Goal: Task Accomplishment & Management: Manage account settings

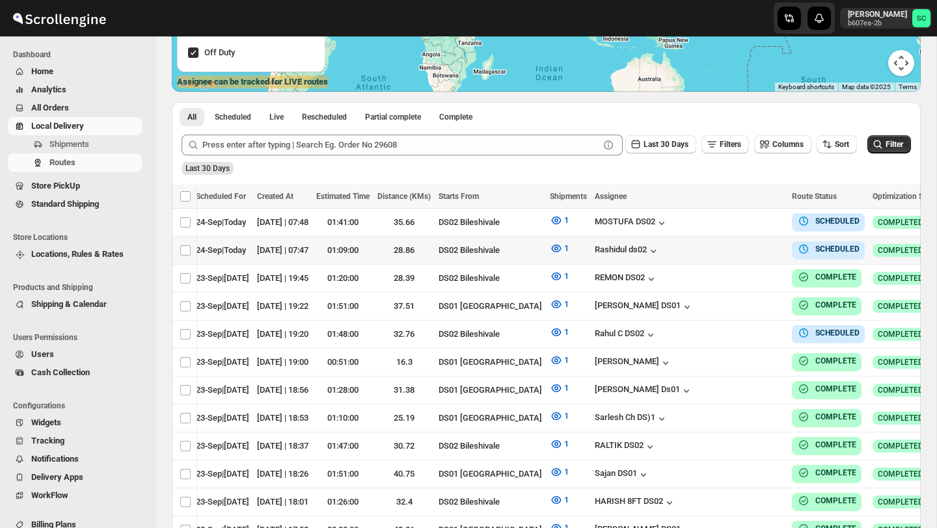
scroll to position [0, 118]
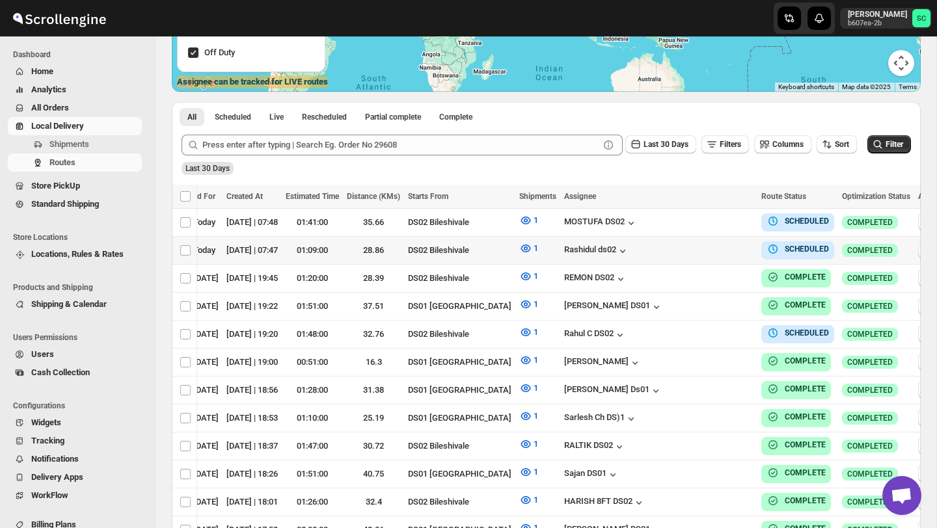
click at [920, 243] on icon "button" at bounding box center [926, 249] width 13 height 13
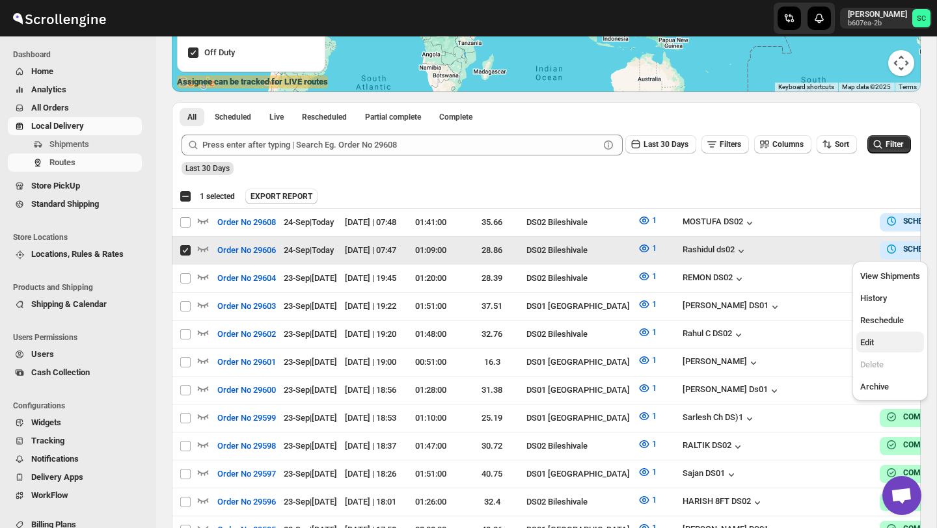
click at [876, 341] on span "Edit" at bounding box center [890, 342] width 60 height 13
checkbox input "false"
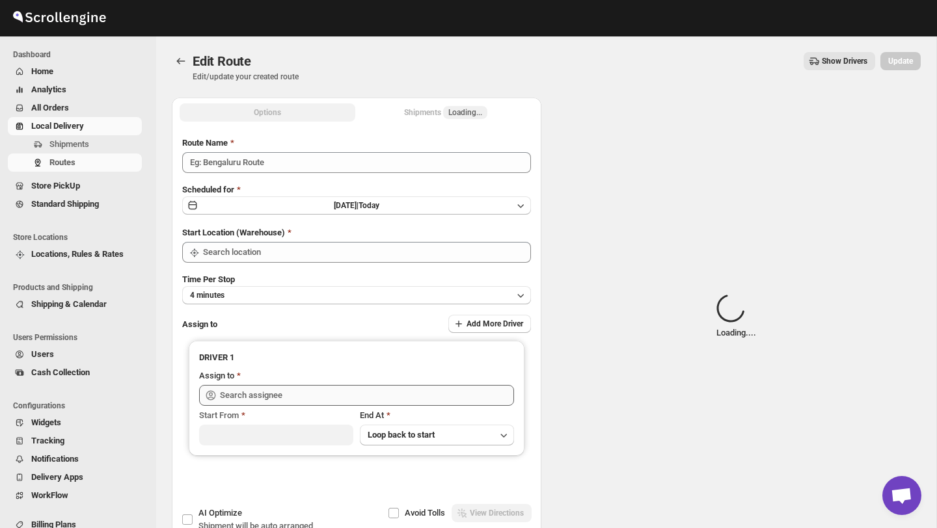
type input "Order No 29606"
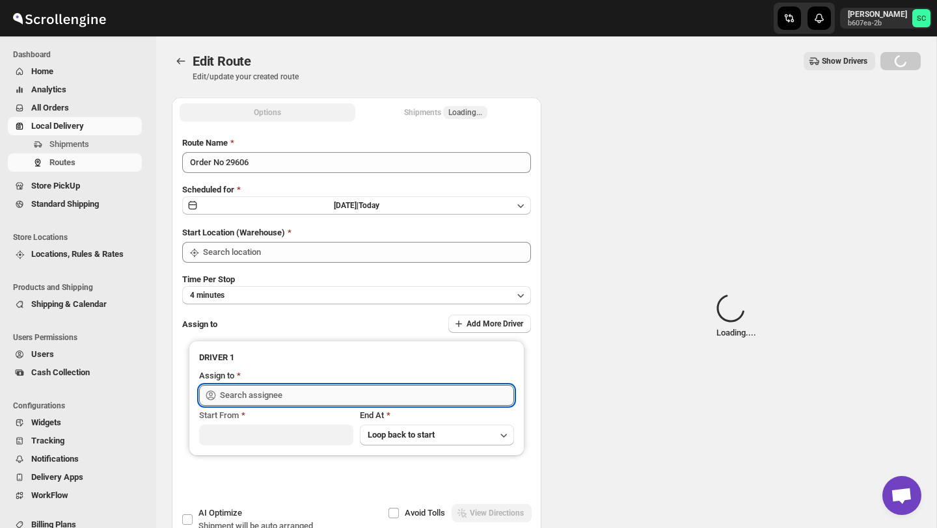
type input "DS02 Bileshivale"
click at [409, 394] on input "text" at bounding box center [367, 395] width 294 height 21
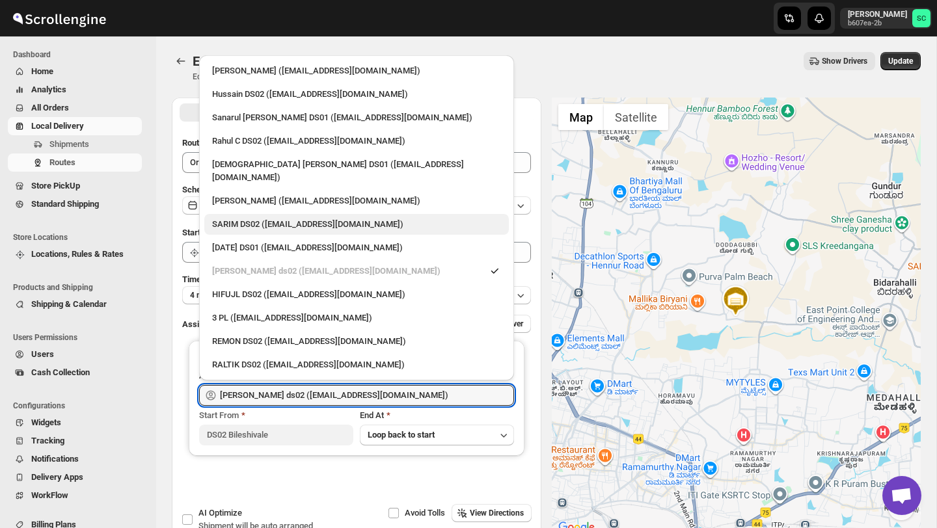
click at [253, 218] on div "SARIM DS02 (xititor414@owlny.com)" at bounding box center [356, 224] width 289 height 13
type input "SARIM DS02 (xititor414@owlny.com)"
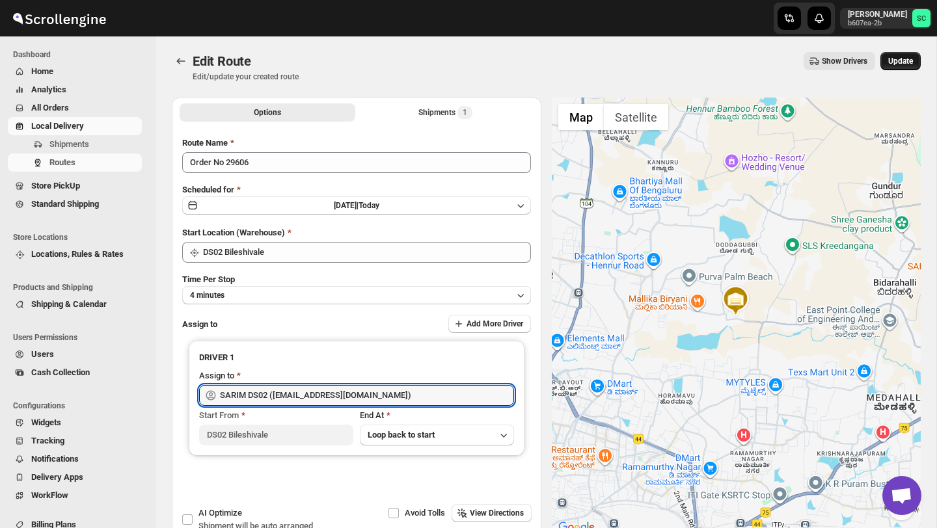
click at [902, 55] on button "Update" at bounding box center [900, 61] width 40 height 18
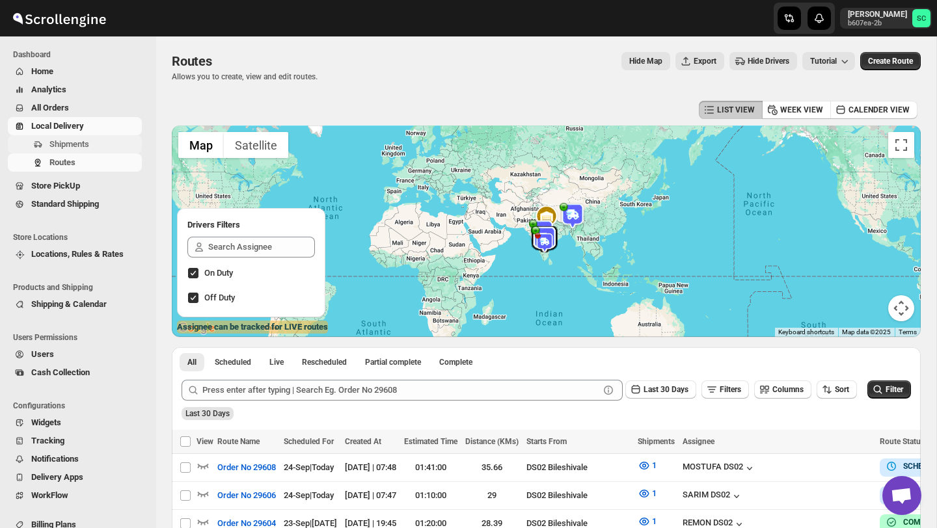
click at [75, 141] on span "Shipments" at bounding box center [69, 144] width 40 height 10
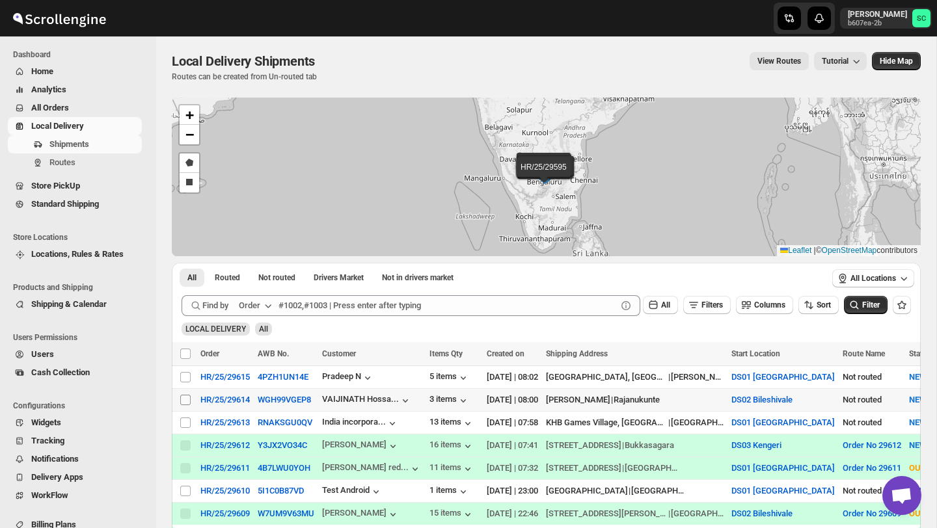
click at [184, 396] on input "Select shipment" at bounding box center [185, 400] width 10 height 10
checkbox input "true"
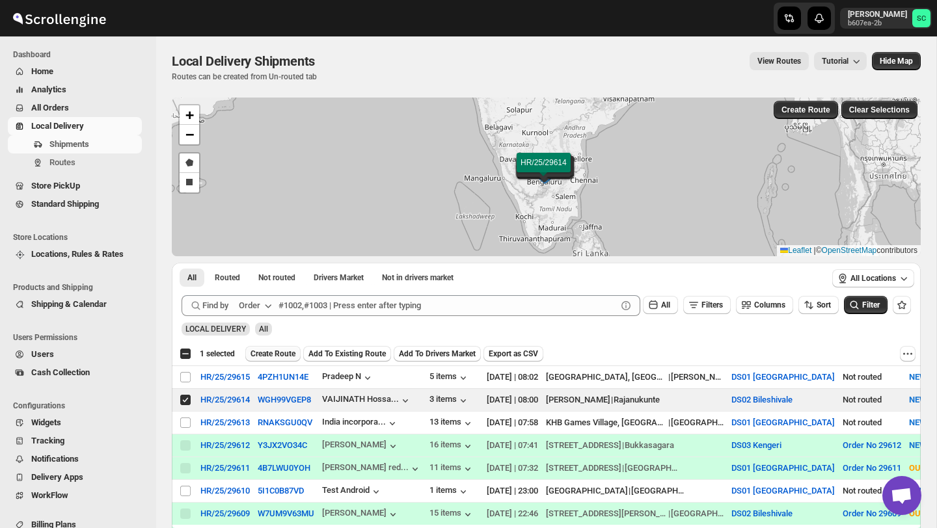
click at [269, 353] on span "Create Route" at bounding box center [272, 354] width 45 height 10
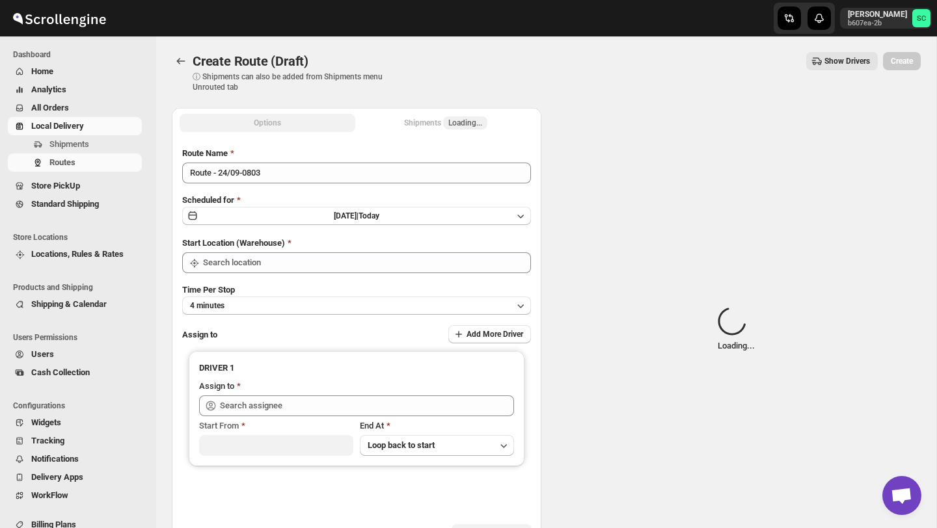
type input "DS02 Bileshivale"
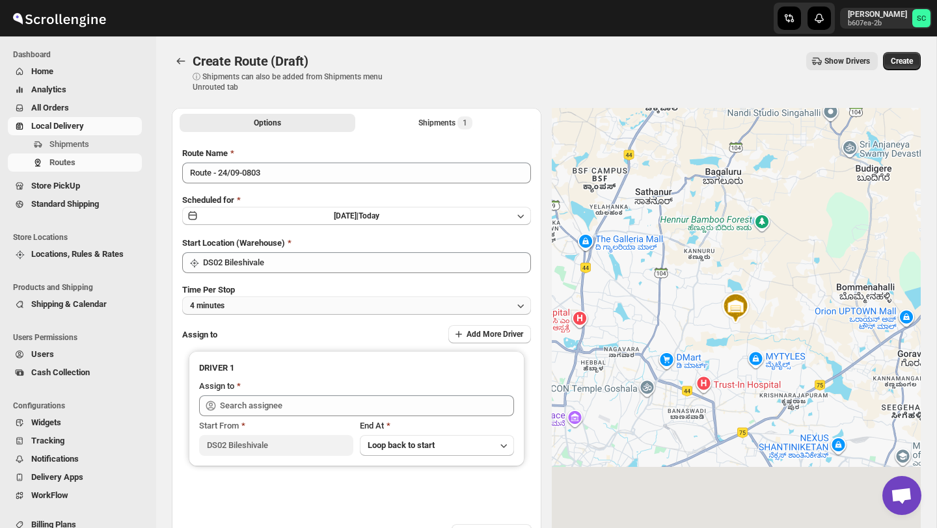
click at [295, 297] on button "4 minutes" at bounding box center [356, 306] width 349 height 18
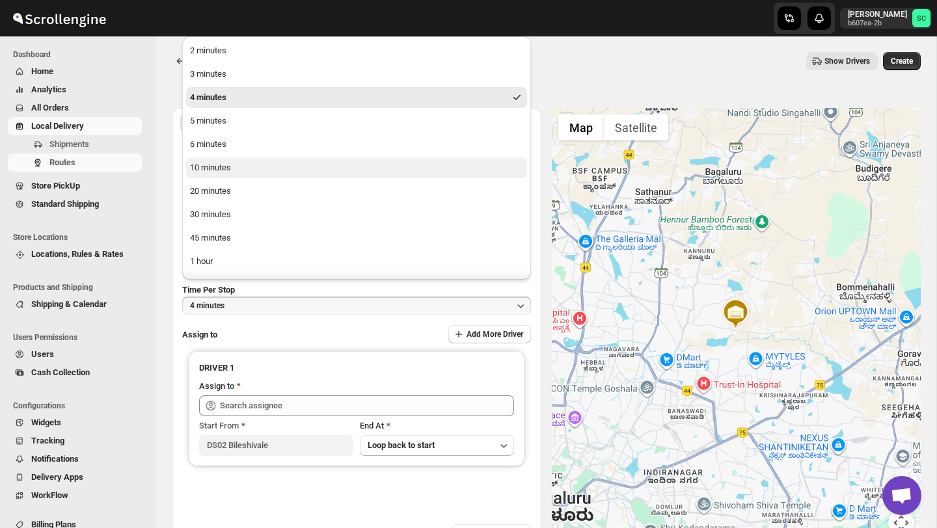
click at [262, 167] on button "10 minutes" at bounding box center [356, 167] width 341 height 21
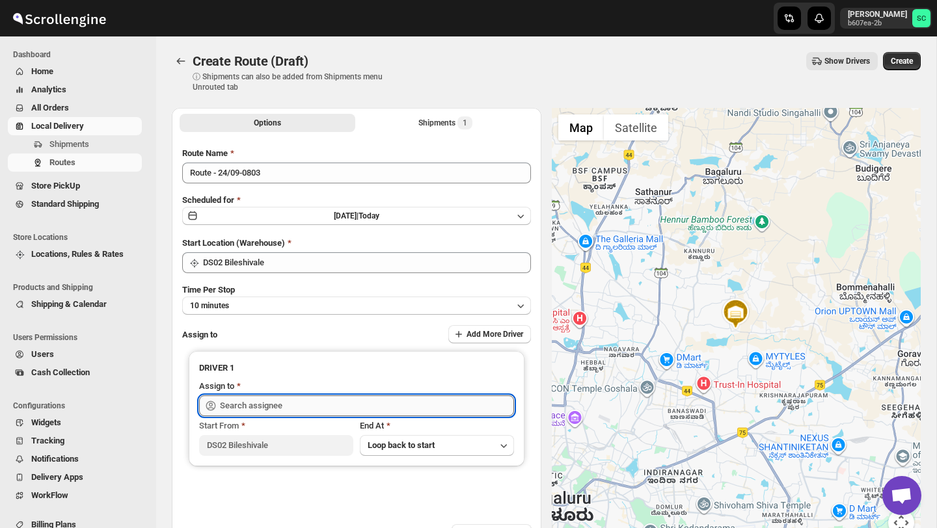
click at [288, 405] on input "text" at bounding box center [367, 405] width 294 height 21
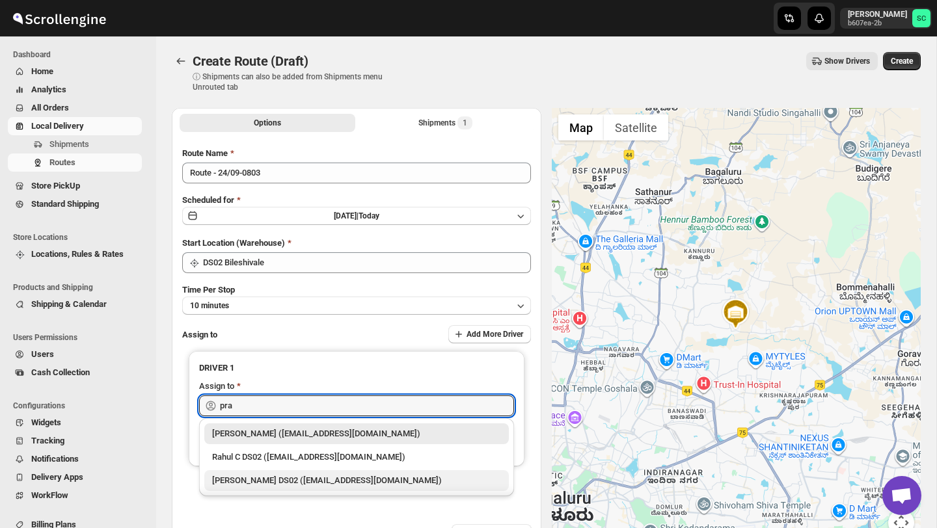
click at [319, 477] on div "[PERSON_NAME] DS02 ([EMAIL_ADDRESS][DOMAIN_NAME])" at bounding box center [356, 480] width 289 height 13
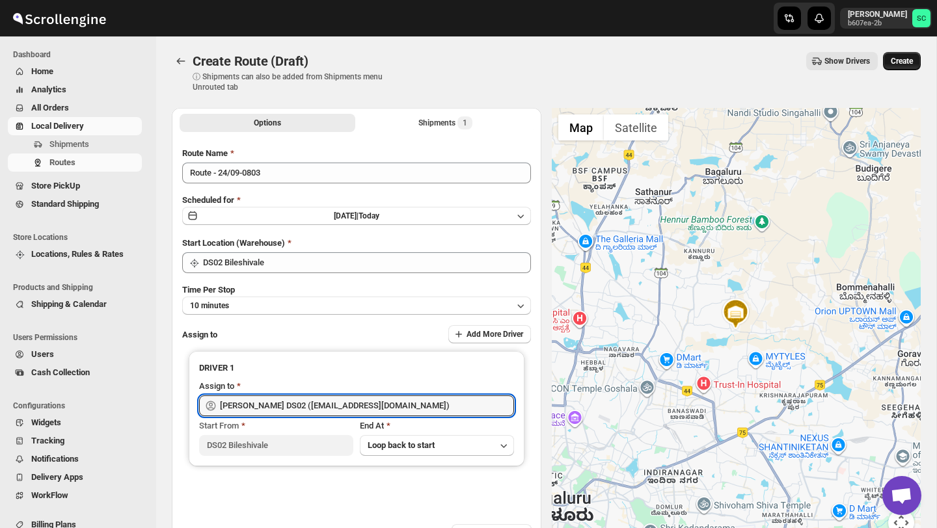
type input "[PERSON_NAME] DS02 ([EMAIL_ADDRESS][DOMAIN_NAME])"
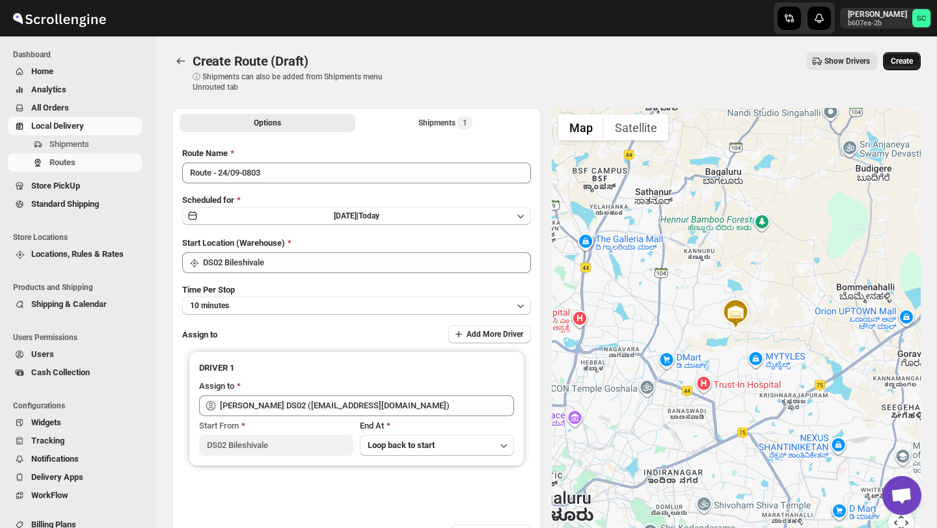
click at [893, 62] on span "Create" at bounding box center [901, 61] width 22 height 10
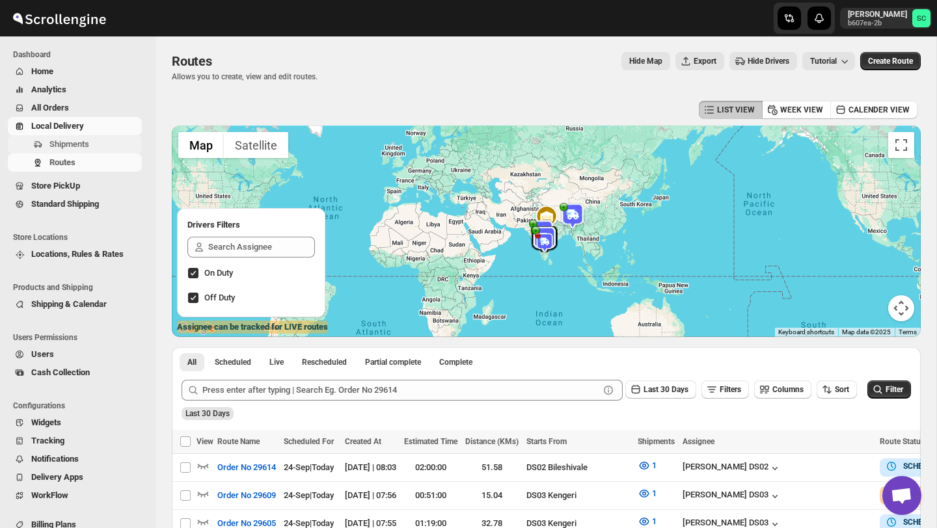
click at [75, 148] on span "Shipments" at bounding box center [69, 144] width 40 height 10
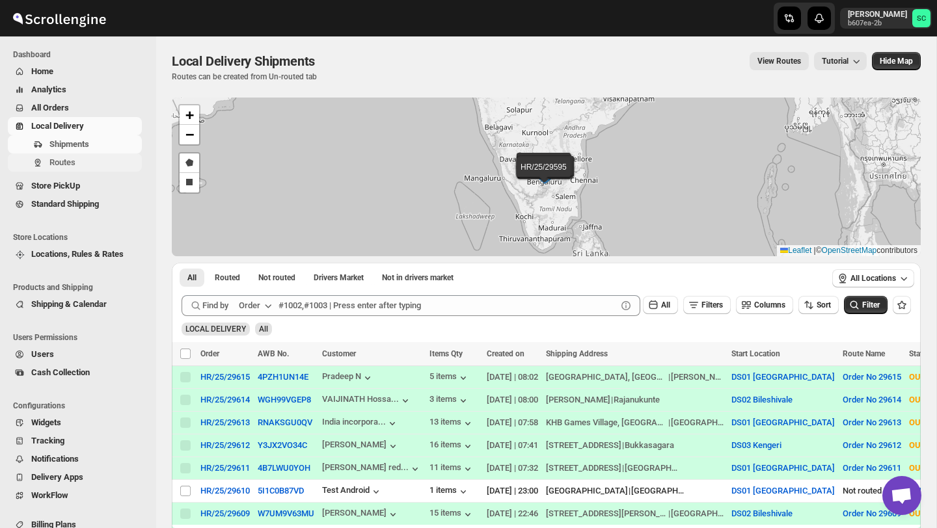
click at [110, 166] on span "Routes" at bounding box center [94, 162] width 90 height 13
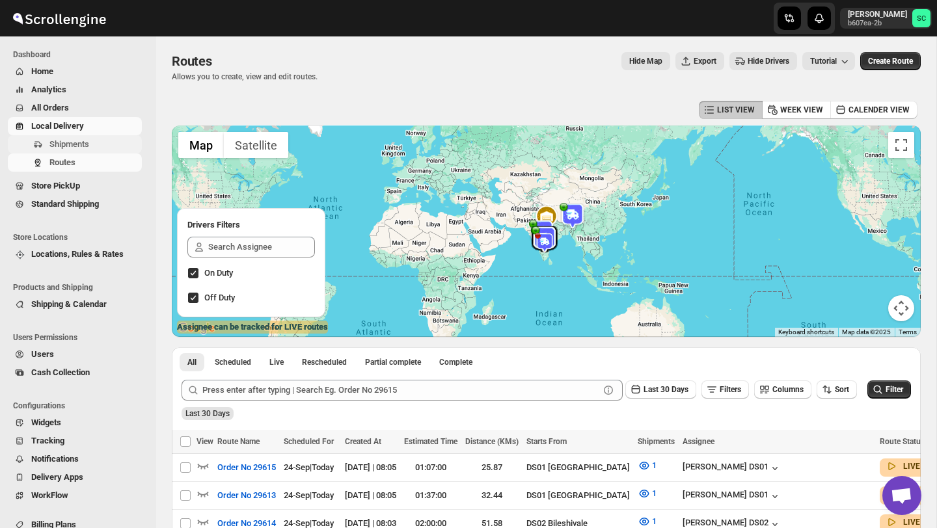
click at [83, 137] on button "Shipments" at bounding box center [75, 144] width 134 height 18
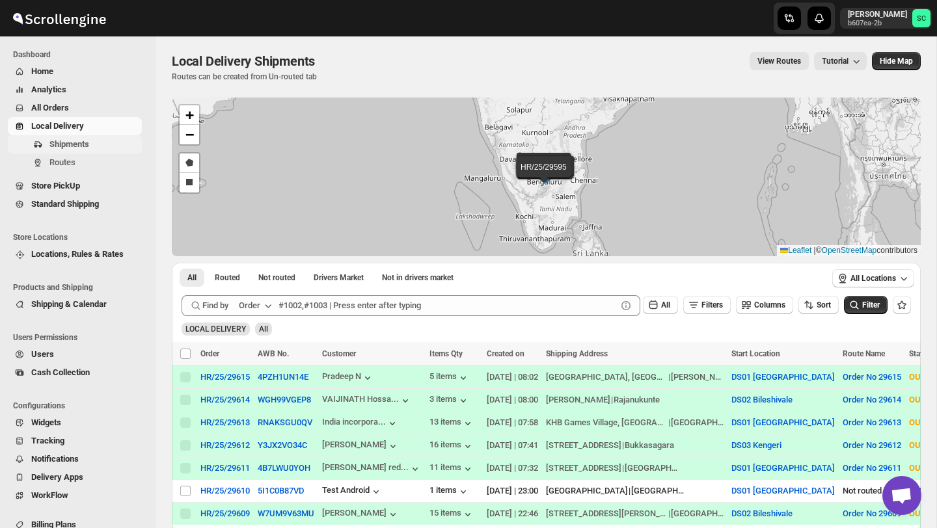
click at [89, 148] on span "Shipments" at bounding box center [69, 144] width 40 height 10
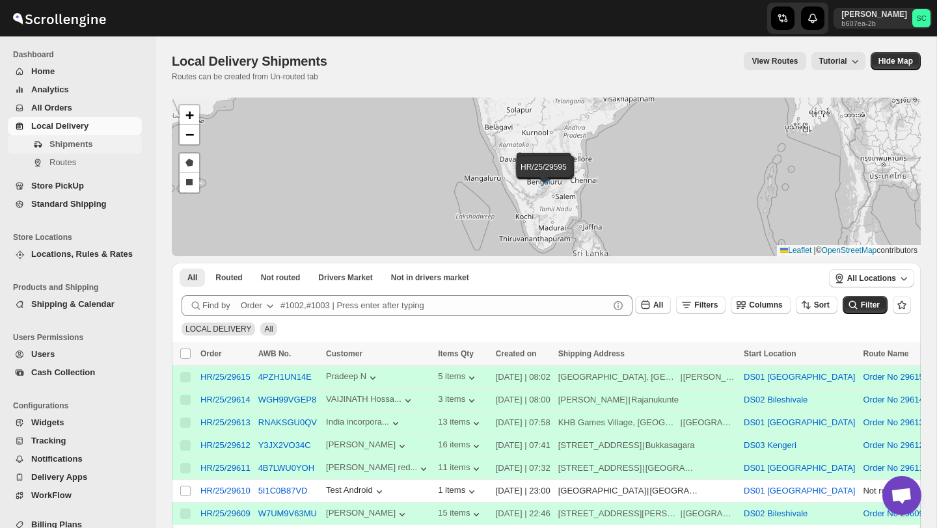
click at [84, 148] on span "Shipments" at bounding box center [70, 144] width 43 height 10
click at [81, 146] on span "Shipments" at bounding box center [70, 144] width 43 height 10
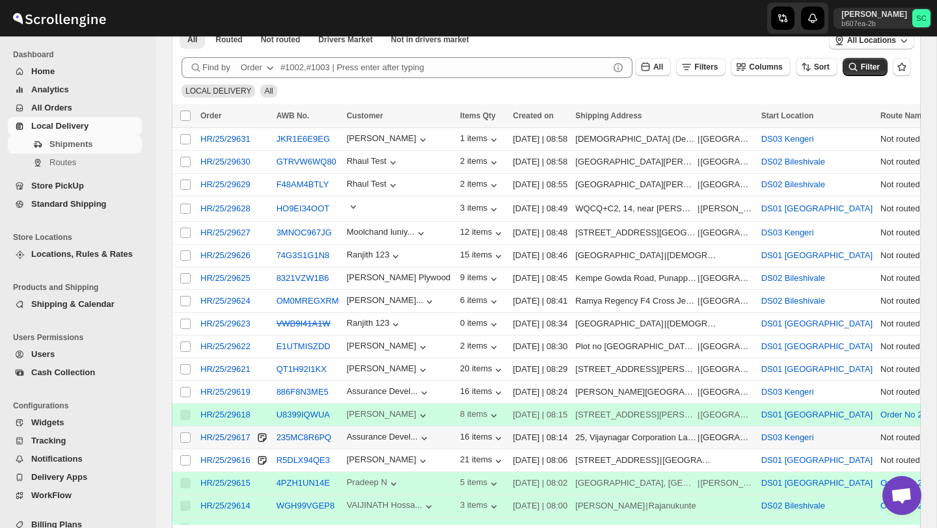
scroll to position [241, 0]
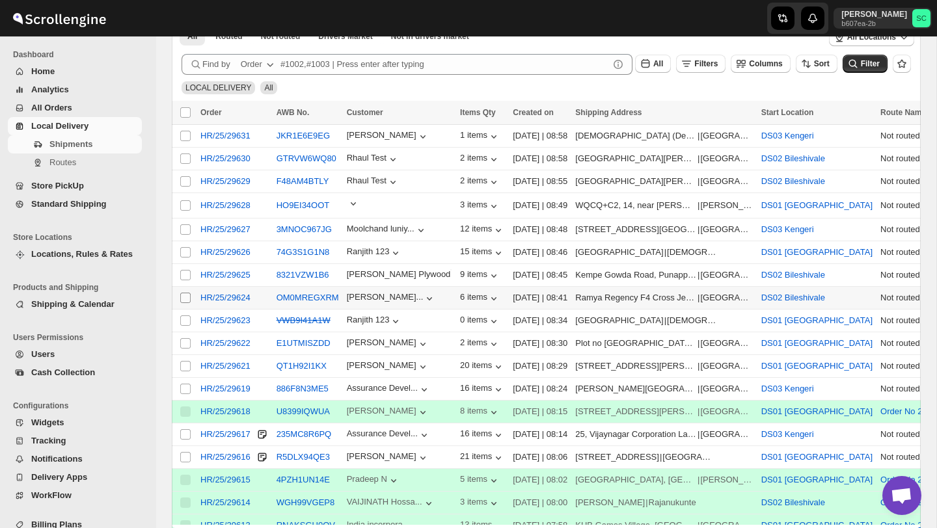
click at [186, 296] on input "Select shipment" at bounding box center [185, 298] width 10 height 10
checkbox input "true"
click at [287, 116] on span "Create Route" at bounding box center [277, 112] width 49 height 10
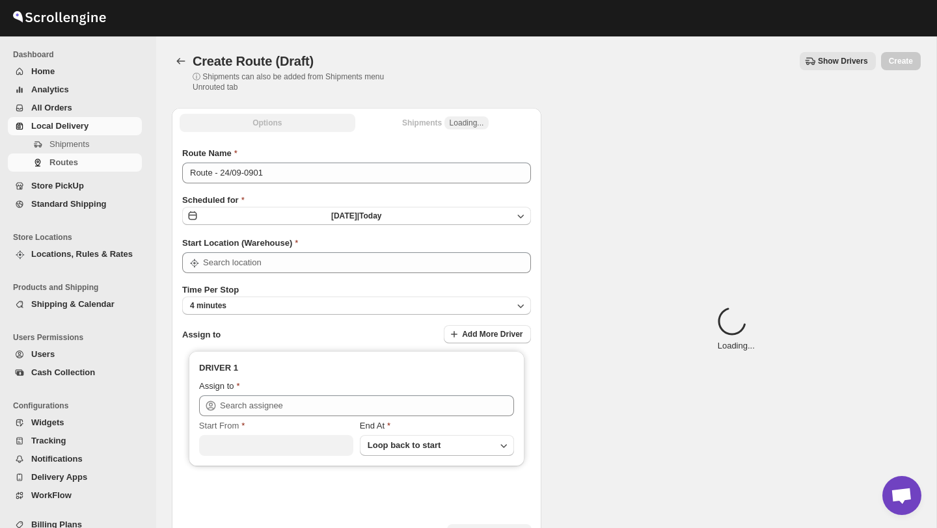
type input "DS02 Bileshivale"
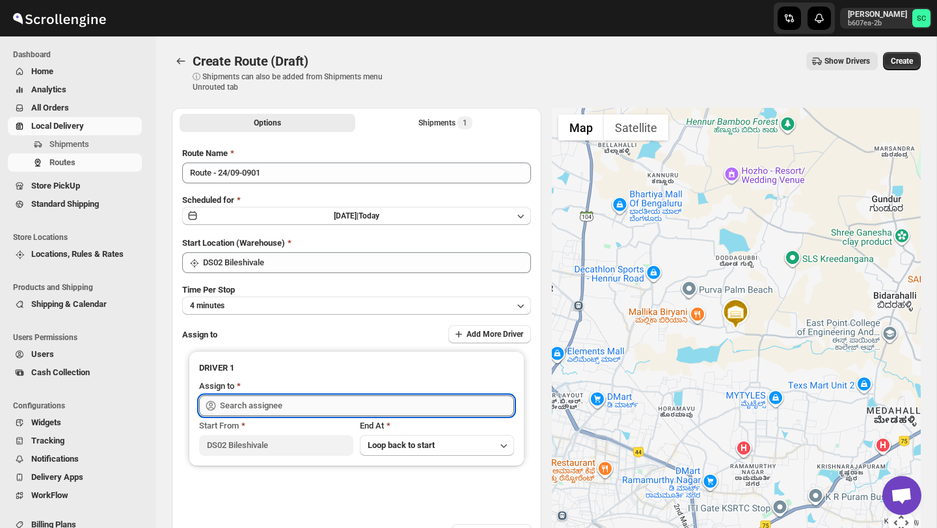
click at [306, 407] on input "text" at bounding box center [367, 405] width 294 height 21
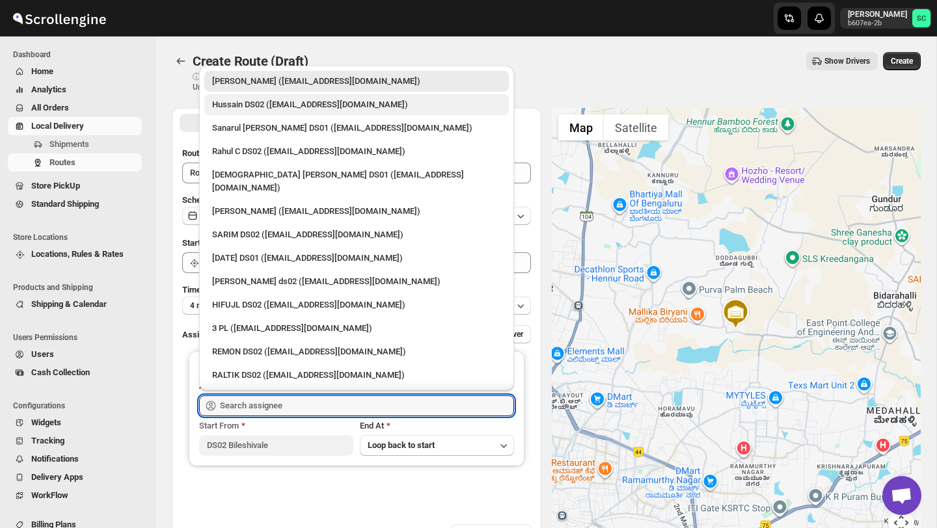
click at [279, 112] on div "Hussain DS02 ([EMAIL_ADDRESS][DOMAIN_NAME])" at bounding box center [356, 104] width 304 height 21
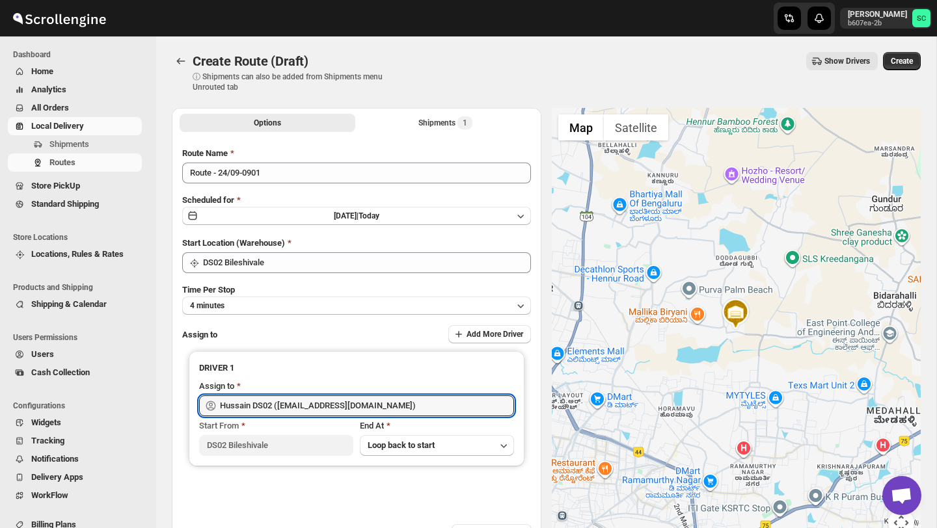
type input "Hussain DS02 ([EMAIL_ADDRESS][DOMAIN_NAME])"
click at [896, 59] on span "Create" at bounding box center [901, 61] width 22 height 10
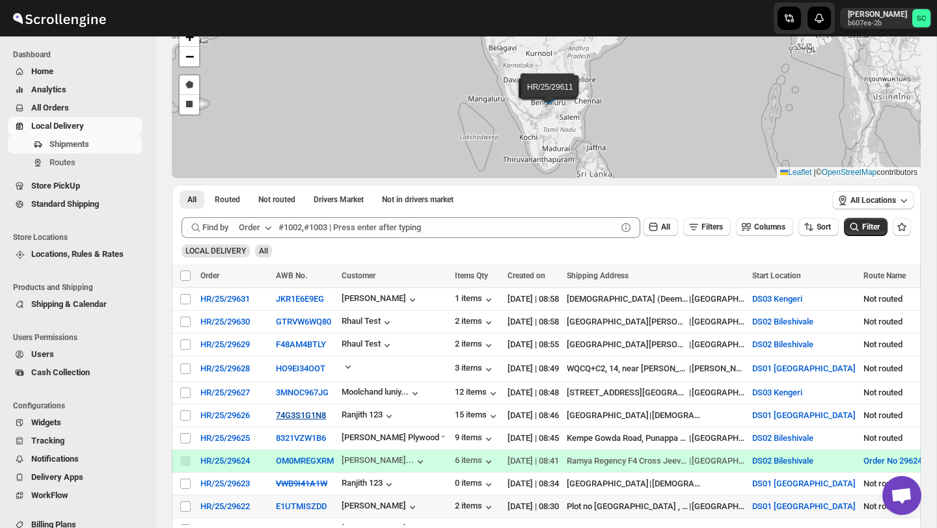
scroll to position [81, 0]
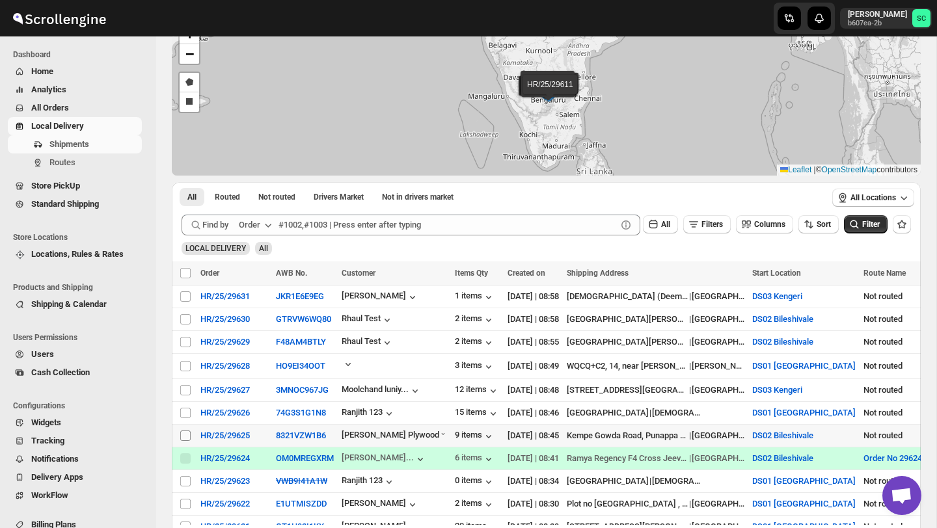
click at [182, 437] on input "Select shipment" at bounding box center [185, 436] width 10 height 10
checkbox input "true"
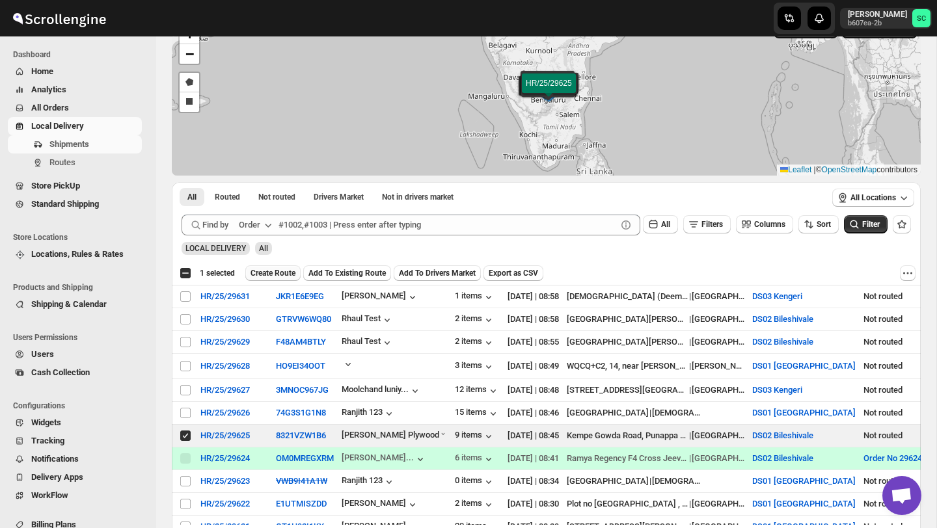
click at [281, 272] on span "Create Route" at bounding box center [272, 273] width 45 height 10
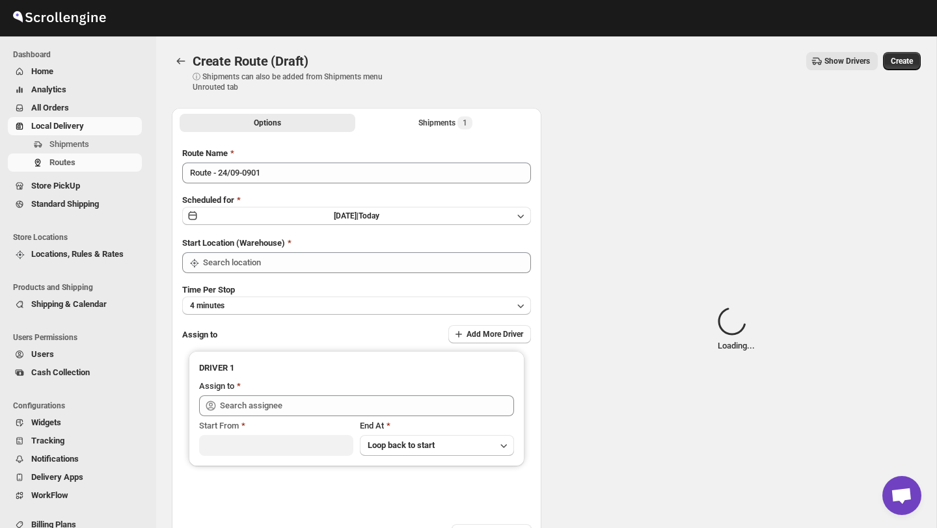
type input "DS02 Bileshivale"
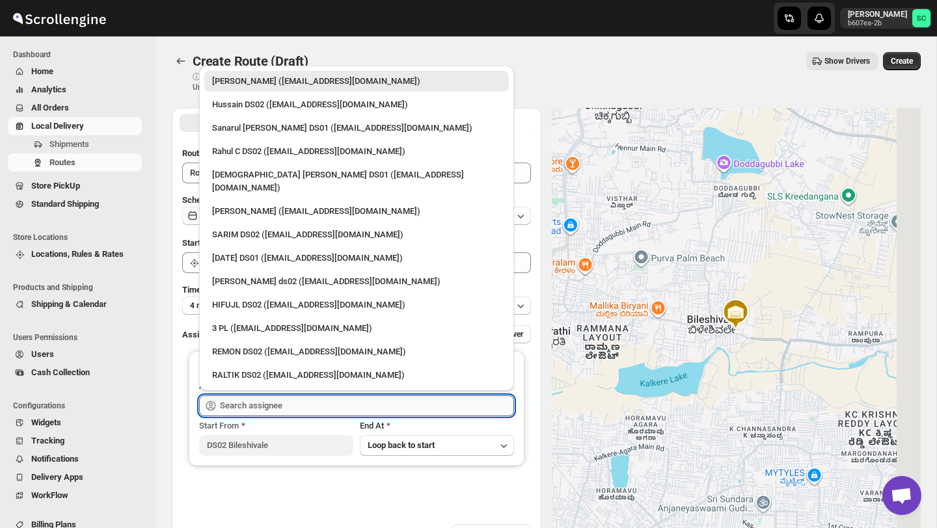
click at [301, 397] on input "text" at bounding box center [367, 405] width 294 height 21
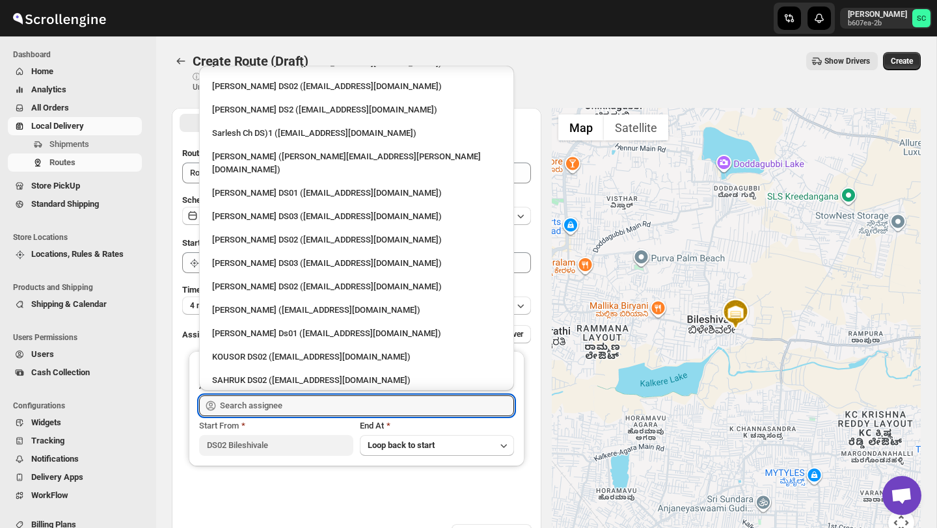
scroll to position [431, 0]
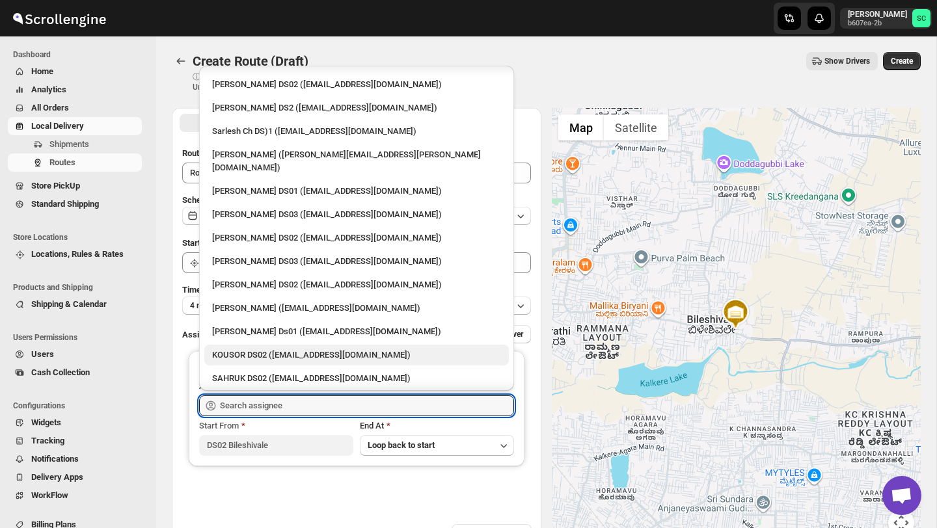
click at [293, 349] on div "KOUSOR DS02 ([EMAIL_ADDRESS][DOMAIN_NAME])" at bounding box center [356, 355] width 289 height 13
type input "KOUSOR DS02 ([EMAIL_ADDRESS][DOMAIN_NAME])"
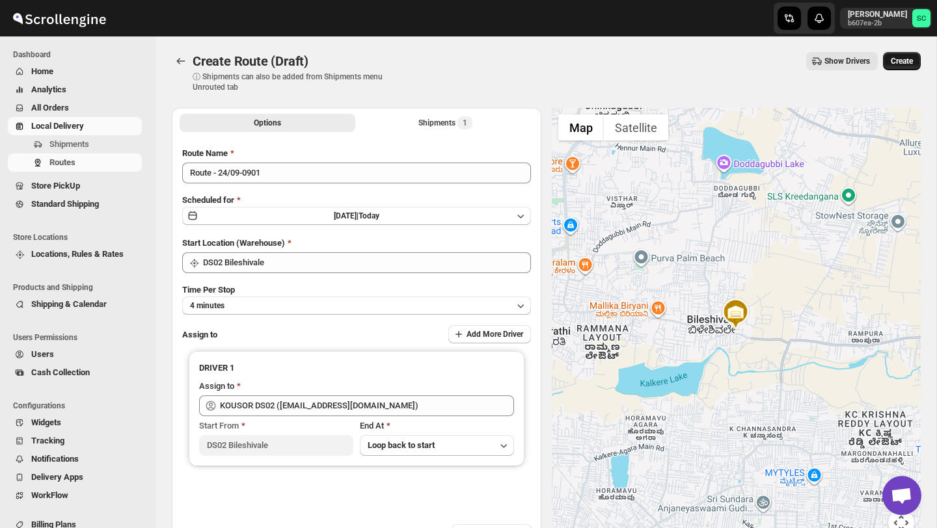
click at [904, 57] on span "Create" at bounding box center [901, 61] width 22 height 10
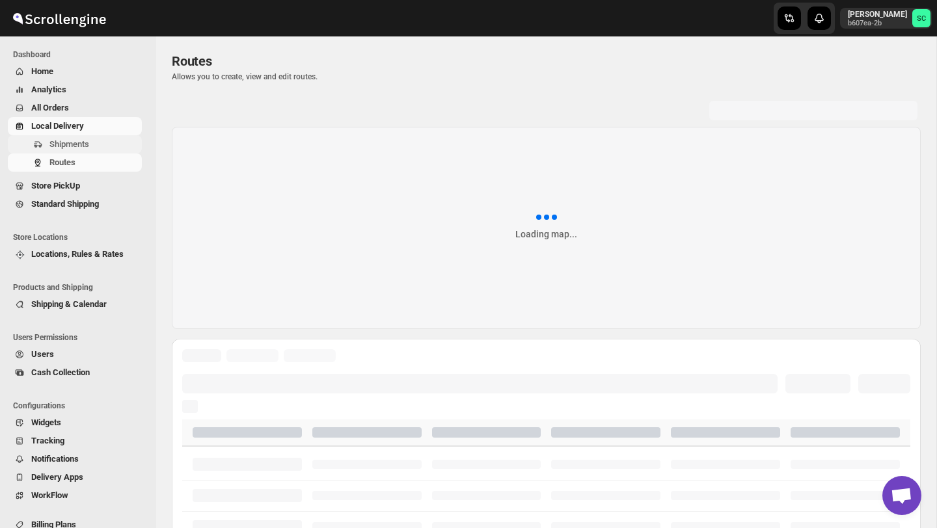
click at [75, 145] on span "Shipments" at bounding box center [69, 144] width 40 height 10
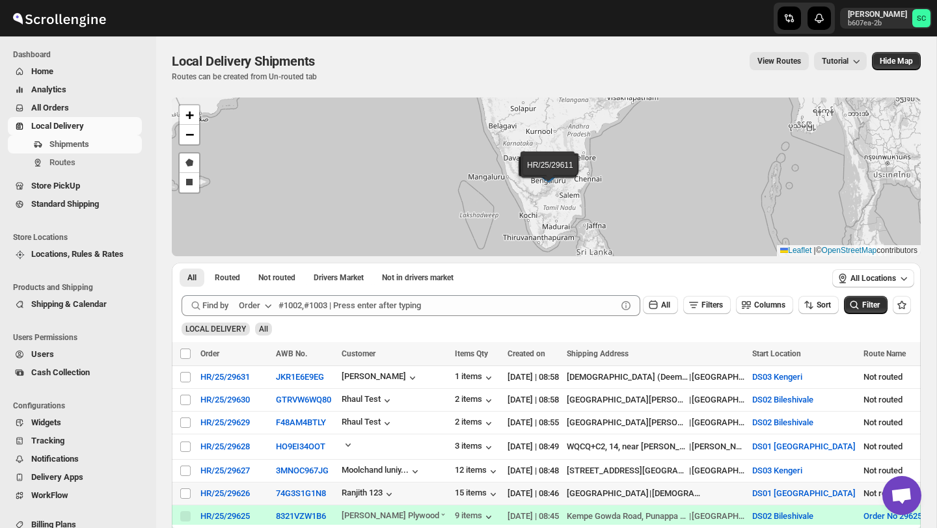
click at [178, 490] on td "Select shipment" at bounding box center [184, 493] width 25 height 23
checkbox input "true"
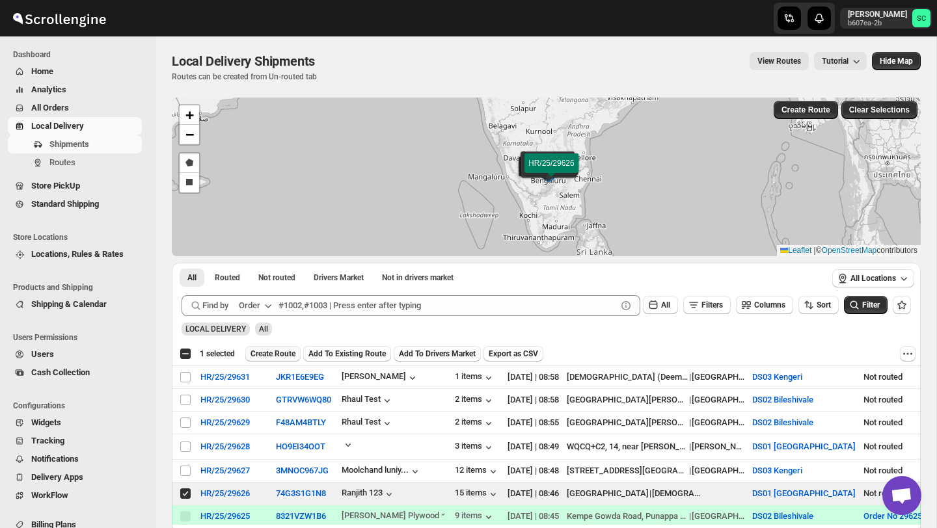
click at [283, 355] on span "Create Route" at bounding box center [272, 354] width 45 height 10
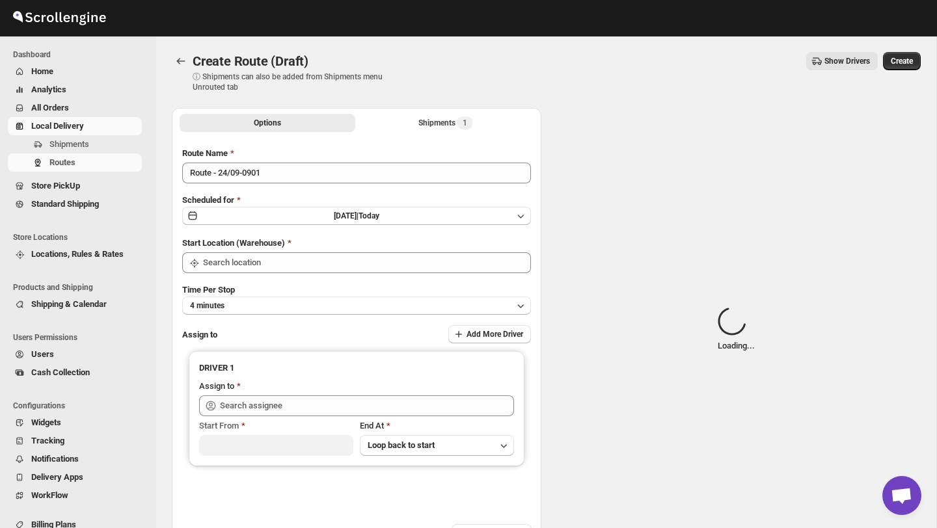
type input "DS01 [GEOGRAPHIC_DATA]"
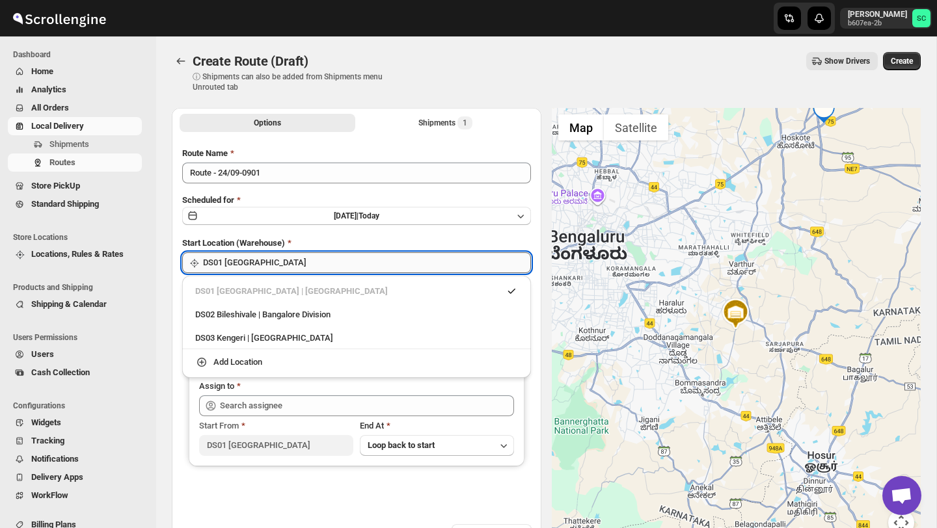
click at [328, 267] on input "DS01 [GEOGRAPHIC_DATA]" at bounding box center [367, 262] width 328 height 21
click at [310, 315] on div "DS02 Bileshivale | Bangalore Division" at bounding box center [356, 314] width 323 height 13
type input "DS02 Bileshivale"
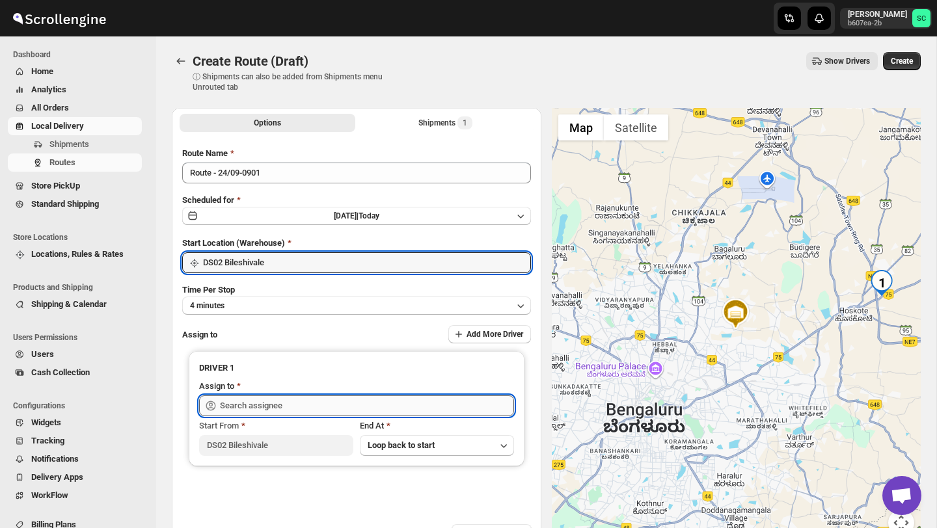
click at [299, 400] on input "text" at bounding box center [367, 405] width 294 height 21
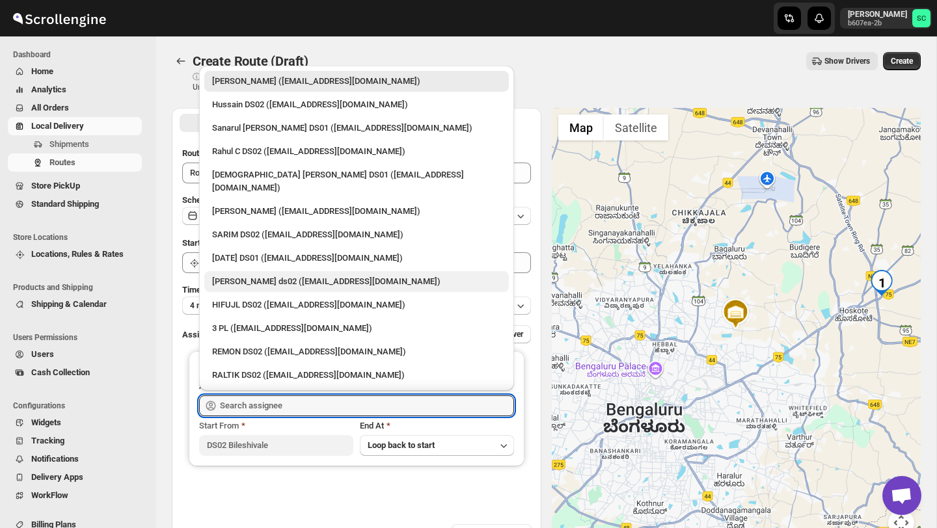
click at [276, 275] on div "[PERSON_NAME] ds02 ([EMAIL_ADDRESS][DOMAIN_NAME])" at bounding box center [356, 281] width 289 height 13
type input "[PERSON_NAME] ds02 ([EMAIL_ADDRESS][DOMAIN_NAME])"
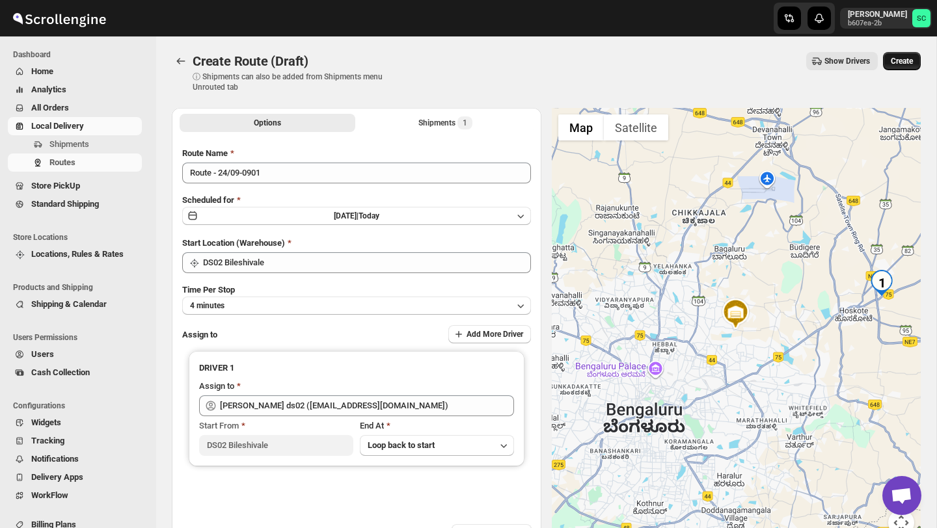
click at [897, 62] on span "Create" at bounding box center [901, 61] width 22 height 10
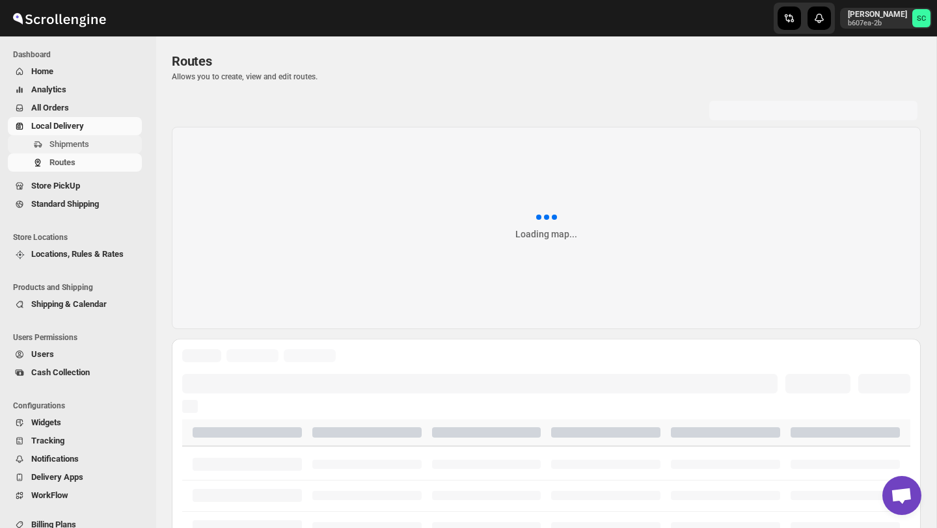
click at [66, 146] on span "Shipments" at bounding box center [69, 144] width 40 height 10
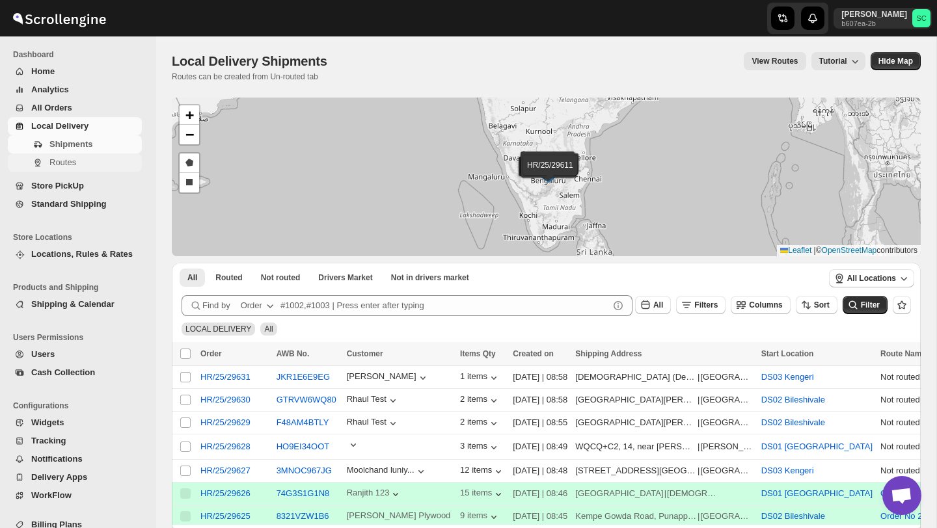
click at [85, 159] on span "Routes" at bounding box center [94, 162] width 90 height 13
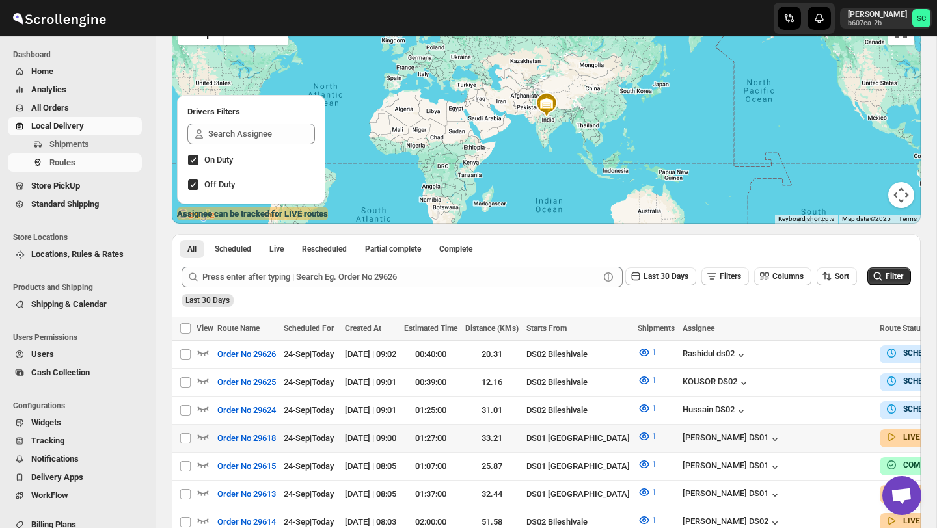
scroll to position [116, 0]
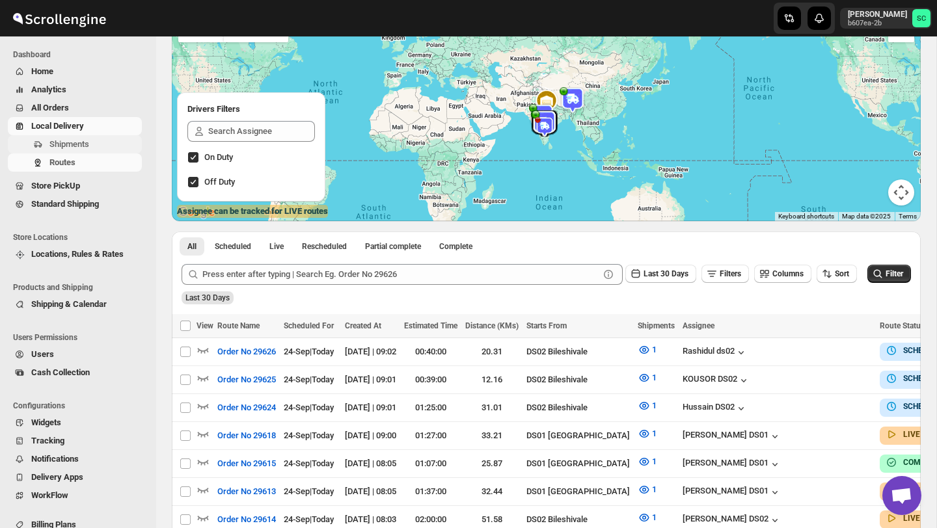
click at [89, 140] on span "Shipments" at bounding box center [69, 144] width 40 height 10
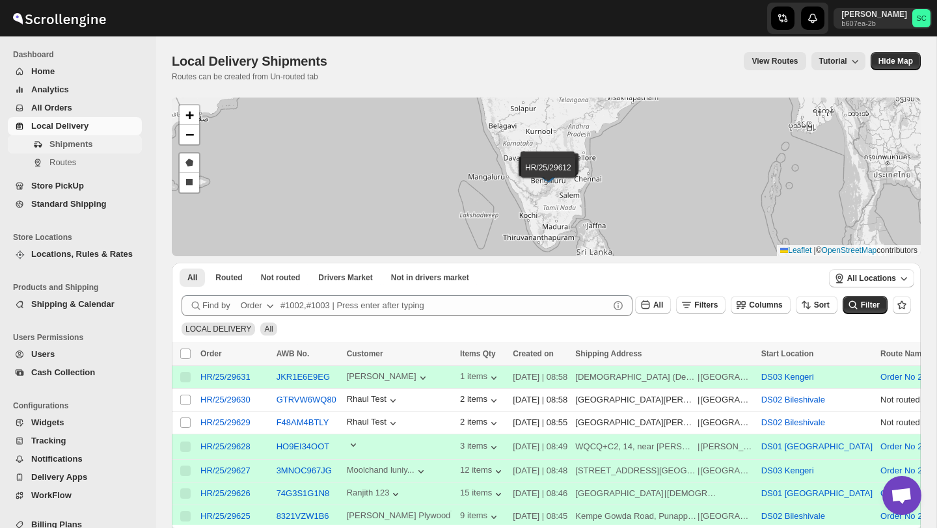
click at [66, 148] on span "Shipments" at bounding box center [70, 144] width 43 height 10
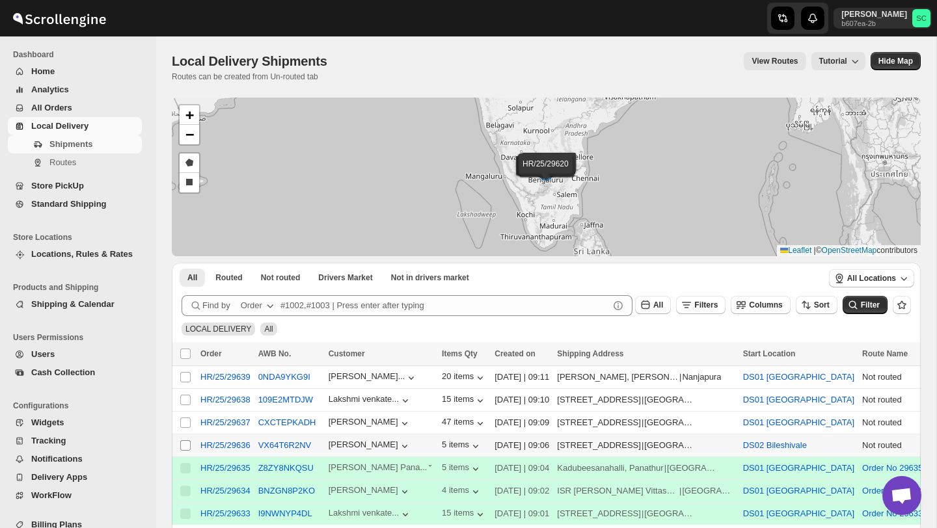
click at [183, 446] on input "Select shipment" at bounding box center [185, 445] width 10 height 10
checkbox input "true"
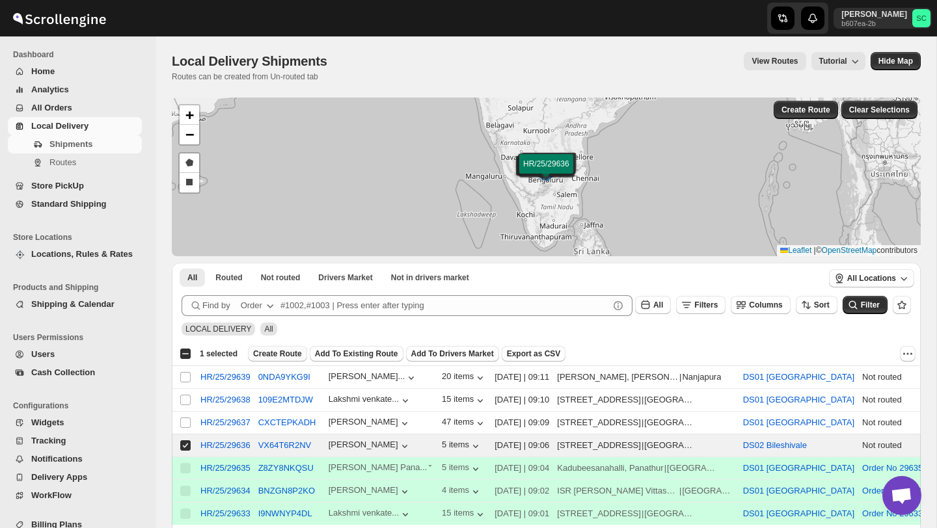
click at [280, 350] on span "Create Route" at bounding box center [277, 354] width 49 height 10
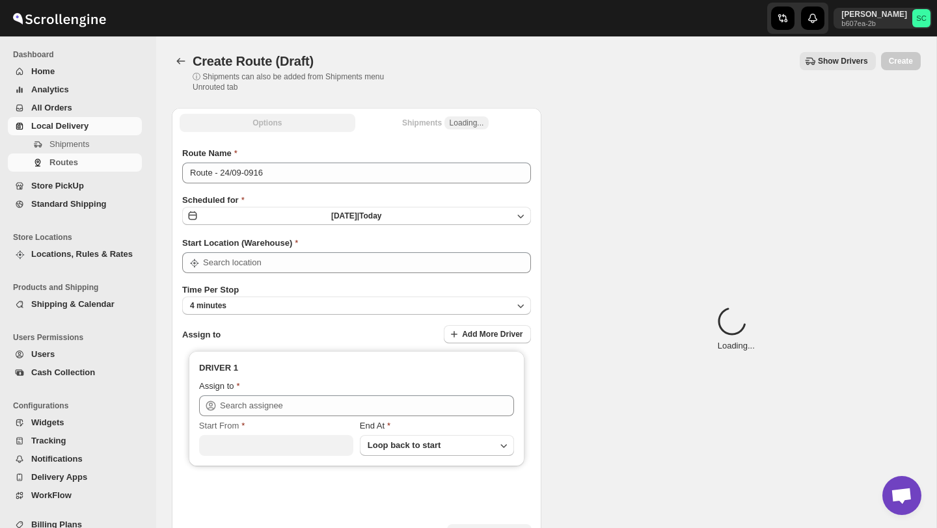
type input "DS02 Bileshivale"
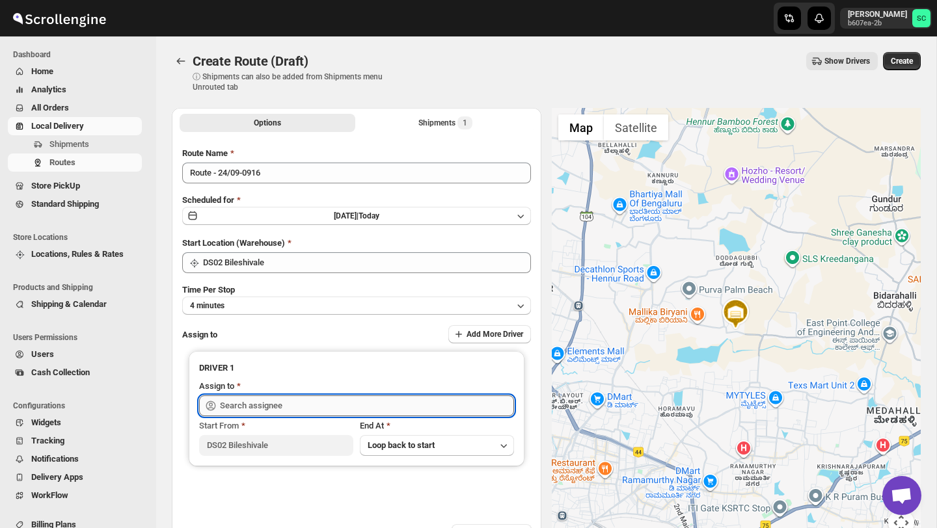
click at [306, 395] on input "text" at bounding box center [367, 405] width 294 height 21
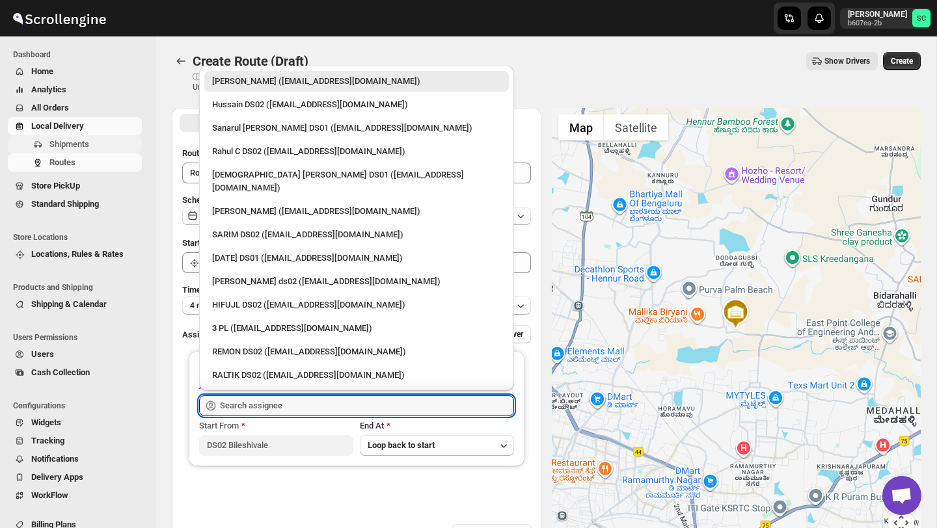
click at [63, 139] on span "Shipments" at bounding box center [69, 144] width 40 height 10
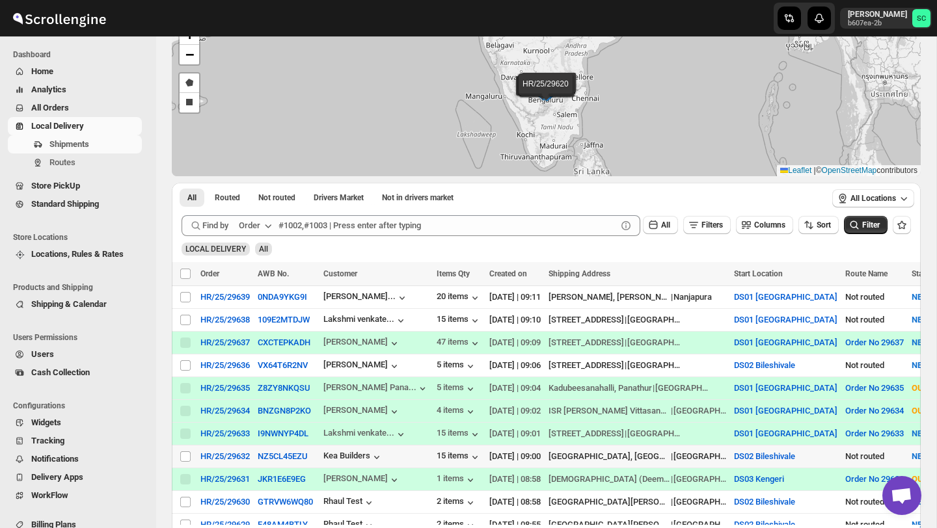
scroll to position [81, 0]
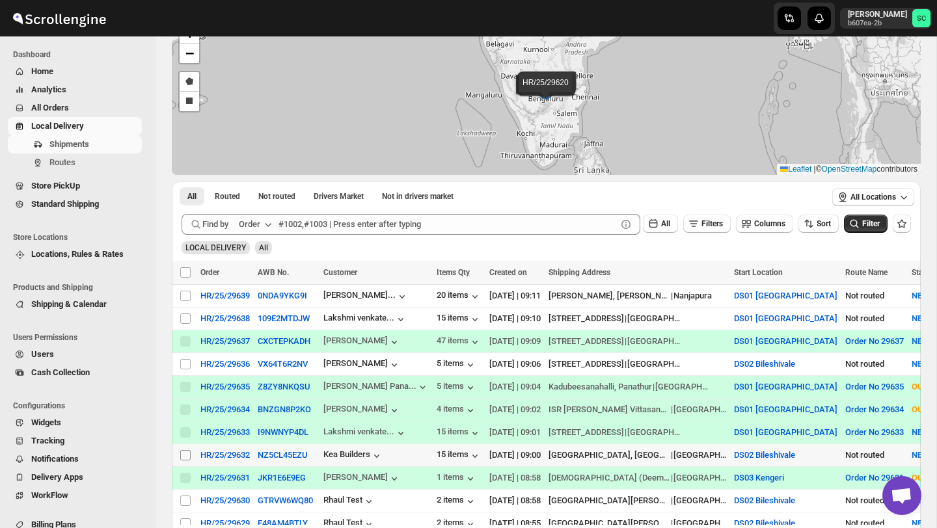
click at [187, 453] on input "Select shipment" at bounding box center [185, 455] width 10 height 10
checkbox input "true"
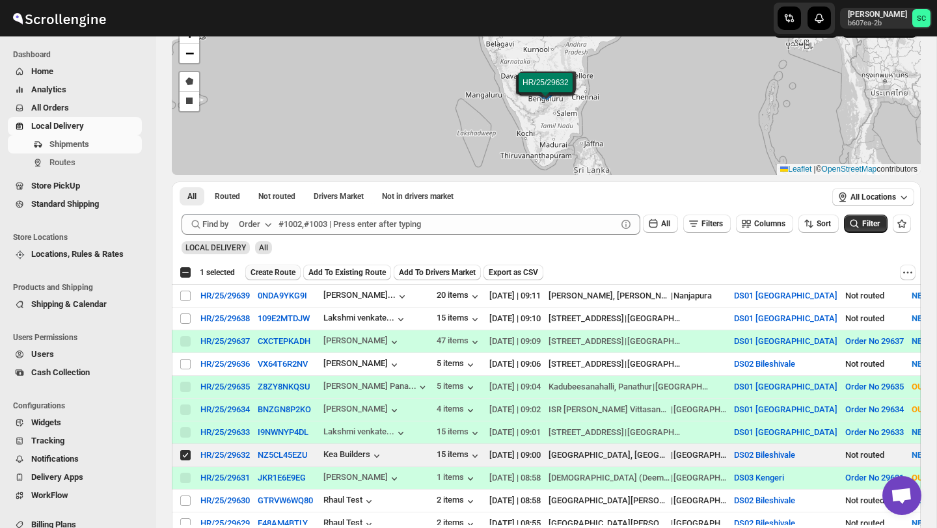
click at [282, 268] on span "Create Route" at bounding box center [272, 272] width 45 height 10
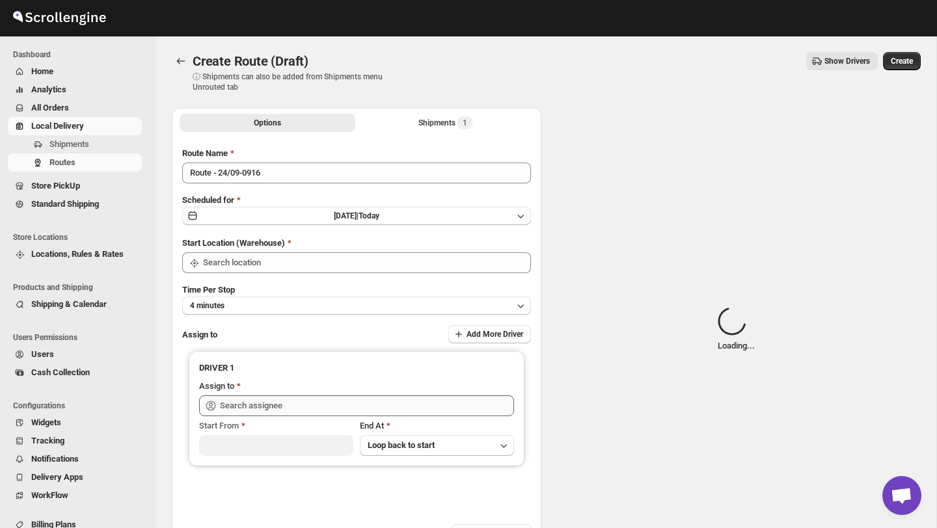
type input "DS02 Bileshivale"
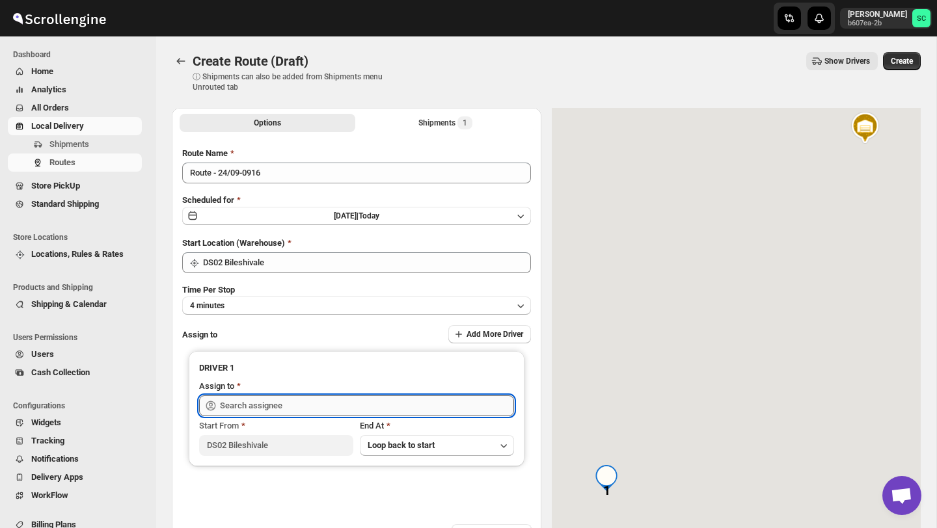
click at [307, 407] on input "text" at bounding box center [367, 405] width 294 height 21
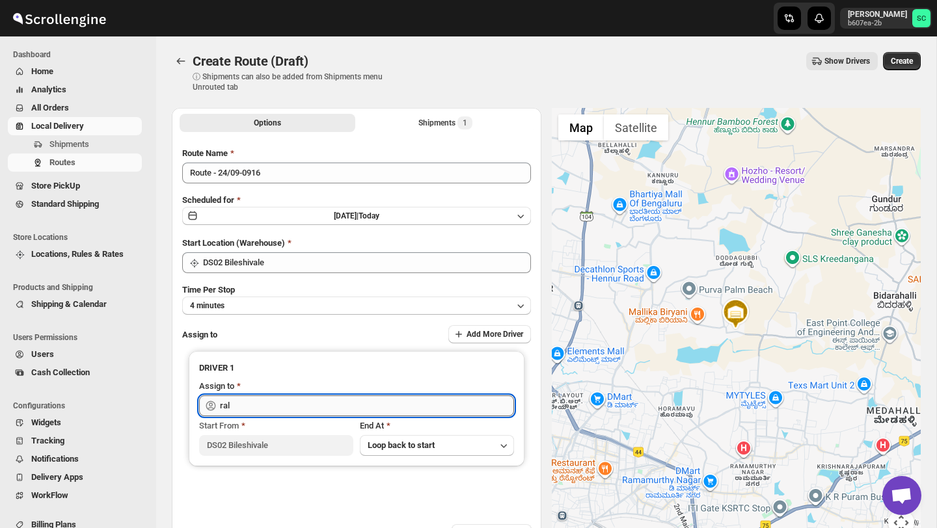
click at [327, 407] on input "ral" at bounding box center [367, 405] width 294 height 21
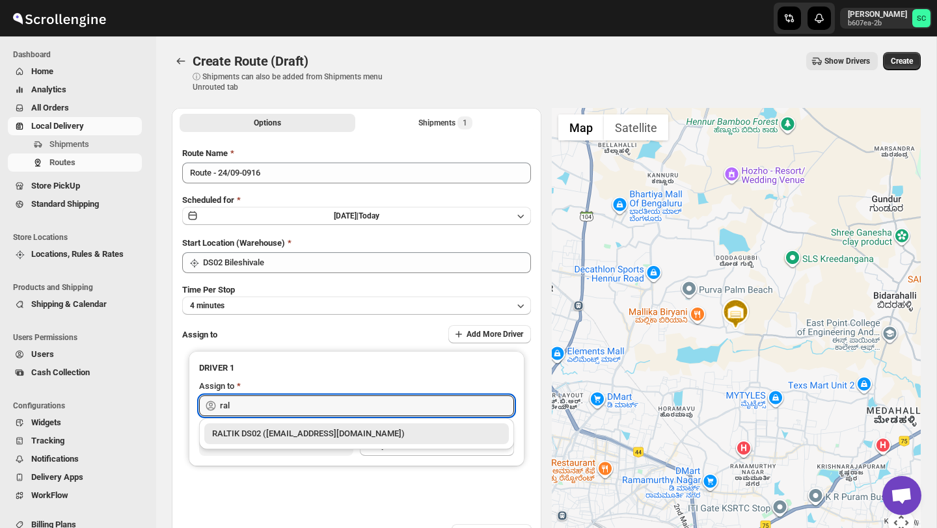
click at [323, 441] on div "RALTIK DS02 ([EMAIL_ADDRESS][DOMAIN_NAME])" at bounding box center [356, 433] width 304 height 21
type input "RALTIK DS02 ([EMAIL_ADDRESS][DOMAIN_NAME])"
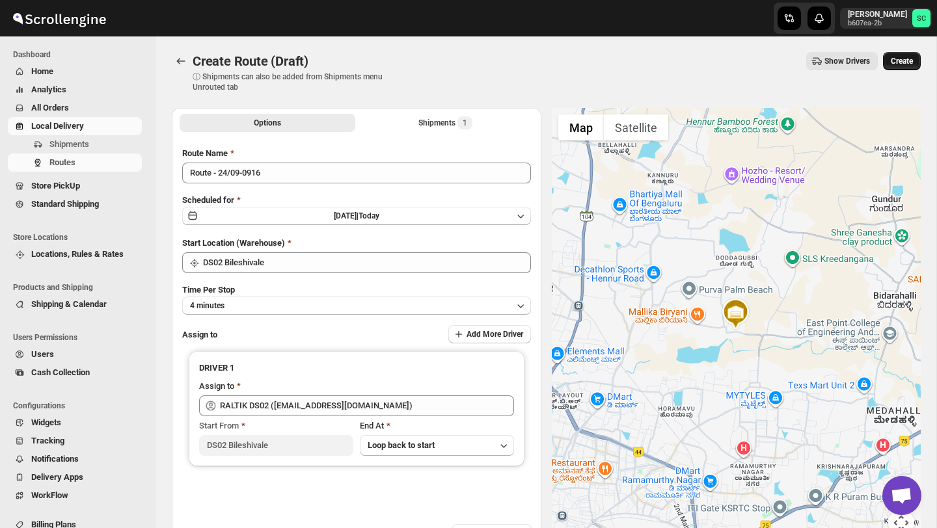
click at [906, 64] on span "Create" at bounding box center [901, 61] width 22 height 10
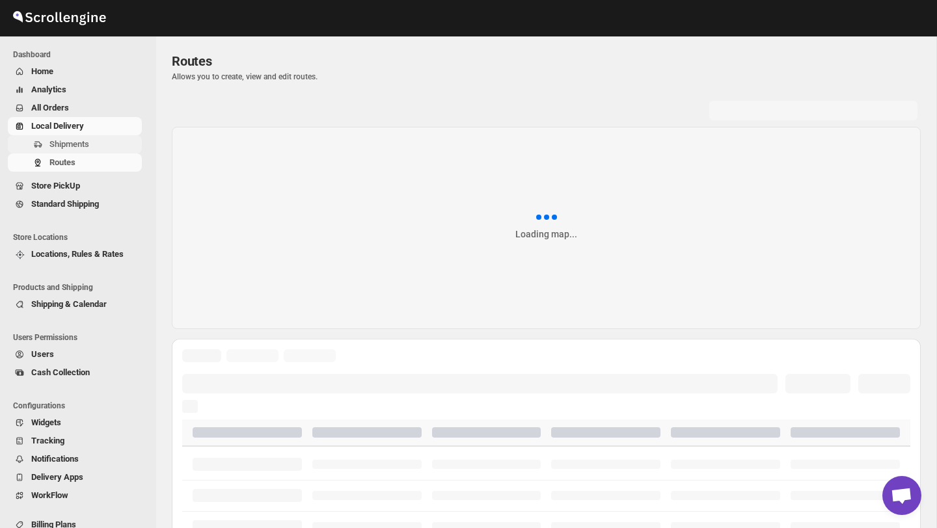
click at [93, 138] on span "Shipments" at bounding box center [94, 144] width 90 height 13
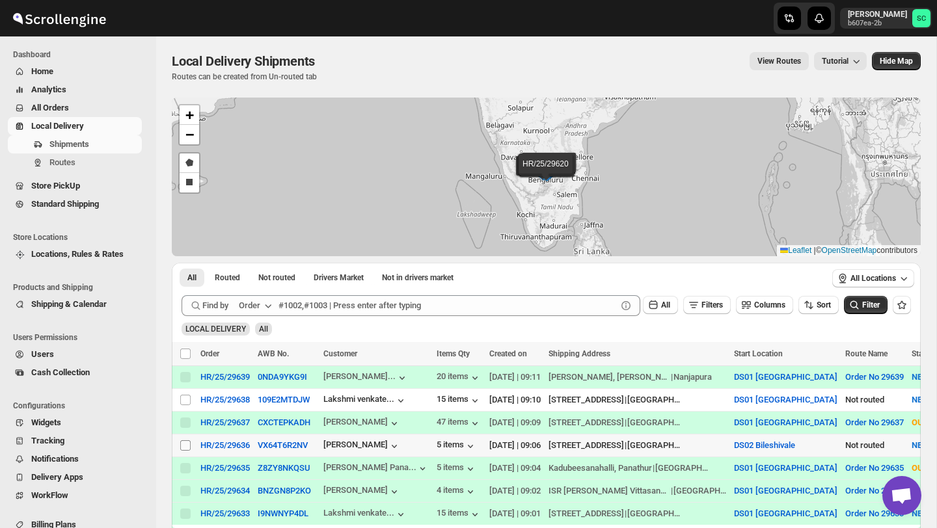
click at [180, 444] on input "Select shipment" at bounding box center [185, 445] width 10 height 10
checkbox input "true"
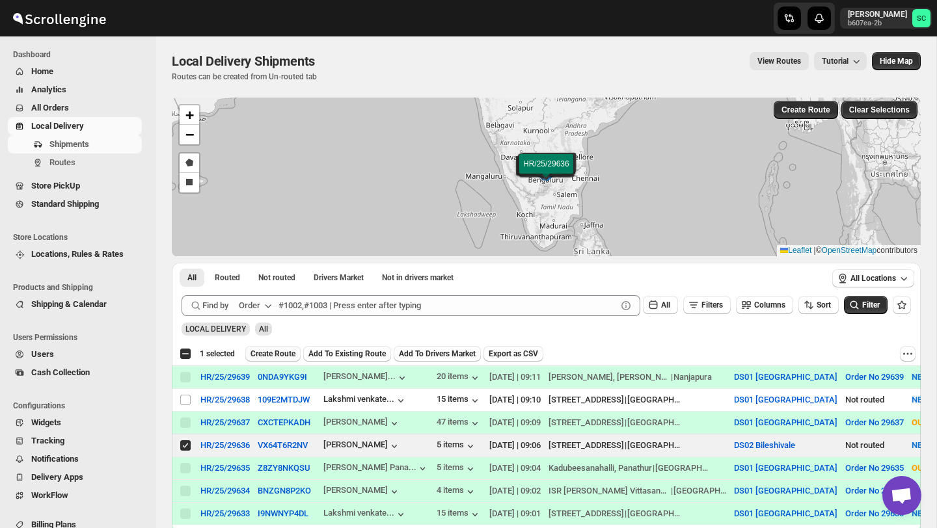
click at [273, 353] on span "Create Route" at bounding box center [272, 354] width 45 height 10
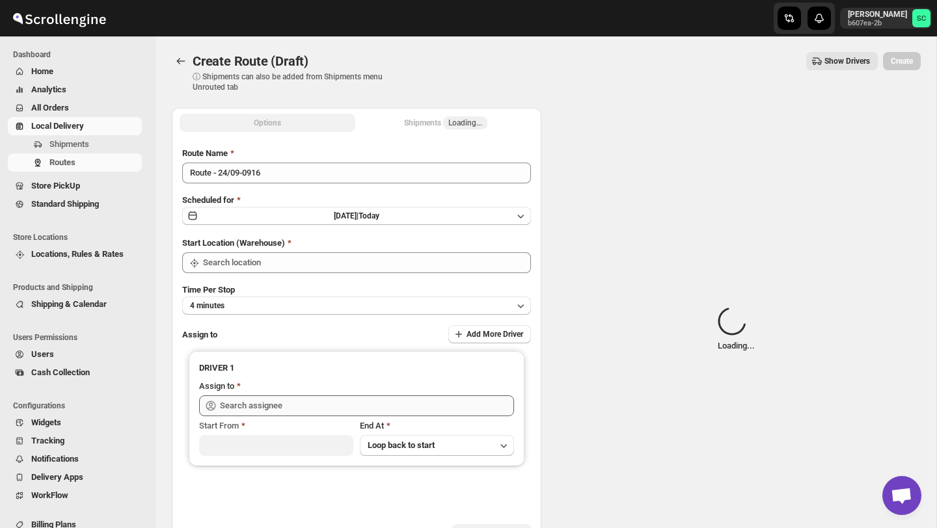
type input "DS02 Bileshivale"
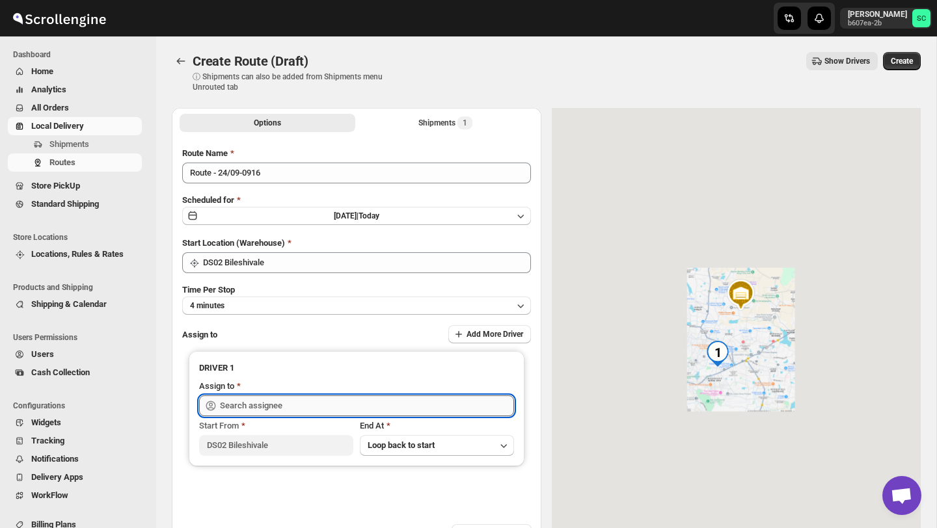
click at [294, 402] on input "text" at bounding box center [367, 405] width 294 height 21
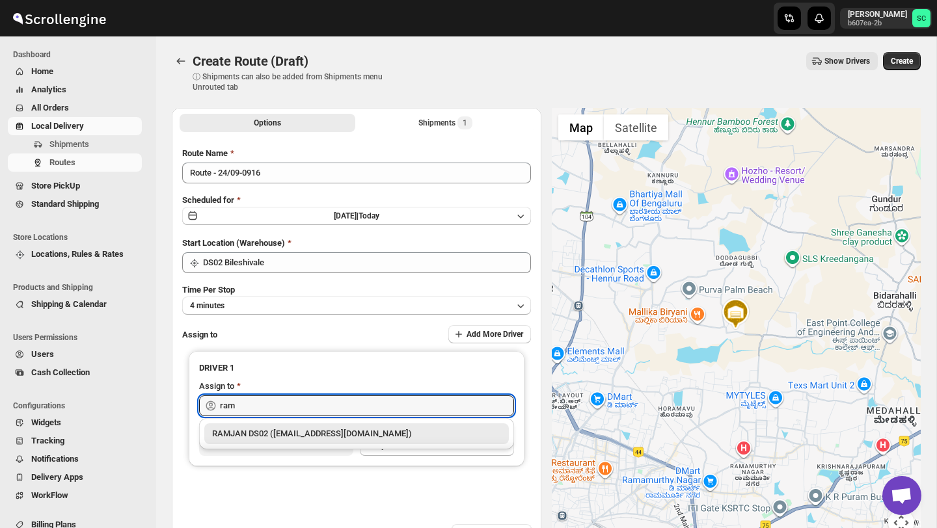
click at [334, 434] on div "RAMJAN DS02 ([EMAIL_ADDRESS][DOMAIN_NAME])" at bounding box center [356, 433] width 289 height 13
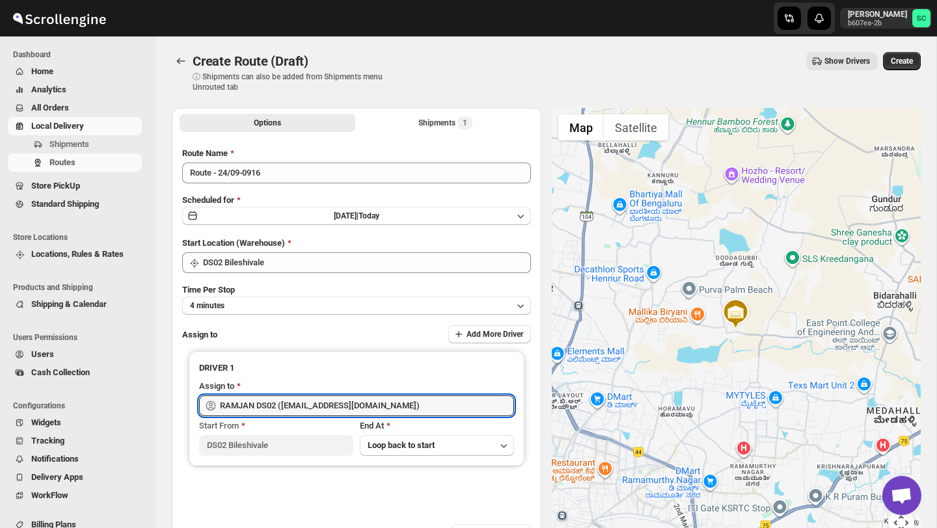
type input "RAMJAN DS02 ([EMAIL_ADDRESS][DOMAIN_NAME])"
click at [909, 58] on span "Create" at bounding box center [901, 61] width 22 height 10
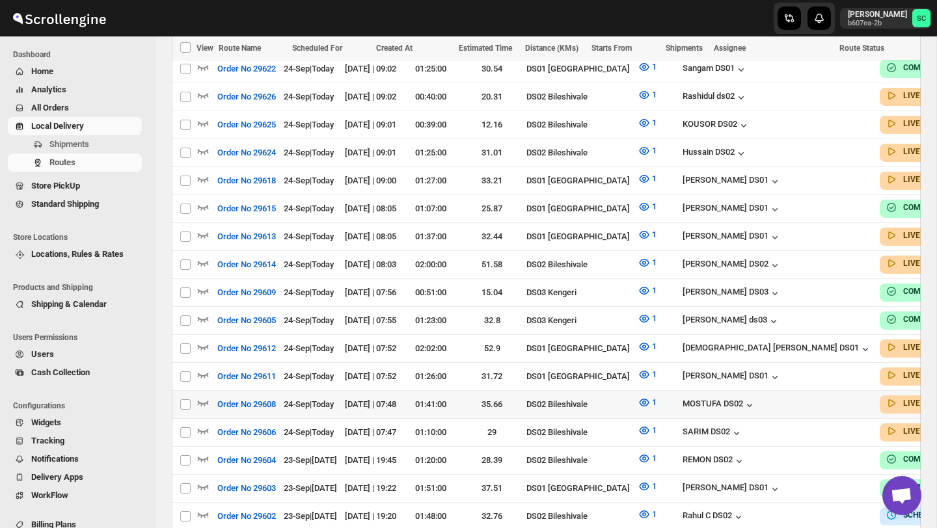
scroll to position [708, 0]
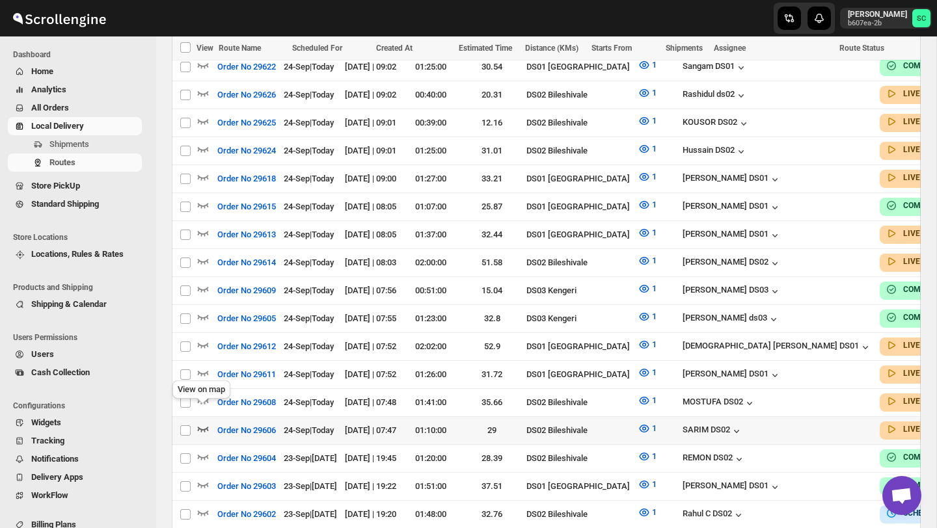
click at [202, 422] on icon "button" at bounding box center [202, 428] width 13 height 13
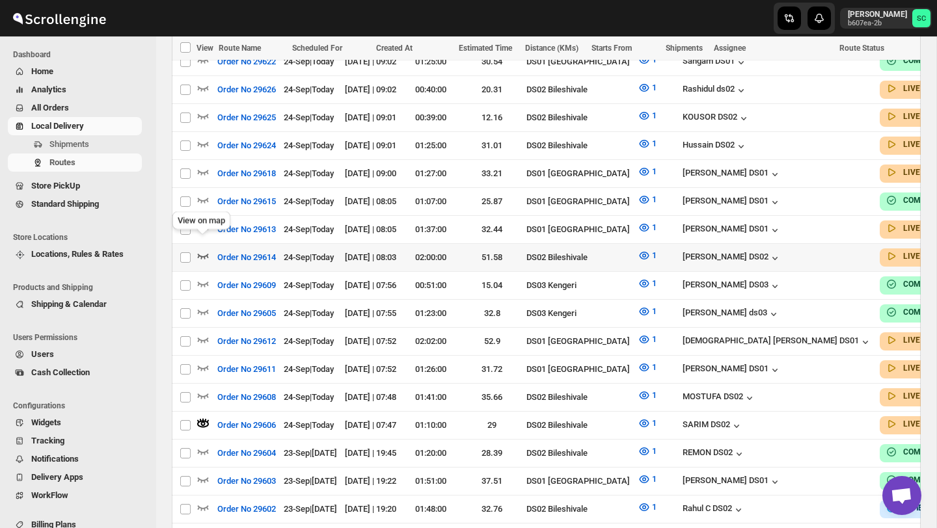
click at [204, 249] on icon "button" at bounding box center [202, 255] width 13 height 13
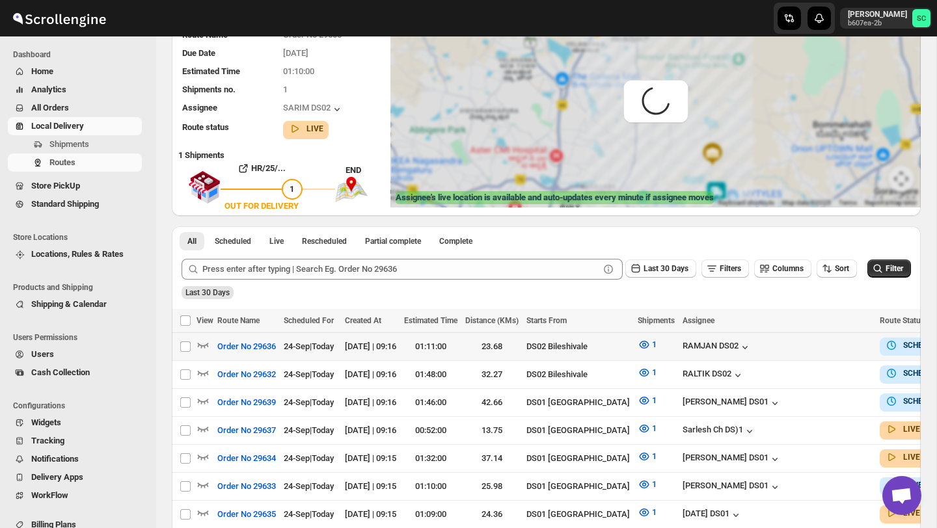
scroll to position [0, 0]
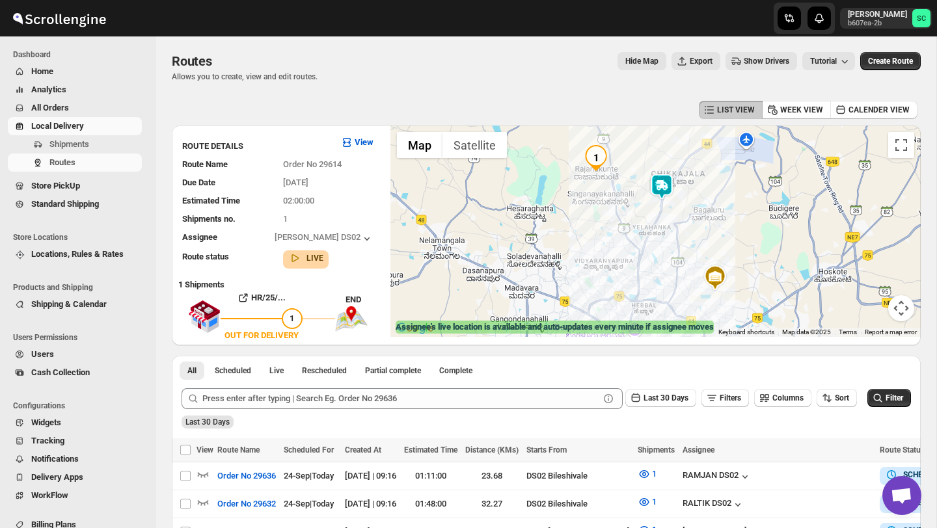
click at [664, 178] on img at bounding box center [662, 187] width 26 height 26
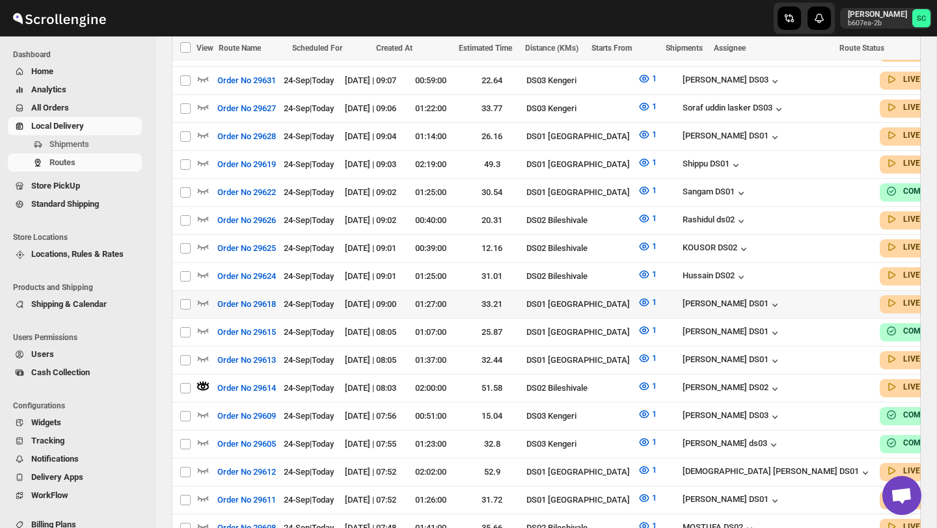
scroll to position [647, 0]
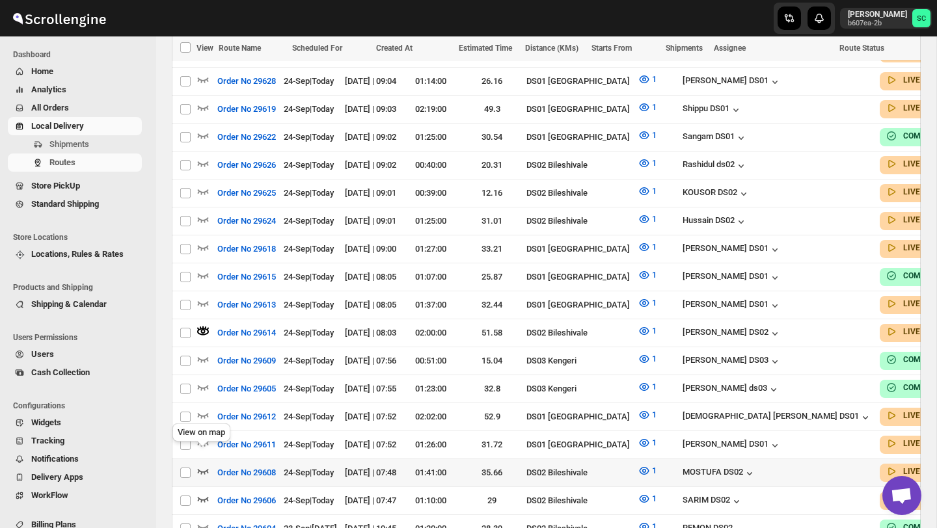
click at [200, 464] on icon "button" at bounding box center [202, 470] width 13 height 13
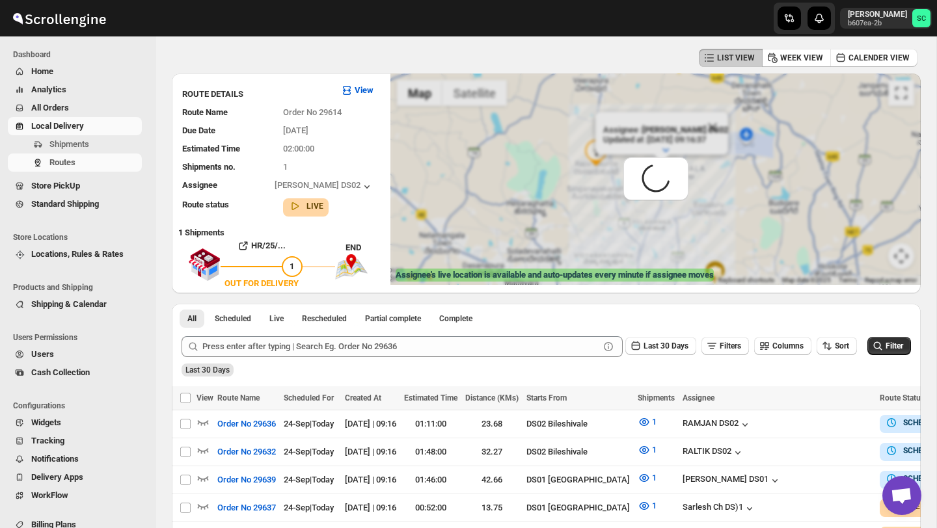
scroll to position [0, 0]
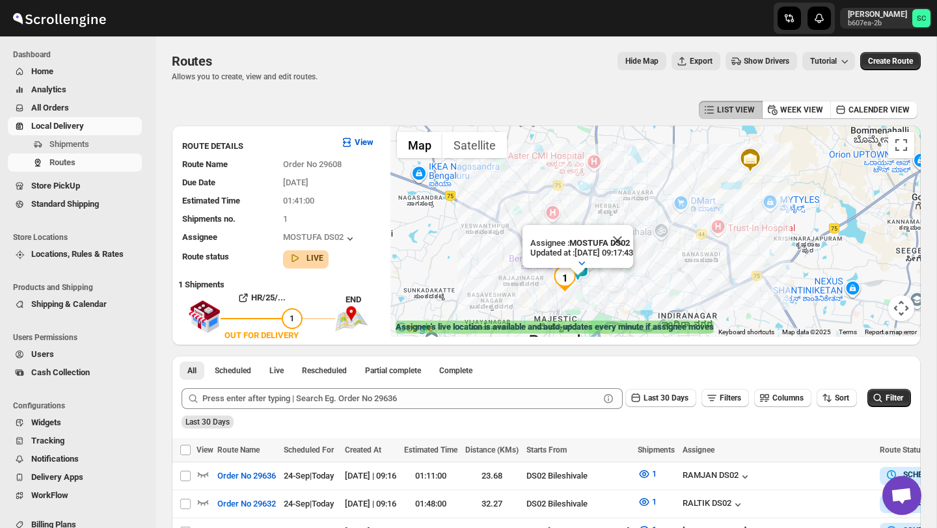
click at [633, 240] on button "Close" at bounding box center [617, 240] width 31 height 31
click at [66, 141] on span "Shipments" at bounding box center [69, 144] width 40 height 10
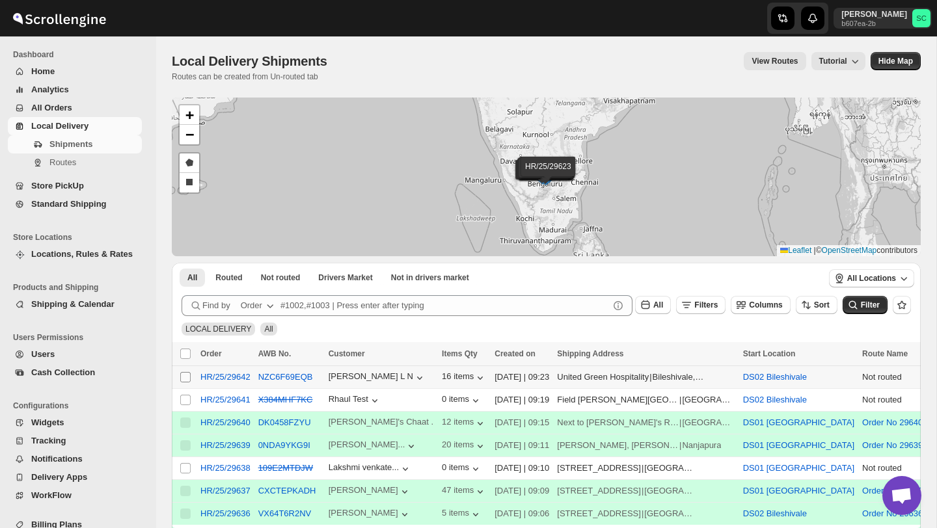
click at [186, 375] on input "Select shipment" at bounding box center [185, 377] width 10 height 10
checkbox input "true"
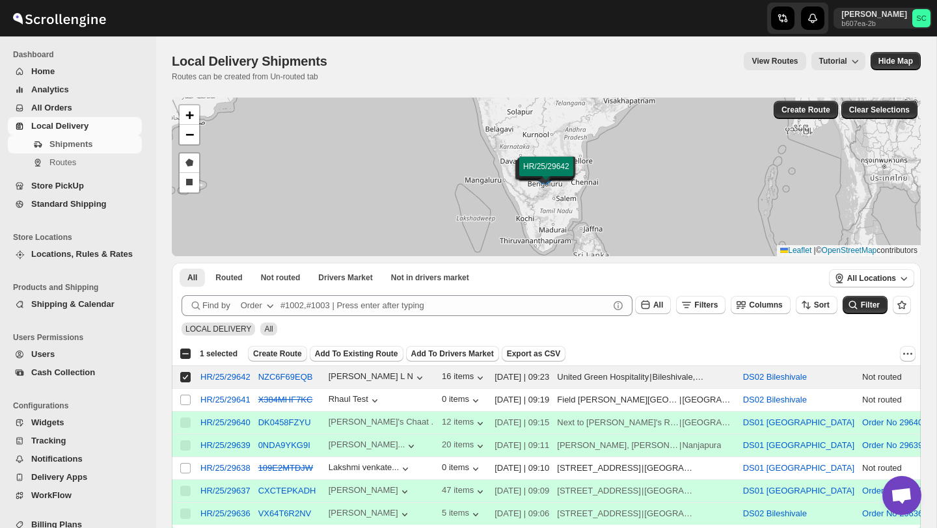
click at [271, 346] on button "Create Route" at bounding box center [277, 354] width 59 height 16
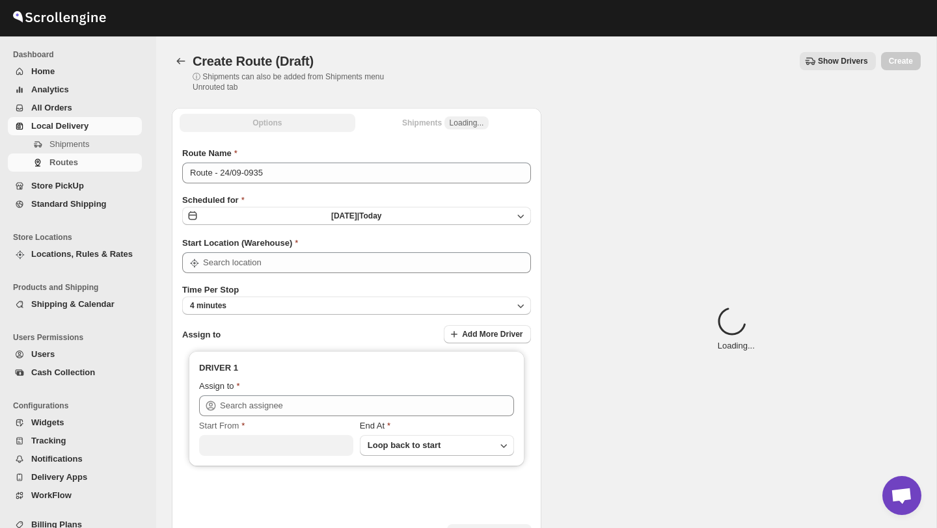
type input "DS02 Bileshivale"
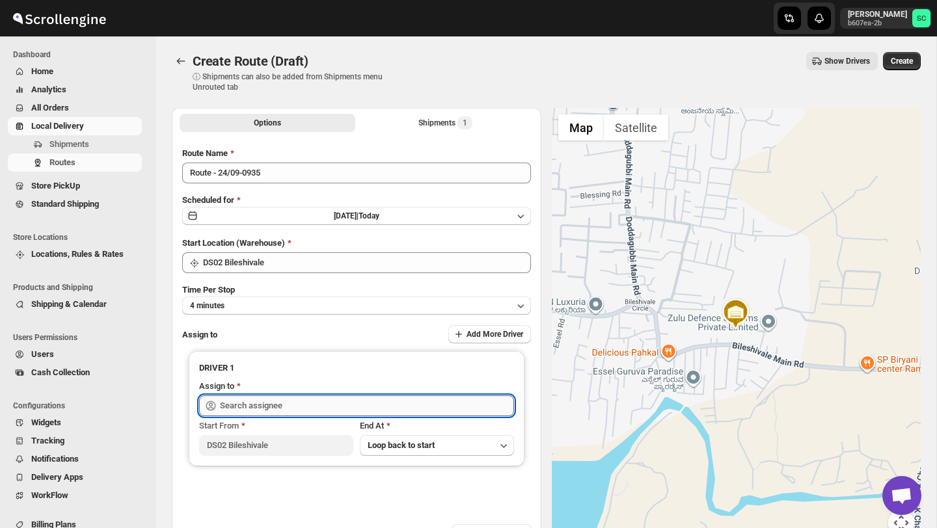
click at [293, 401] on input "text" at bounding box center [367, 405] width 294 height 21
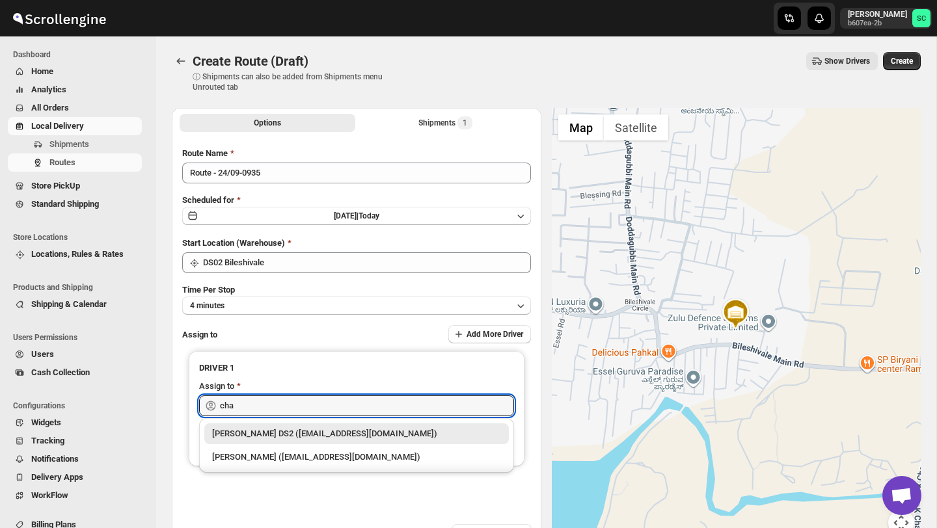
click at [322, 433] on div "[PERSON_NAME] DS2 ([EMAIL_ADDRESS][DOMAIN_NAME])" at bounding box center [356, 433] width 289 height 13
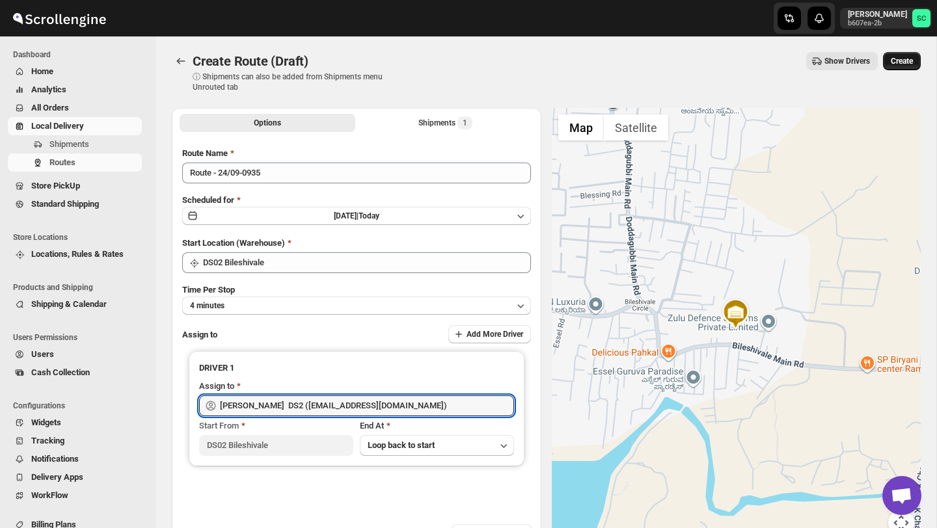
type input "[PERSON_NAME] DS2 ([EMAIL_ADDRESS][DOMAIN_NAME])"
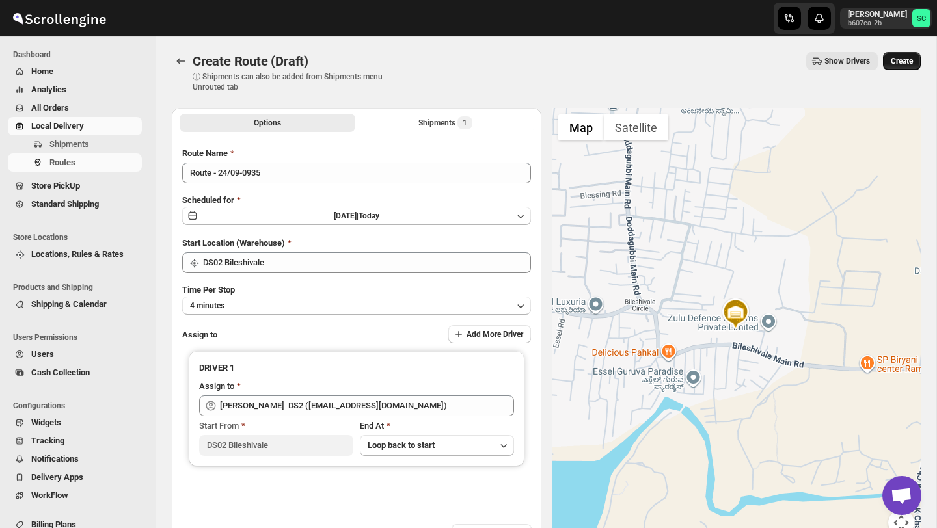
click at [903, 59] on span "Create" at bounding box center [901, 61] width 22 height 10
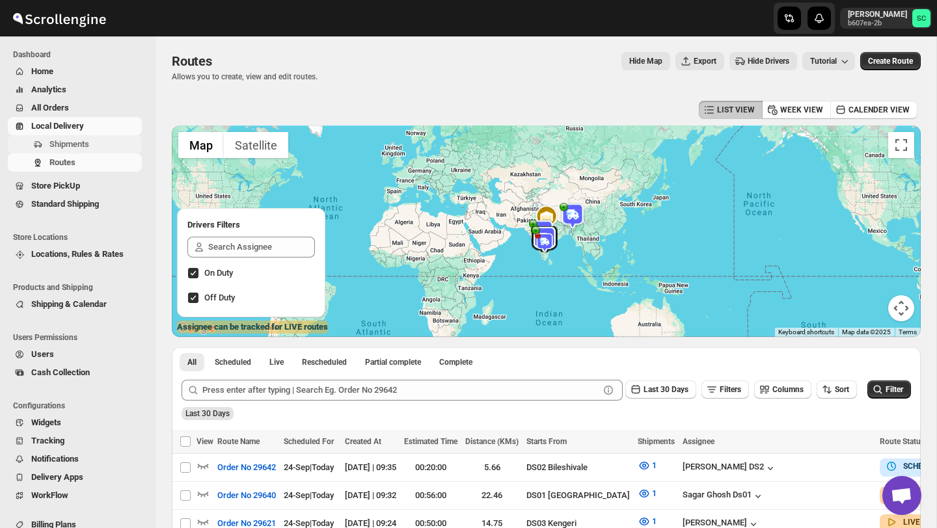
click at [87, 146] on span "Shipments" at bounding box center [69, 144] width 40 height 10
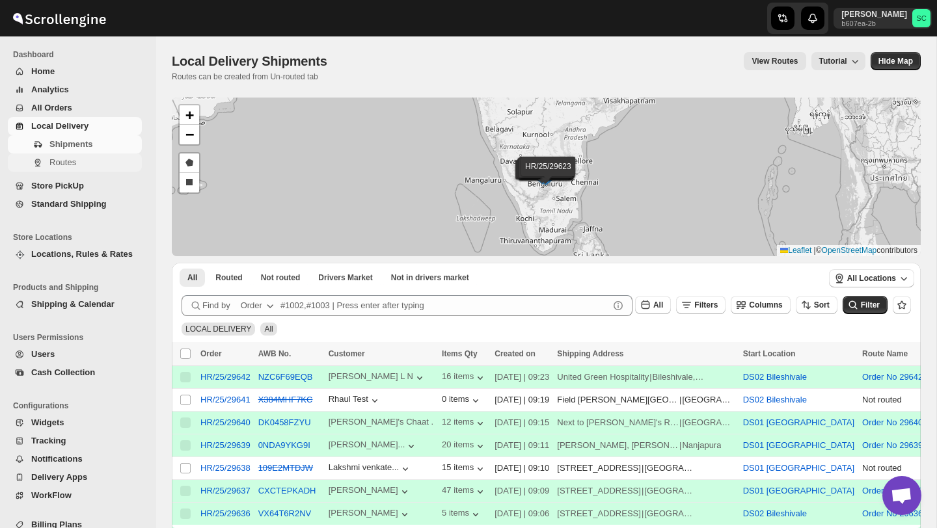
click at [92, 163] on span "Routes" at bounding box center [94, 162] width 90 height 13
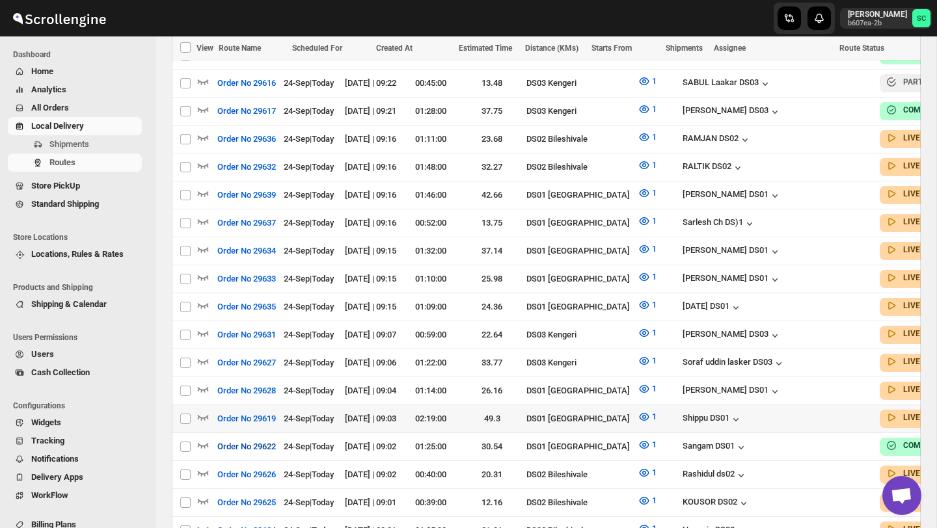
scroll to position [461, 0]
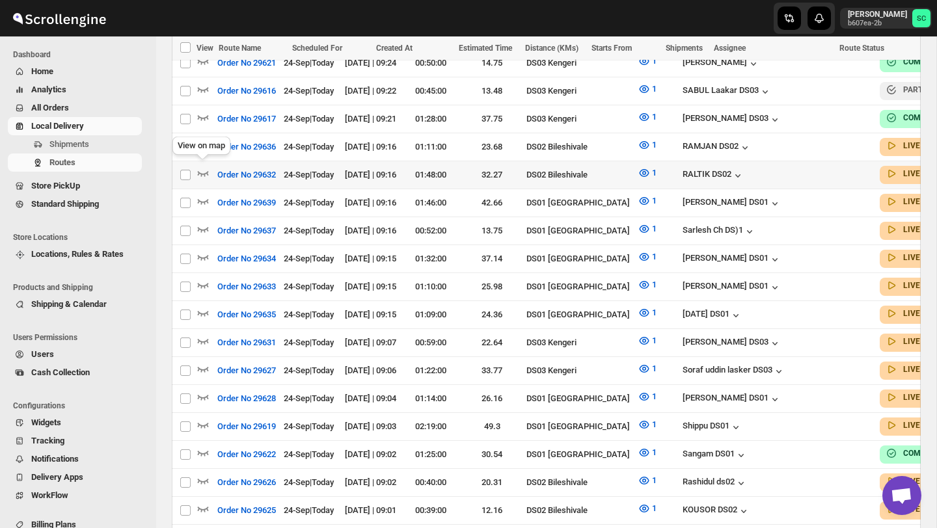
click at [201, 147] on div "View on map" at bounding box center [201, 148] width 63 height 29
click at [204, 140] on icon "button" at bounding box center [202, 145] width 13 height 13
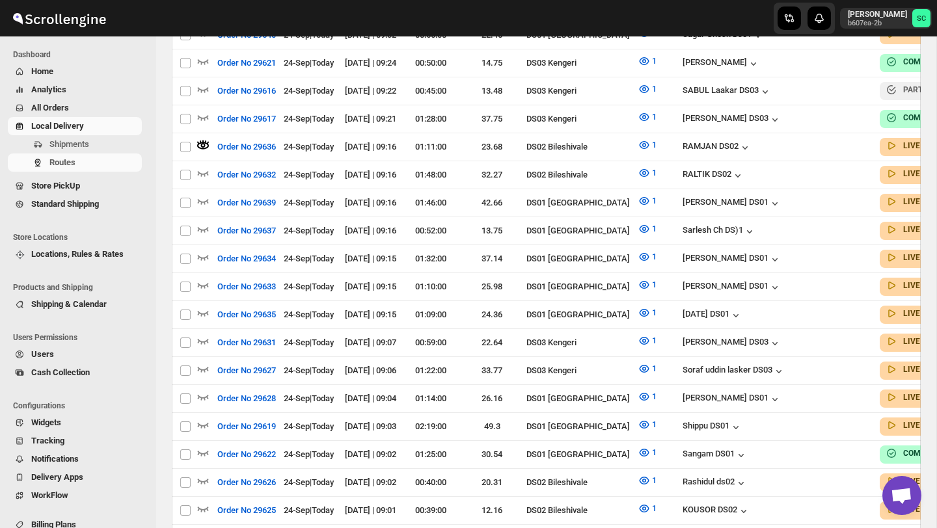
scroll to position [0, 0]
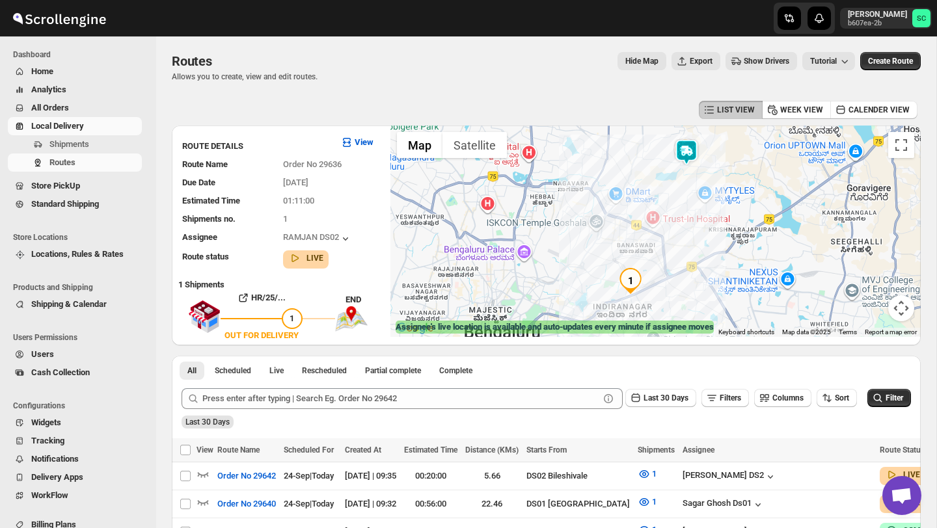
drag, startPoint x: 574, startPoint y: 242, endPoint x: 574, endPoint y: 258, distance: 16.3
click at [574, 258] on div at bounding box center [655, 231] width 530 height 211
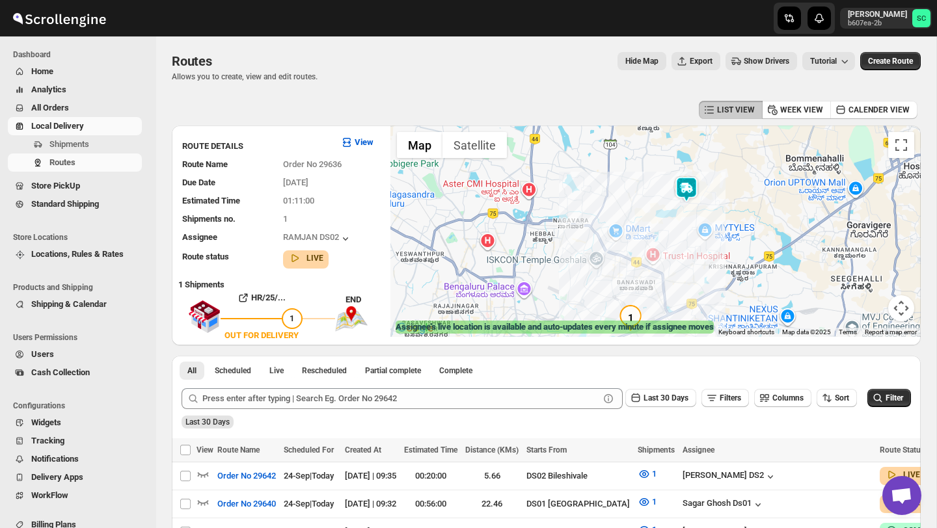
click at [688, 187] on img at bounding box center [686, 189] width 26 height 26
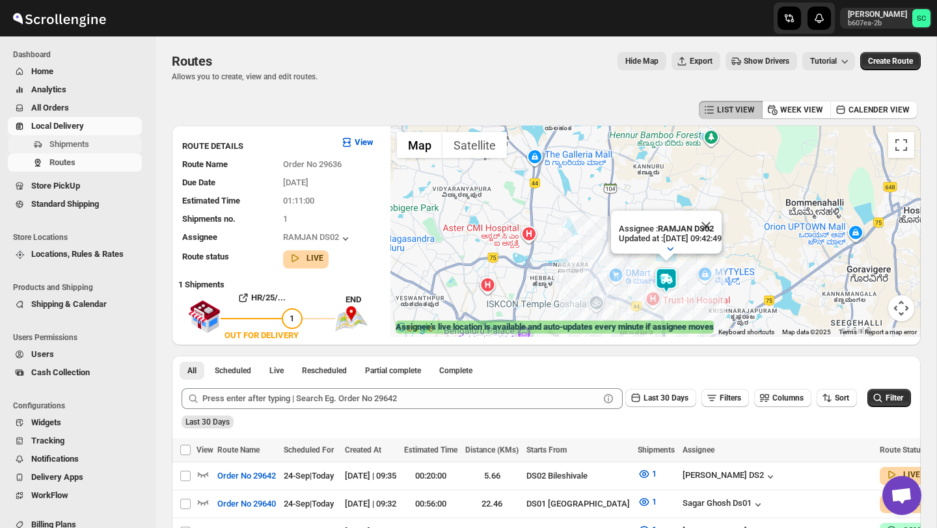
click at [72, 146] on span "Shipments" at bounding box center [69, 144] width 40 height 10
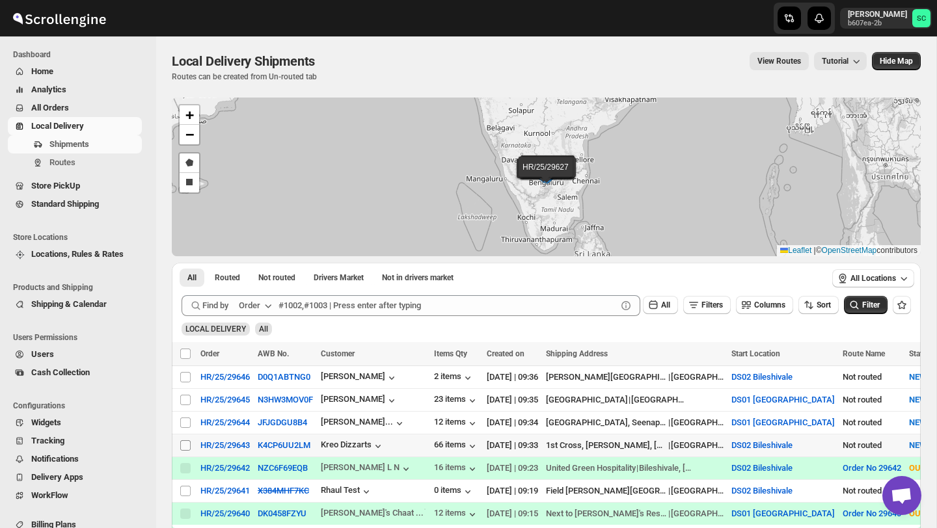
click at [185, 444] on input "Select shipment" at bounding box center [185, 445] width 10 height 10
checkbox input "true"
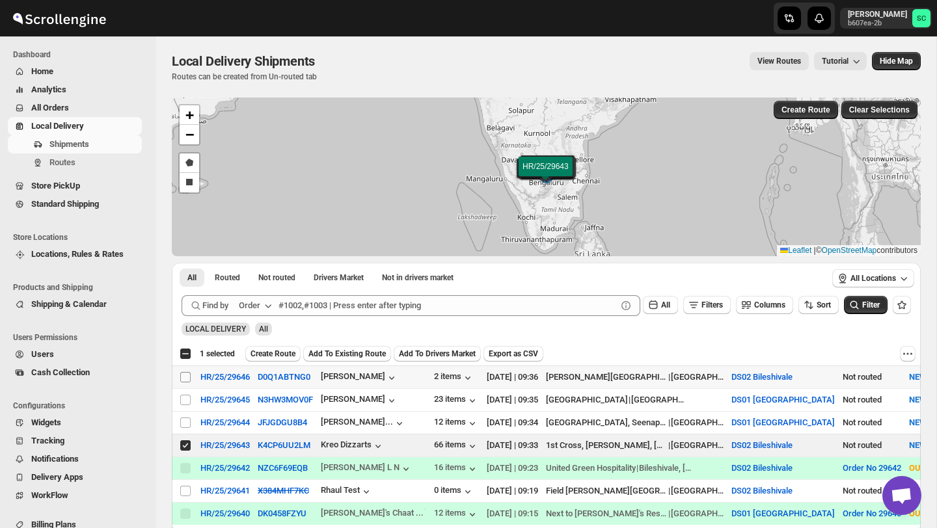
click at [185, 376] on input "Select shipment" at bounding box center [185, 377] width 10 height 10
checkbox input "true"
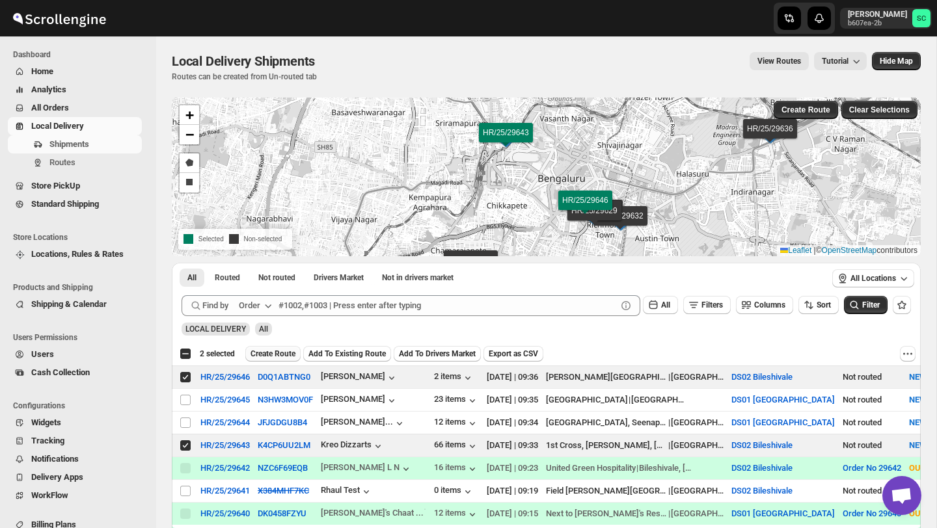
click at [278, 351] on span "Create Route" at bounding box center [272, 354] width 45 height 10
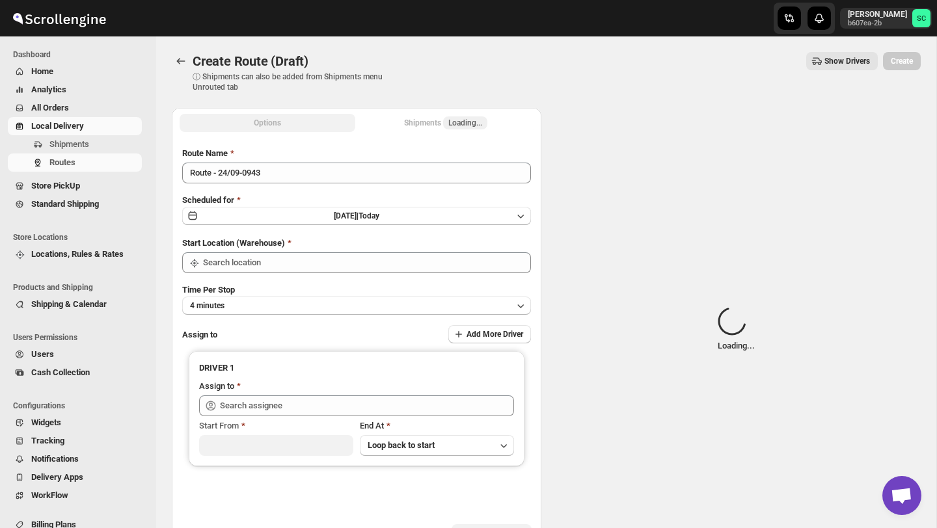
type input "DS02 Bileshivale"
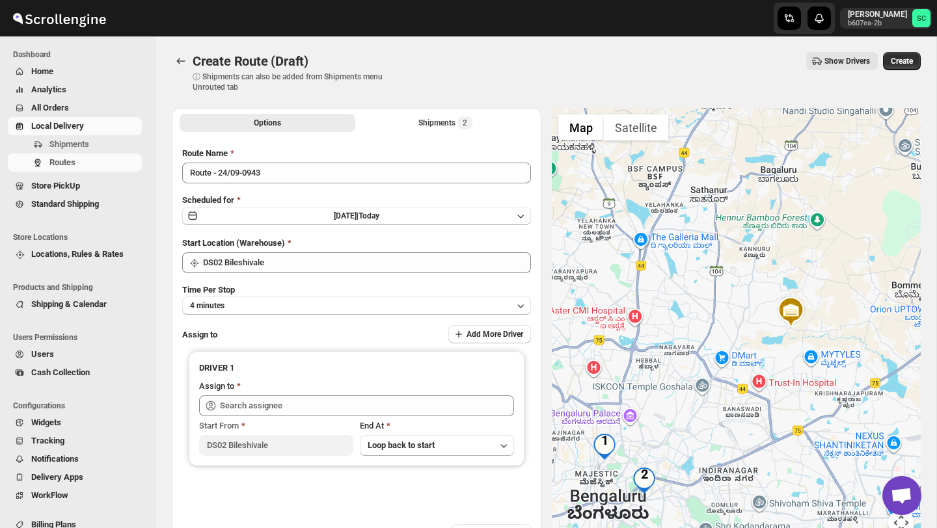
drag, startPoint x: 578, startPoint y: 400, endPoint x: 663, endPoint y: 397, distance: 85.9
click at [663, 397] on div at bounding box center [736, 330] width 369 height 444
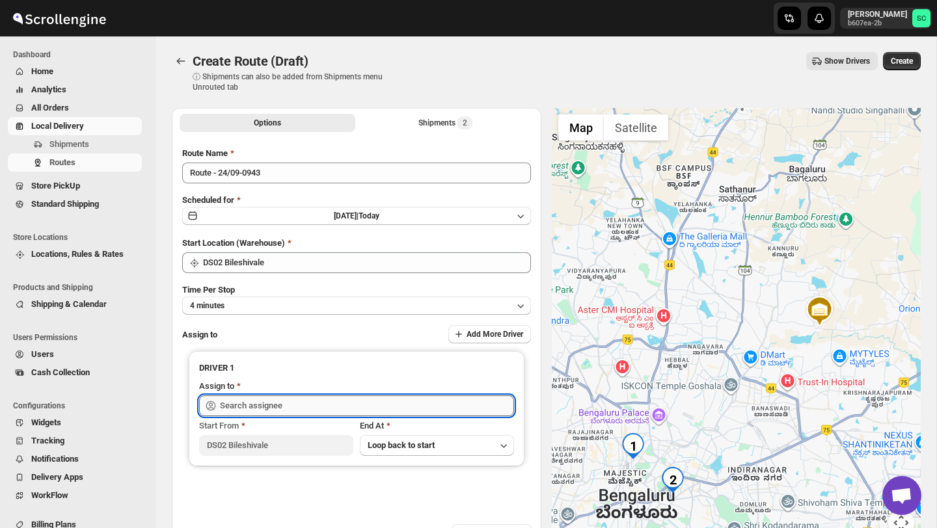
click at [302, 405] on input "text" at bounding box center [367, 405] width 294 height 21
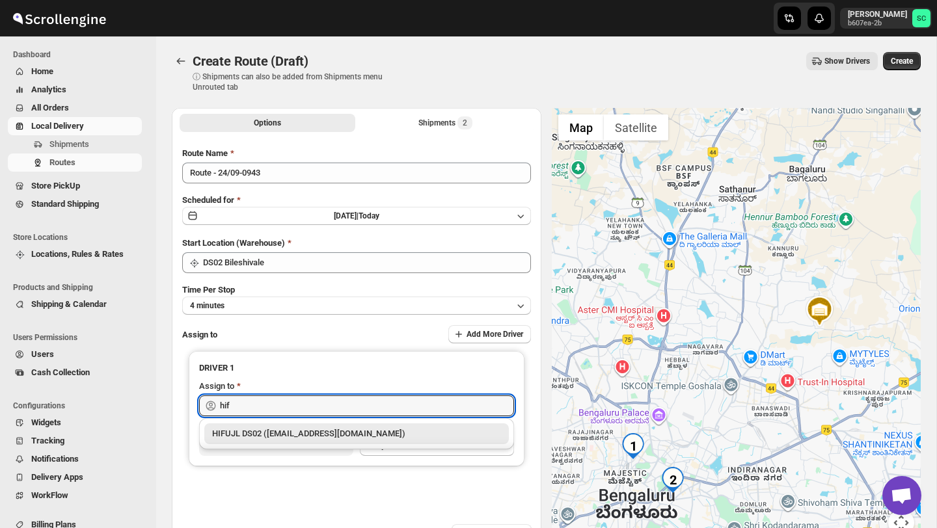
click at [314, 433] on div "HIFUJL DS02 (cepali9173@intady.com)" at bounding box center [356, 433] width 289 height 13
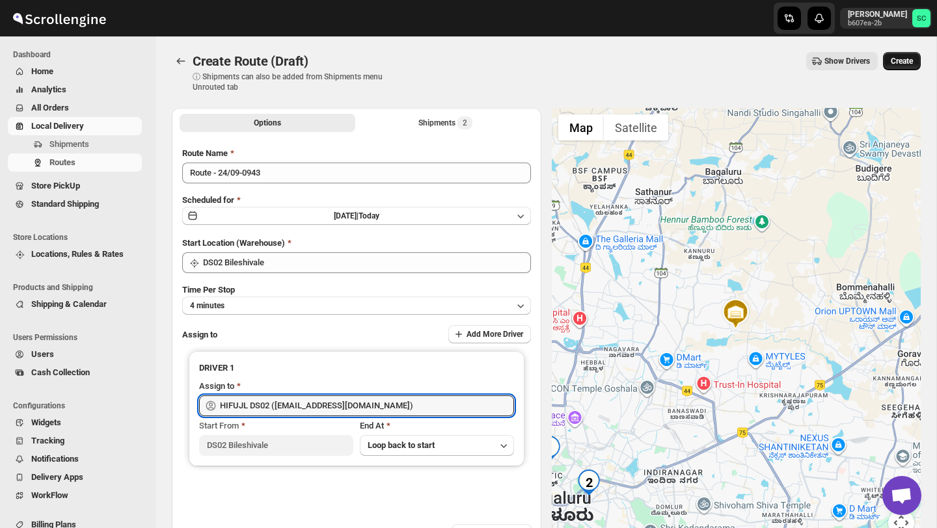
type input "HIFUJL DS02 (cepali9173@intady.com)"
click at [907, 57] on span "Create" at bounding box center [901, 61] width 22 height 10
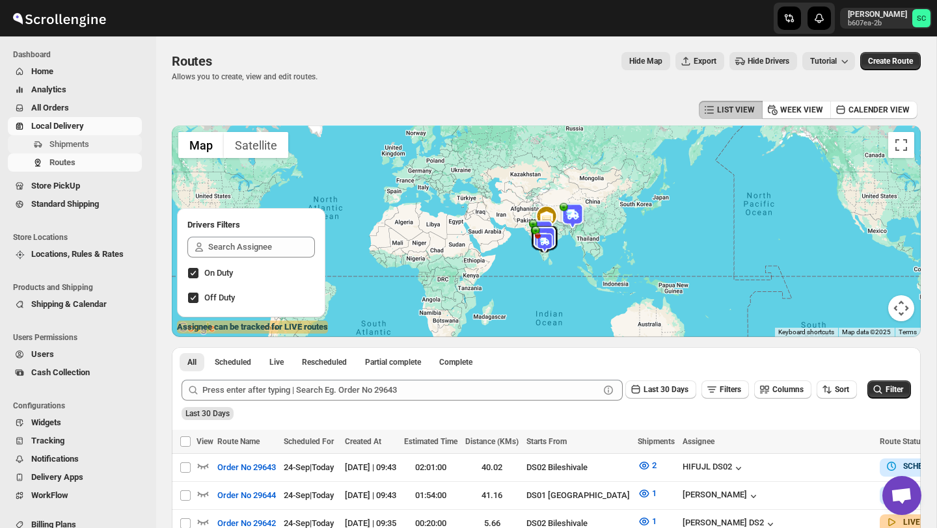
click at [77, 146] on span "Shipments" at bounding box center [69, 144] width 40 height 10
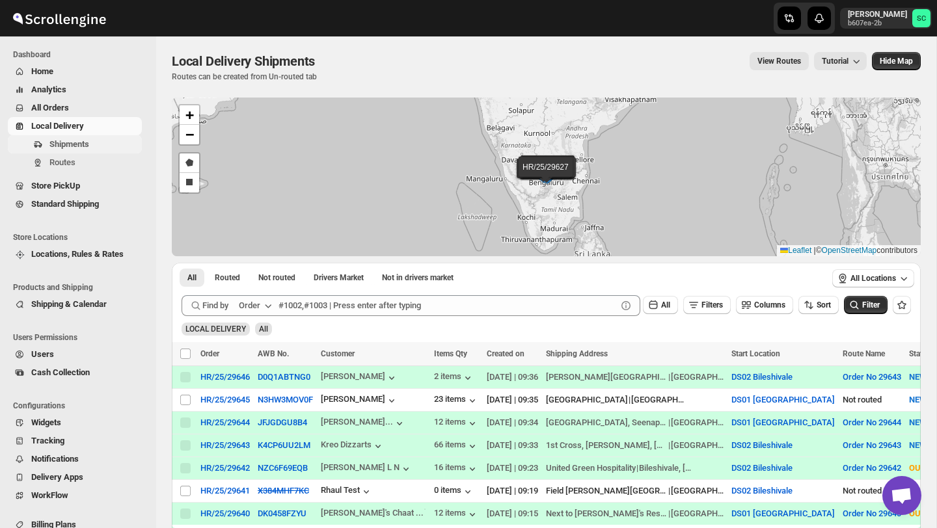
click at [83, 140] on span "Shipments" at bounding box center [69, 144] width 40 height 10
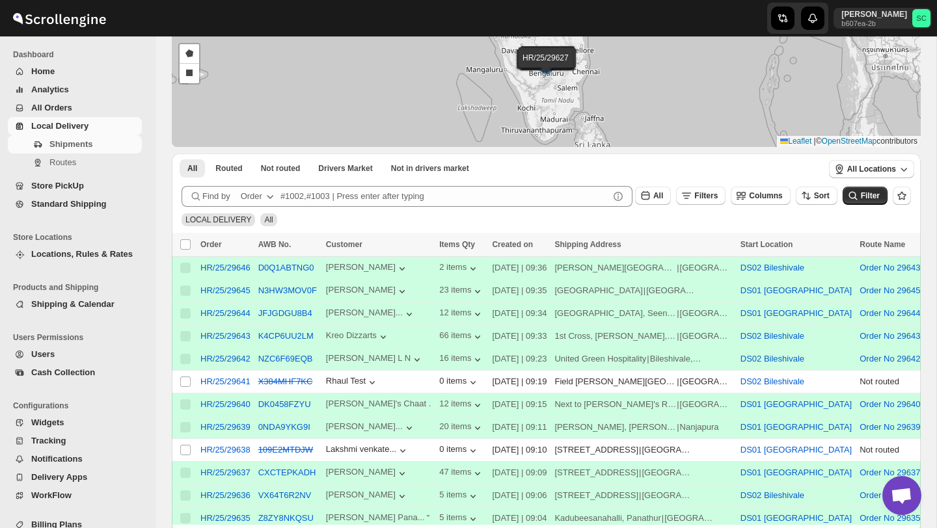
scroll to position [113, 0]
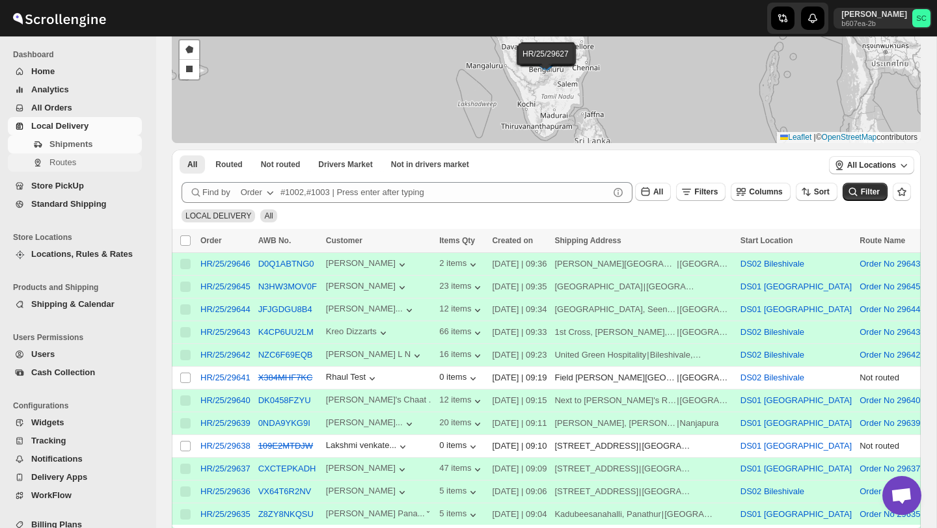
click at [95, 163] on span "Routes" at bounding box center [94, 162] width 90 height 13
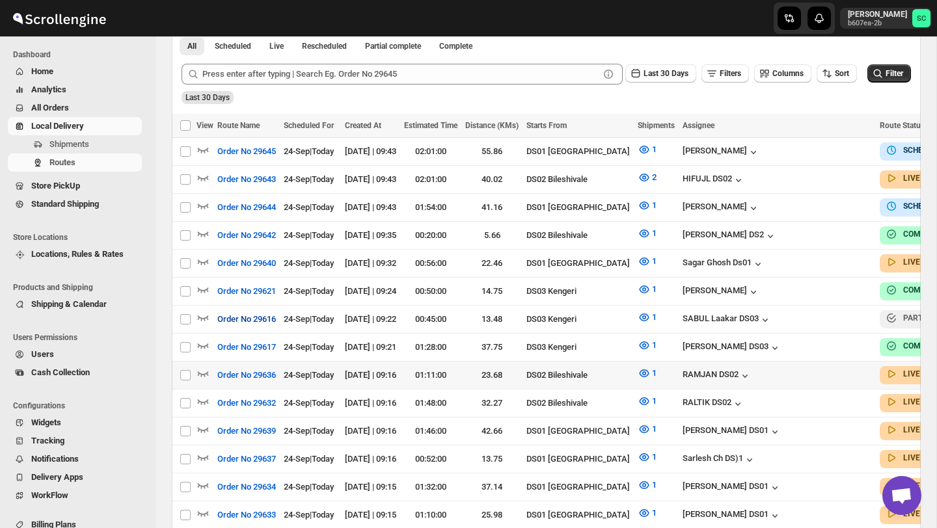
scroll to position [323, 0]
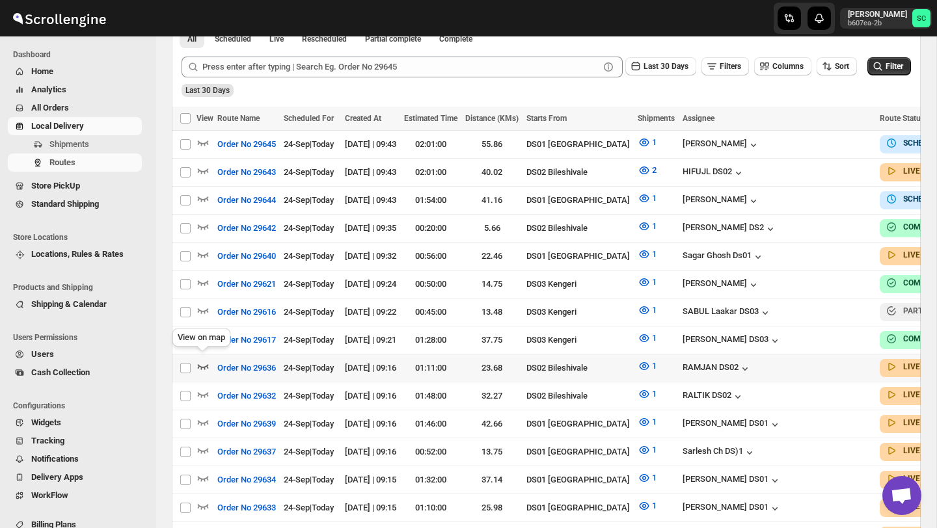
click at [198, 364] on icon "button" at bounding box center [203, 366] width 11 height 5
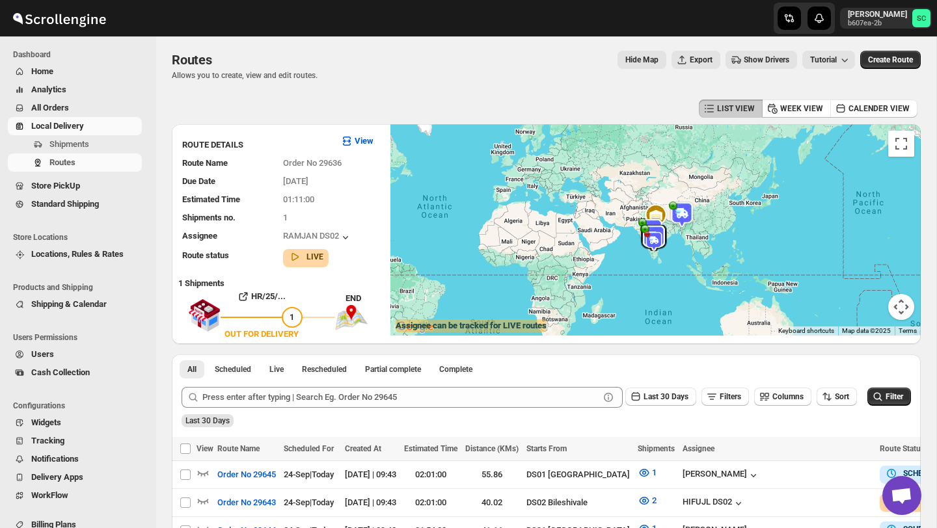
scroll to position [0, 0]
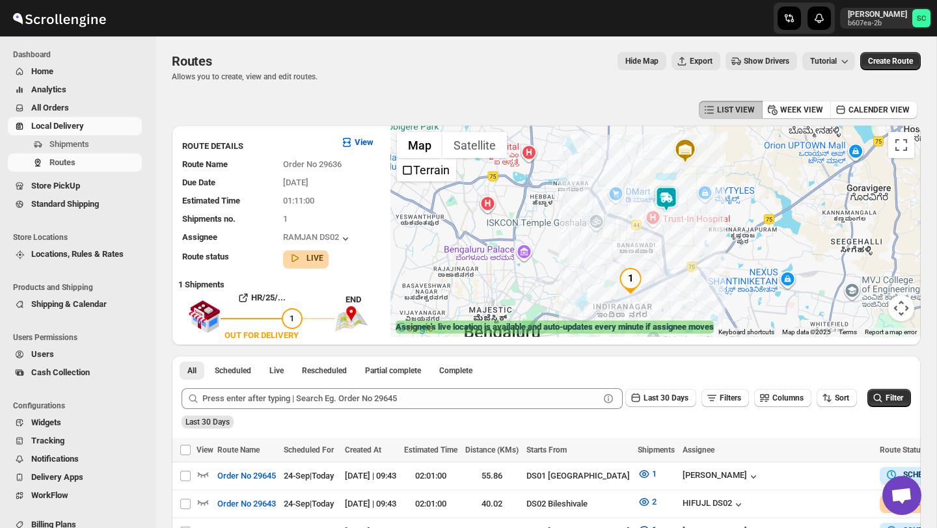
click at [669, 192] on img at bounding box center [666, 199] width 26 height 26
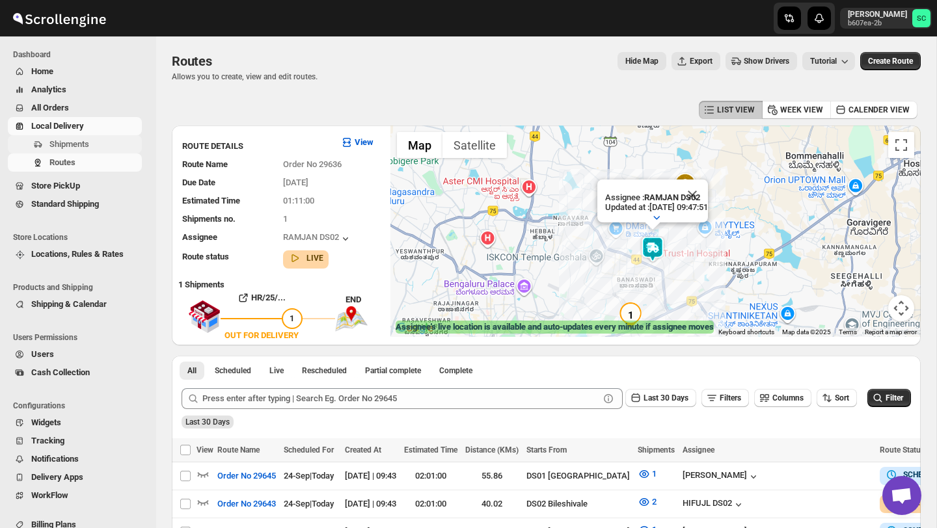
click at [73, 148] on span "Shipments" at bounding box center [69, 144] width 40 height 10
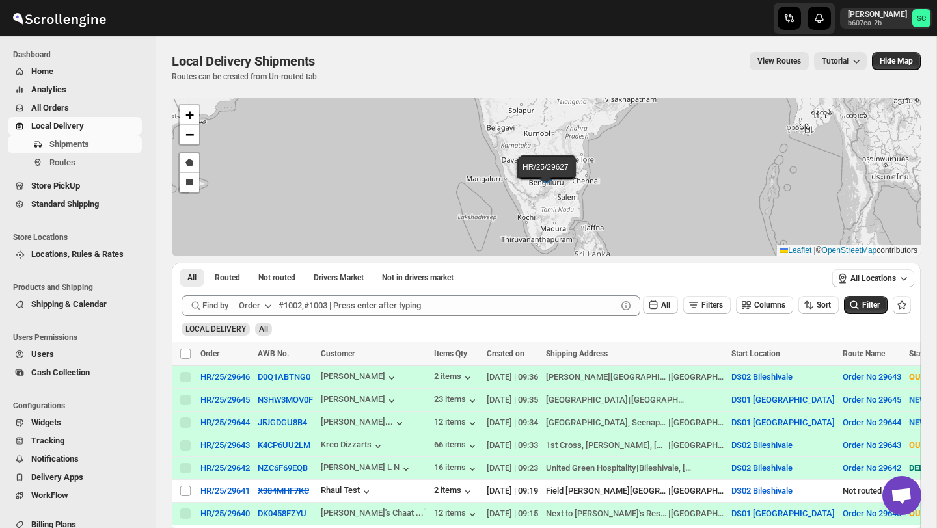
scroll to position [2, 0]
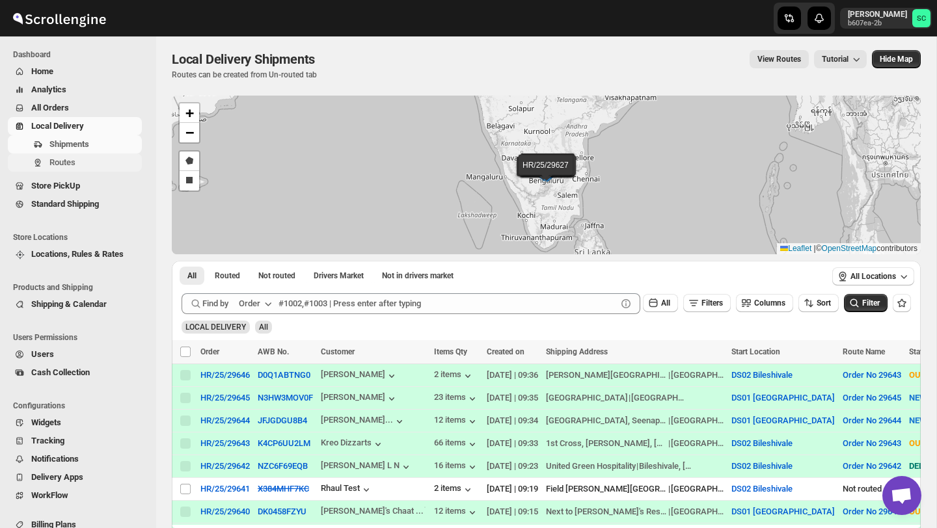
click at [108, 168] on span "Routes" at bounding box center [94, 162] width 90 height 13
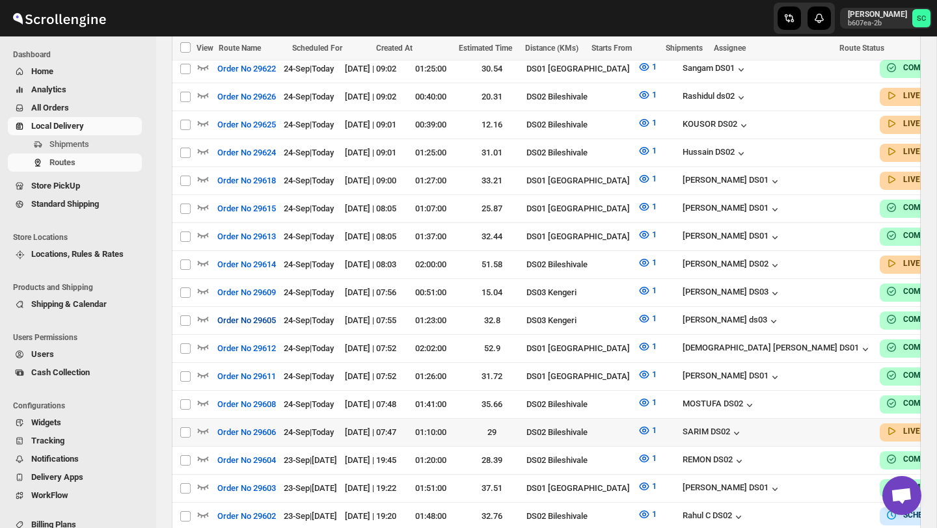
scroll to position [940, 0]
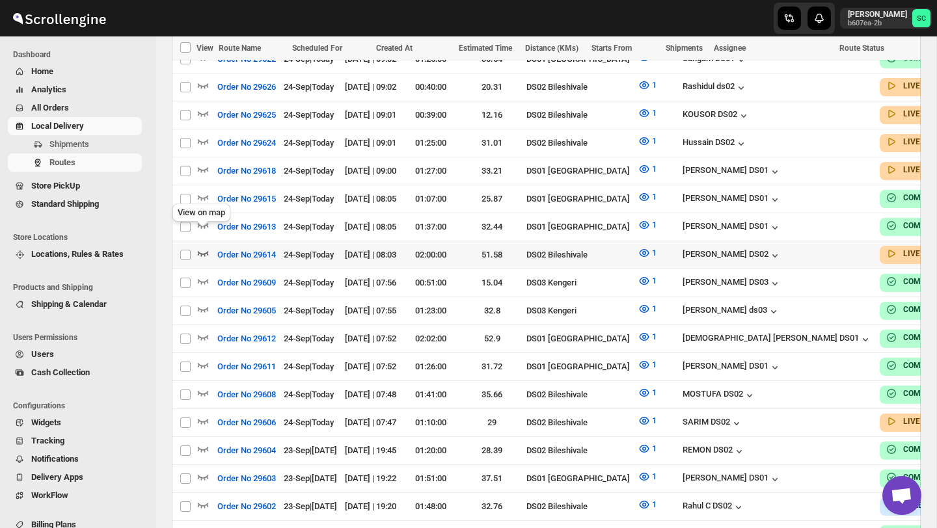
click at [204, 251] on icon "button" at bounding box center [203, 253] width 11 height 5
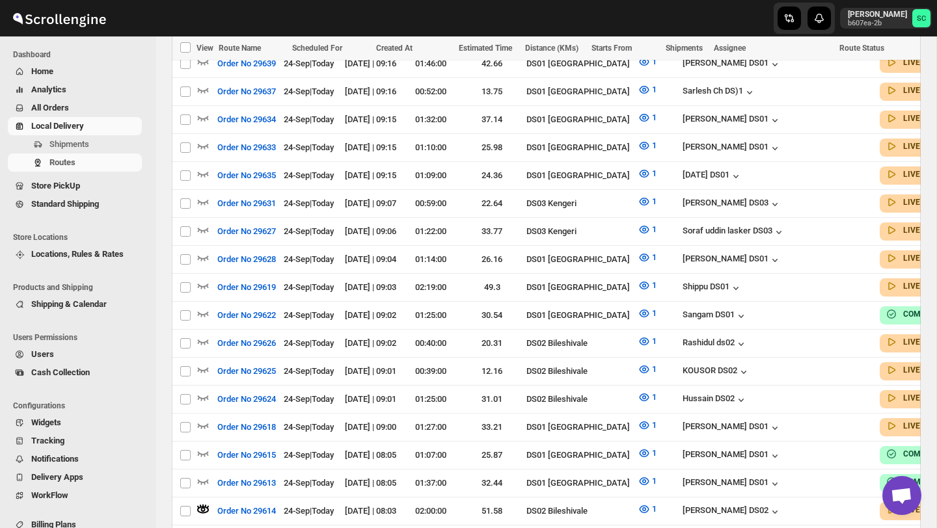
scroll to position [0, 0]
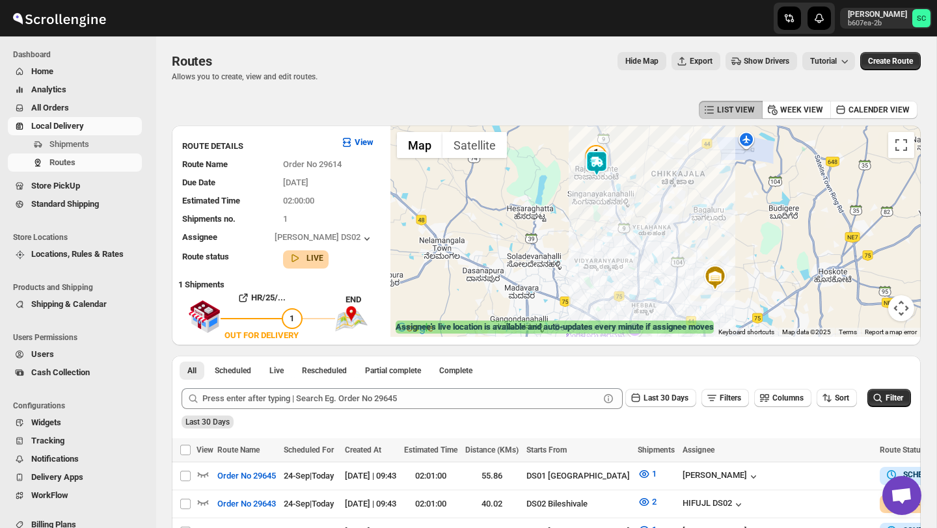
click at [615, 182] on div at bounding box center [655, 231] width 530 height 211
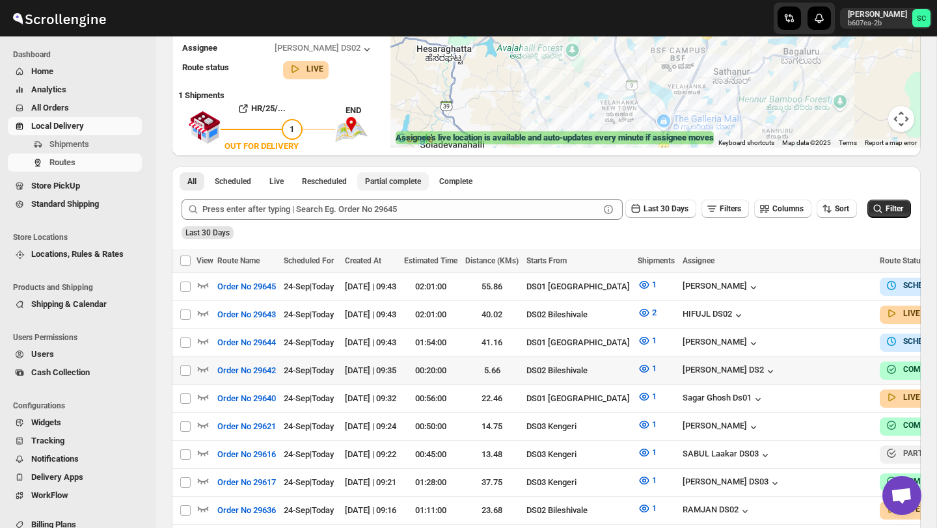
scroll to position [190, 0]
click at [74, 144] on span "Shipments" at bounding box center [69, 144] width 40 height 10
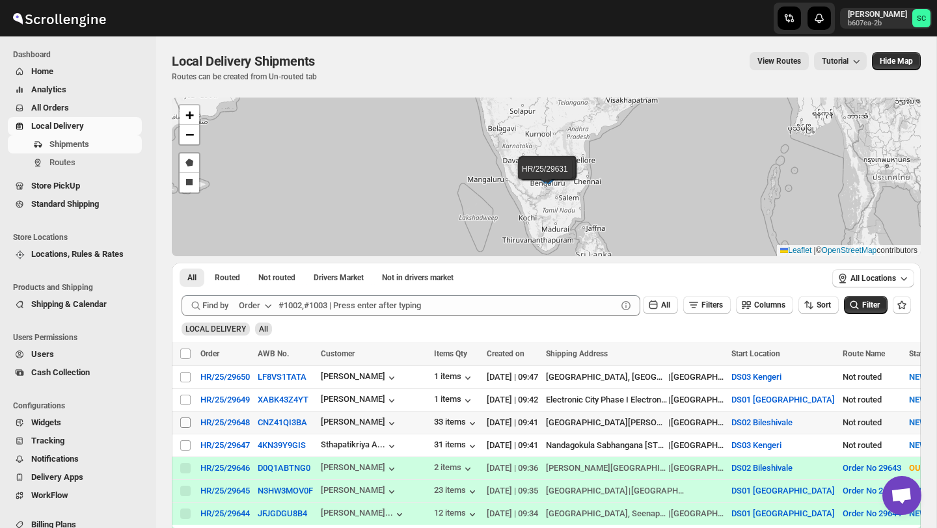
click at [190, 422] on input "Select shipment" at bounding box center [185, 423] width 10 height 10
checkbox input "true"
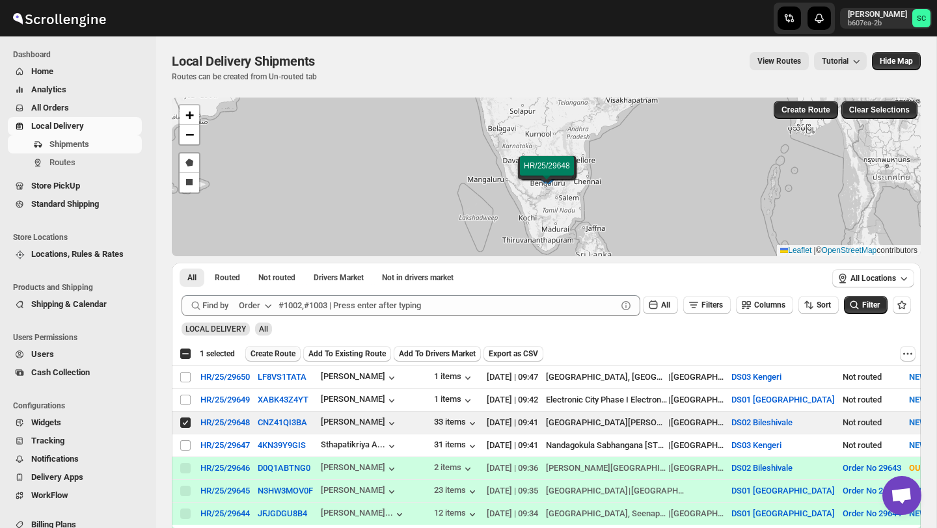
click at [284, 353] on span "Create Route" at bounding box center [272, 354] width 45 height 10
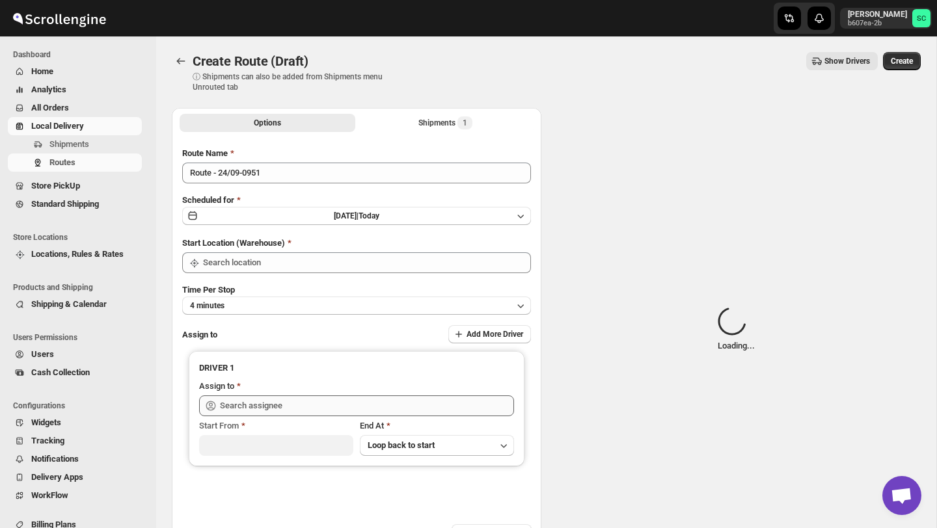
type input "DS02 Bileshivale"
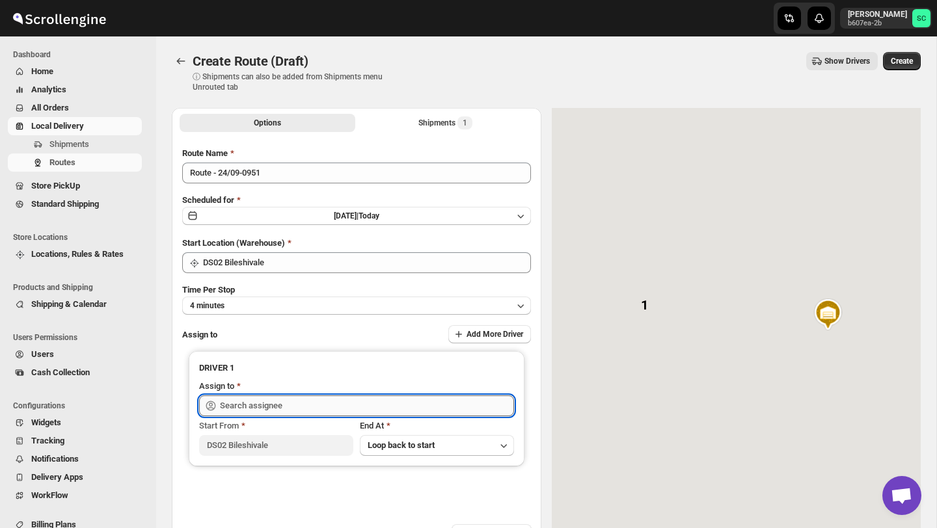
click at [302, 400] on input "text" at bounding box center [367, 405] width 294 height 21
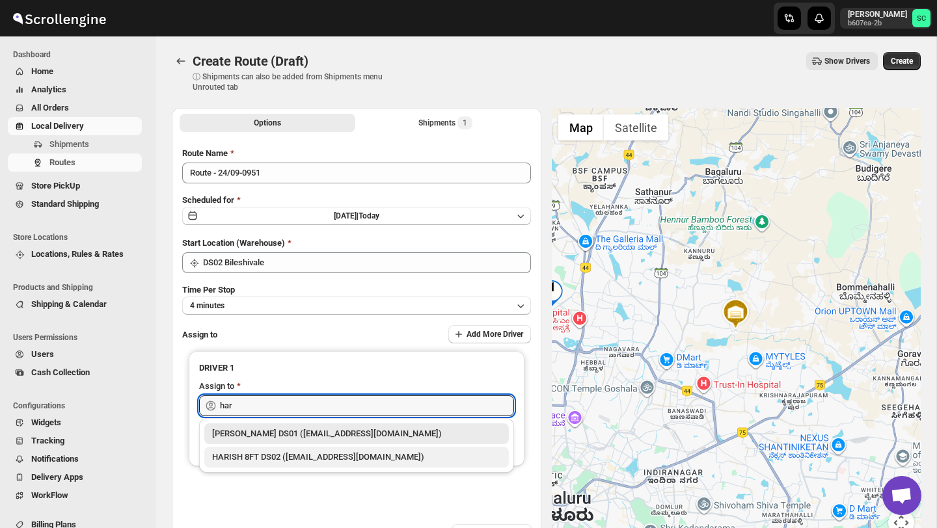
click at [315, 462] on div "HARISH 8FT DS02 ([EMAIL_ADDRESS][DOMAIN_NAME])" at bounding box center [356, 457] width 289 height 13
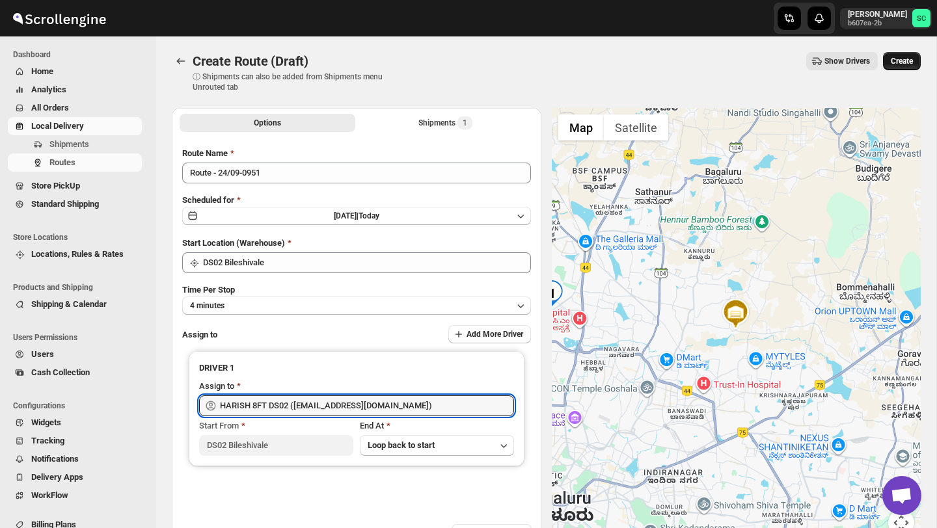
type input "HARISH 8FT DS02 ([EMAIL_ADDRESS][DOMAIN_NAME])"
click at [912, 63] on span "Create" at bounding box center [901, 61] width 22 height 10
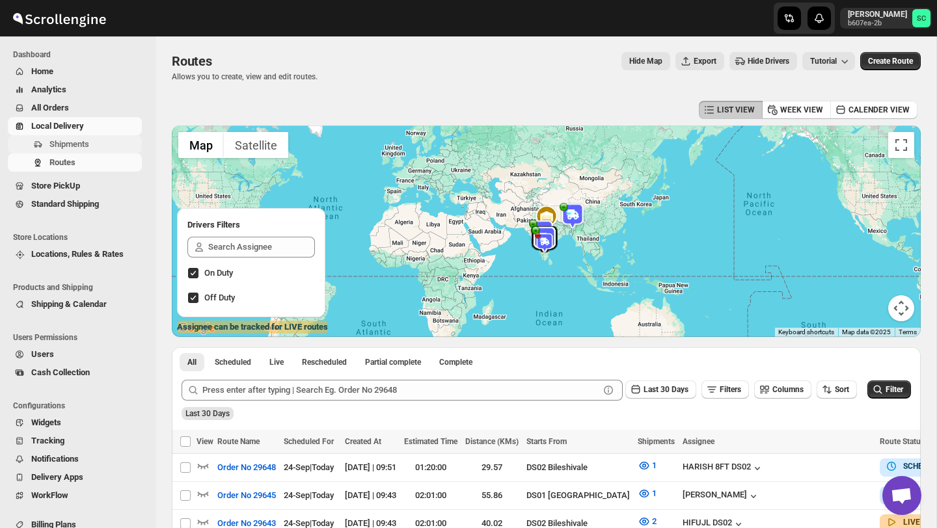
click at [107, 145] on span "Shipments" at bounding box center [94, 144] width 90 height 13
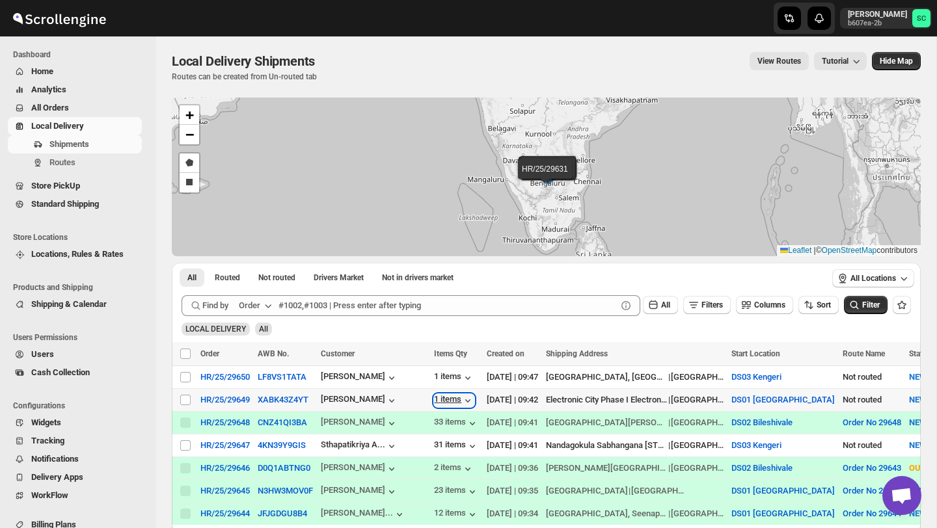
click at [447, 400] on div "1 items" at bounding box center [454, 400] width 40 height 13
click at [449, 373] on div "1 items" at bounding box center [454, 377] width 40 height 13
click at [187, 377] on input "Select shipment" at bounding box center [185, 377] width 10 height 10
checkbox input "true"
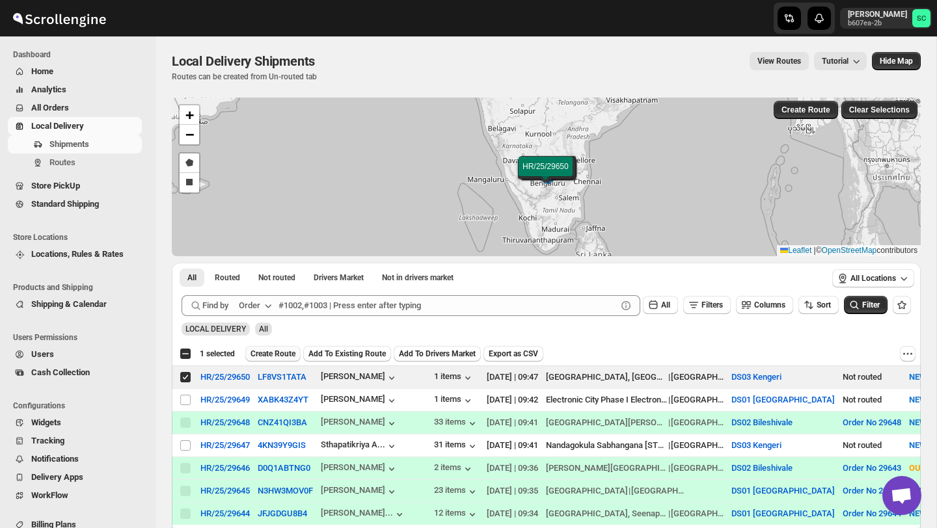
click at [283, 353] on span "Create Route" at bounding box center [272, 354] width 45 height 10
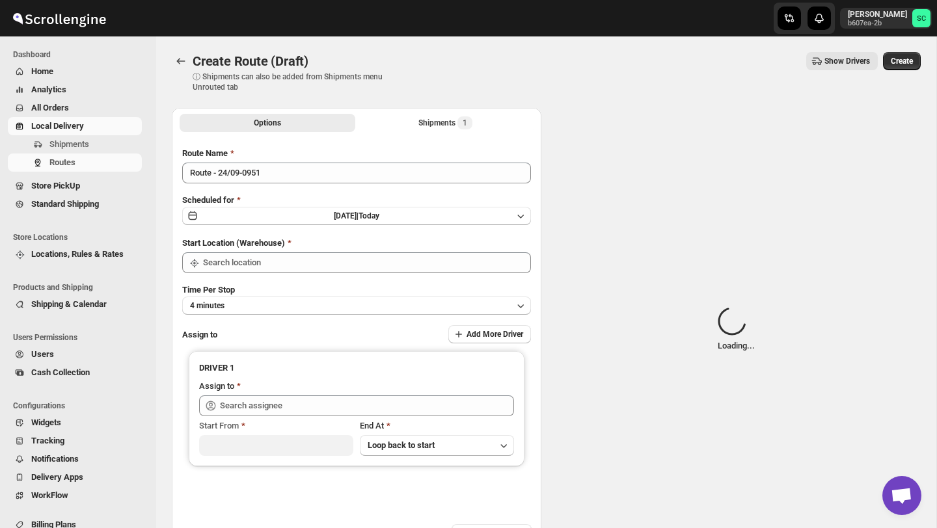
type input "DS03 Kengeri"
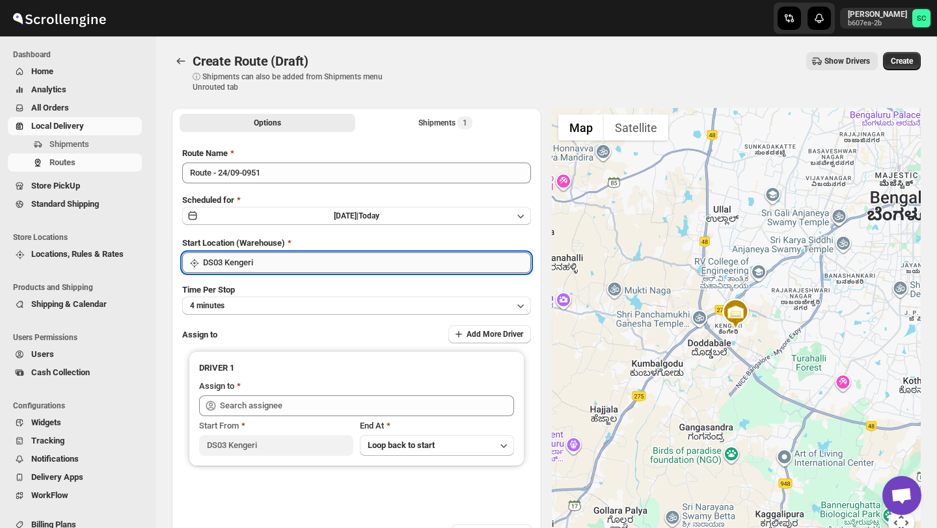
click at [308, 259] on input "DS03 Kengeri" at bounding box center [367, 262] width 328 height 21
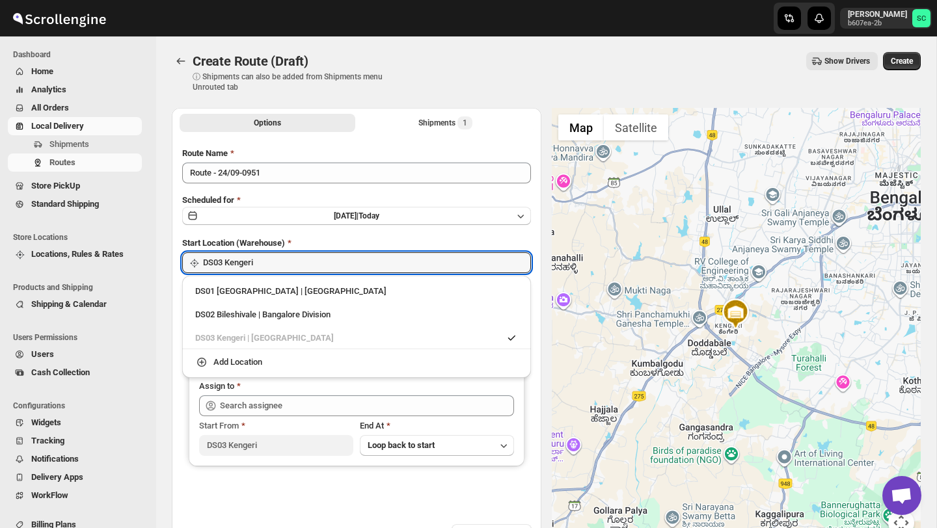
click at [294, 306] on div "DS02 Bileshivale | Bangalore Division" at bounding box center [356, 314] width 338 height 21
type input "DS02 Bileshivale"
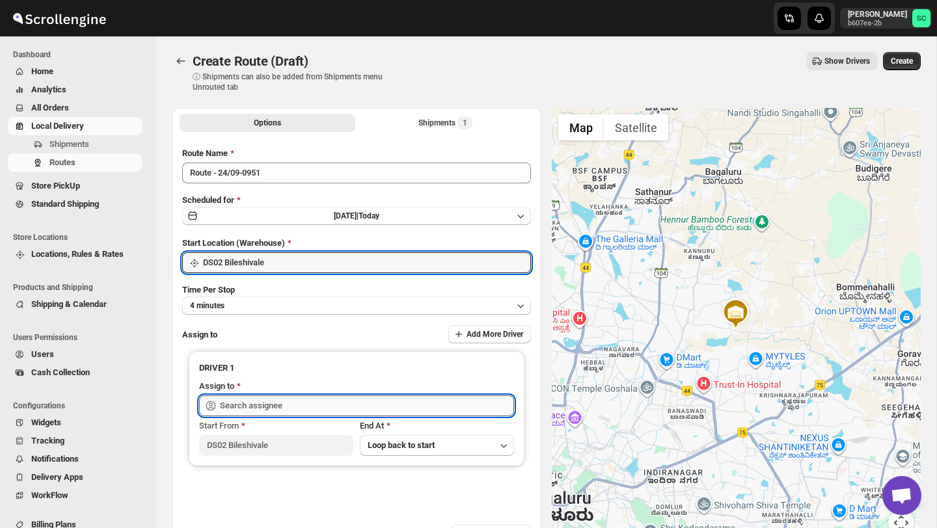
click at [283, 408] on input "text" at bounding box center [367, 405] width 294 height 21
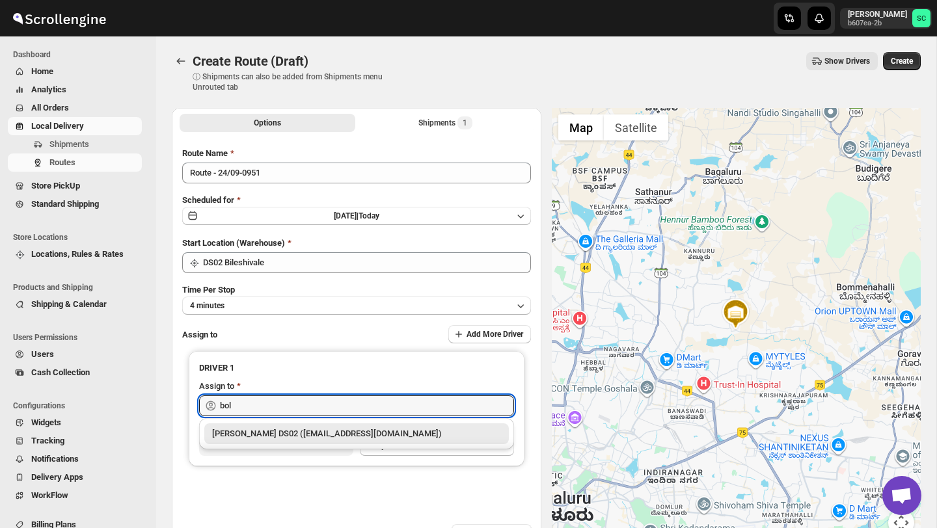
click at [311, 425] on div "[PERSON_NAME] DS02 ([EMAIL_ADDRESS][DOMAIN_NAME])" at bounding box center [356, 433] width 304 height 21
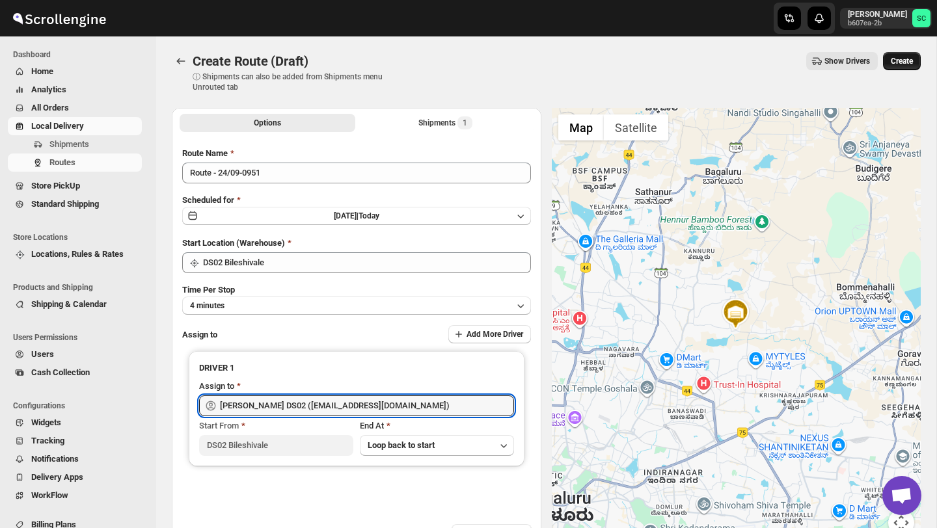
type input "[PERSON_NAME] DS02 ([EMAIL_ADDRESS][DOMAIN_NAME])"
click at [907, 64] on span "Create" at bounding box center [901, 61] width 22 height 10
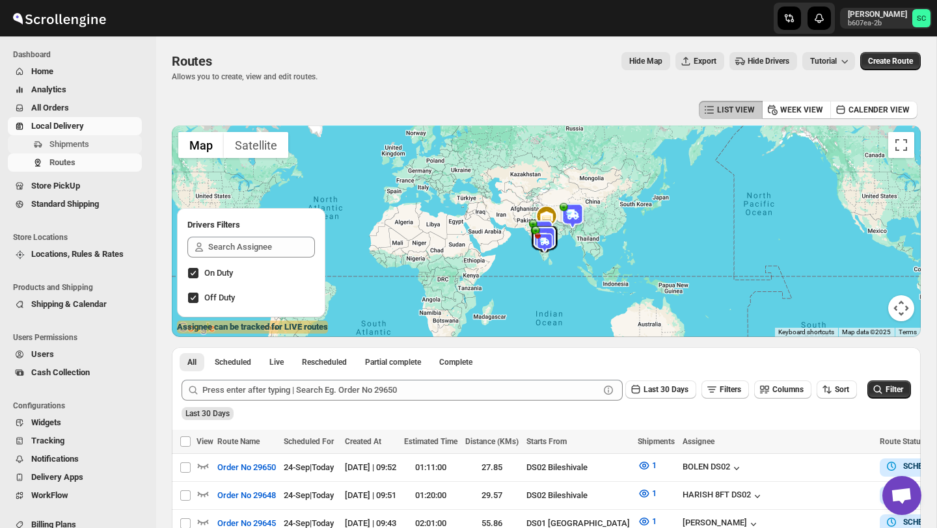
click at [94, 152] on button "Shipments" at bounding box center [75, 144] width 134 height 18
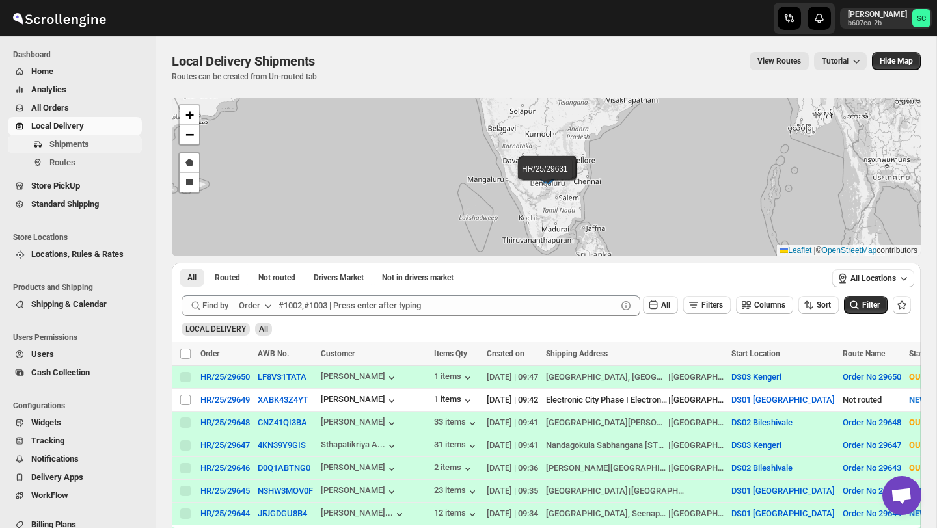
click at [73, 142] on span "Shipments" at bounding box center [69, 144] width 40 height 10
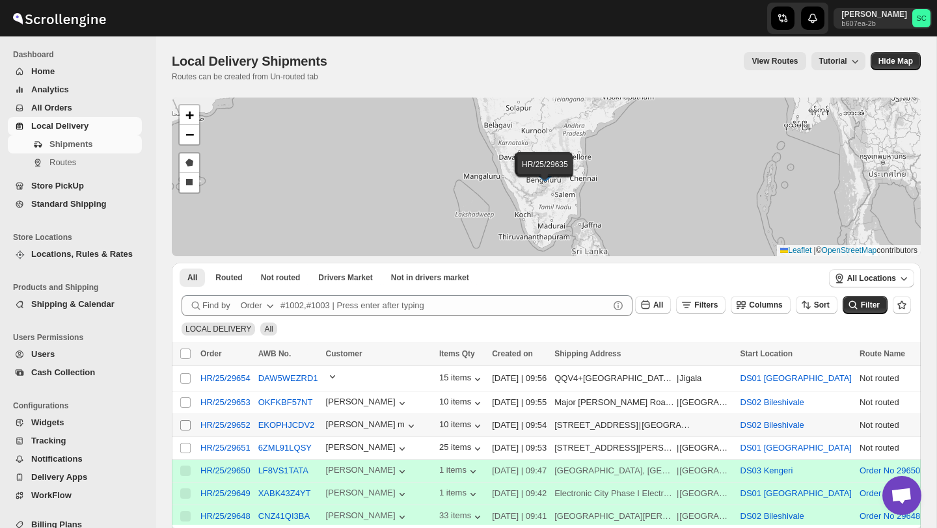
click at [184, 423] on input "Select shipment" at bounding box center [185, 425] width 10 height 10
checkbox input "true"
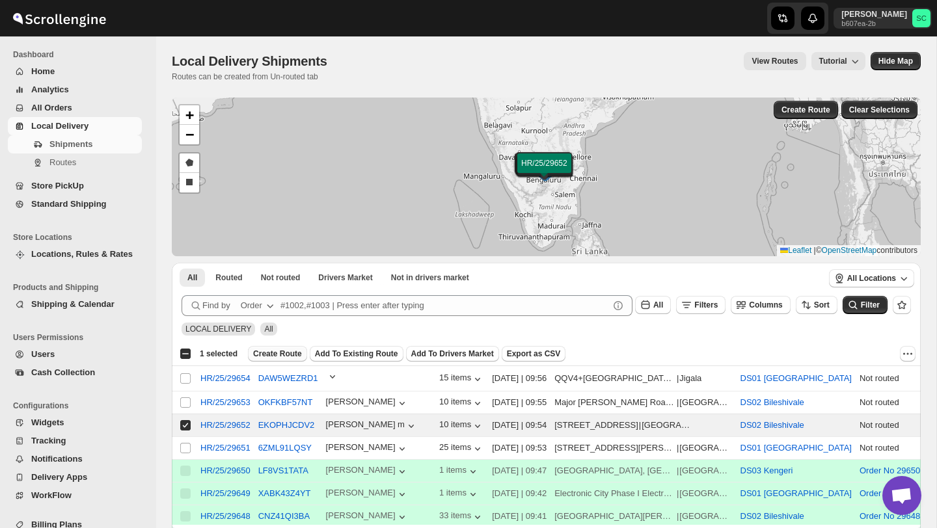
click at [280, 352] on span "Create Route" at bounding box center [277, 354] width 49 height 10
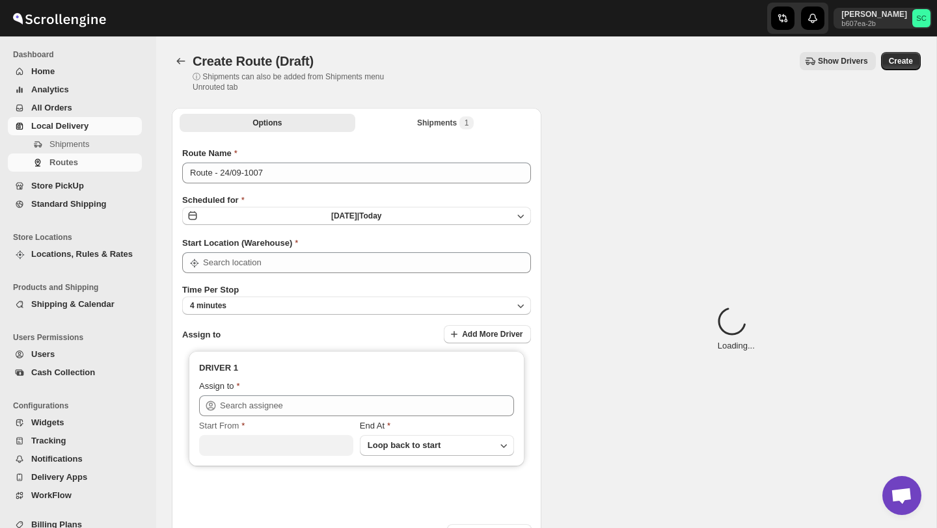
type input "DS02 Bileshivale"
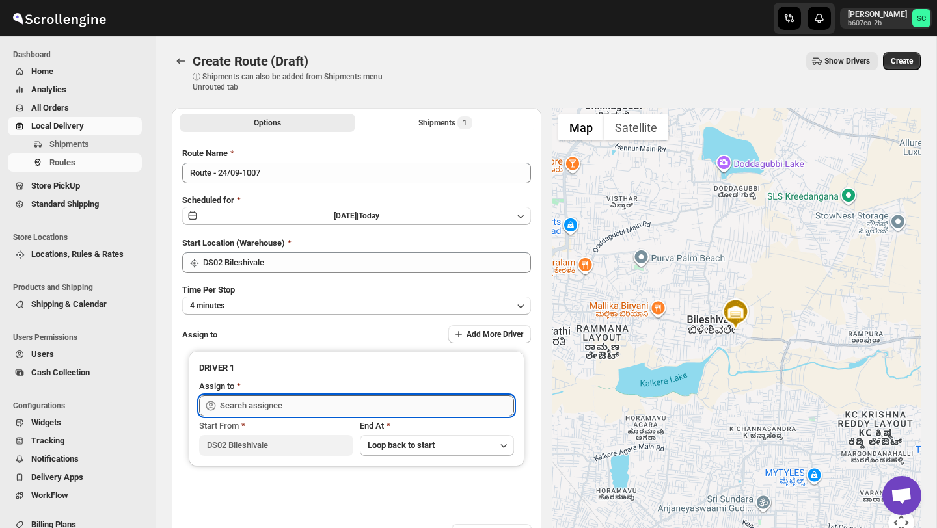
click at [283, 405] on input "text" at bounding box center [367, 405] width 294 height 21
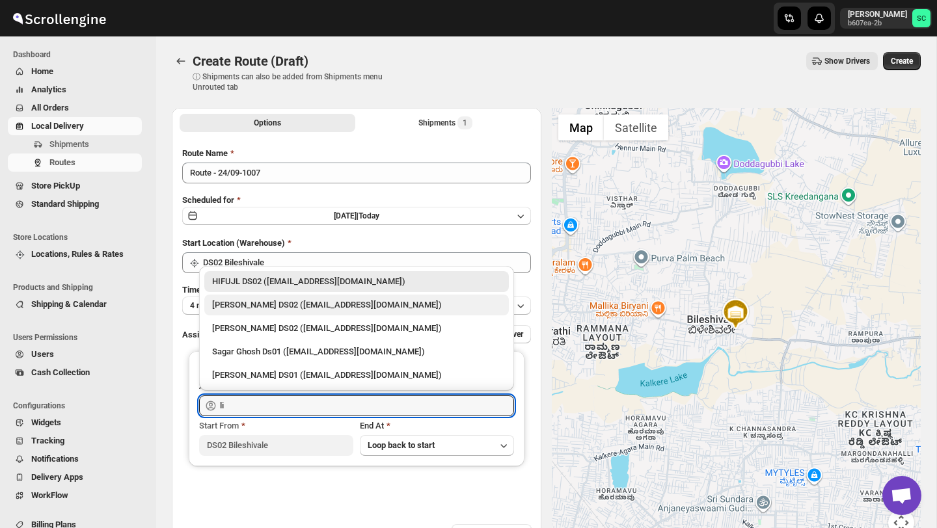
click at [339, 306] on div "[PERSON_NAME] DS02 ([EMAIL_ADDRESS][DOMAIN_NAME])" at bounding box center [356, 305] width 289 height 13
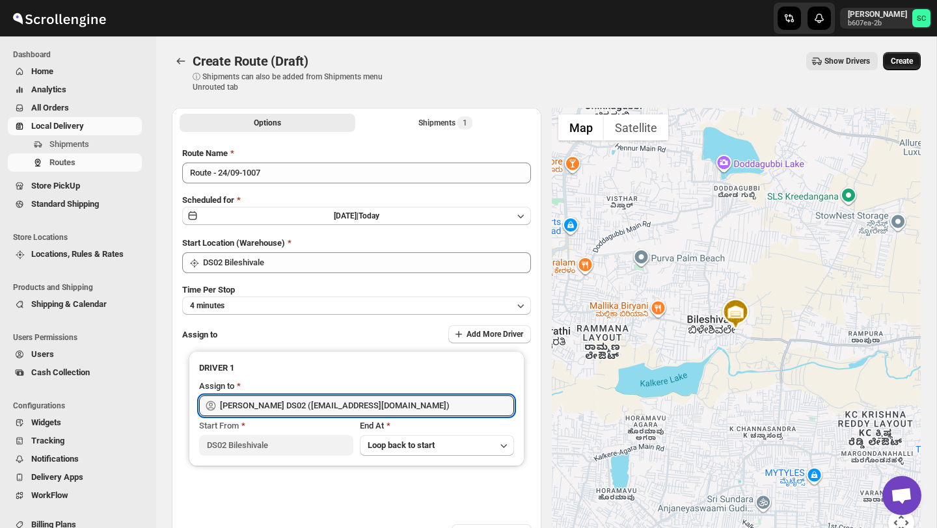
type input "[PERSON_NAME] DS02 ([EMAIL_ADDRESS][DOMAIN_NAME])"
click at [902, 62] on span "Create" at bounding box center [901, 61] width 22 height 10
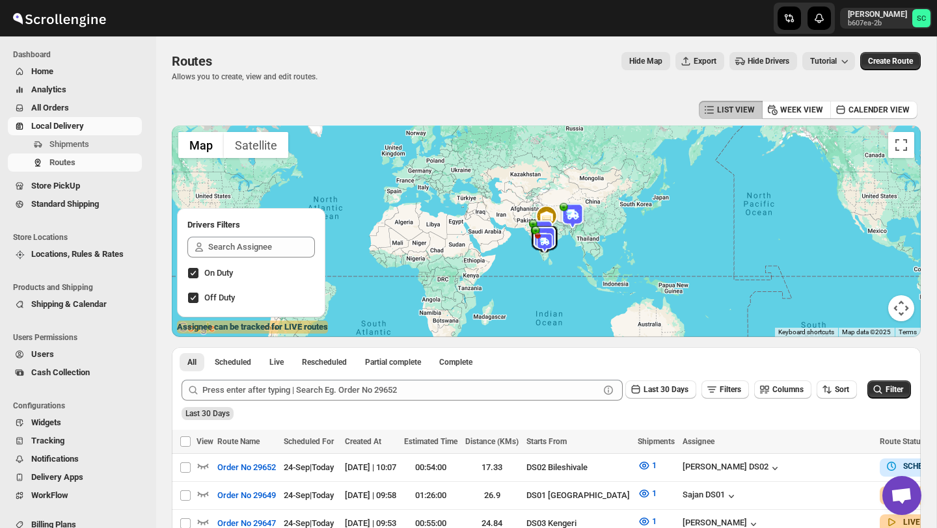
click at [72, 134] on link "Local Delivery" at bounding box center [75, 126] width 134 height 18
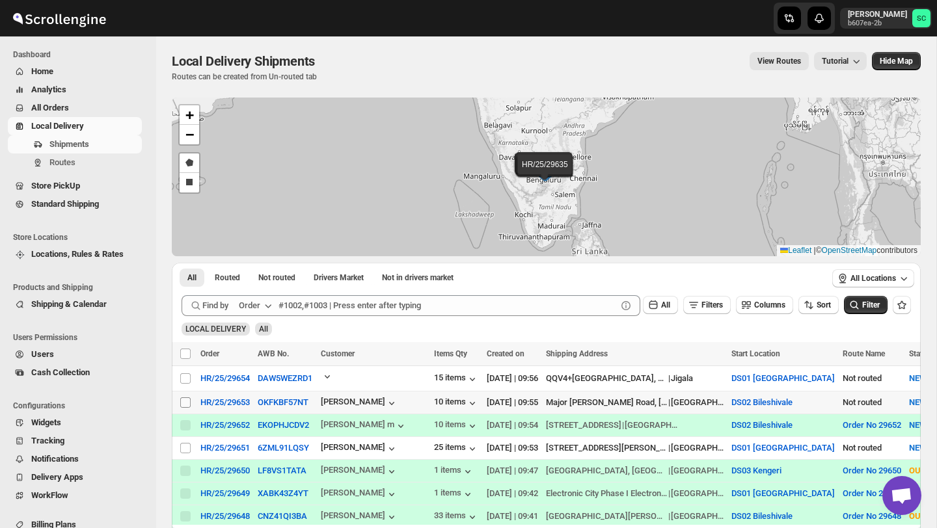
click at [182, 397] on span at bounding box center [186, 403] width 12 height 12
click at [182, 397] on input "Select shipment" at bounding box center [185, 402] width 10 height 10
click at [184, 399] on input "Select shipment" at bounding box center [185, 402] width 10 height 10
checkbox input "true"
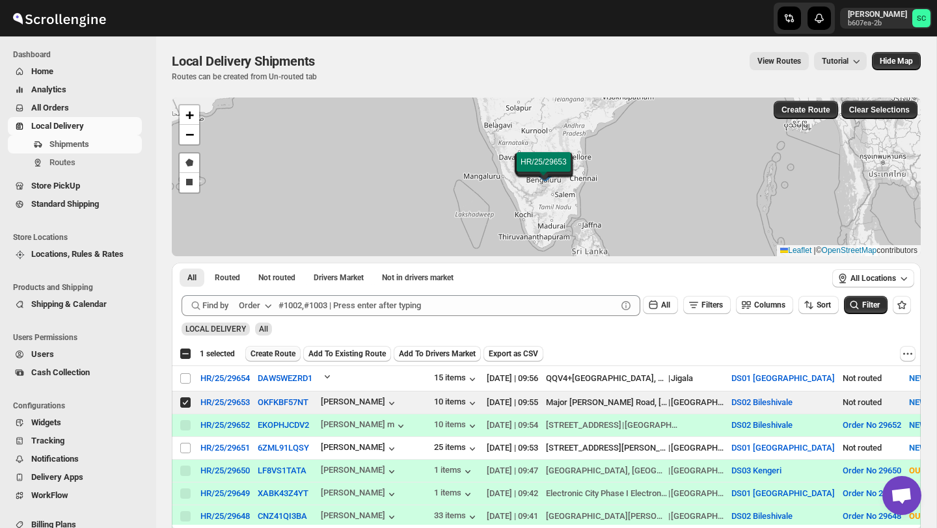
click at [277, 349] on span "Create Route" at bounding box center [272, 354] width 45 height 10
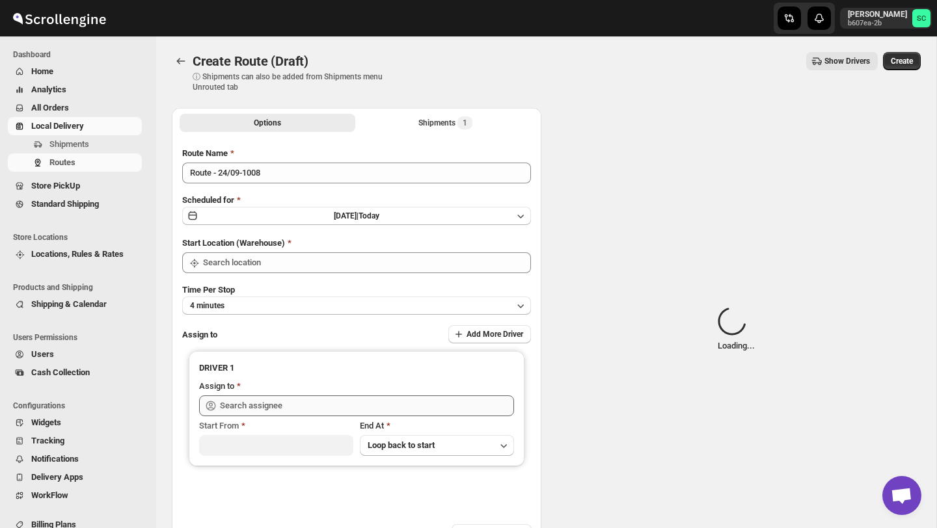
type input "DS02 Bileshivale"
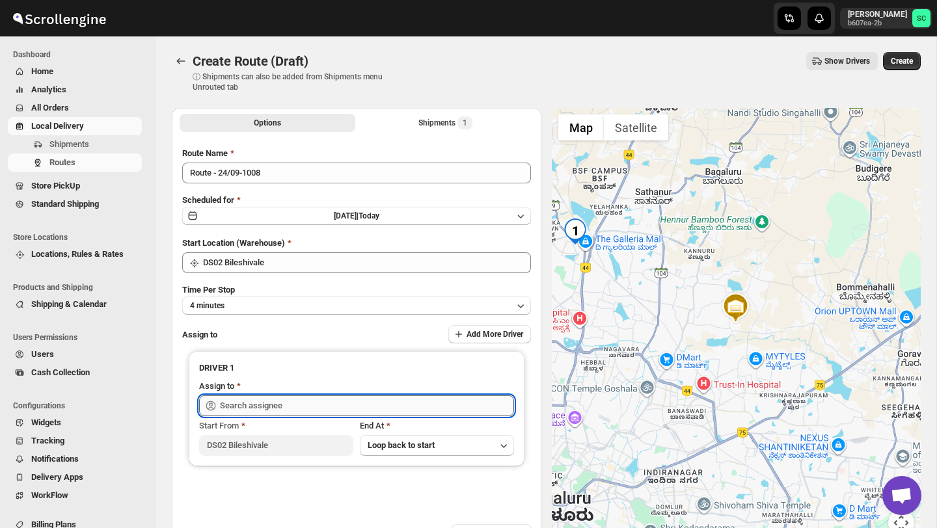
click at [300, 397] on input "text" at bounding box center [367, 405] width 294 height 21
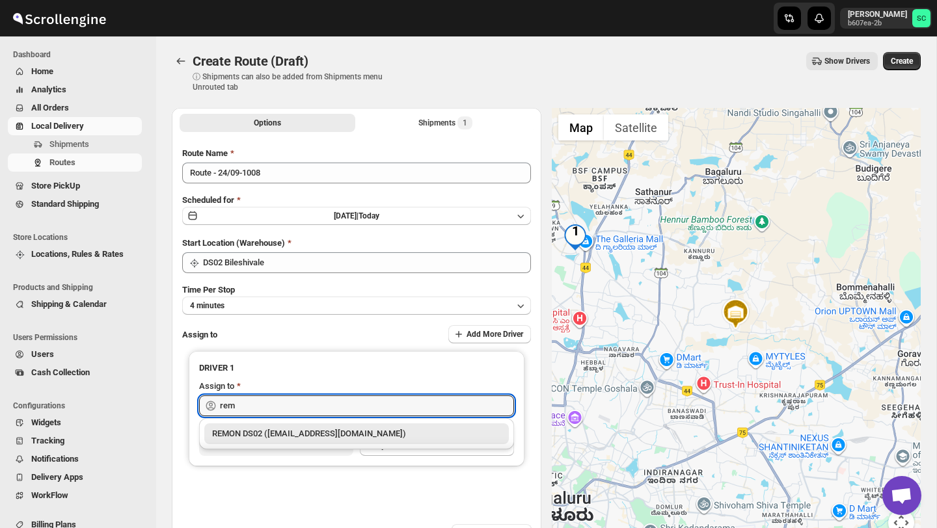
click at [323, 427] on div "REMON DS02 ([EMAIL_ADDRESS][DOMAIN_NAME])" at bounding box center [356, 433] width 289 height 13
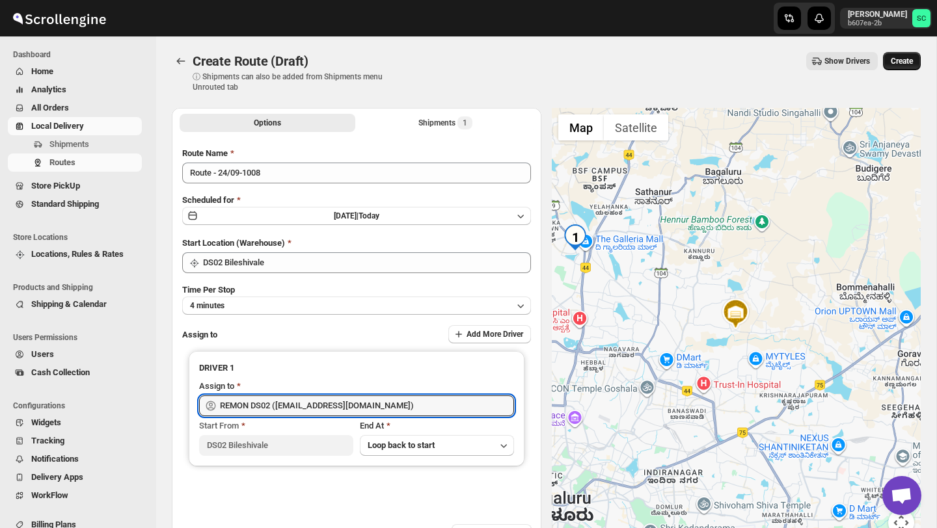
type input "REMON DS02 ([EMAIL_ADDRESS][DOMAIN_NAME])"
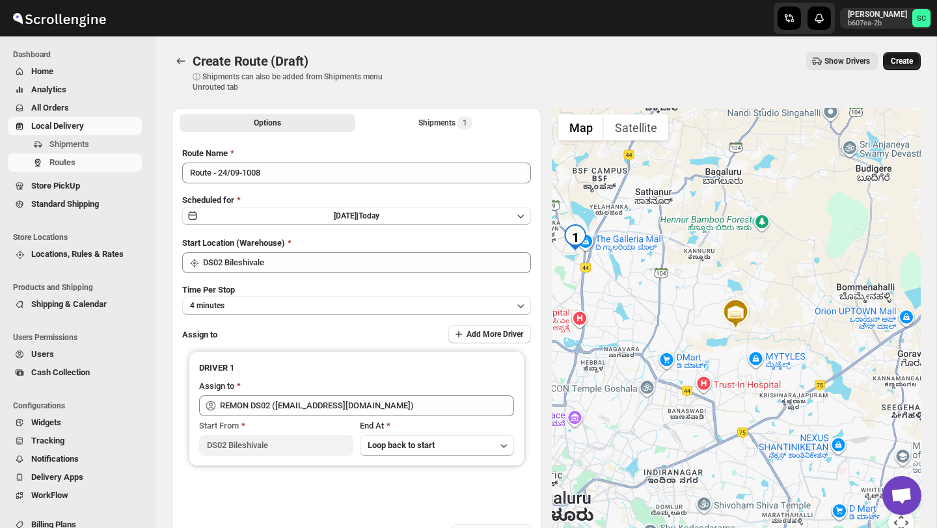
click at [896, 67] on button "Create" at bounding box center [902, 61] width 38 height 18
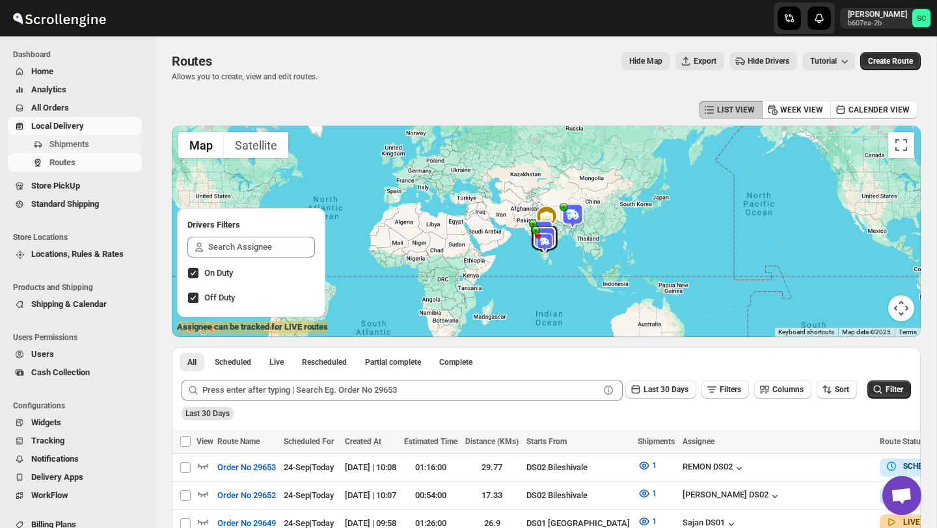
click at [56, 142] on span "Shipments" at bounding box center [69, 144] width 40 height 10
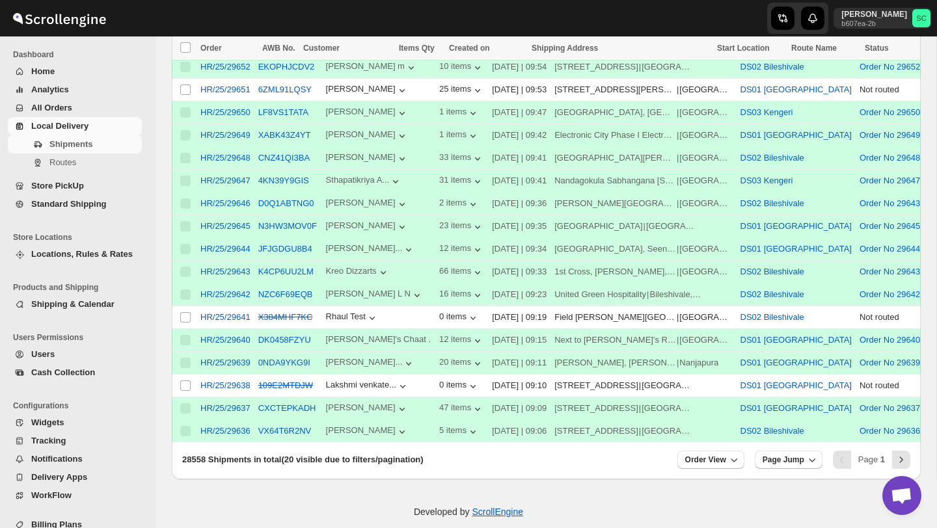
scroll to position [407, 0]
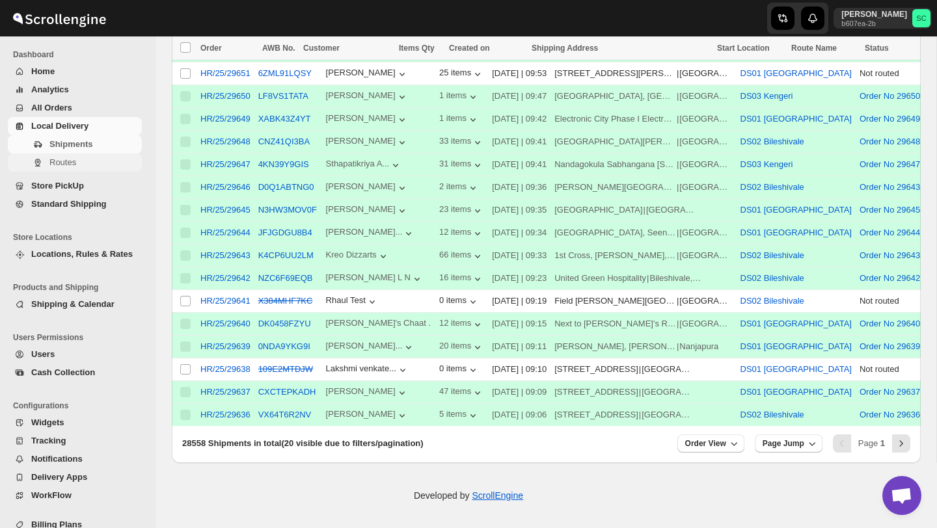
click at [90, 162] on span "Routes" at bounding box center [94, 162] width 90 height 13
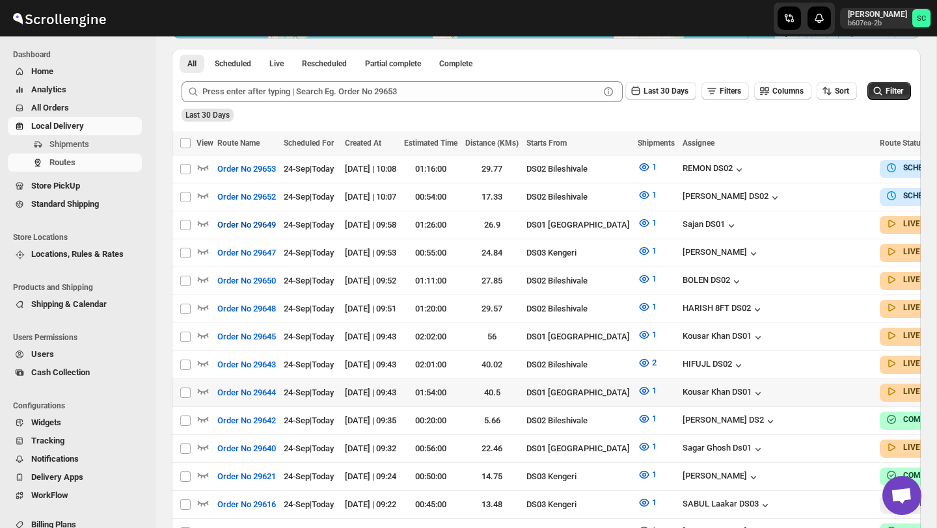
scroll to position [300, 0]
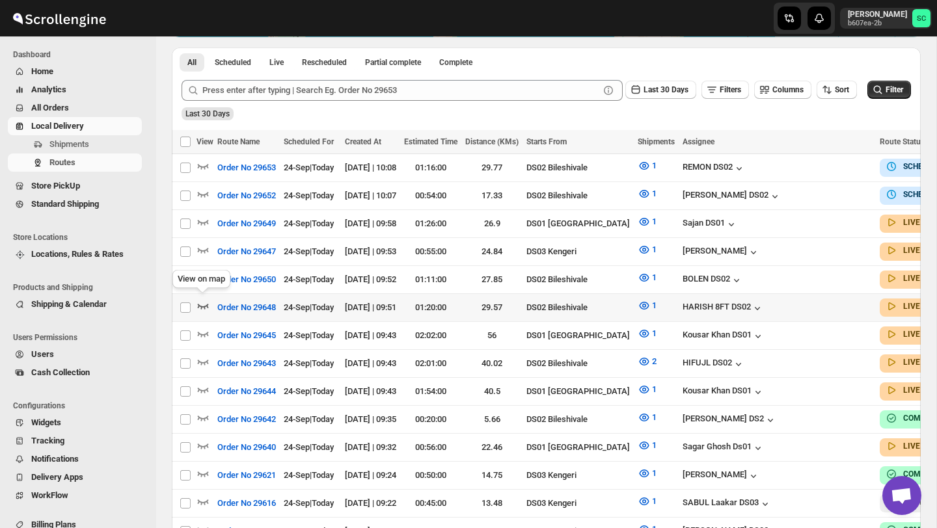
click at [203, 302] on icon "button" at bounding box center [202, 305] width 13 height 13
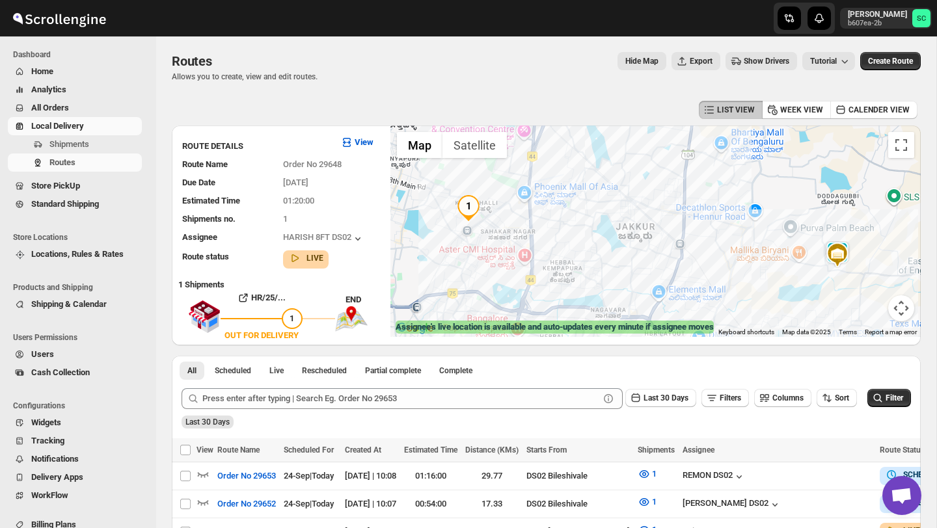
drag, startPoint x: 656, startPoint y: 267, endPoint x: 611, endPoint y: 222, distance: 63.9
click at [612, 222] on div at bounding box center [655, 231] width 530 height 211
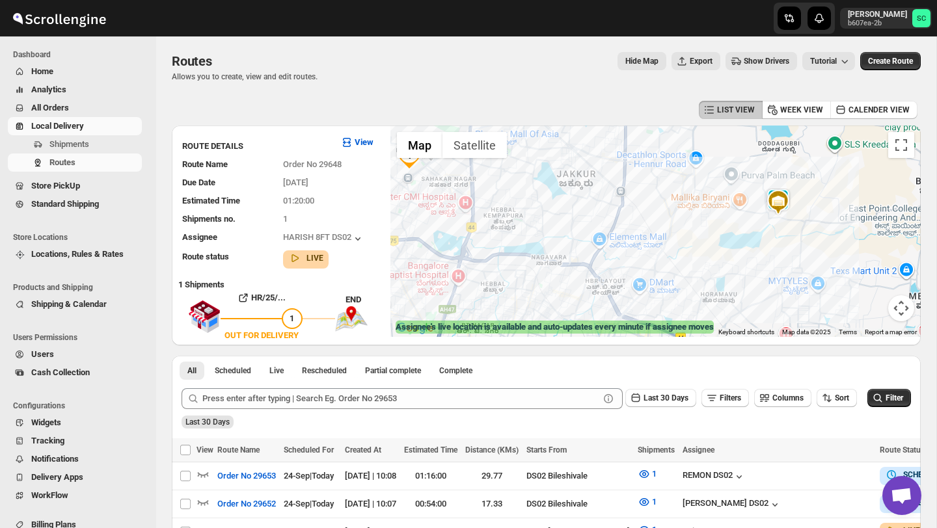
click at [801, 199] on div at bounding box center [655, 231] width 530 height 211
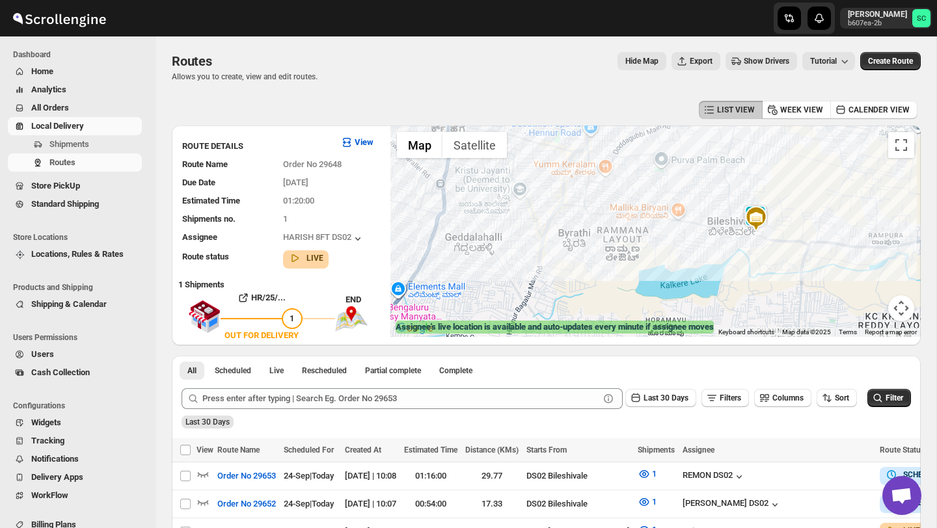
click at [781, 208] on div at bounding box center [655, 231] width 530 height 211
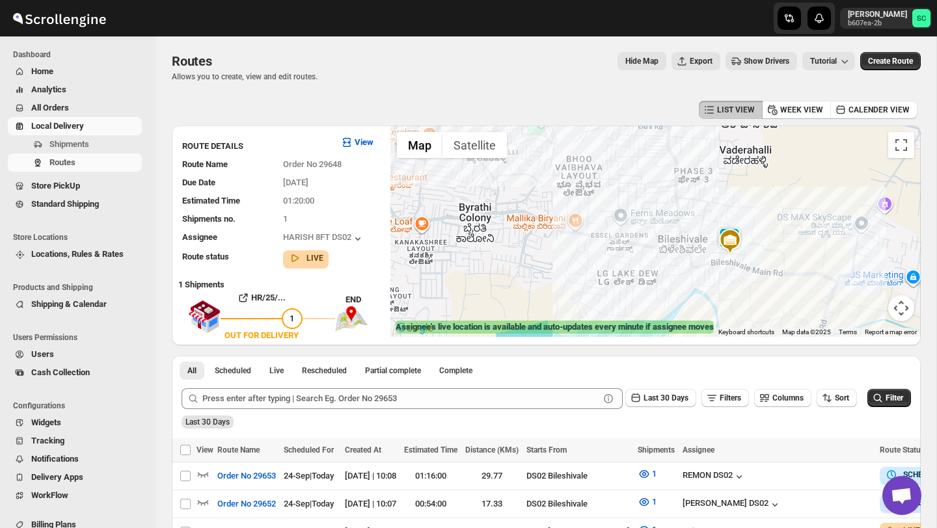
click at [737, 230] on img at bounding box center [730, 241] width 26 height 26
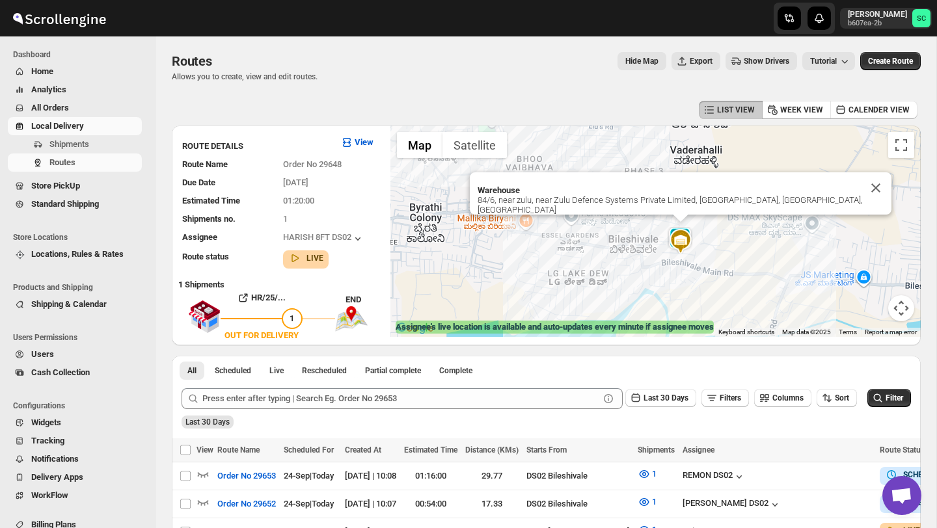
click at [867, 194] on button "Close" at bounding box center [875, 187] width 31 height 31
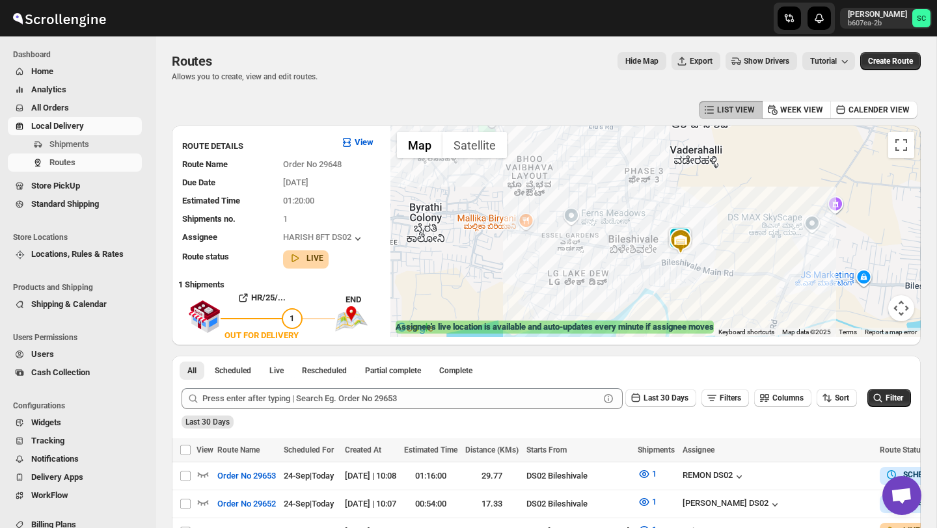
click at [723, 254] on div "To navigate, press the arrow keys." at bounding box center [655, 231] width 530 height 211
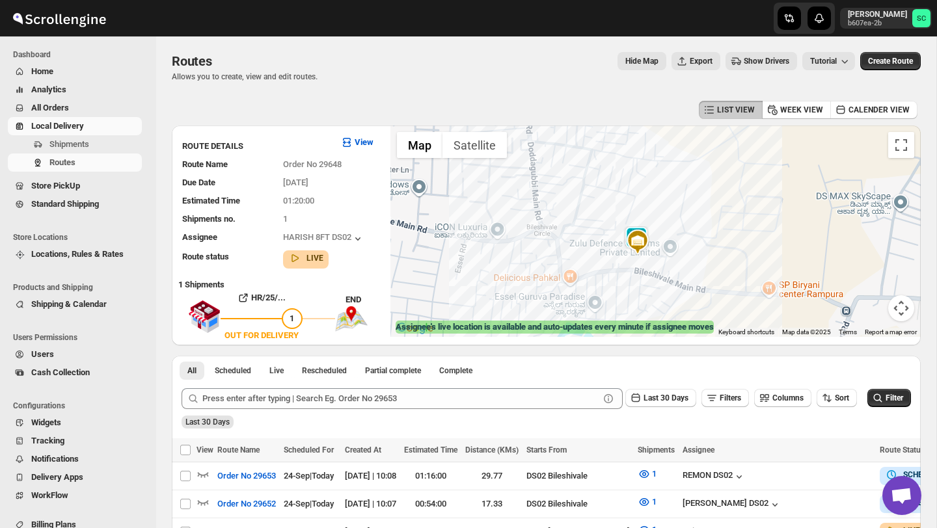
click at [715, 254] on div at bounding box center [655, 231] width 530 height 211
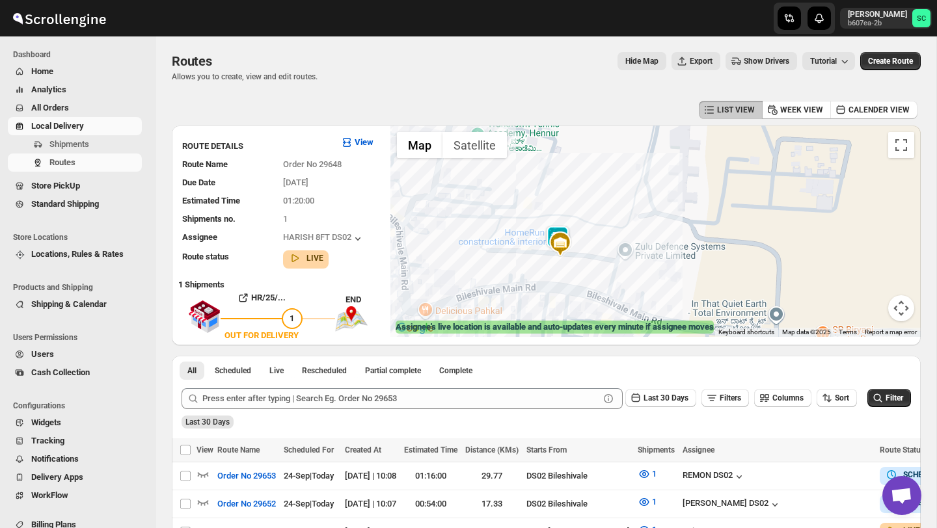
click at [688, 257] on div at bounding box center [655, 231] width 530 height 211
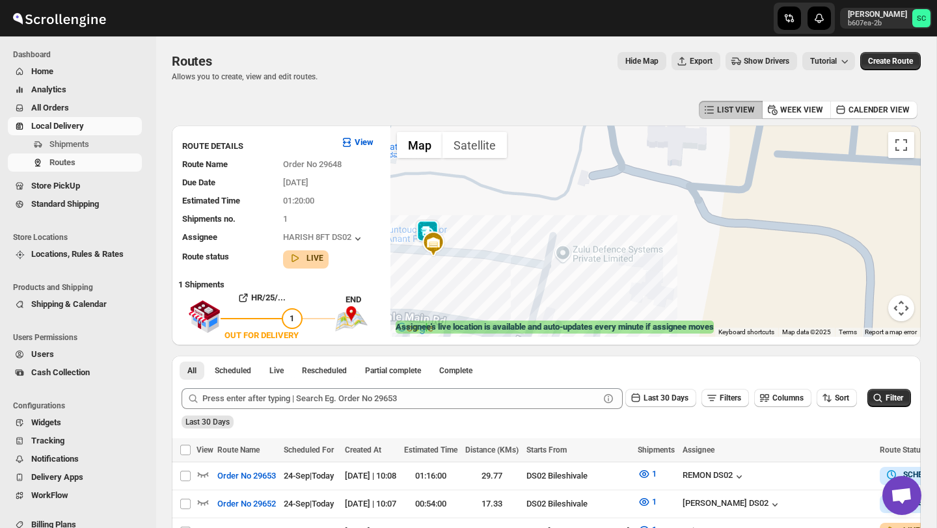
click at [423, 225] on img at bounding box center [427, 233] width 26 height 26
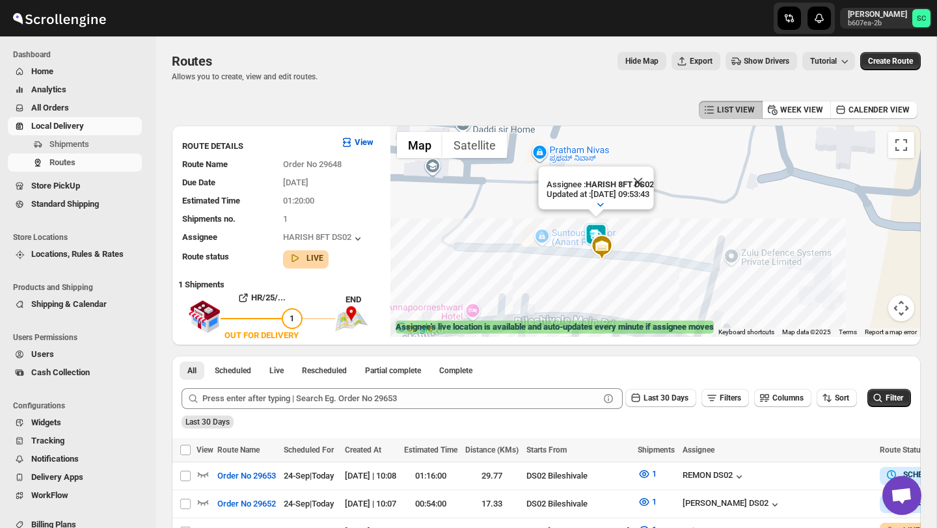
drag, startPoint x: 500, startPoint y: 287, endPoint x: 598, endPoint y: 289, distance: 98.3
click at [598, 289] on div "Assignee : HARISH 8FT DS02 Updated at : 24/09/2025, 09:53:43 Duty mode Enabled …" at bounding box center [655, 231] width 530 height 211
click at [95, 140] on span "Shipments" at bounding box center [94, 144] width 90 height 13
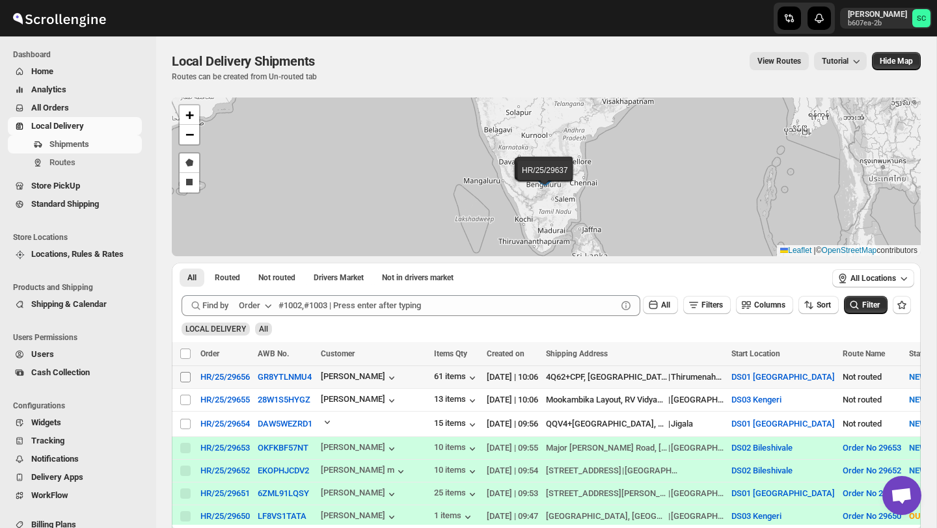
click at [186, 378] on input "Select shipment" at bounding box center [185, 377] width 10 height 10
checkbox input "true"
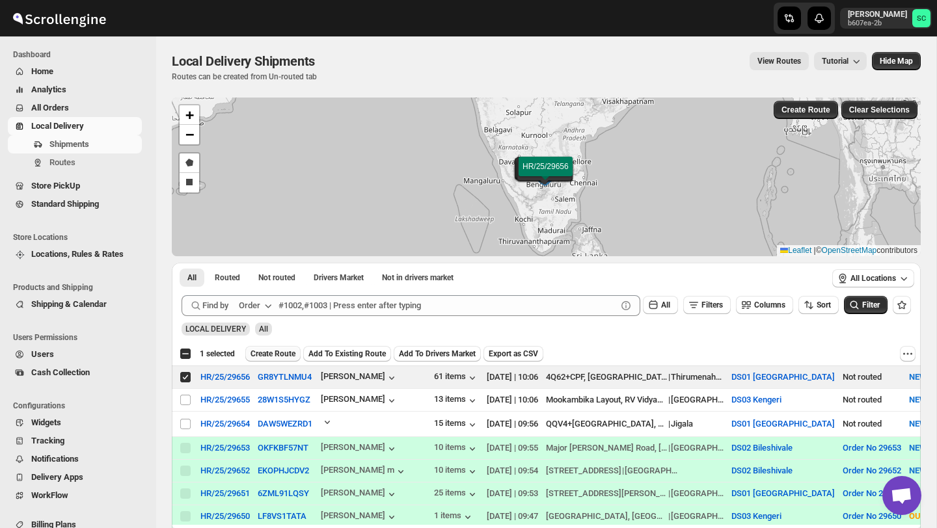
click at [272, 353] on span "Create Route" at bounding box center [272, 354] width 45 height 10
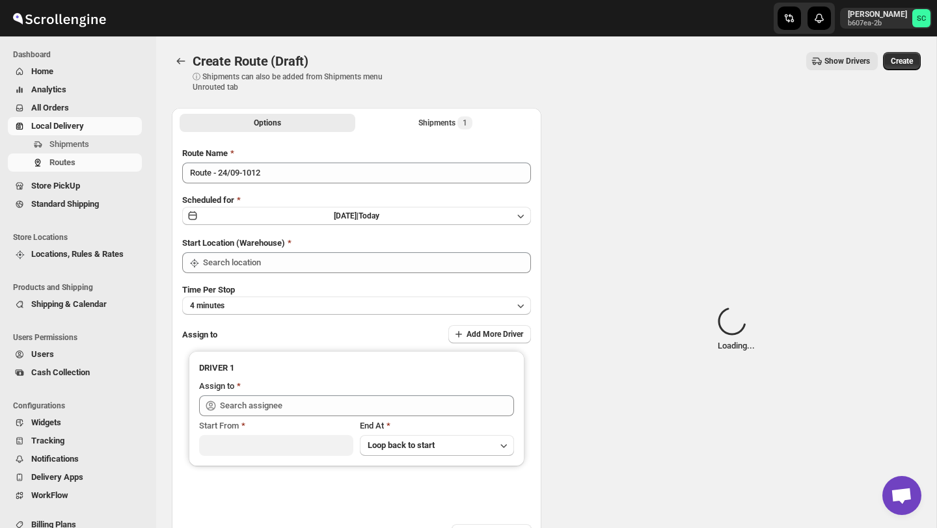
type input "DS01 [GEOGRAPHIC_DATA]"
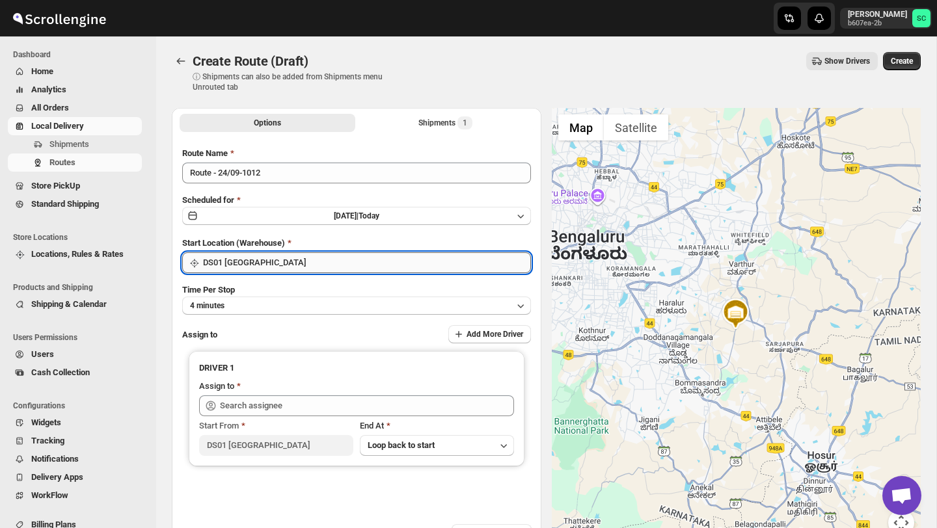
click at [302, 261] on input "DS01 [GEOGRAPHIC_DATA]" at bounding box center [367, 262] width 328 height 21
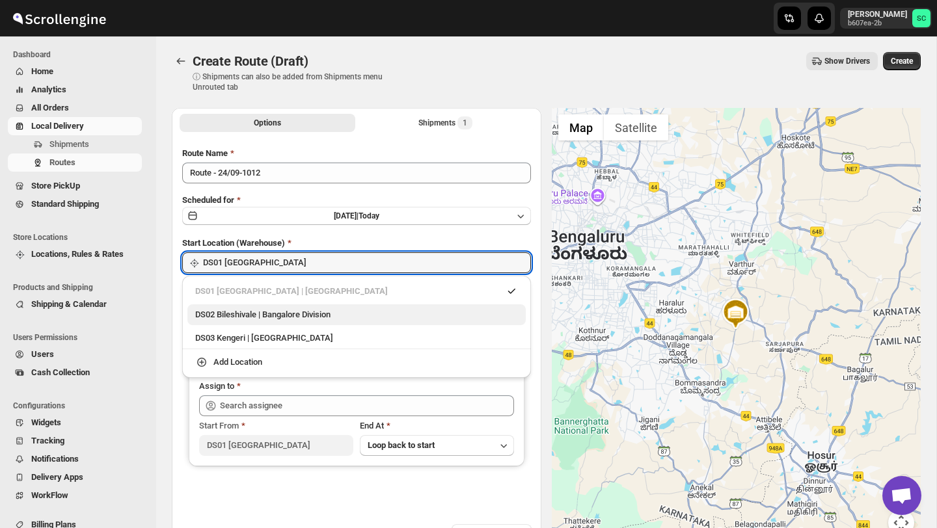
click at [302, 319] on div "DS02 Bileshivale | Bangalore Division" at bounding box center [356, 314] width 323 height 13
type input "DS02 Bileshivale"
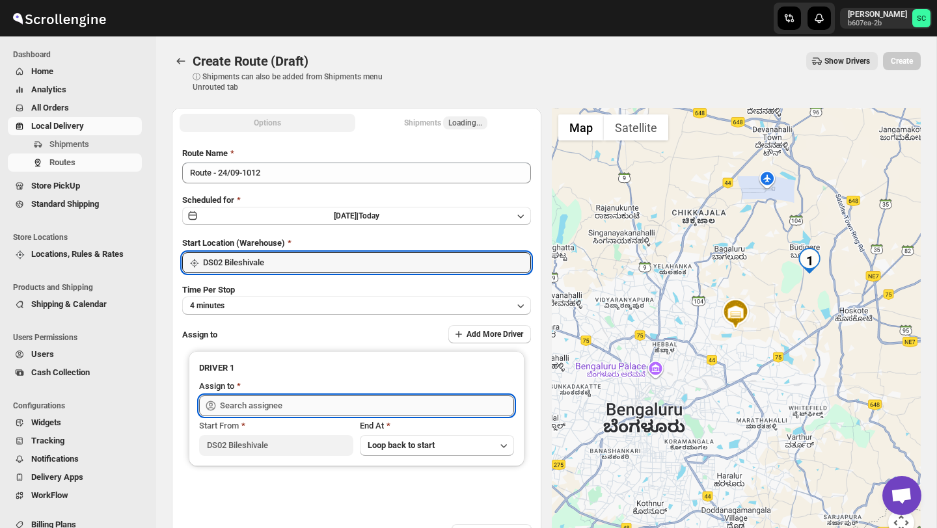
click at [284, 402] on input "text" at bounding box center [367, 405] width 294 height 21
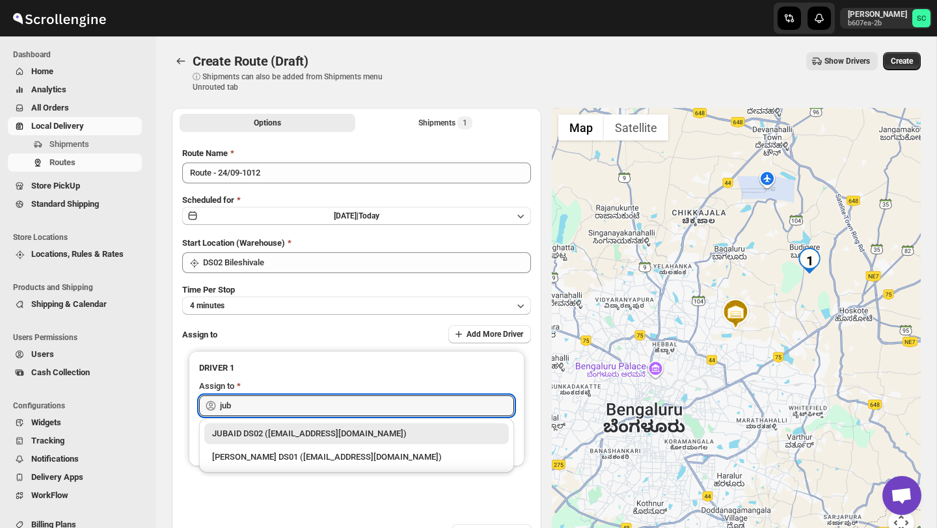
click at [315, 431] on div "JUBAID DS02 ([EMAIL_ADDRESS][DOMAIN_NAME])" at bounding box center [356, 433] width 289 height 13
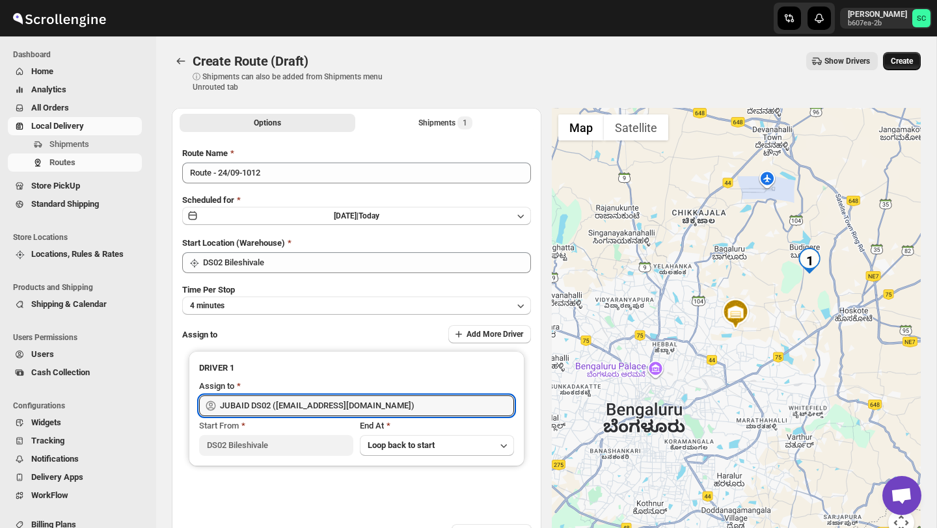
type input "JUBAID DS02 ([EMAIL_ADDRESS][DOMAIN_NAME])"
click at [901, 57] on span "Create" at bounding box center [901, 61] width 22 height 10
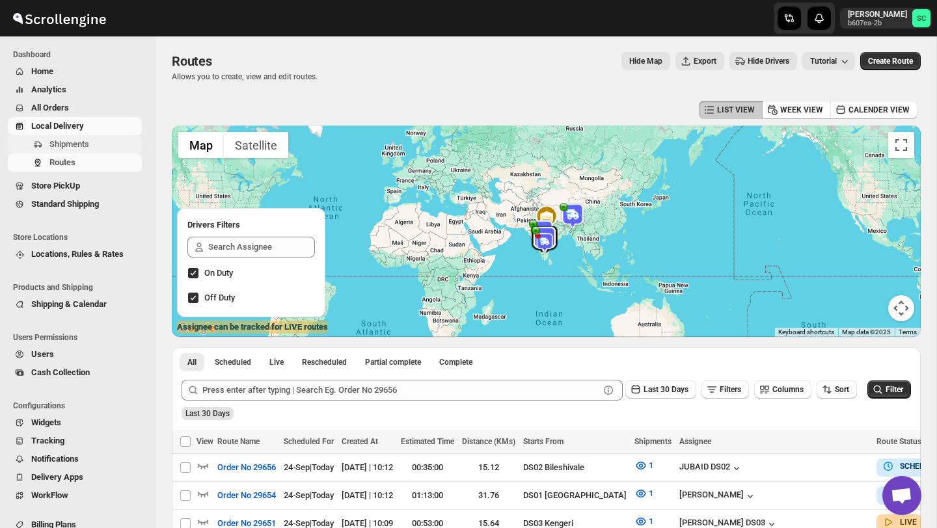
click at [65, 138] on span "Shipments" at bounding box center [94, 144] width 90 height 13
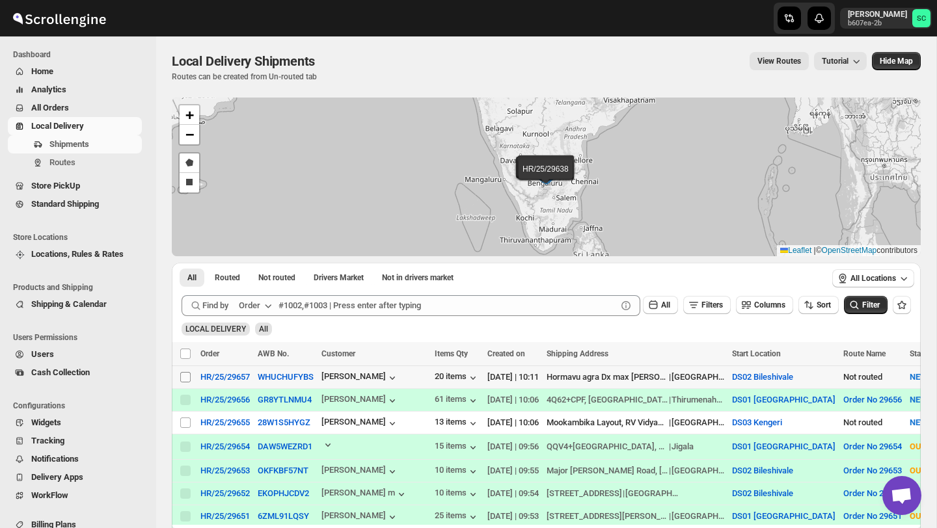
click at [185, 380] on input "Select shipment" at bounding box center [185, 377] width 10 height 10
checkbox input "true"
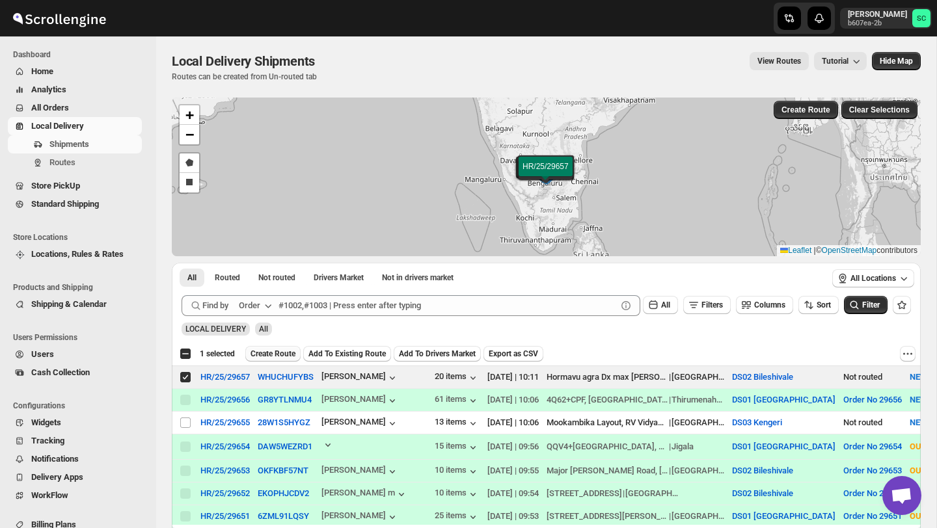
click at [287, 351] on span "Create Route" at bounding box center [272, 354] width 45 height 10
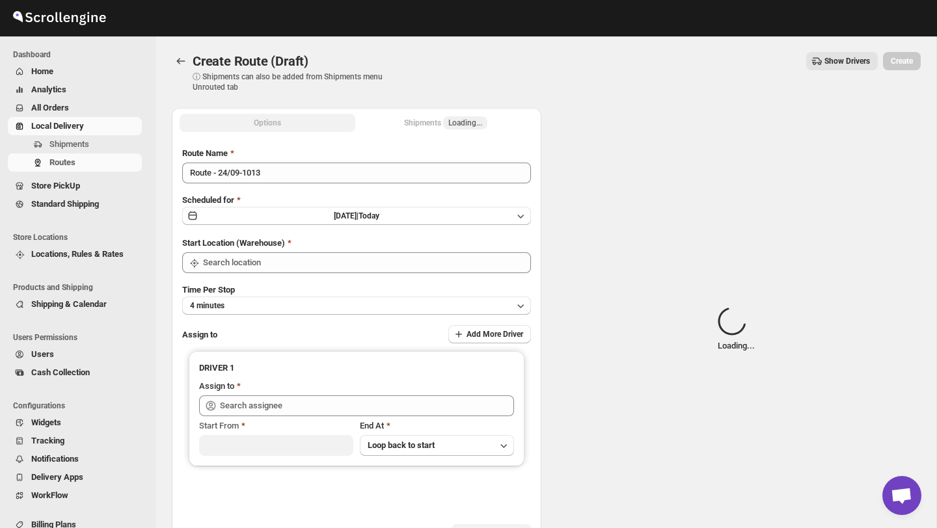
type input "DS02 Bileshivale"
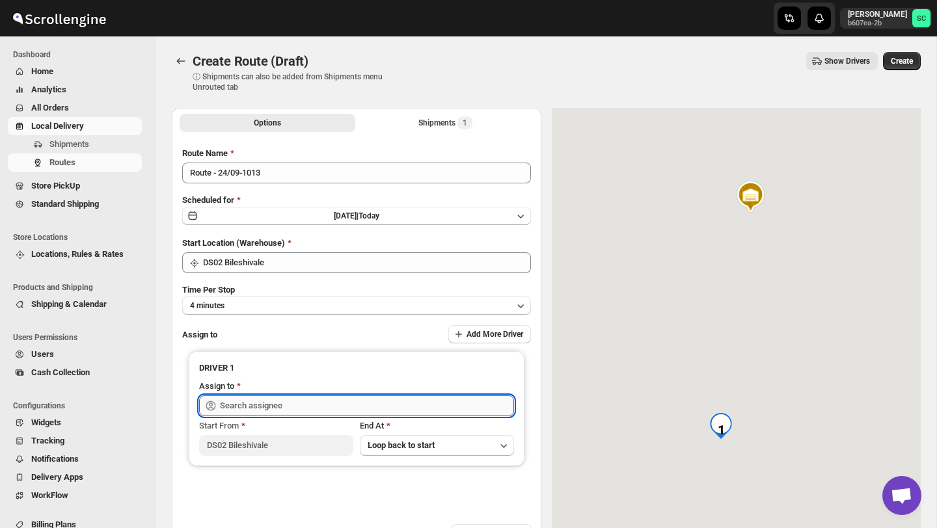
click at [280, 405] on input "text" at bounding box center [367, 405] width 294 height 21
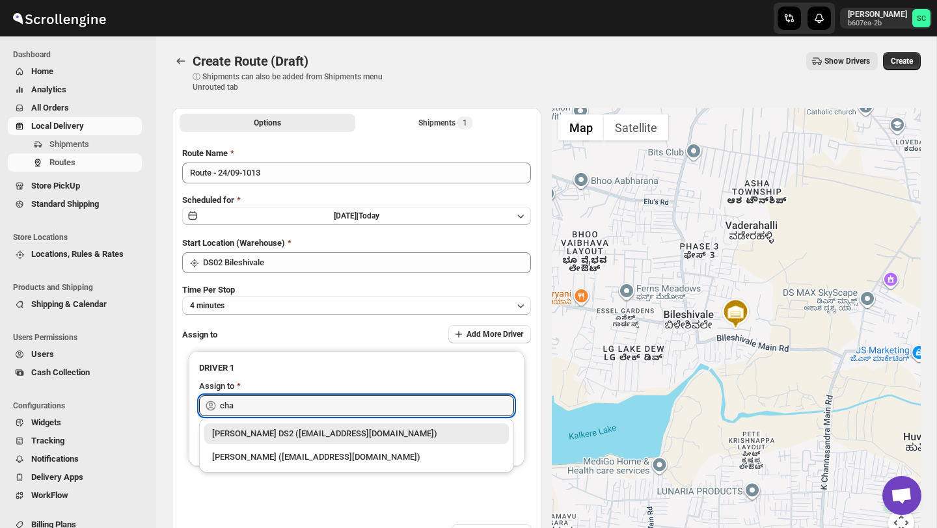
click at [312, 431] on div "[PERSON_NAME] DS2 ([EMAIL_ADDRESS][DOMAIN_NAME])" at bounding box center [356, 433] width 289 height 13
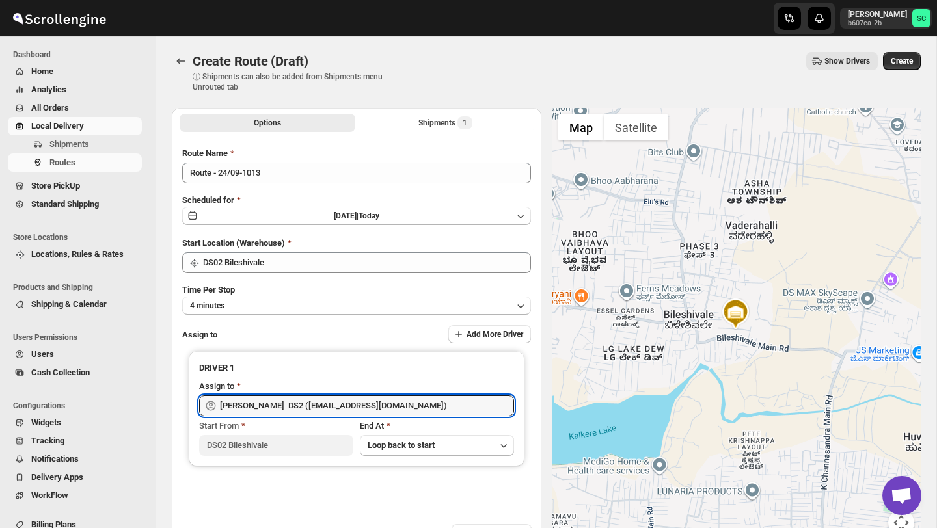
type input "[PERSON_NAME] DS2 ([EMAIL_ADDRESS][DOMAIN_NAME])"
click at [901, 63] on span "Create" at bounding box center [901, 61] width 22 height 10
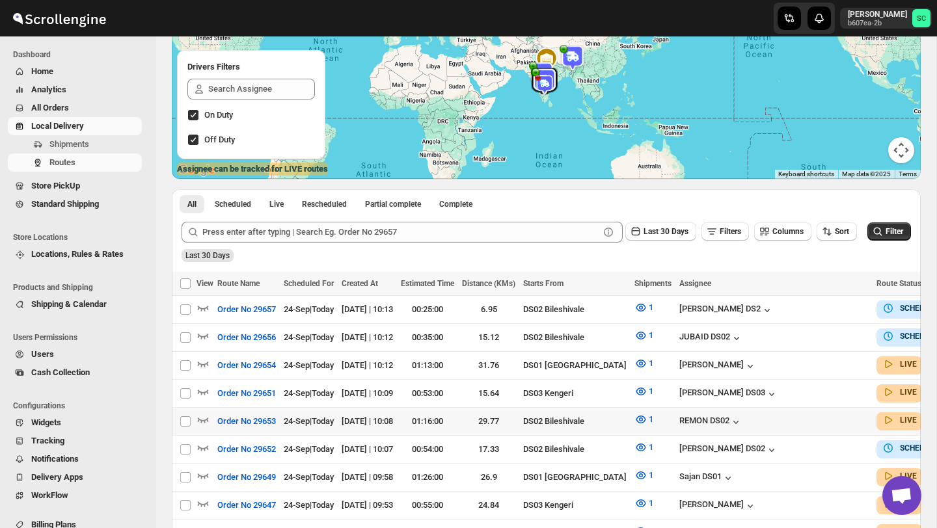
scroll to position [159, 0]
click at [209, 418] on icon "button" at bounding box center [202, 418] width 13 height 13
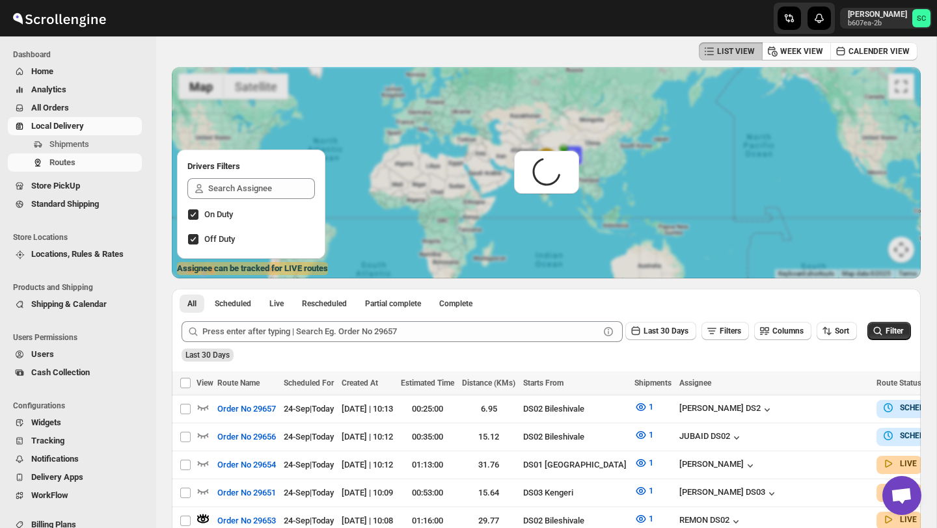
scroll to position [0, 0]
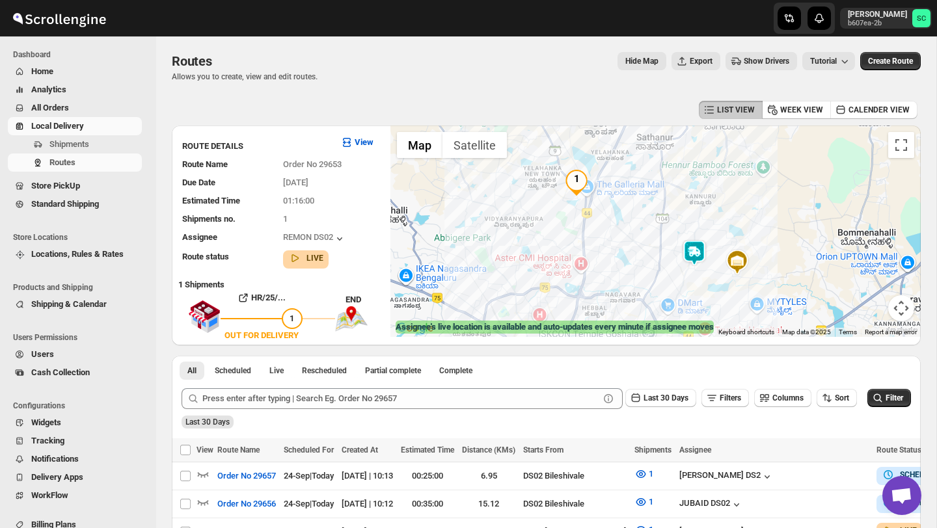
click at [694, 251] on img at bounding box center [694, 253] width 26 height 26
click at [577, 187] on img "1" at bounding box center [576, 183] width 26 height 26
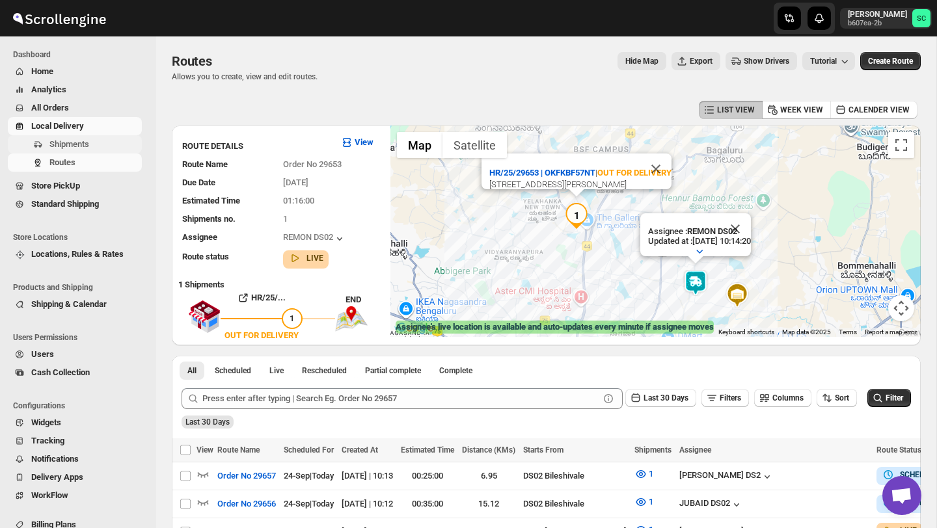
click at [78, 143] on span "Shipments" at bounding box center [69, 144] width 40 height 10
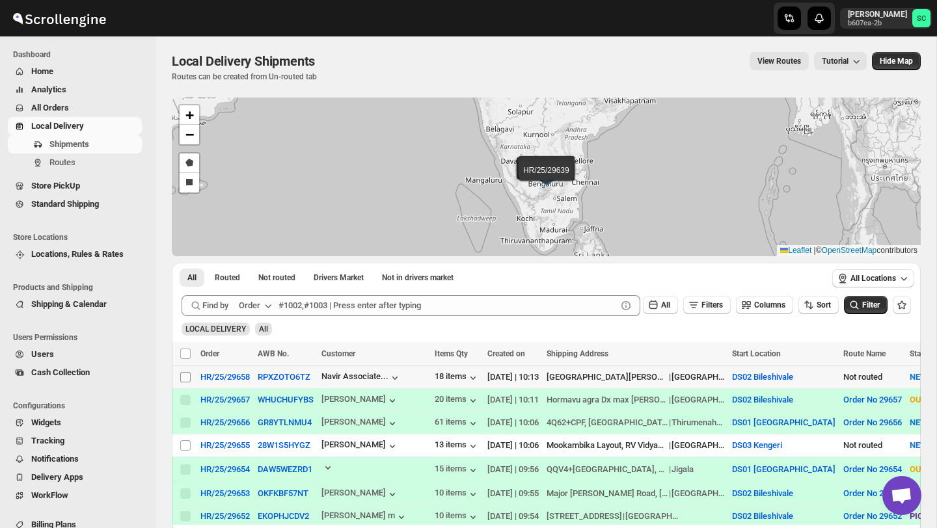
click at [188, 378] on input "Select shipment" at bounding box center [185, 377] width 10 height 10
checkbox input "true"
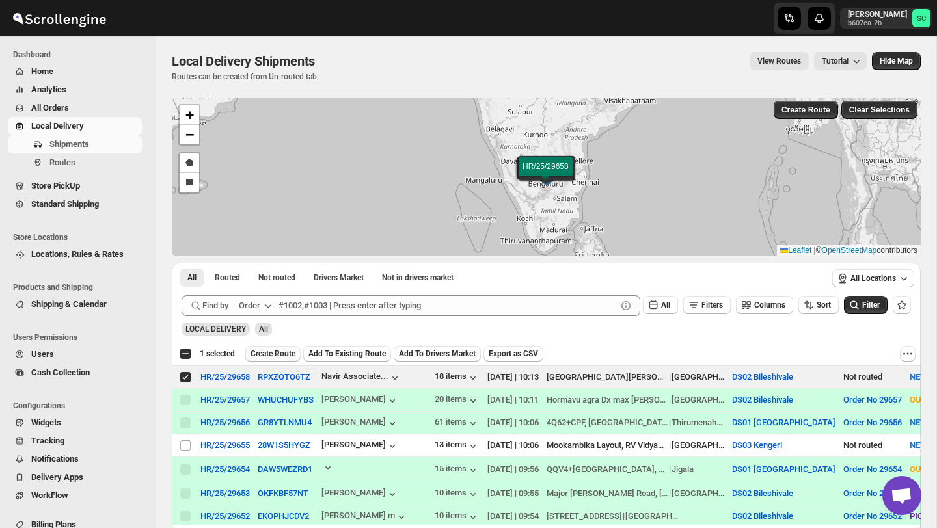
click at [287, 352] on span "Create Route" at bounding box center [272, 354] width 45 height 10
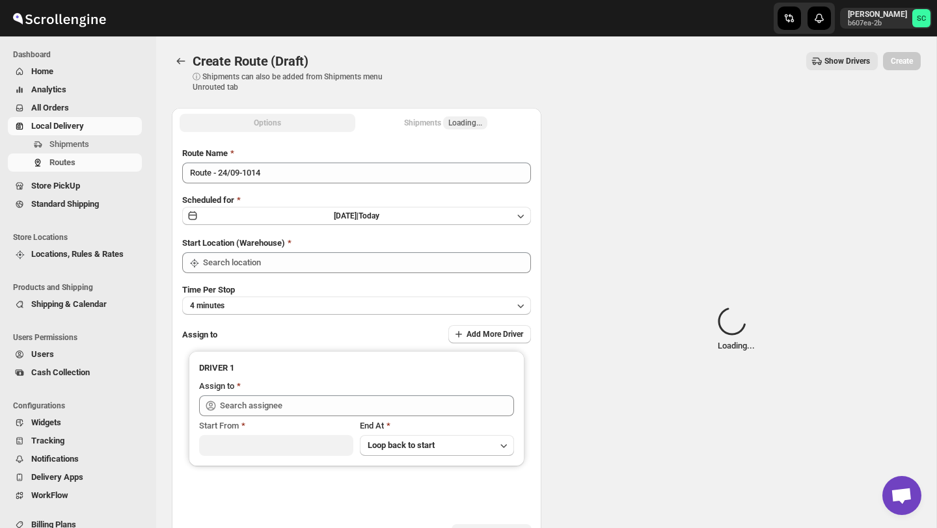
type input "DS02 Bileshivale"
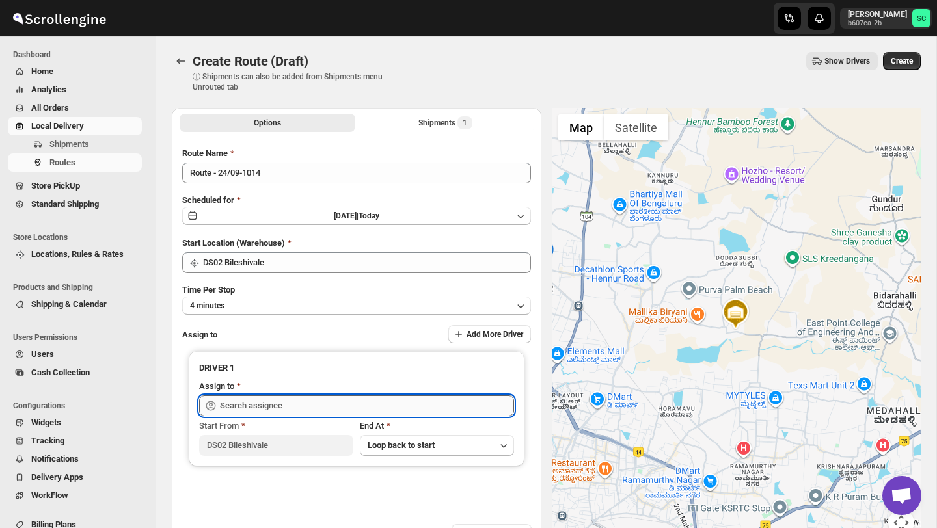
click at [289, 413] on input "text" at bounding box center [367, 405] width 294 height 21
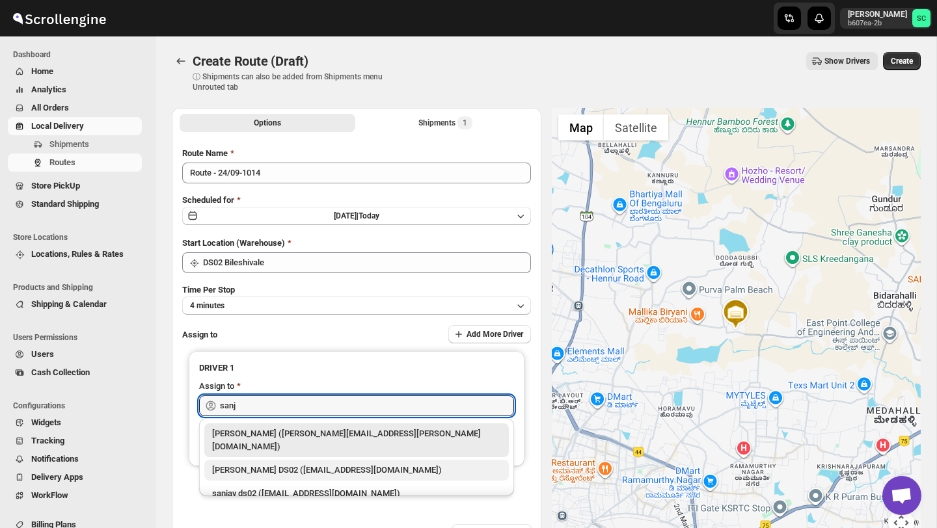
click at [310, 464] on div "[PERSON_NAME] DS02 ([EMAIL_ADDRESS][DOMAIN_NAME])" at bounding box center [356, 470] width 289 height 13
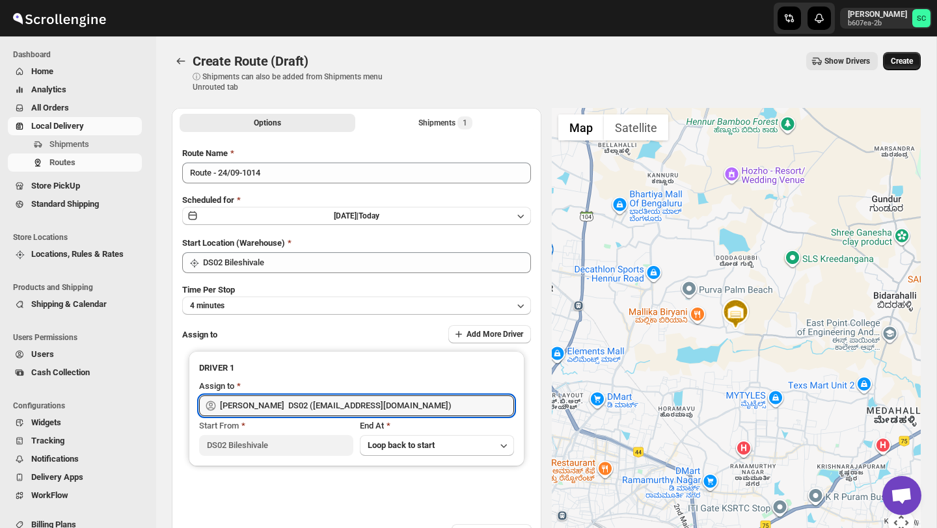
type input "[PERSON_NAME] DS02 ([EMAIL_ADDRESS][DOMAIN_NAME])"
click at [909, 62] on span "Create" at bounding box center [901, 61] width 22 height 10
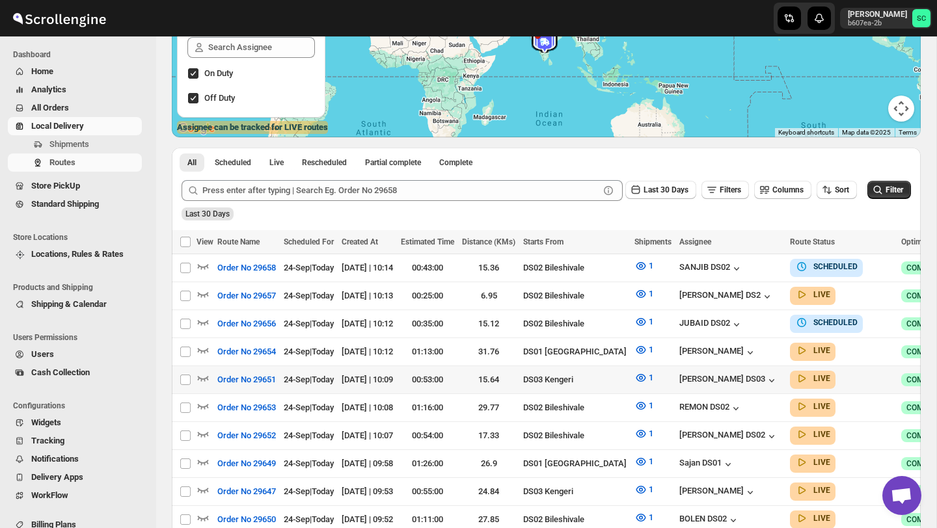
scroll to position [202, 0]
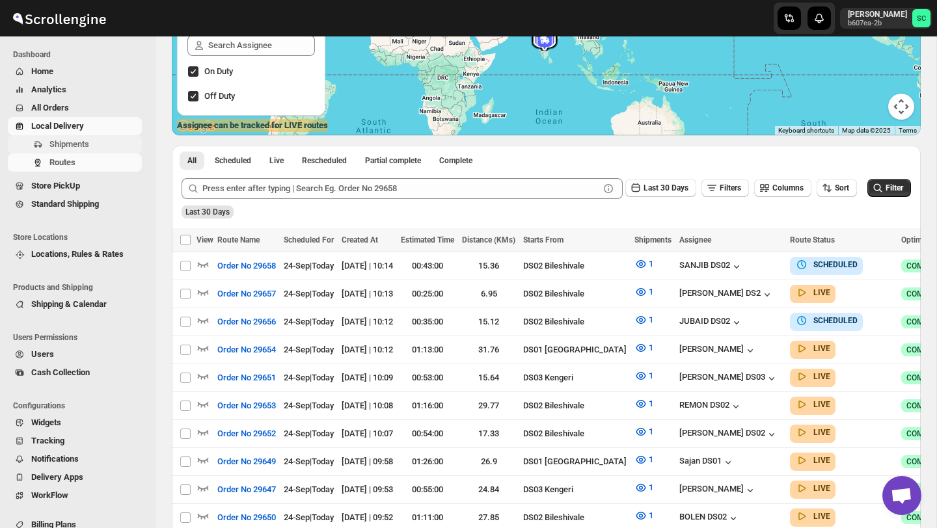
click at [94, 149] on span "Shipments" at bounding box center [94, 144] width 90 height 13
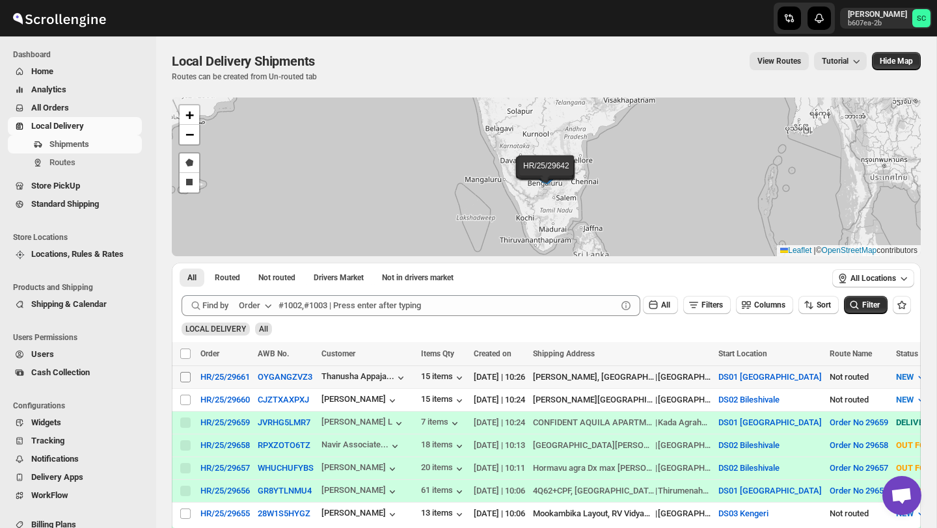
click at [181, 375] on input "Select shipment" at bounding box center [185, 377] width 10 height 10
checkbox input "true"
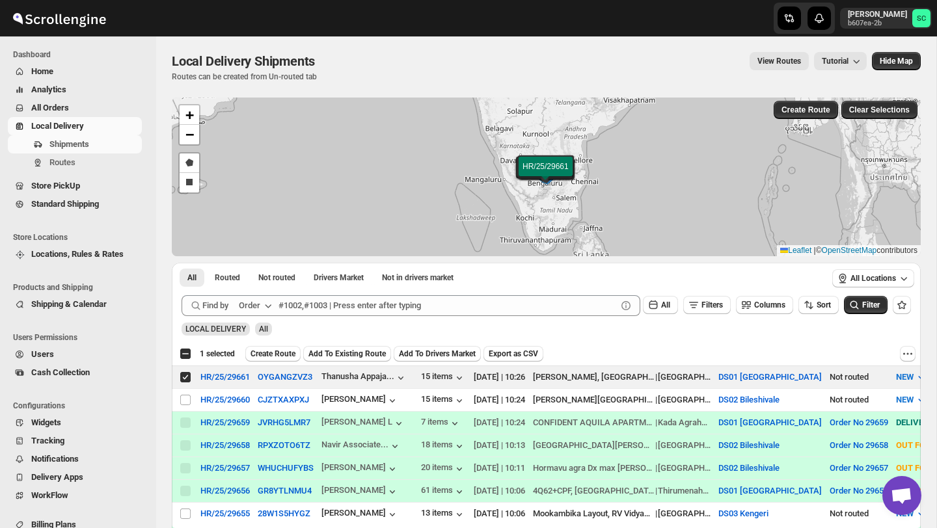
click at [269, 356] on span "Create Route" at bounding box center [272, 354] width 45 height 10
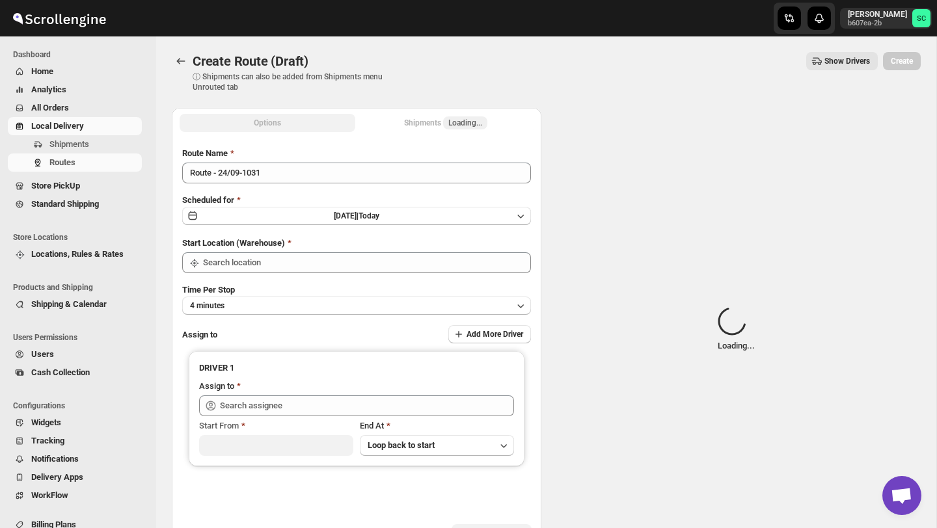
type input "DS01 [GEOGRAPHIC_DATA]"
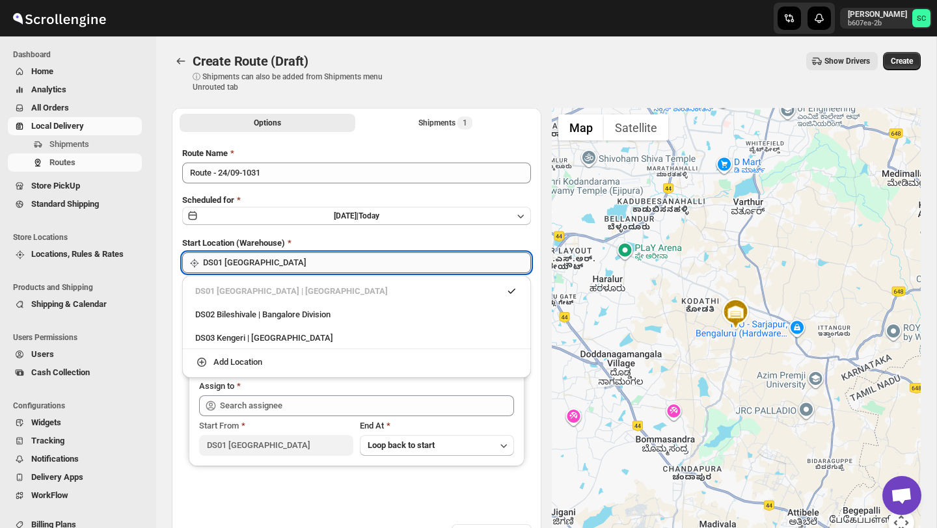
click at [328, 259] on input "DS01 [GEOGRAPHIC_DATA]" at bounding box center [367, 262] width 328 height 21
click at [320, 308] on div "DS02 Bileshivale | Bangalore Division" at bounding box center [356, 314] width 323 height 13
type input "DS02 Bileshivale"
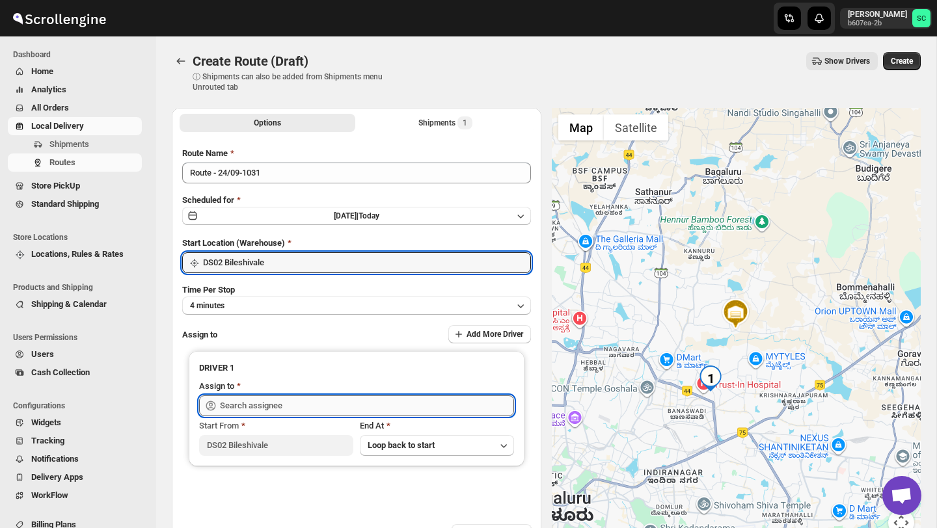
click at [286, 400] on input "text" at bounding box center [367, 405] width 294 height 21
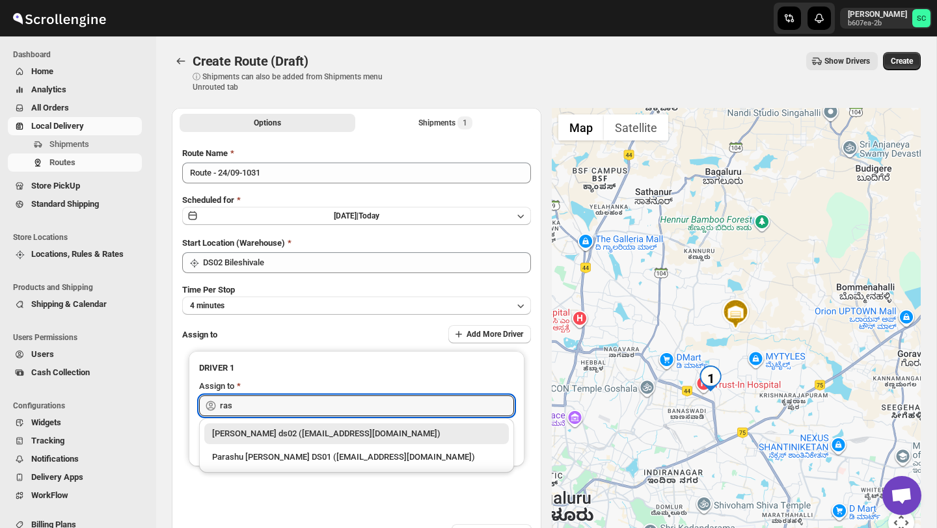
click at [322, 429] on div "[PERSON_NAME] ds02 ([EMAIL_ADDRESS][DOMAIN_NAME])" at bounding box center [356, 433] width 289 height 13
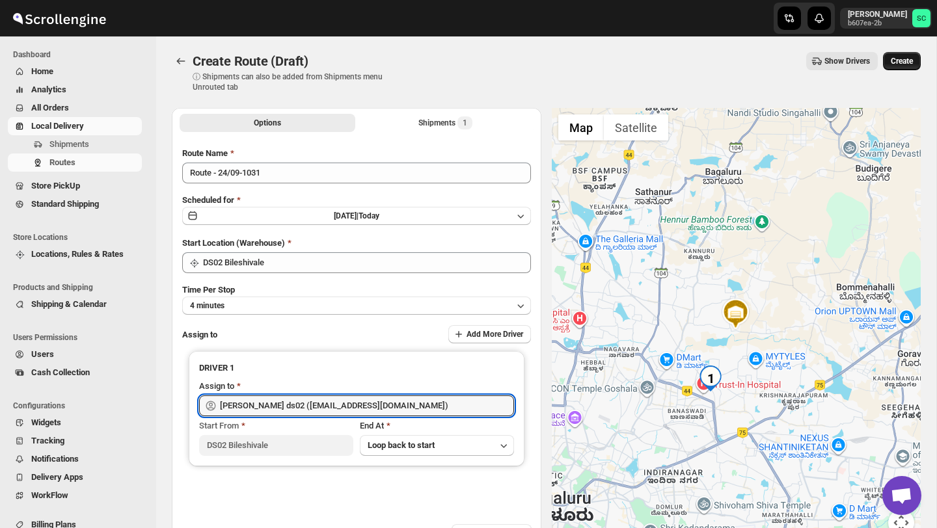
type input "[PERSON_NAME] ds02 ([EMAIL_ADDRESS][DOMAIN_NAME])"
click at [902, 68] on button "Create" at bounding box center [902, 61] width 38 height 18
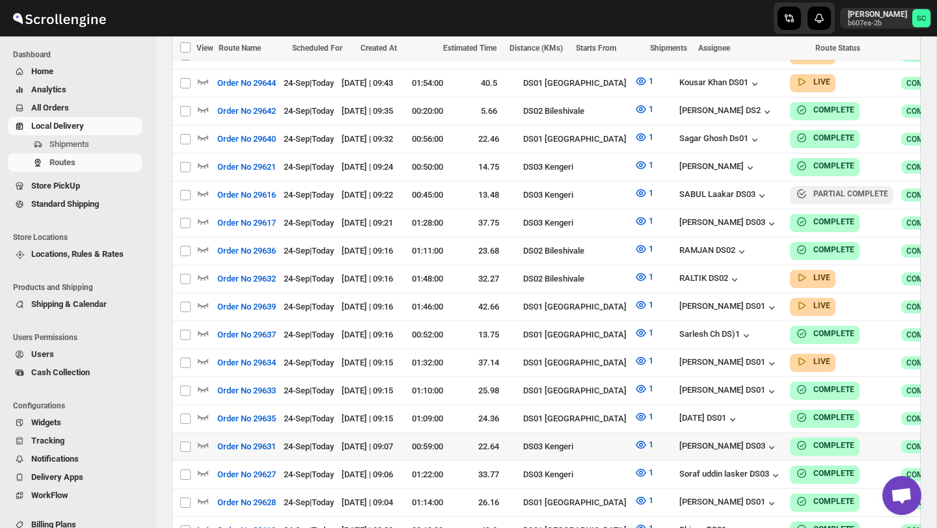
scroll to position [810, 0]
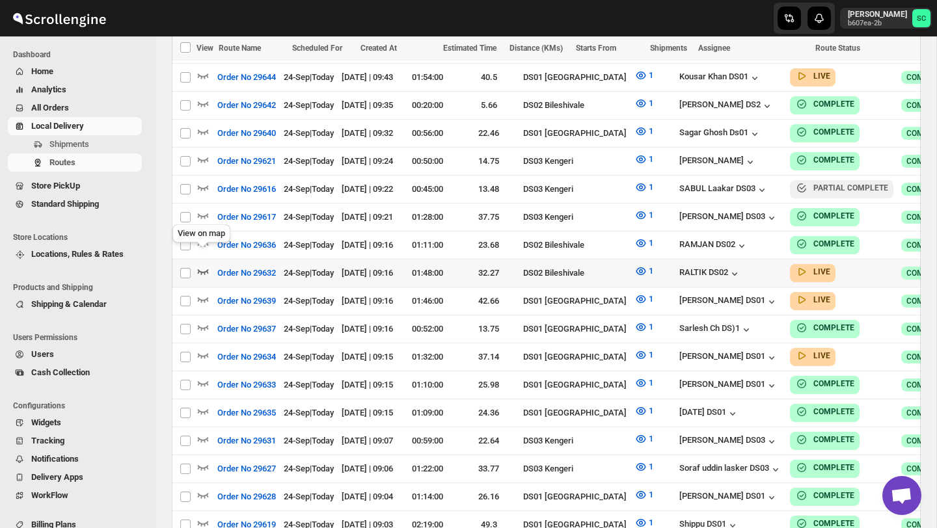
click at [206, 269] on icon "button" at bounding box center [203, 271] width 11 height 5
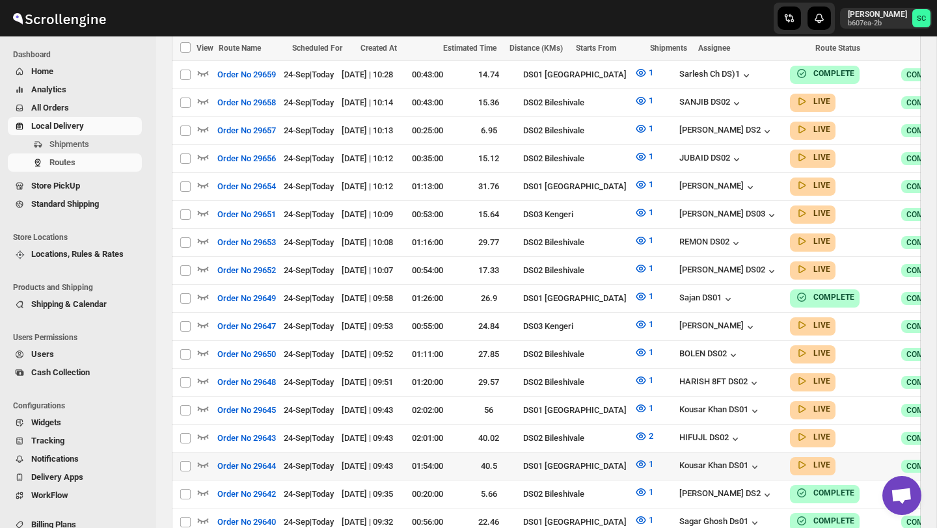
scroll to position [441, 0]
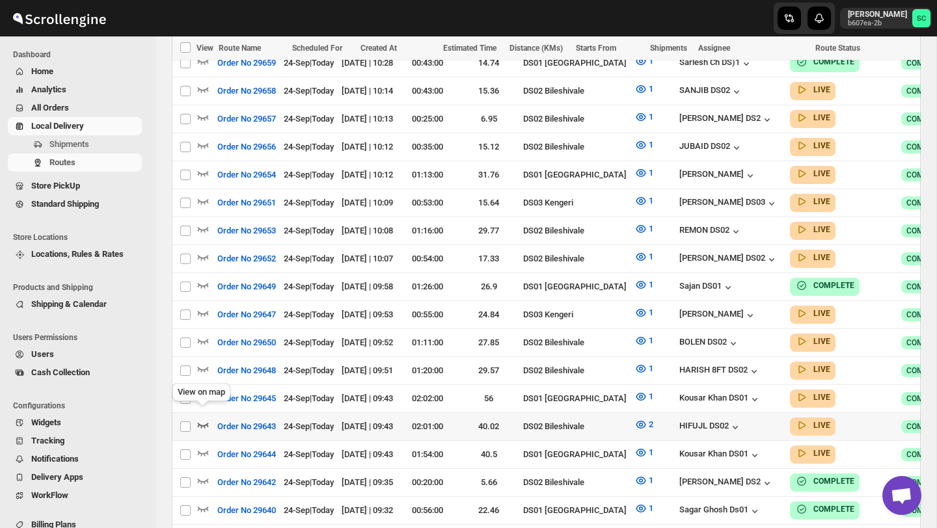
click at [200, 418] on icon "button" at bounding box center [202, 424] width 13 height 13
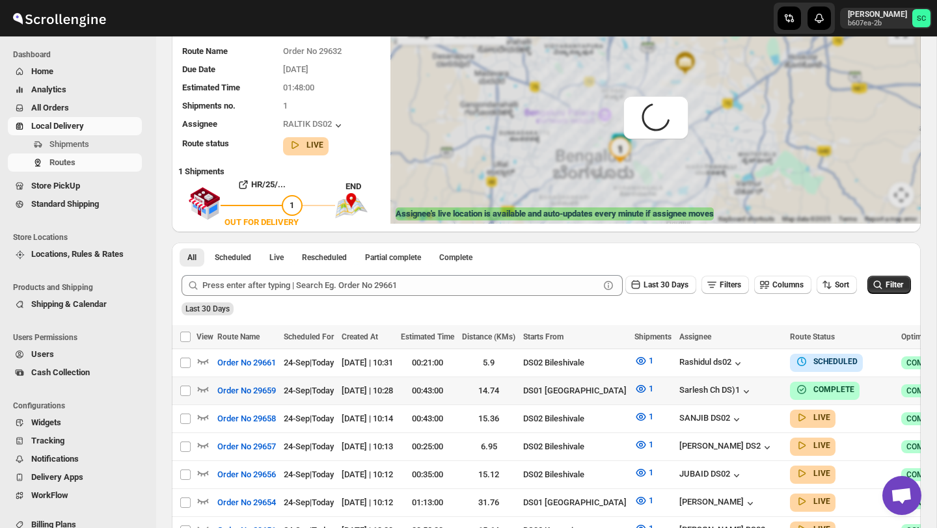
scroll to position [0, 0]
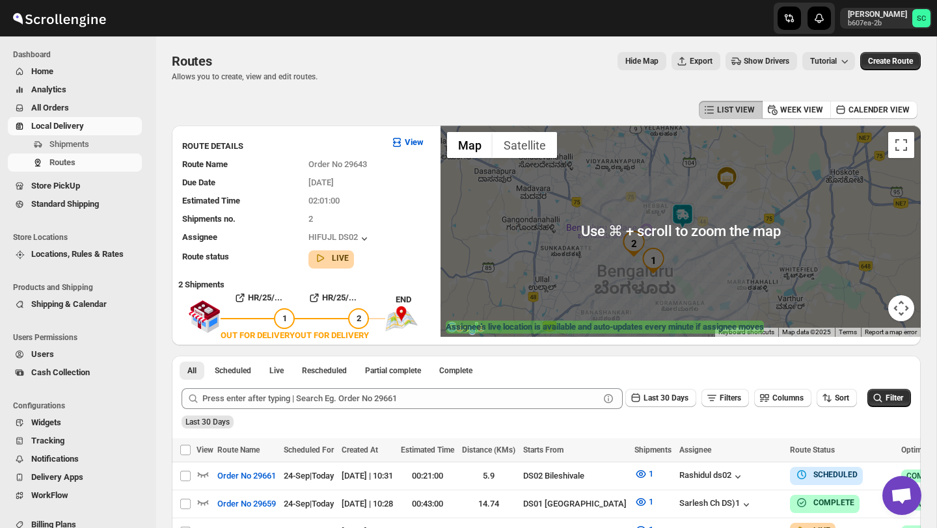
click at [690, 207] on img at bounding box center [682, 216] width 26 height 26
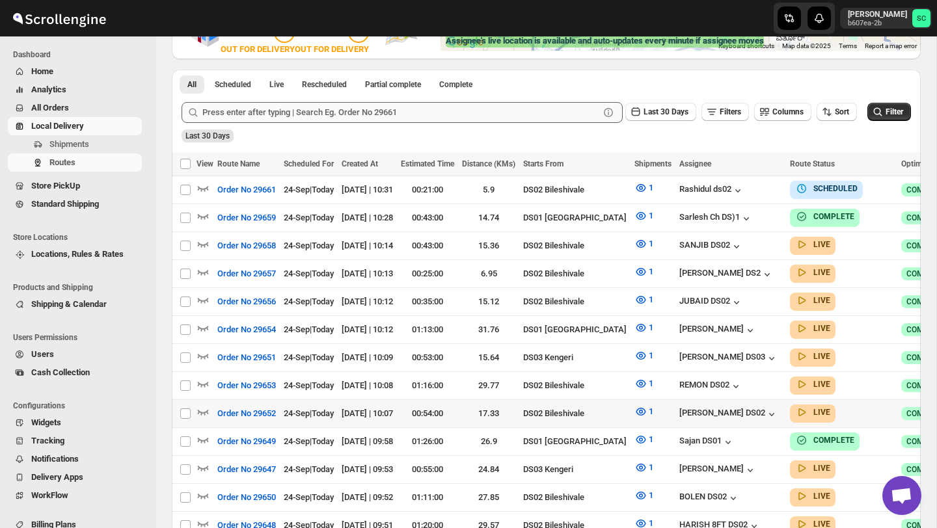
scroll to position [289, 0]
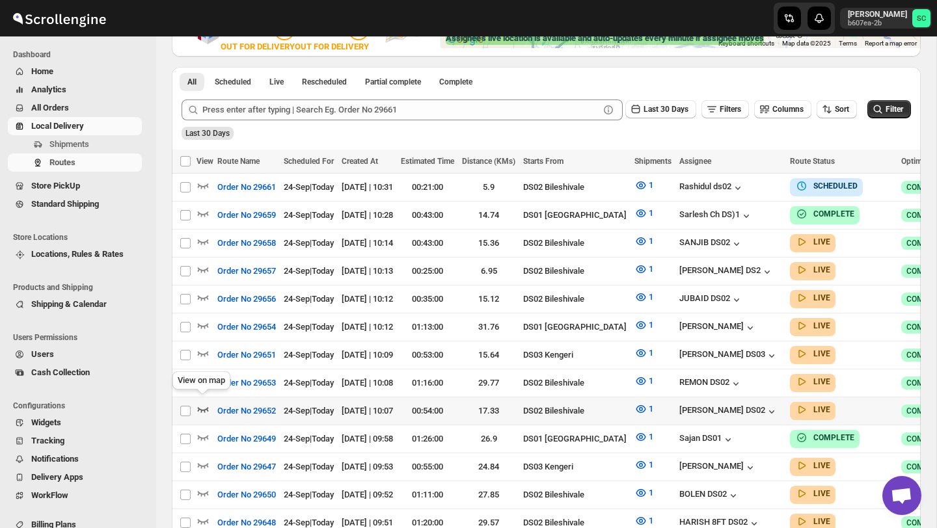
click at [200, 403] on icon "button" at bounding box center [202, 409] width 13 height 13
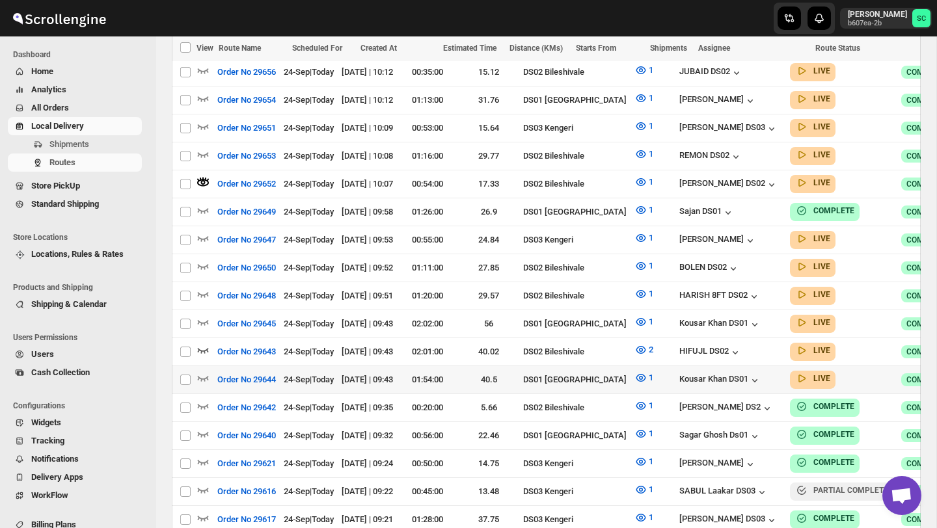
scroll to position [517, 0]
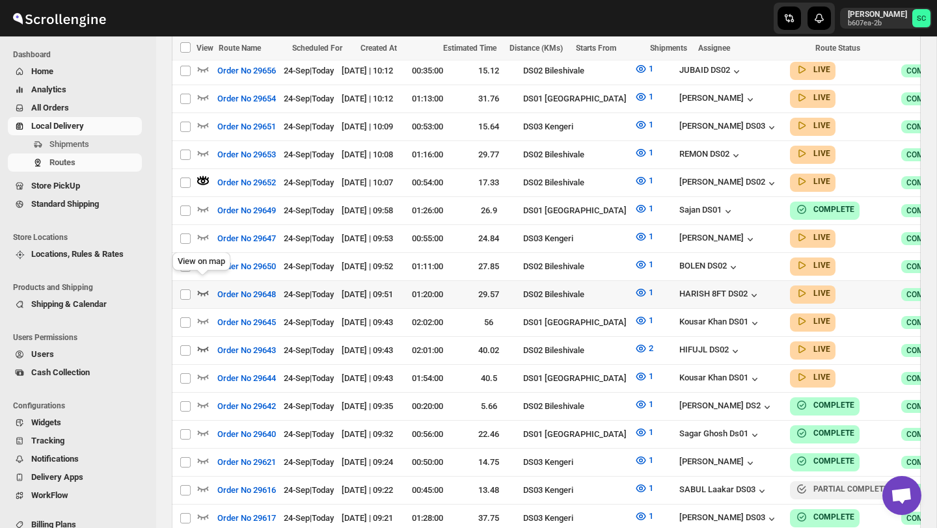
click at [205, 291] on icon "button" at bounding box center [203, 293] width 11 height 5
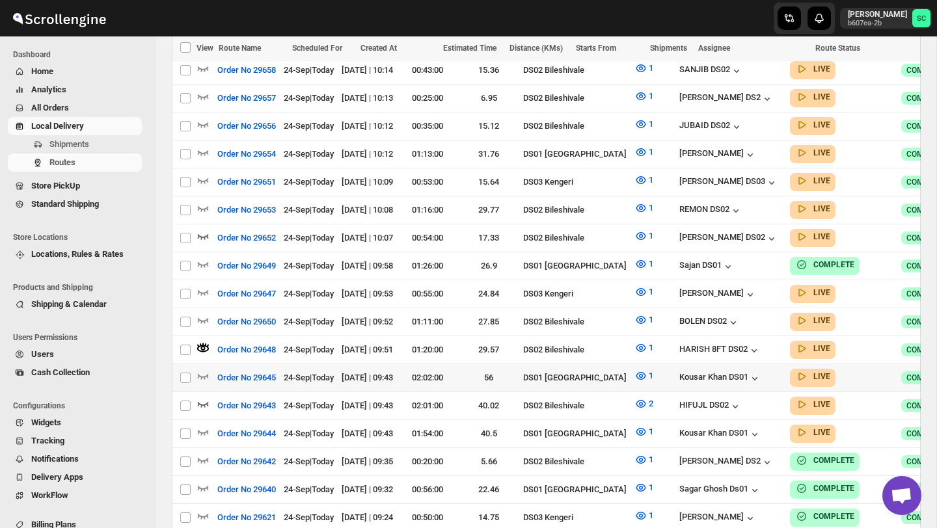
scroll to position [470, 0]
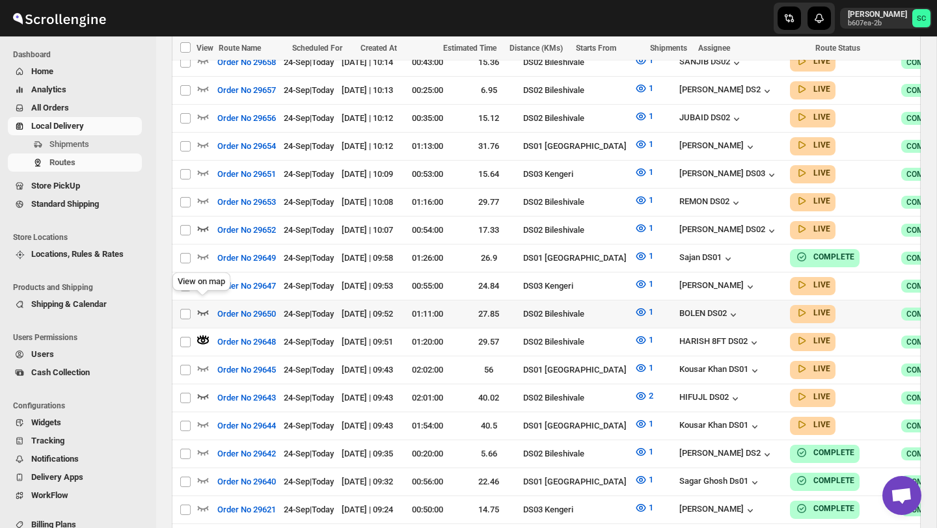
click at [206, 306] on icon "button" at bounding box center [202, 312] width 13 height 13
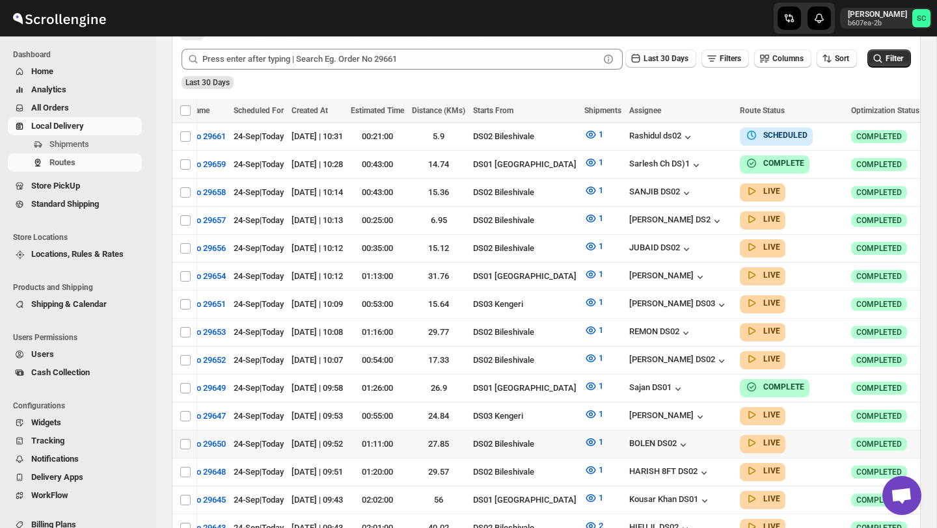
scroll to position [0, 129]
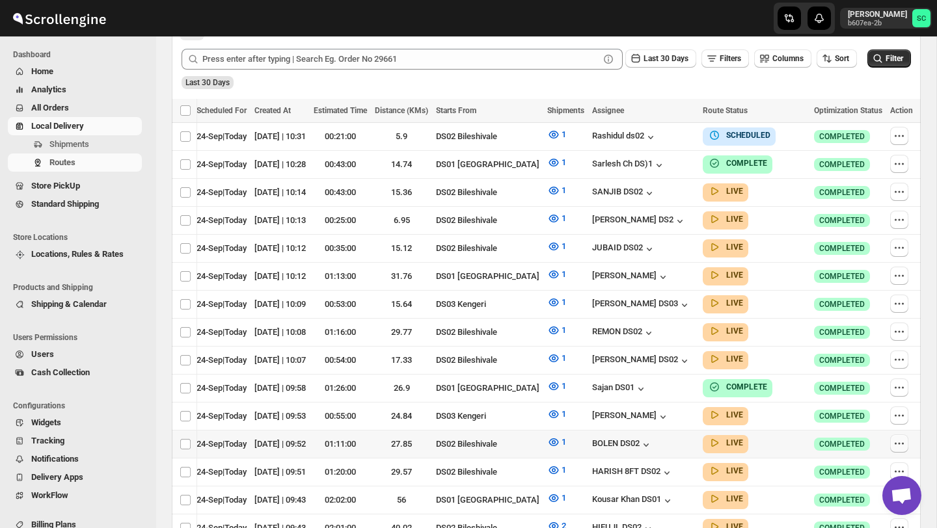
click at [902, 443] on icon "button" at bounding box center [903, 444] width 2 height 2
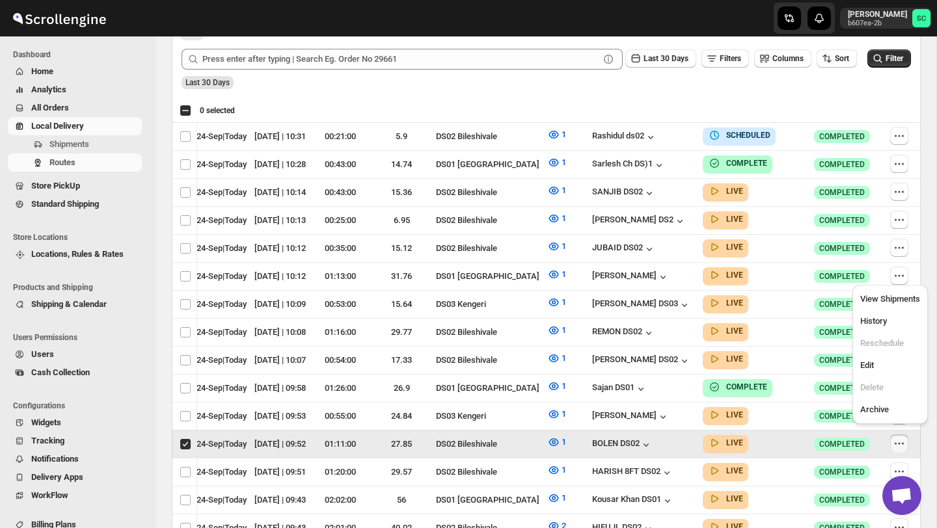
scroll to position [0, 0]
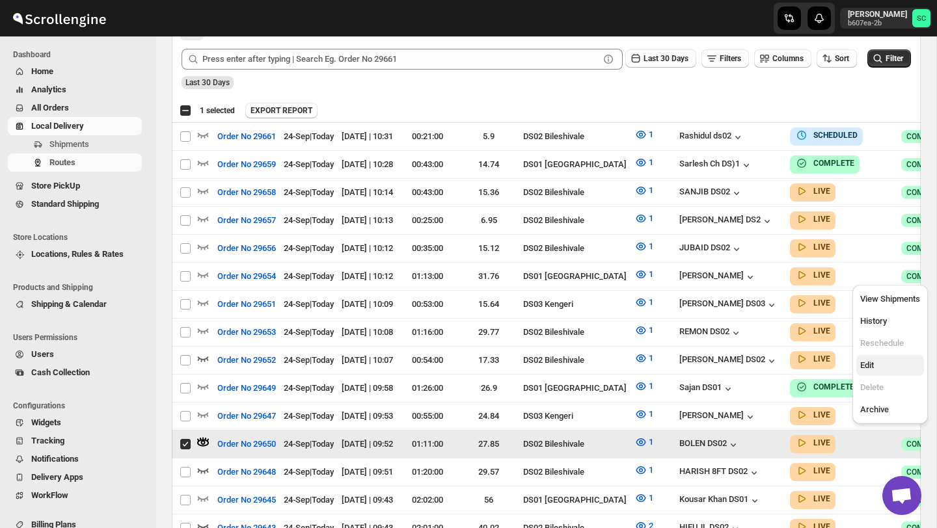
click at [888, 367] on span "Edit" at bounding box center [890, 365] width 60 height 13
checkbox input "false"
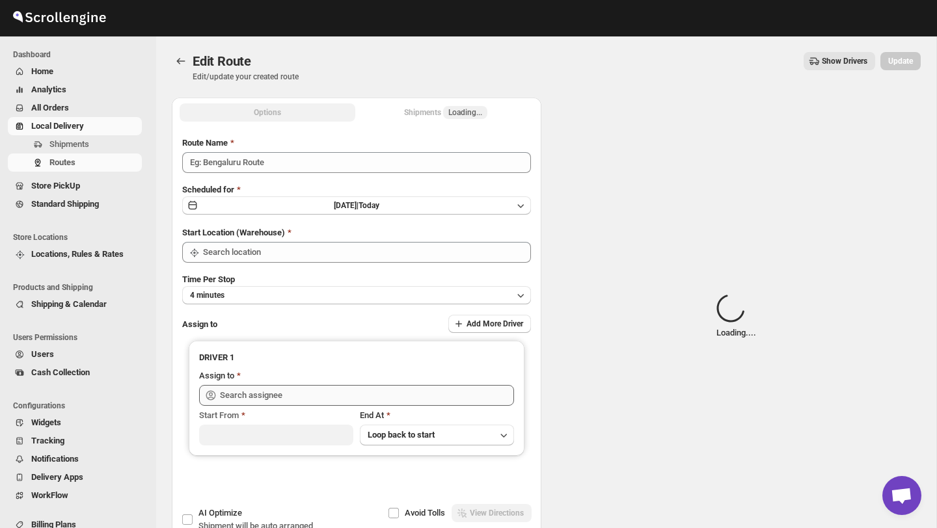
type input "Order No 29650"
type input "DS02 Bileshivale"
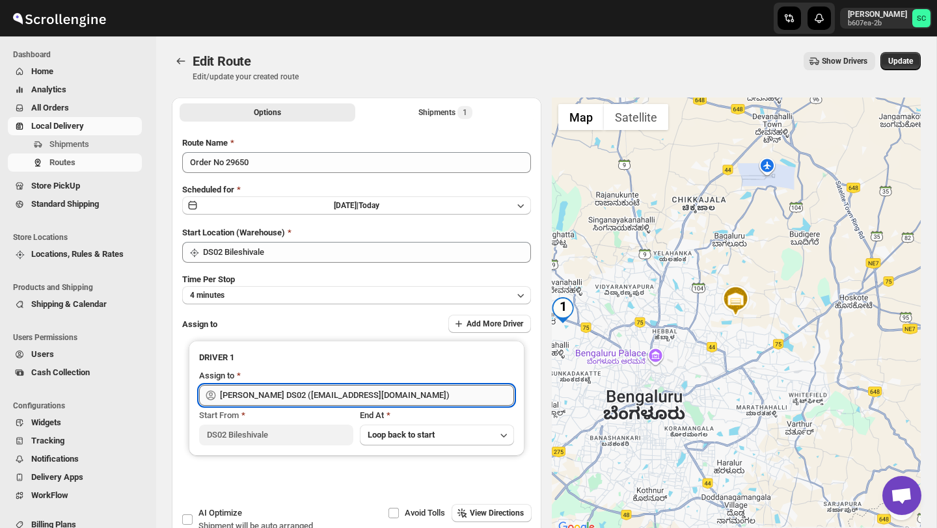
click at [399, 392] on input "[PERSON_NAME] DS02 ([EMAIL_ADDRESS][DOMAIN_NAME])" at bounding box center [367, 395] width 294 height 21
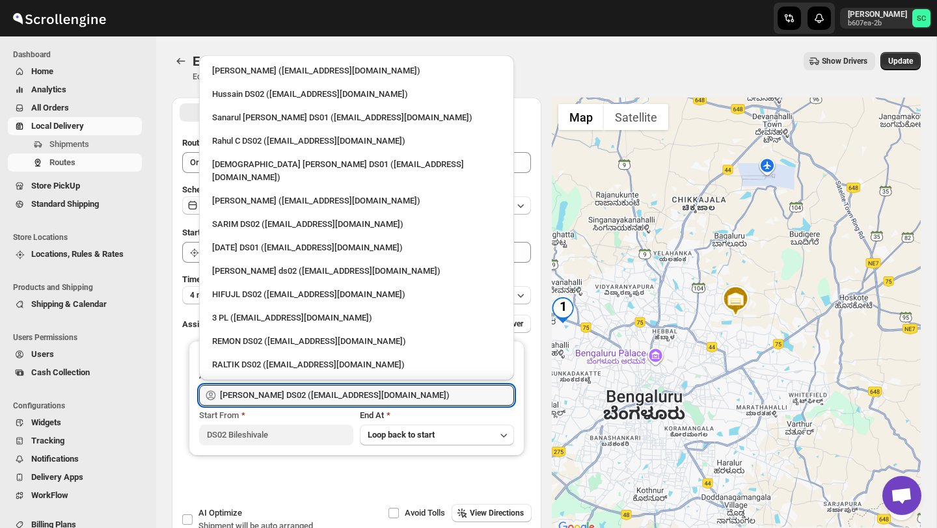
click at [336, 102] on div "Hussain DS02 ([EMAIL_ADDRESS][DOMAIN_NAME])" at bounding box center [356, 94] width 304 height 21
type input "Hussain DS02 ([EMAIL_ADDRESS][DOMAIN_NAME])"
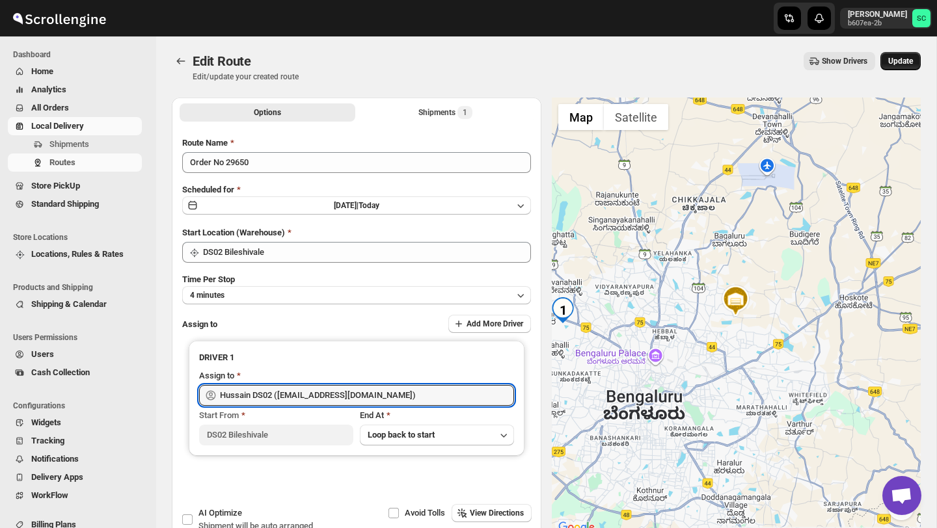
click at [904, 60] on span "Update" at bounding box center [900, 61] width 25 height 10
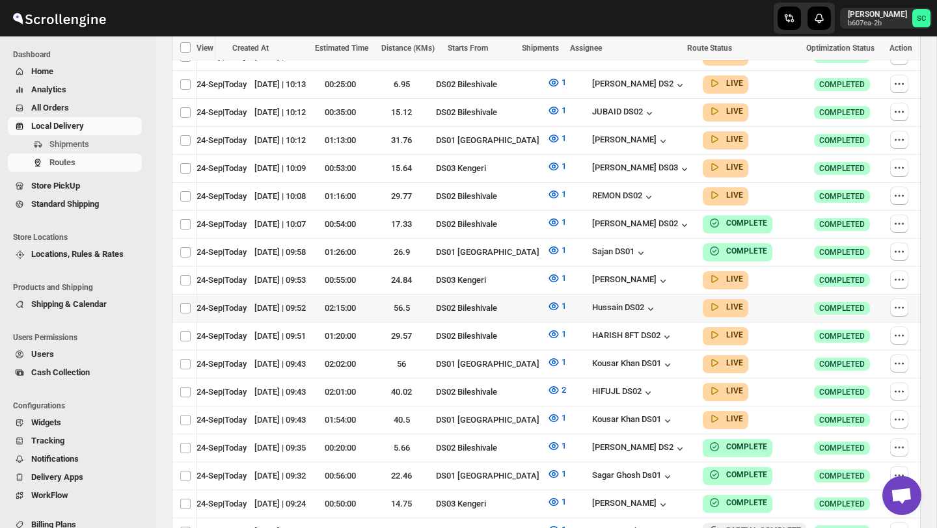
scroll to position [0, 129]
click at [892, 301] on icon "button" at bounding box center [898, 307] width 13 height 13
checkbox input "true"
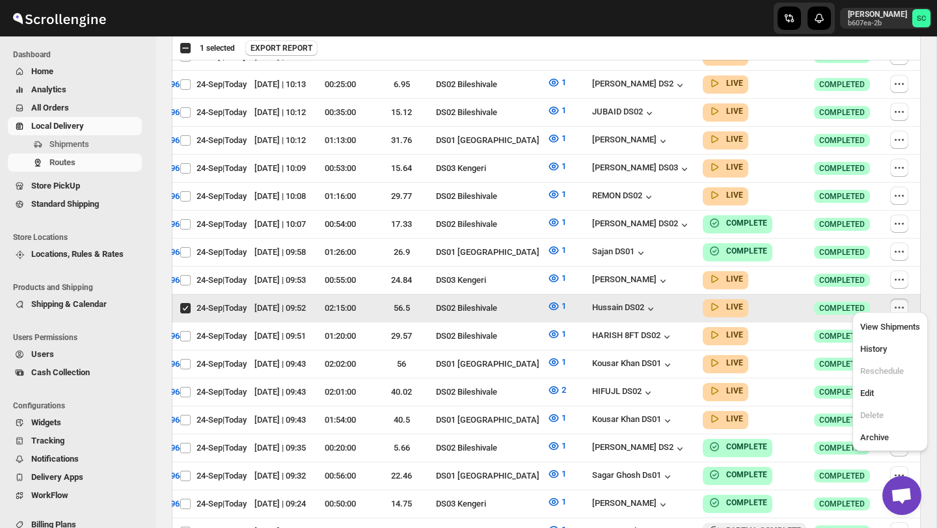
scroll to position [0, 0]
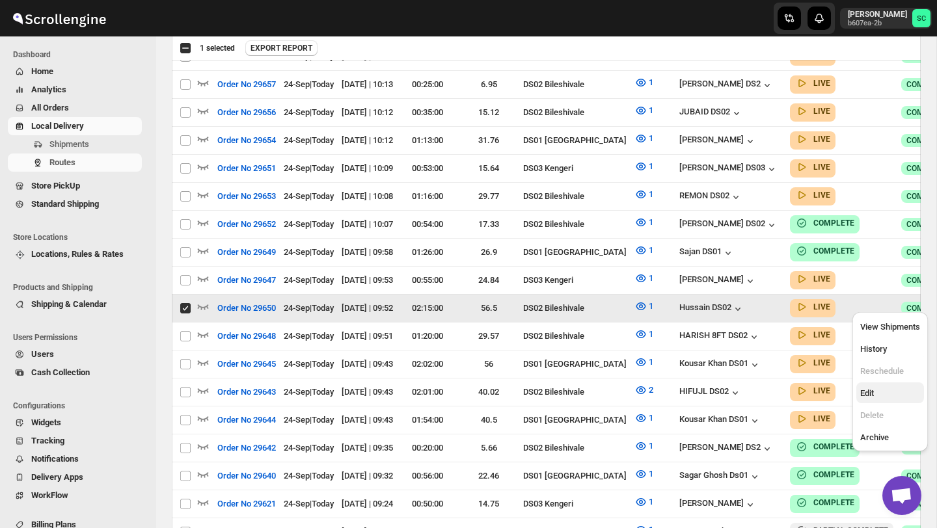
click at [889, 390] on span "Edit" at bounding box center [890, 393] width 60 height 13
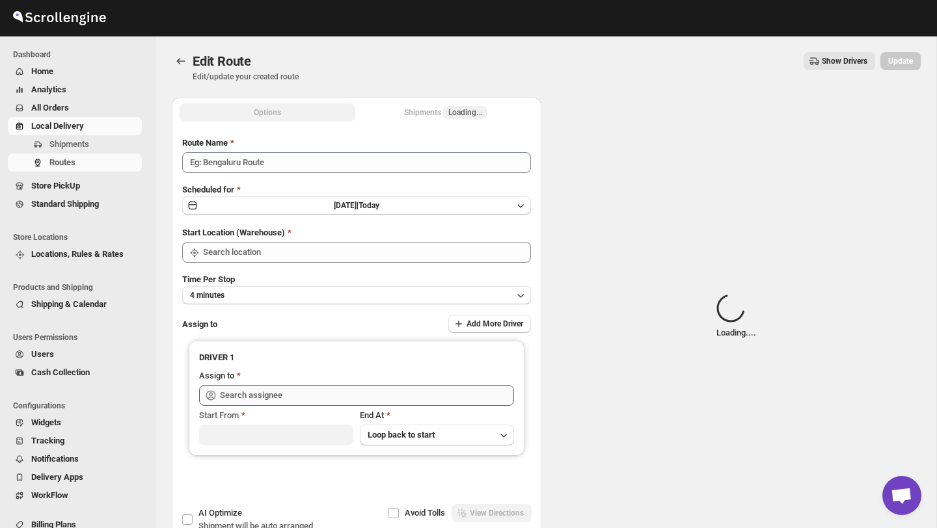
type input "Order No 29650"
click at [433, 387] on input "text" at bounding box center [367, 395] width 294 height 21
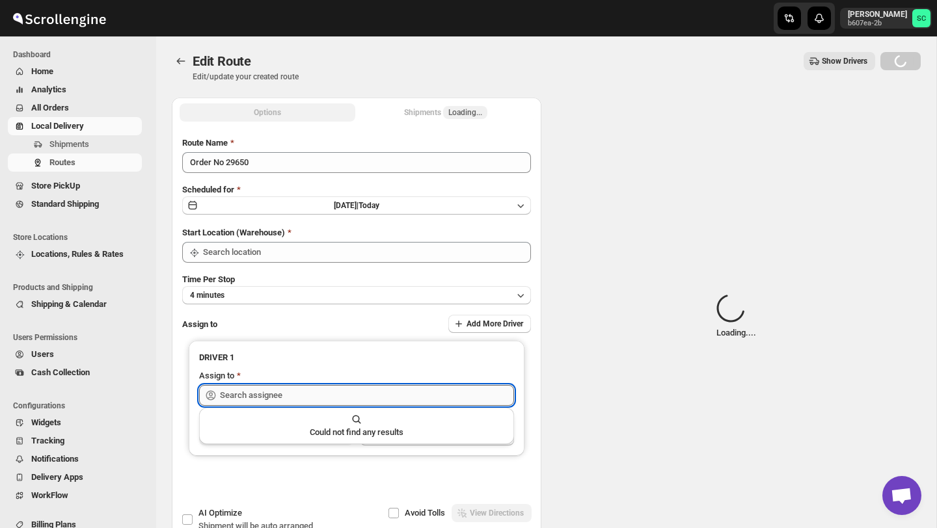
type input "DS02 Bileshivale"
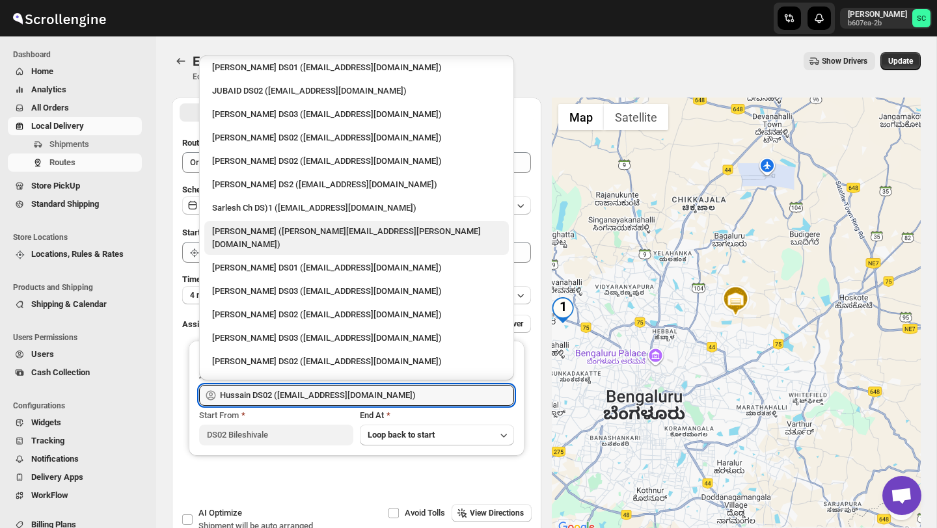
scroll to position [349, 0]
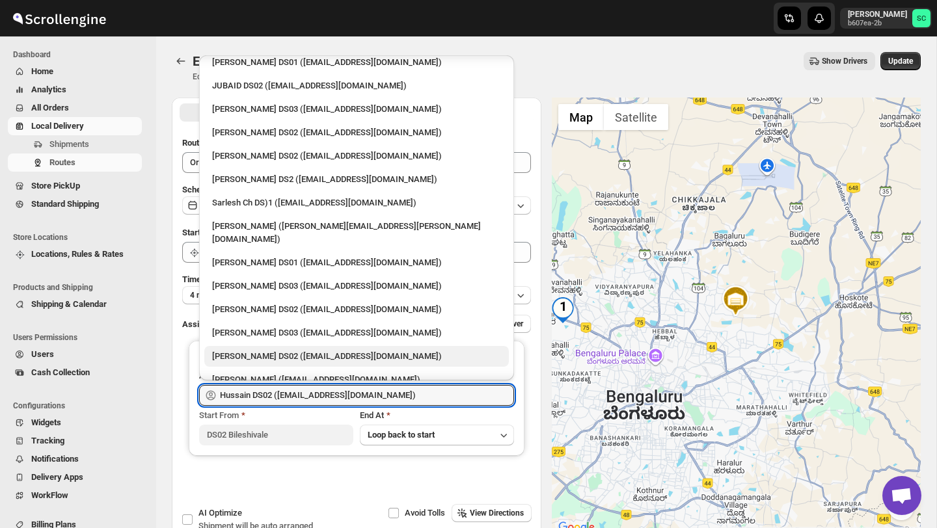
click at [305, 350] on div "[PERSON_NAME] DS02 ([EMAIL_ADDRESS][DOMAIN_NAME])" at bounding box center [356, 356] width 289 height 13
type input "[PERSON_NAME] DS02 ([EMAIL_ADDRESS][DOMAIN_NAME])"
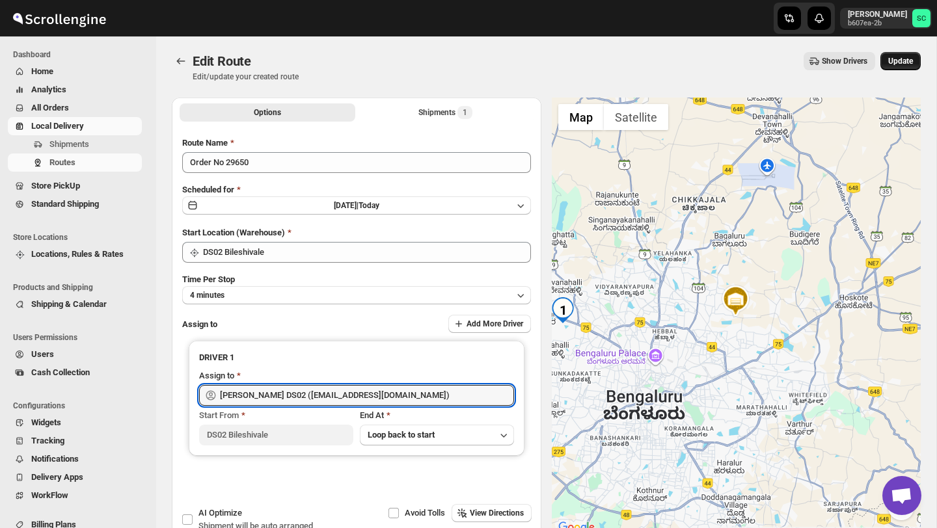
click at [908, 57] on span "Update" at bounding box center [900, 61] width 25 height 10
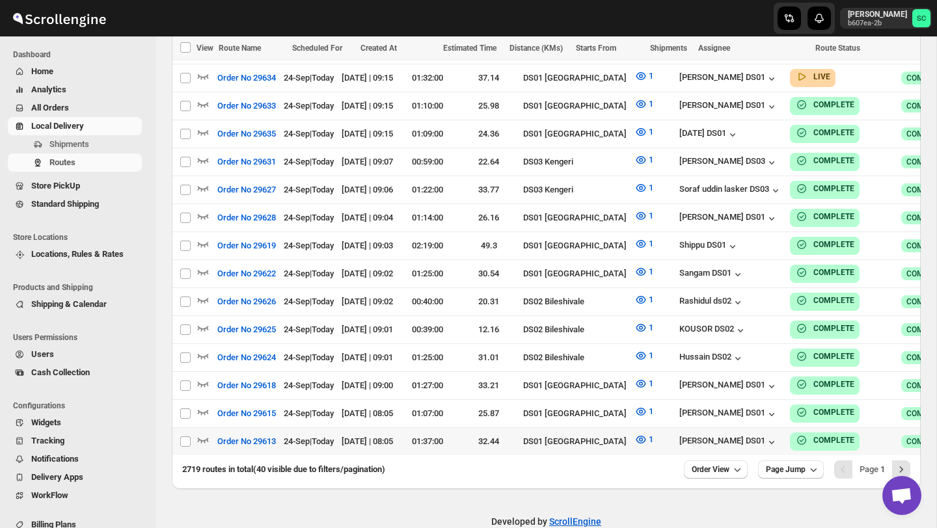
scroll to position [1116, 0]
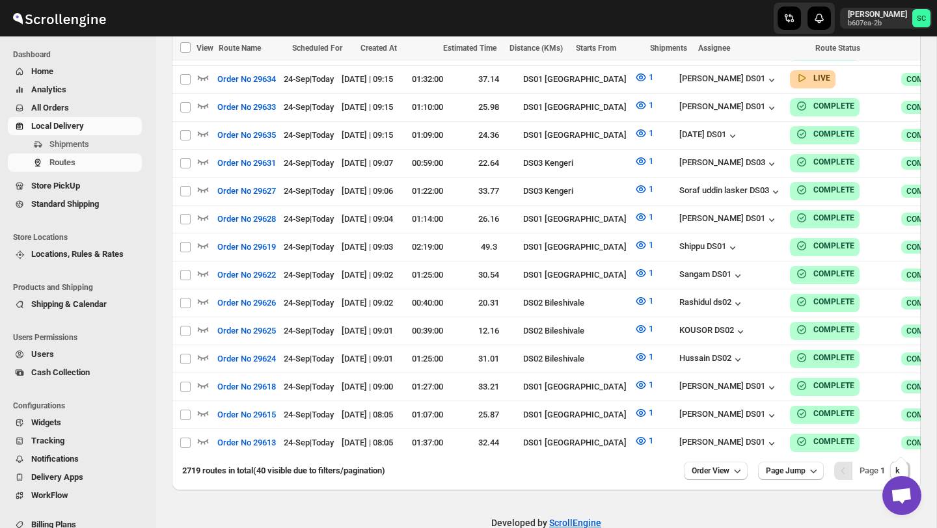
click at [895, 464] on icon "Next" at bounding box center [900, 470] width 13 height 13
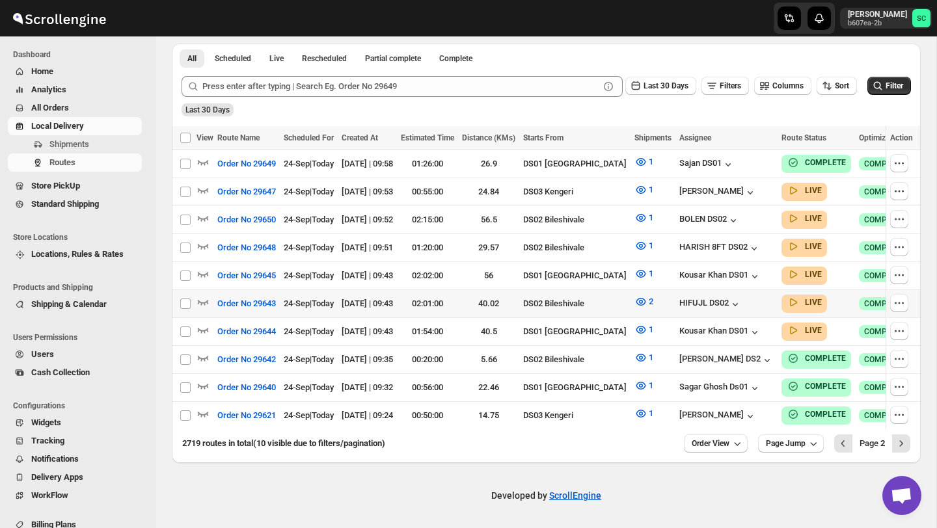
scroll to position [297, 0]
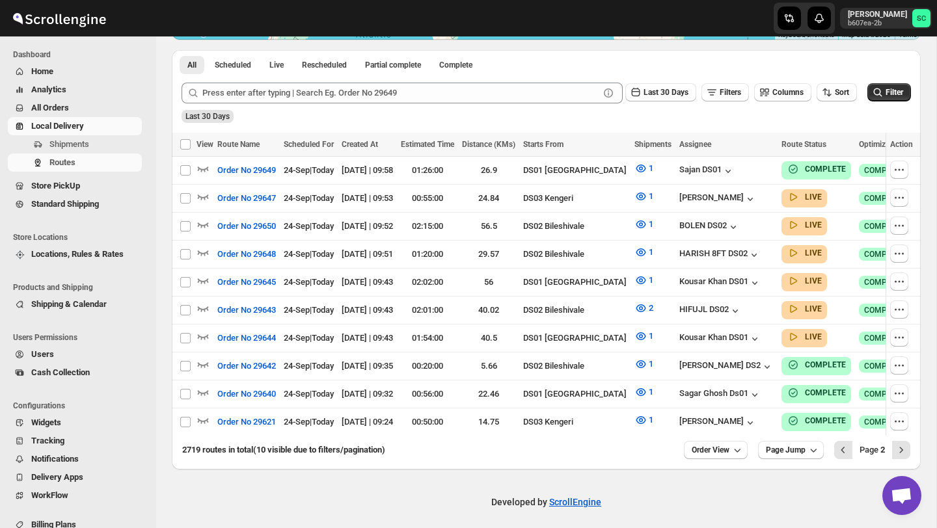
click at [911, 440] on div "2719 routes in total (10 visible due to filters/pagination) Order View Page Jum…" at bounding box center [546, 453] width 749 height 34
click at [900, 447] on icon "Next" at bounding box center [901, 450] width 3 height 6
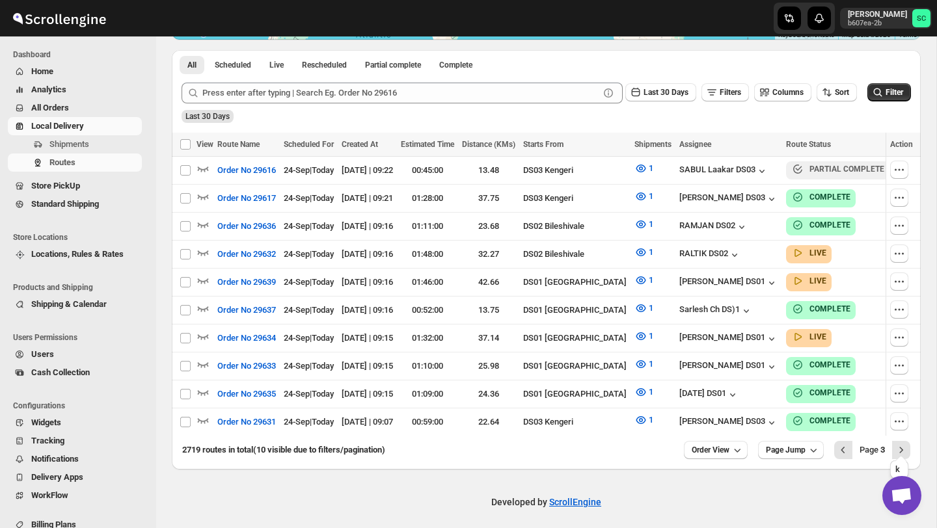
click at [900, 447] on icon "Next" at bounding box center [901, 450] width 3 height 6
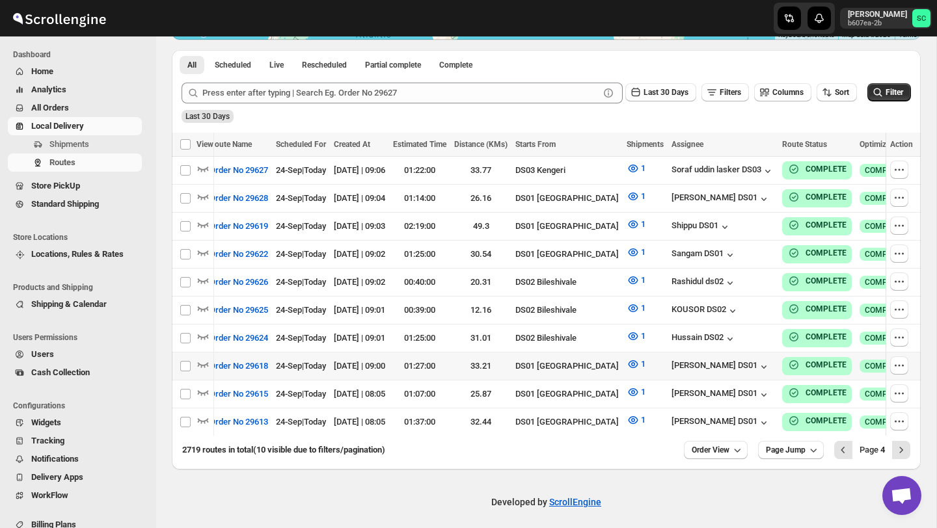
scroll to position [0, 9]
click at [902, 444] on icon "Next" at bounding box center [900, 450] width 13 height 13
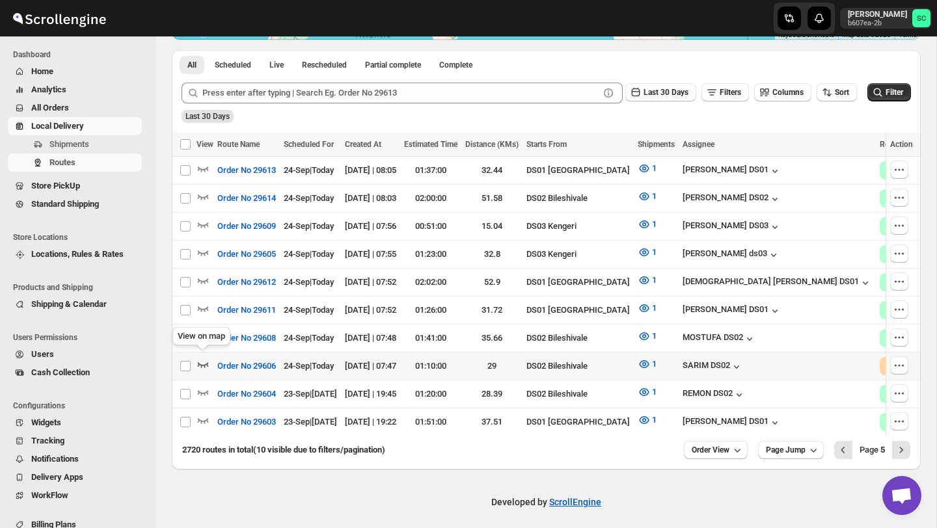
click at [202, 358] on icon "button" at bounding box center [202, 364] width 13 height 13
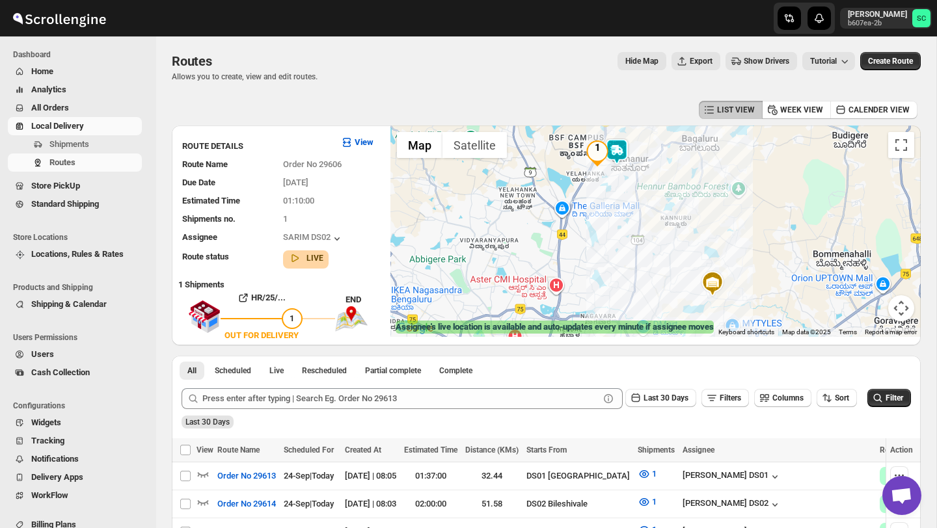
click at [81, 114] on span "All Orders" at bounding box center [85, 107] width 108 height 13
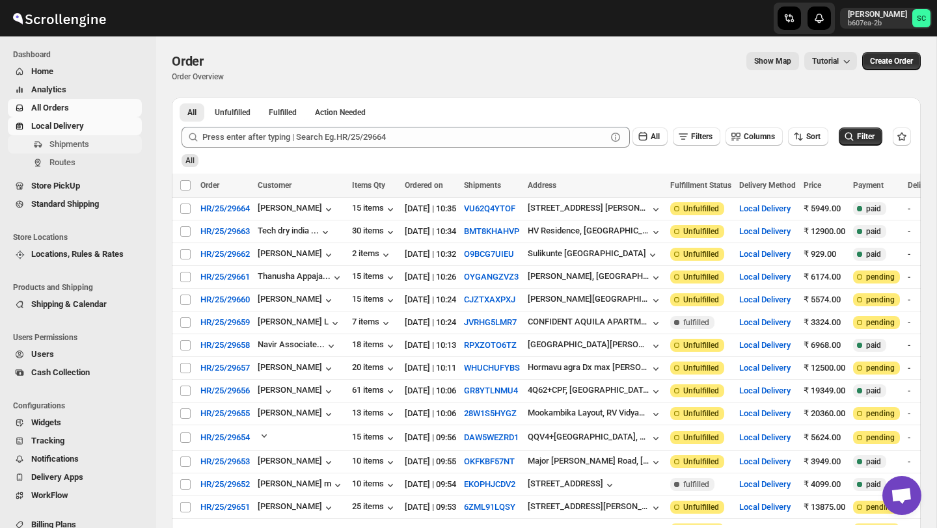
click at [89, 146] on span "Shipments" at bounding box center [69, 144] width 40 height 10
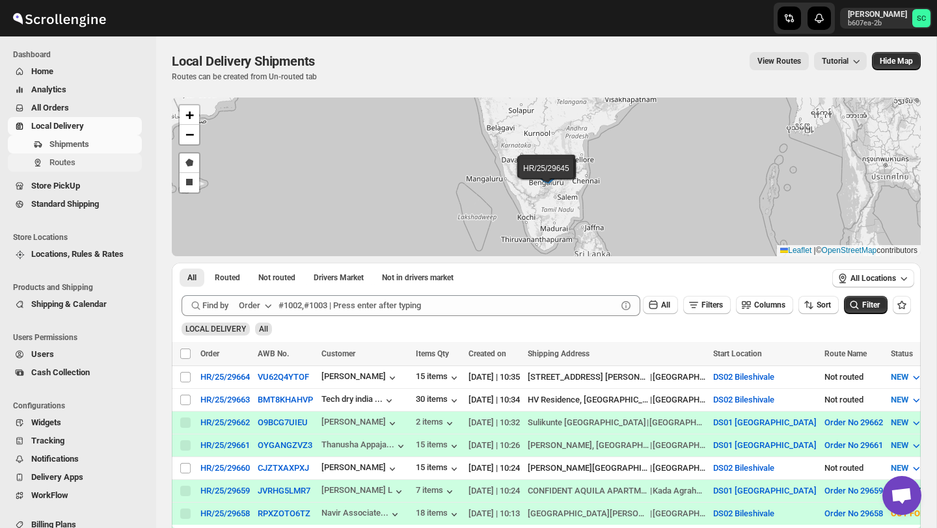
click at [80, 164] on span "Routes" at bounding box center [94, 162] width 90 height 13
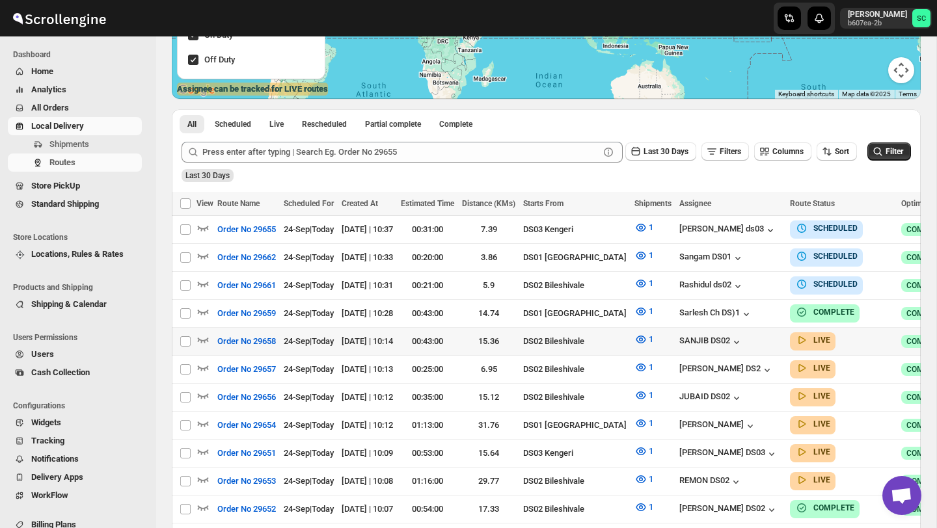
scroll to position [241, 0]
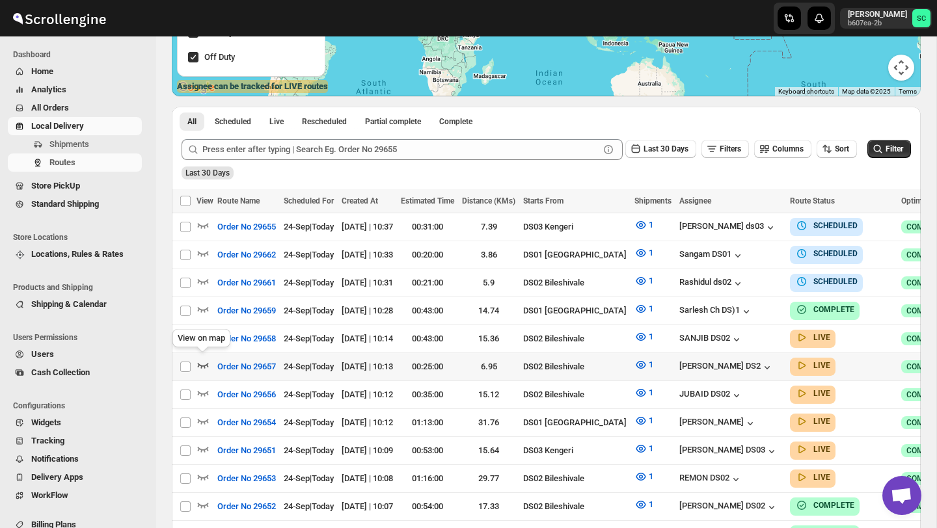
click at [202, 360] on icon "button" at bounding box center [202, 364] width 13 height 13
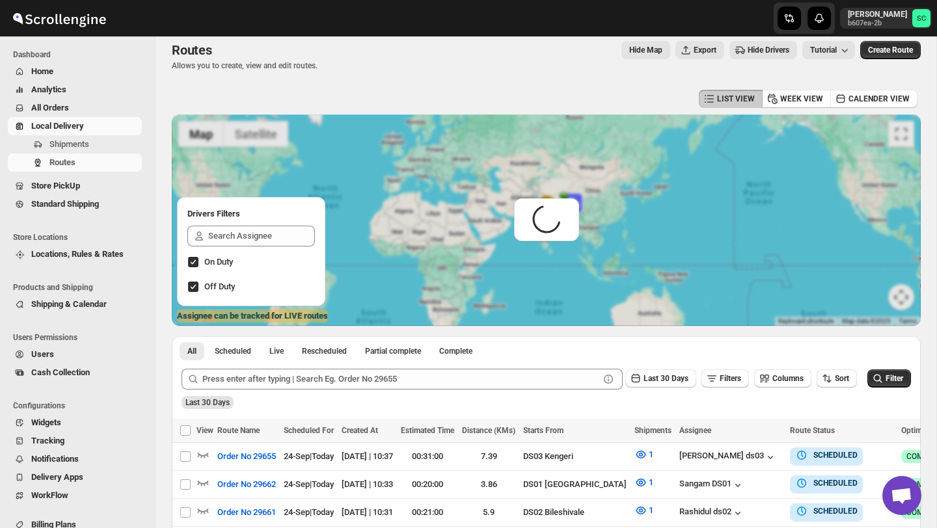
scroll to position [0, 0]
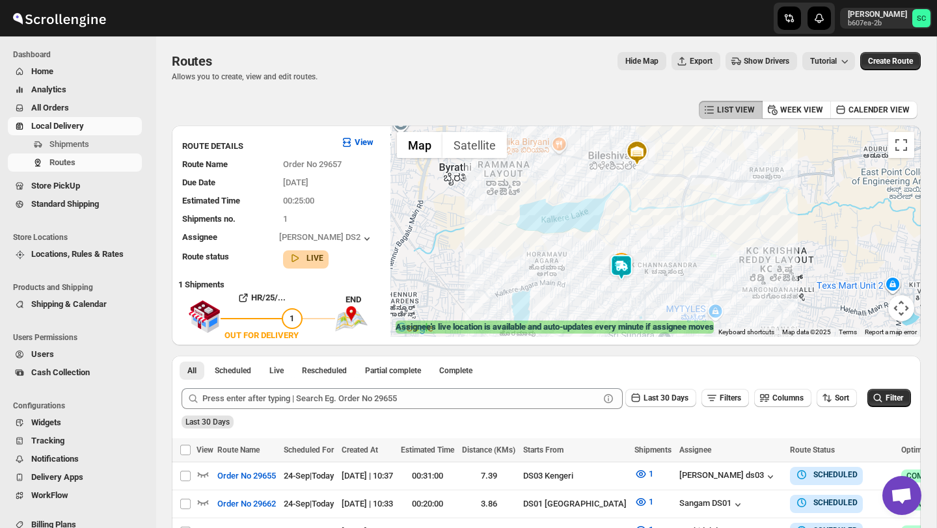
click at [622, 265] on img at bounding box center [621, 267] width 26 height 26
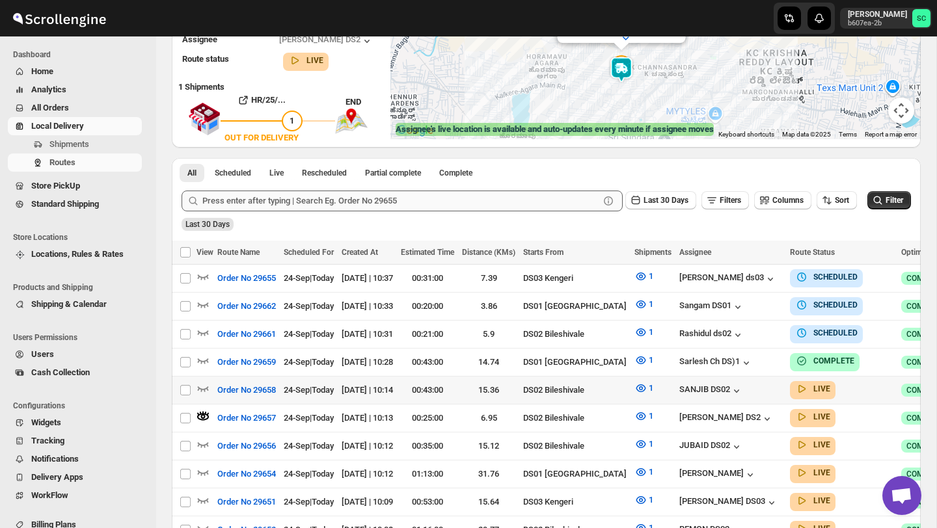
scroll to position [199, 0]
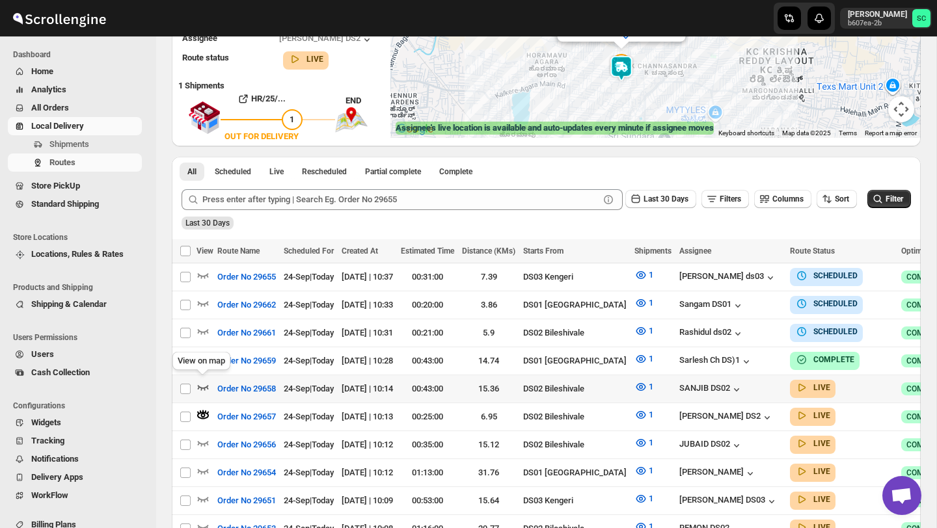
click at [204, 381] on icon "button" at bounding box center [202, 387] width 13 height 13
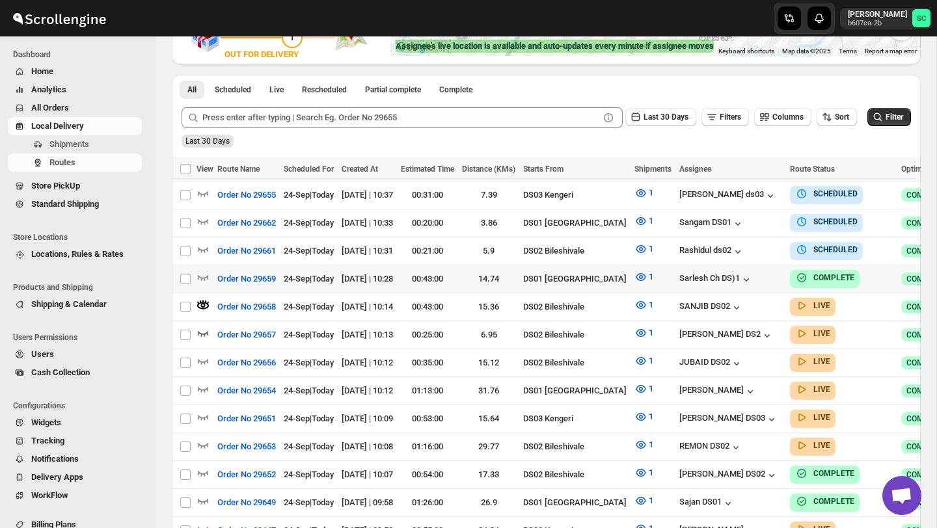
scroll to position [280, 0]
click at [202, 357] on icon "button" at bounding box center [202, 361] width 13 height 13
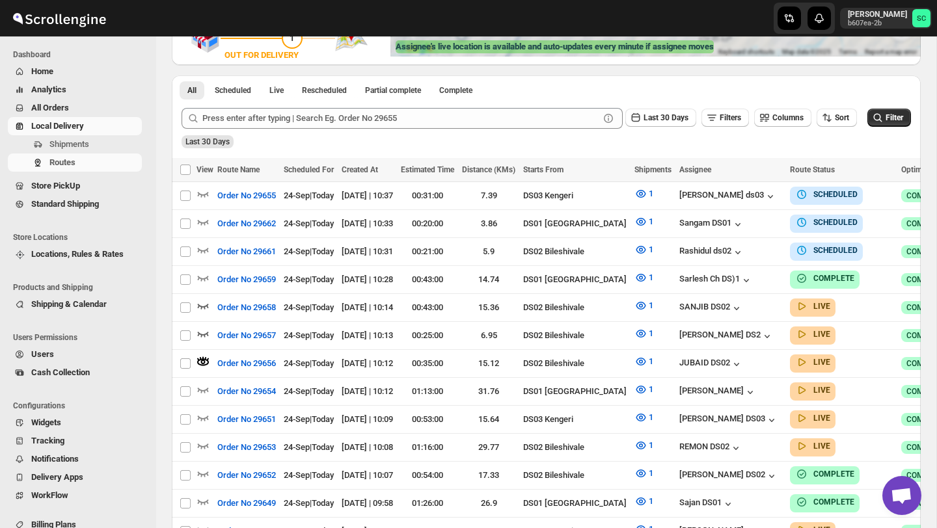
scroll to position [0, 0]
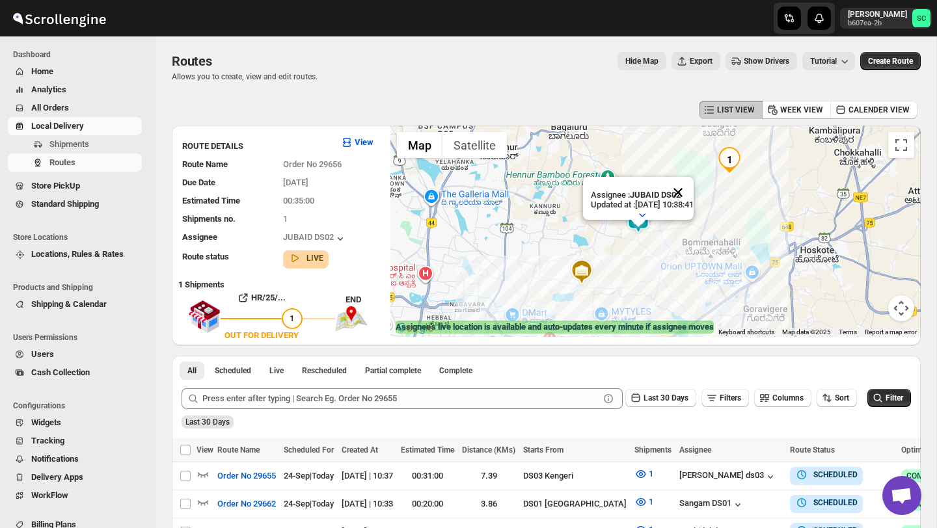
click at [693, 191] on button "Close" at bounding box center [677, 192] width 31 height 31
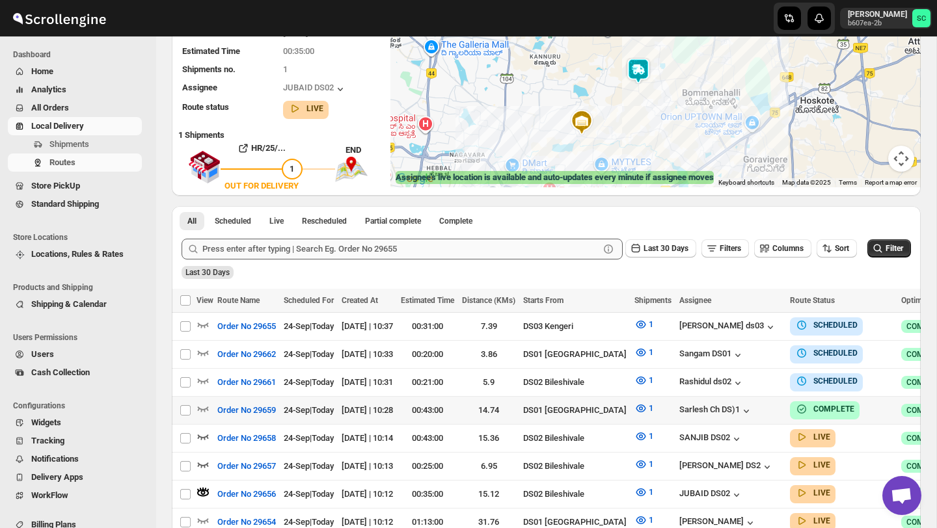
scroll to position [152, 0]
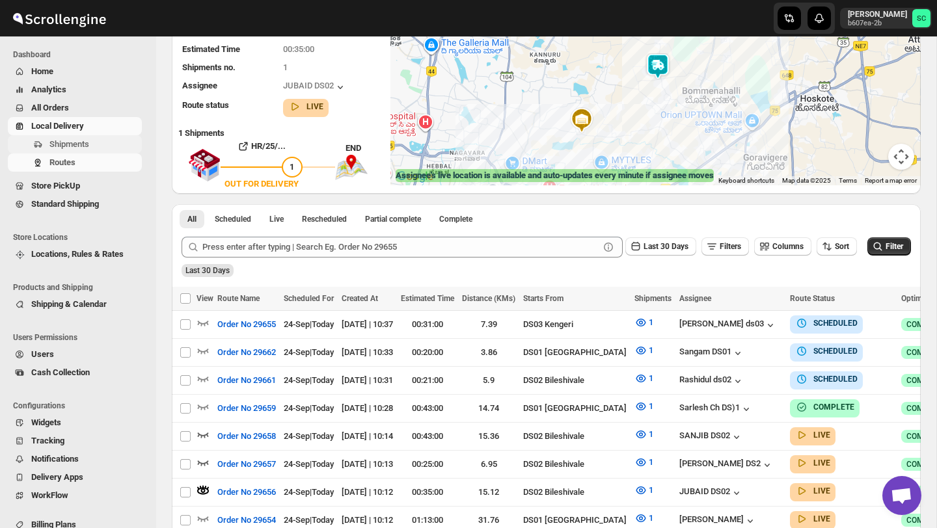
click at [93, 136] on button "Shipments" at bounding box center [75, 144] width 134 height 18
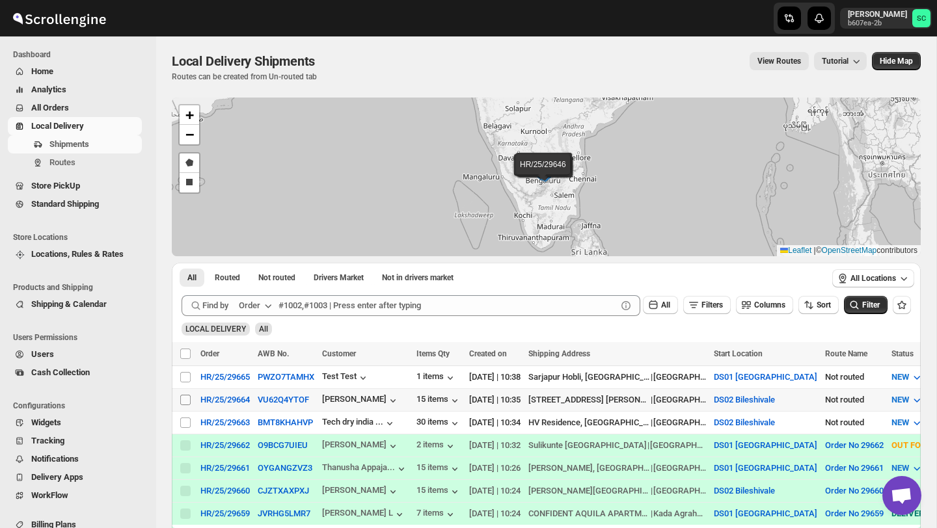
click at [183, 397] on input "Select shipment" at bounding box center [185, 400] width 10 height 10
checkbox input "true"
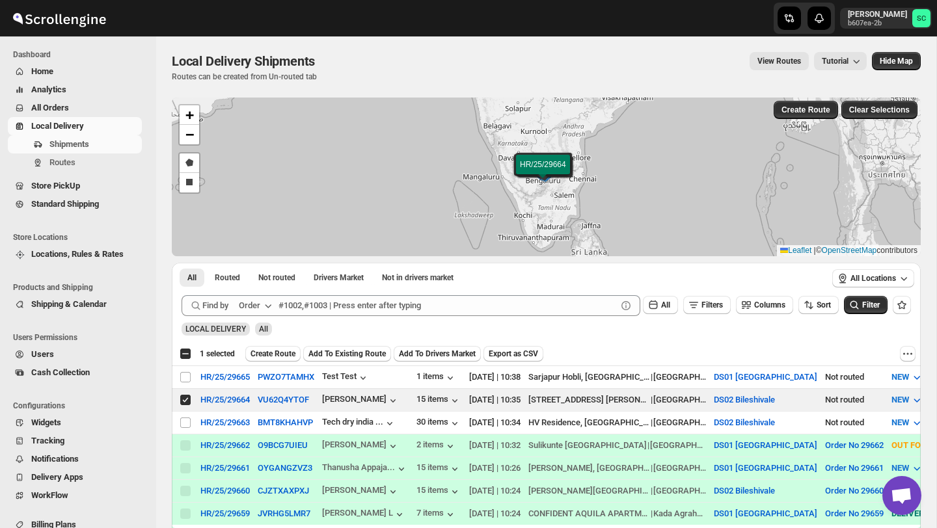
click at [286, 349] on span "Create Route" at bounding box center [272, 354] width 45 height 10
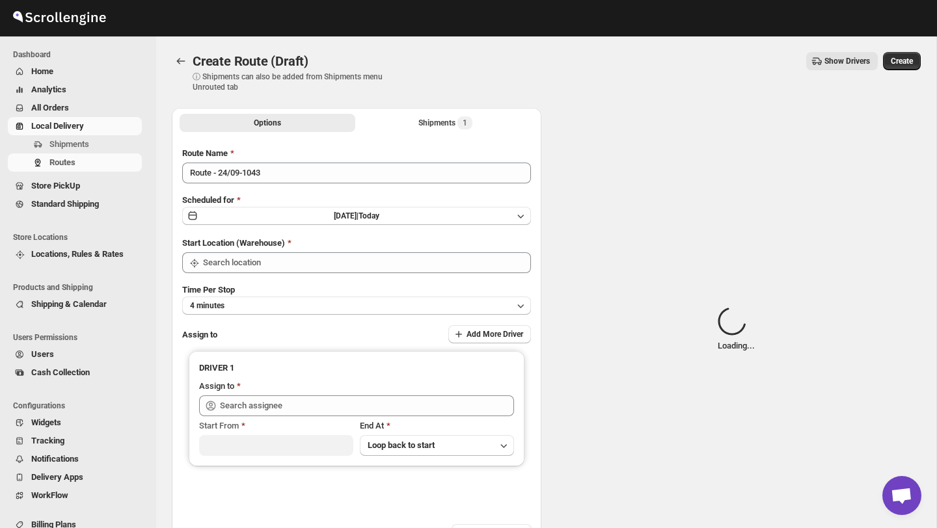
type input "DS02 Bileshivale"
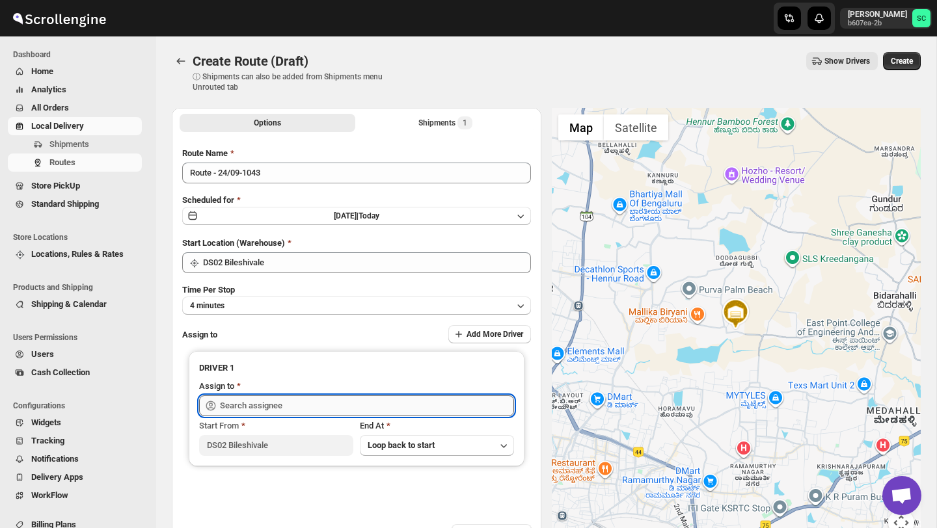
click at [295, 407] on input "text" at bounding box center [367, 405] width 294 height 21
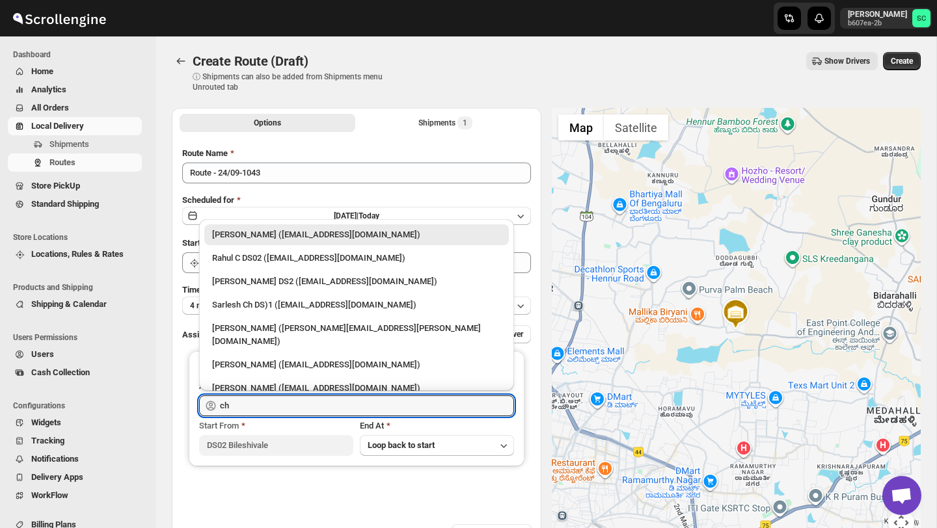
click at [309, 273] on div "CHANDRA BORO DS2 (vefabox262@javbing.com)" at bounding box center [356, 281] width 304 height 21
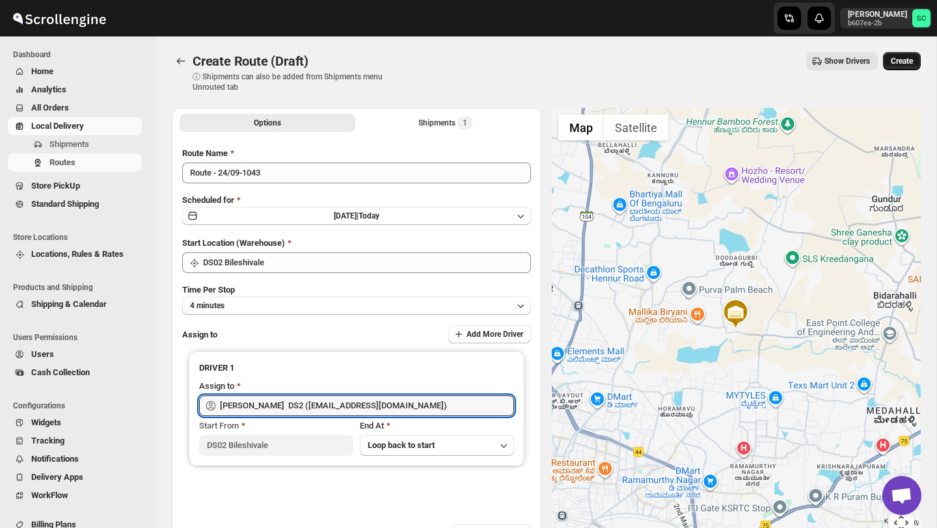
type input "CHANDRA BORO DS2 (vefabox262@javbing.com)"
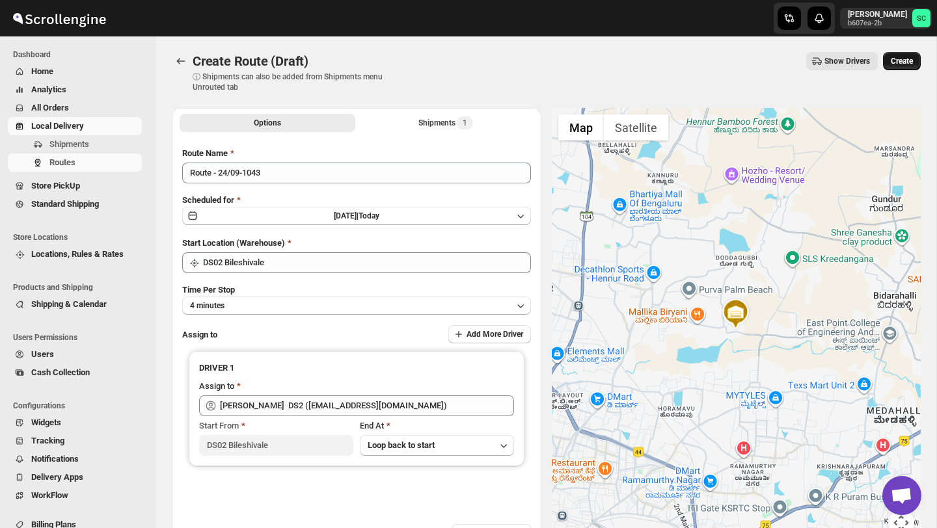
click at [894, 67] on button "Create" at bounding box center [902, 61] width 38 height 18
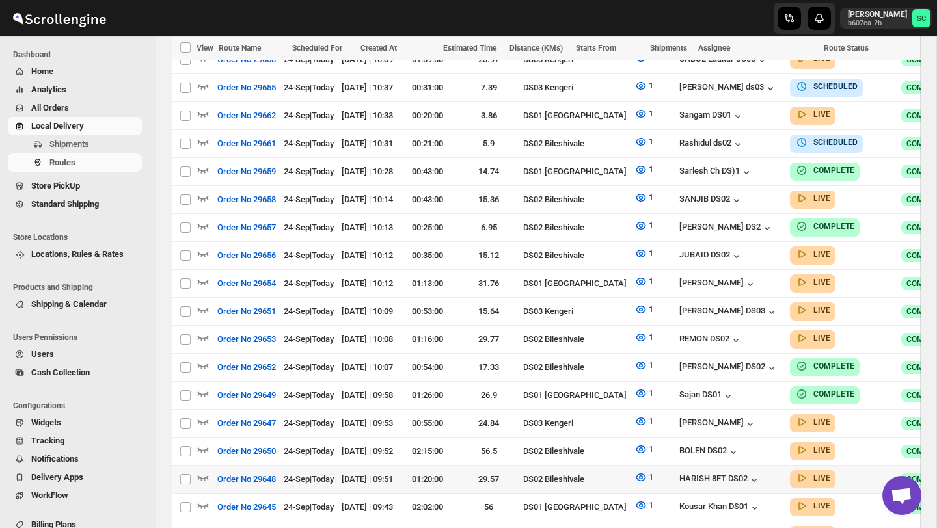
scroll to position [432, 0]
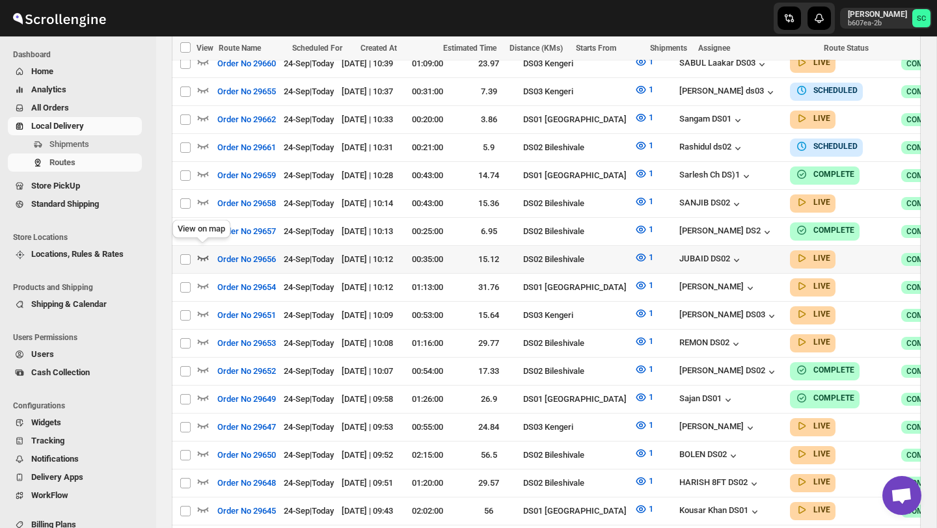
click at [204, 256] on icon "button" at bounding box center [203, 258] width 11 height 5
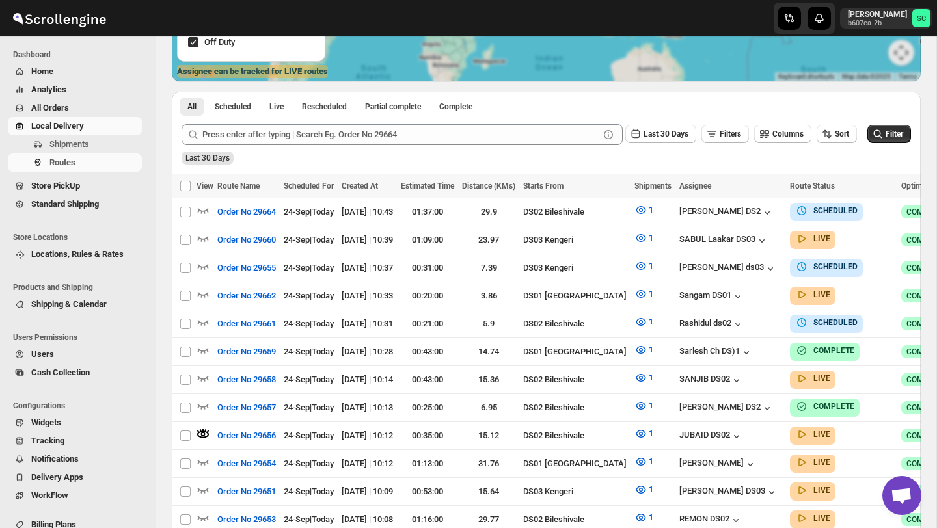
scroll to position [0, 0]
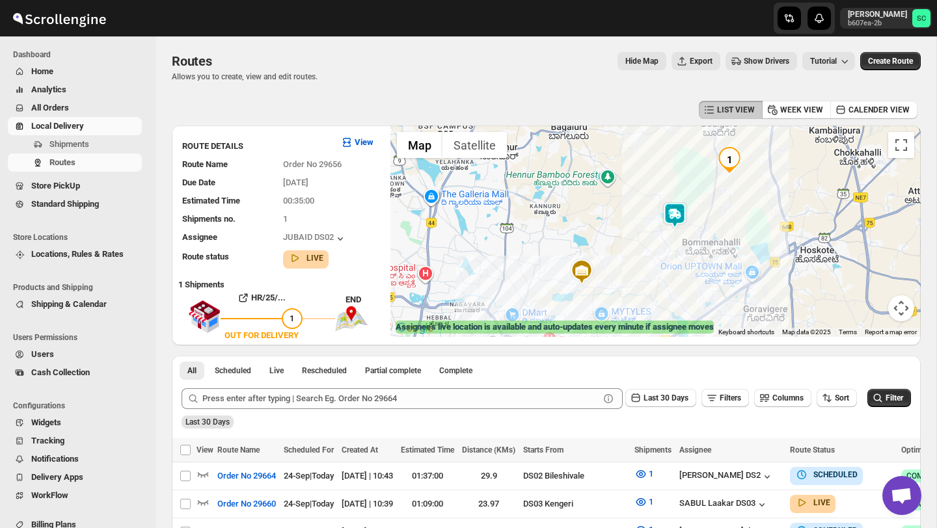
click at [727, 155] on img "1" at bounding box center [729, 160] width 26 height 26
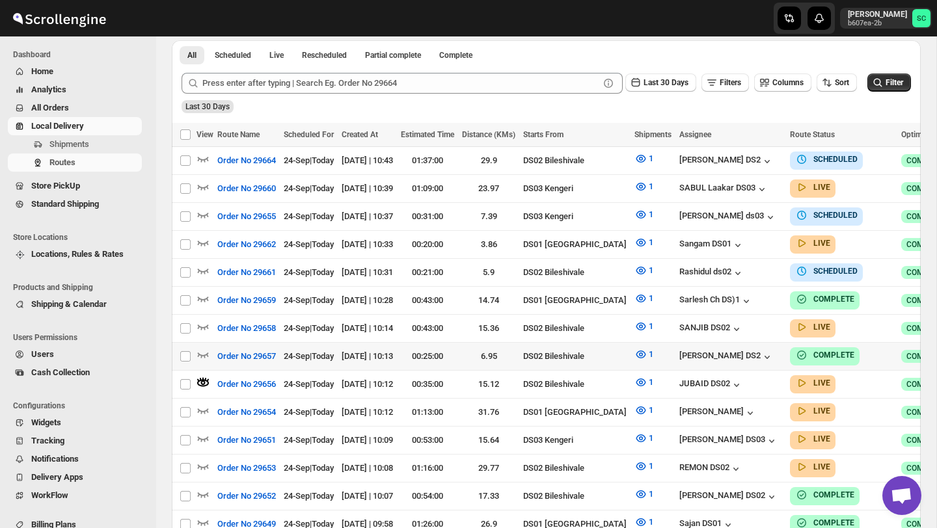
scroll to position [327, 0]
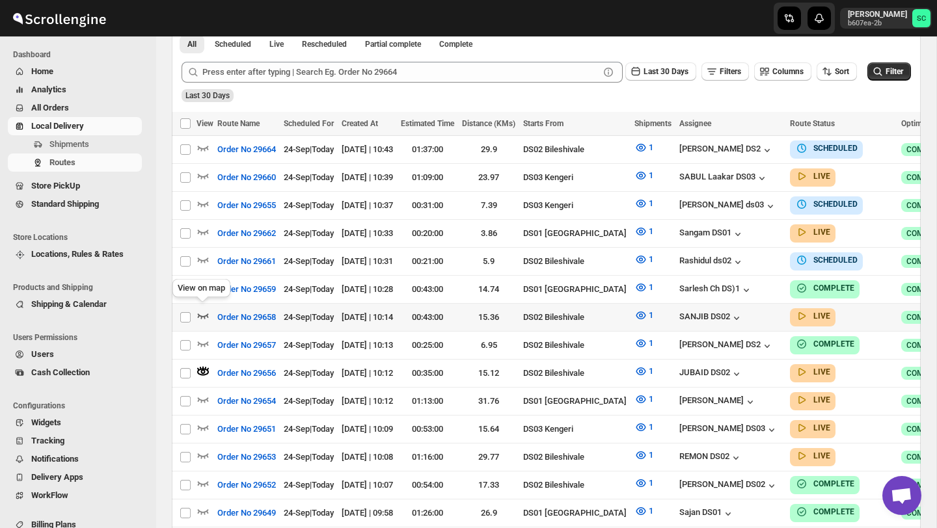
click at [203, 309] on icon "button" at bounding box center [202, 315] width 13 height 13
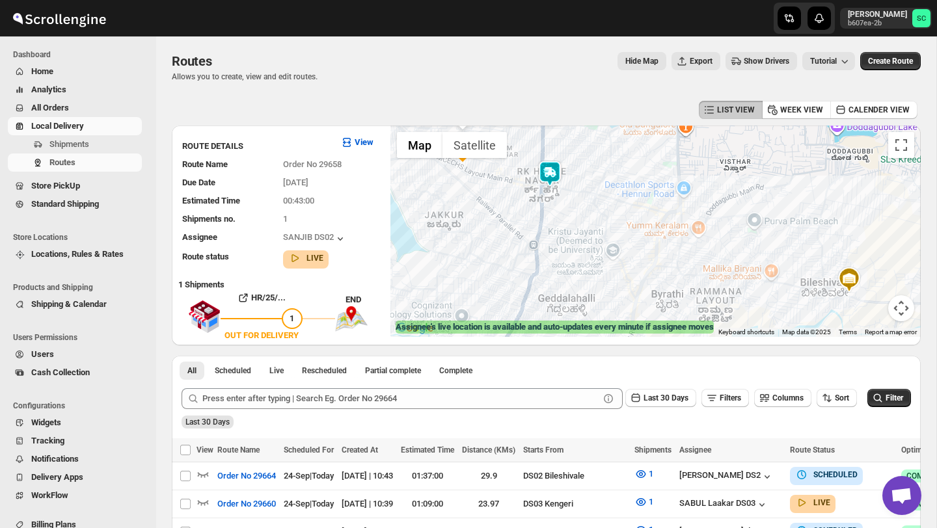
click at [552, 169] on img at bounding box center [550, 174] width 26 height 26
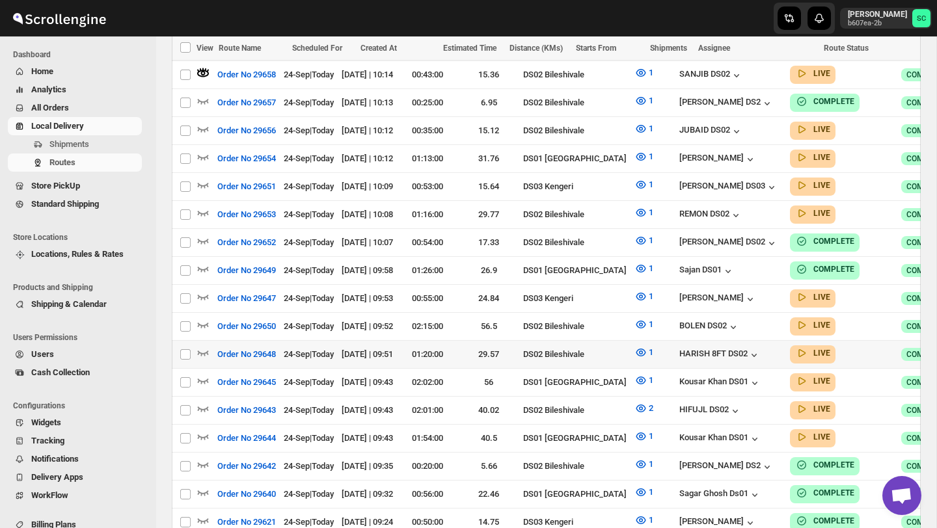
scroll to position [587, 0]
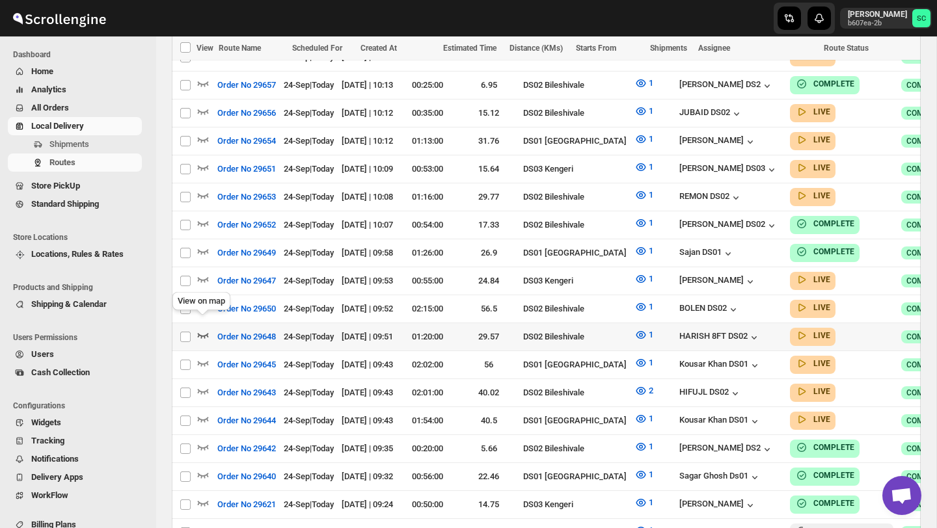
click at [205, 328] on icon "button" at bounding box center [202, 334] width 13 height 13
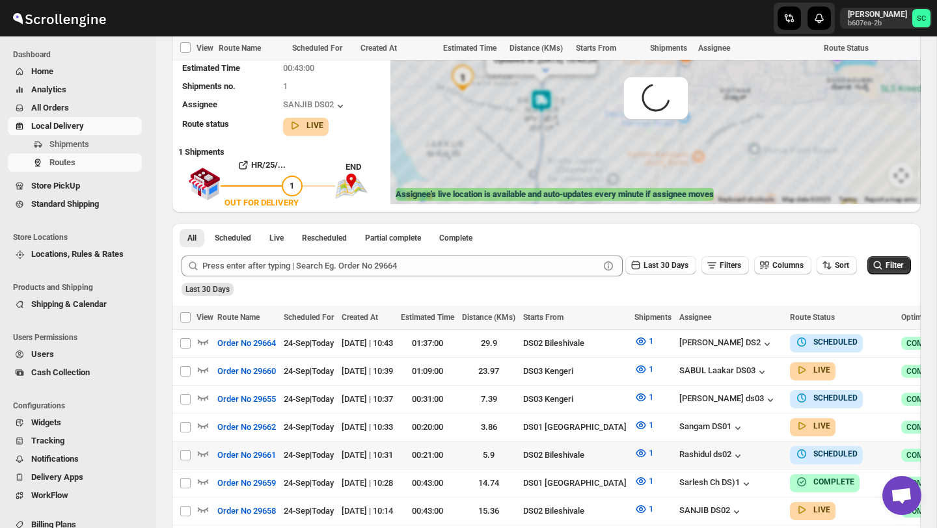
scroll to position [0, 0]
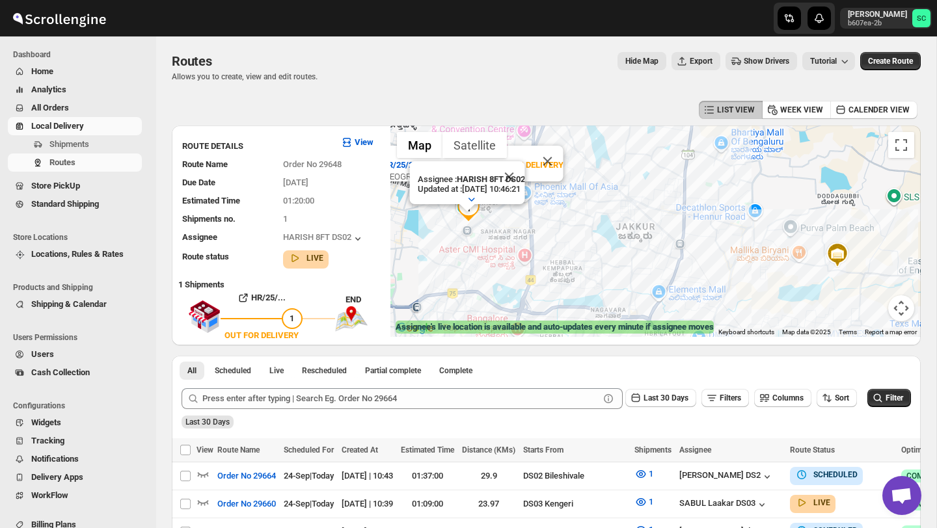
click at [522, 178] on button "Close" at bounding box center [508, 176] width 31 height 31
click at [500, 193] on div "HR/25/29648 | CNZ41QI3BA | OUT FOR DELIVERY 12th Main Road Rajiv Gandhi Nagar K…" at bounding box center [655, 231] width 530 height 211
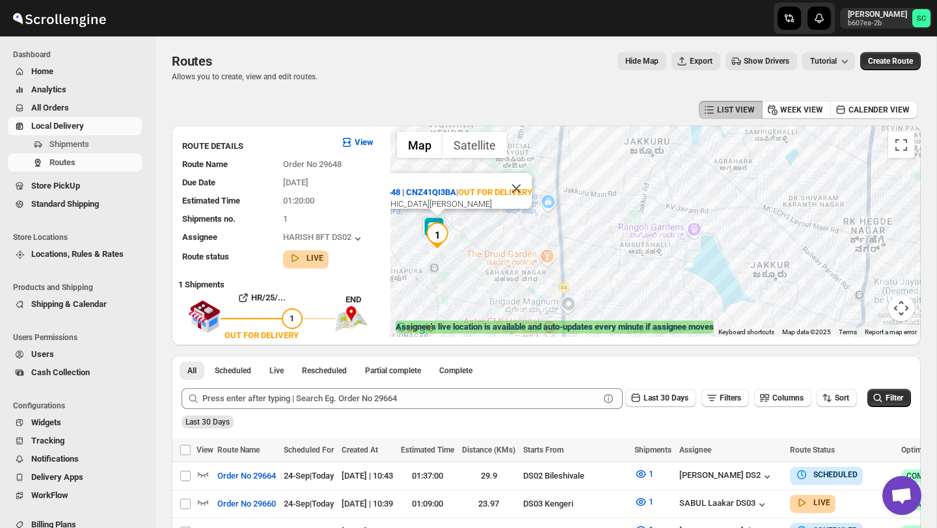
click at [441, 229] on img "1" at bounding box center [437, 235] width 26 height 26
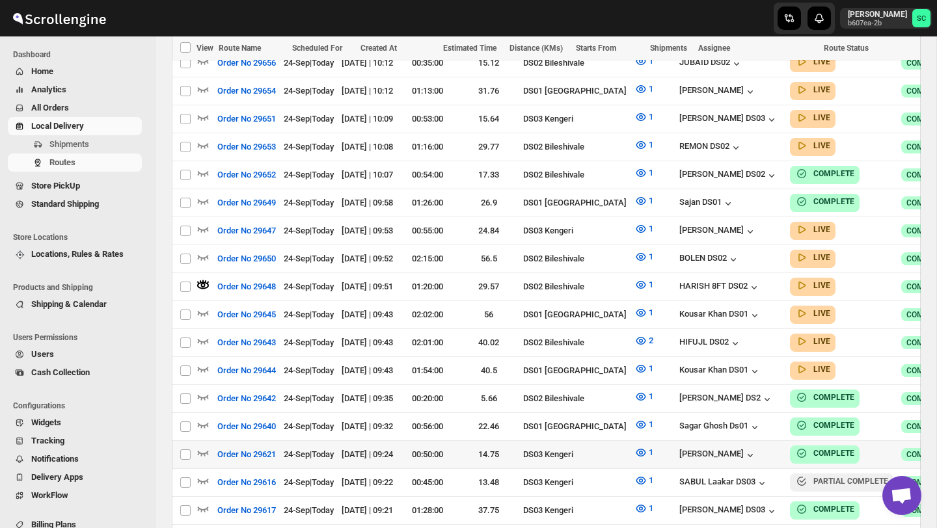
scroll to position [644, 0]
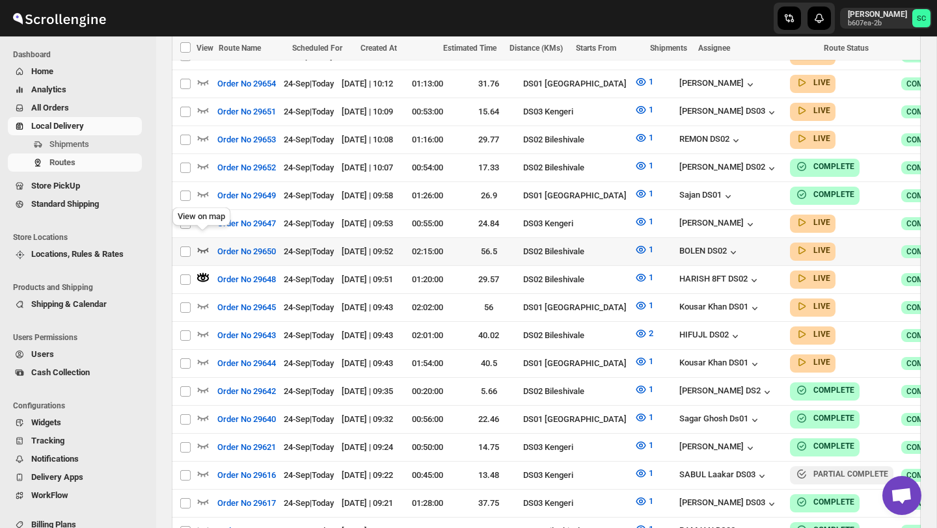
click at [196, 243] on icon "button" at bounding box center [202, 249] width 13 height 13
click at [206, 327] on icon "button" at bounding box center [202, 333] width 13 height 13
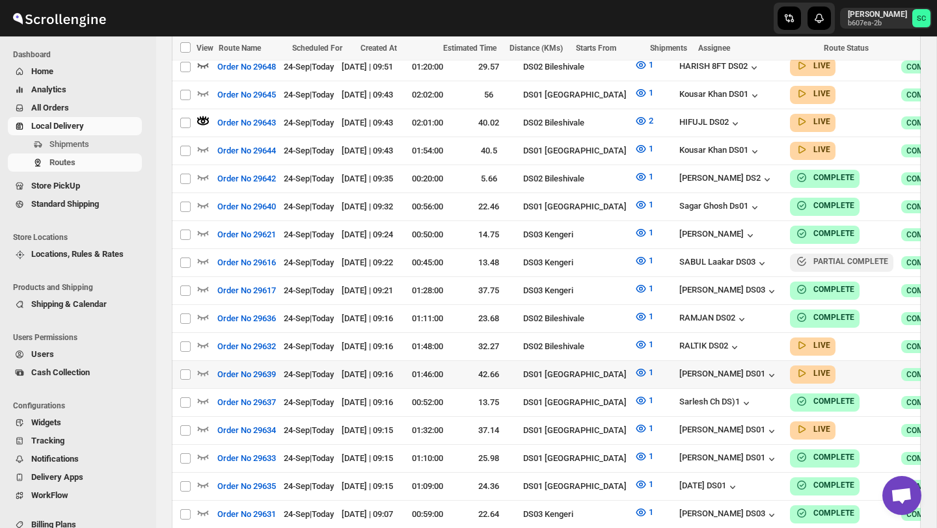
scroll to position [861, 0]
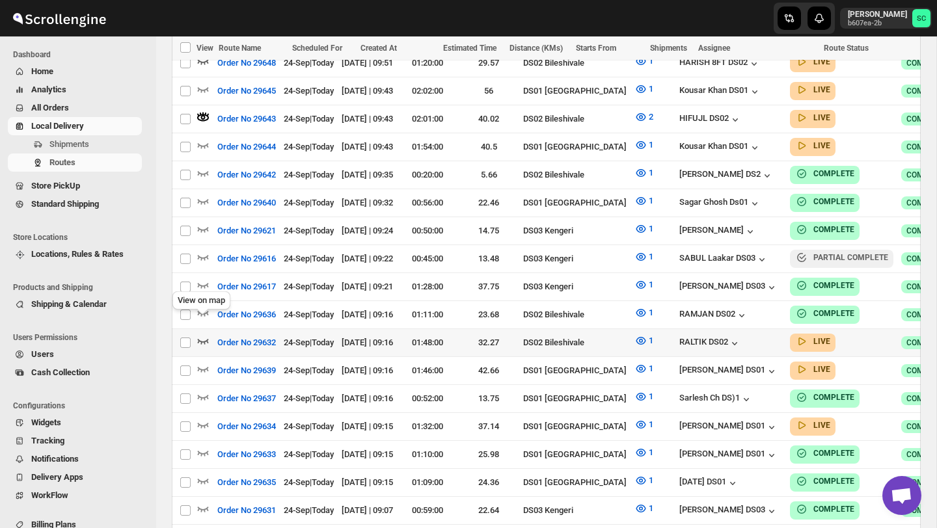
click at [203, 334] on icon "button" at bounding box center [202, 340] width 13 height 13
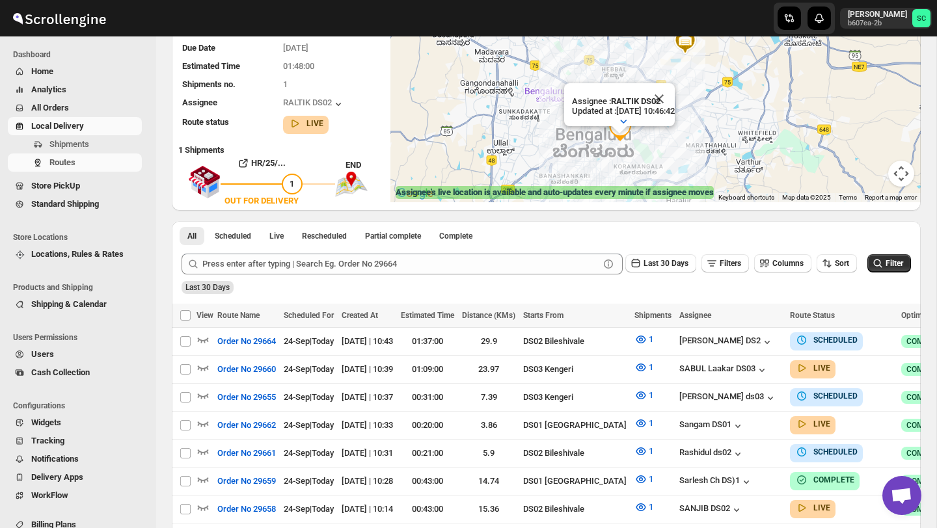
scroll to position [125, 0]
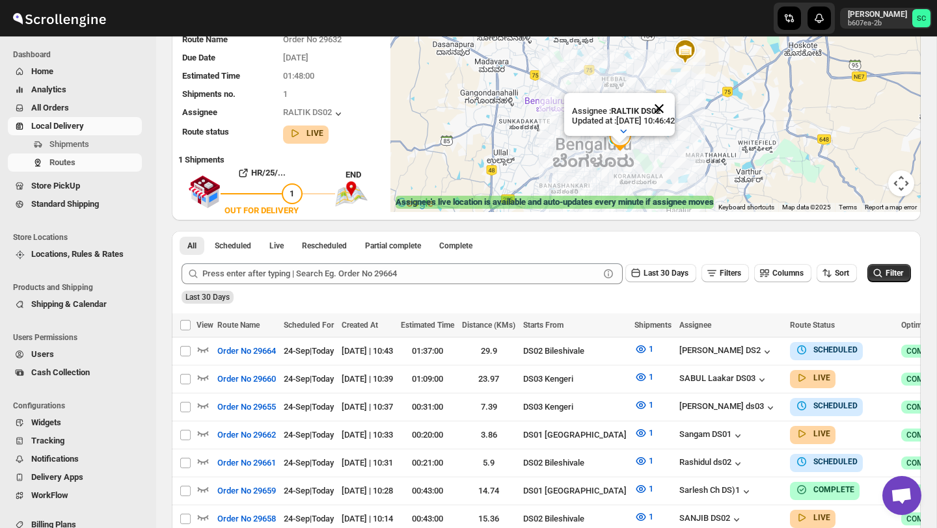
click at [674, 104] on button "Close" at bounding box center [658, 108] width 31 height 31
click at [646, 154] on div at bounding box center [655, 106] width 530 height 211
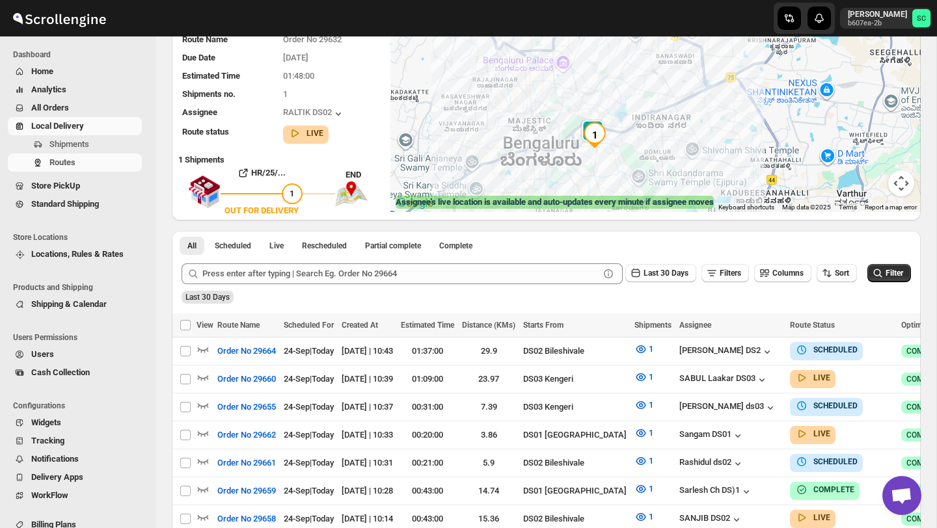
click at [628, 161] on div at bounding box center [655, 106] width 530 height 211
click at [628, 162] on div at bounding box center [655, 106] width 530 height 211
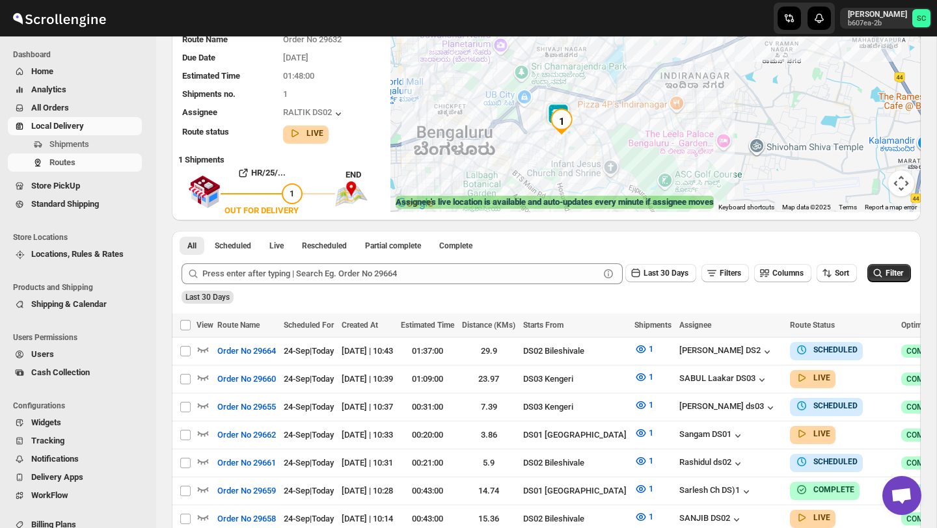
click at [587, 157] on div at bounding box center [655, 106] width 530 height 211
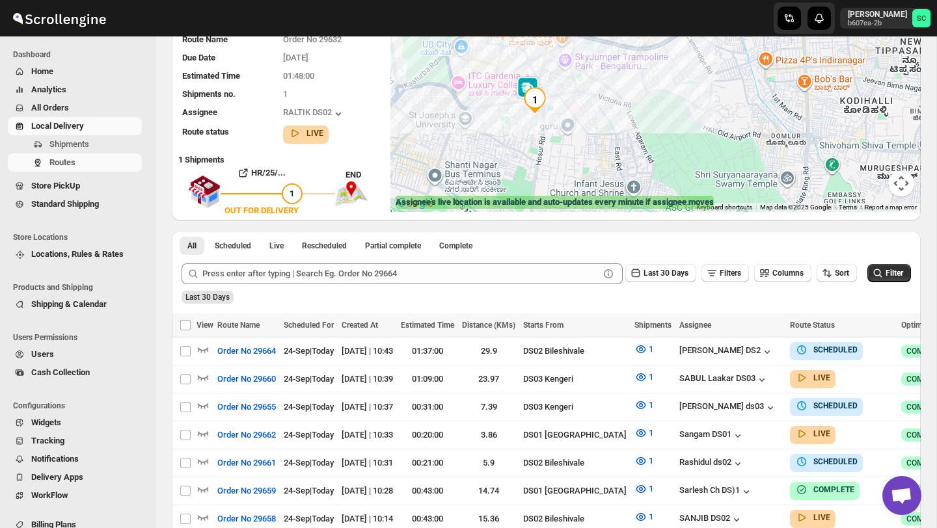
click at [564, 138] on div at bounding box center [655, 106] width 530 height 211
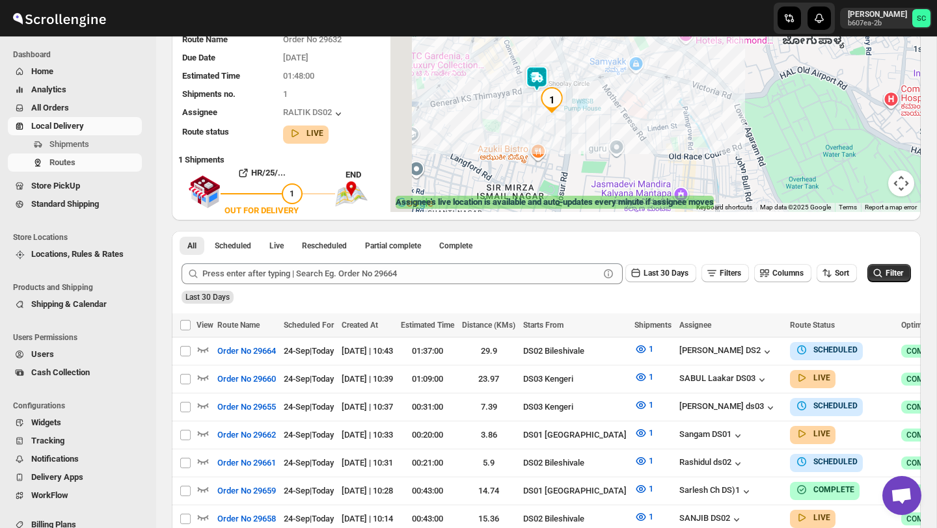
drag, startPoint x: 490, startPoint y: 129, endPoint x: 572, endPoint y: 177, distance: 95.0
click at [572, 177] on div at bounding box center [655, 106] width 530 height 211
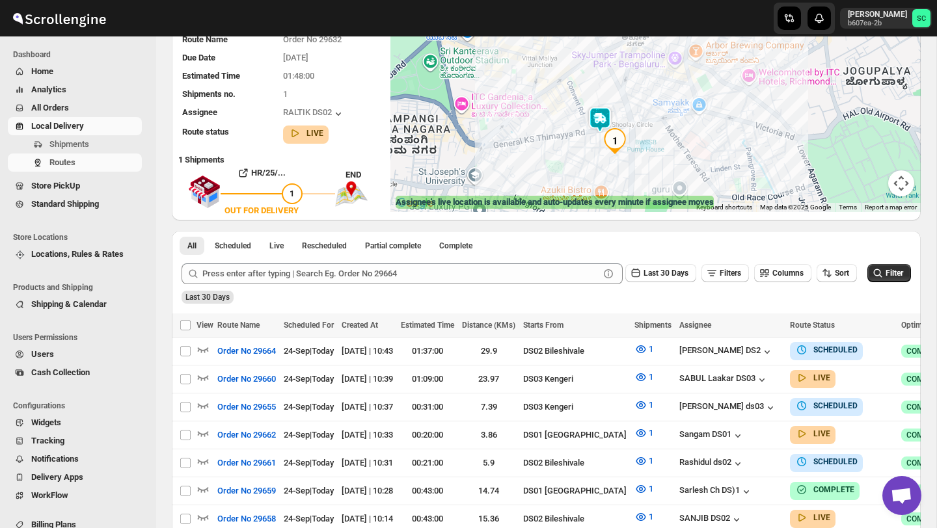
click at [596, 114] on img at bounding box center [600, 120] width 26 height 26
click at [596, 109] on img at bounding box center [600, 120] width 26 height 26
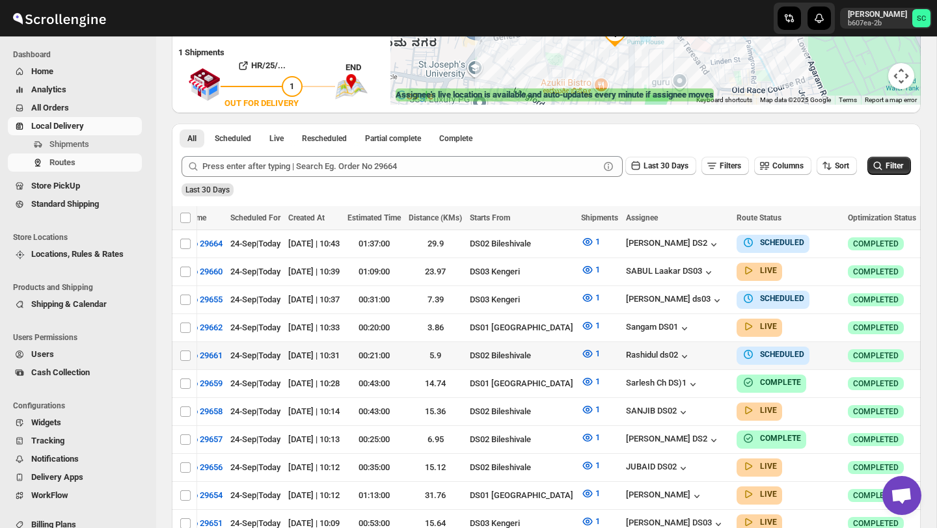
scroll to position [0, 137]
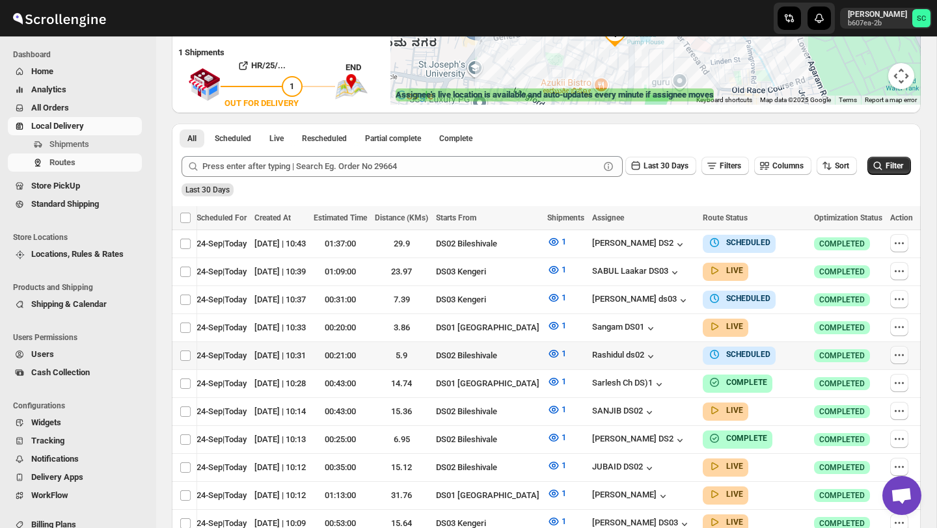
click at [896, 353] on icon "button" at bounding box center [898, 355] width 13 height 13
checkbox input "true"
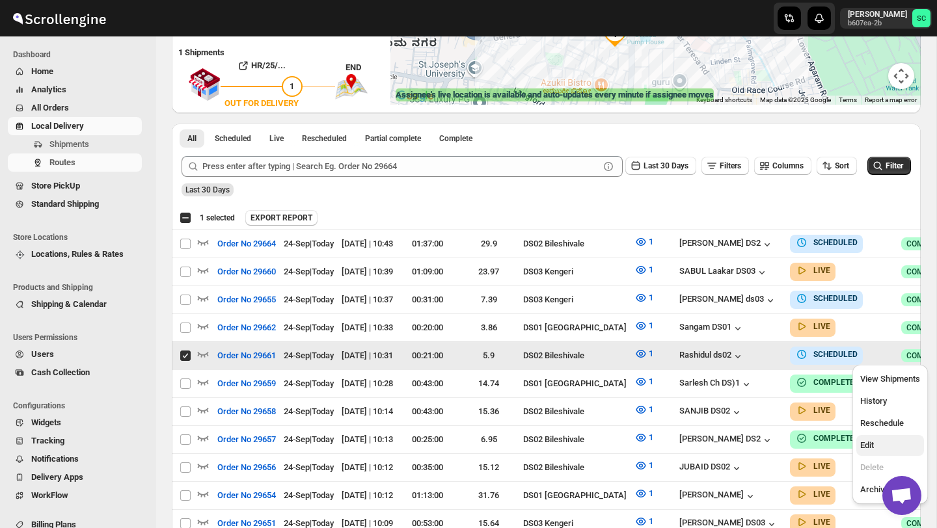
click at [894, 438] on button "Edit" at bounding box center [890, 445] width 68 height 21
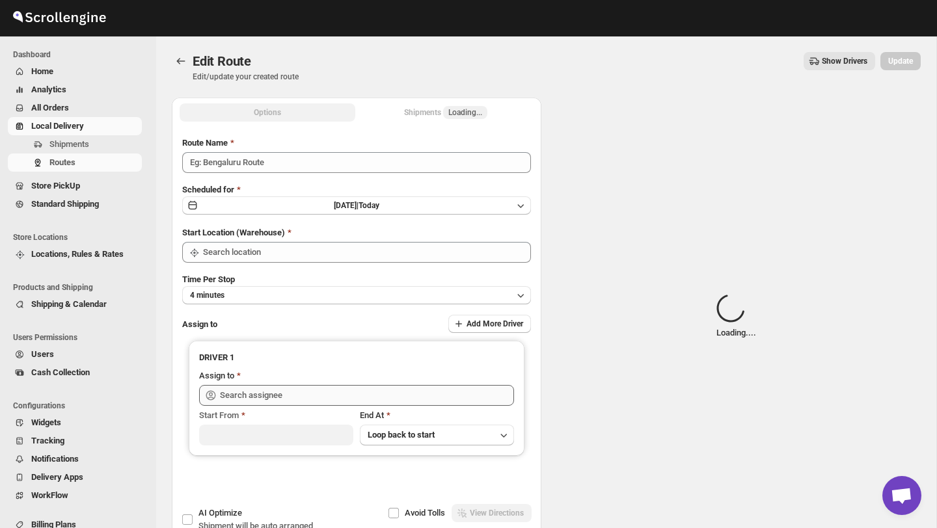
type input "Order No 29661"
type input "DS02 Bileshivale"
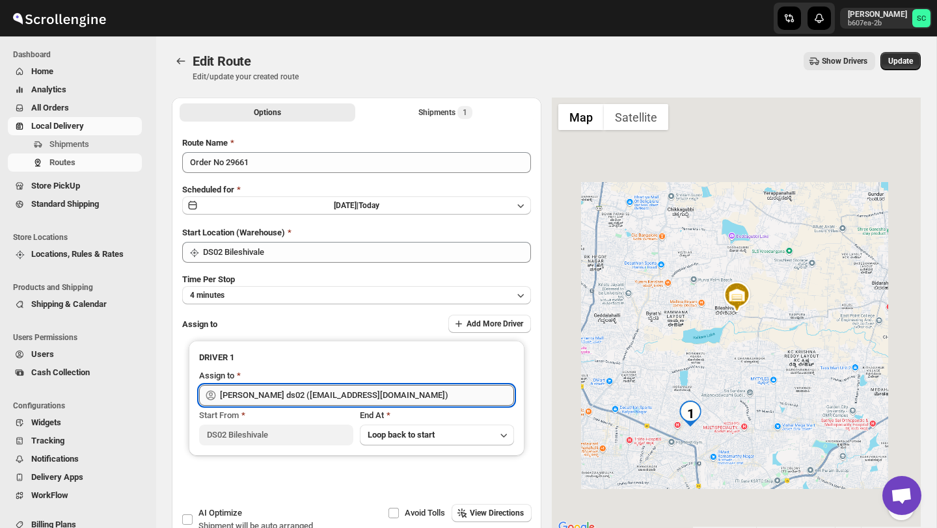
click at [412, 396] on input "[PERSON_NAME] ds02 ([EMAIL_ADDRESS][DOMAIN_NAME])" at bounding box center [367, 395] width 294 height 21
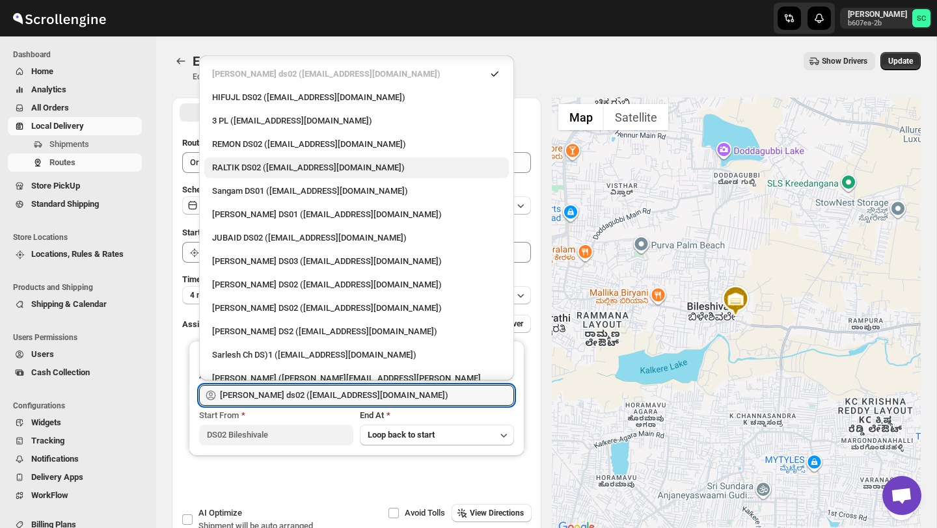
scroll to position [198, 0]
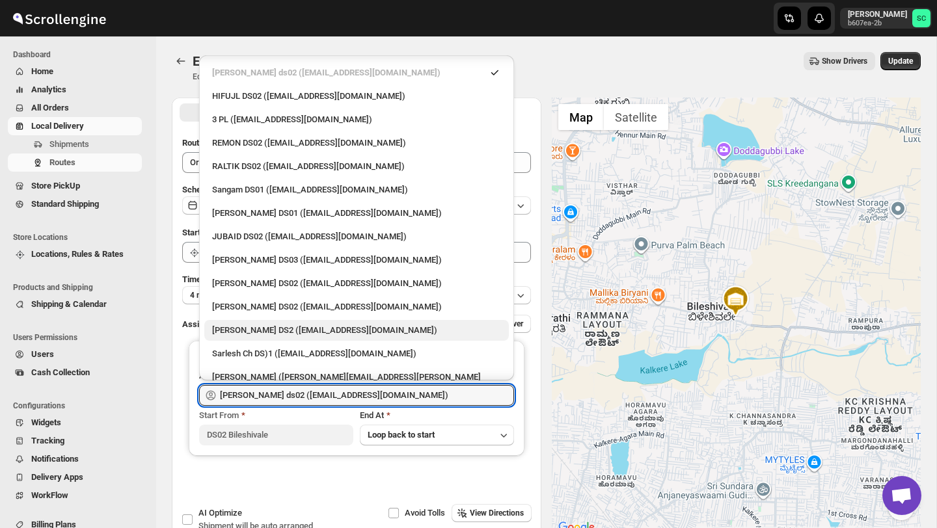
click at [269, 324] on div "[PERSON_NAME] DS2 ([EMAIL_ADDRESS][DOMAIN_NAME])" at bounding box center [356, 330] width 289 height 13
type input "[PERSON_NAME] DS2 ([EMAIL_ADDRESS][DOMAIN_NAME])"
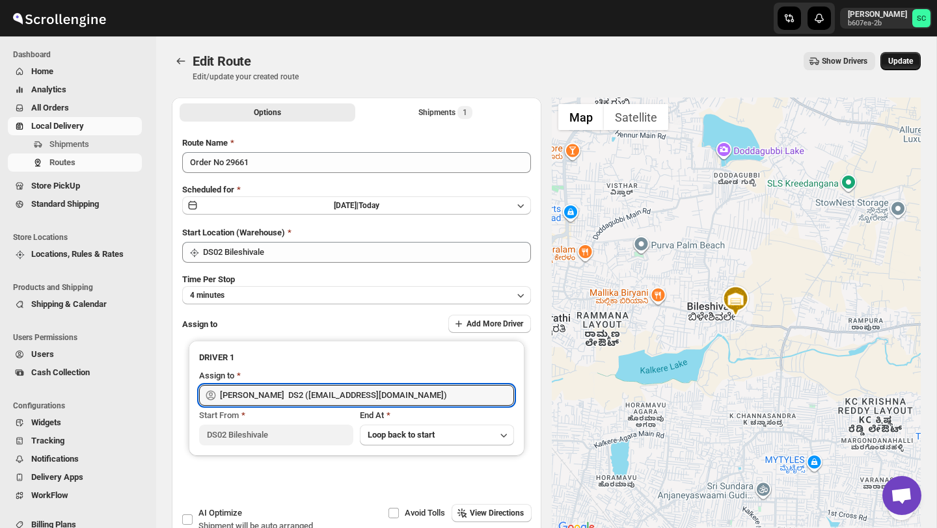
click at [902, 59] on span "Update" at bounding box center [900, 61] width 25 height 10
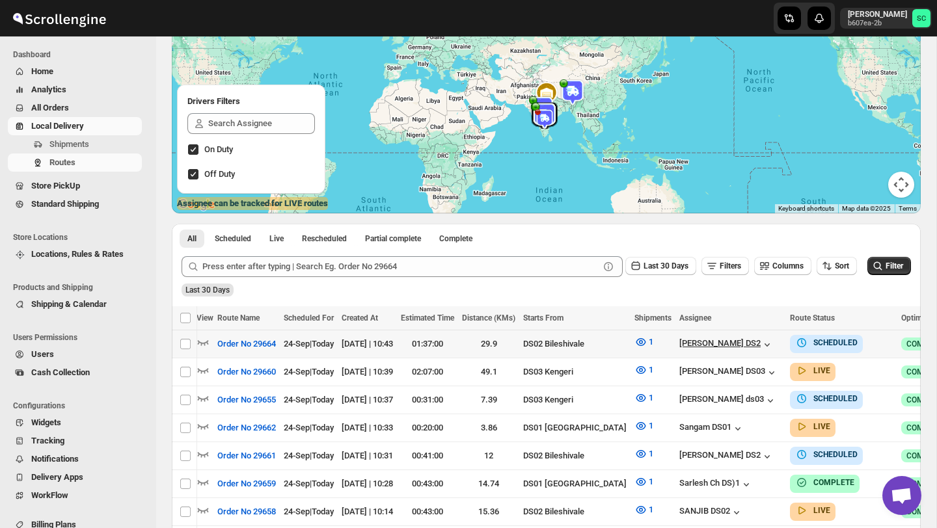
scroll to position [0, 137]
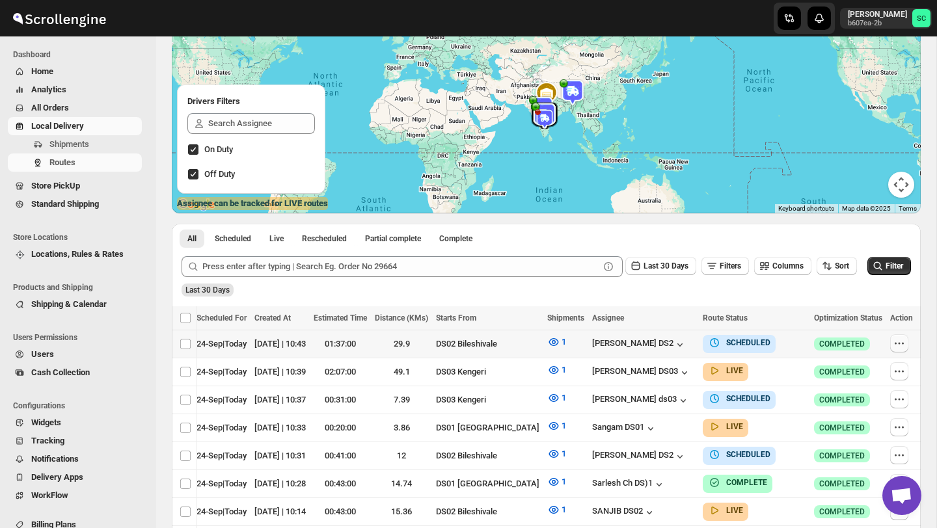
click at [900, 343] on icon "button" at bounding box center [898, 343] width 13 height 13
checkbox input "true"
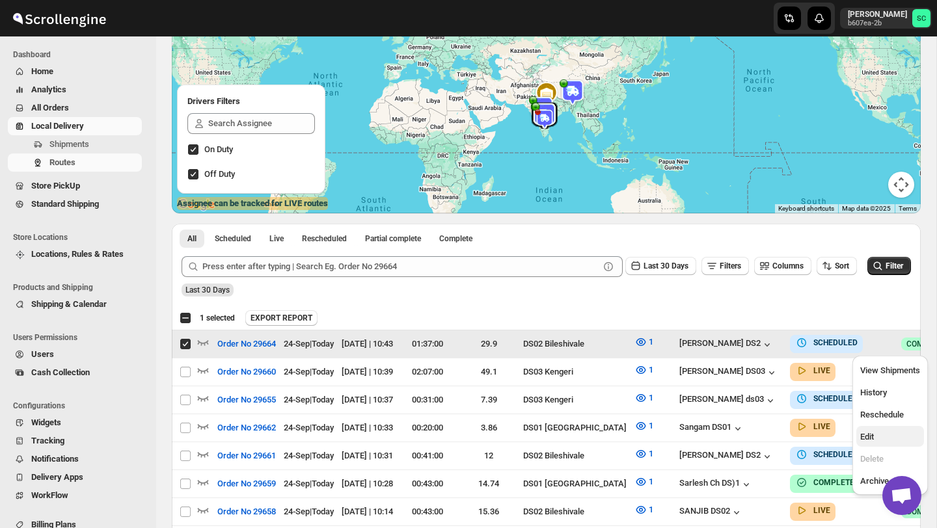
click at [887, 432] on span "Edit" at bounding box center [890, 437] width 60 height 13
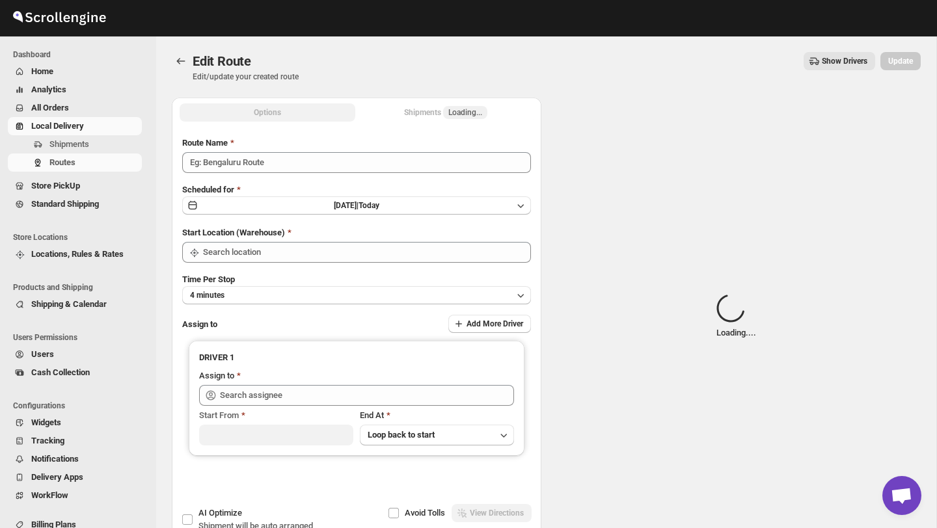
type input "Order No 29664"
type input "DS02 Bileshivale"
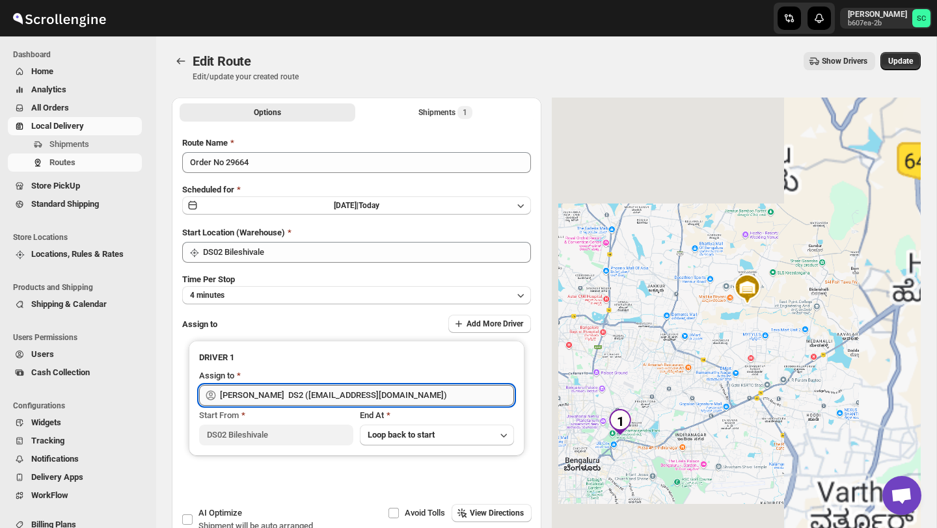
click at [392, 397] on input "[PERSON_NAME] DS2 ([EMAIL_ADDRESS][DOMAIN_NAME])" at bounding box center [367, 395] width 294 height 21
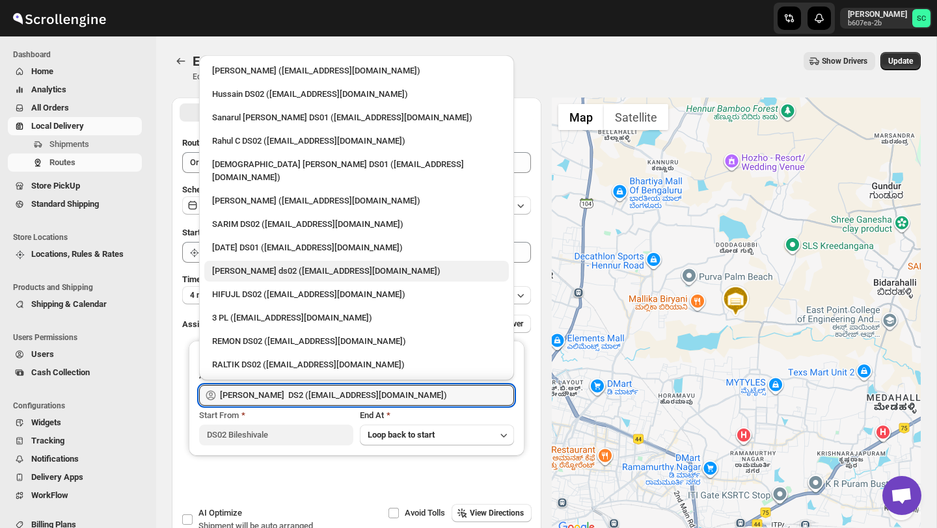
click at [269, 265] on div "[PERSON_NAME] ds02 ([EMAIL_ADDRESS][DOMAIN_NAME])" at bounding box center [356, 271] width 289 height 13
type input "[PERSON_NAME] ds02 ([EMAIL_ADDRESS][DOMAIN_NAME])"
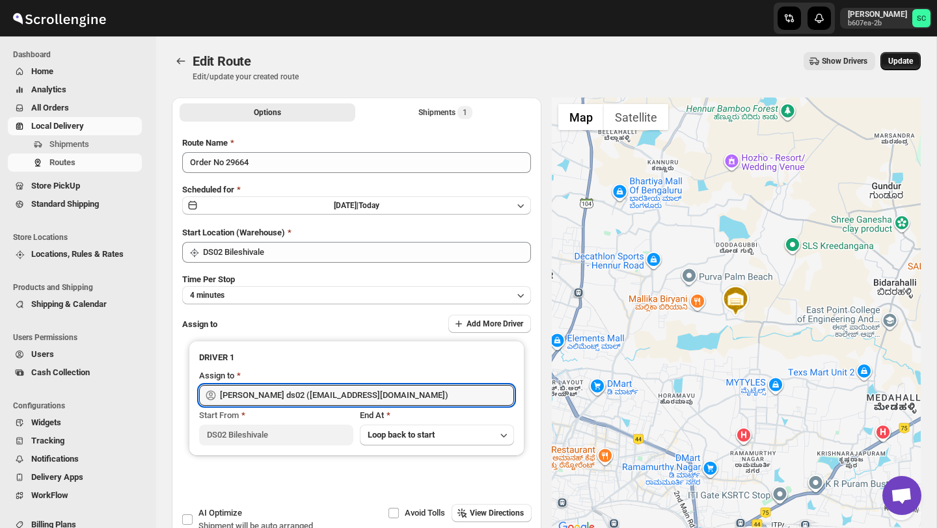
click at [904, 63] on span "Update" at bounding box center [900, 61] width 25 height 10
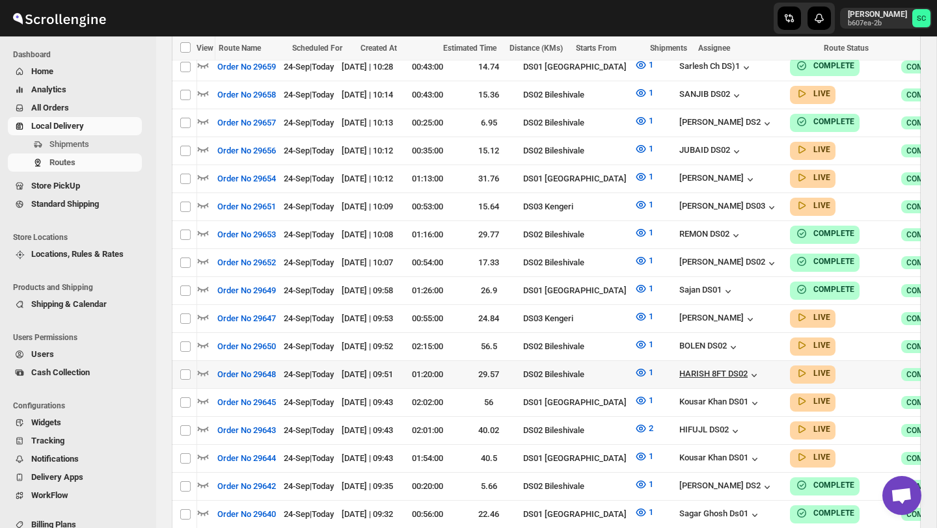
scroll to position [0, 137]
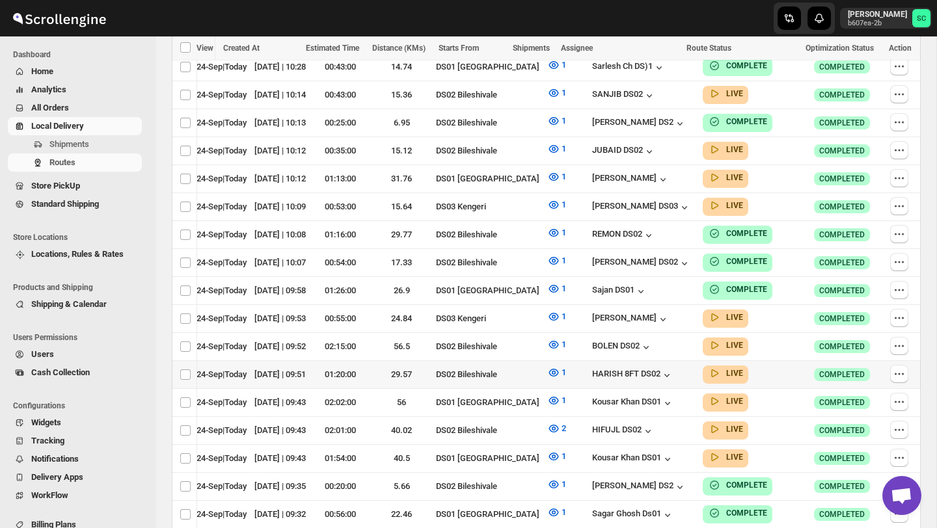
click at [902, 368] on icon "button" at bounding box center [898, 374] width 13 height 13
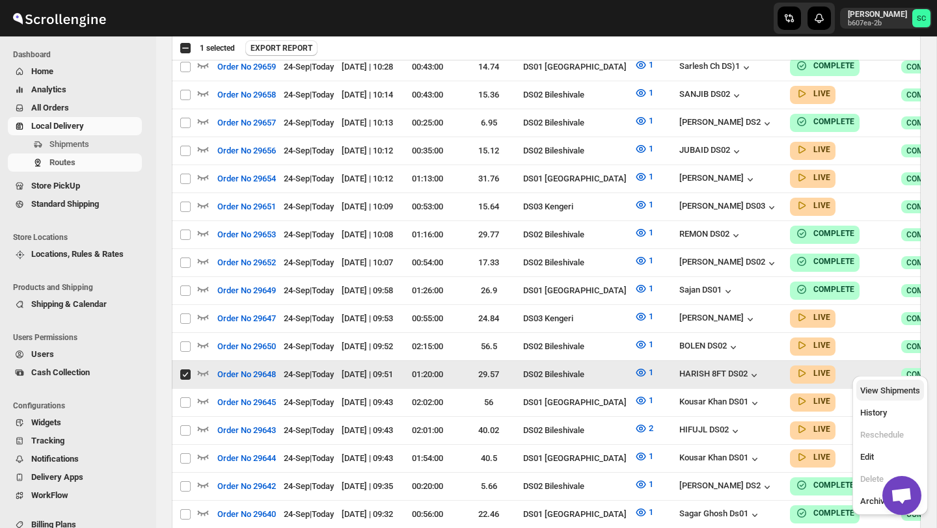
click at [898, 386] on span "View Shipments" at bounding box center [890, 391] width 60 height 10
checkbox input "false"
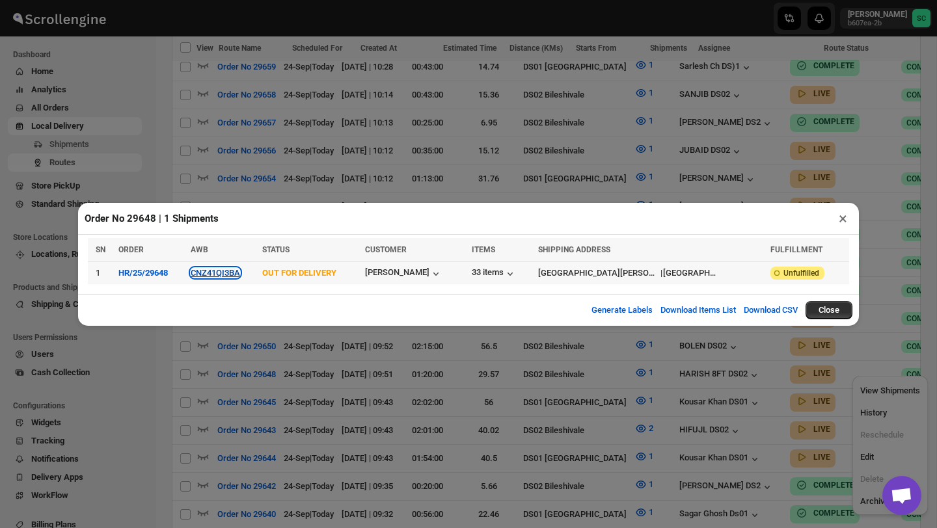
click at [222, 274] on button "CNZ41QI3BA" at bounding box center [215, 273] width 49 height 10
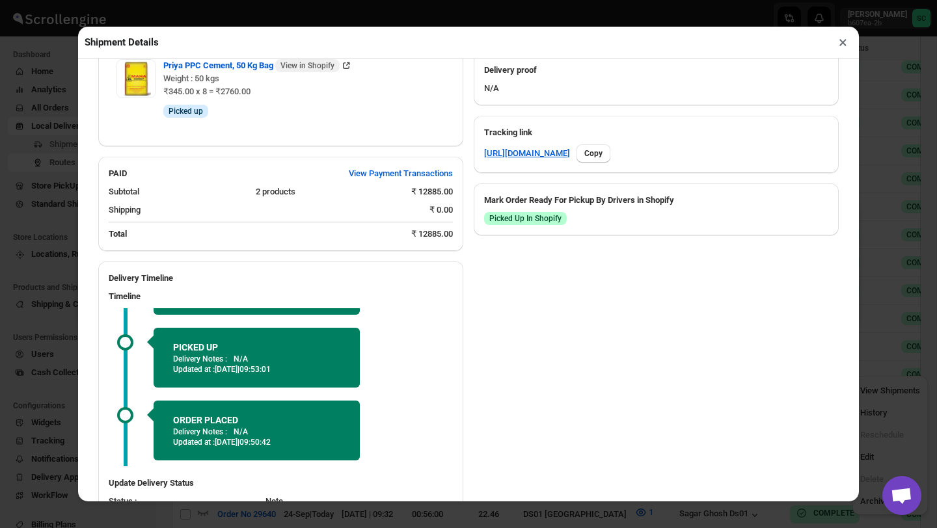
scroll to position [676, 0]
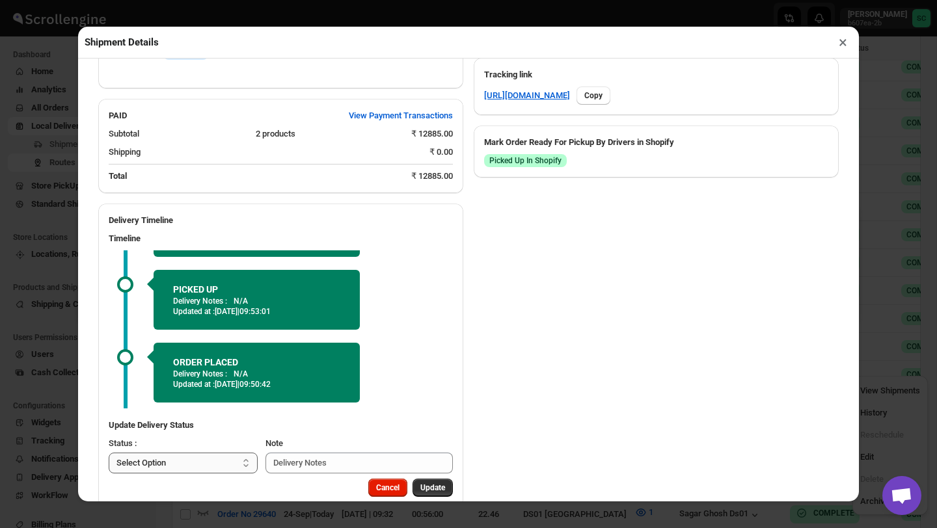
click at [233, 453] on select "Select Option PICKED UP OUT FOR DELIVERY RESCHEDULE DELIVERED CANCELLED" at bounding box center [183, 463] width 149 height 21
select select "DELIVERED"
click at [426, 483] on span "Update" at bounding box center [432, 488] width 25 height 10
select select
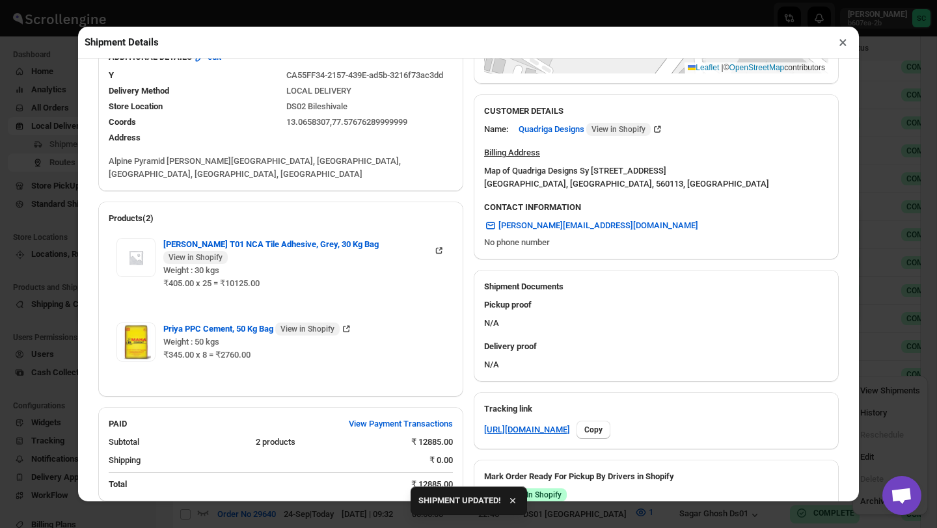
scroll to position [282, 0]
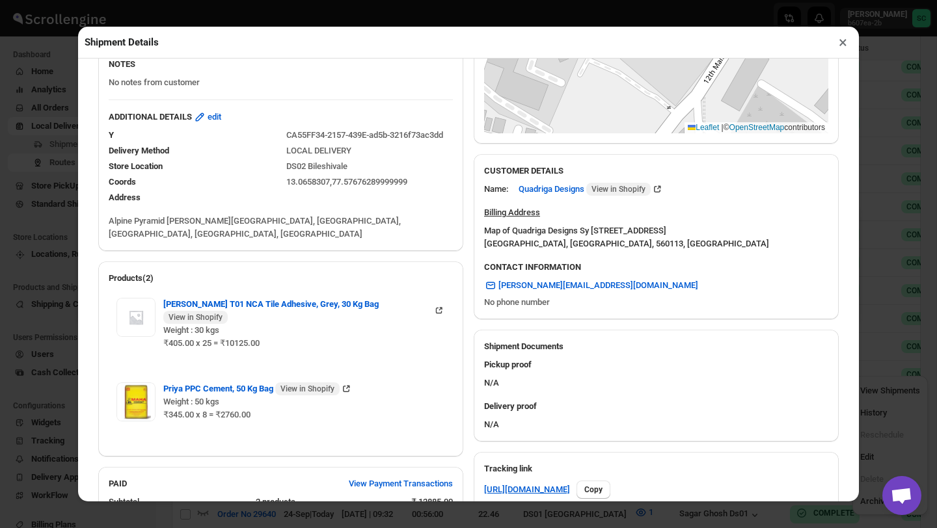
click at [848, 40] on button "×" at bounding box center [842, 42] width 19 height 18
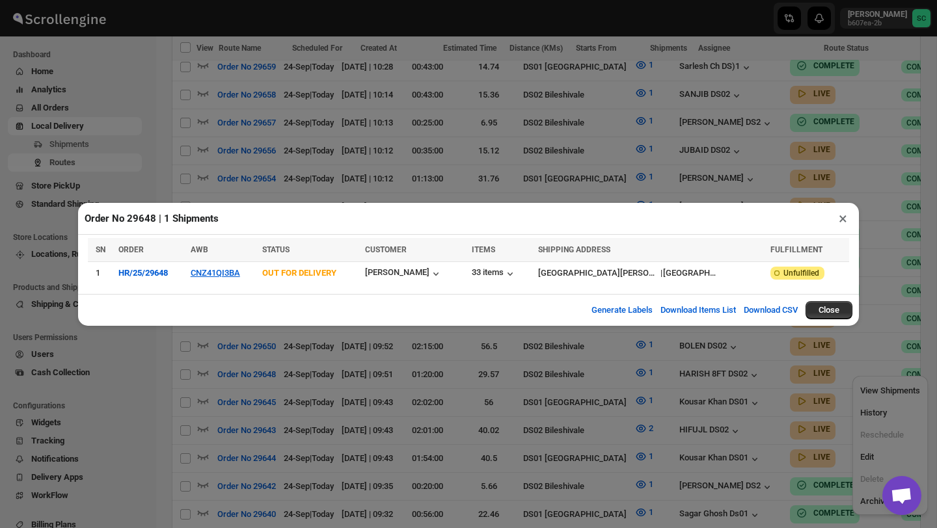
click at [840, 228] on div "Order No 29648 | 1 Shipments ×" at bounding box center [468, 219] width 781 height 32
click at [842, 220] on button "×" at bounding box center [842, 218] width 19 height 18
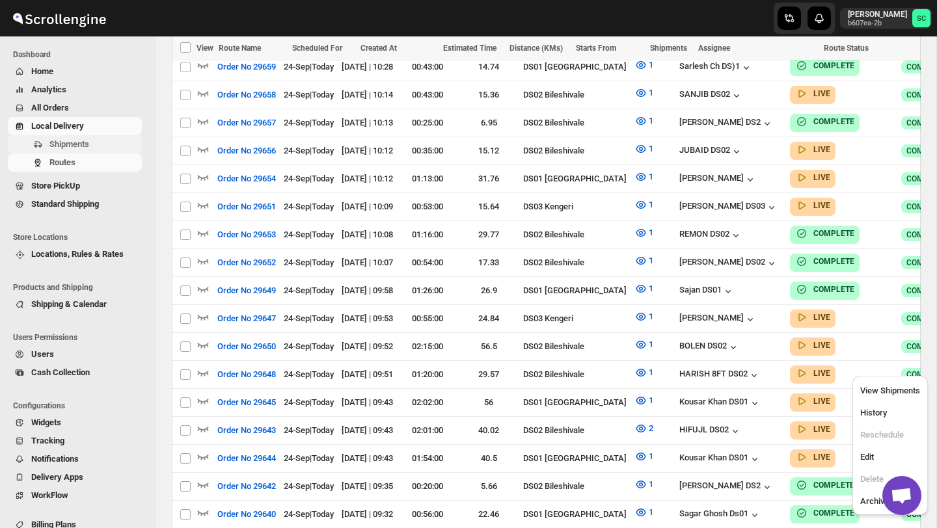
click at [98, 143] on span "Shipments" at bounding box center [94, 144] width 90 height 13
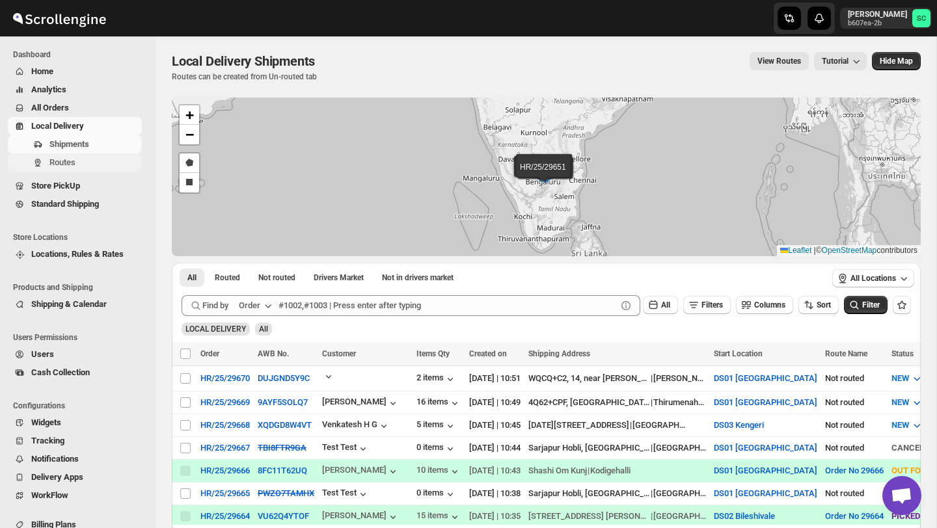
click at [111, 160] on span "Routes" at bounding box center [94, 162] width 90 height 13
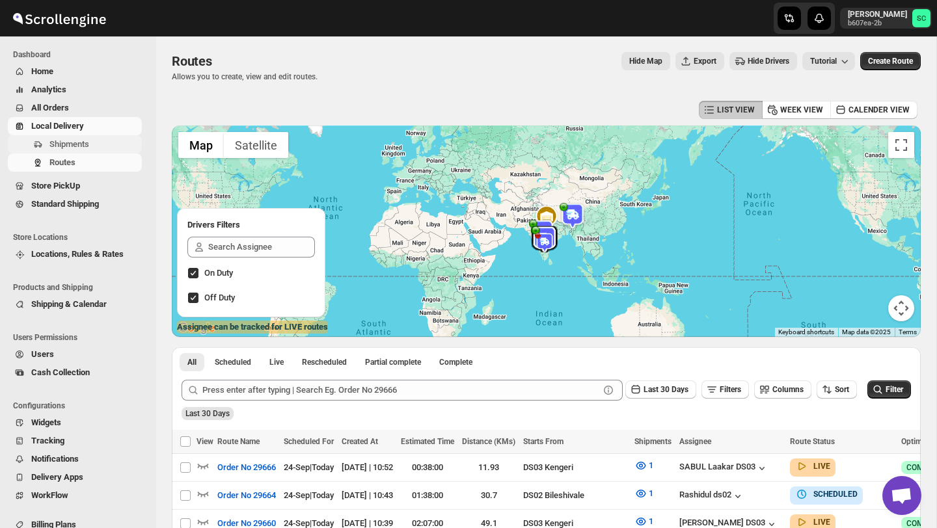
click at [67, 144] on span "Shipments" at bounding box center [69, 144] width 40 height 10
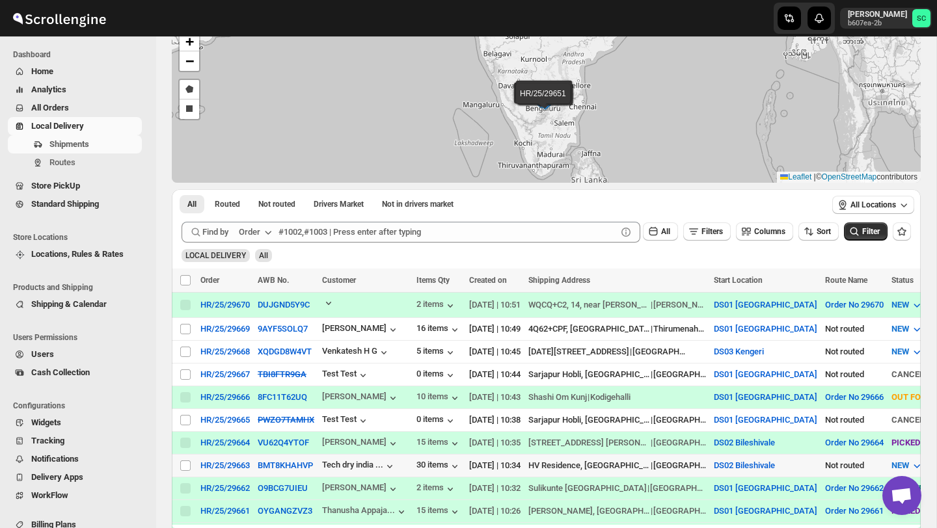
scroll to position [77, 0]
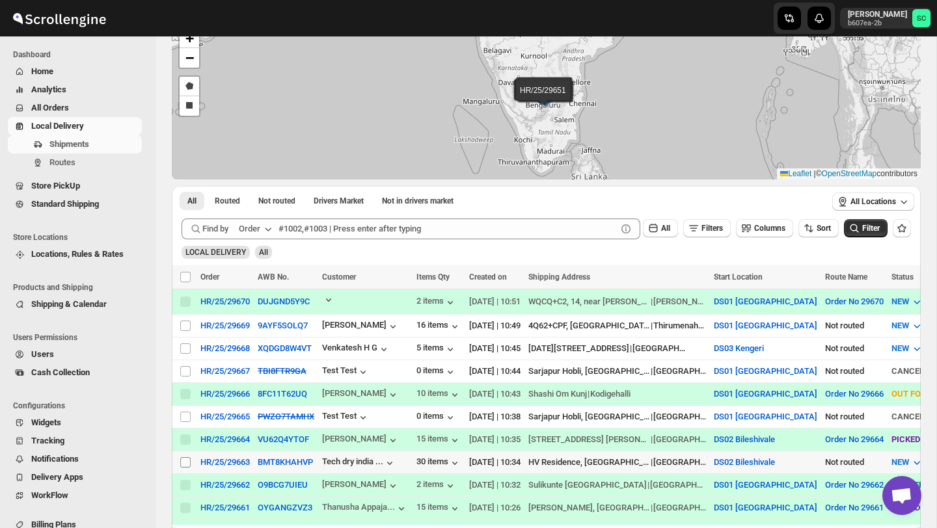
click at [185, 467] on input "Select shipment" at bounding box center [185, 462] width 10 height 10
checkbox input "true"
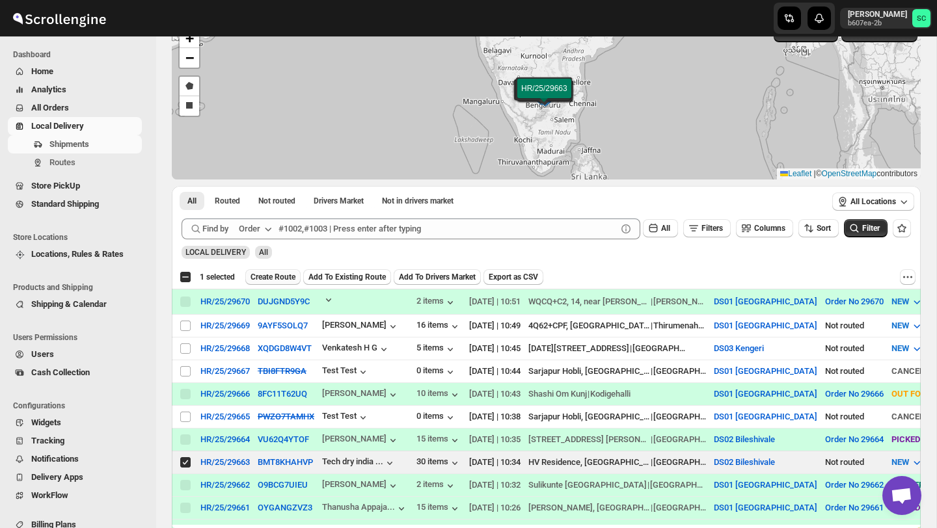
click at [284, 278] on span "Create Route" at bounding box center [272, 277] width 45 height 10
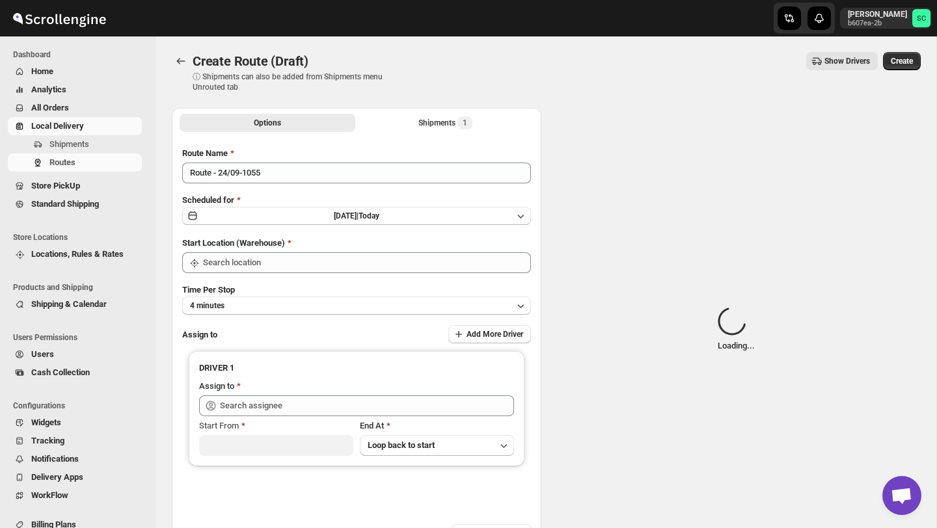
type input "DS02 Bileshivale"
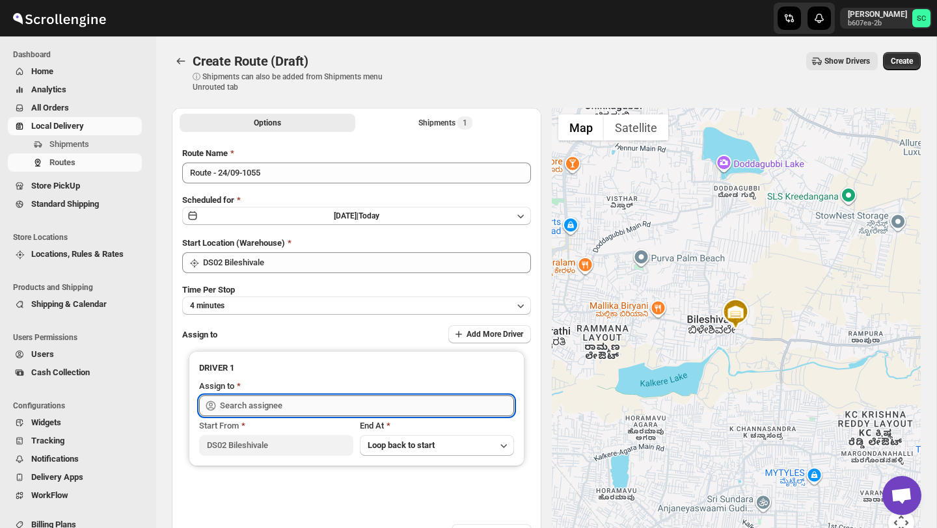
click at [288, 406] on input "text" at bounding box center [367, 405] width 294 height 21
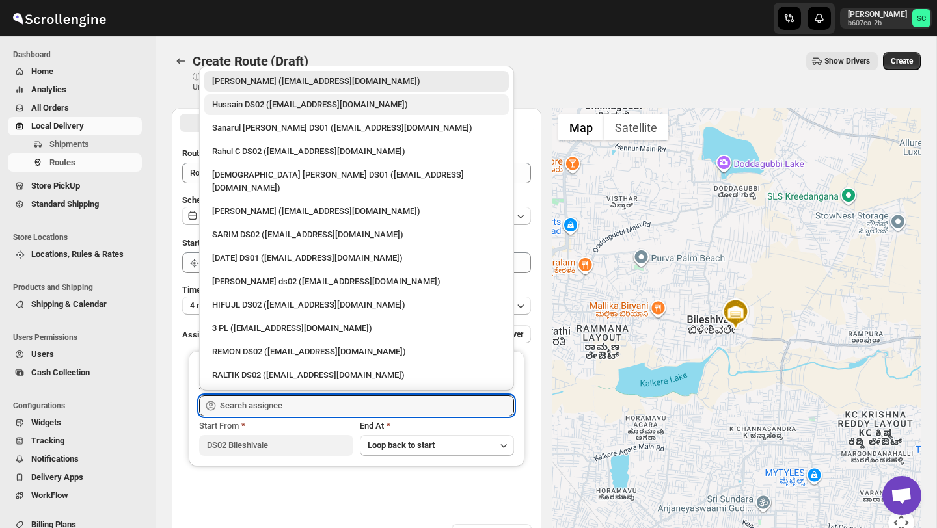
click at [242, 105] on div "Hussain DS02 ([EMAIL_ADDRESS][DOMAIN_NAME])" at bounding box center [356, 104] width 289 height 13
type input "Hussain DS02 ([EMAIL_ADDRESS][DOMAIN_NAME])"
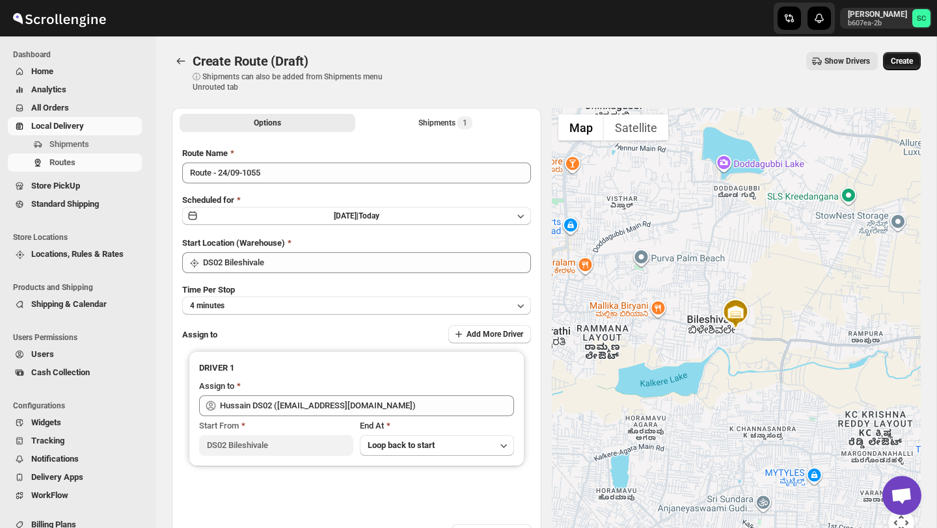
click at [900, 60] on span "Create" at bounding box center [901, 61] width 22 height 10
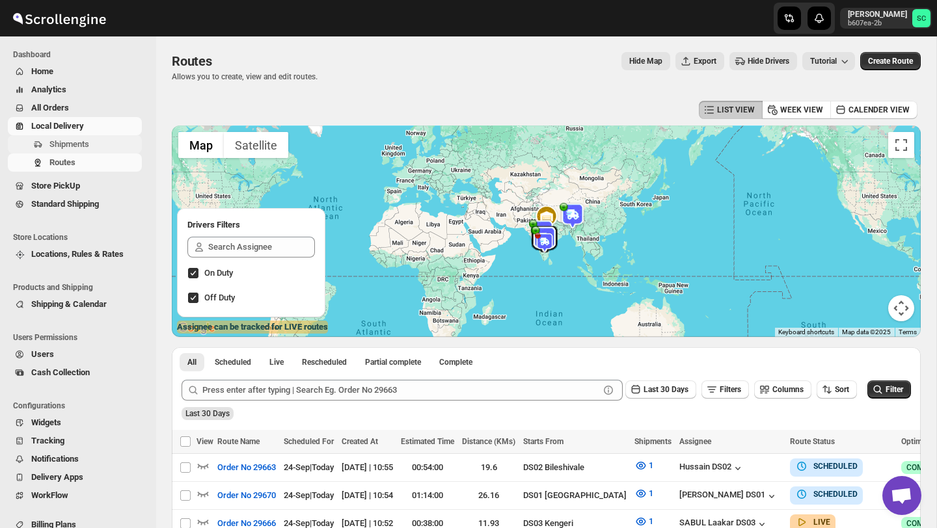
click at [91, 139] on span "Shipments" at bounding box center [94, 144] width 90 height 13
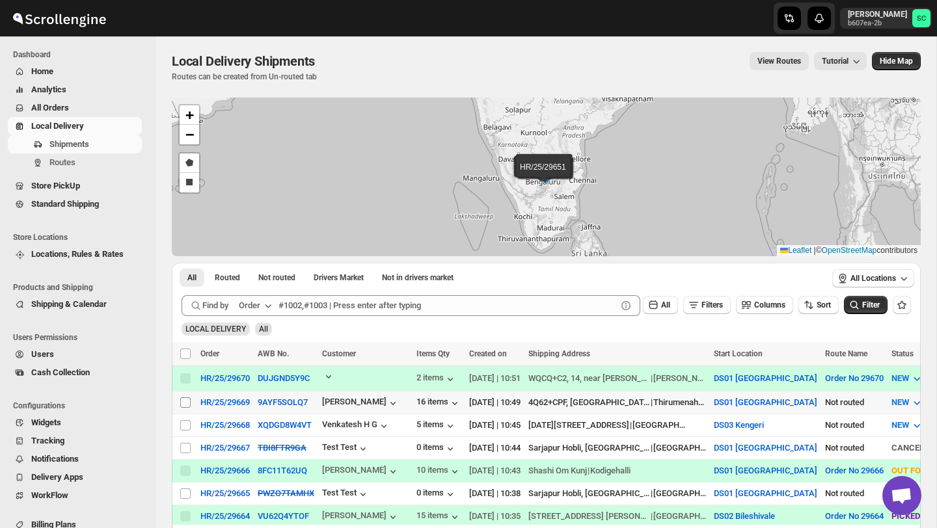
click at [187, 402] on input "Select shipment" at bounding box center [185, 402] width 10 height 10
checkbox input "true"
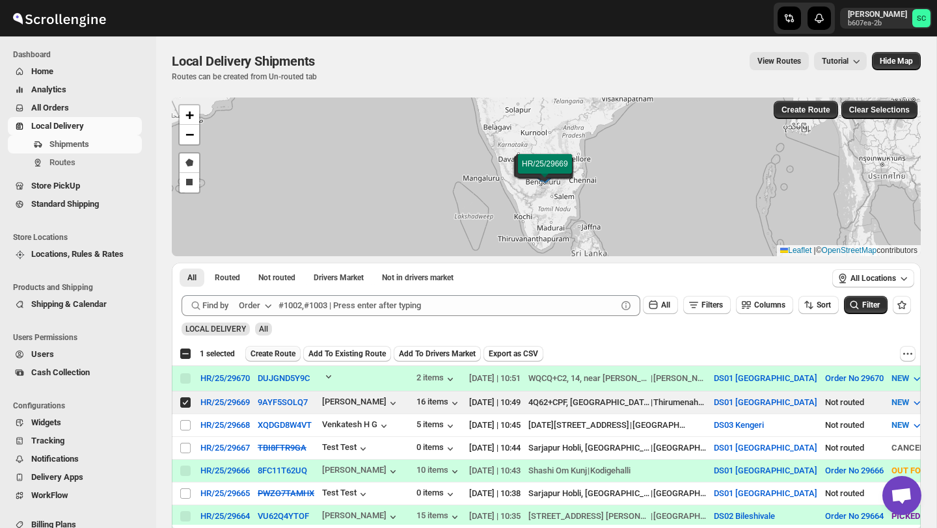
click at [284, 350] on span "Create Route" at bounding box center [272, 354] width 45 height 10
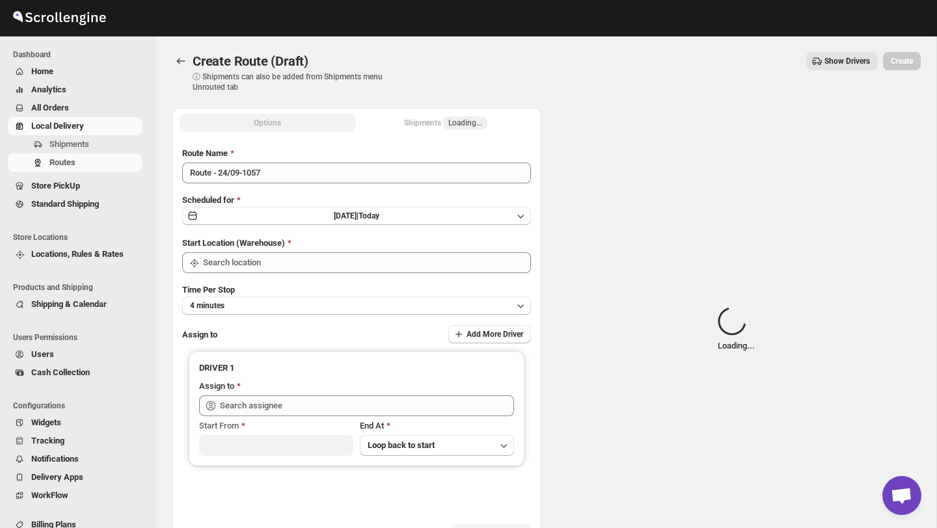
type input "DS01 [GEOGRAPHIC_DATA]"
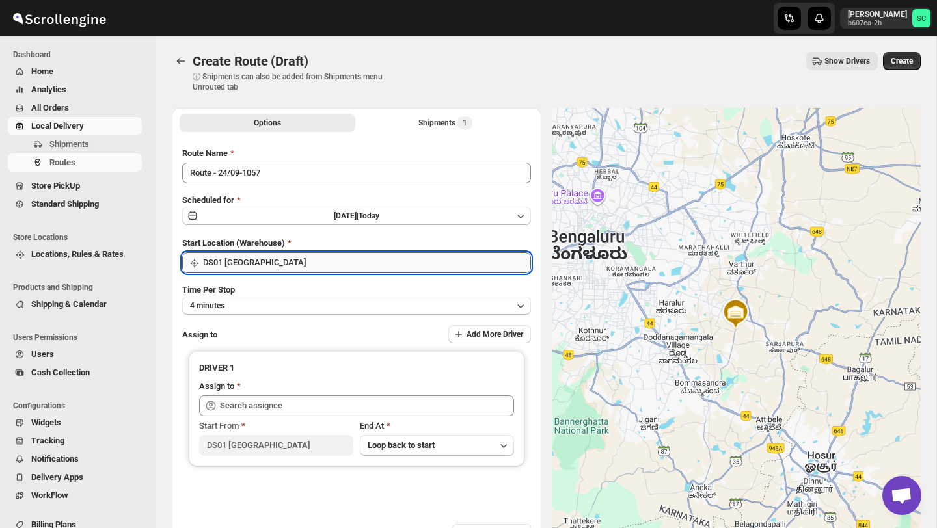
click at [299, 261] on input "DS01 [GEOGRAPHIC_DATA]" at bounding box center [367, 262] width 328 height 21
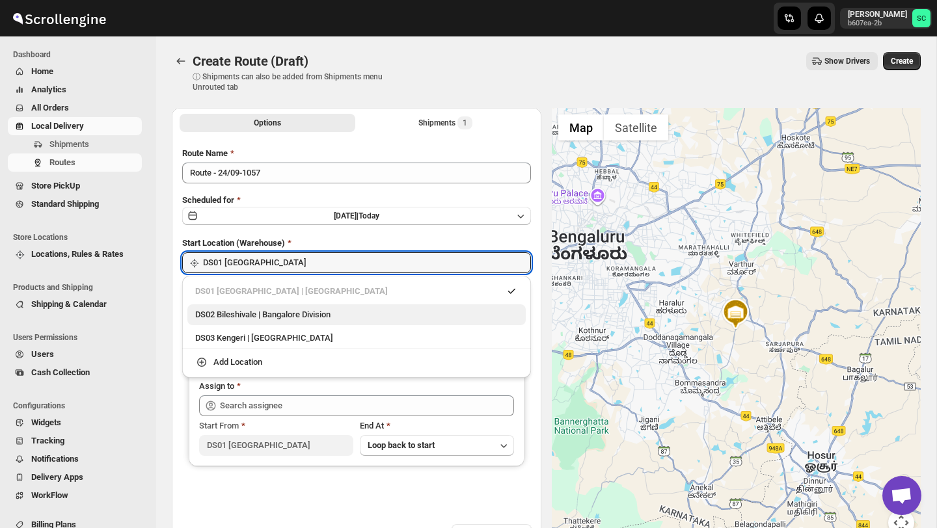
click at [300, 314] on div "DS02 Bileshivale | Bangalore Division" at bounding box center [356, 314] width 323 height 13
type input "DS02 Bileshivale"
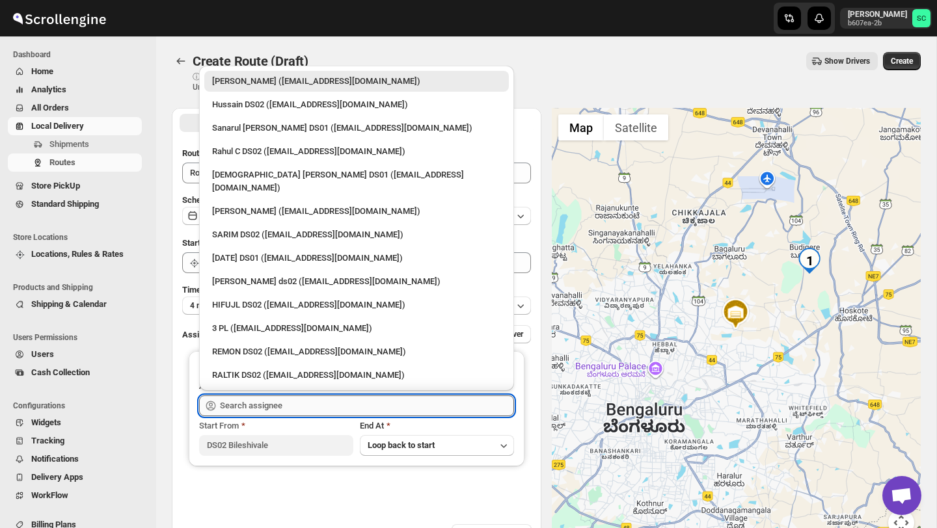
click at [290, 403] on input "text" at bounding box center [367, 405] width 294 height 21
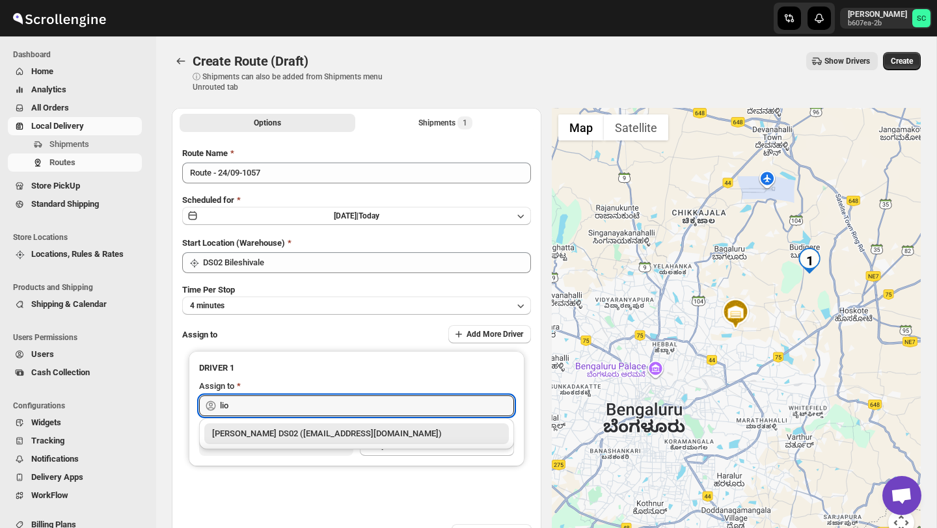
click at [311, 431] on div "[PERSON_NAME] DS02 ([EMAIL_ADDRESS][DOMAIN_NAME])" at bounding box center [356, 433] width 289 height 13
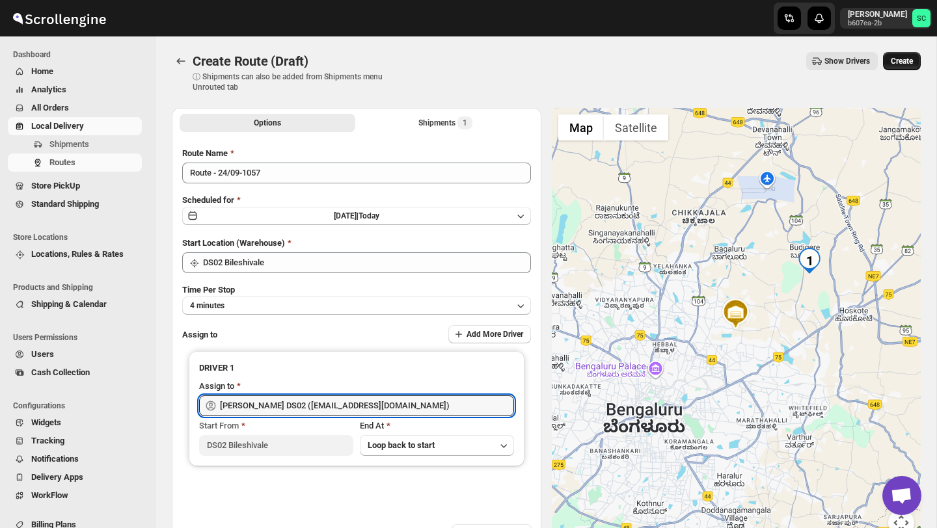
type input "[PERSON_NAME] DS02 ([EMAIL_ADDRESS][DOMAIN_NAME])"
click at [907, 61] on span "Create" at bounding box center [901, 61] width 22 height 10
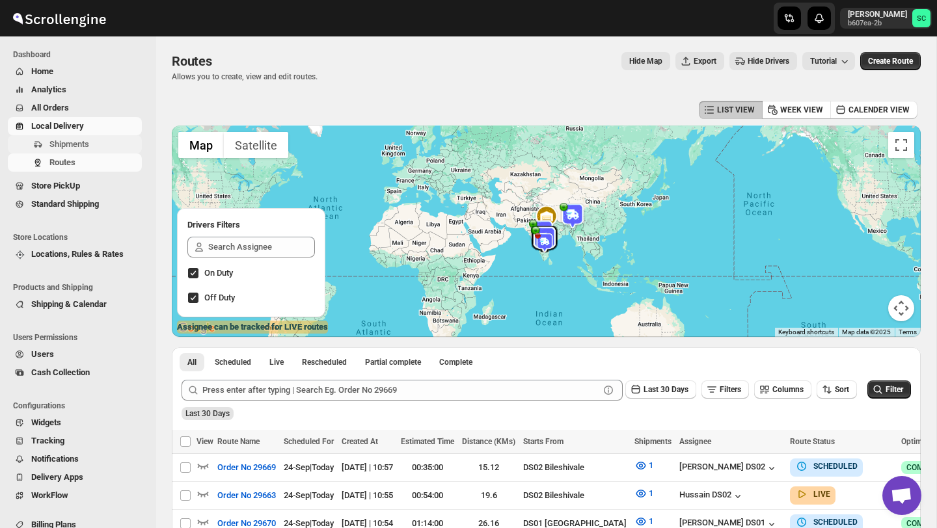
click at [85, 147] on span "Shipments" at bounding box center [69, 144] width 40 height 10
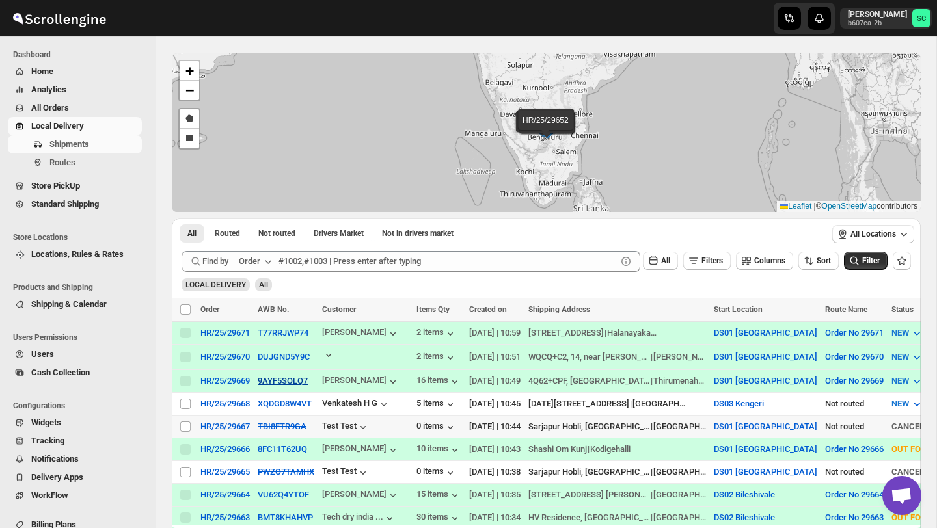
scroll to position [45, 0]
click at [111, 167] on span "Routes" at bounding box center [94, 162] width 90 height 13
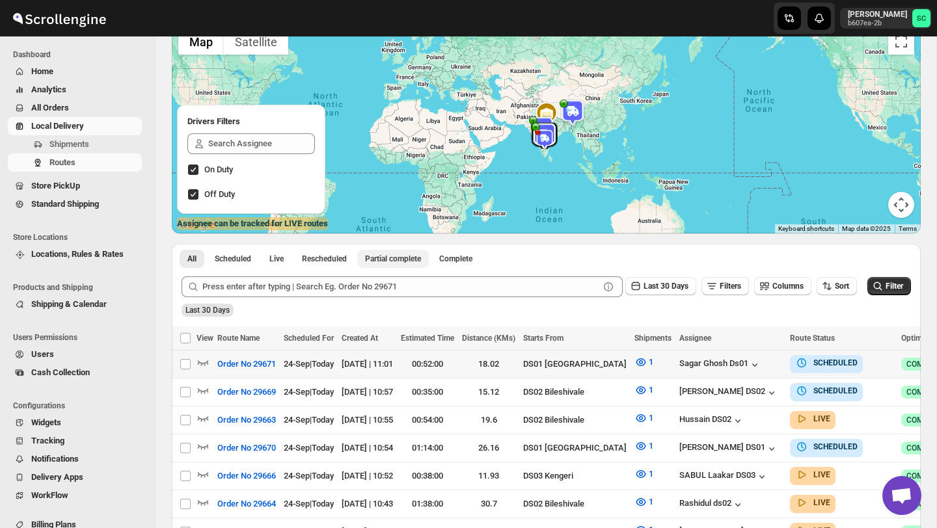
scroll to position [107, 0]
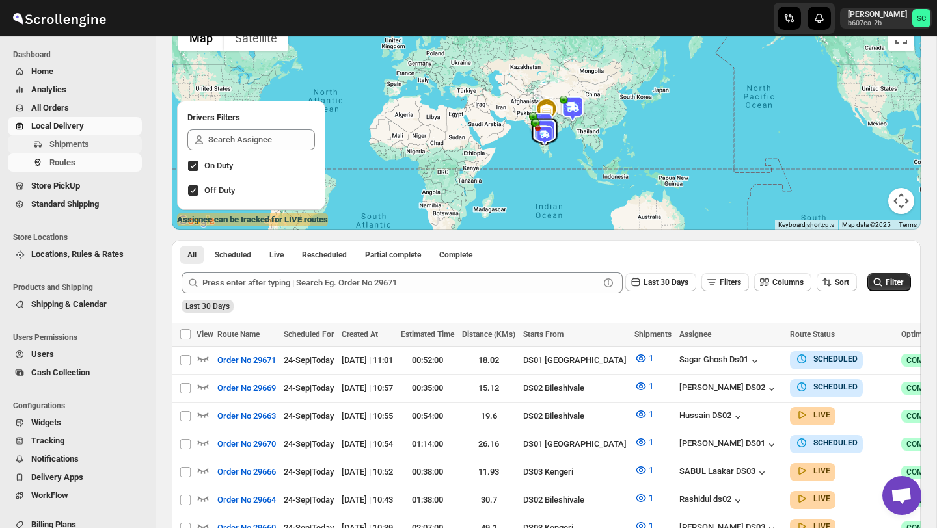
click at [81, 137] on button "Shipments" at bounding box center [75, 144] width 134 height 18
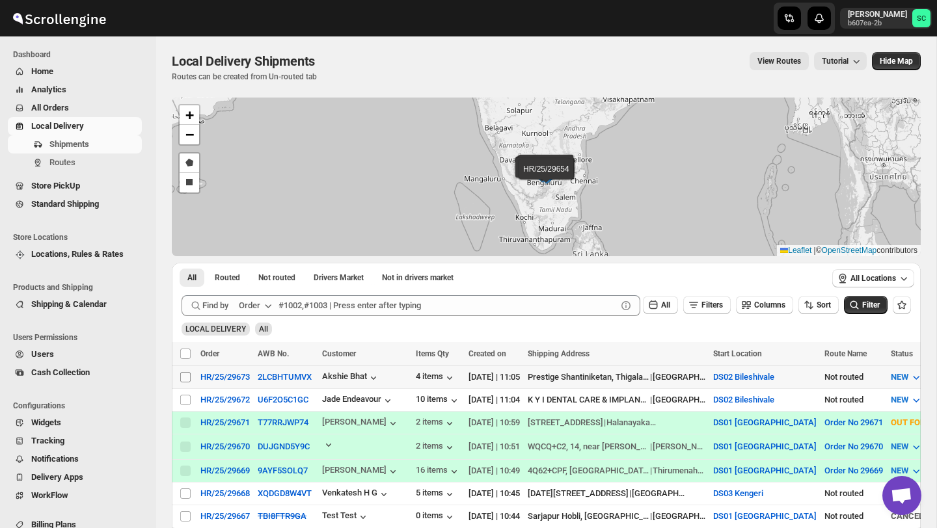
click at [191, 373] on div "Select shipment" at bounding box center [186, 377] width 13 height 12
checkbox input "true"
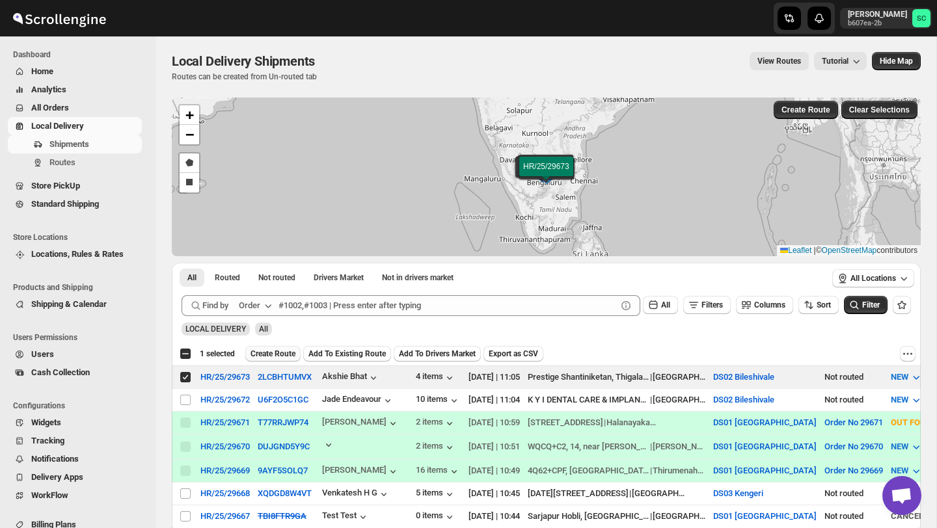
click at [268, 356] on span "Create Route" at bounding box center [272, 354] width 45 height 10
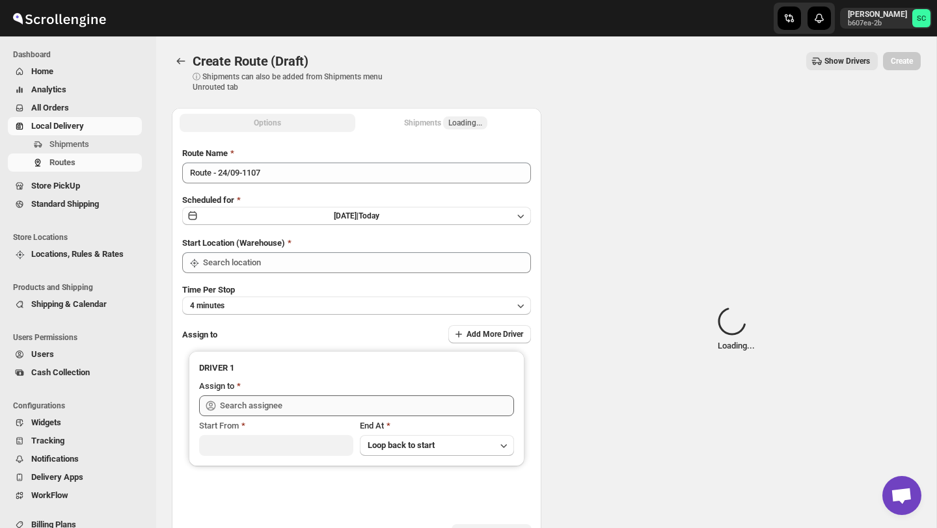
type input "DS02 Bileshivale"
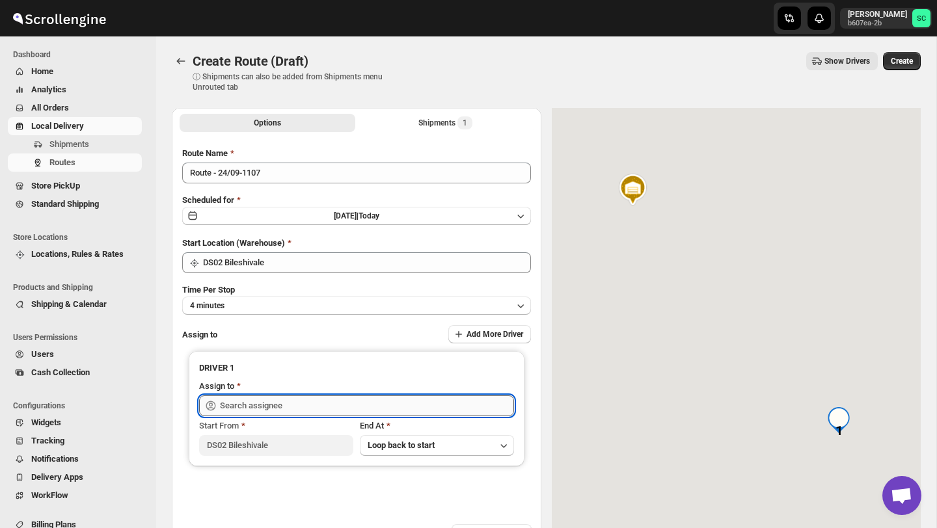
click at [293, 407] on input "text" at bounding box center [367, 405] width 294 height 21
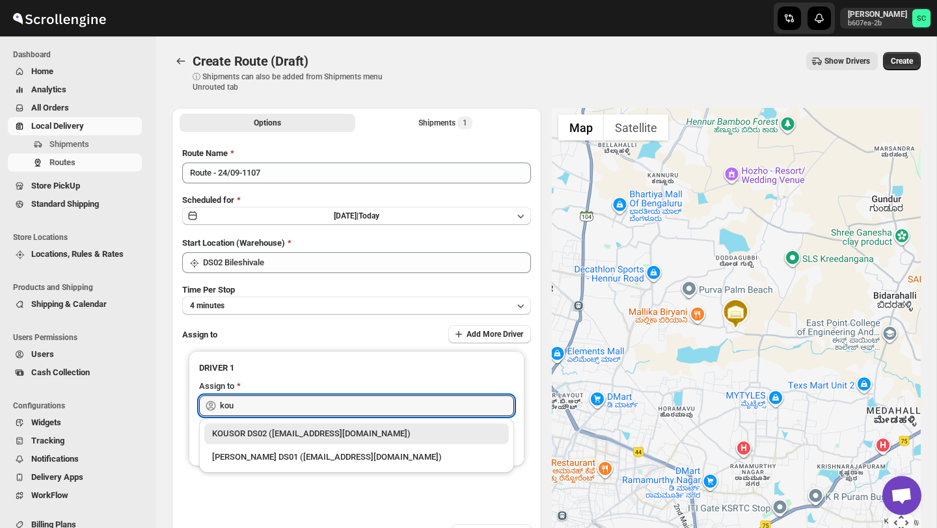
click at [315, 429] on div "KOUSOR DS02 ([EMAIL_ADDRESS][DOMAIN_NAME])" at bounding box center [356, 433] width 289 height 13
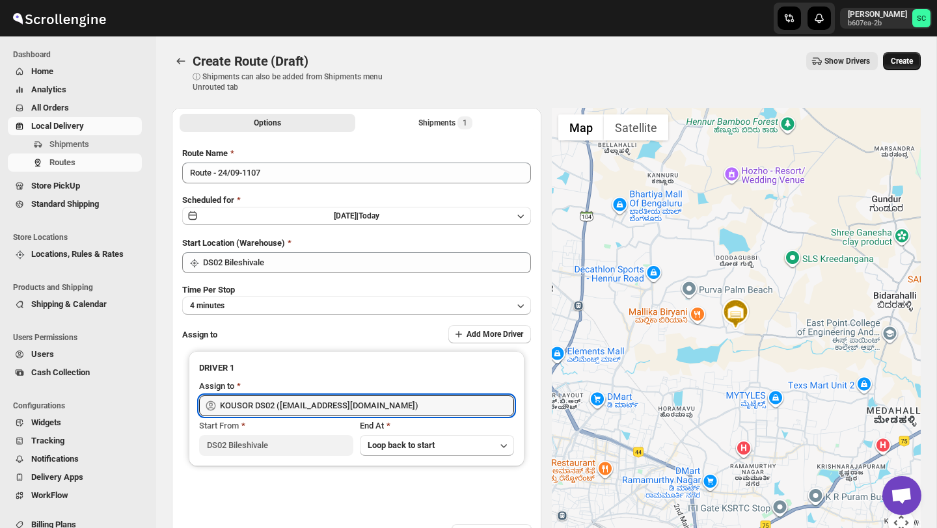
type input "KOUSOR DS02 ([EMAIL_ADDRESS][DOMAIN_NAME])"
click at [894, 68] on button "Create" at bounding box center [902, 61] width 38 height 18
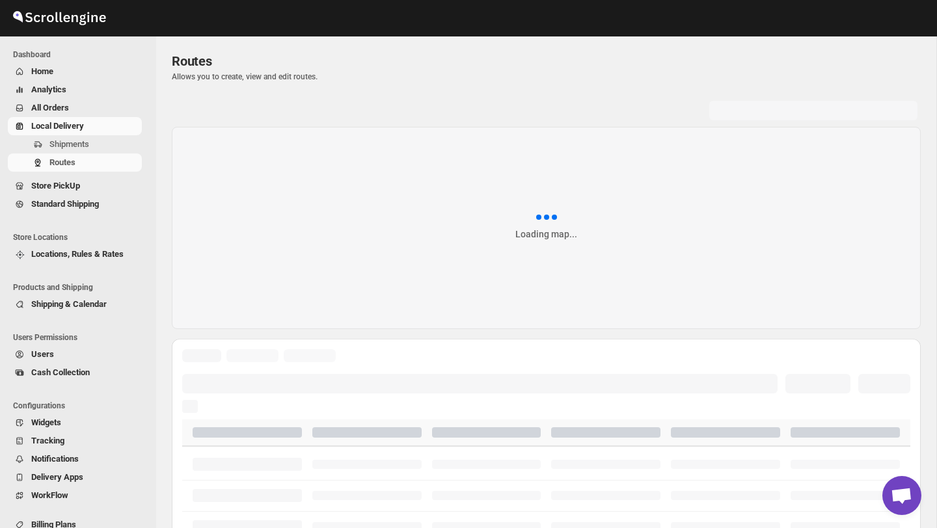
click at [85, 141] on span "Shipments" at bounding box center [69, 144] width 40 height 10
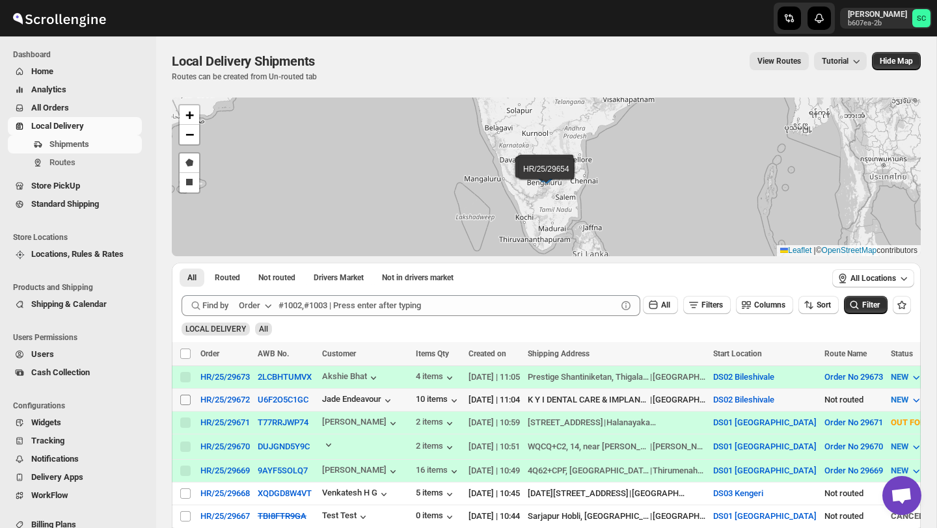
click at [181, 400] on input "Select shipment" at bounding box center [185, 400] width 10 height 10
checkbox input "true"
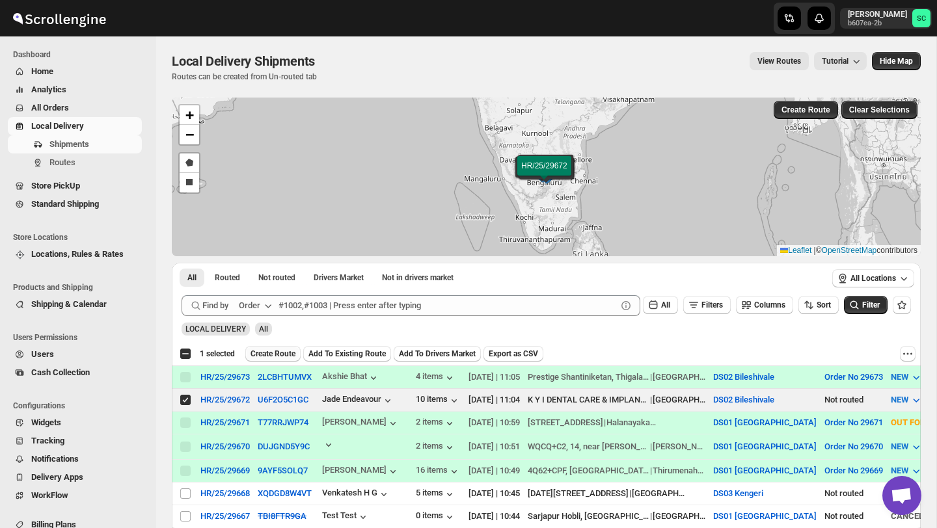
click at [273, 352] on span "Create Route" at bounding box center [272, 354] width 45 height 10
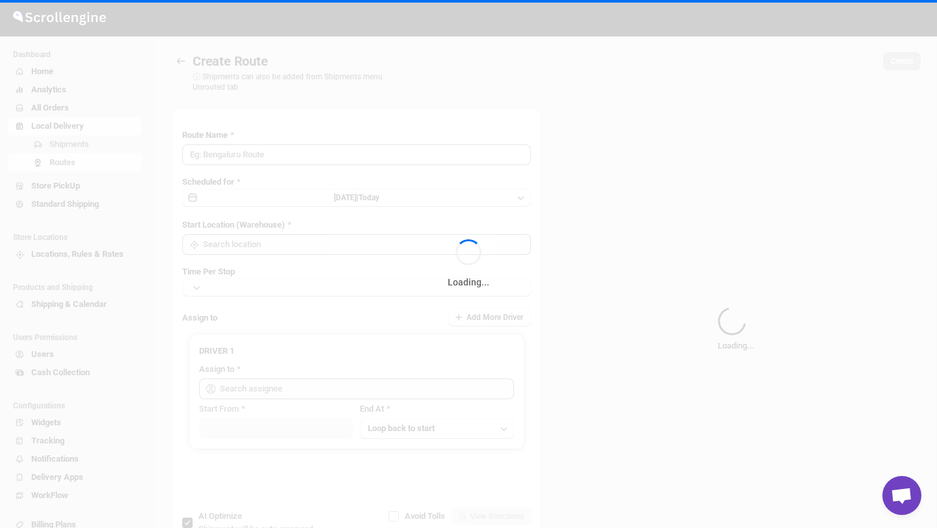
type input "Route - 24/09-1107"
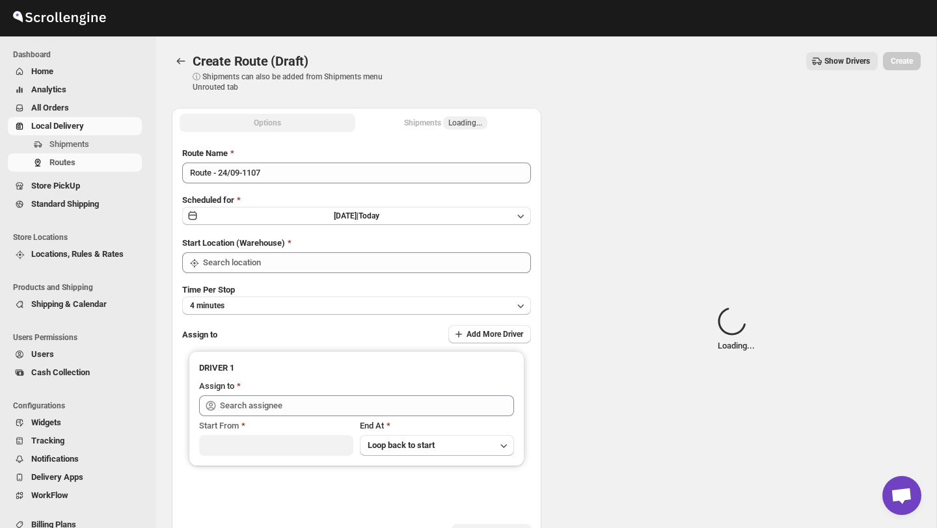
type input "DS02 Bileshivale"
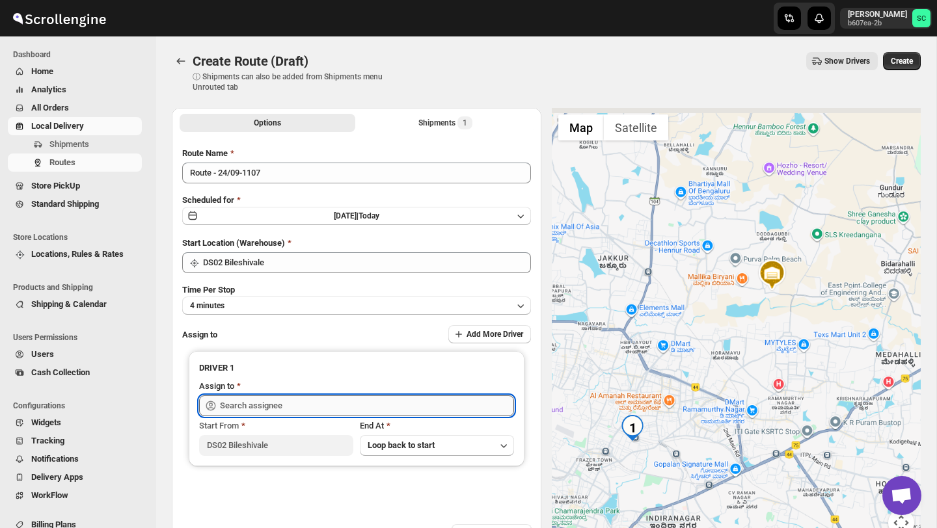
click at [274, 399] on input "text" at bounding box center [367, 405] width 294 height 21
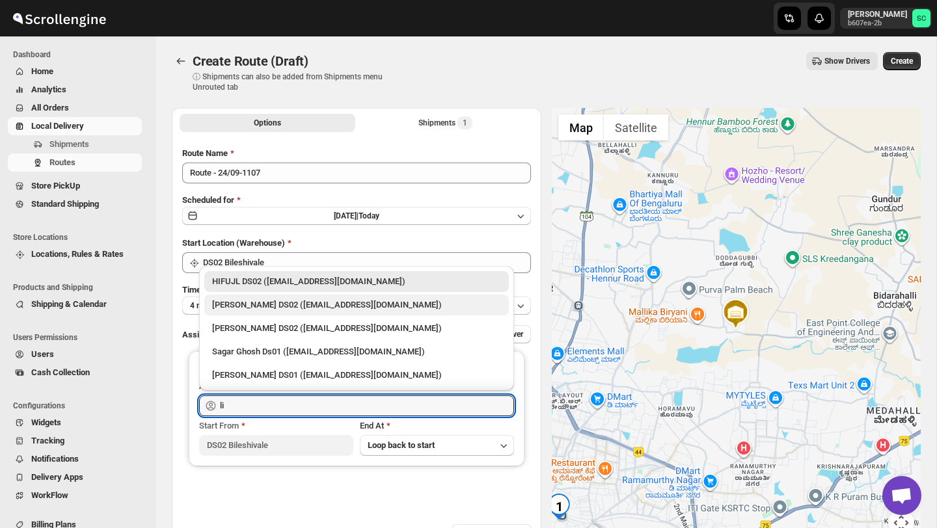
click at [317, 301] on div "[PERSON_NAME] DS02 ([EMAIL_ADDRESS][DOMAIN_NAME])" at bounding box center [356, 305] width 289 height 13
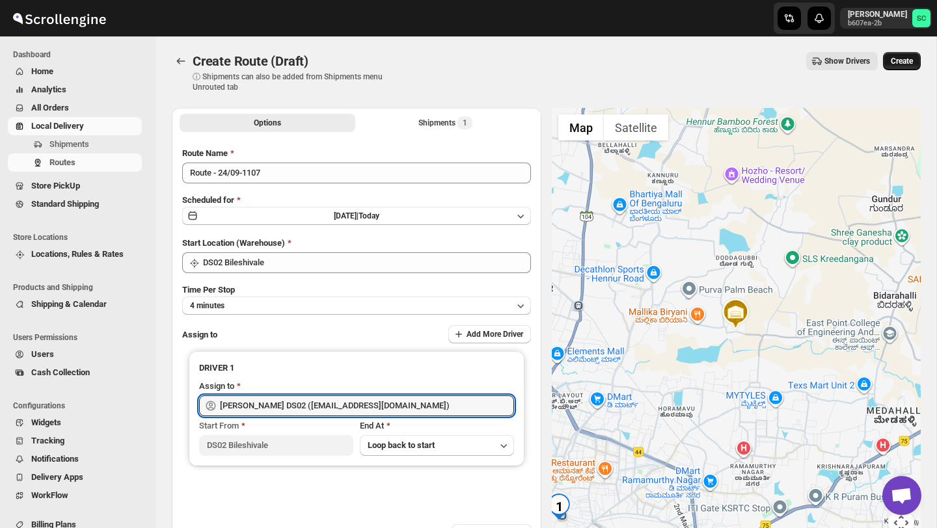
type input "[PERSON_NAME] DS02 ([EMAIL_ADDRESS][DOMAIN_NAME])"
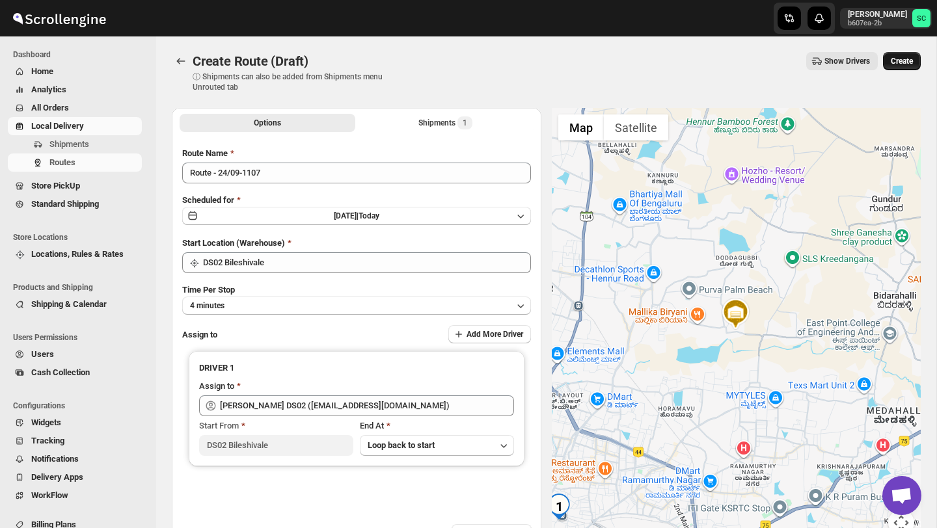
click at [895, 60] on span "Create" at bounding box center [901, 61] width 22 height 10
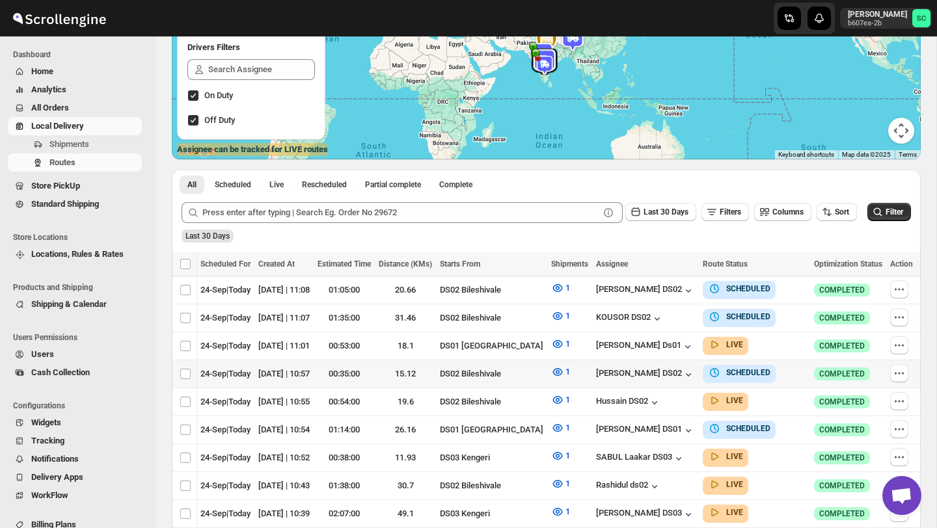
scroll to position [0, 137]
click at [897, 368] on icon "button" at bounding box center [898, 373] width 13 height 13
checkbox input "true"
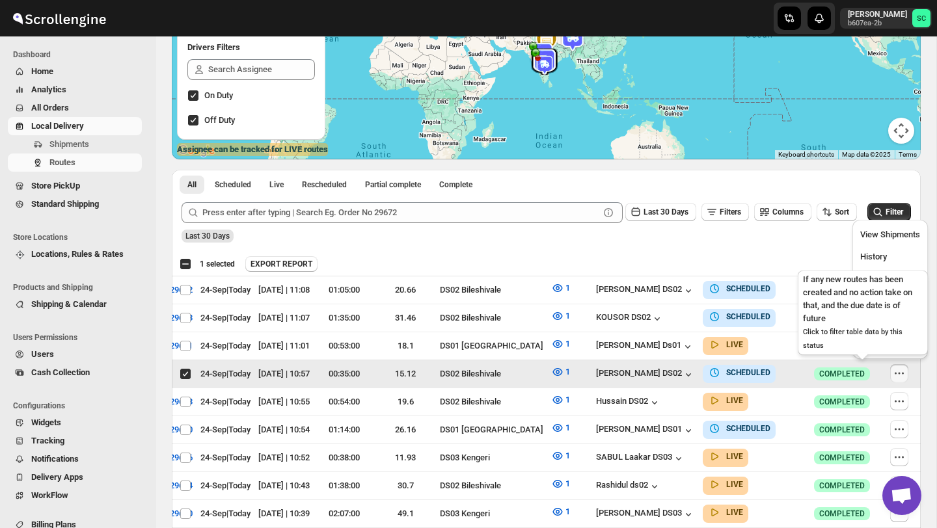
scroll to position [0, 0]
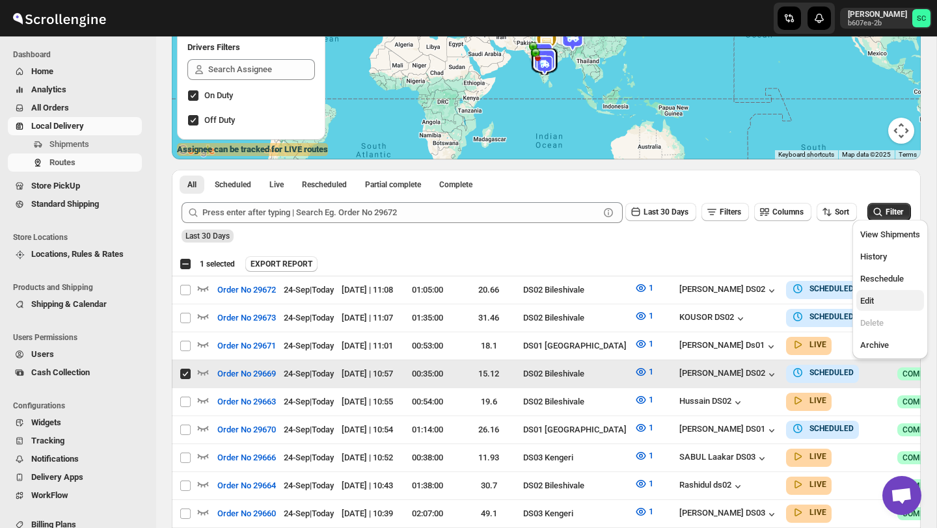
click at [879, 304] on span "Edit" at bounding box center [890, 301] width 60 height 13
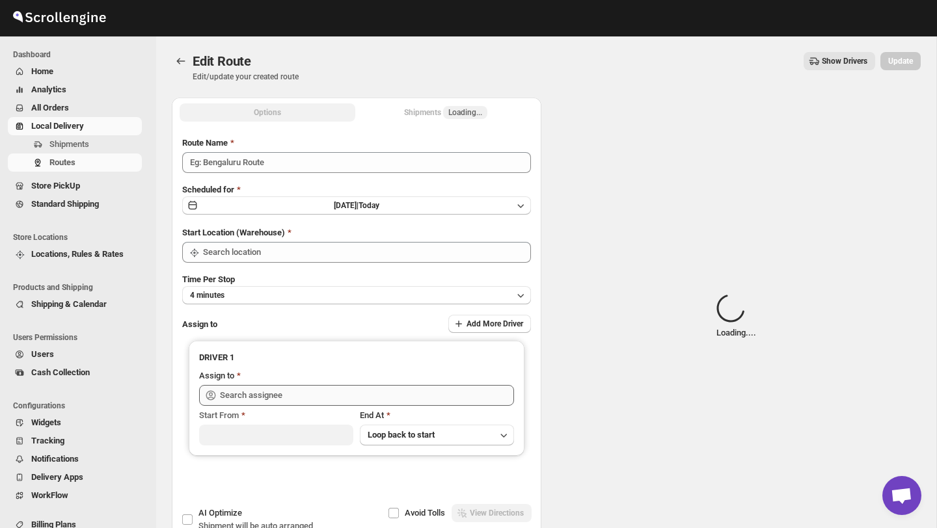
type input "Order No 29669"
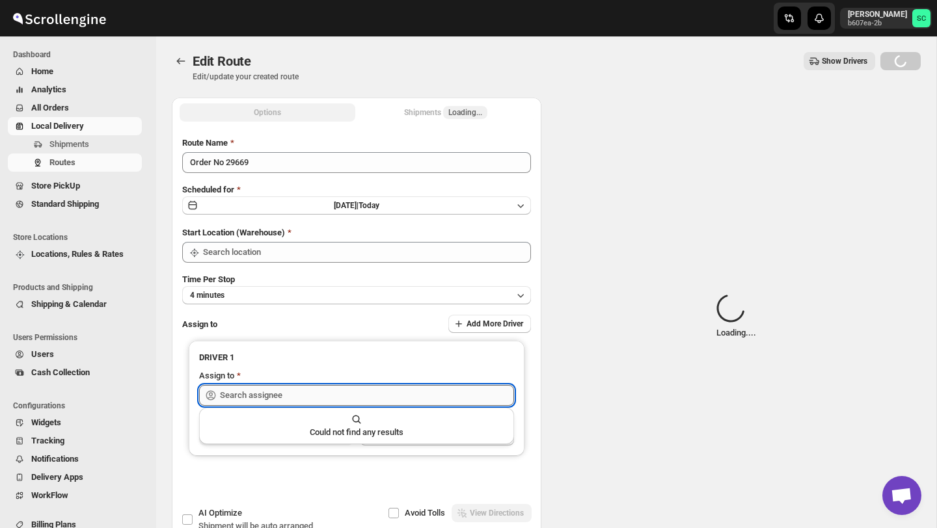
click at [397, 386] on input "text" at bounding box center [367, 395] width 294 height 21
type input "DS02 Bileshivale"
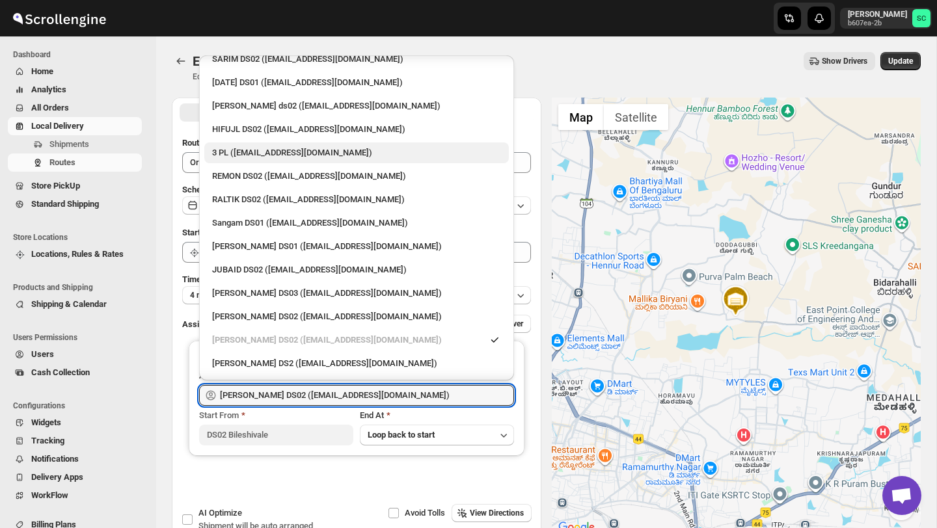
scroll to position [167, 0]
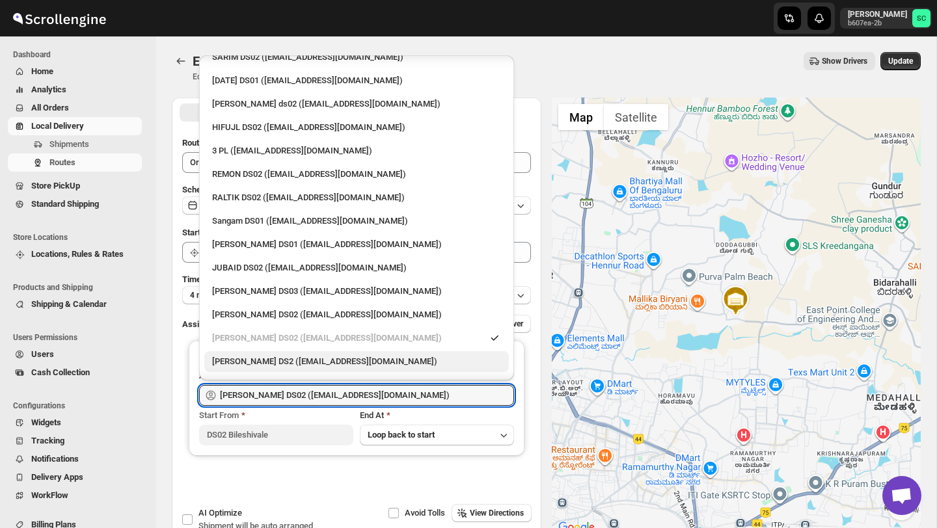
click at [310, 355] on div "[PERSON_NAME] DS2 ([EMAIL_ADDRESS][DOMAIN_NAME])" at bounding box center [356, 361] width 289 height 13
type input "[PERSON_NAME] DS2 ([EMAIL_ADDRESS][DOMAIN_NAME])"
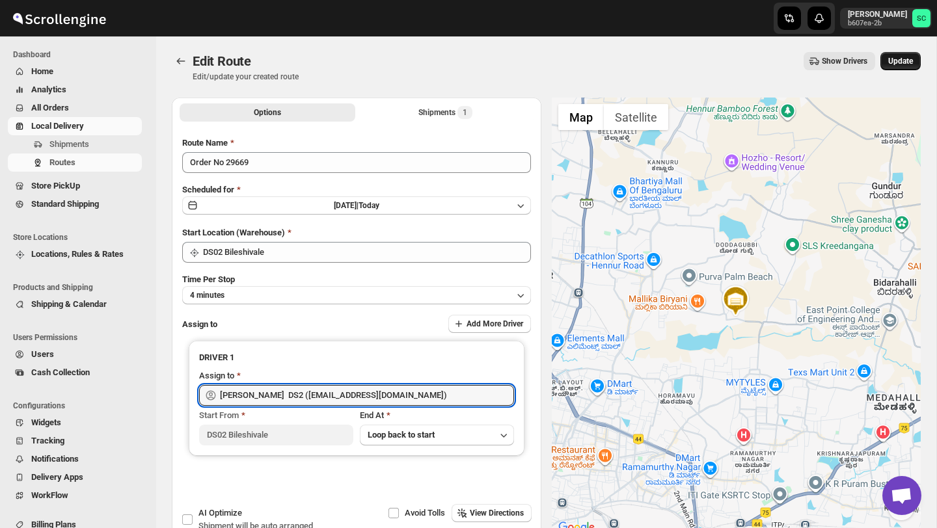
click at [899, 63] on span "Update" at bounding box center [900, 61] width 25 height 10
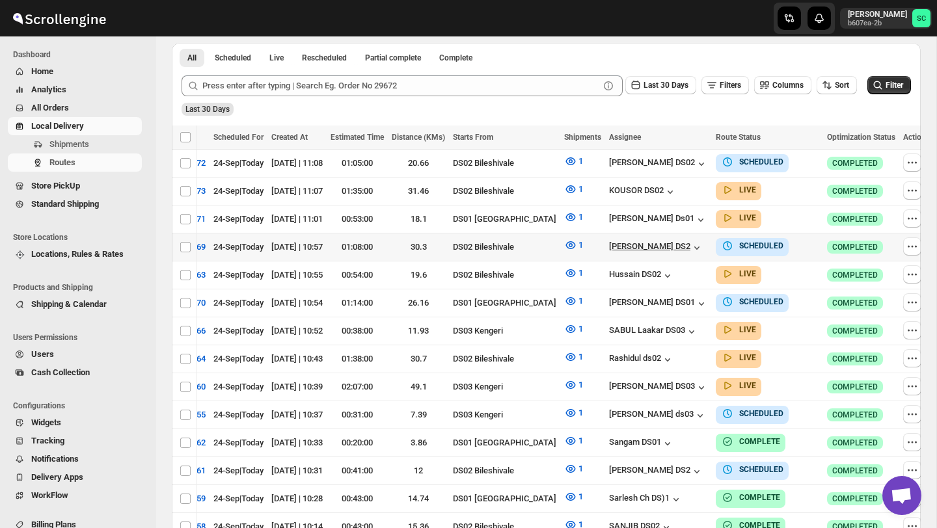
scroll to position [0, 137]
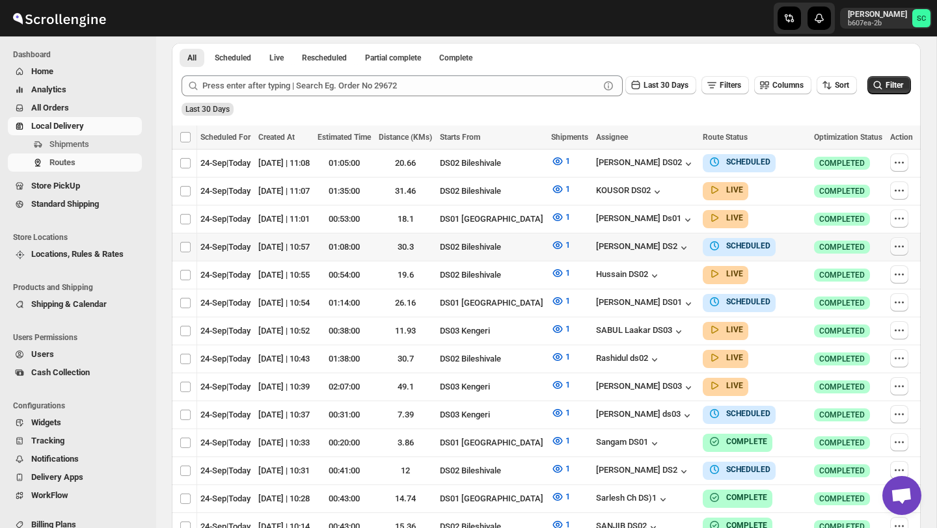
click at [894, 243] on icon "button" at bounding box center [898, 246] width 13 height 13
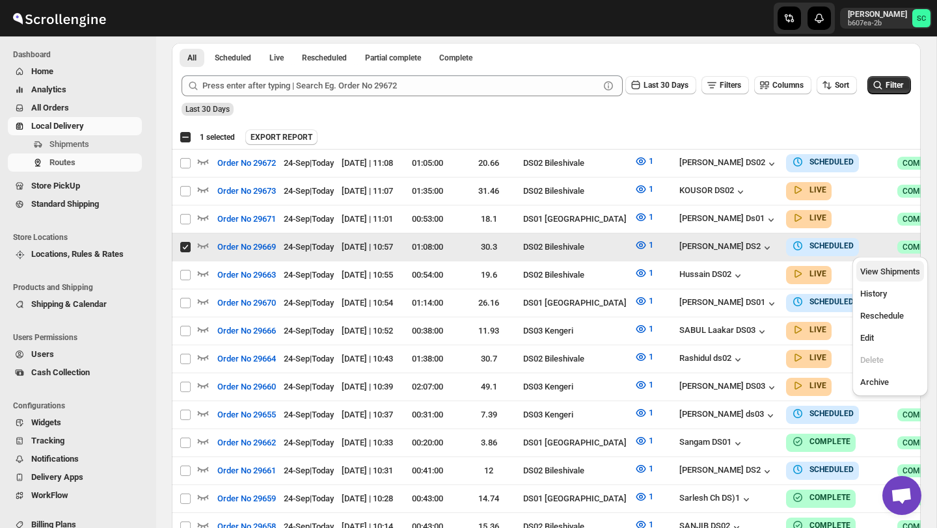
click at [887, 276] on span "View Shipments" at bounding box center [890, 272] width 60 height 10
checkbox input "false"
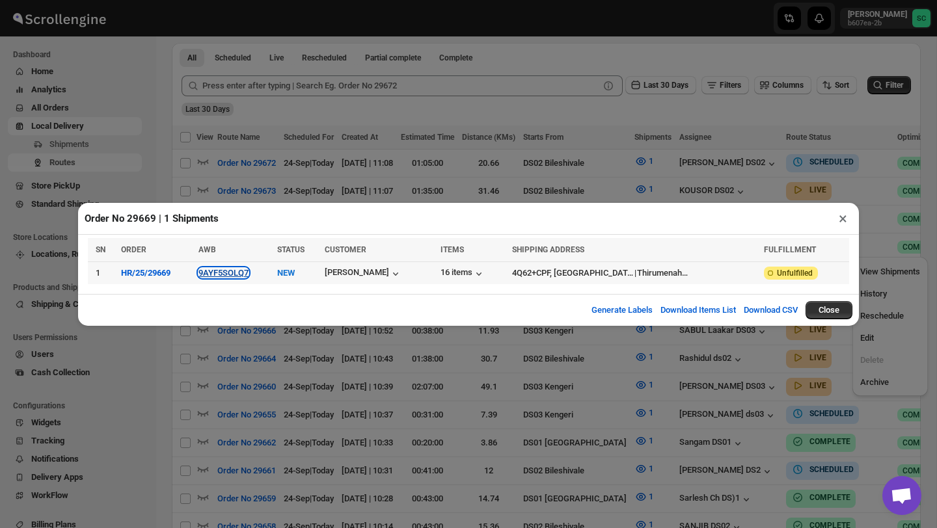
click at [241, 269] on button "9AYF5SOLQ7" at bounding box center [223, 273] width 50 height 10
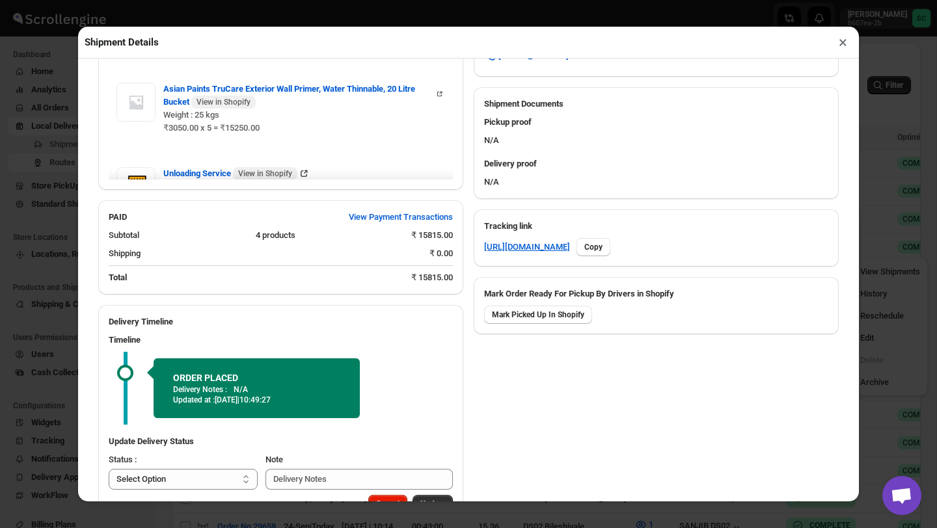
scroll to position [546, 0]
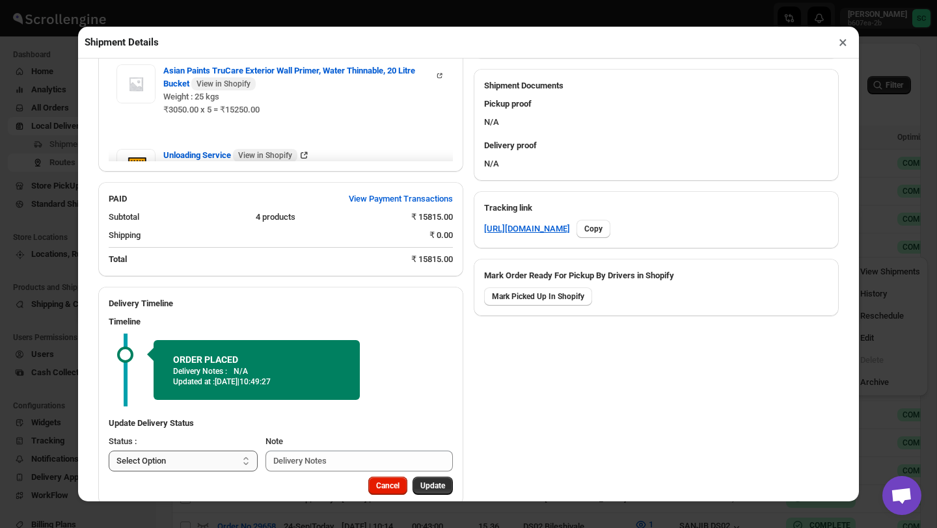
click at [210, 456] on select "Select Option PICKED UP OUT FOR DELIVERY RESCHEDULE DELIVERED CANCELLED" at bounding box center [183, 461] width 149 height 21
select select "PICKED_UP"
click at [416, 489] on span "Pick Products" at bounding box center [420, 486] width 49 height 10
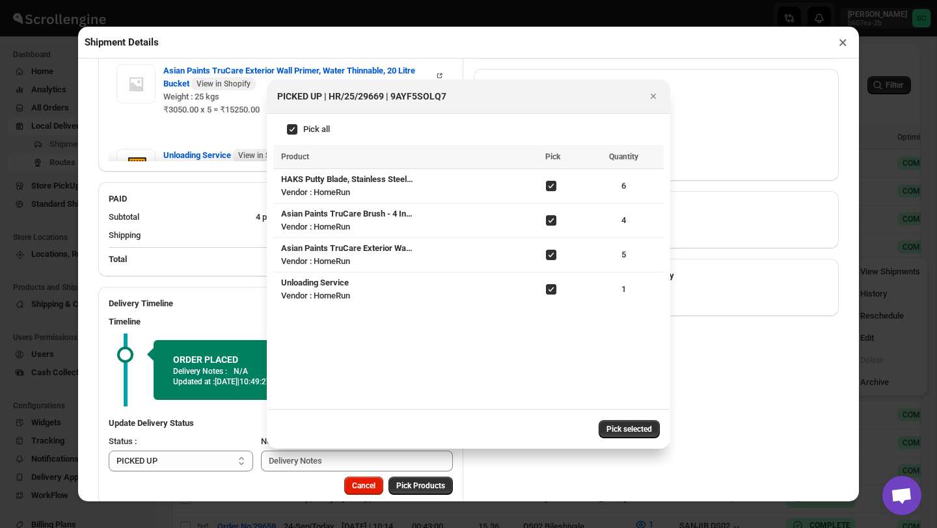
click at [626, 423] on button "Pick selected" at bounding box center [628, 429] width 61 height 18
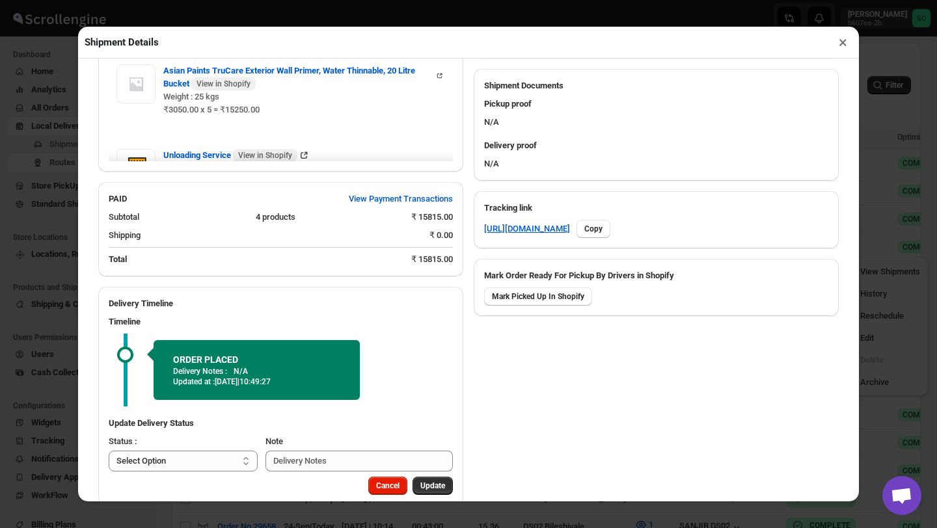
scroll to position [528, 0]
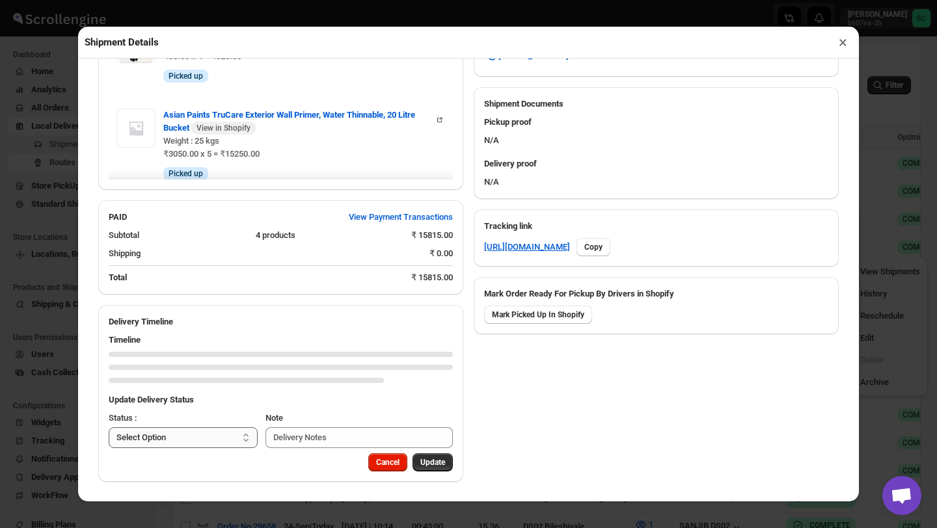
click at [228, 435] on select "Select Option PICKED UP OUT FOR DELIVERY RESCHEDULE DELIVERED CANCELLED" at bounding box center [183, 437] width 149 height 21
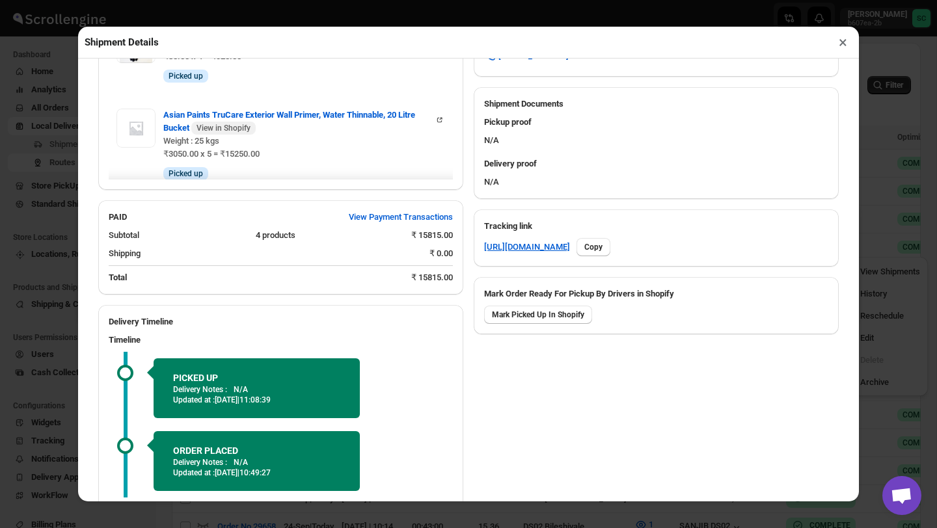
select select "OUT_FOR_DELIVERY"
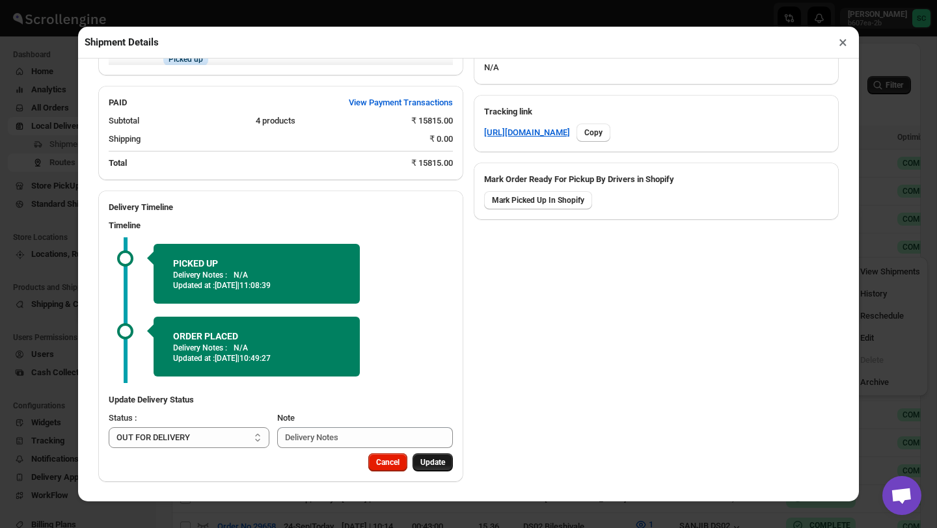
click at [432, 463] on span "Update" at bounding box center [432, 462] width 25 height 10
select select
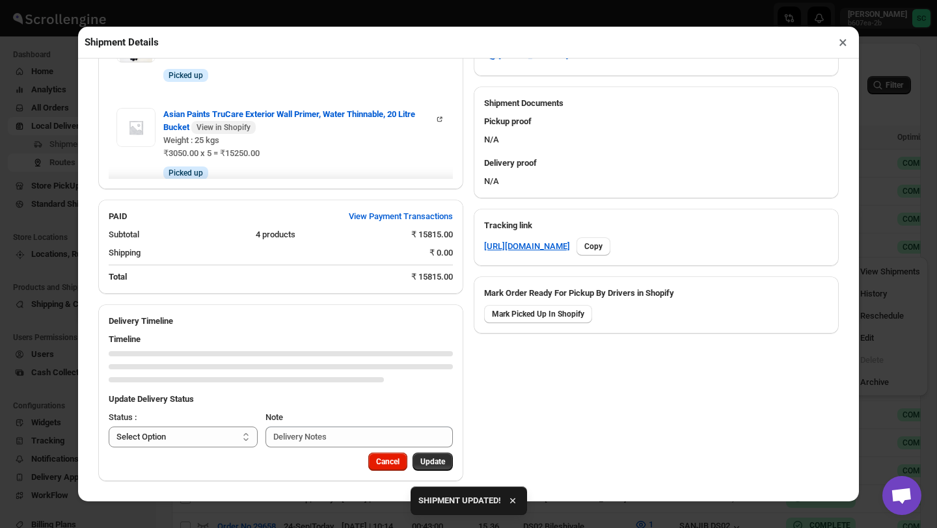
scroll to position [528, 0]
click at [842, 41] on button "×" at bounding box center [842, 42] width 19 height 18
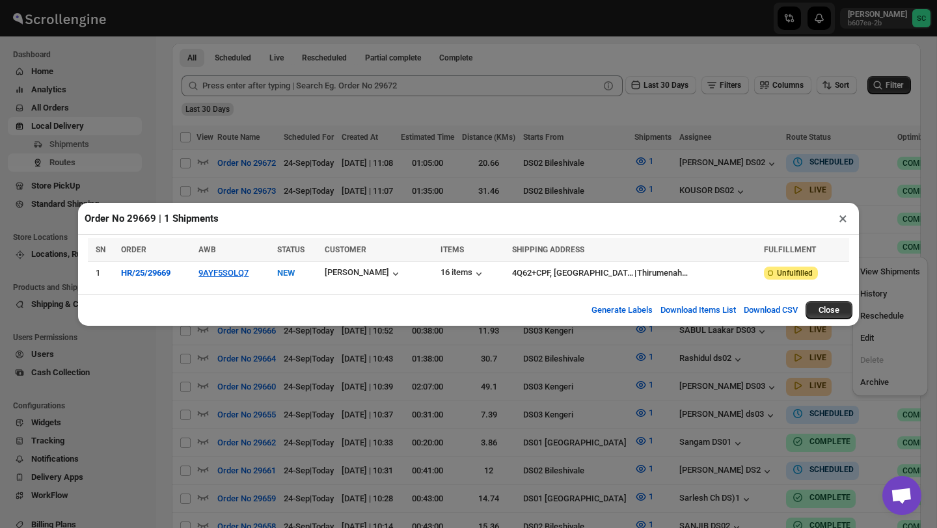
click at [840, 221] on button "×" at bounding box center [842, 218] width 19 height 18
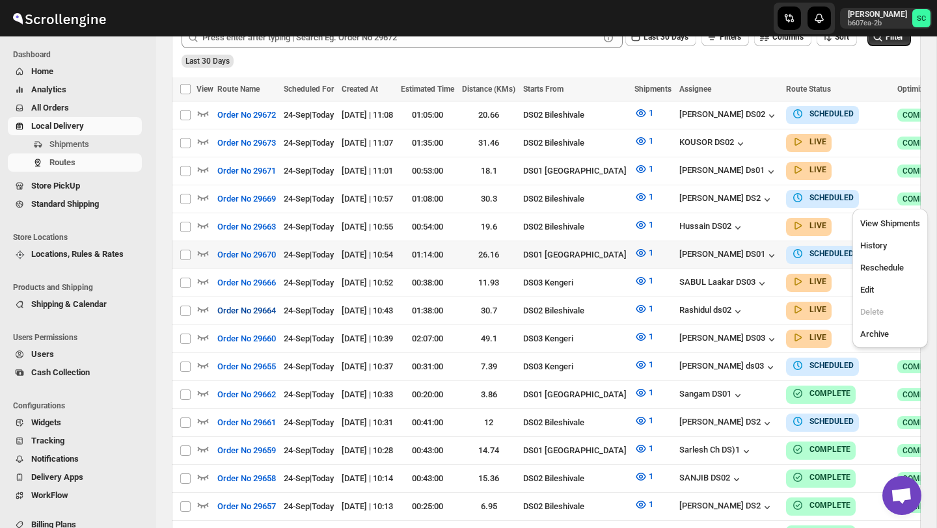
scroll to position [351, 0]
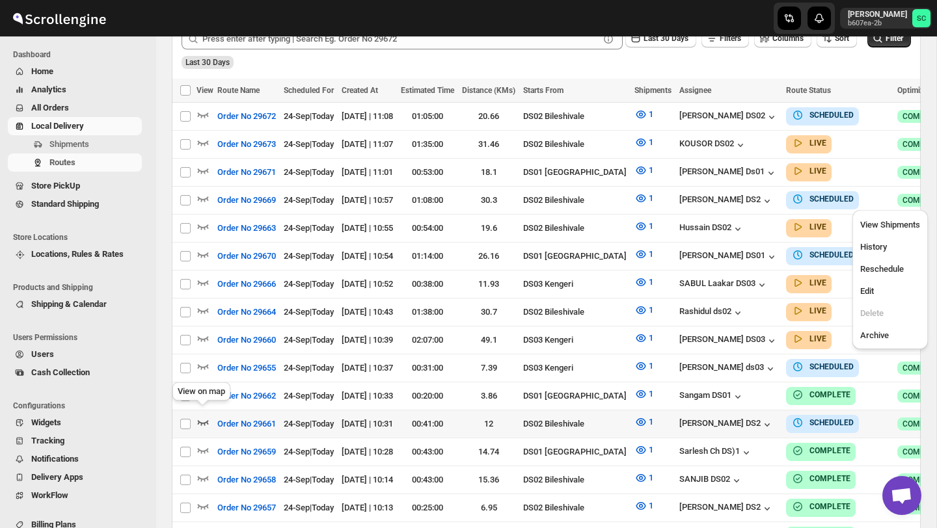
click at [204, 416] on icon "button" at bounding box center [202, 422] width 13 height 13
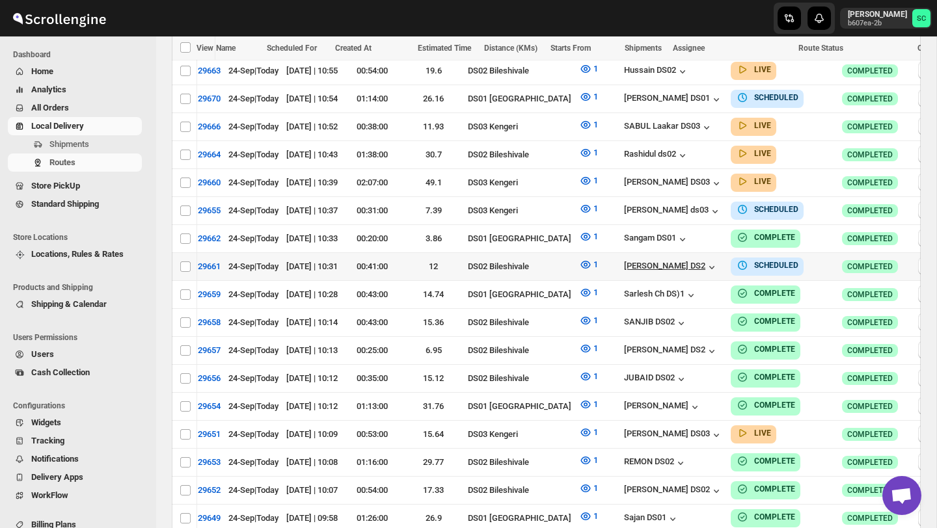
scroll to position [0, 137]
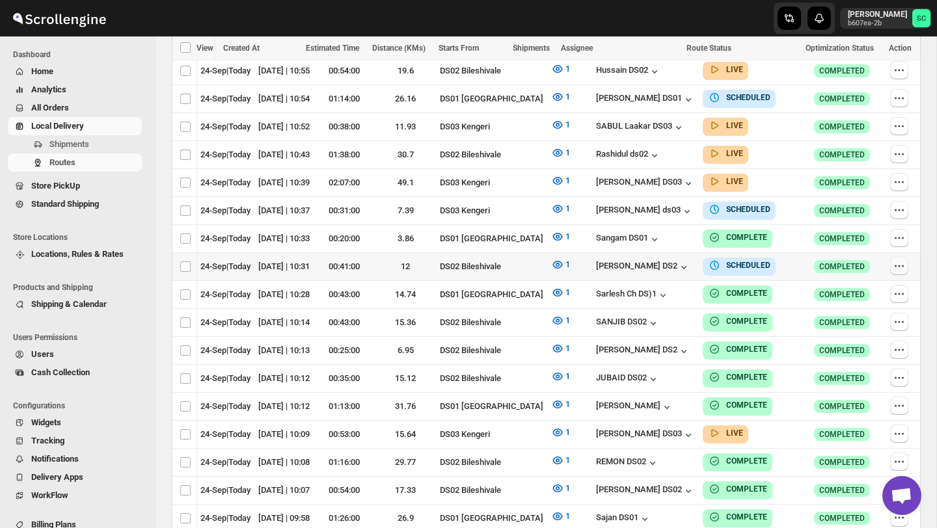
click at [898, 265] on icon "button" at bounding box center [899, 266] width 2 height 2
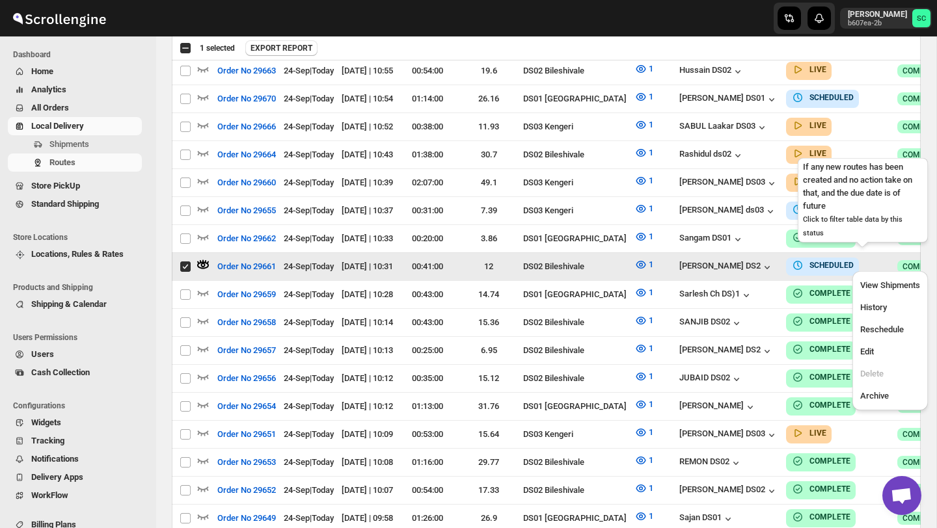
scroll to position [0, 0]
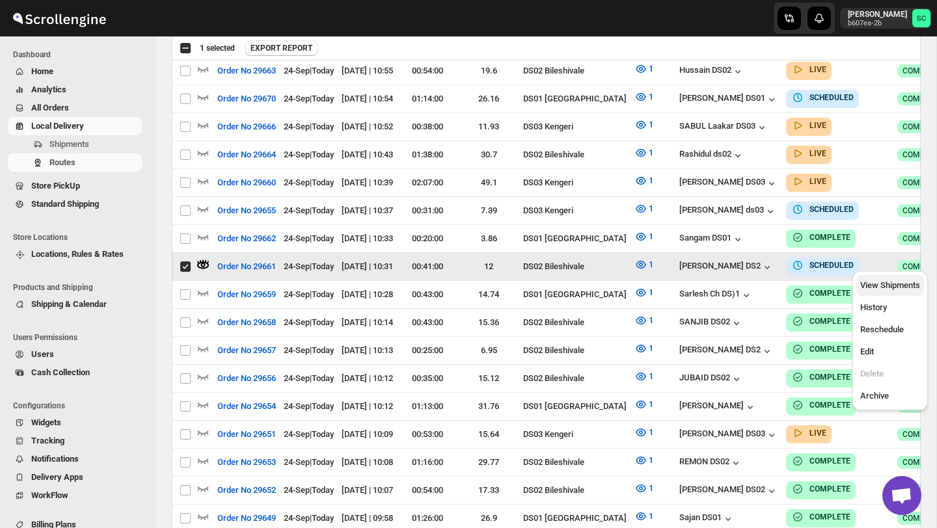
click at [896, 284] on span "View Shipments" at bounding box center [890, 285] width 60 height 10
checkbox input "false"
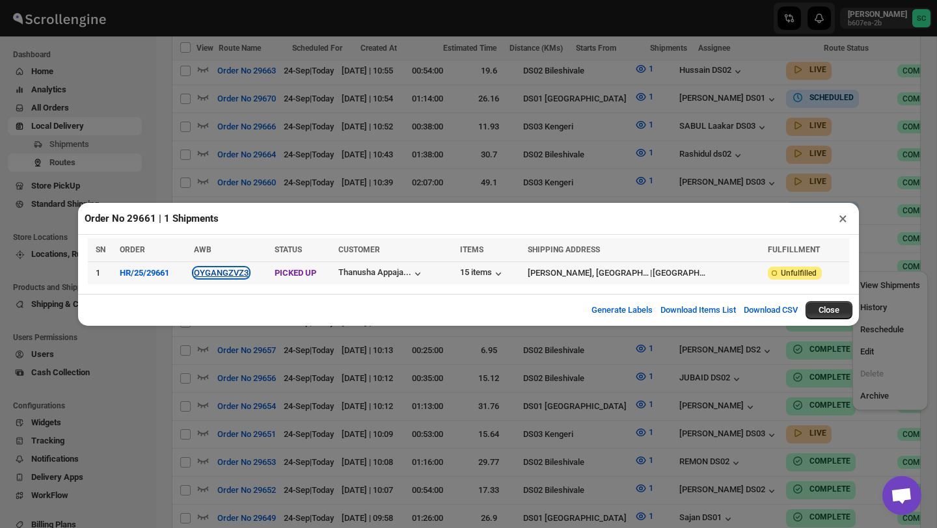
click at [226, 268] on button "OYGANGZVZ3" at bounding box center [221, 273] width 55 height 10
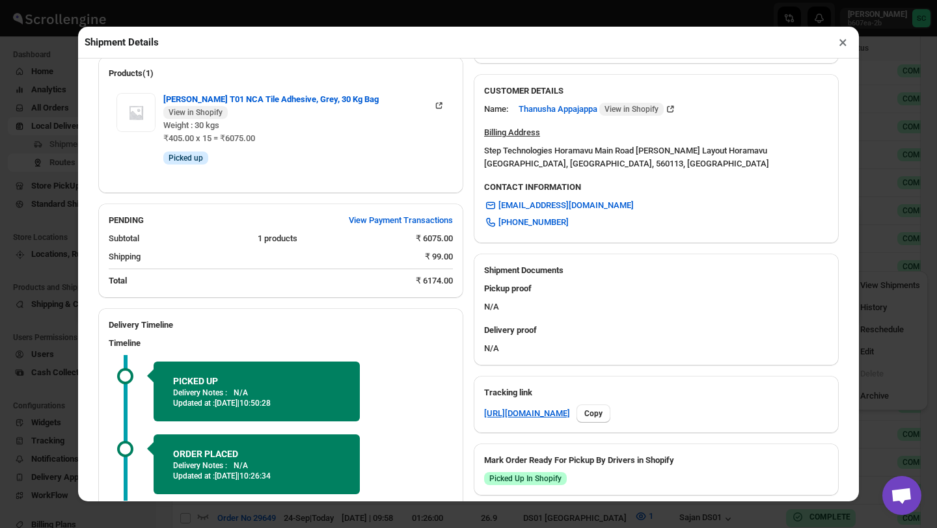
scroll to position [479, 0]
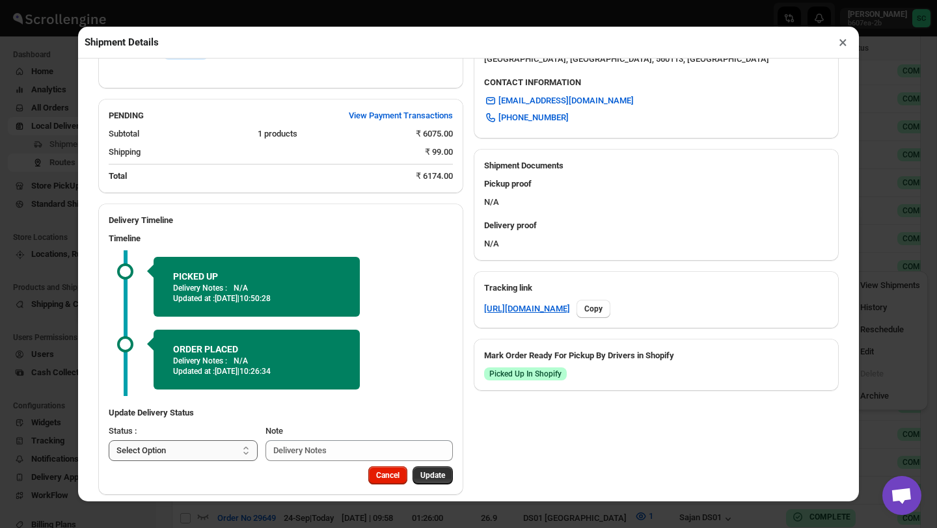
click at [202, 442] on select "Select Option PICKED UP OUT FOR DELIVERY RESCHEDULE DELIVERED CANCELLED" at bounding box center [183, 450] width 149 height 21
select select "OUT_FOR_DELIVERY"
click at [446, 466] on button "Update" at bounding box center [432, 475] width 40 height 18
select select
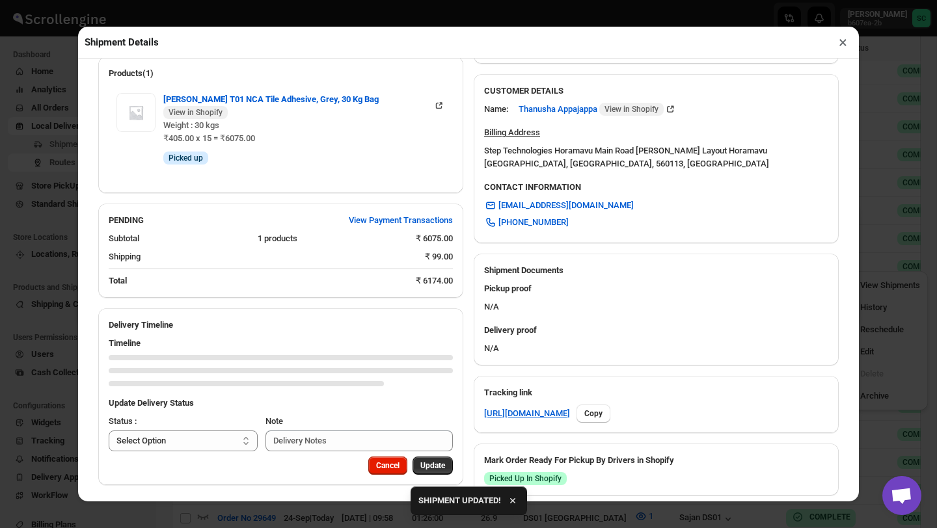
click at [841, 43] on button "×" at bounding box center [842, 42] width 19 height 18
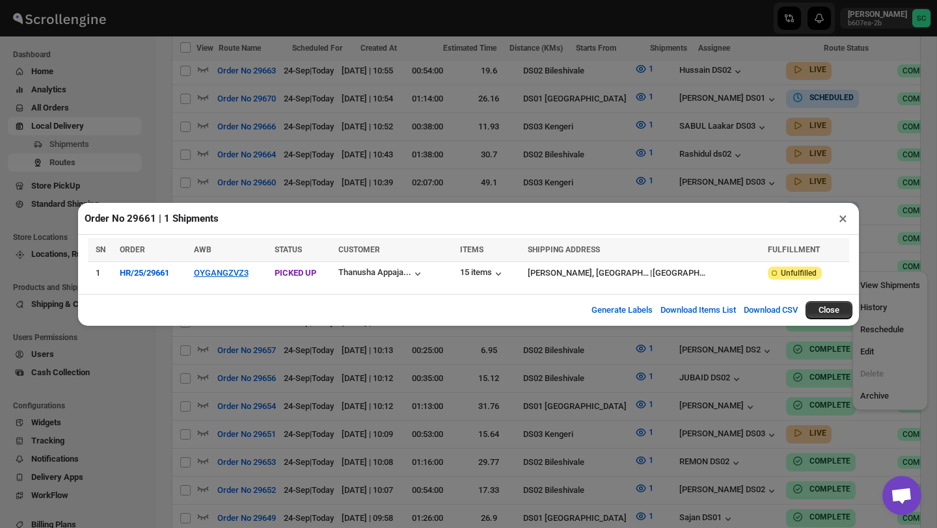
click at [844, 217] on button "×" at bounding box center [842, 218] width 19 height 18
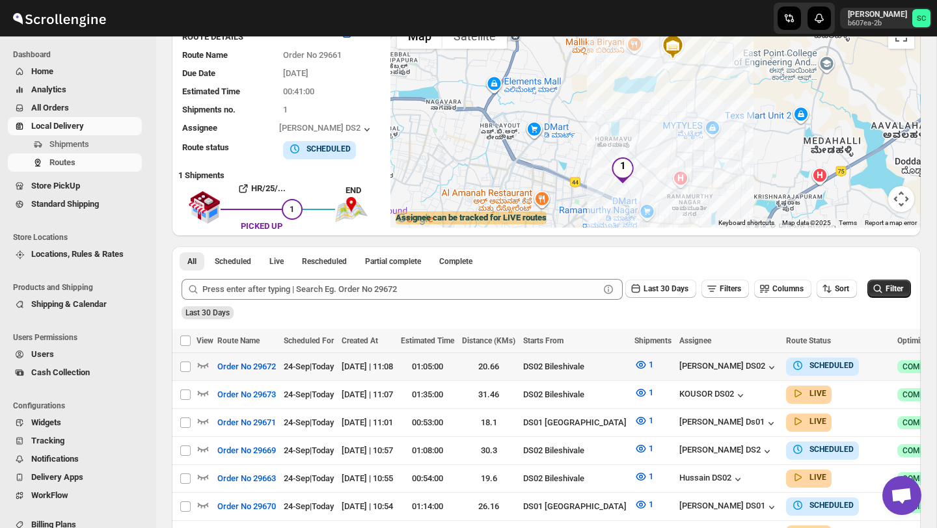
scroll to position [0, 0]
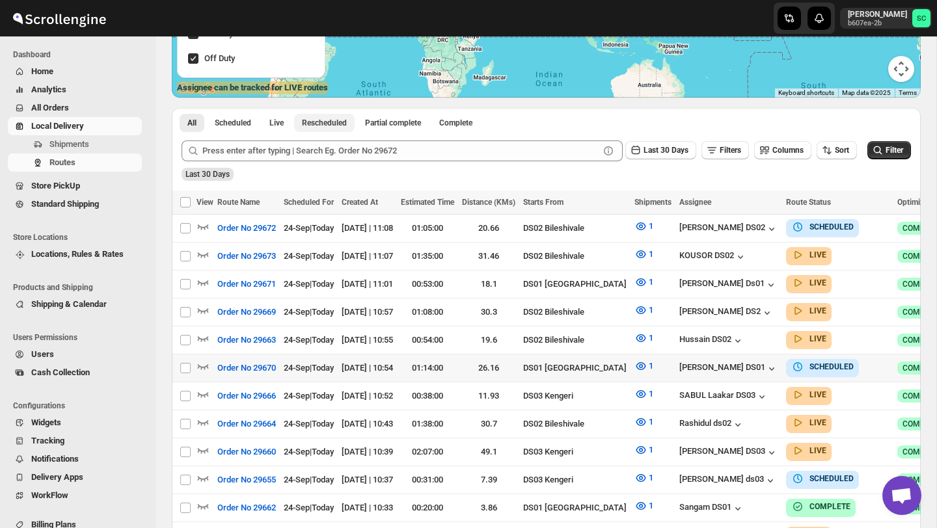
scroll to position [241, 0]
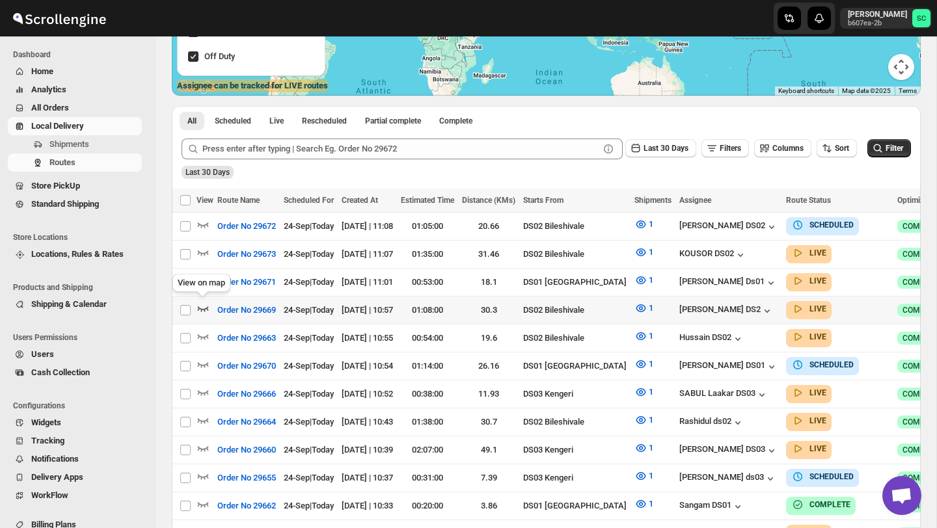
click at [206, 307] on icon "button" at bounding box center [203, 308] width 11 height 5
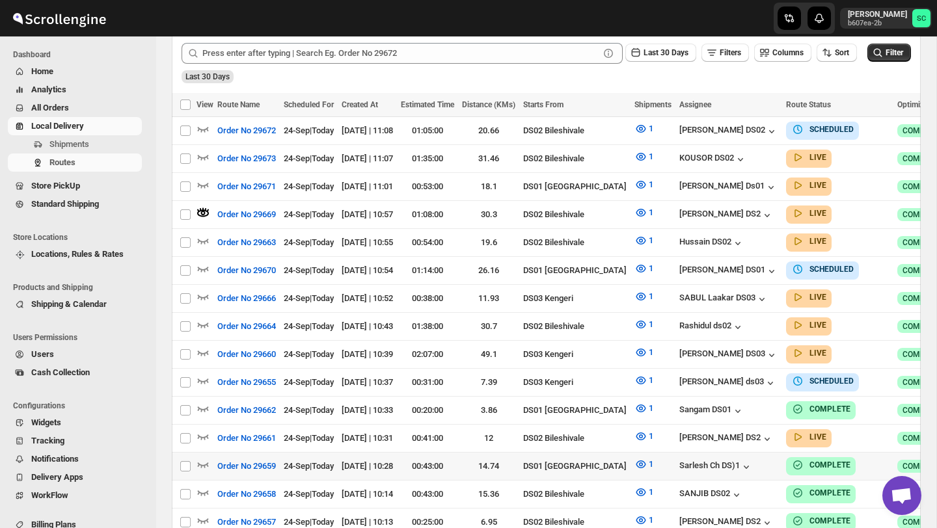
scroll to position [348, 0]
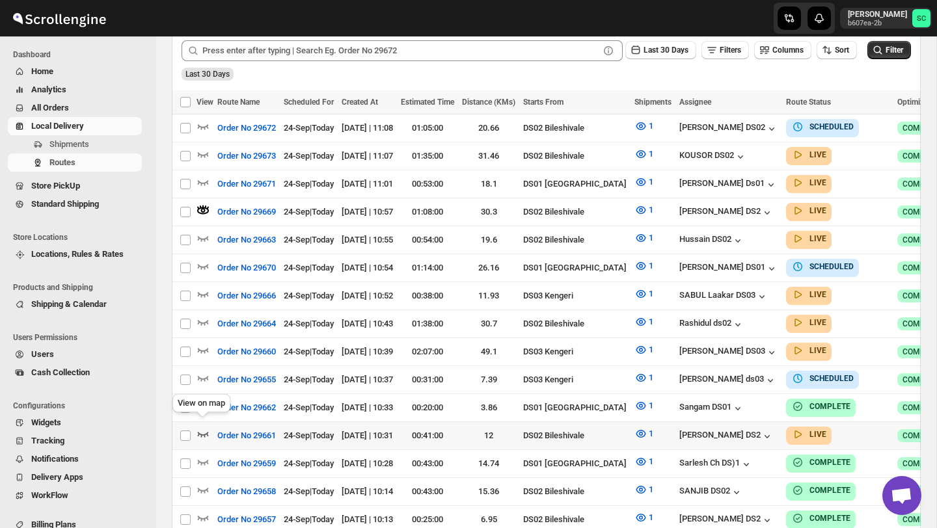
click at [202, 427] on icon "button" at bounding box center [202, 433] width 13 height 13
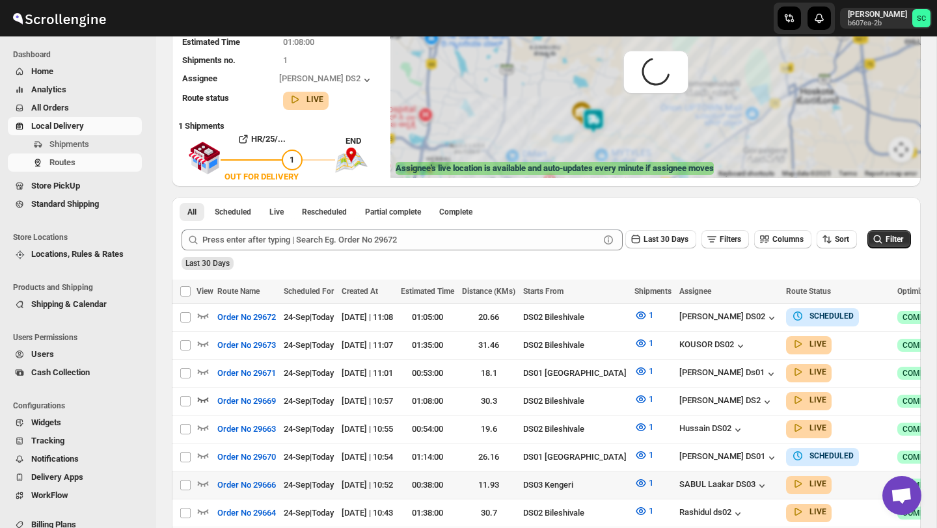
scroll to position [0, 0]
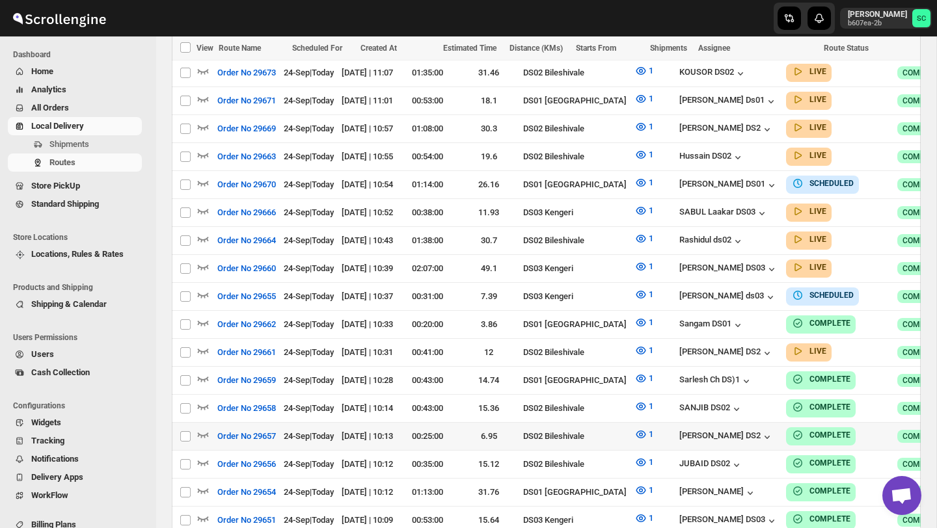
scroll to position [432, 0]
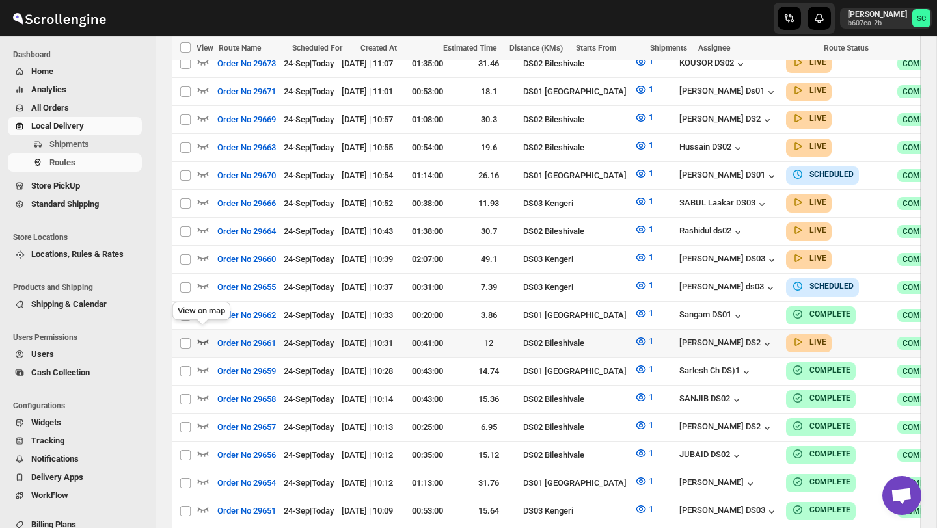
click at [204, 335] on icon "button" at bounding box center [202, 341] width 13 height 13
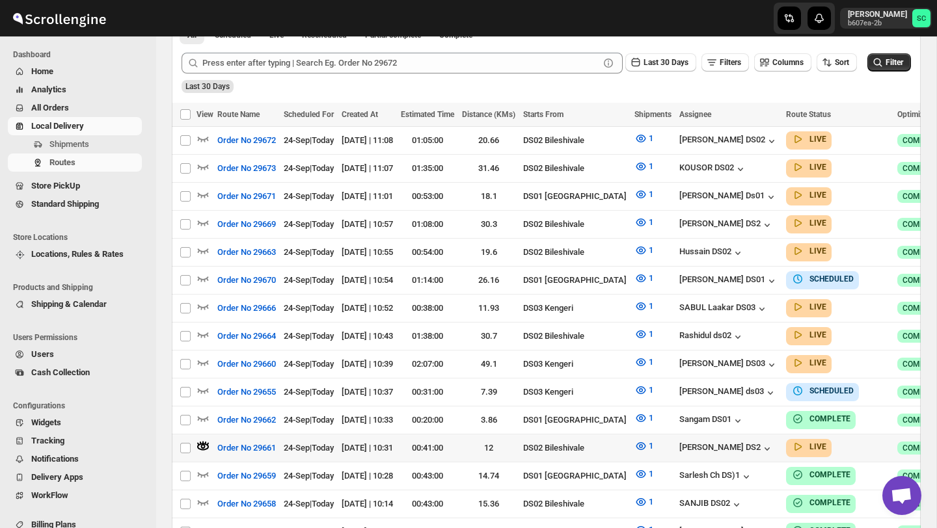
scroll to position [336, 0]
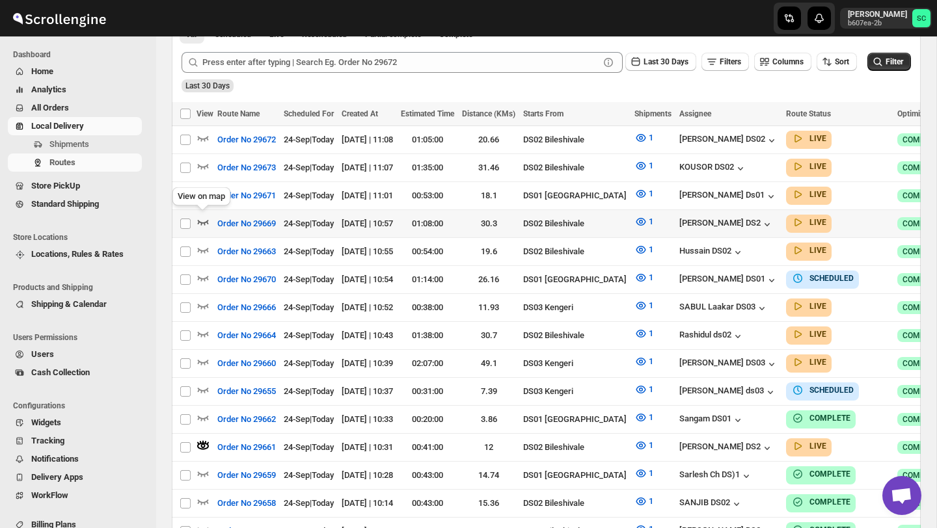
click at [199, 219] on icon "button" at bounding box center [202, 221] width 13 height 13
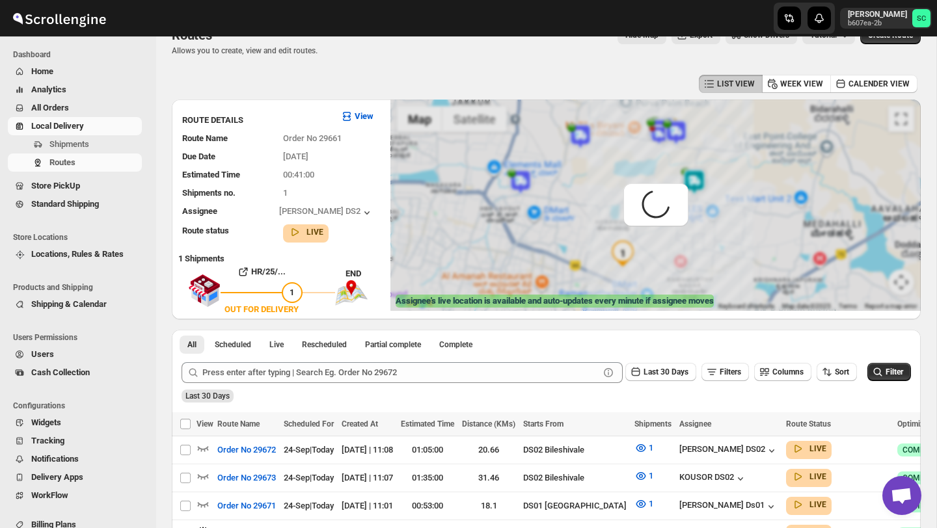
scroll to position [0, 0]
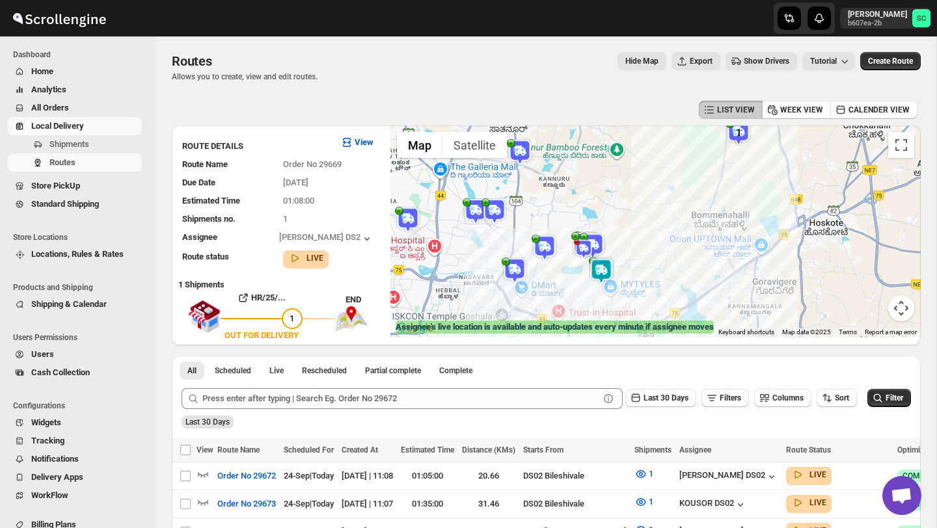
drag, startPoint x: 645, startPoint y: 302, endPoint x: 654, endPoint y: 272, distance: 31.3
click at [654, 272] on div at bounding box center [655, 231] width 530 height 211
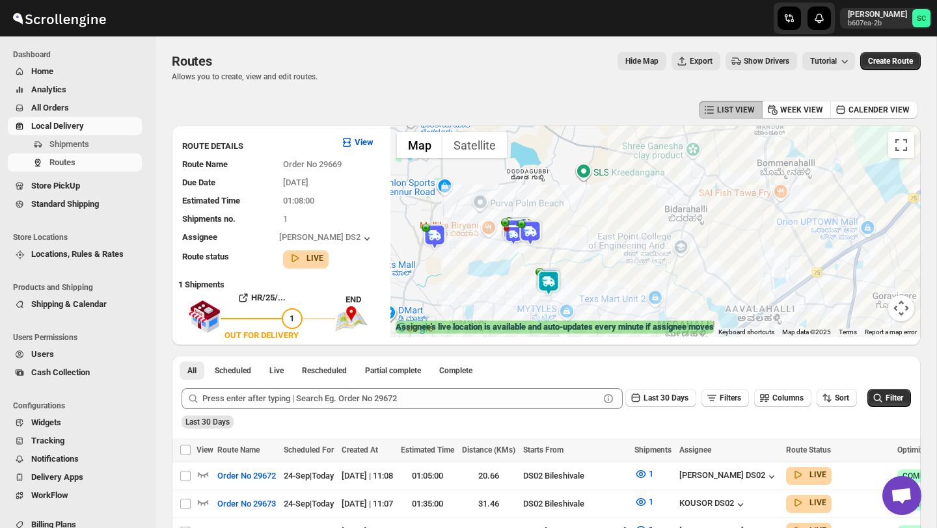
click at [550, 275] on img at bounding box center [548, 283] width 26 height 26
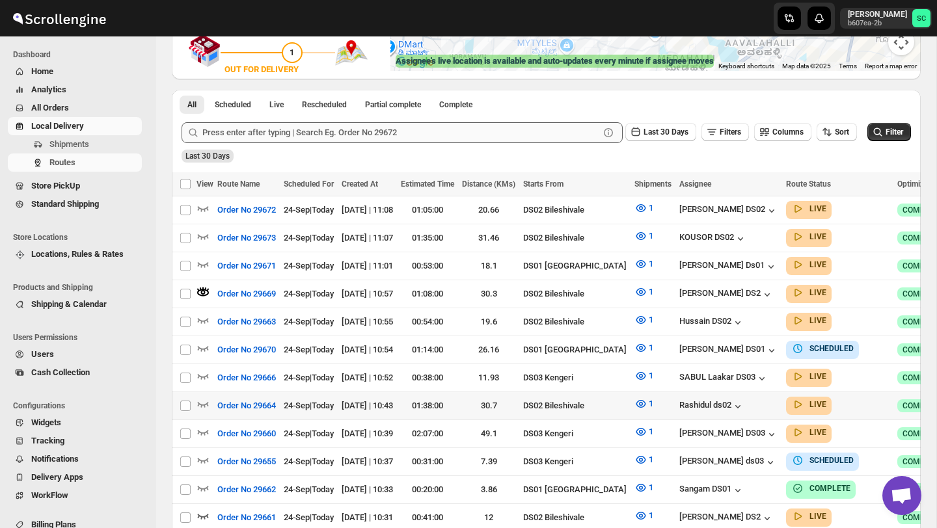
scroll to position [281, 0]
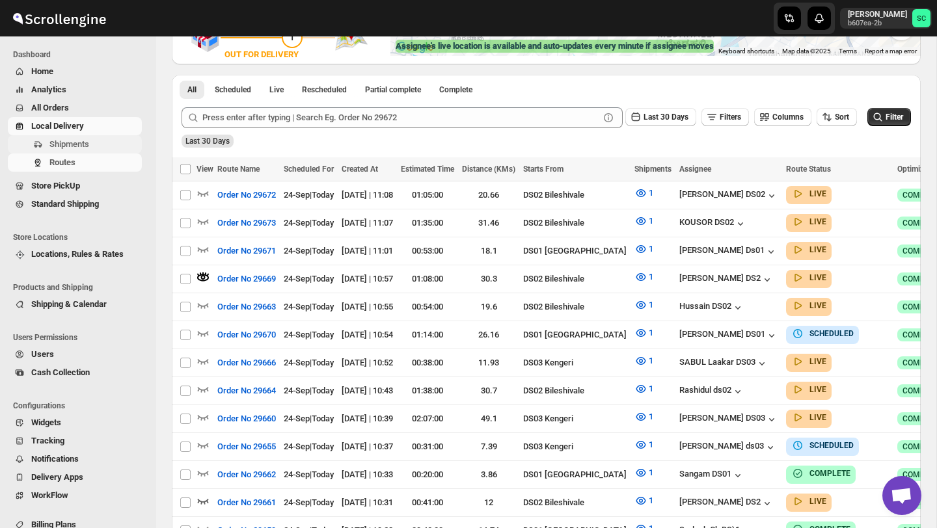
click at [83, 142] on span "Shipments" at bounding box center [69, 144] width 40 height 10
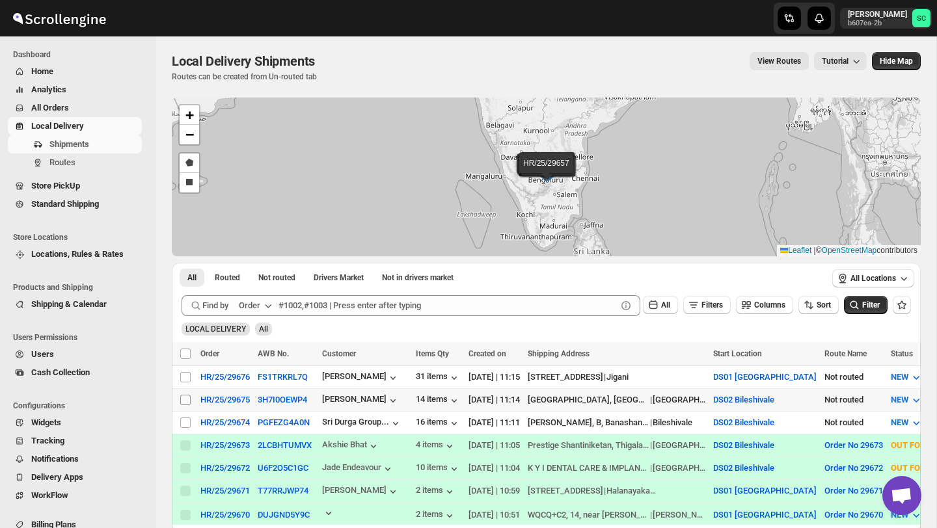
click at [184, 400] on input "Select shipment" at bounding box center [185, 400] width 10 height 10
checkbox input "true"
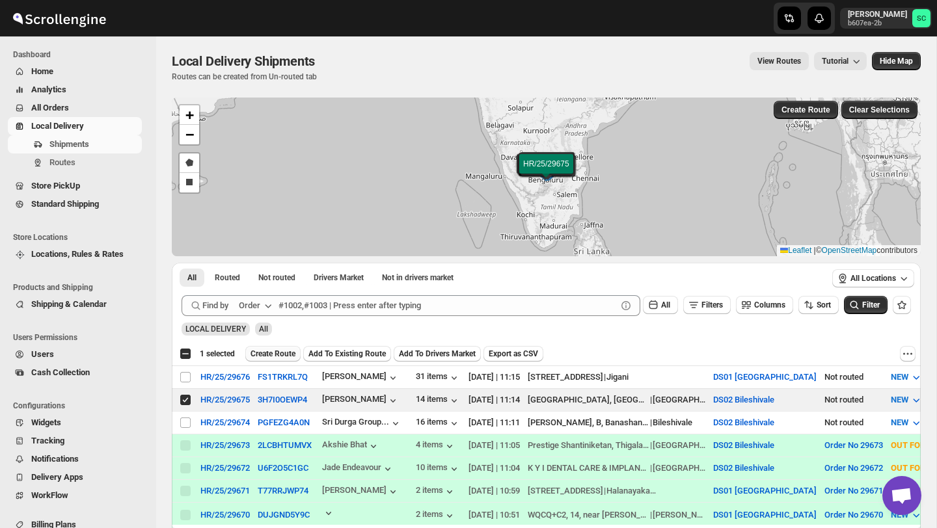
click at [278, 355] on span "Create Route" at bounding box center [272, 354] width 45 height 10
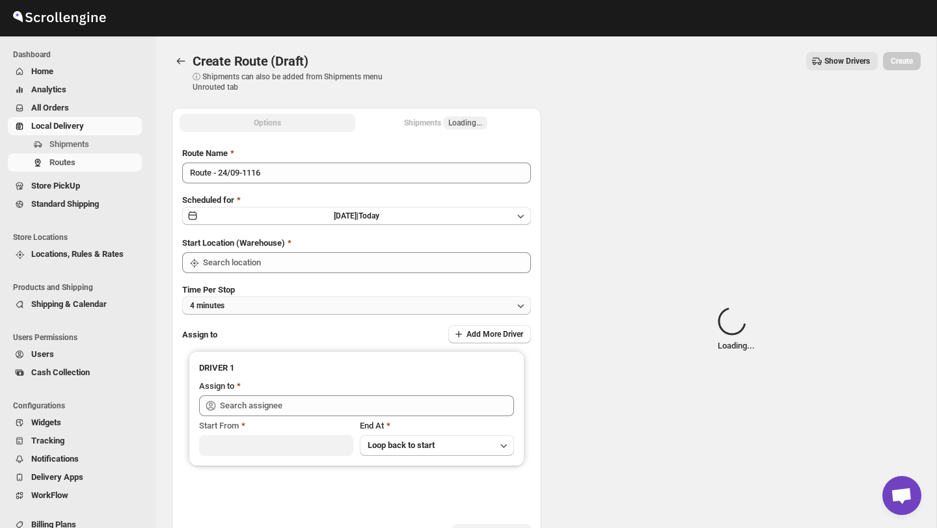
type input "DS02 Bileshivale"
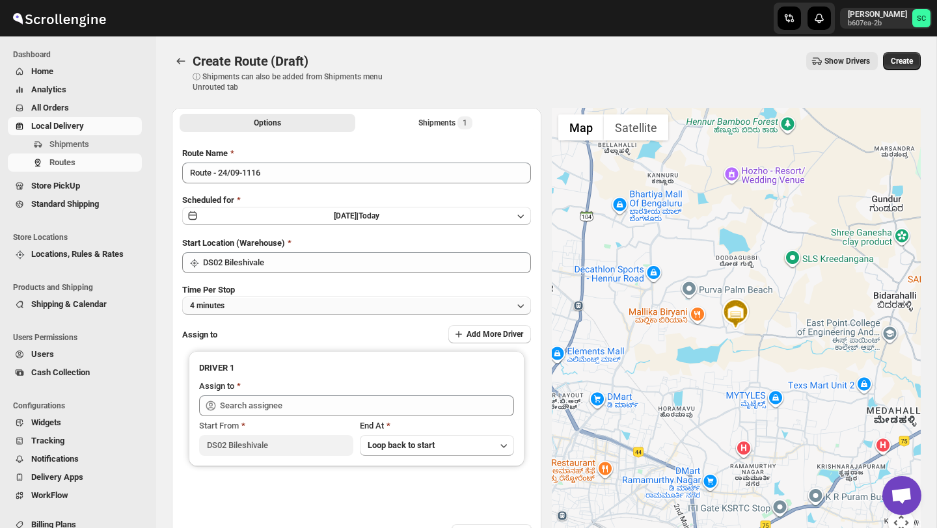
click at [286, 306] on button "4 minutes" at bounding box center [356, 306] width 349 height 18
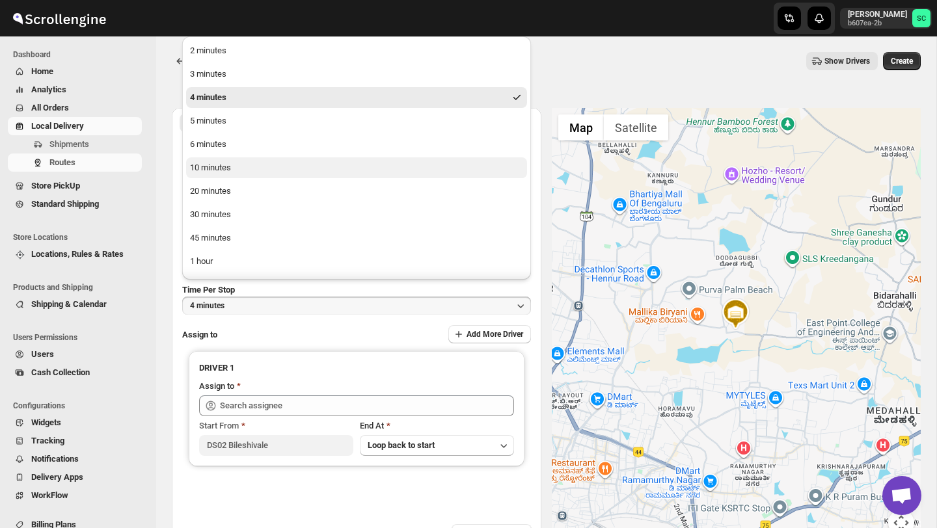
click at [237, 172] on button "10 minutes" at bounding box center [356, 167] width 341 height 21
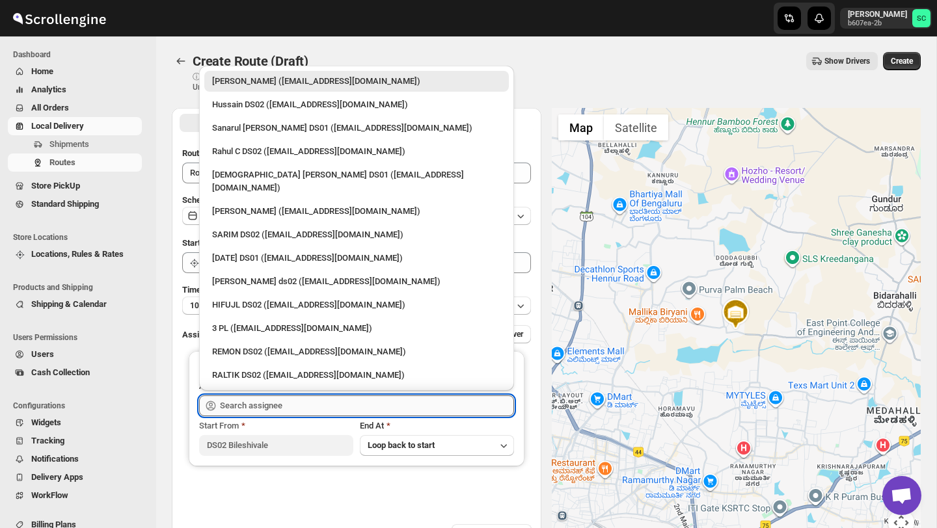
click at [264, 403] on input "text" at bounding box center [367, 405] width 294 height 21
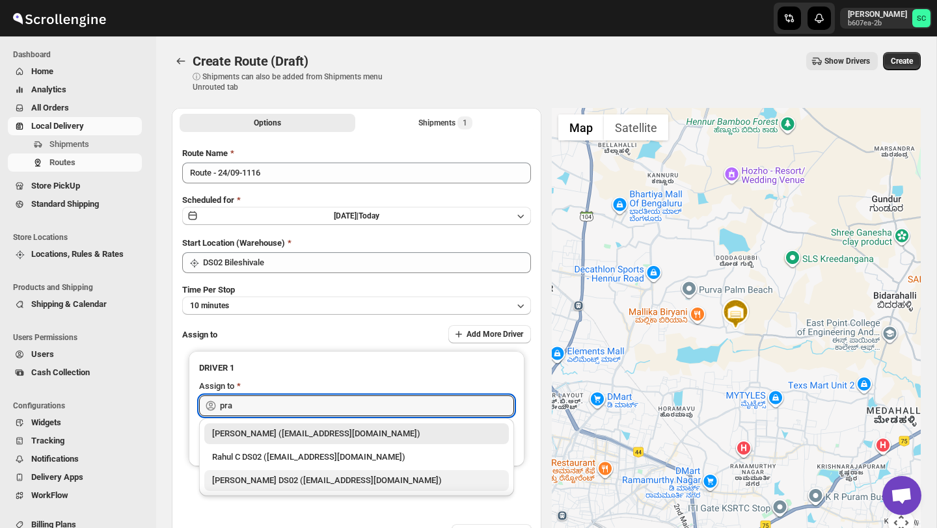
click at [291, 477] on div "[PERSON_NAME] DS02 ([EMAIL_ADDRESS][DOMAIN_NAME])" at bounding box center [356, 480] width 289 height 13
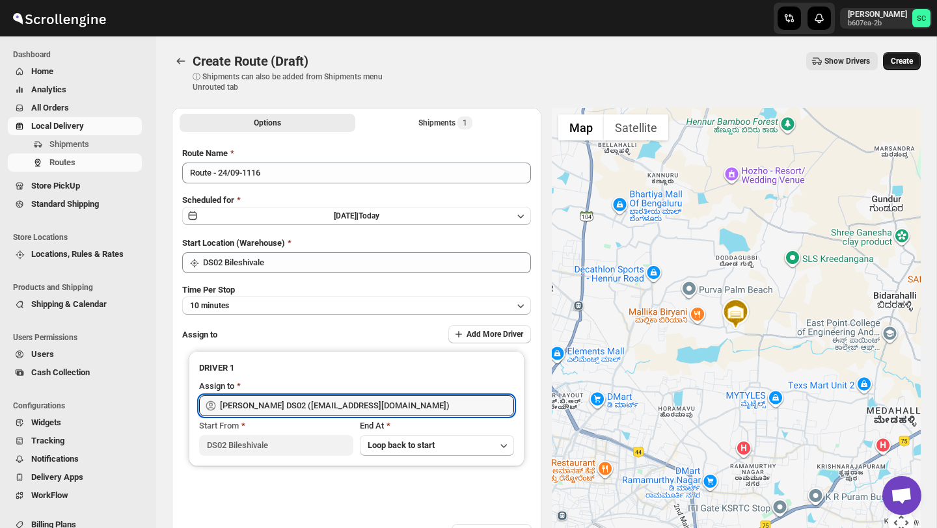
type input "[PERSON_NAME] DS02 ([EMAIL_ADDRESS][DOMAIN_NAME])"
click at [903, 55] on button "Create" at bounding box center [902, 61] width 38 height 18
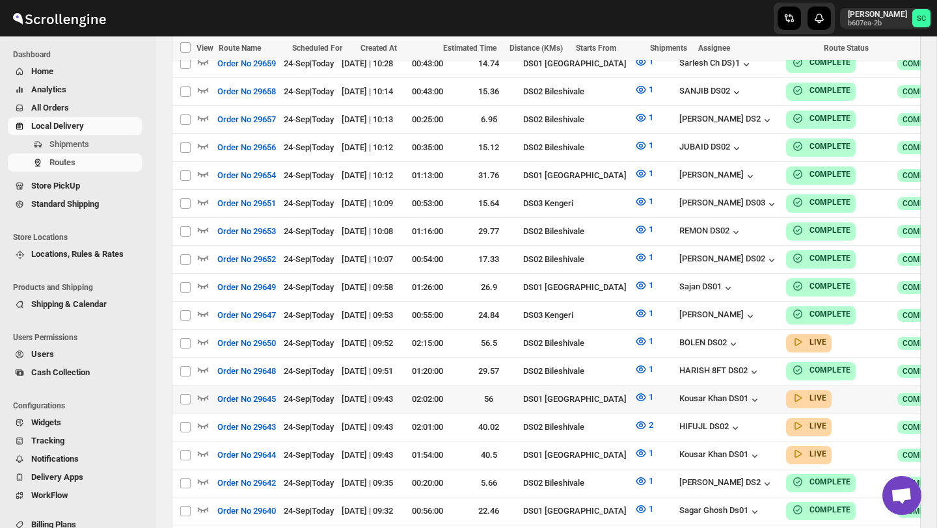
scroll to position [782, 0]
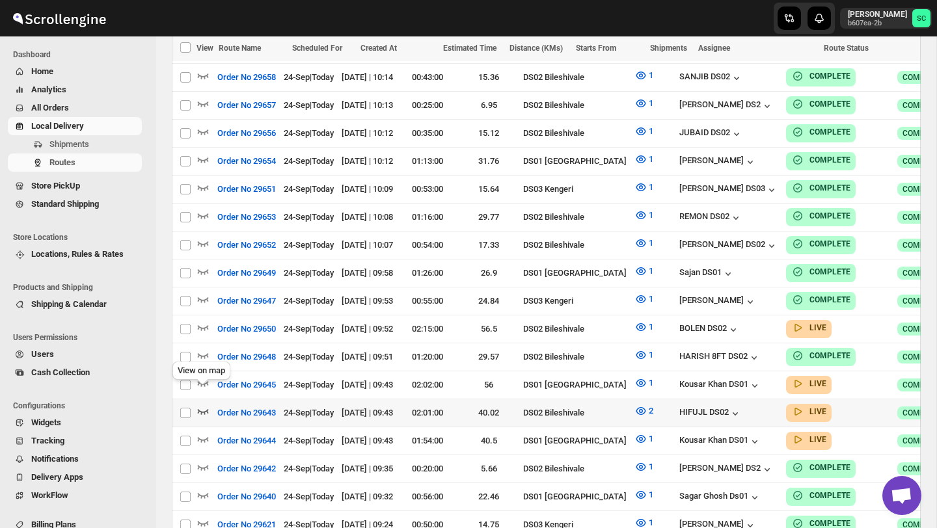
click at [204, 405] on icon "button" at bounding box center [202, 411] width 13 height 13
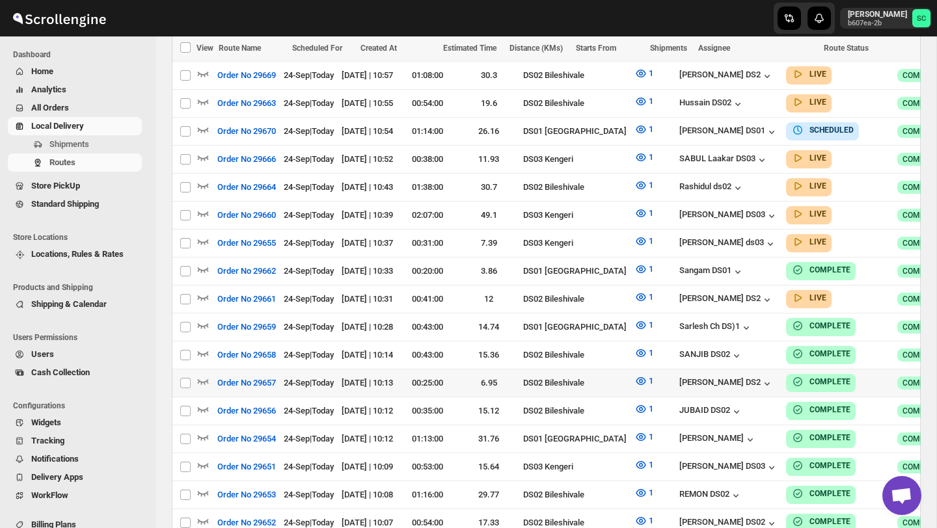
scroll to position [491, 0]
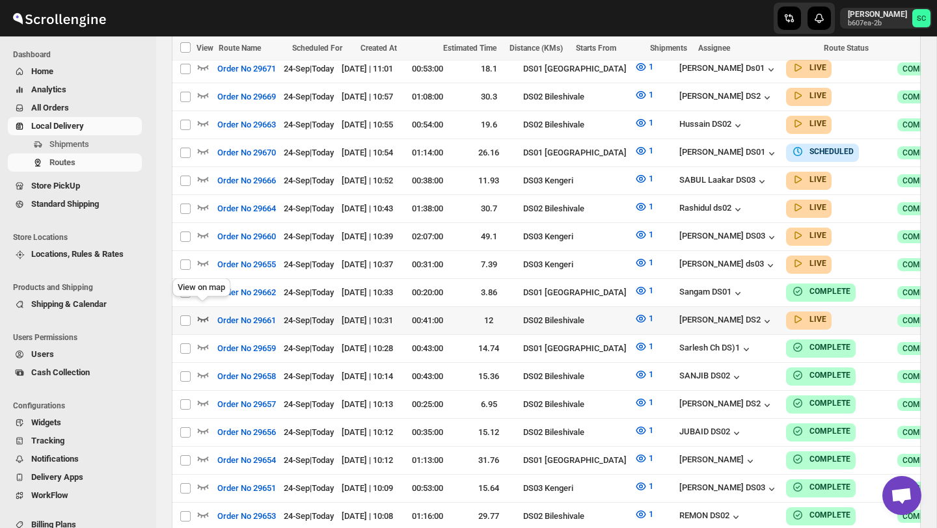
click at [202, 312] on icon "button" at bounding box center [202, 318] width 13 height 13
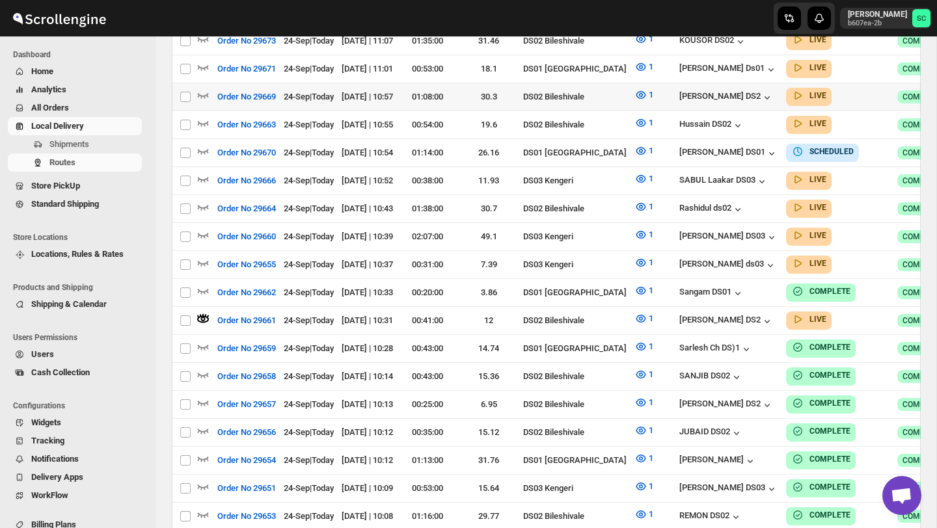
scroll to position [0, 0]
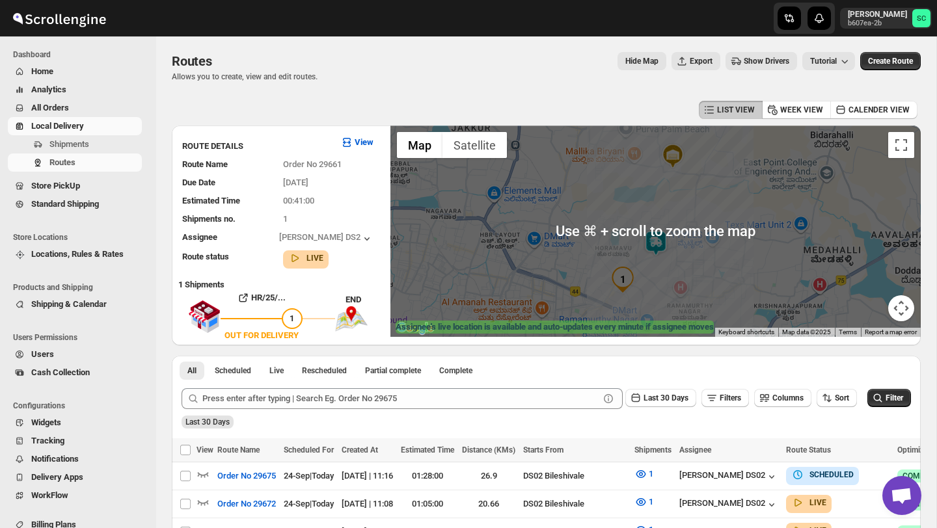
click at [658, 239] on img at bounding box center [656, 243] width 26 height 26
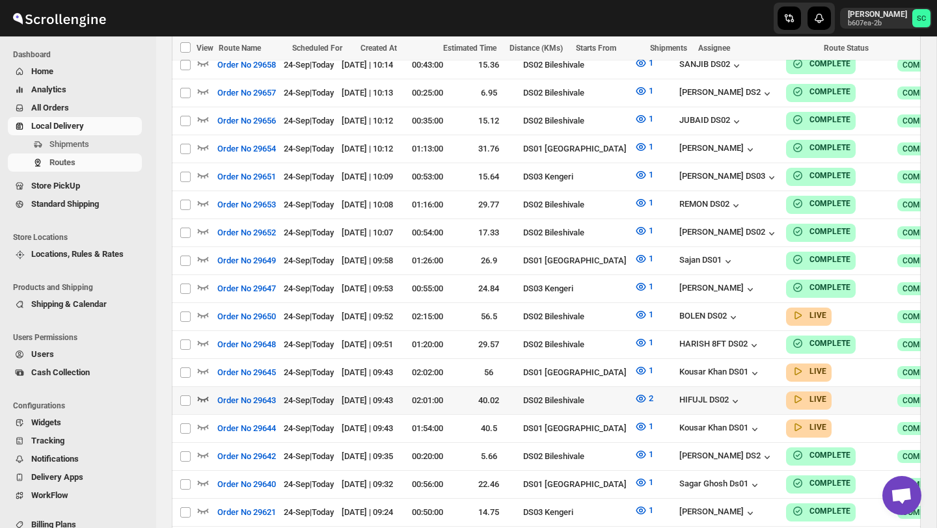
scroll to position [805, 0]
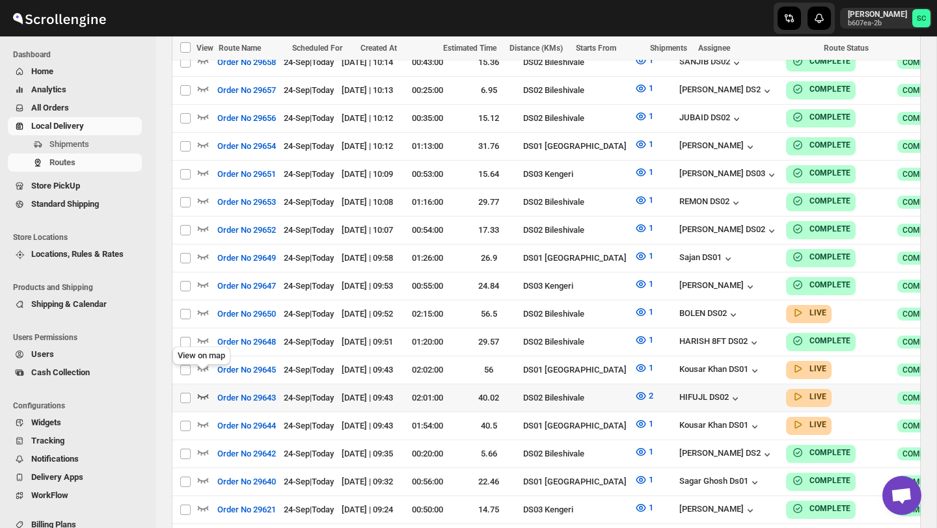
click at [209, 390] on icon "button" at bounding box center [202, 396] width 13 height 13
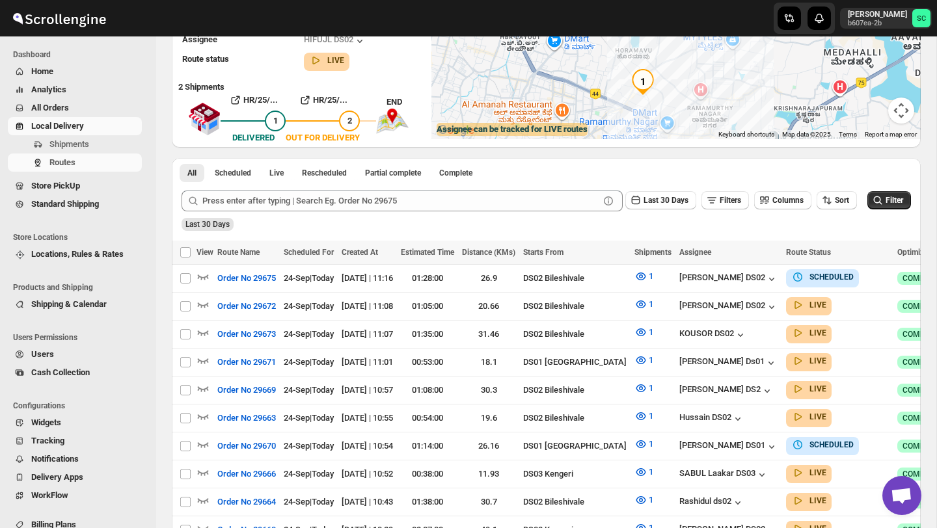
scroll to position [0, 0]
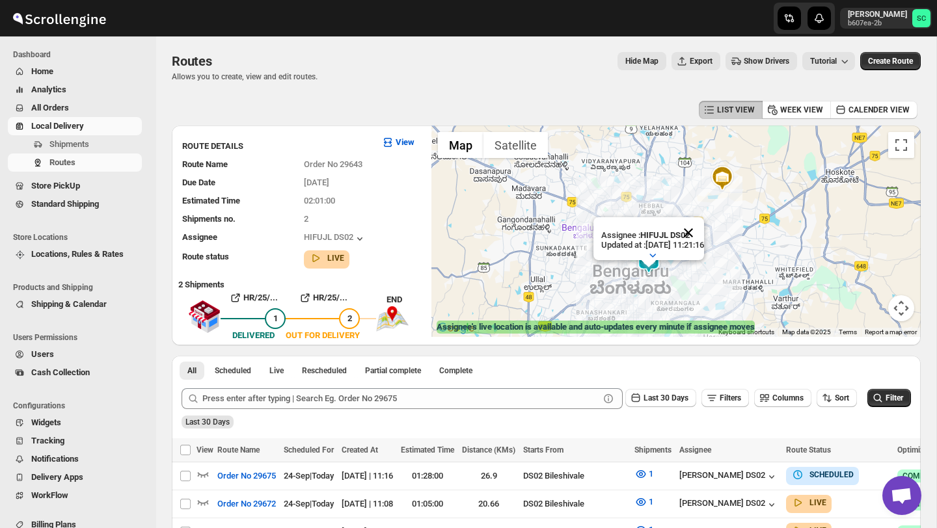
click at [700, 241] on button "Close" at bounding box center [688, 232] width 31 height 31
click at [669, 278] on div at bounding box center [675, 231] width 489 height 211
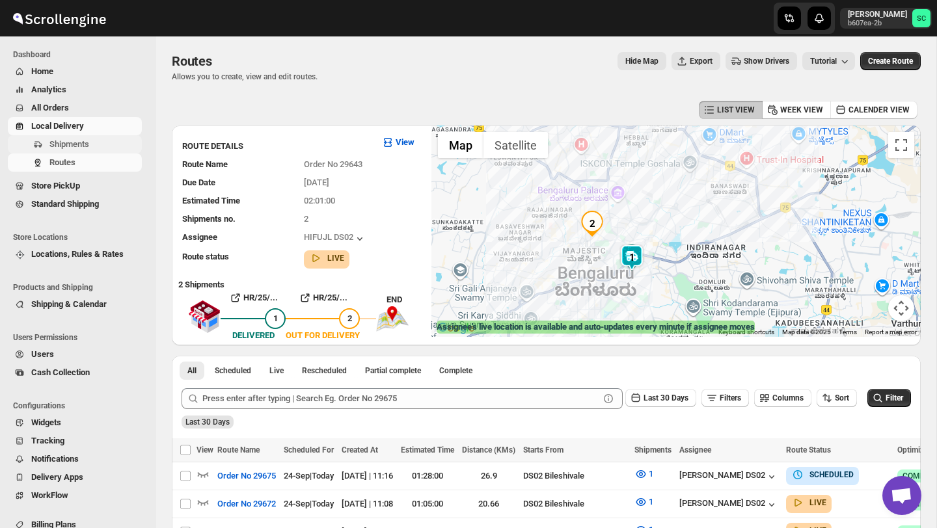
click at [105, 139] on span "Shipments" at bounding box center [94, 144] width 90 height 13
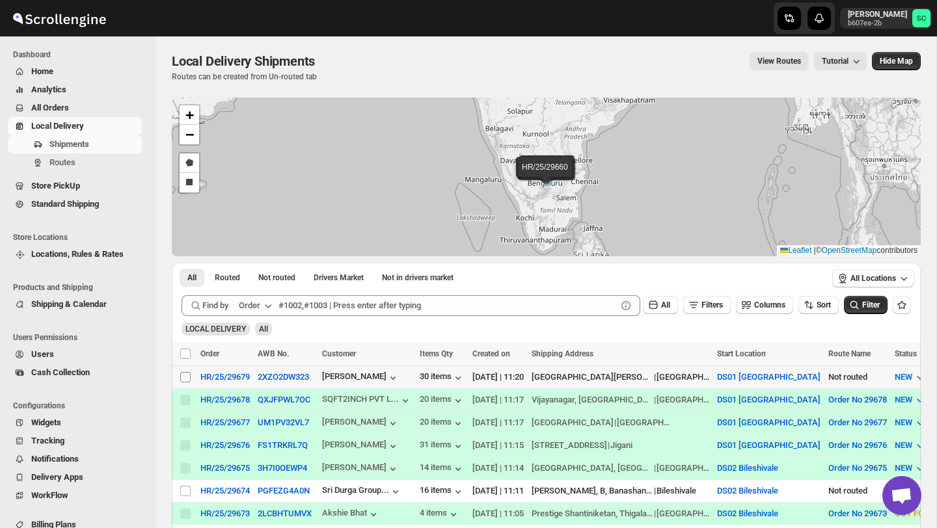
click at [185, 373] on input "Select shipment" at bounding box center [185, 377] width 10 height 10
checkbox input "true"
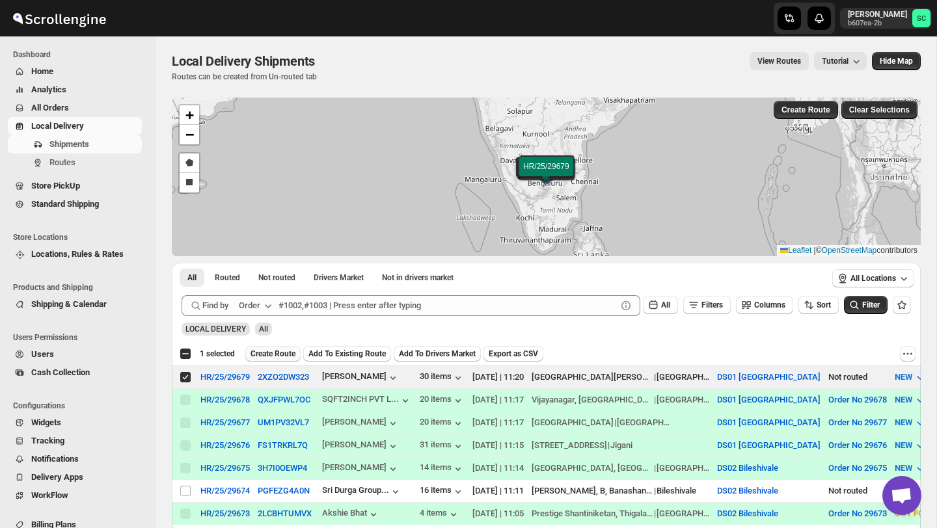
click at [277, 353] on span "Create Route" at bounding box center [272, 354] width 45 height 10
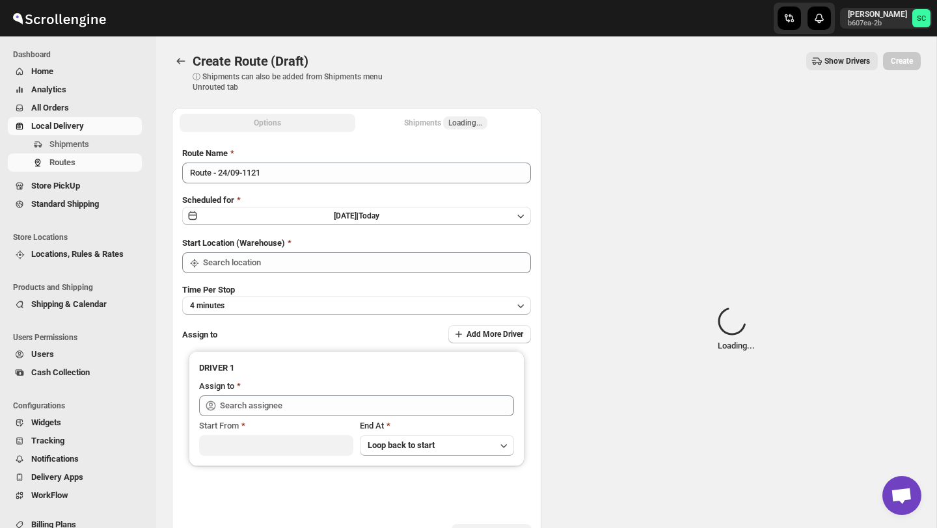
type input "DS01 [GEOGRAPHIC_DATA]"
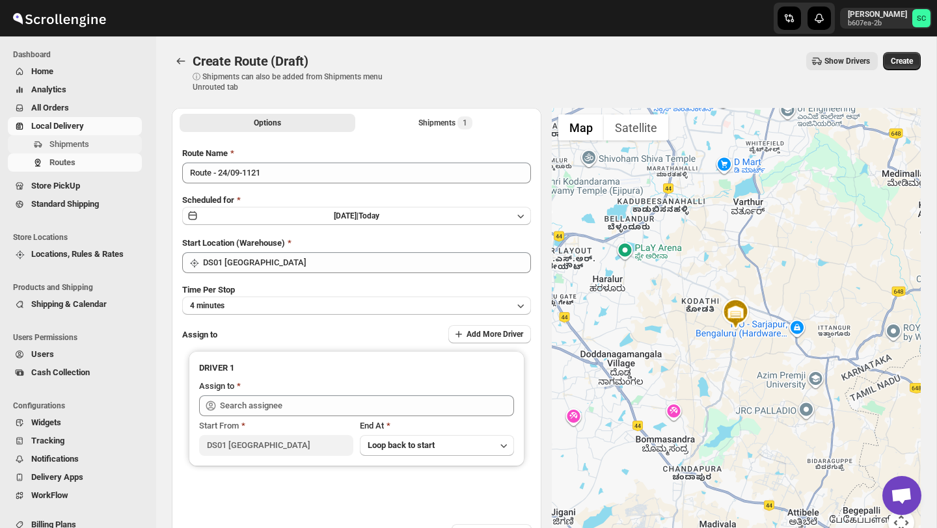
click at [88, 146] on span "Shipments" at bounding box center [69, 144] width 40 height 10
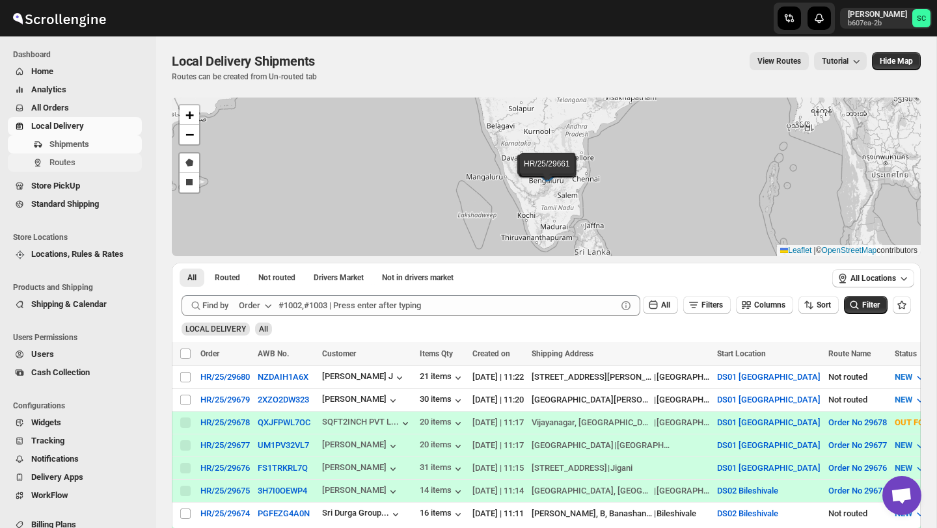
click at [116, 166] on span "Routes" at bounding box center [94, 162] width 90 height 13
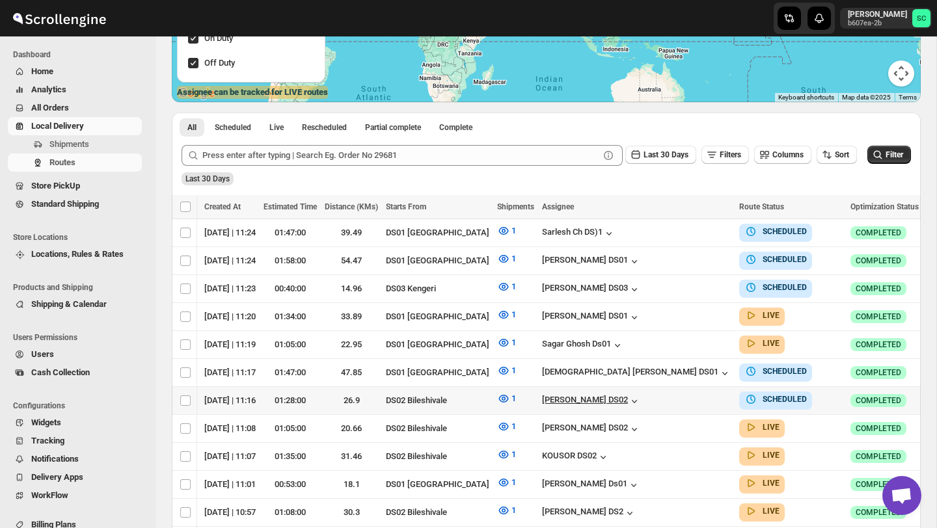
scroll to position [0, 137]
click at [929, 395] on icon "button" at bounding box center [935, 400] width 13 height 13
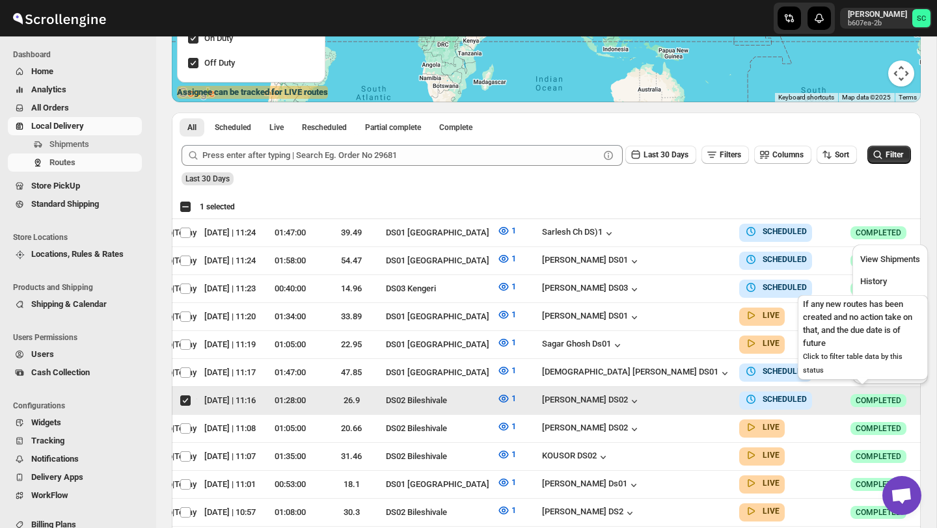
scroll to position [0, 0]
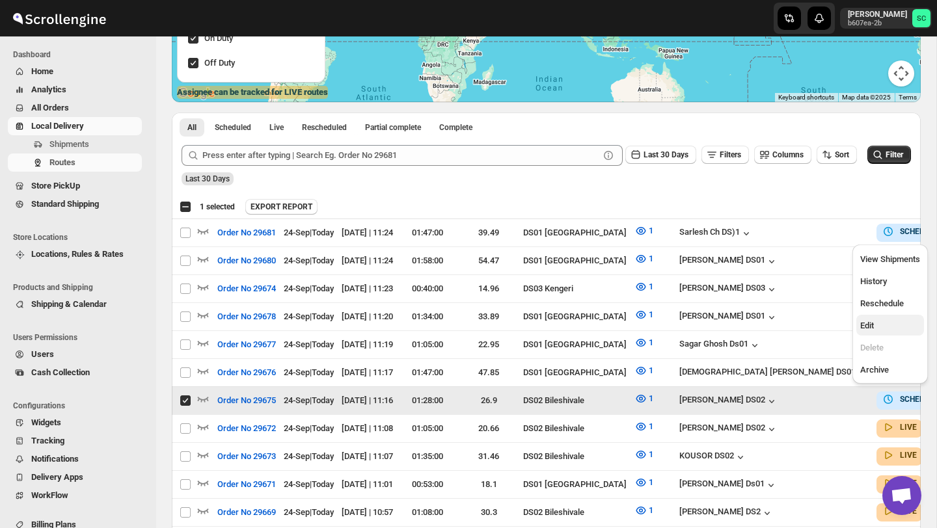
click at [887, 317] on button "Edit" at bounding box center [890, 325] width 68 height 21
checkbox input "false"
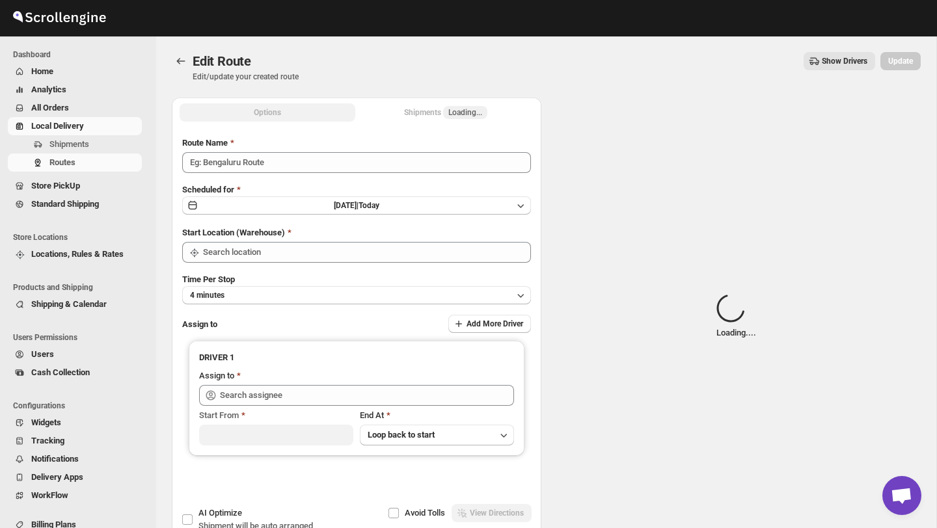
type input "Order No 29675"
type input "DS02 Bileshivale"
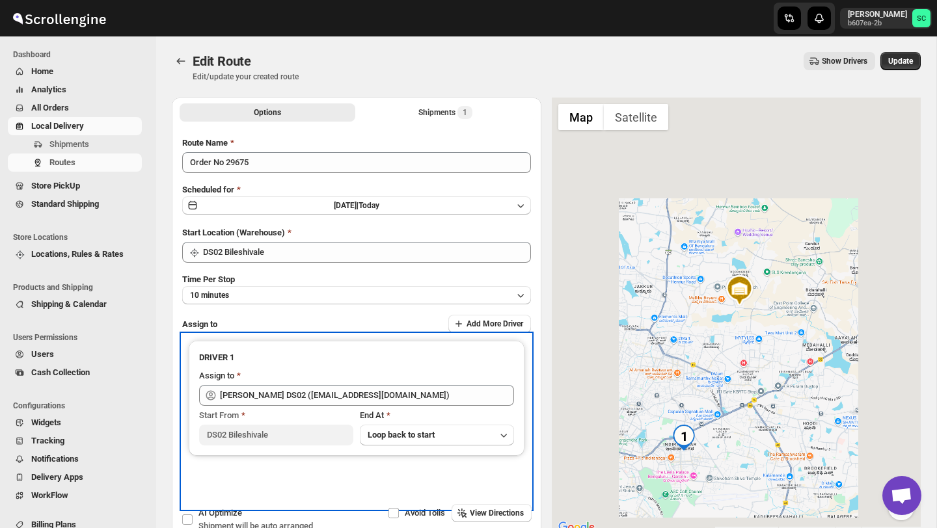
click at [435, 381] on div "Assign to" at bounding box center [356, 377] width 315 height 16
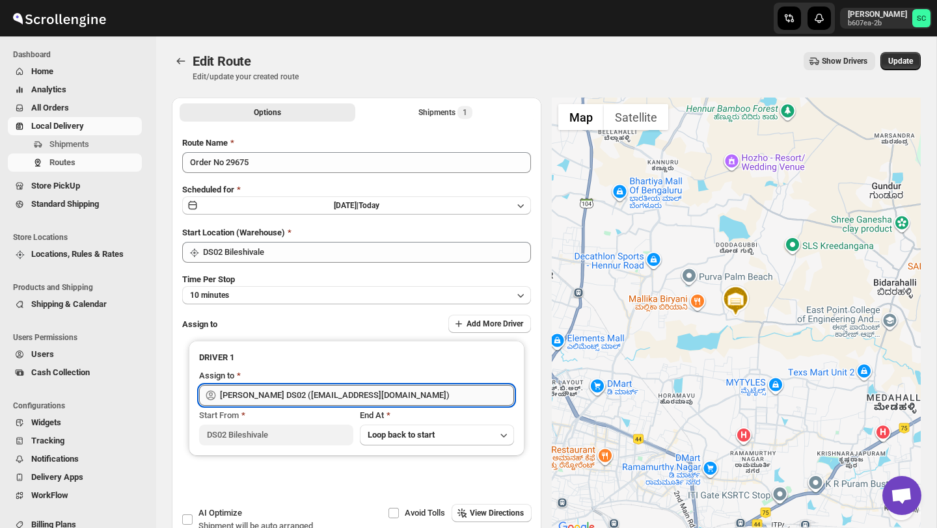
click at [426, 387] on input "[PERSON_NAME] DS02 ([EMAIL_ADDRESS][DOMAIN_NAME])" at bounding box center [367, 395] width 294 height 21
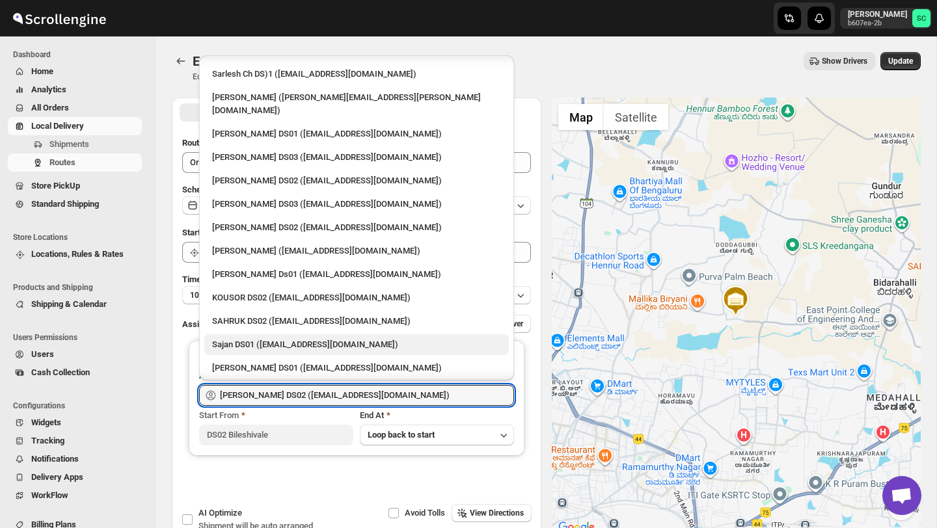
scroll to position [438, 0]
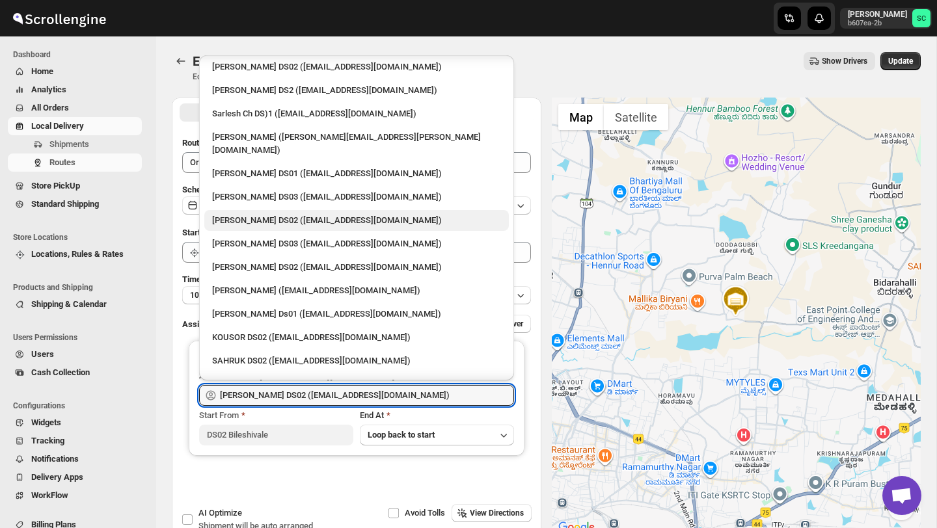
click at [282, 214] on div "[PERSON_NAME] DS02 ([EMAIL_ADDRESS][DOMAIN_NAME])" at bounding box center [356, 220] width 289 height 13
type input "[PERSON_NAME] DS02 ([EMAIL_ADDRESS][DOMAIN_NAME])"
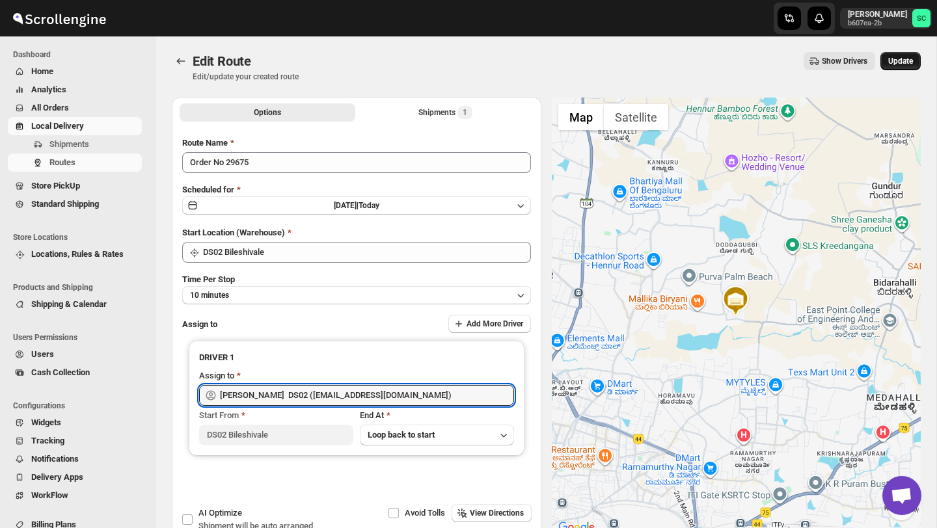
click at [898, 59] on span "Update" at bounding box center [900, 61] width 25 height 10
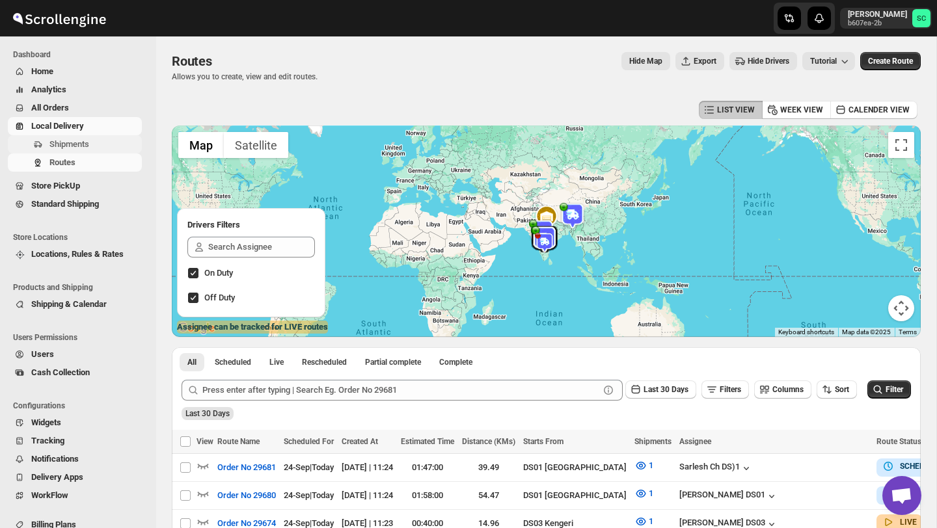
click at [96, 141] on span "Shipments" at bounding box center [94, 144] width 90 height 13
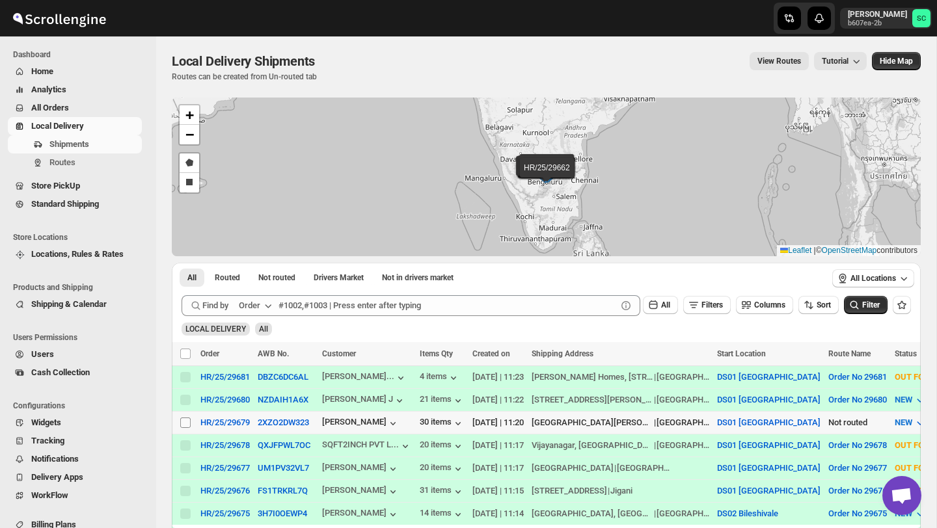
click at [188, 425] on input "Select shipment" at bounding box center [185, 423] width 10 height 10
checkbox input "true"
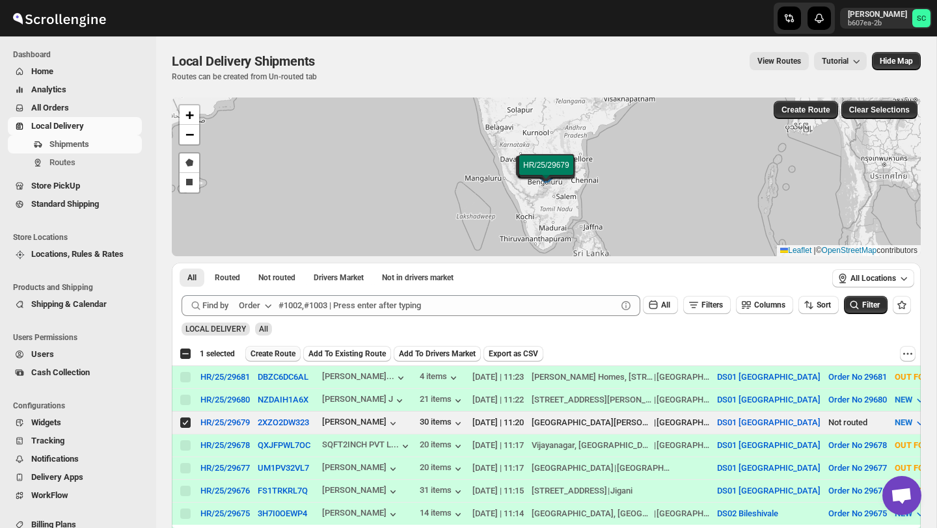
click at [281, 351] on span "Create Route" at bounding box center [272, 354] width 45 height 10
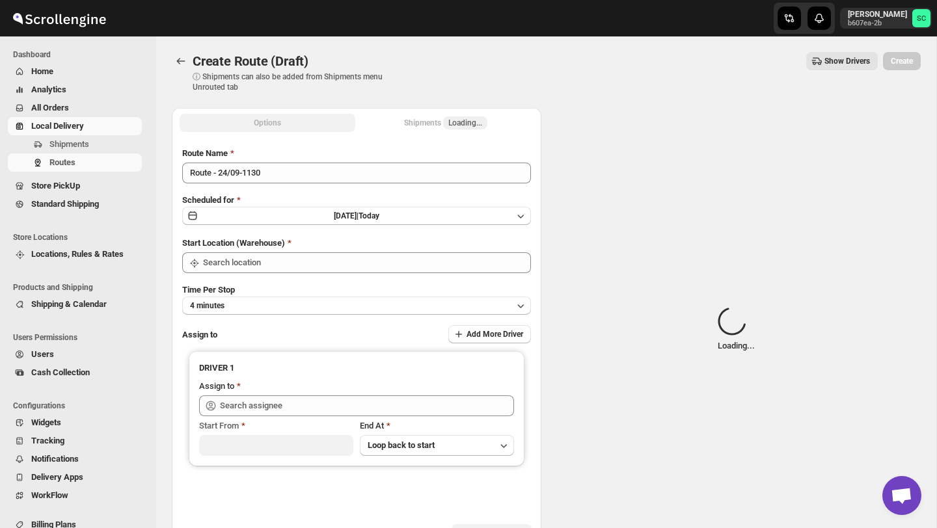
type input "DS01 [GEOGRAPHIC_DATA]"
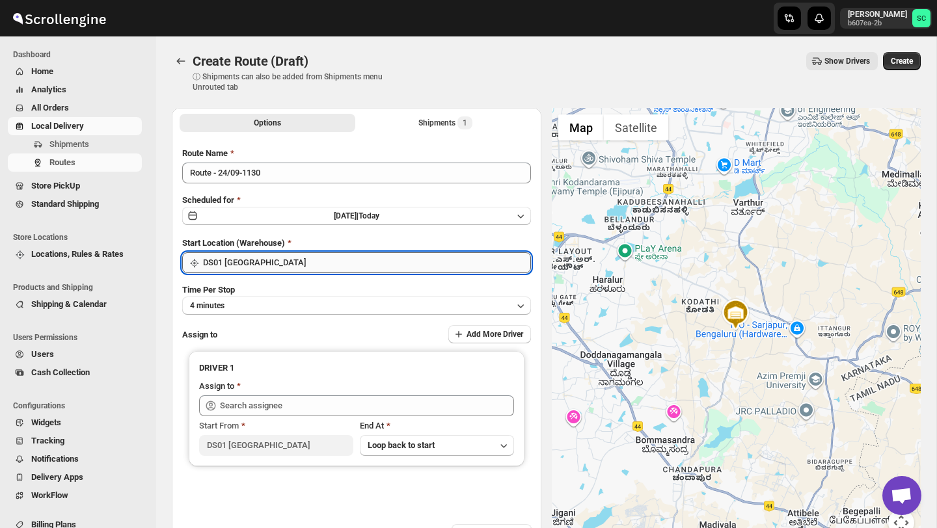
click at [350, 261] on input "DS01 [GEOGRAPHIC_DATA]" at bounding box center [367, 262] width 328 height 21
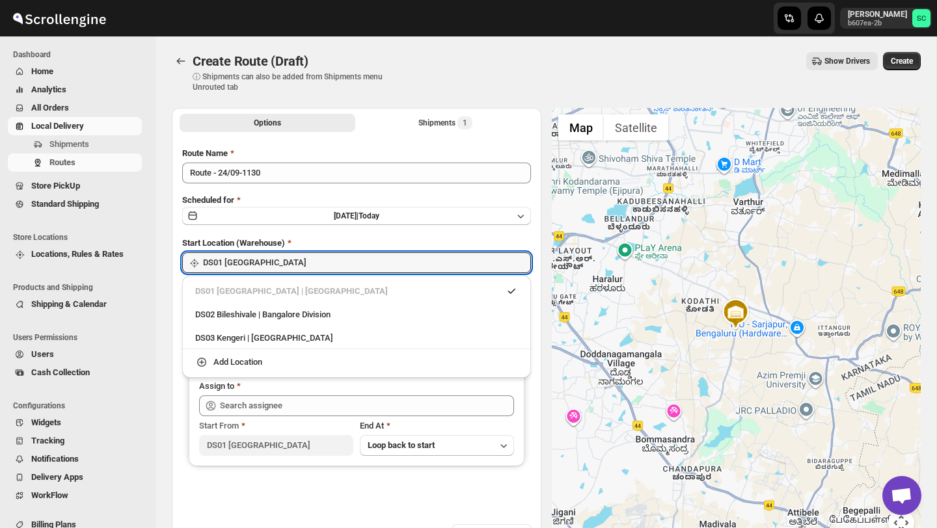
click at [332, 310] on div "DS02 Bileshivale | Bangalore Division" at bounding box center [356, 314] width 323 height 13
type input "DS02 Bileshivale"
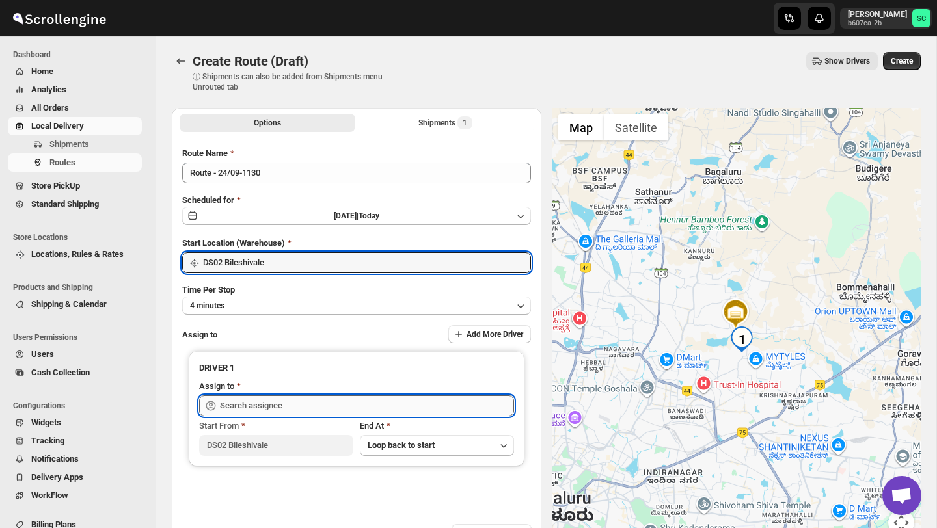
click at [289, 400] on input "text" at bounding box center [367, 405] width 294 height 21
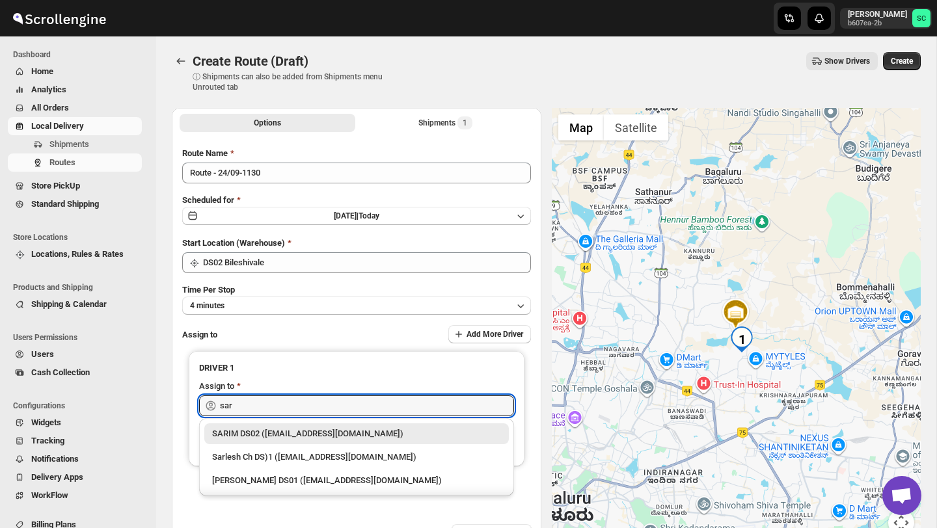
click at [328, 435] on div "SARIM DS02 ([EMAIL_ADDRESS][DOMAIN_NAME])" at bounding box center [356, 433] width 289 height 13
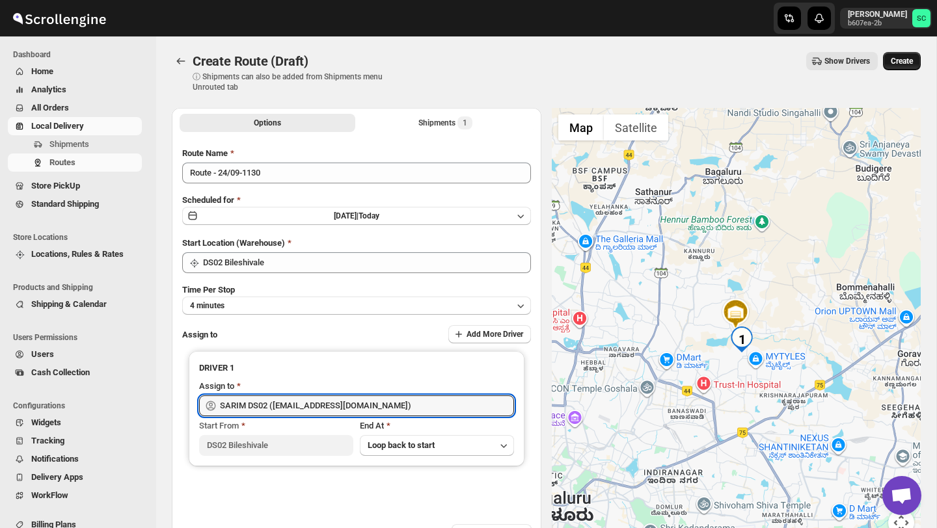
type input "SARIM DS02 ([EMAIL_ADDRESS][DOMAIN_NAME])"
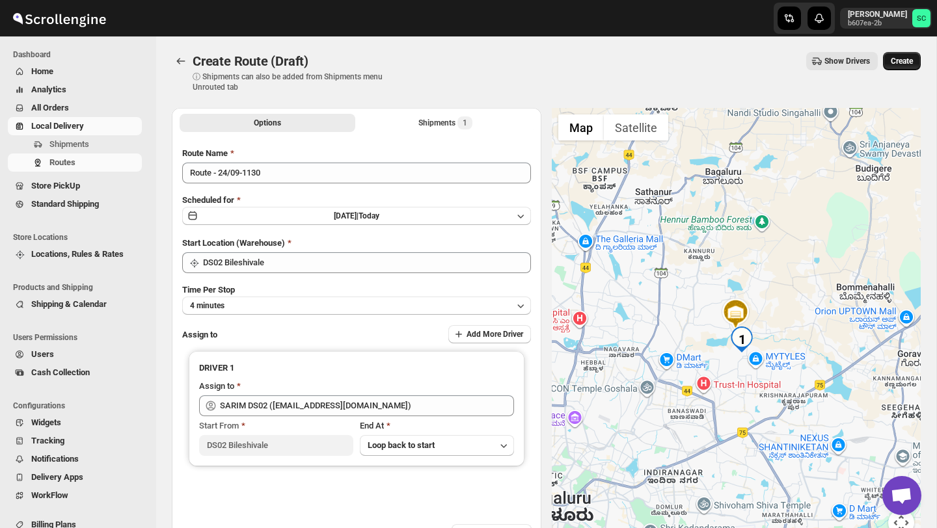
click at [899, 64] on span "Create" at bounding box center [901, 61] width 22 height 10
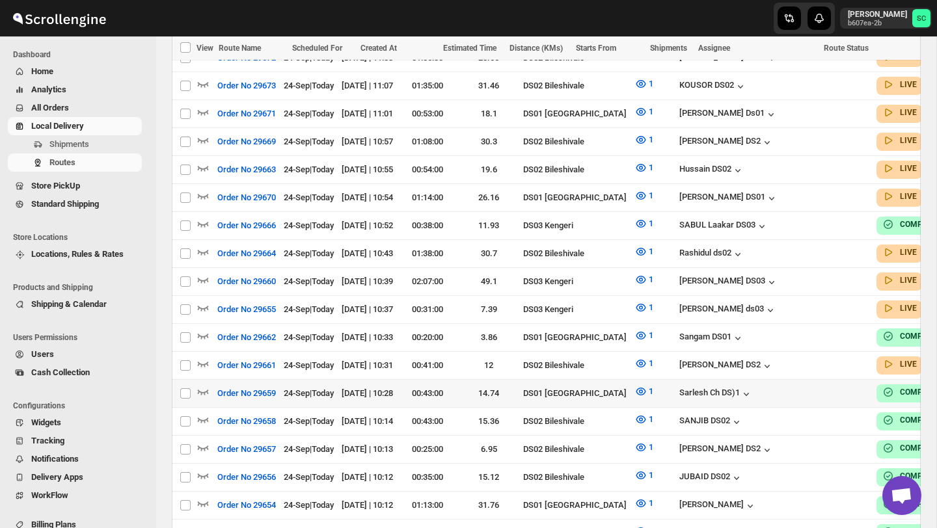
scroll to position [638, 0]
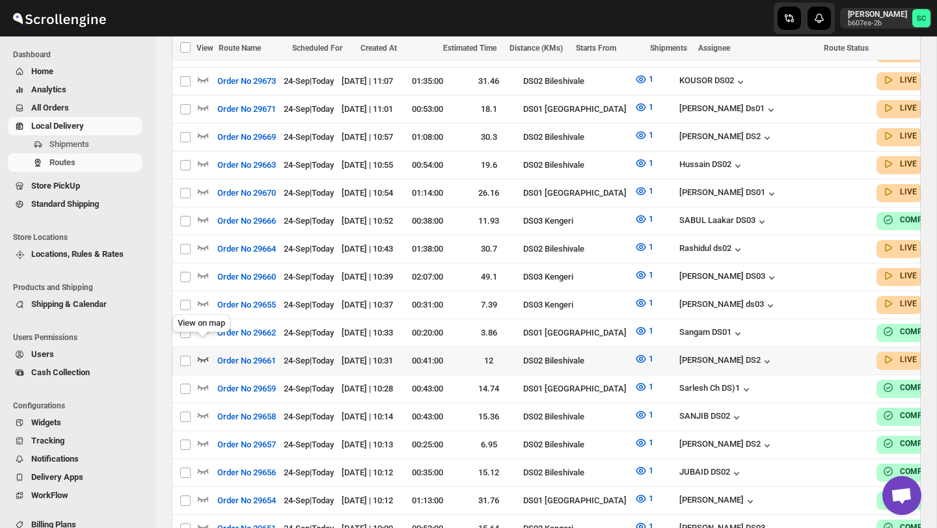
click at [202, 357] on icon "button" at bounding box center [203, 359] width 11 height 5
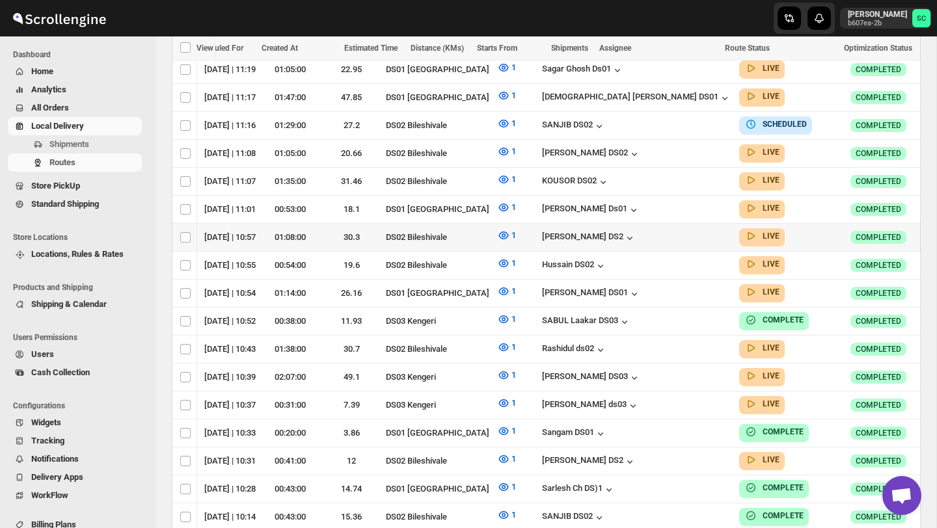
scroll to position [0, 137]
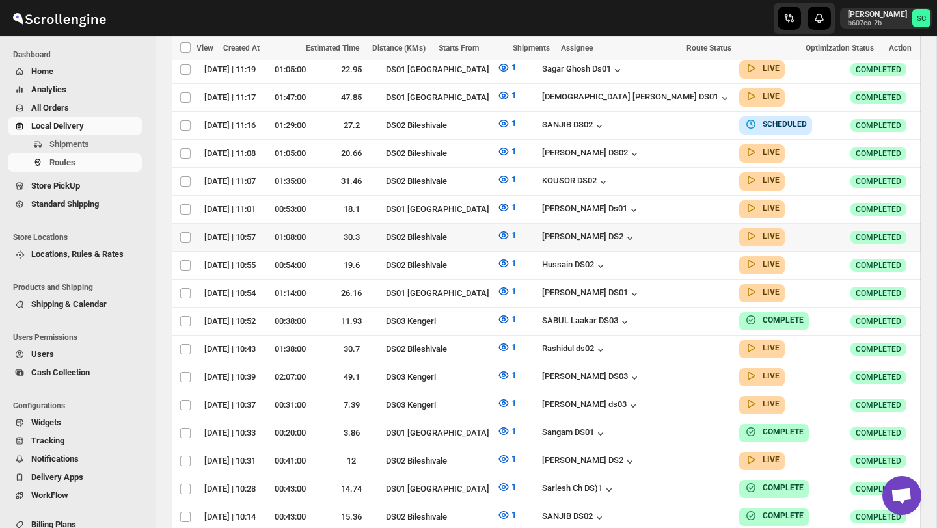
click at [929, 230] on icon "button" at bounding box center [935, 236] width 13 height 13
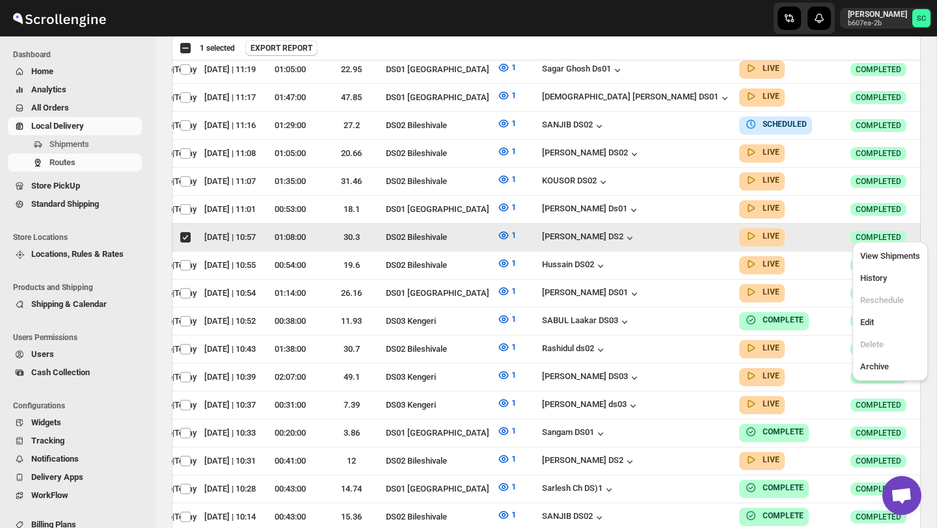
scroll to position [0, 0]
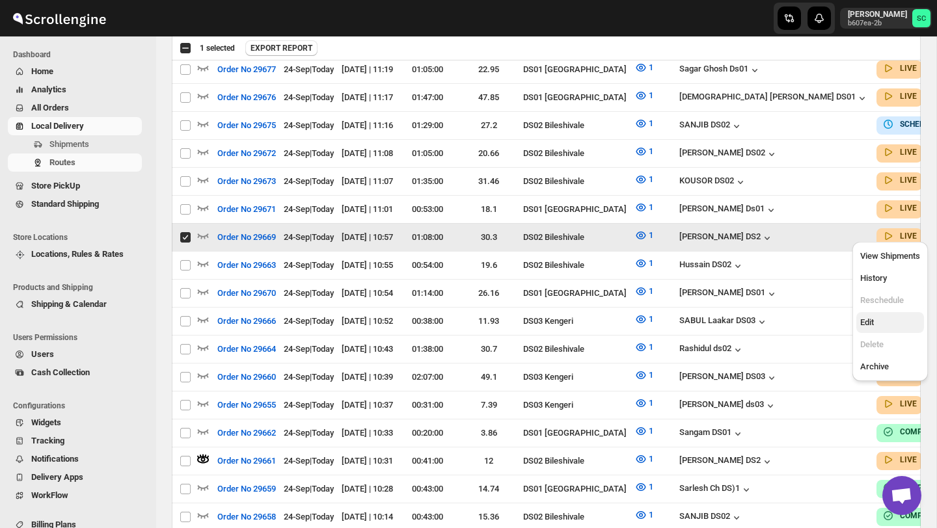
click at [888, 322] on span "Edit" at bounding box center [890, 322] width 60 height 13
checkbox input "false"
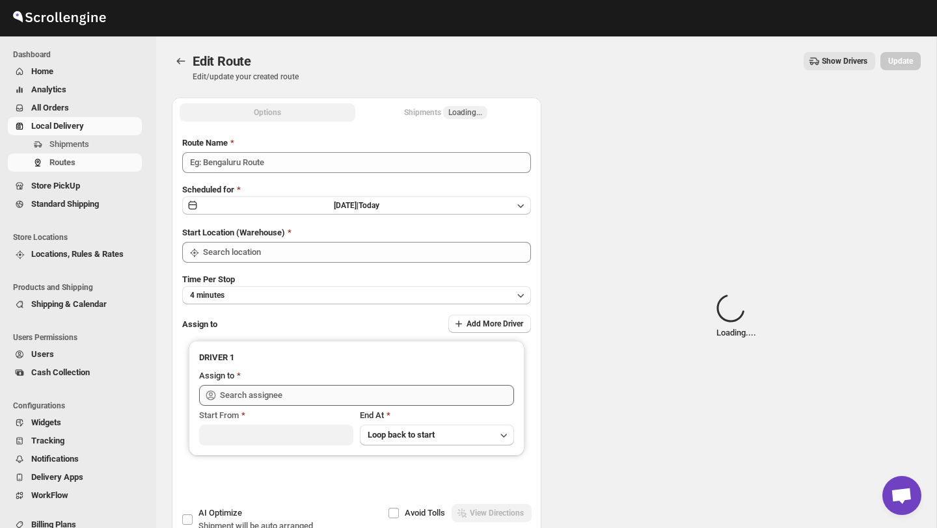
type input "Order No 29669"
type input "DS02 Bileshivale"
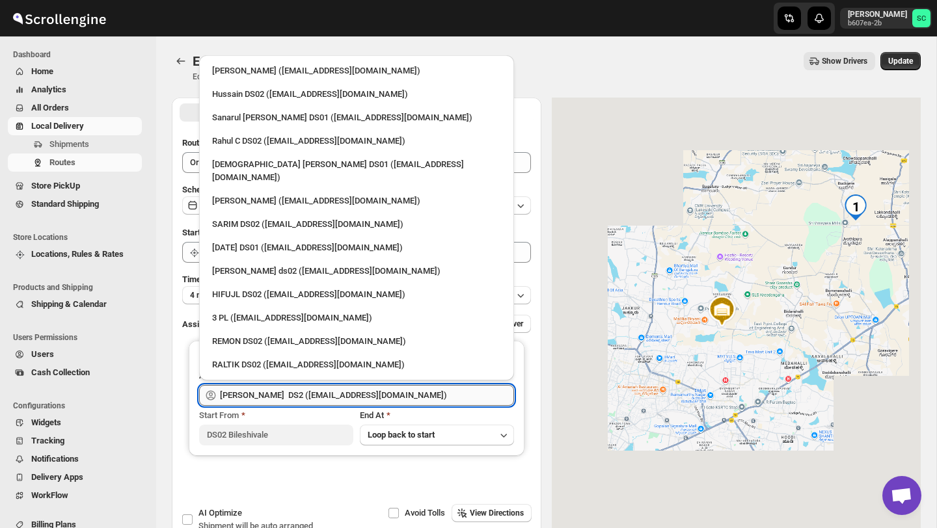
click at [386, 392] on input "[PERSON_NAME] DS2 ([EMAIL_ADDRESS][DOMAIN_NAME])" at bounding box center [367, 395] width 294 height 21
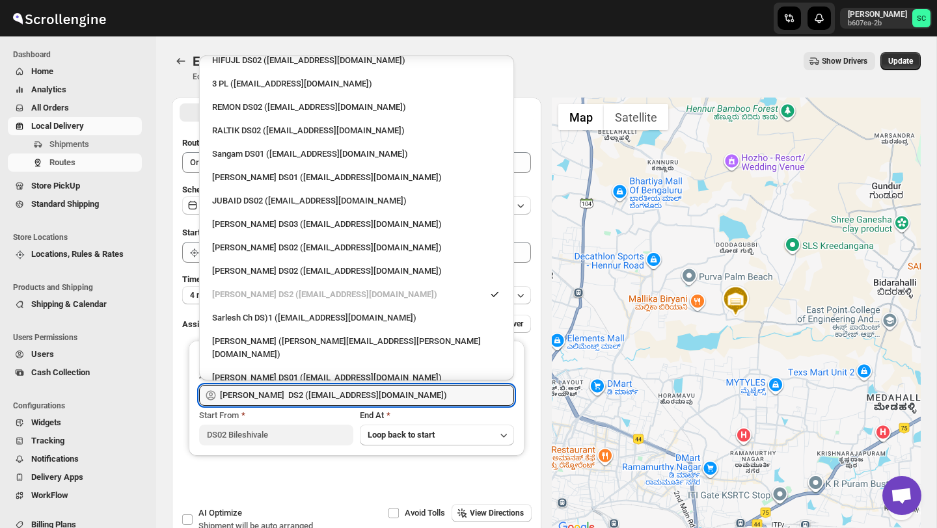
scroll to position [231, 0]
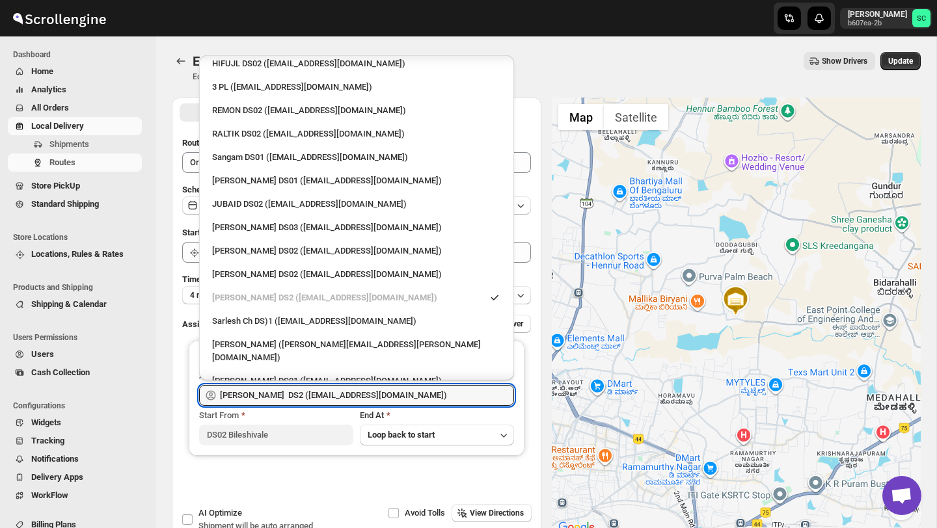
click at [277, 245] on div "[PERSON_NAME] DS02 ([EMAIL_ADDRESS][DOMAIN_NAME])" at bounding box center [356, 251] width 289 height 13
type input "[PERSON_NAME] DS02 ([EMAIL_ADDRESS][DOMAIN_NAME])"
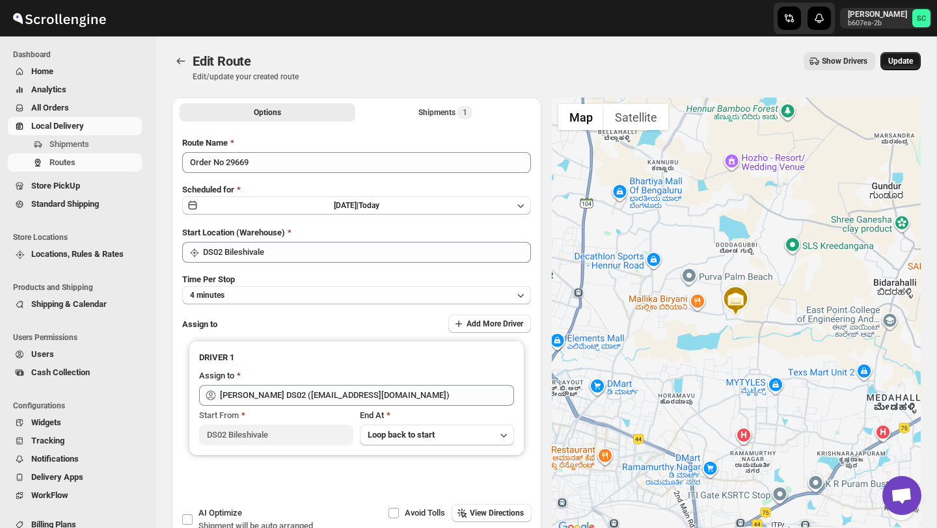
click at [901, 60] on span "Update" at bounding box center [900, 61] width 25 height 10
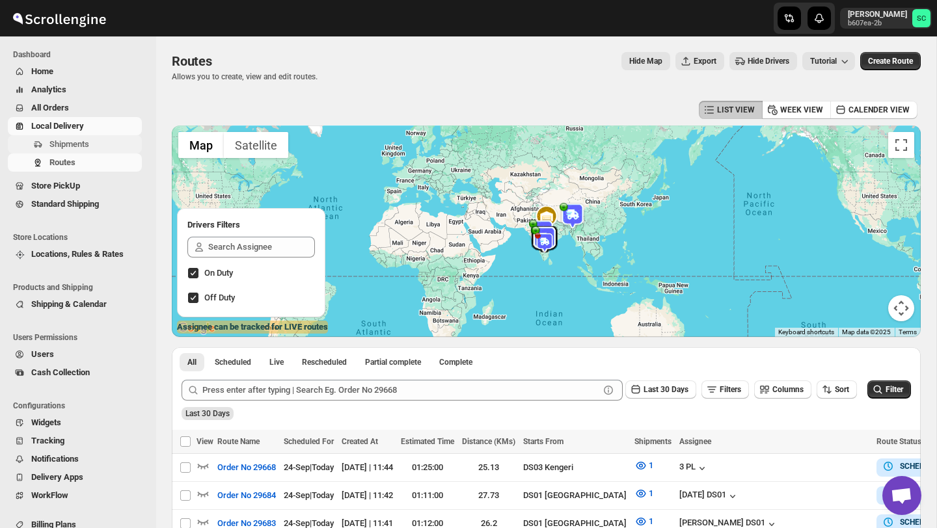
click at [74, 148] on span "Shipments" at bounding box center [69, 144] width 40 height 10
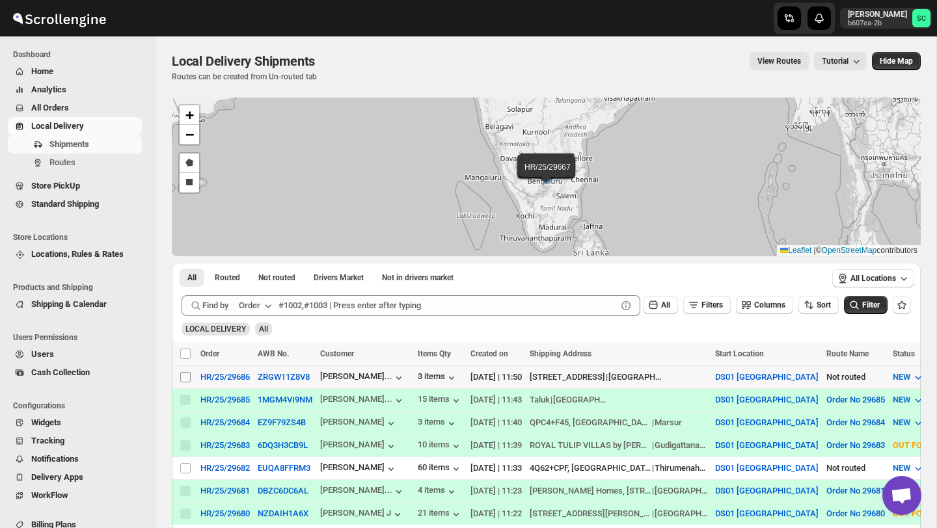
click at [188, 378] on input "Select shipment" at bounding box center [185, 377] width 10 height 10
checkbox input "true"
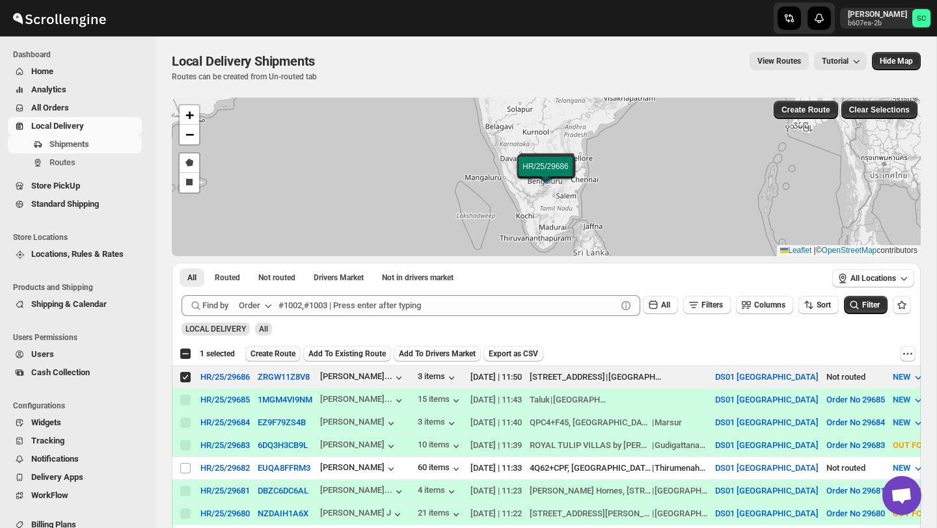
click at [255, 360] on button "Create Route" at bounding box center [272, 354] width 55 height 16
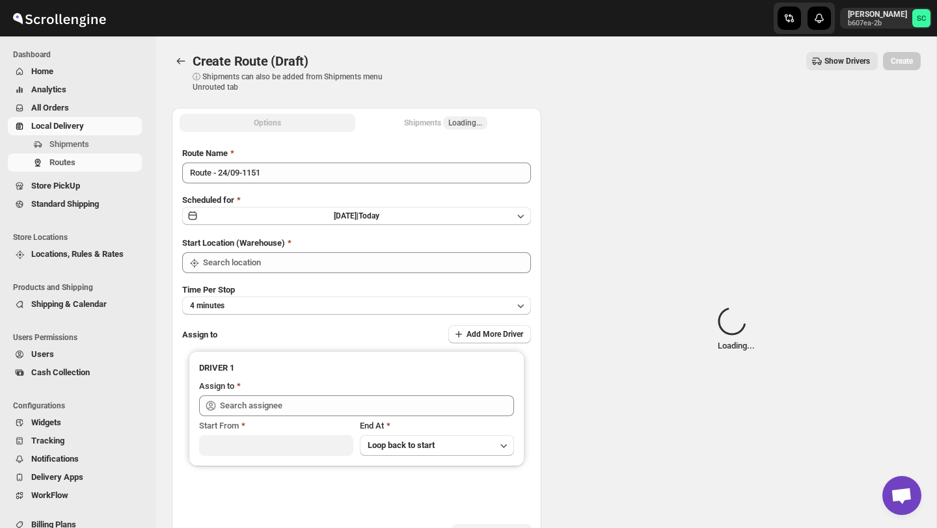
type input "DS01 [GEOGRAPHIC_DATA]"
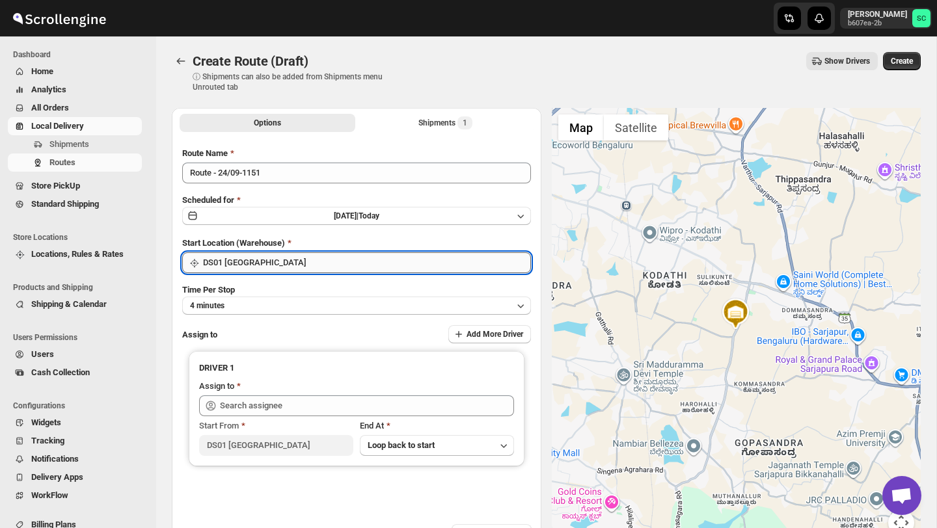
click at [294, 264] on input "DS01 [GEOGRAPHIC_DATA]" at bounding box center [367, 262] width 328 height 21
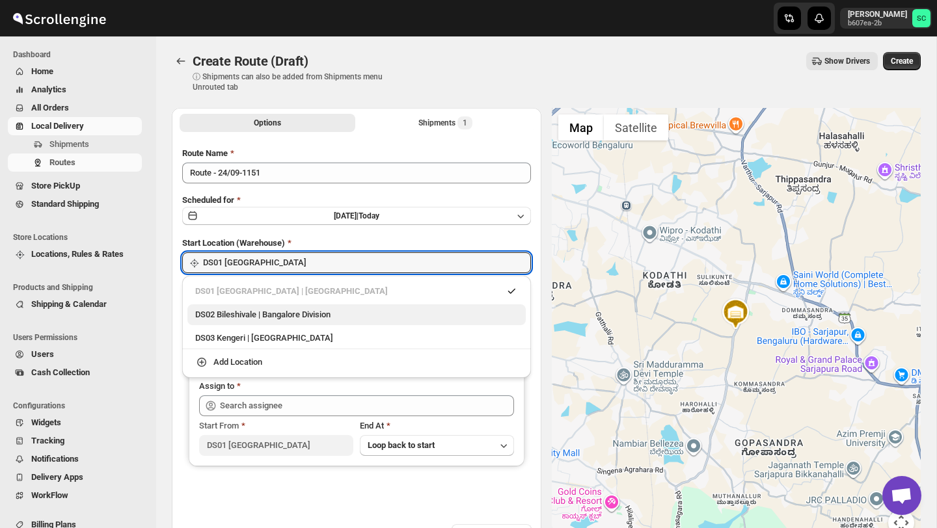
click at [295, 314] on div "DS02 Bileshivale | Bangalore Division" at bounding box center [356, 314] width 323 height 13
type input "DS02 Bileshivale"
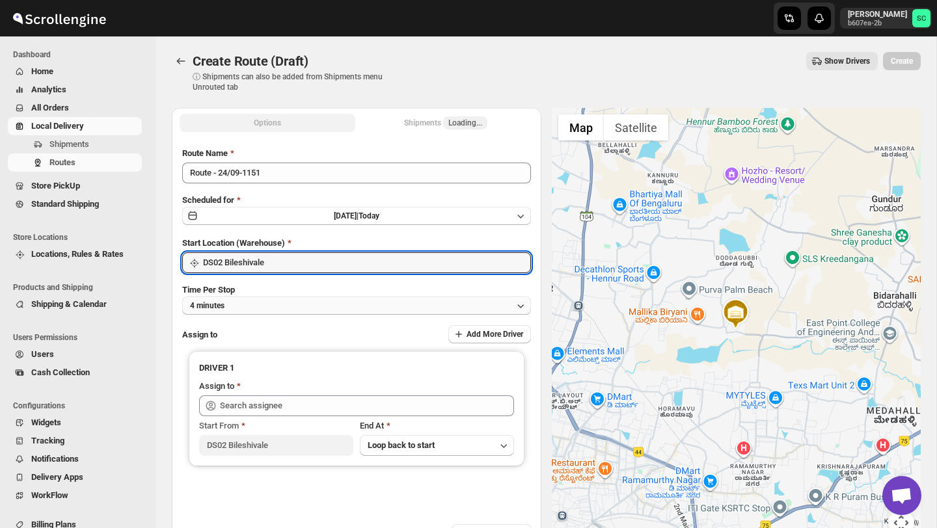
click at [287, 305] on button "4 minutes" at bounding box center [356, 306] width 349 height 18
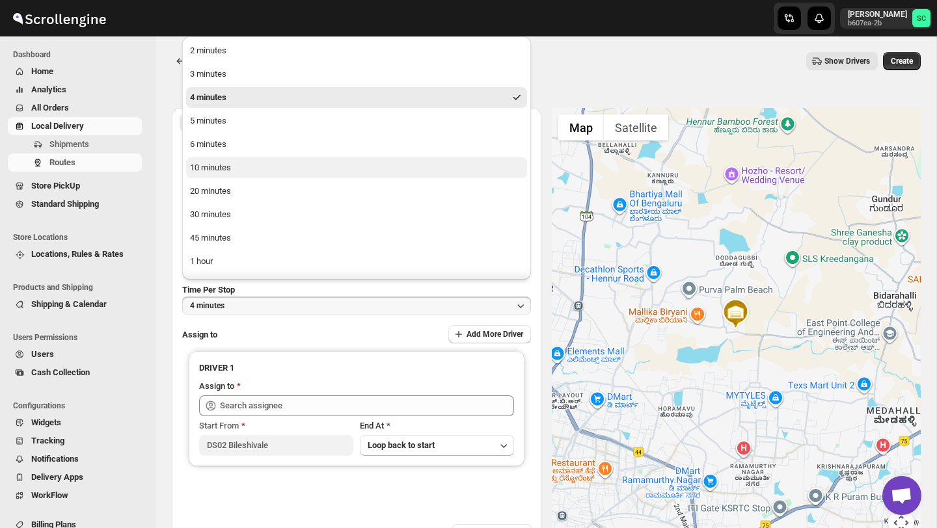
click at [243, 168] on button "10 minutes" at bounding box center [356, 167] width 341 height 21
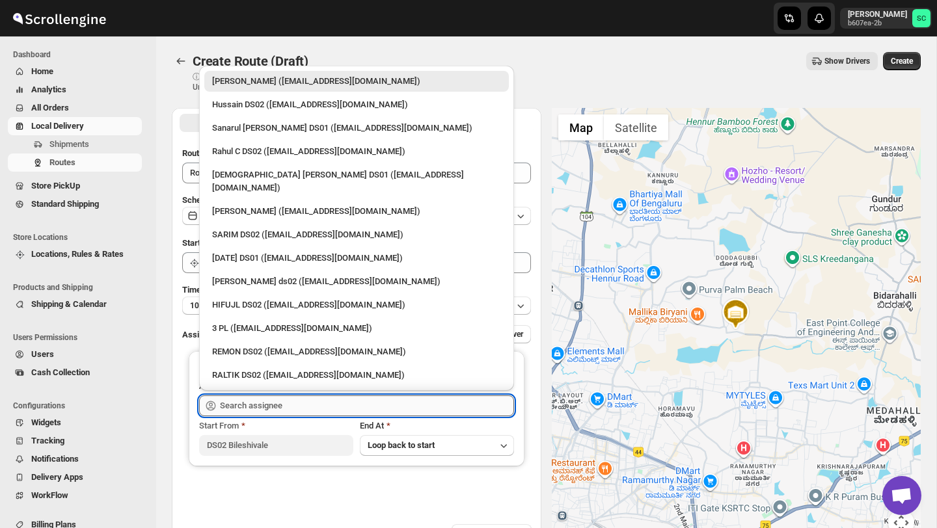
click at [239, 405] on input "text" at bounding box center [367, 405] width 294 height 21
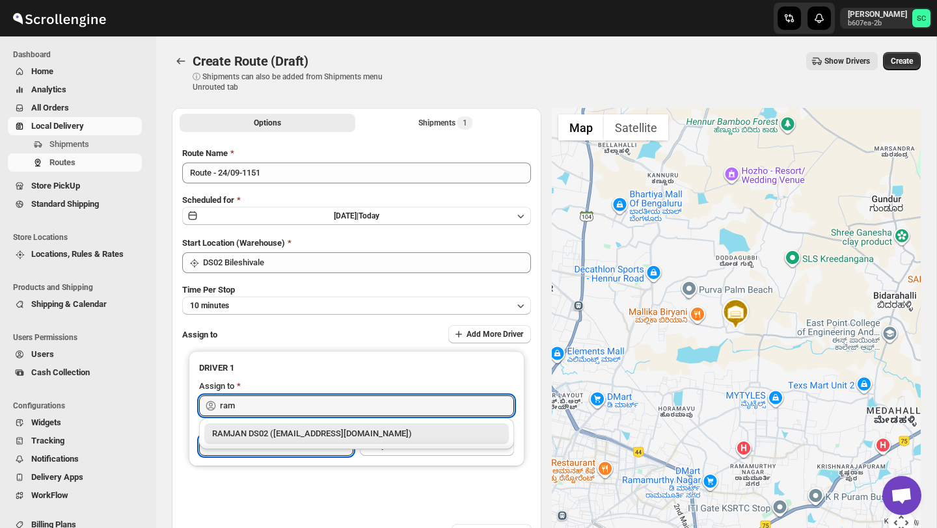
click at [300, 452] on input "DS02 Bileshivale" at bounding box center [276, 445] width 154 height 21
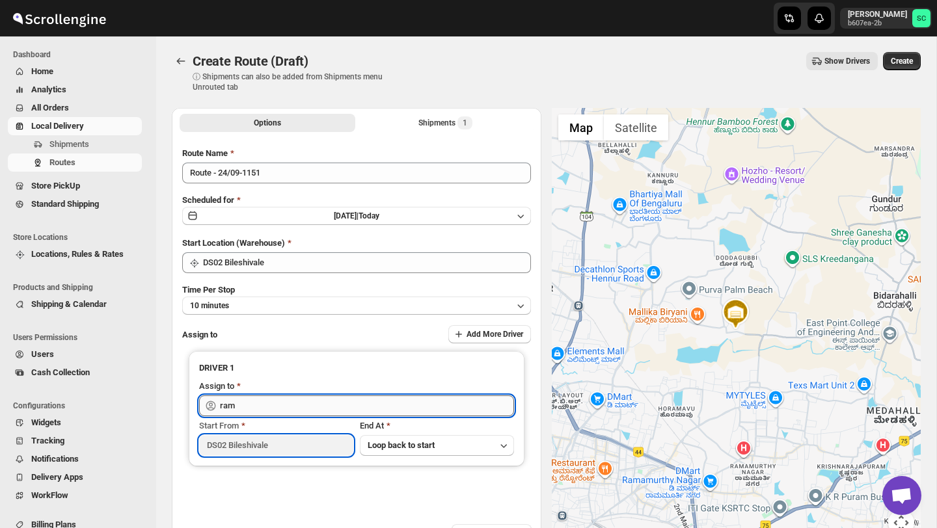
click at [288, 408] on input "ram" at bounding box center [367, 405] width 294 height 21
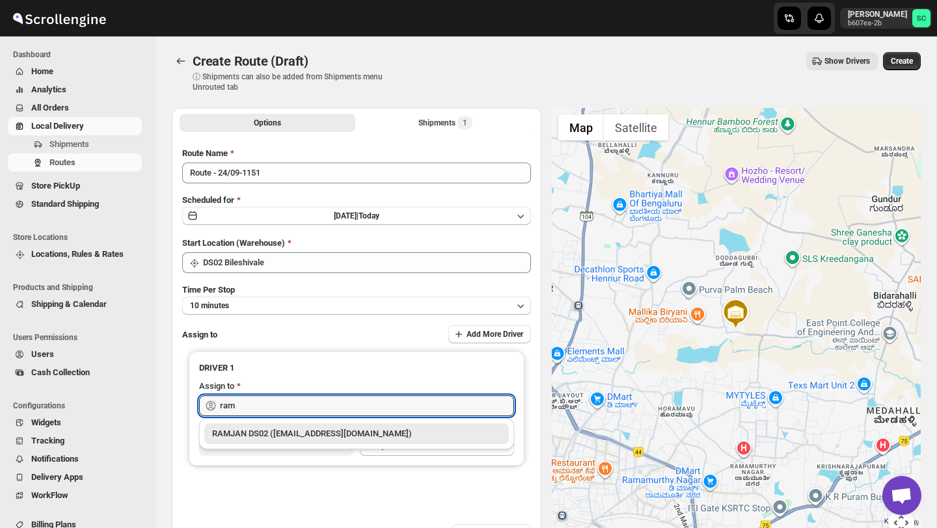
click at [293, 431] on div "RAMJAN DS02 ([EMAIL_ADDRESS][DOMAIN_NAME])" at bounding box center [356, 433] width 289 height 13
type input "RAMJAN DS02 ([EMAIL_ADDRESS][DOMAIN_NAME])"
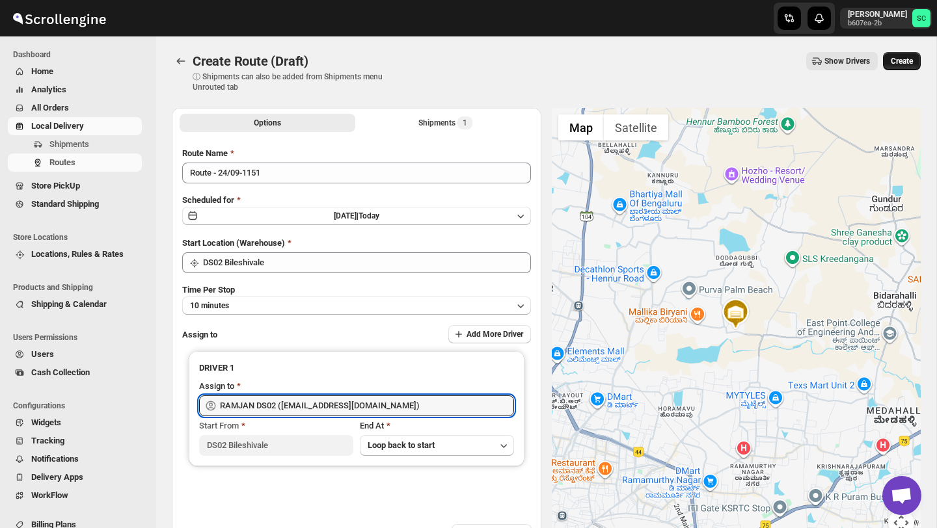
click at [900, 61] on span "Create" at bounding box center [901, 61] width 22 height 10
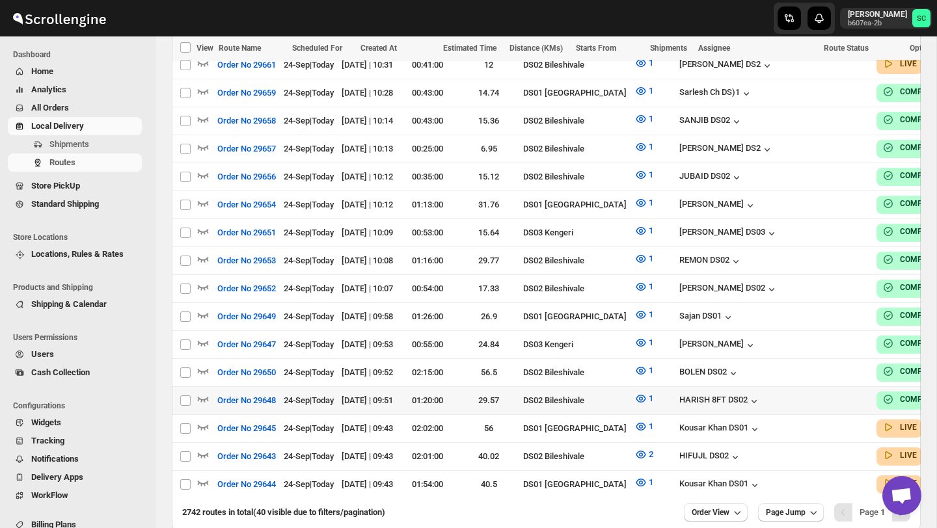
scroll to position [1117, 0]
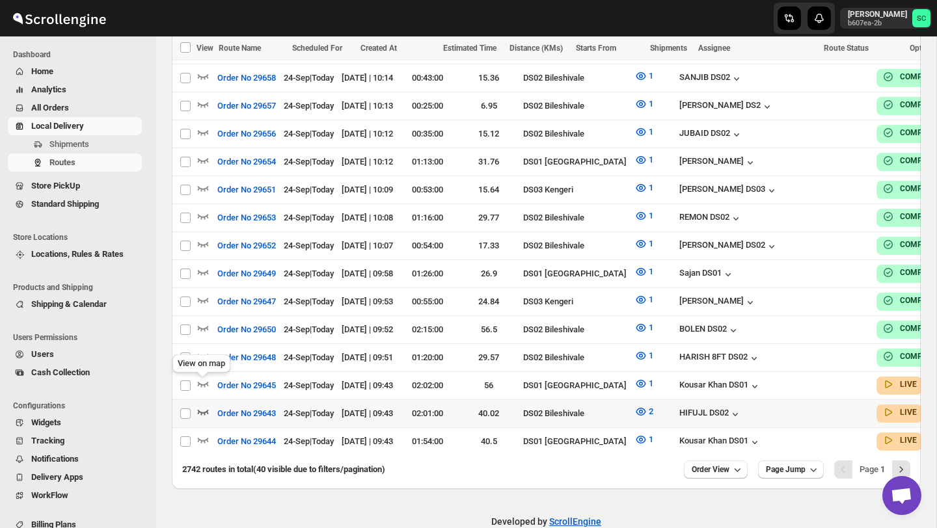
click at [206, 410] on icon "button" at bounding box center [203, 412] width 11 height 5
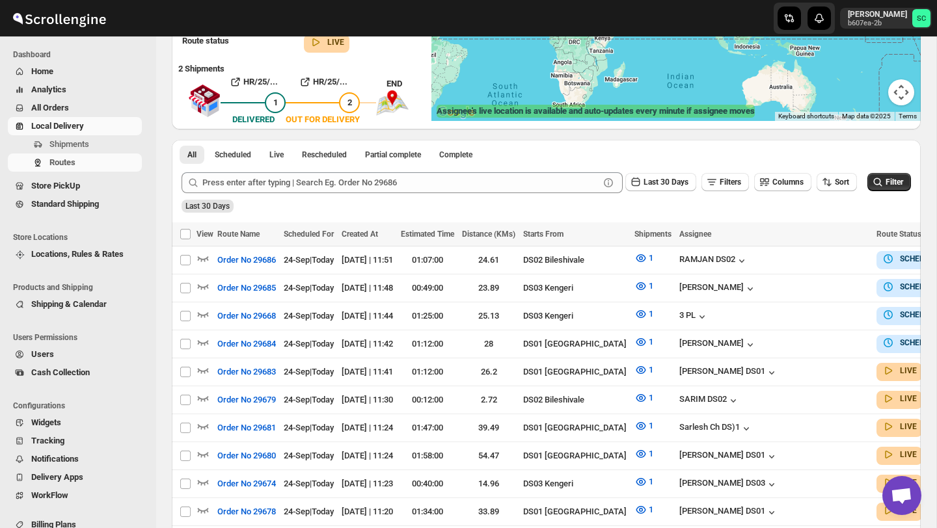
scroll to position [0, 0]
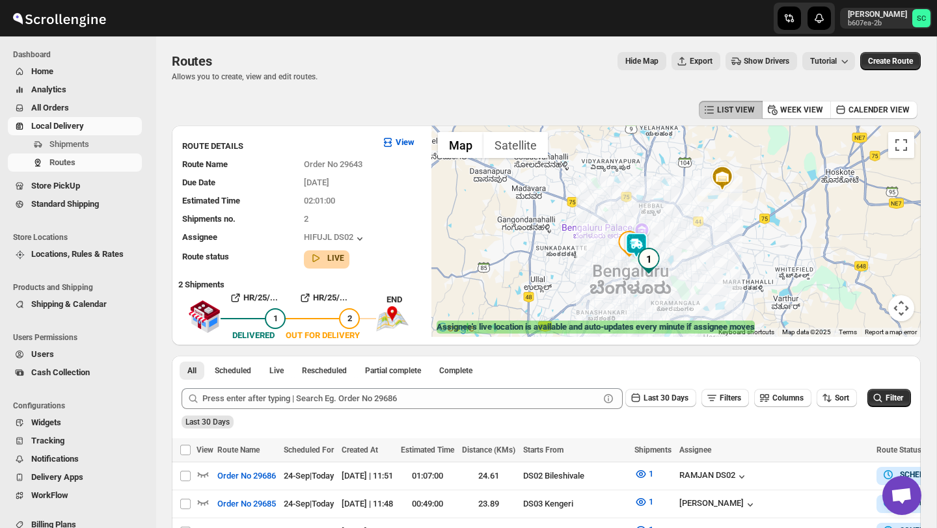
click at [623, 265] on div at bounding box center [675, 231] width 489 height 211
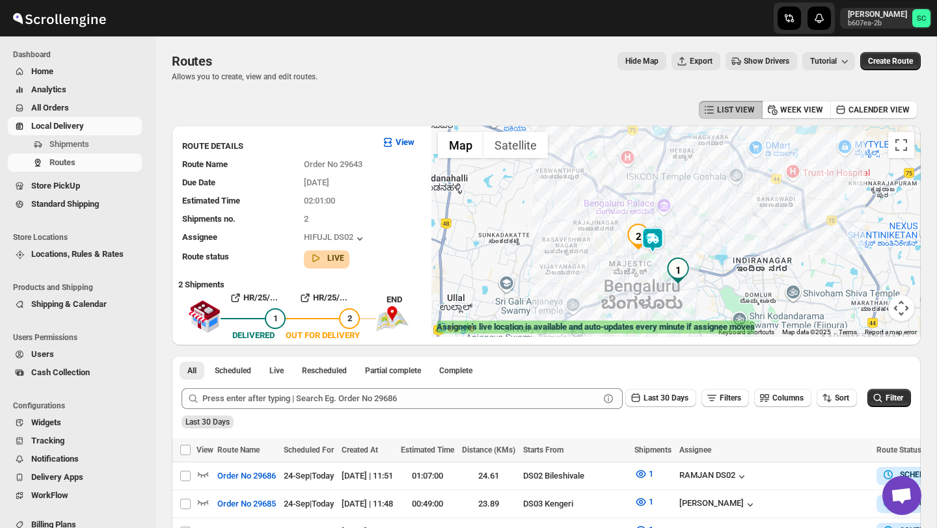
click at [671, 274] on img "1" at bounding box center [678, 271] width 26 height 26
click at [650, 262] on div "To navigate, press the arrow keys. Small spinner" at bounding box center [675, 231] width 489 height 211
click at [650, 263] on div "To navigate, press the arrow keys. Small spinner" at bounding box center [675, 231] width 489 height 211
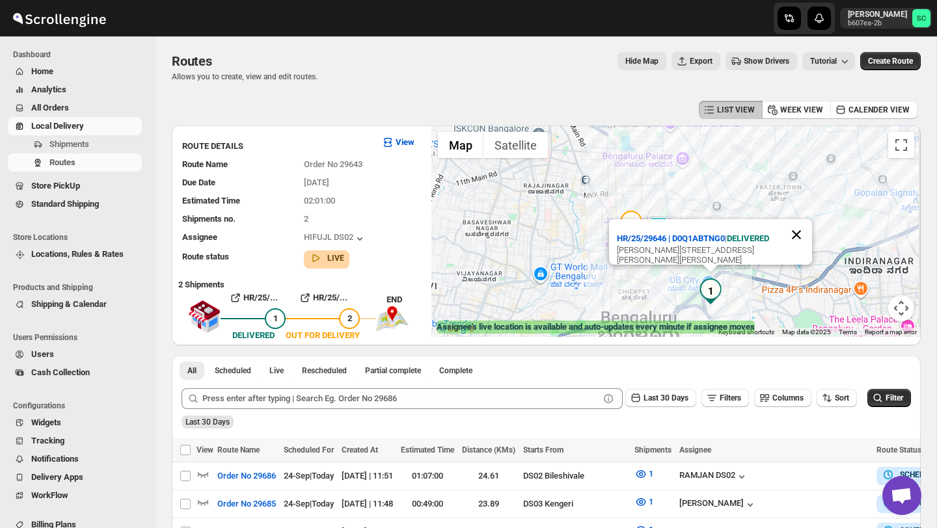
click at [799, 234] on button "Close" at bounding box center [796, 234] width 31 height 31
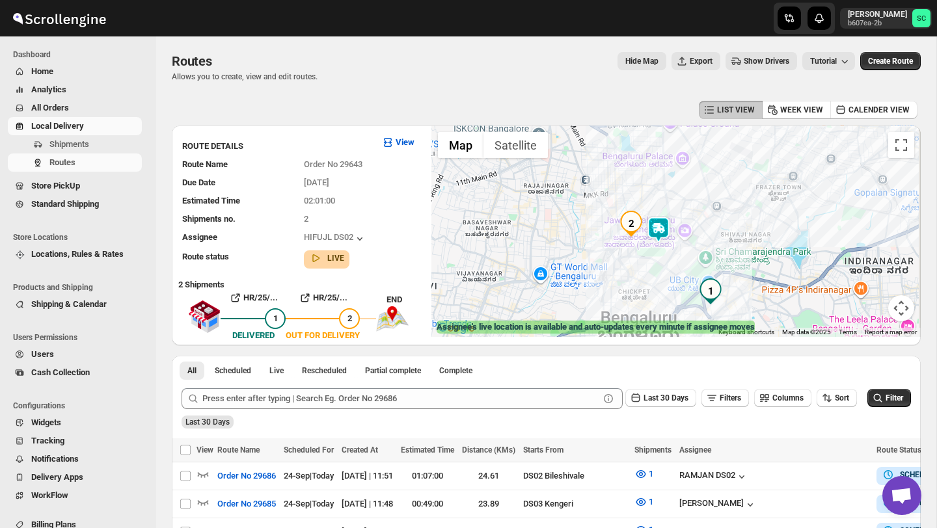
click at [674, 280] on div "To navigate, press the arrow keys." at bounding box center [675, 231] width 489 height 211
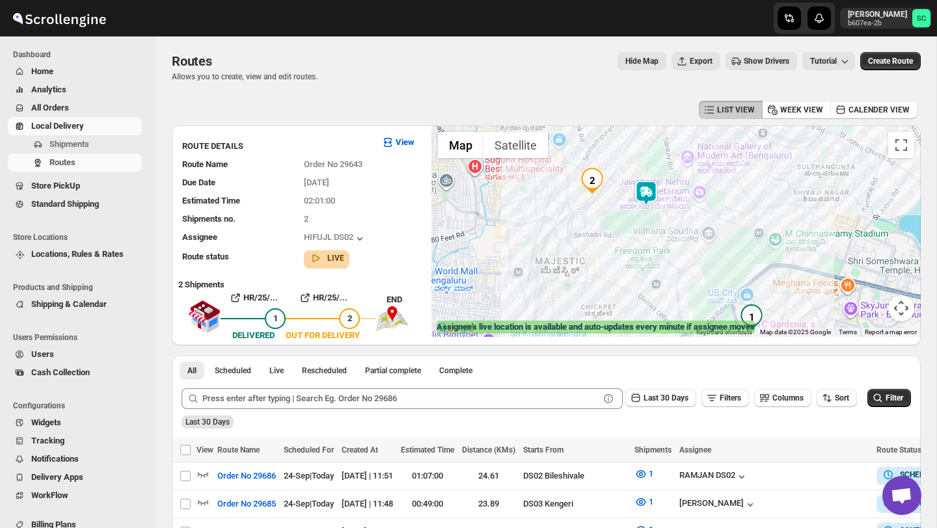
click at [649, 183] on img at bounding box center [646, 193] width 26 height 26
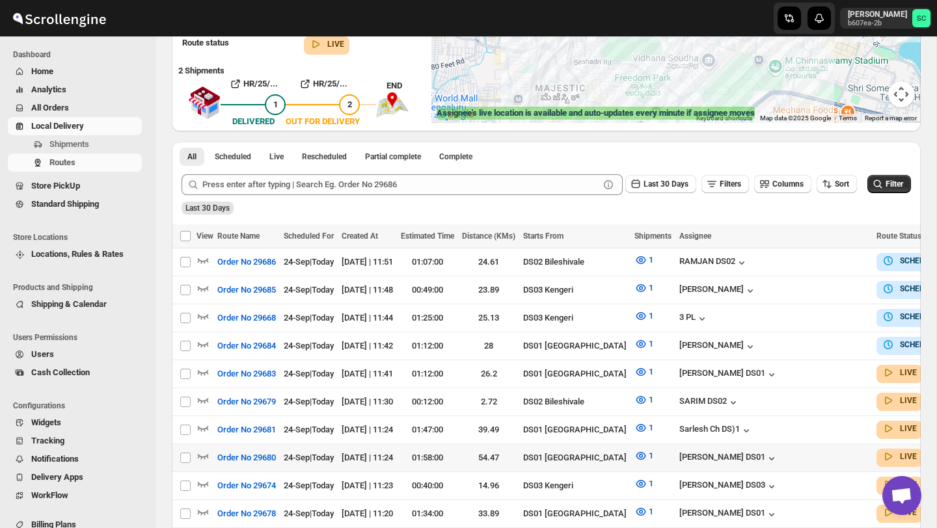
scroll to position [221, 0]
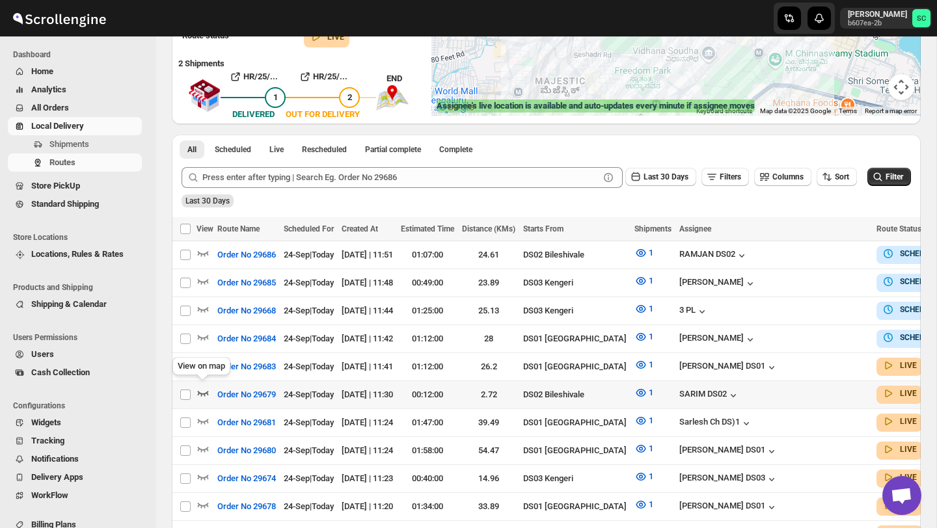
click at [206, 386] on icon "button" at bounding box center [202, 392] width 13 height 13
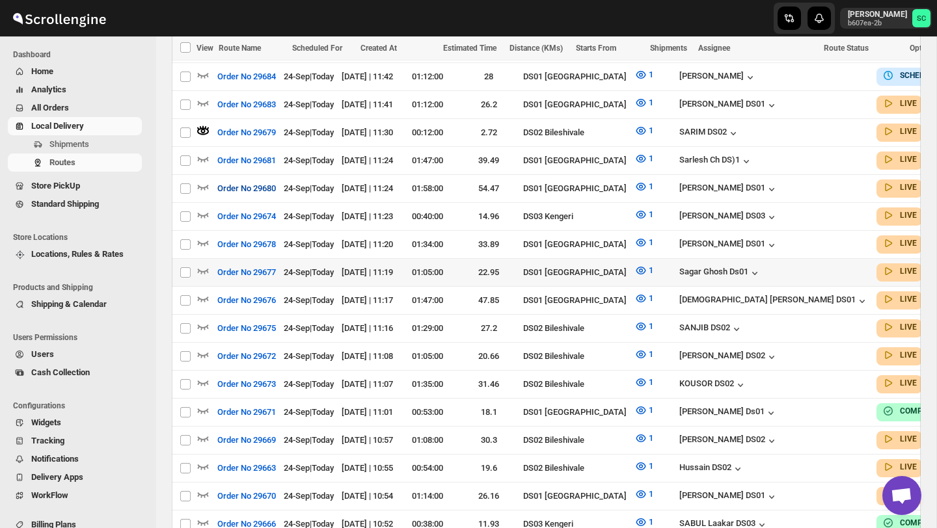
scroll to position [485, 0]
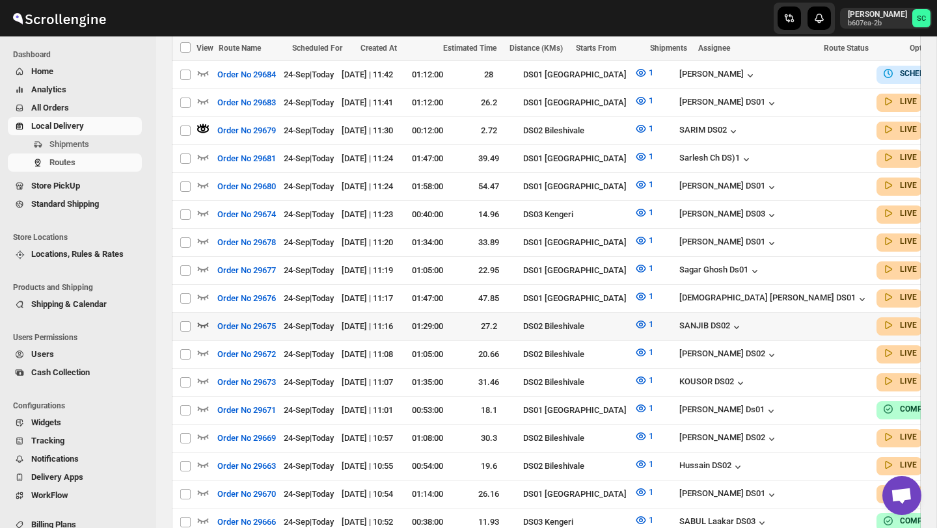
click at [205, 318] on icon "button" at bounding box center [202, 324] width 13 height 13
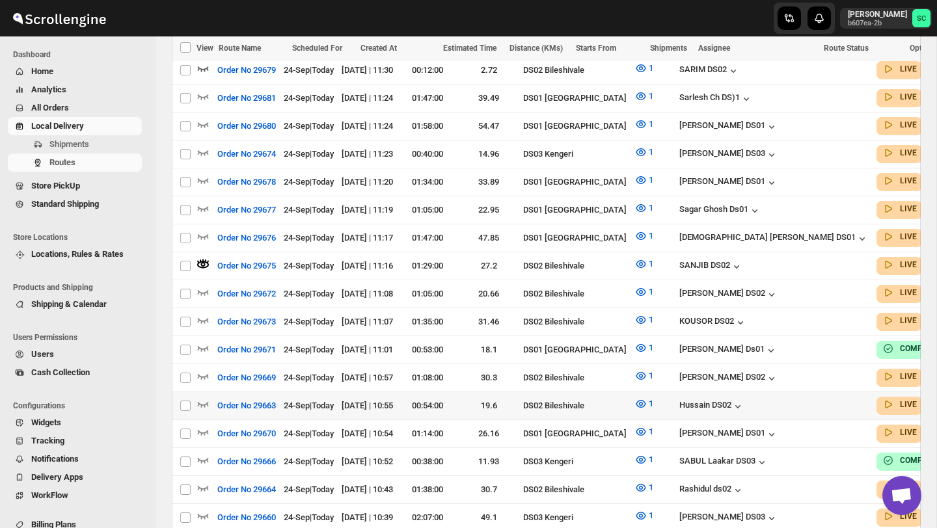
scroll to position [548, 0]
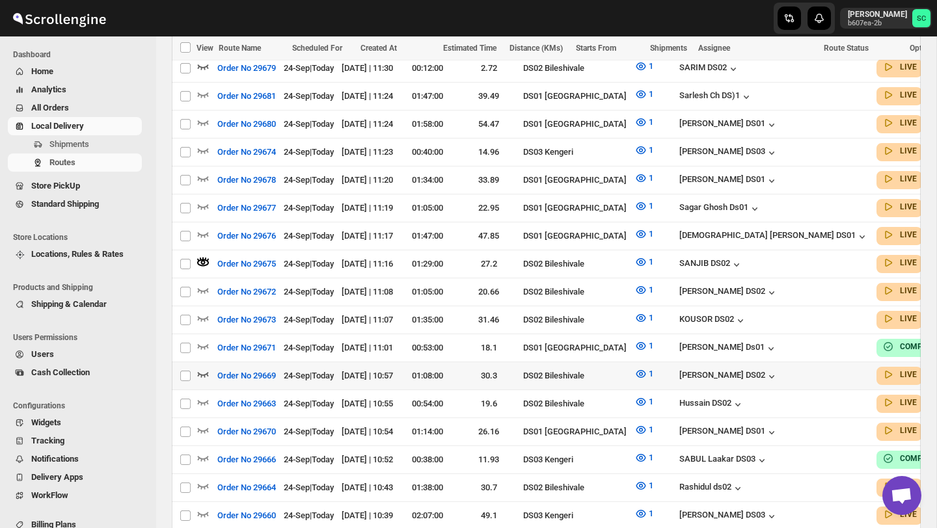
click at [208, 368] on icon "button" at bounding box center [202, 374] width 13 height 13
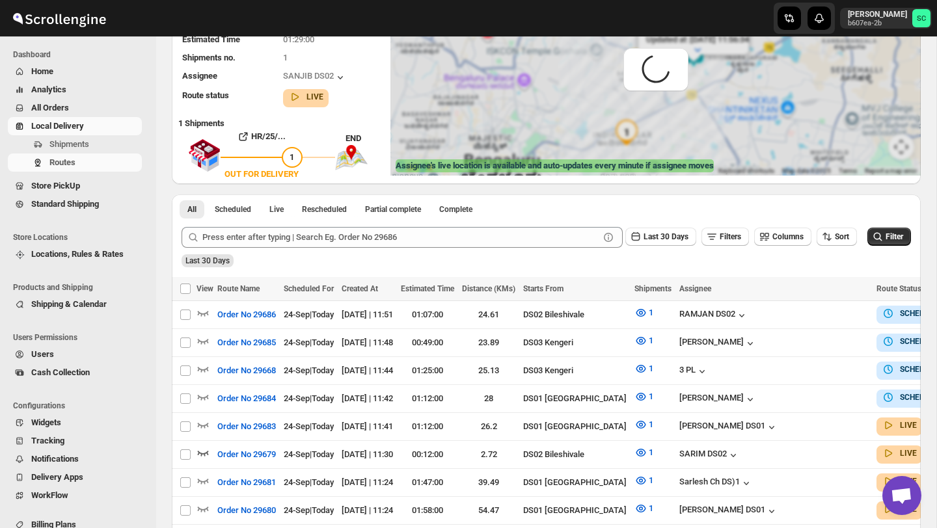
scroll to position [0, 0]
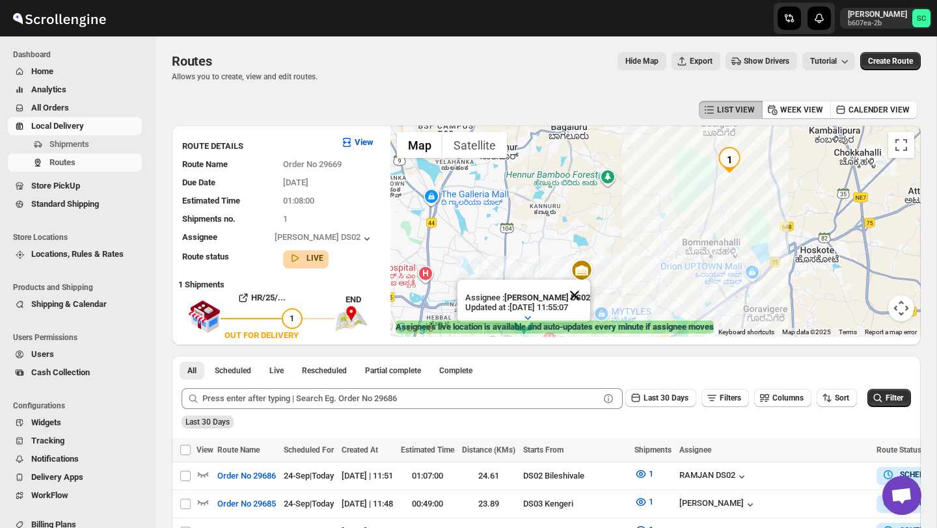
click at [578, 293] on button "Close" at bounding box center [574, 295] width 31 height 31
click at [107, 140] on span "Shipments" at bounding box center [94, 144] width 90 height 13
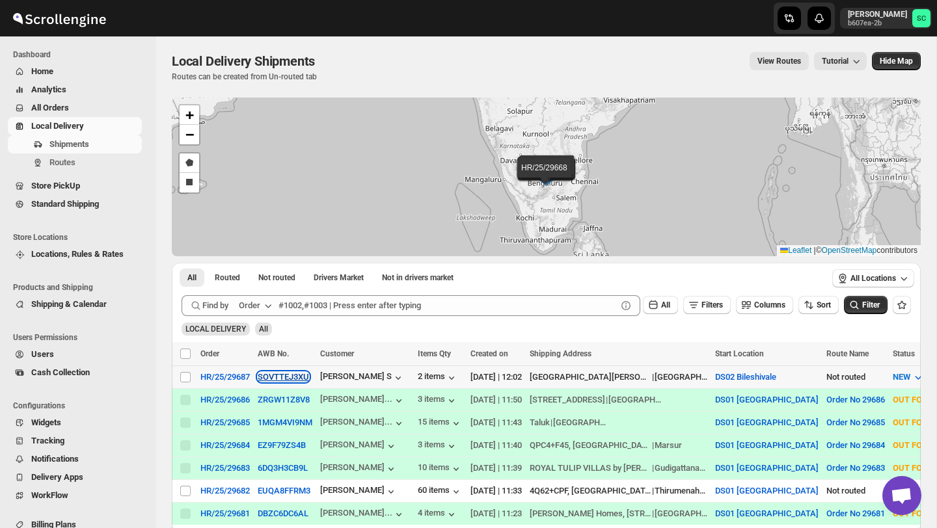
click at [298, 376] on button "SOVTTEJ3XU" at bounding box center [283, 377] width 51 height 10
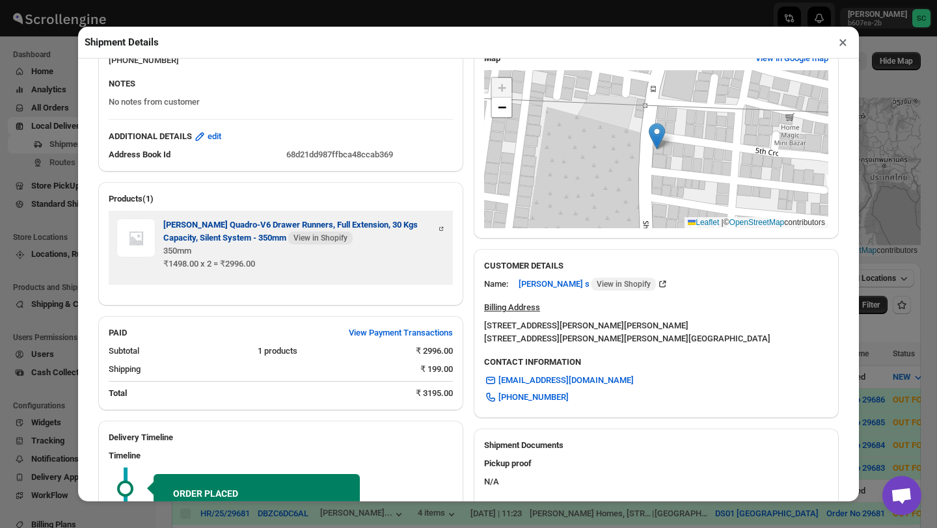
scroll to position [375, 0]
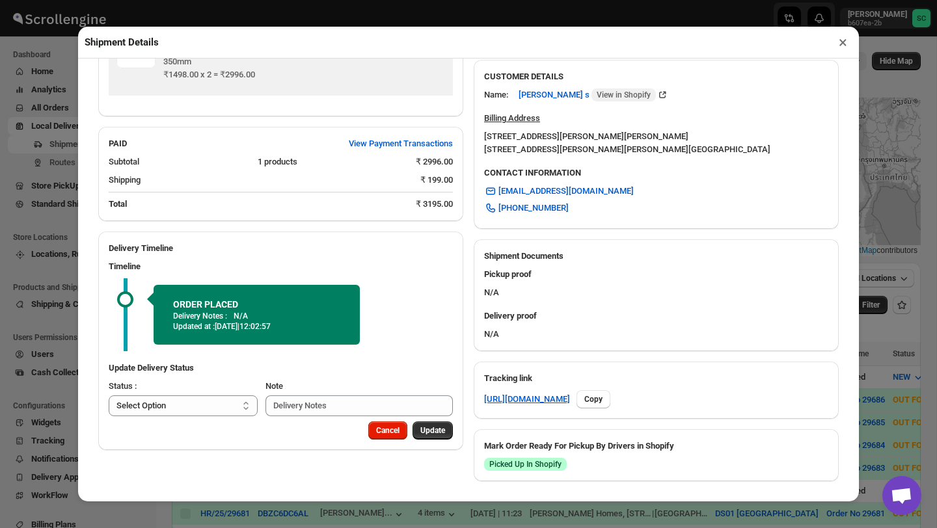
click at [230, 395] on select "Select Option PICKED UP OUT FOR DELIVERY RESCHEDULE DELIVERED CANCELLED" at bounding box center [183, 405] width 149 height 21
select select "PICKED_UP"
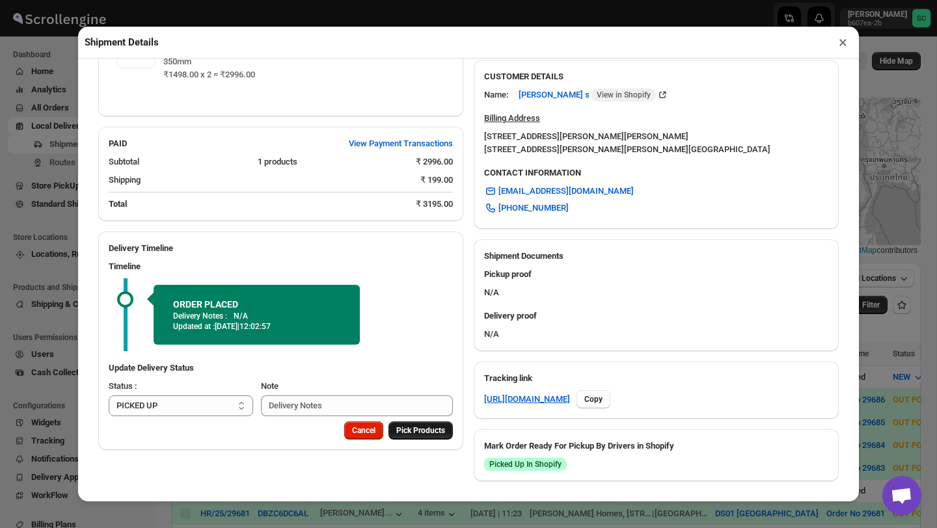
click at [416, 425] on span "Pick Products" at bounding box center [420, 430] width 49 height 10
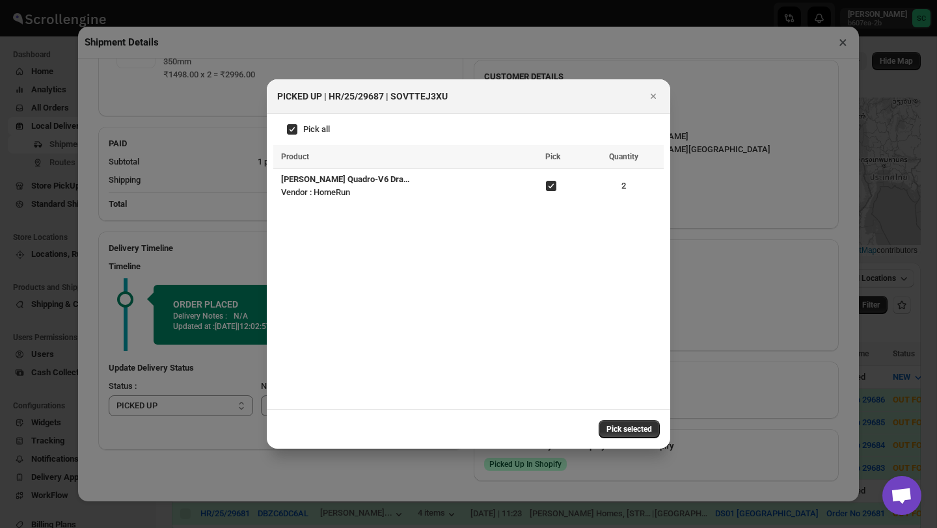
click at [629, 431] on span "Pick selected" at bounding box center [629, 429] width 46 height 10
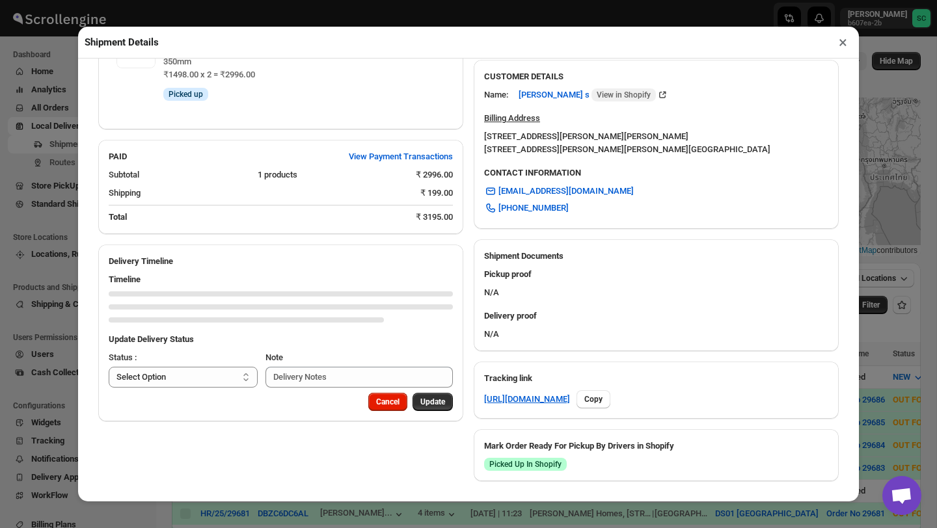
click at [224, 393] on div "Cancel Update" at bounding box center [280, 407] width 365 height 29
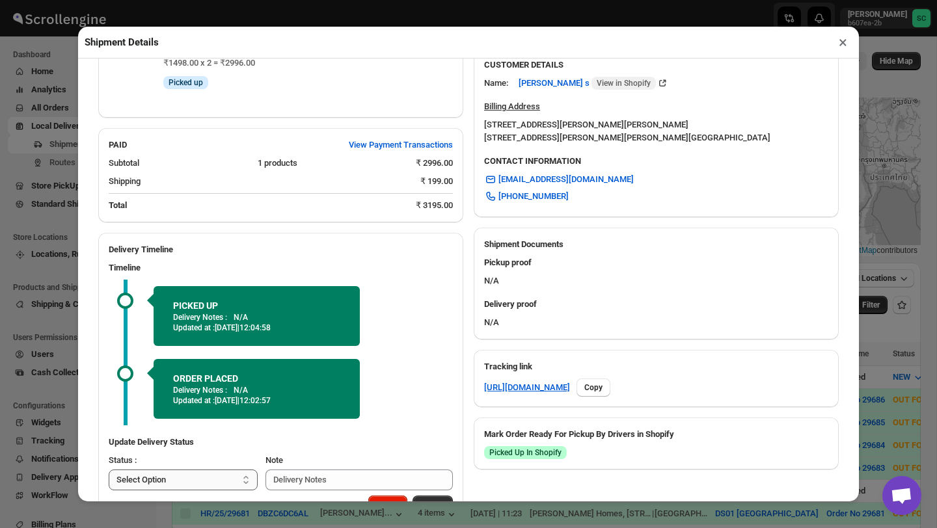
click at [211, 483] on select "Select Option PICKED UP OUT FOR DELIVERY RESCHEDULE DELIVERED CANCELLED" at bounding box center [183, 480] width 149 height 21
select select "DELIVERED"
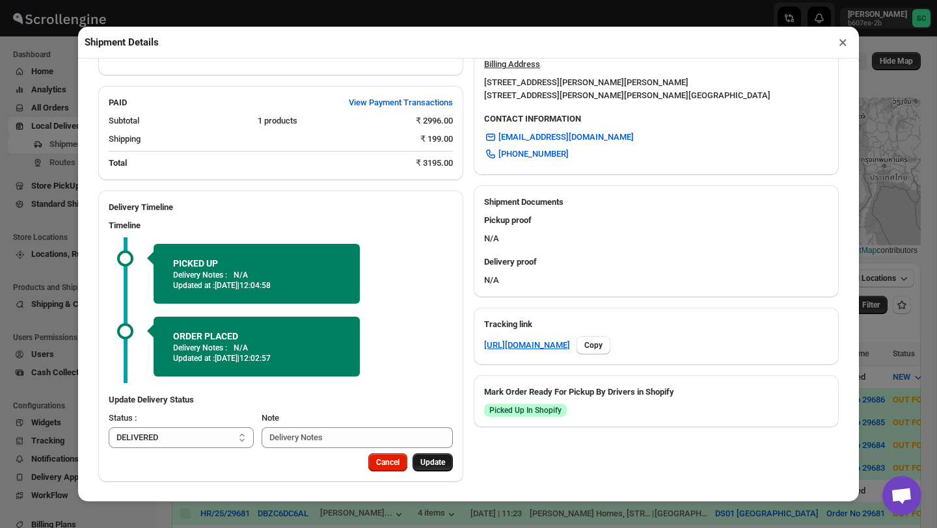
click at [435, 460] on span "Update" at bounding box center [432, 462] width 25 height 10
select select
click at [842, 41] on button "×" at bounding box center [842, 42] width 19 height 18
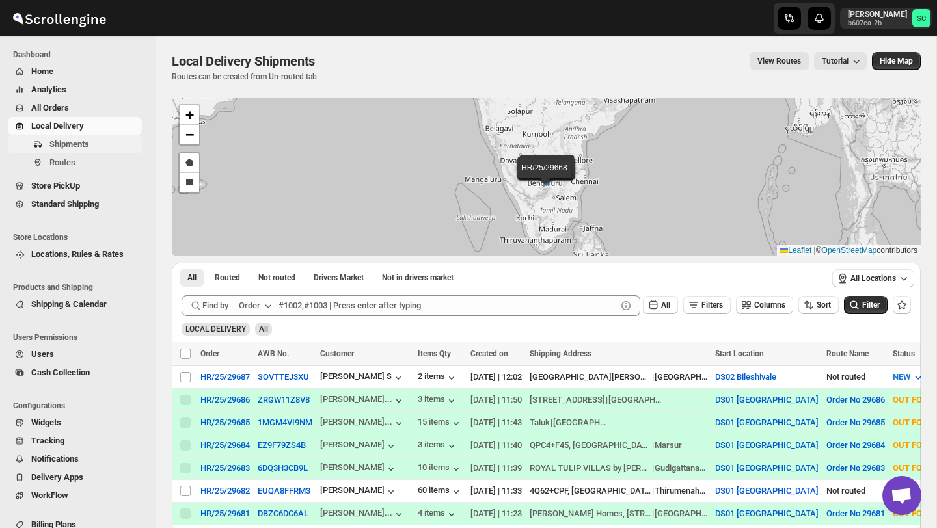
click at [90, 150] on span "Shipments" at bounding box center [94, 144] width 90 height 13
click at [90, 160] on span "Routes" at bounding box center [94, 162] width 90 height 13
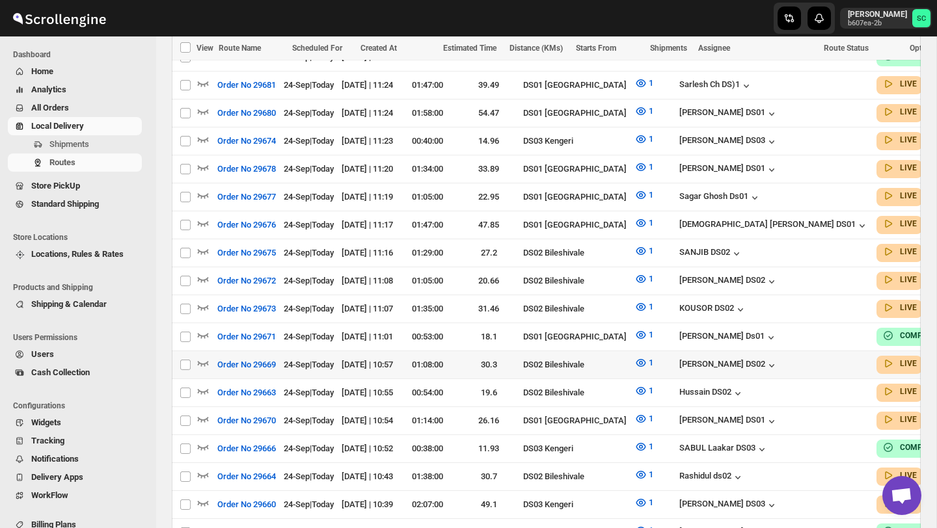
scroll to position [579, 0]
click at [206, 300] on icon "button" at bounding box center [202, 306] width 13 height 13
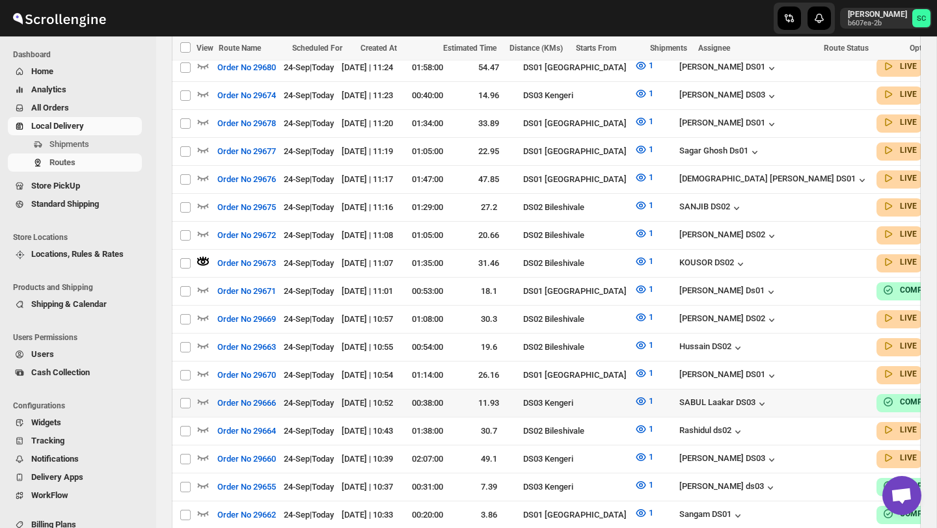
scroll to position [634, 0]
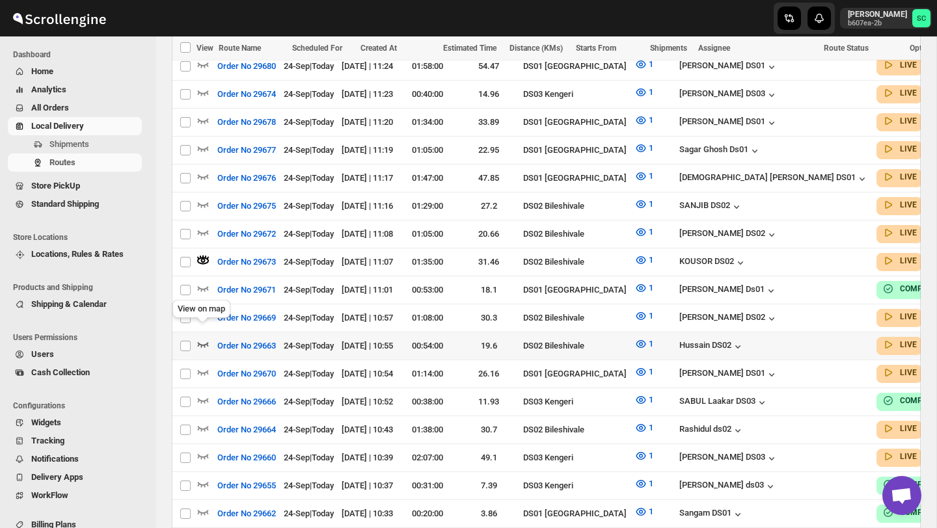
click at [198, 338] on icon "button" at bounding box center [202, 344] width 13 height 13
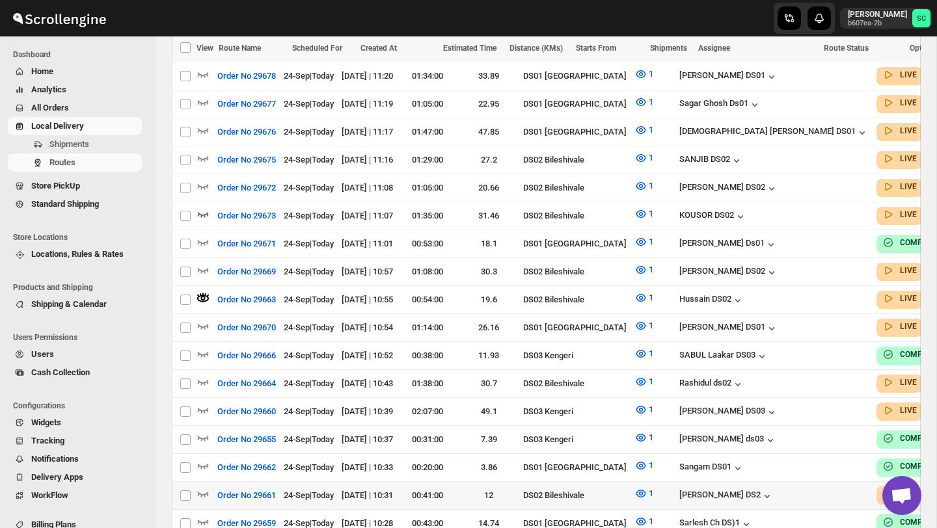
scroll to position [693, 0]
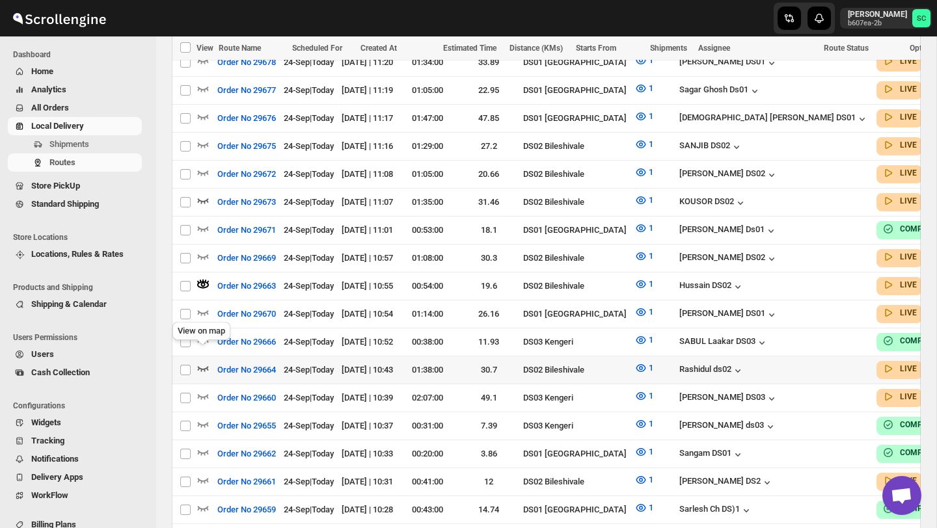
click at [196, 362] on icon "button" at bounding box center [202, 368] width 13 height 13
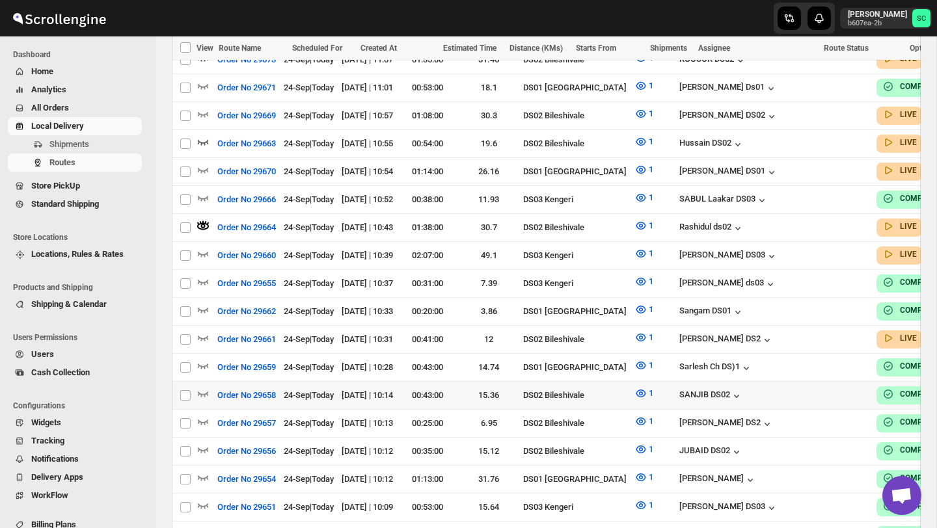
scroll to position [840, 0]
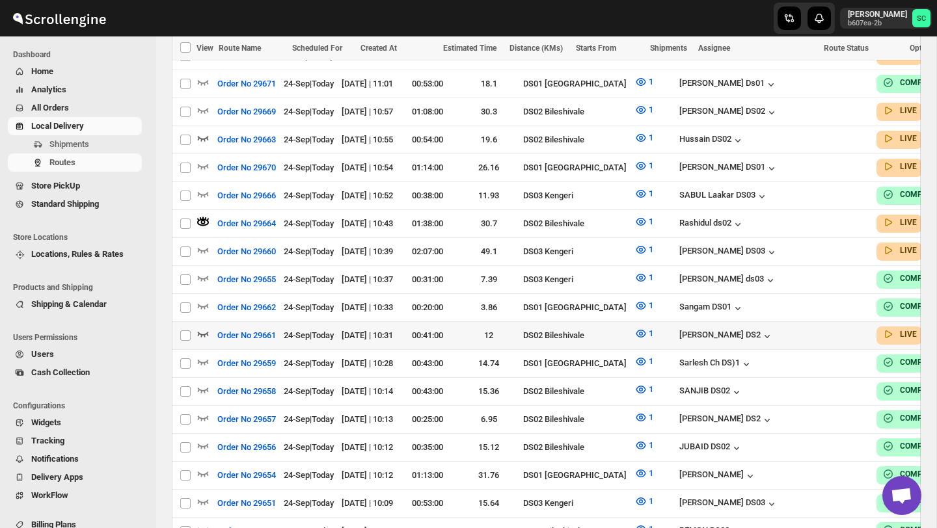
click at [201, 327] on icon "button" at bounding box center [202, 333] width 13 height 13
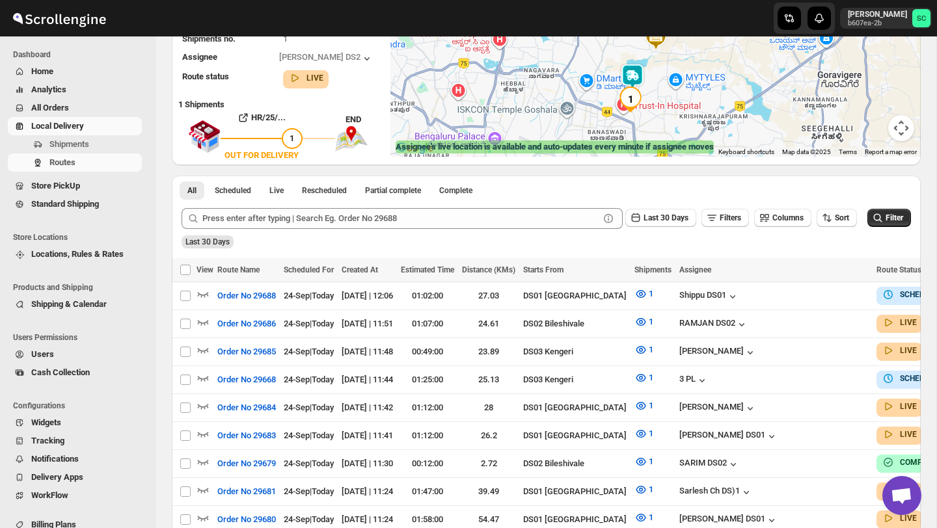
scroll to position [0, 0]
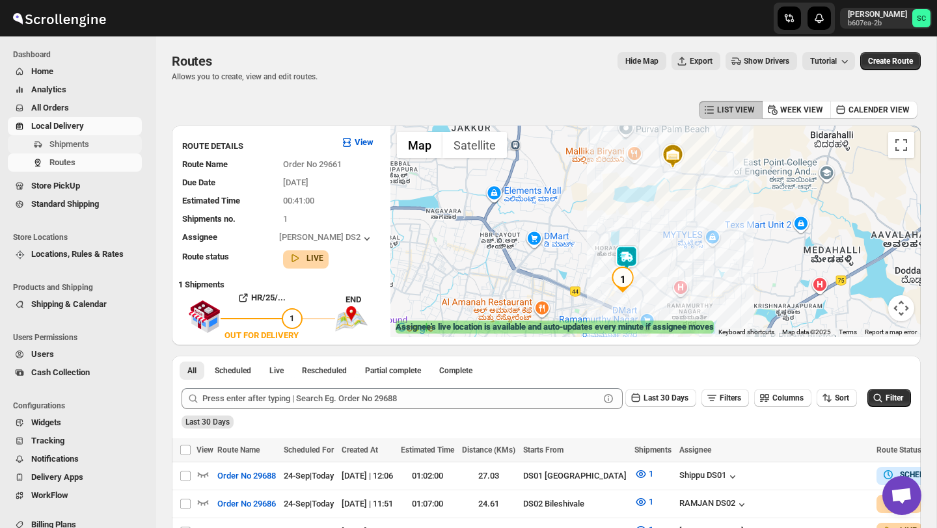
click at [86, 148] on span "Shipments" at bounding box center [69, 144] width 40 height 10
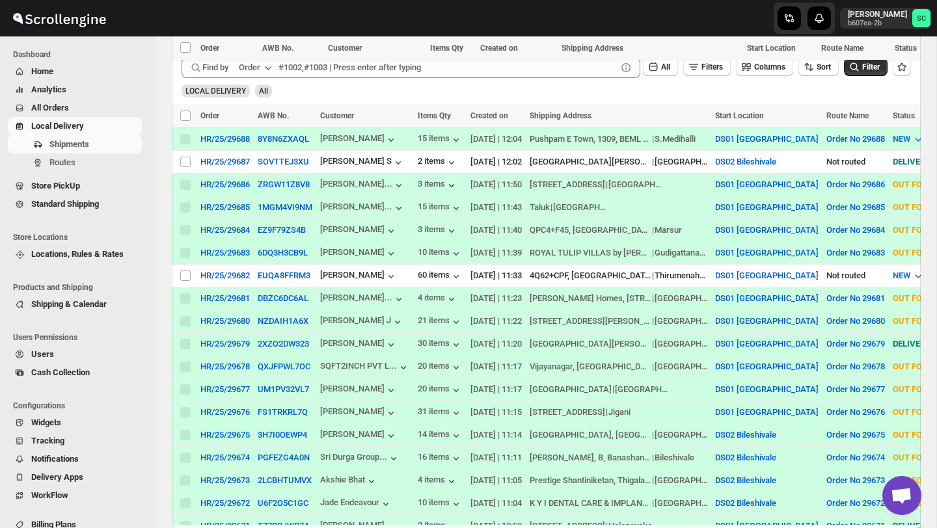
scroll to position [407, 0]
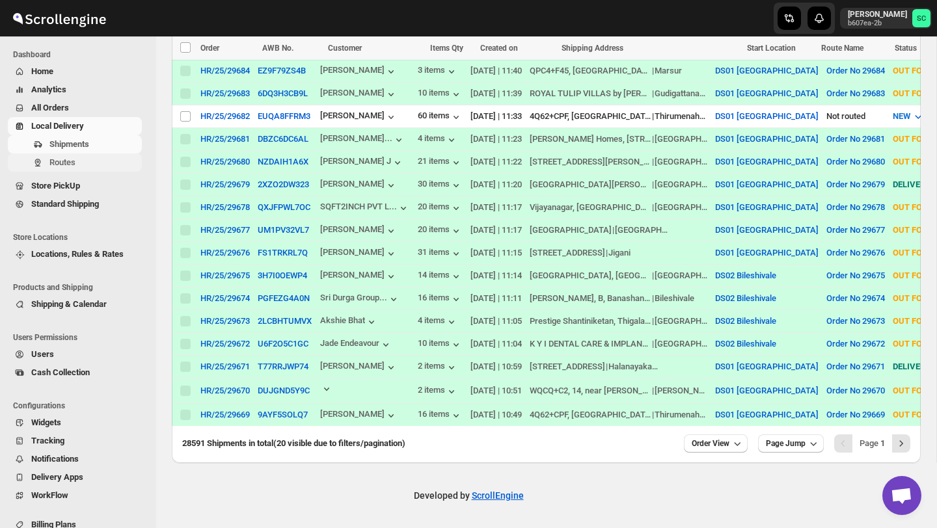
click at [75, 169] on button "Routes" at bounding box center [75, 163] width 134 height 18
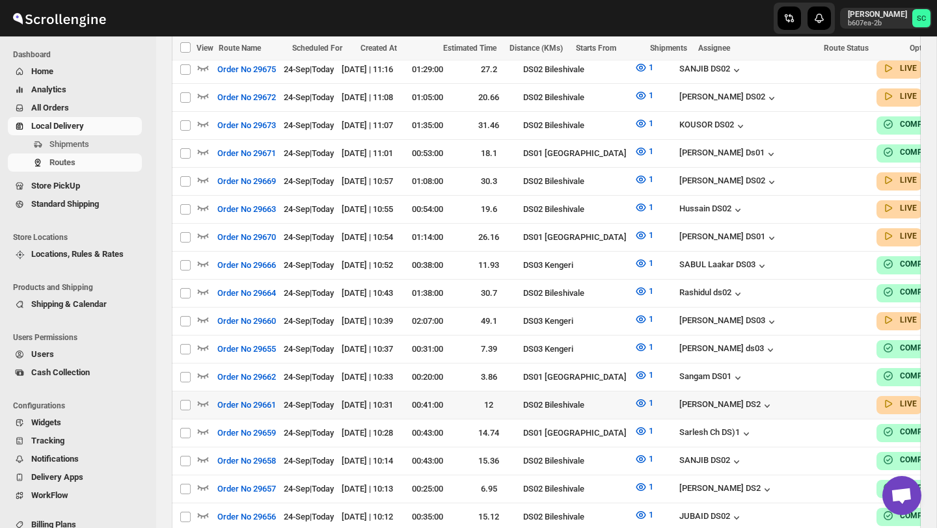
scroll to position [764, 0]
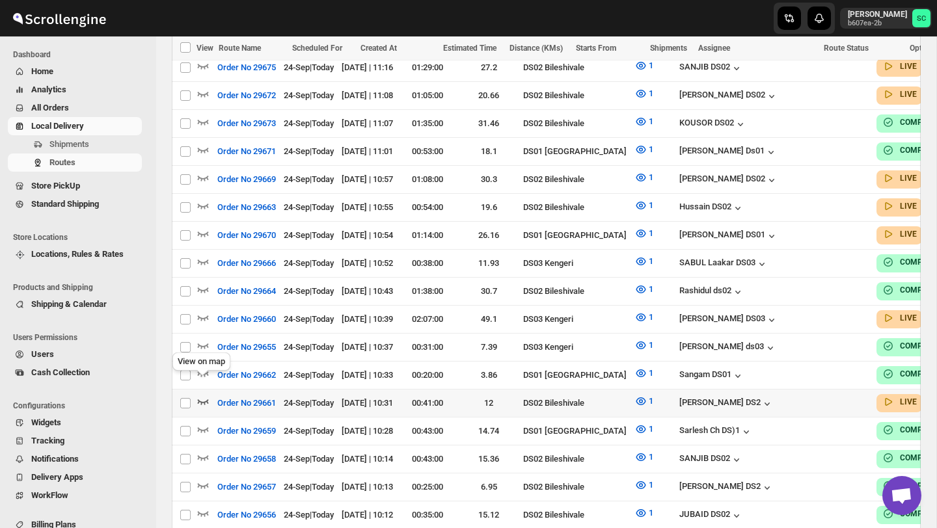
click at [197, 395] on icon "button" at bounding box center [202, 401] width 13 height 13
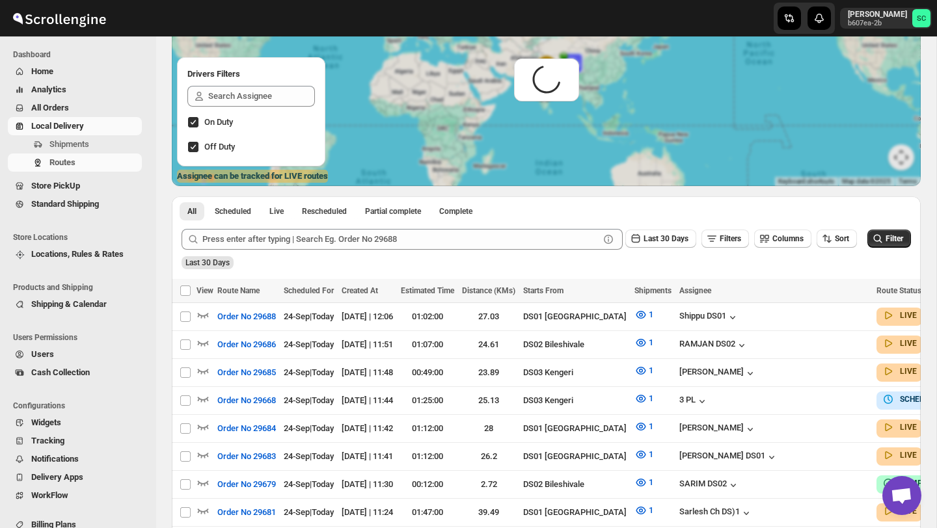
scroll to position [0, 0]
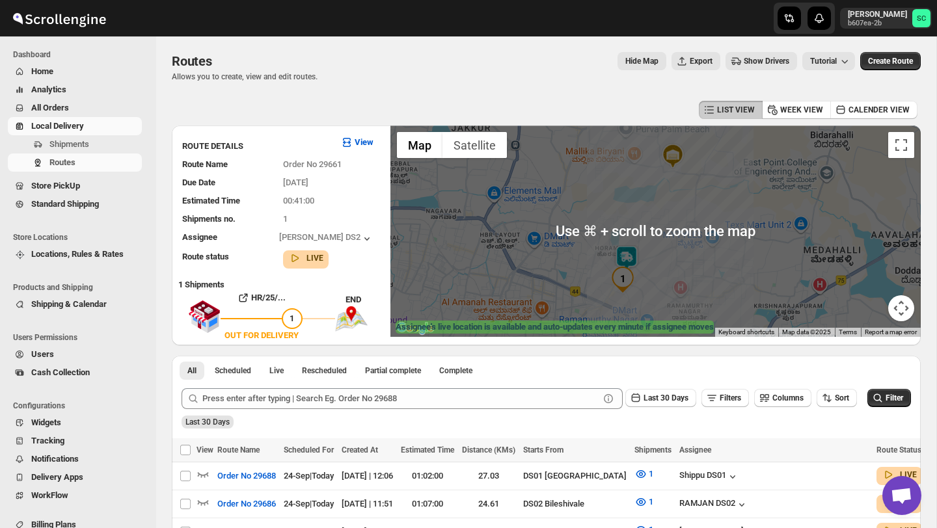
click at [631, 243] on div at bounding box center [655, 231] width 530 height 211
click at [631, 246] on img at bounding box center [626, 258] width 26 height 26
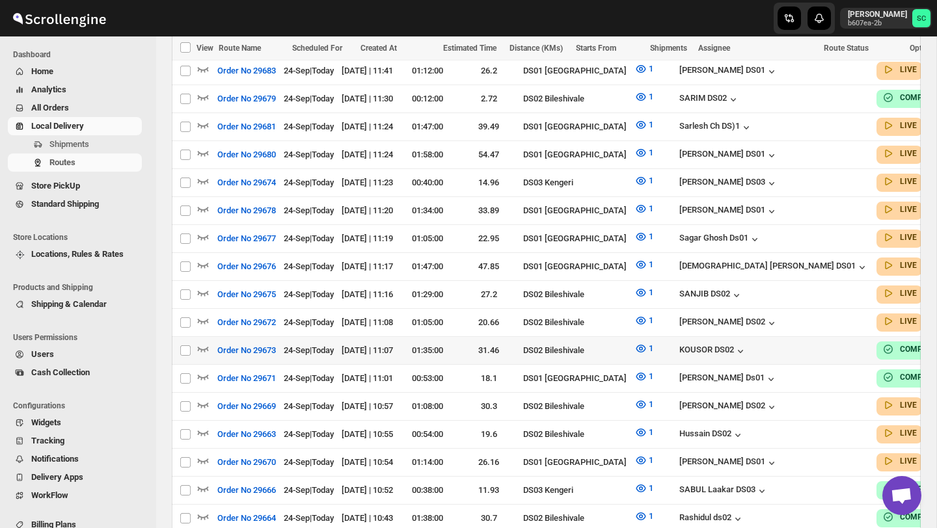
scroll to position [544, 0]
click at [203, 399] on icon "button" at bounding box center [202, 405] width 13 height 13
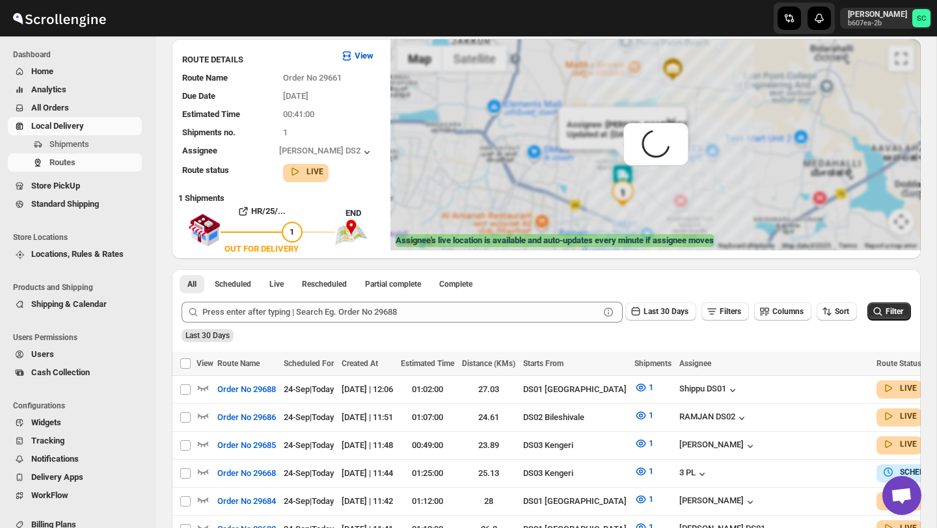
scroll to position [0, 0]
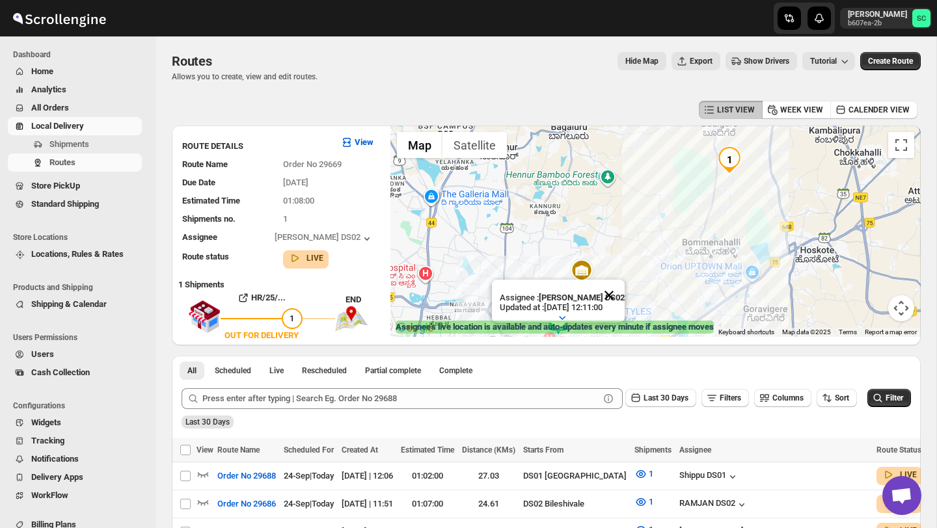
click at [611, 298] on button "Close" at bounding box center [608, 295] width 31 height 31
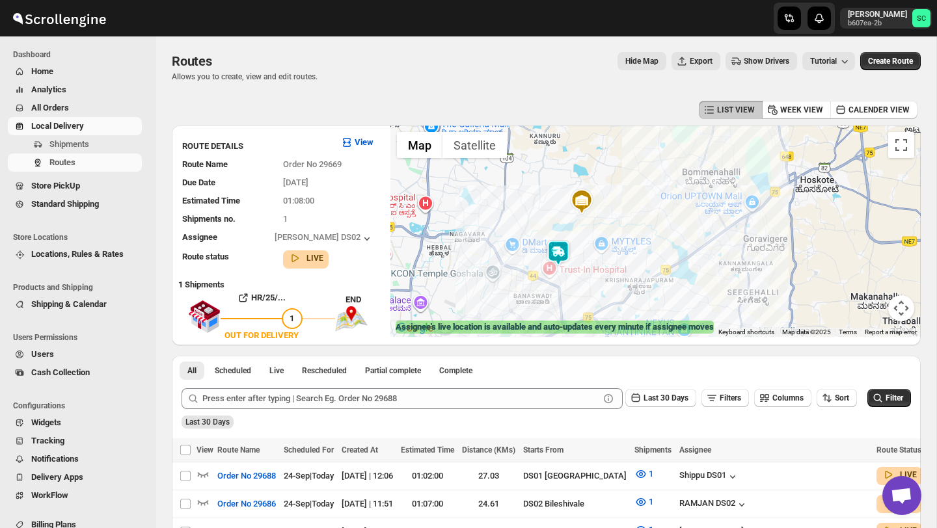
drag, startPoint x: 615, startPoint y: 299, endPoint x: 615, endPoint y: 227, distance: 72.2
click at [615, 227] on div at bounding box center [655, 231] width 530 height 211
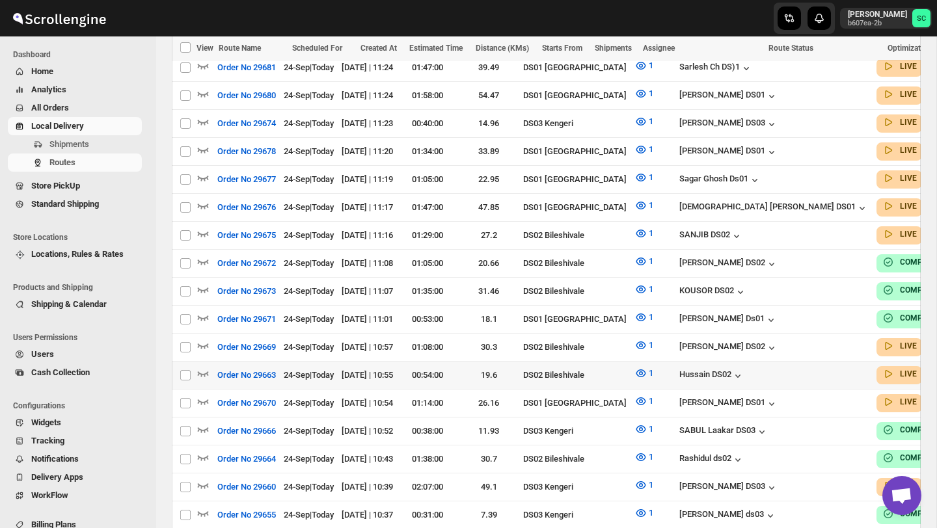
scroll to position [652, 0]
click at [204, 338] on icon "button" at bounding box center [202, 344] width 13 height 13
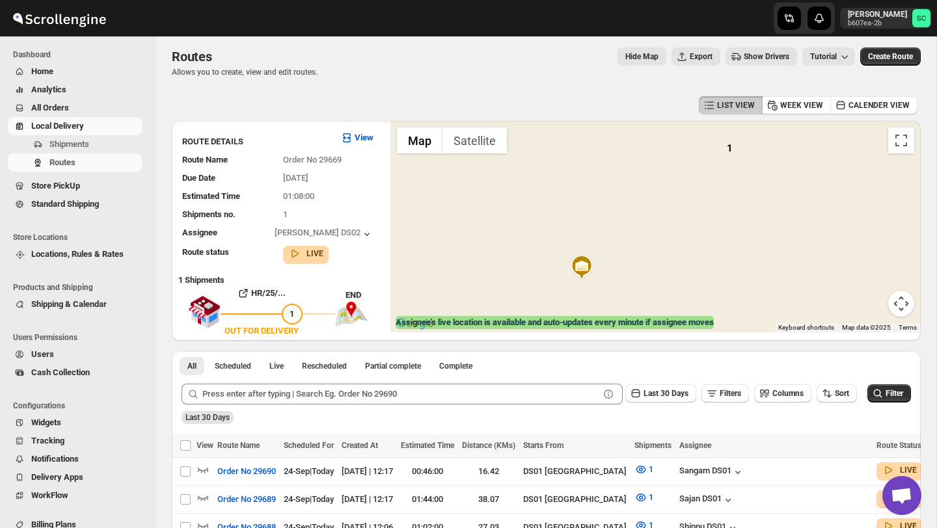
scroll to position [3, 0]
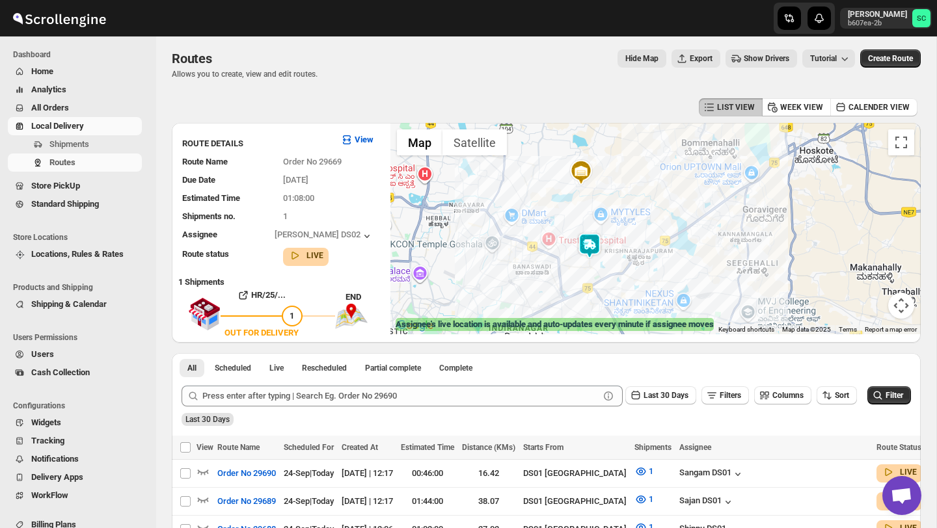
drag, startPoint x: 655, startPoint y: 296, endPoint x: 654, endPoint y: 197, distance: 98.9
click at [654, 197] on div at bounding box center [655, 228] width 530 height 211
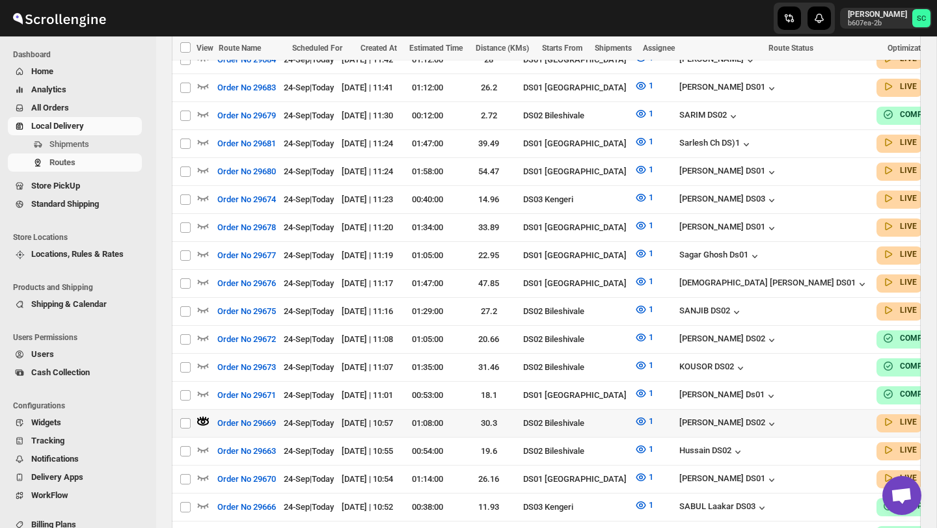
scroll to position [586, 0]
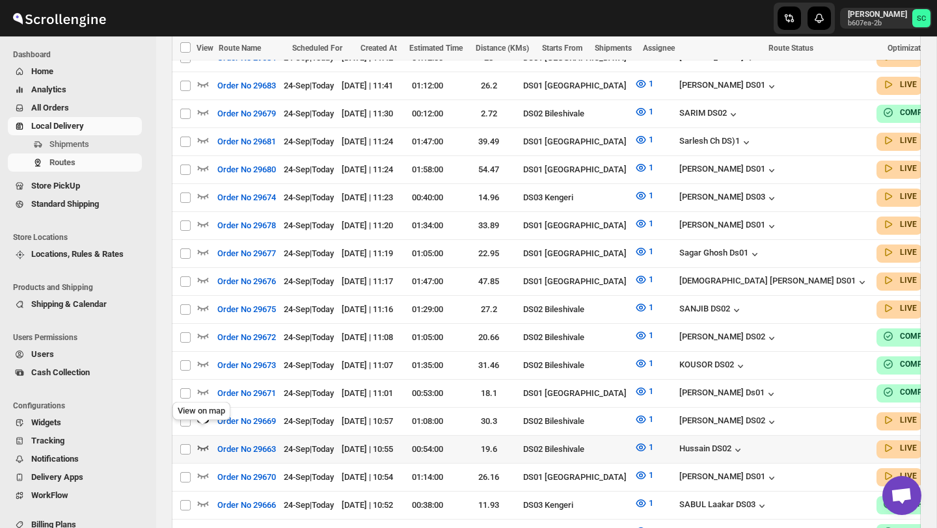
click at [203, 441] on icon "button" at bounding box center [202, 447] width 13 height 13
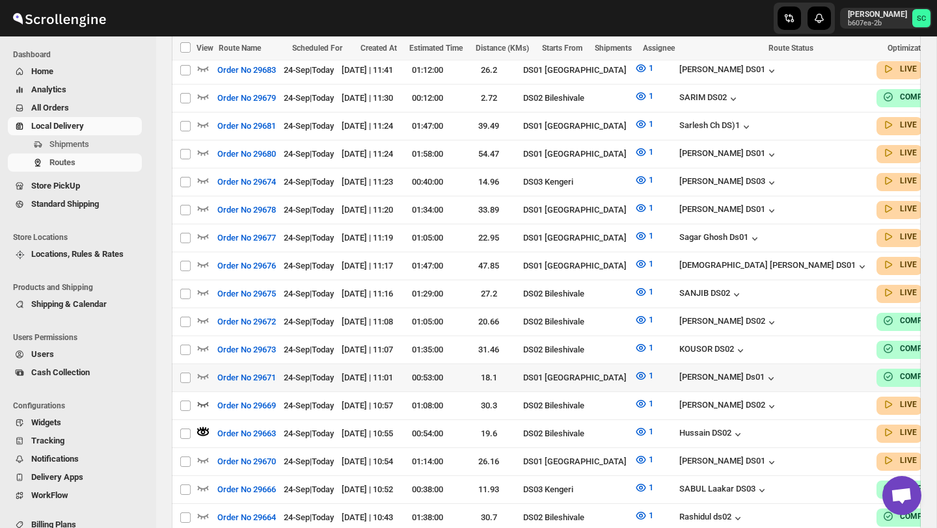
scroll to position [602, 0]
click at [201, 397] on icon "button" at bounding box center [202, 403] width 13 height 13
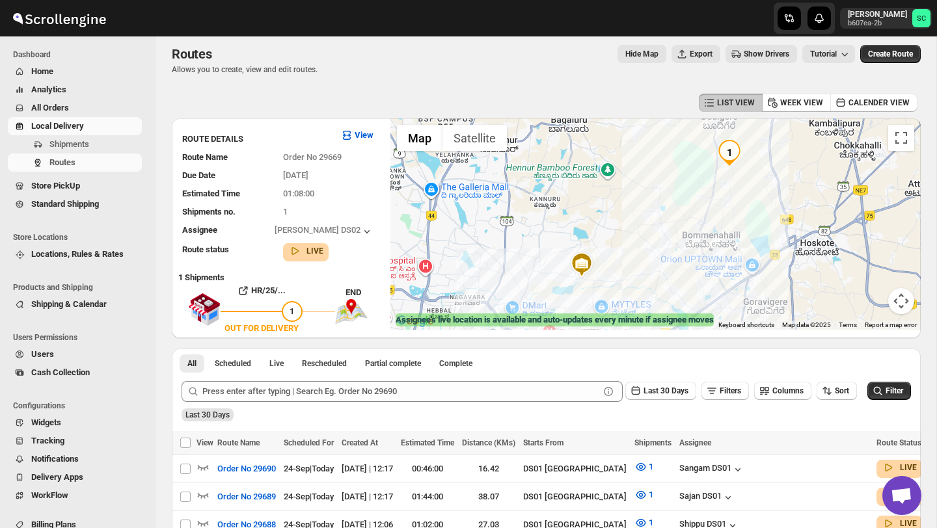
scroll to position [0, 0]
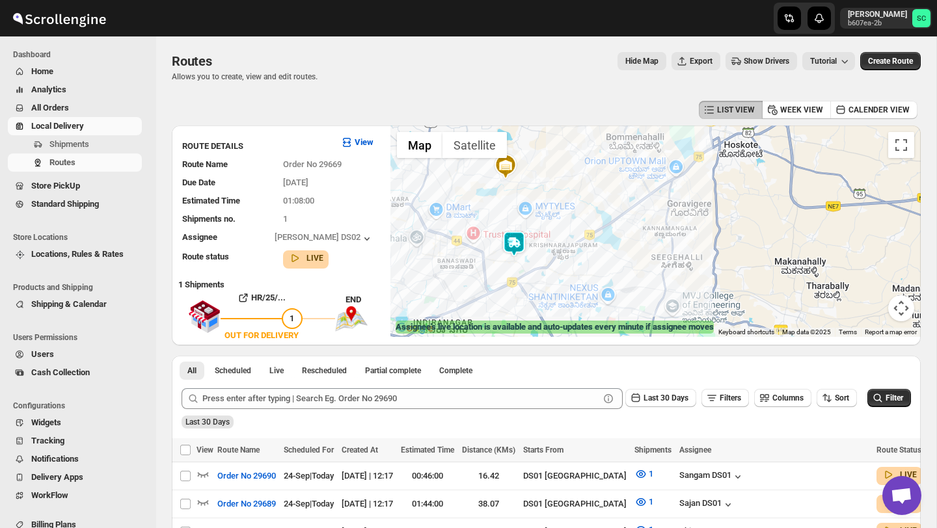
drag, startPoint x: 683, startPoint y: 297, endPoint x: 607, endPoint y: 191, distance: 131.0
click at [607, 191] on div at bounding box center [655, 231] width 530 height 211
click at [528, 258] on div at bounding box center [655, 231] width 530 height 211
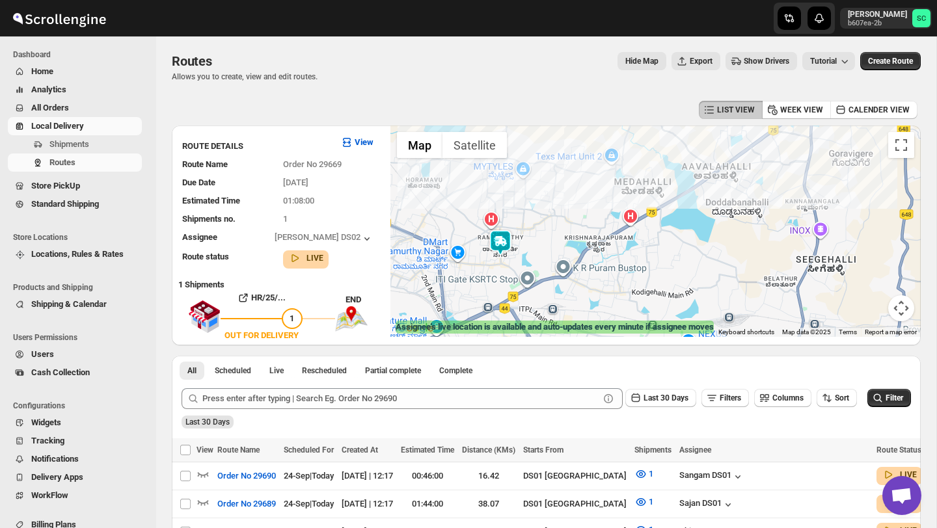
click at [528, 258] on div at bounding box center [655, 231] width 530 height 211
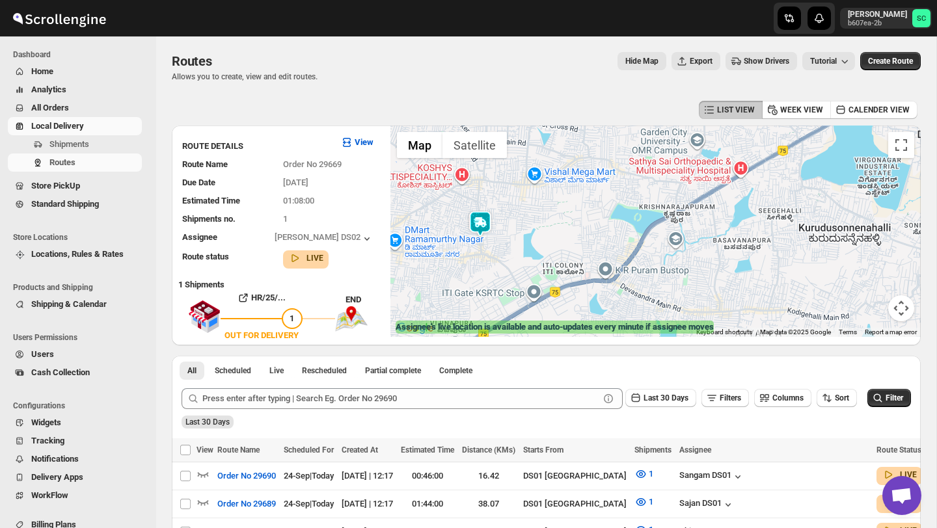
drag, startPoint x: 485, startPoint y: 268, endPoint x: 512, endPoint y: 257, distance: 29.5
click at [511, 256] on div at bounding box center [655, 231] width 530 height 211
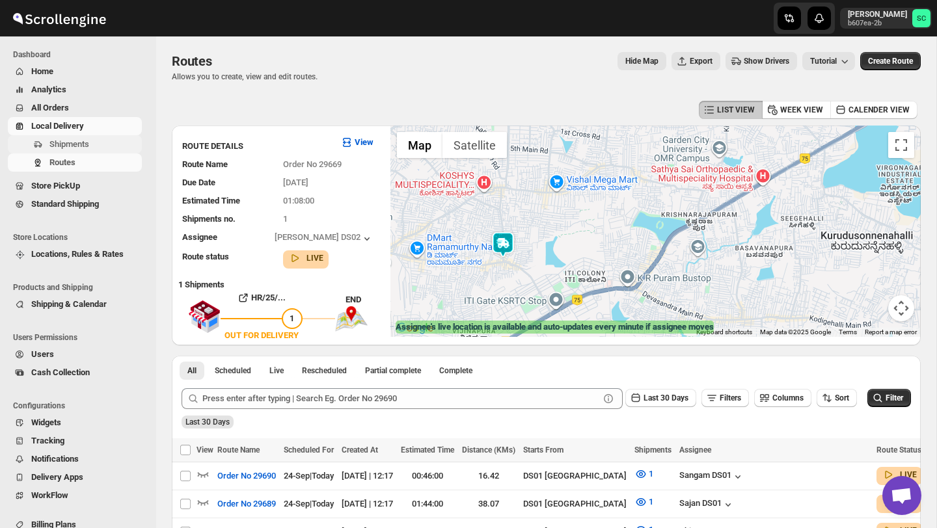
click at [64, 143] on span "Shipments" at bounding box center [69, 144] width 40 height 10
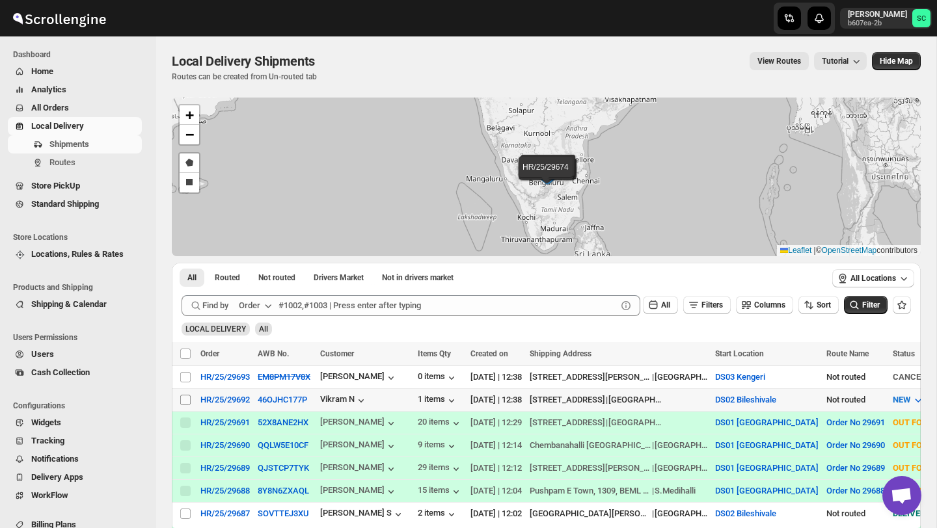
click at [187, 399] on input "Select shipment" at bounding box center [185, 400] width 10 height 10
checkbox input "true"
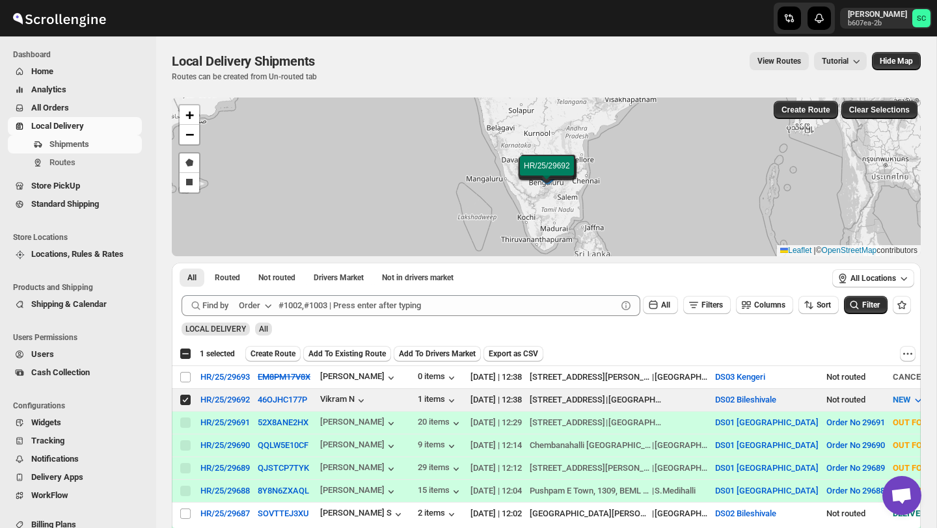
click at [279, 349] on span "Create Route" at bounding box center [272, 354] width 45 height 10
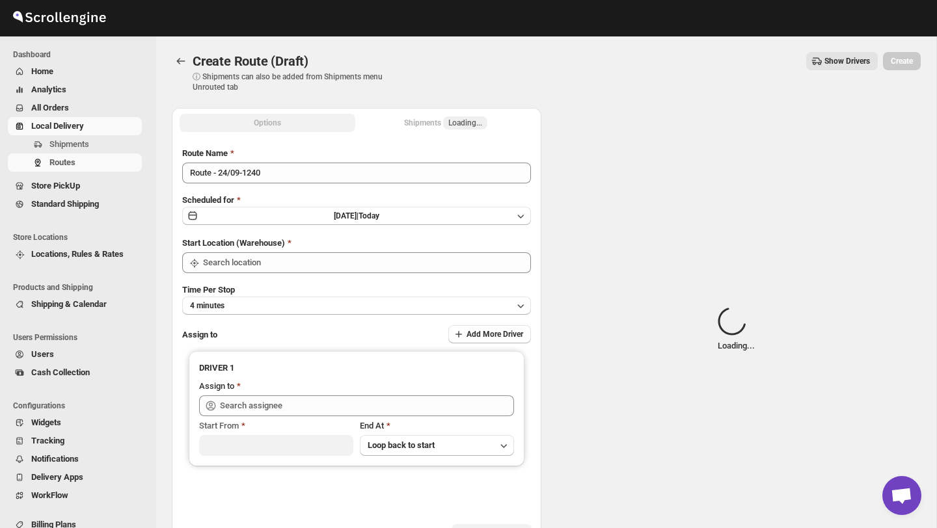
type input "DS02 Bileshivale"
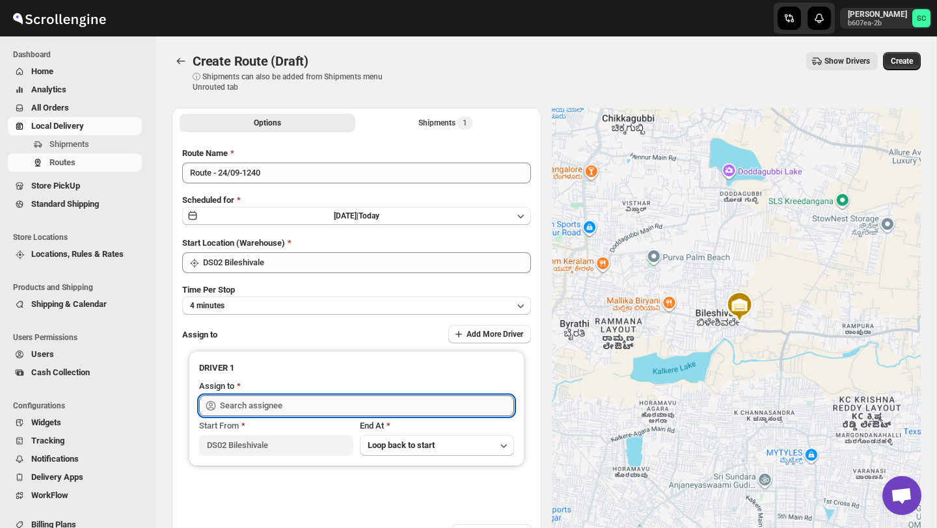
click at [278, 402] on input "text" at bounding box center [367, 405] width 294 height 21
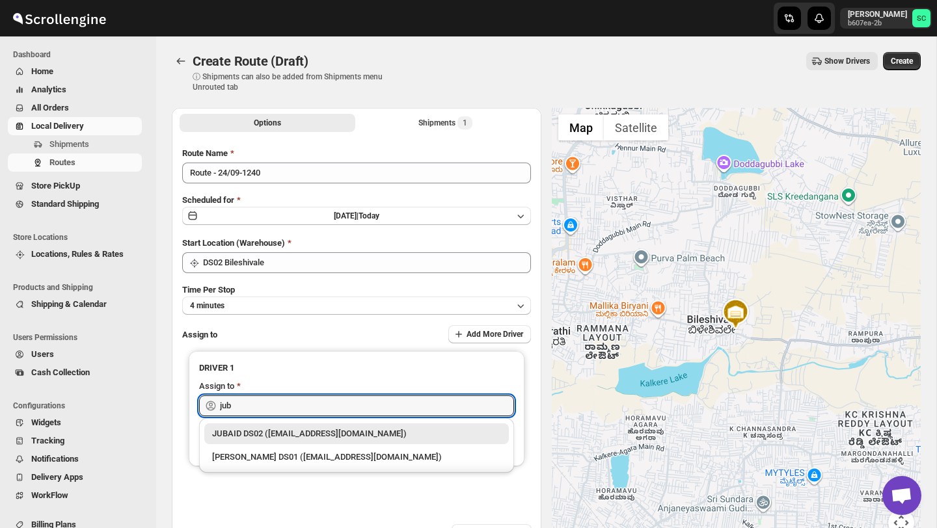
click at [315, 433] on div "JUBAID DS02 ([EMAIL_ADDRESS][DOMAIN_NAME])" at bounding box center [356, 433] width 289 height 13
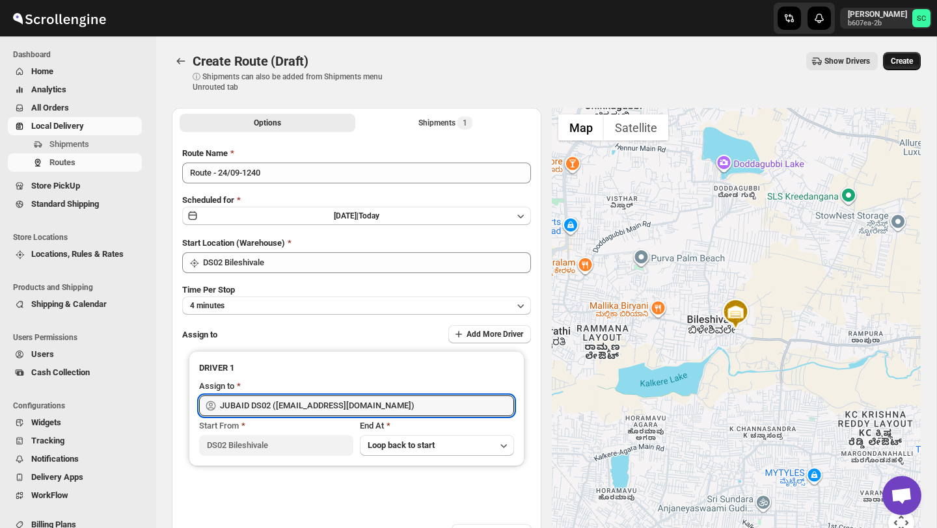
type input "JUBAID DS02 ([EMAIL_ADDRESS][DOMAIN_NAME])"
click at [898, 62] on span "Create" at bounding box center [901, 61] width 22 height 10
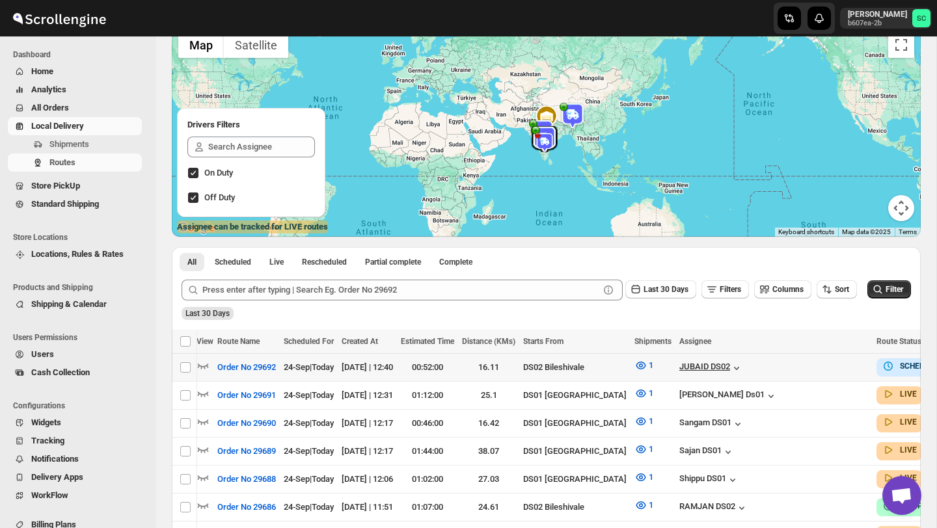
scroll to position [0, 137]
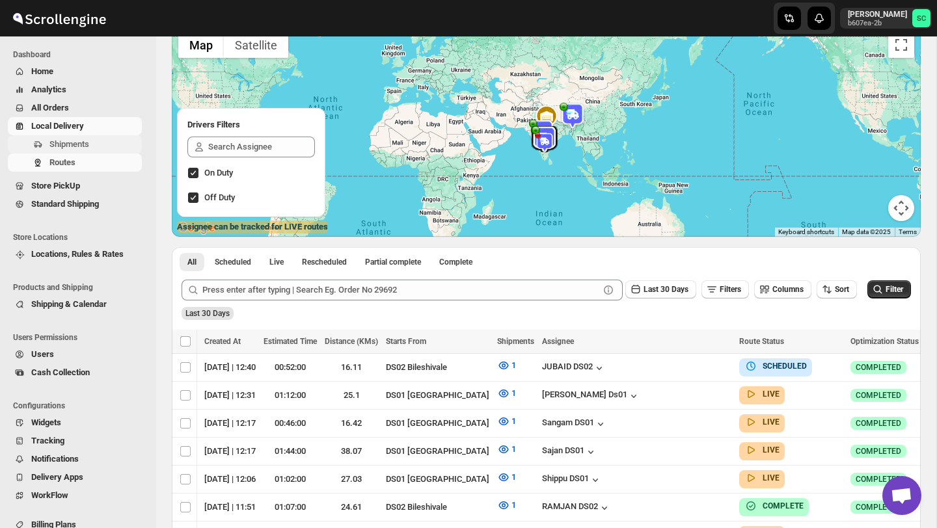
click at [85, 142] on span "Shipments" at bounding box center [69, 144] width 40 height 10
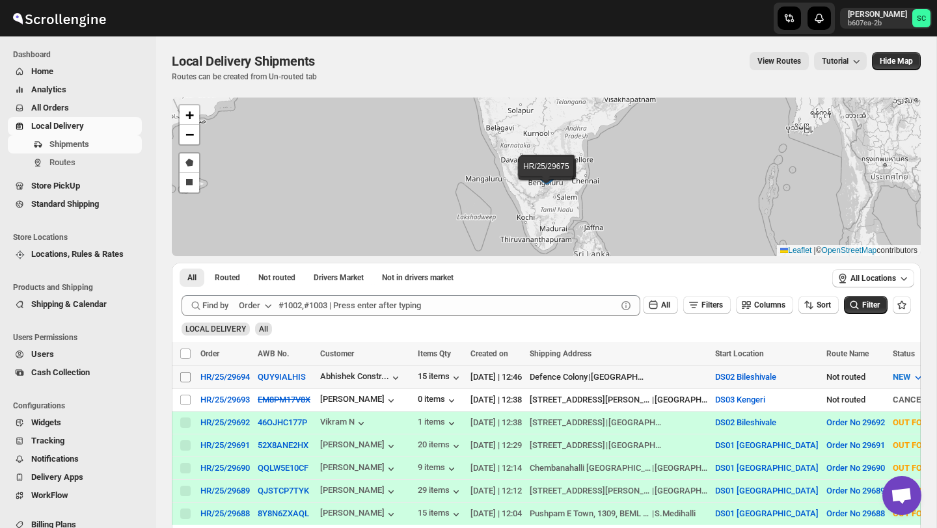
click at [185, 373] on input "Select shipment" at bounding box center [185, 377] width 10 height 10
checkbox input "true"
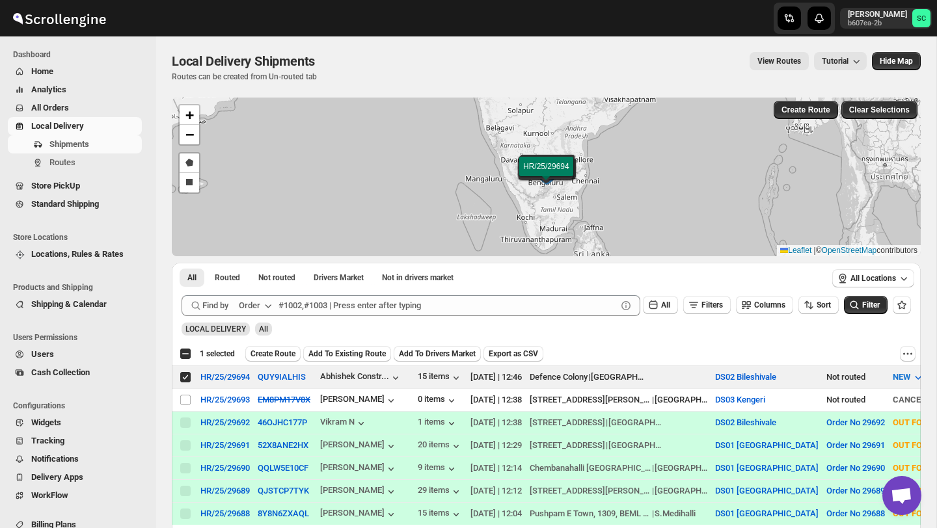
click at [295, 351] on span "Create Route" at bounding box center [272, 354] width 45 height 10
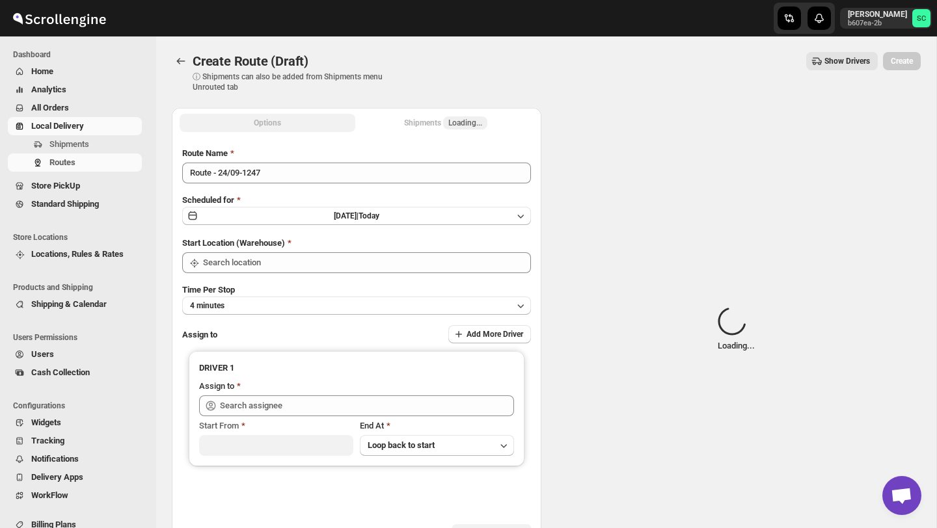
type input "DS02 Bileshivale"
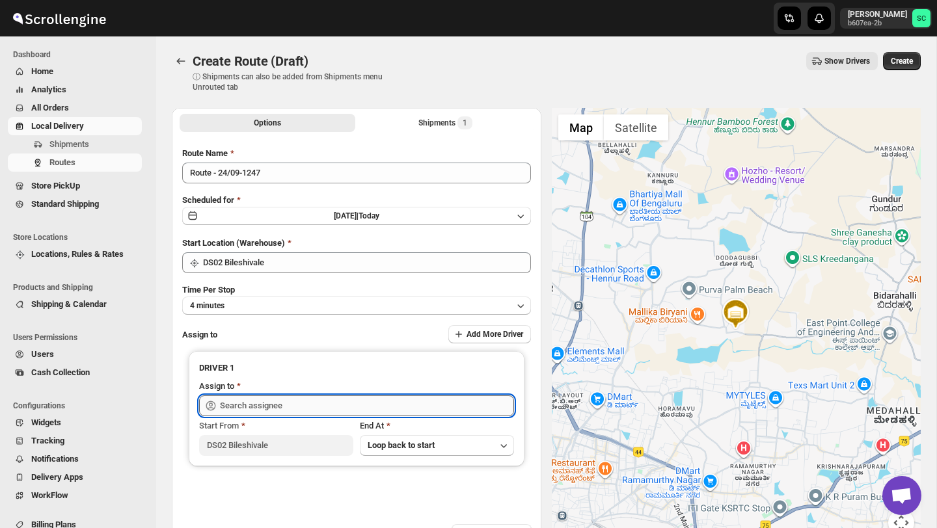
click at [293, 399] on input "text" at bounding box center [367, 405] width 294 height 21
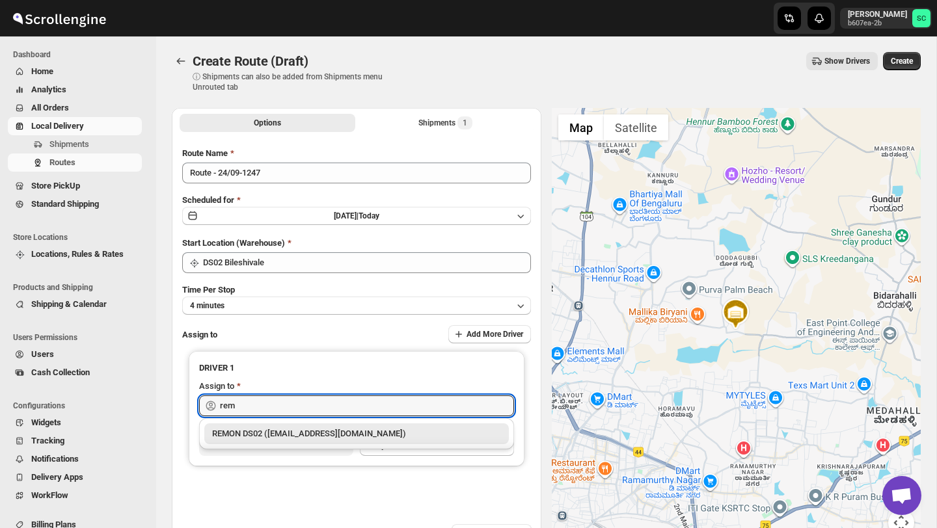
click at [318, 437] on div "REMON DS02 ([EMAIL_ADDRESS][DOMAIN_NAME])" at bounding box center [356, 433] width 289 height 13
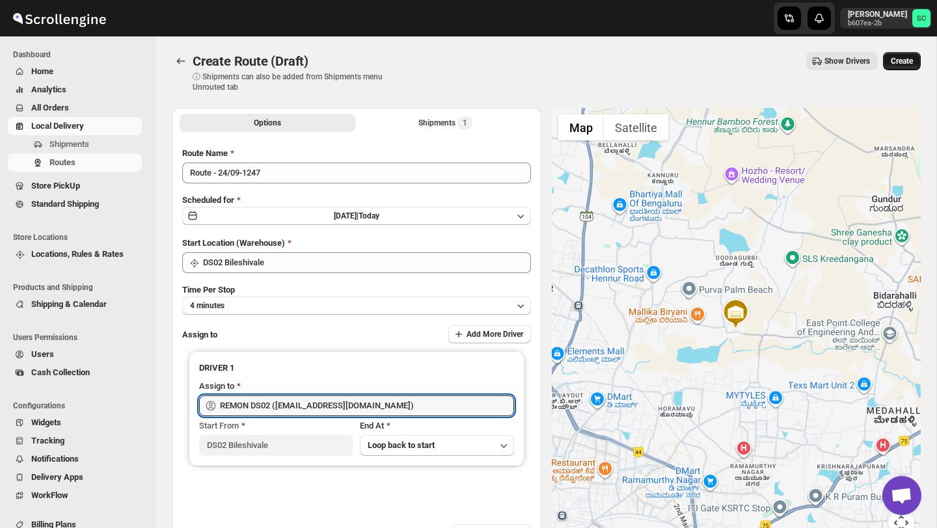
type input "REMON DS02 ([EMAIL_ADDRESS][DOMAIN_NAME])"
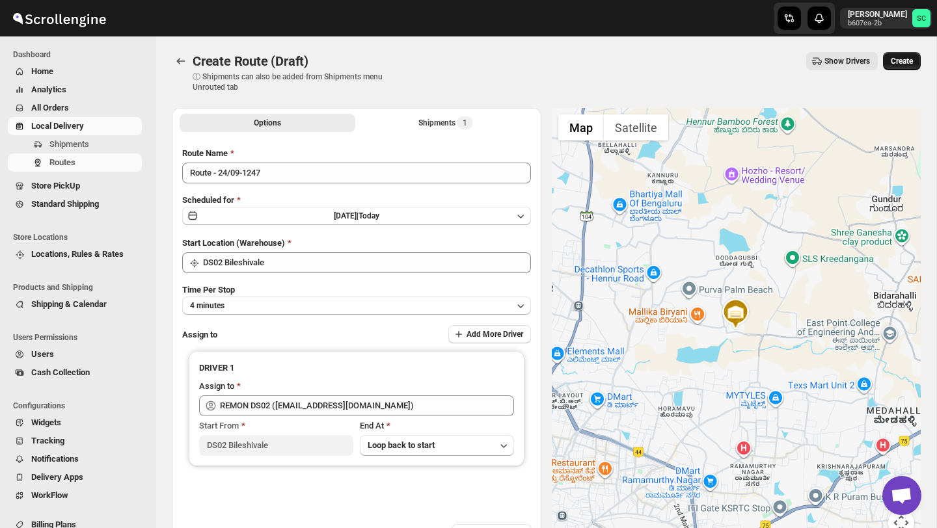
click at [902, 60] on span "Create" at bounding box center [901, 61] width 22 height 10
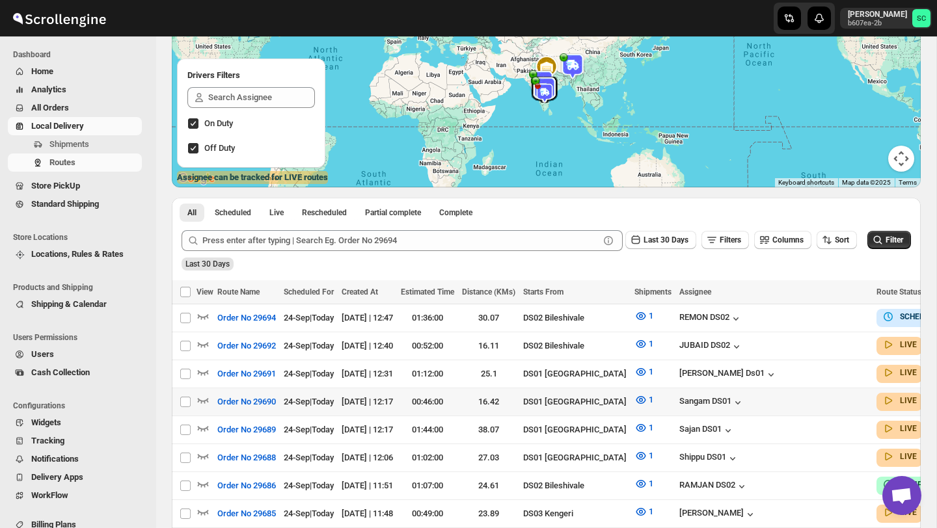
scroll to position [151, 0]
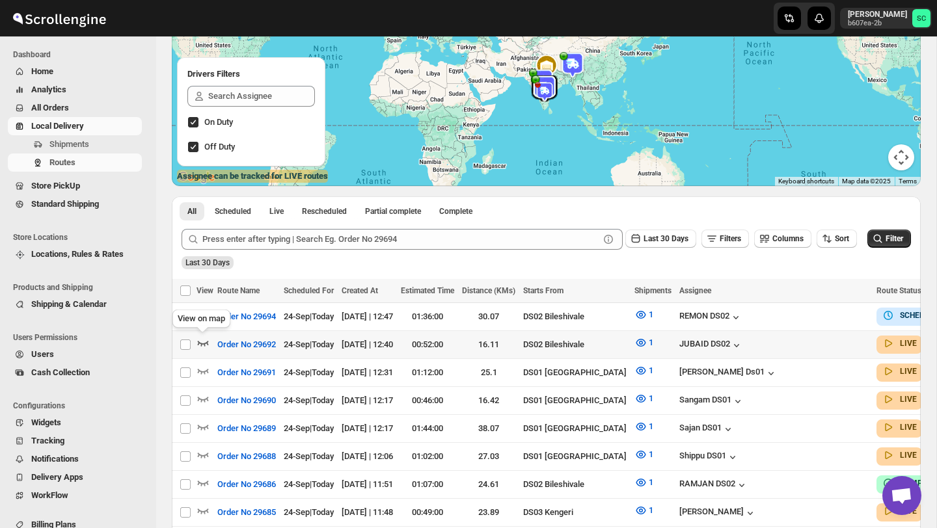
click at [204, 340] on icon "button" at bounding box center [202, 342] width 13 height 13
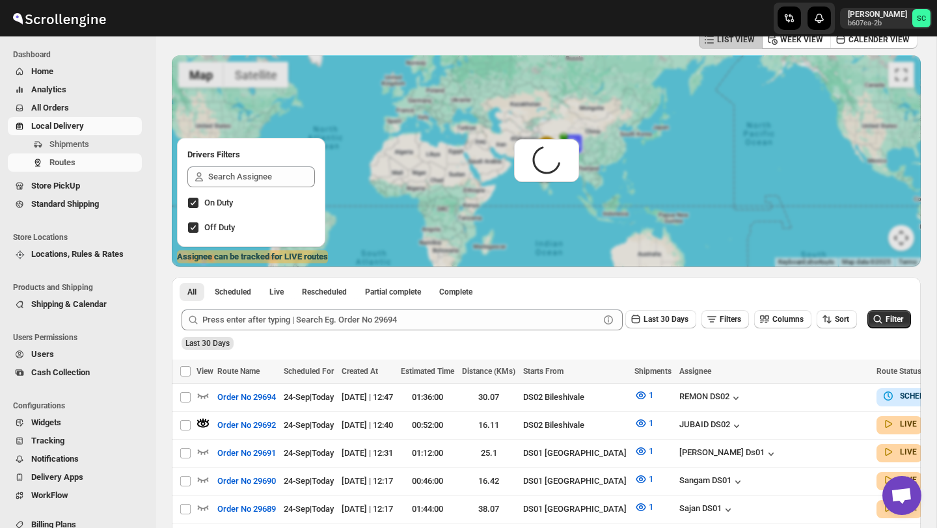
scroll to position [0, 0]
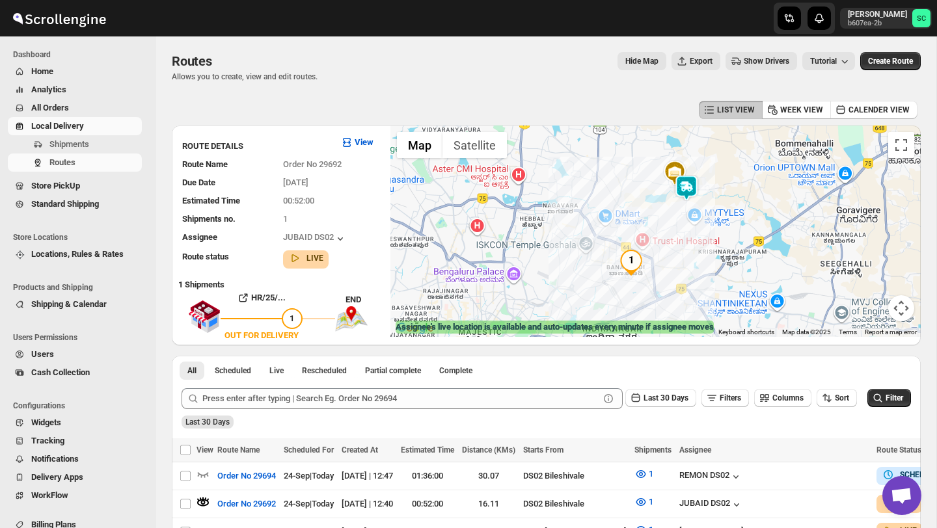
click at [687, 190] on img at bounding box center [686, 188] width 26 height 26
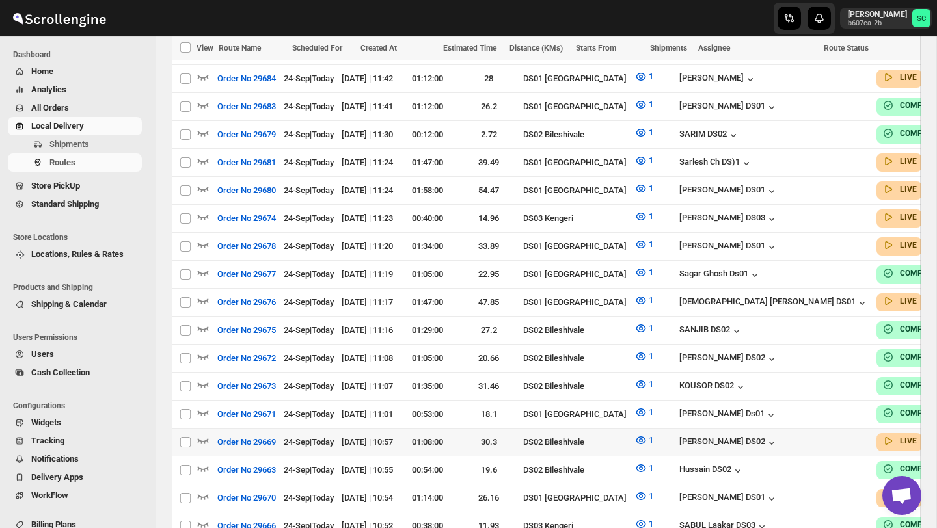
scroll to position [676, 0]
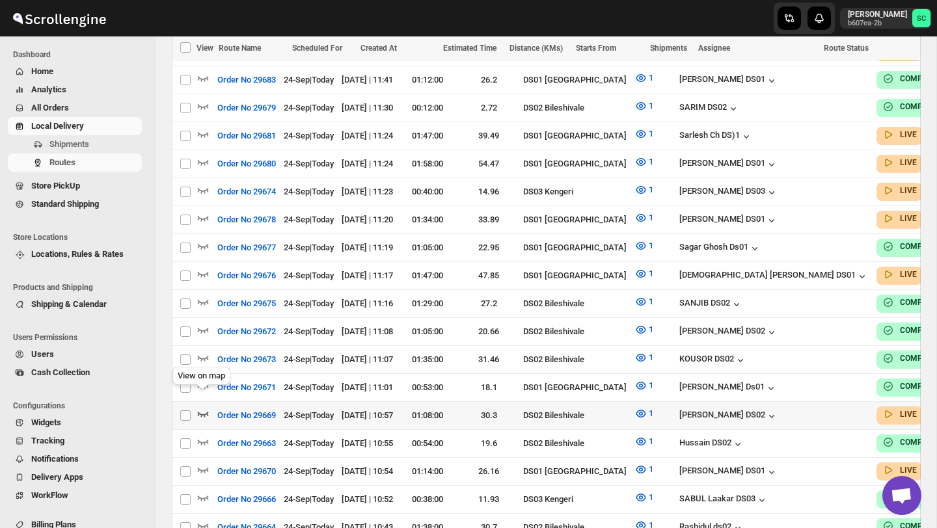
click at [207, 412] on icon "button" at bounding box center [203, 414] width 11 height 5
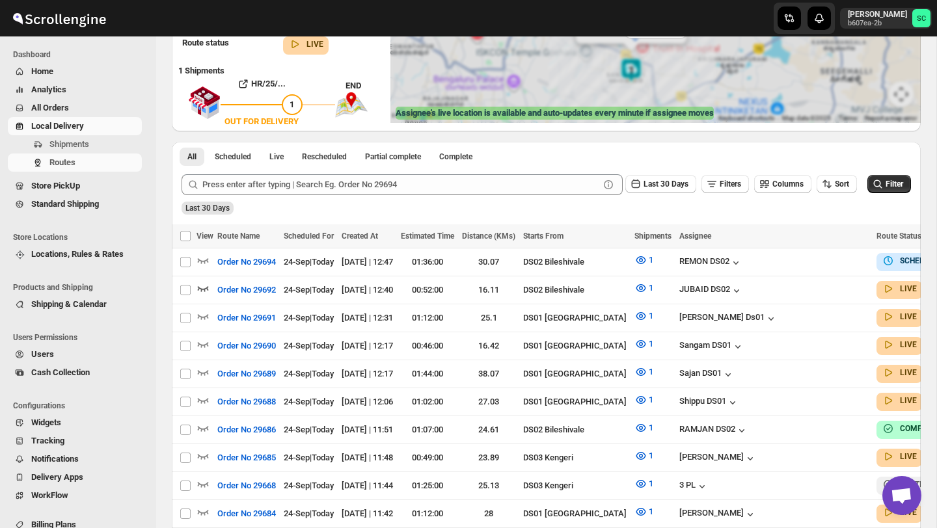
scroll to position [0, 0]
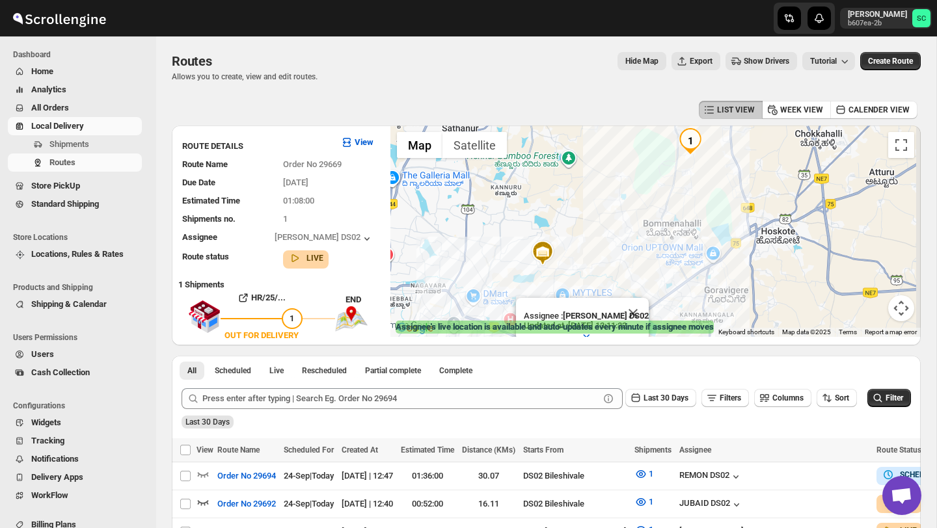
drag, startPoint x: 598, startPoint y: 267, endPoint x: 538, endPoint y: 236, distance: 68.1
click at [539, 237] on div "Assignee : [PERSON_NAME] DS02 Updated at : [DATE] 13:11:32 Duty mode Enabled Ba…" at bounding box center [655, 231] width 530 height 211
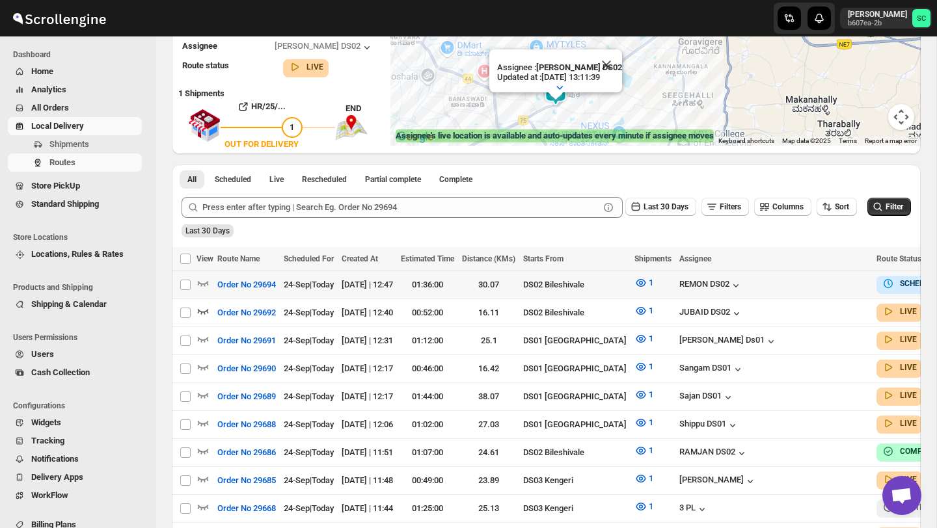
scroll to position [209, 0]
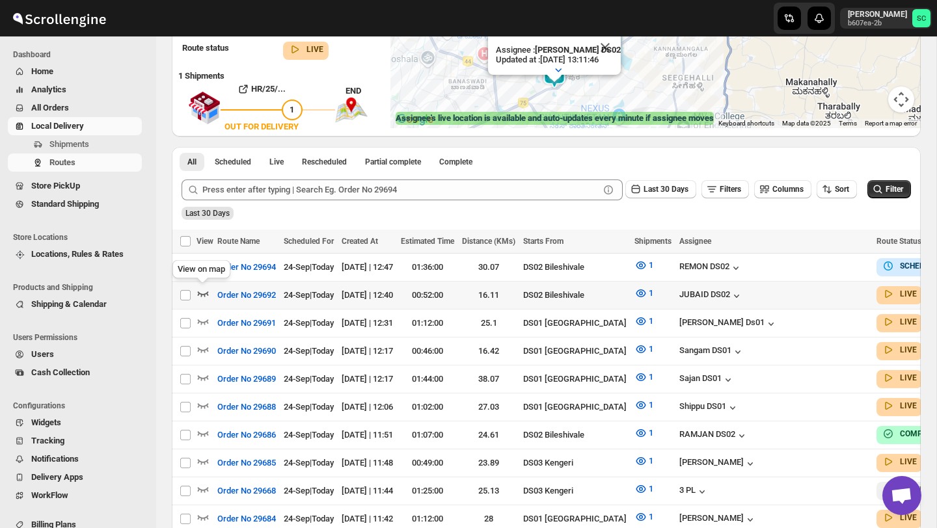
click at [207, 293] on icon "button" at bounding box center [203, 294] width 11 height 5
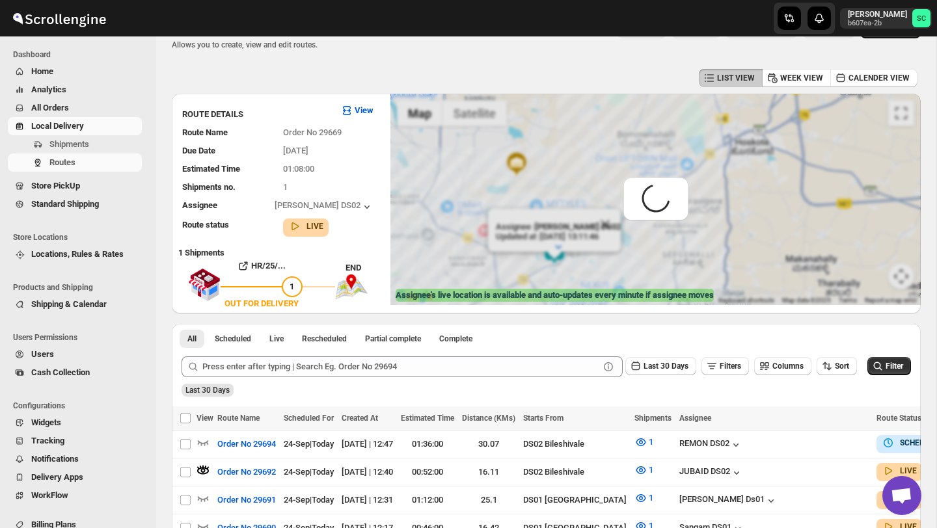
scroll to position [0, 0]
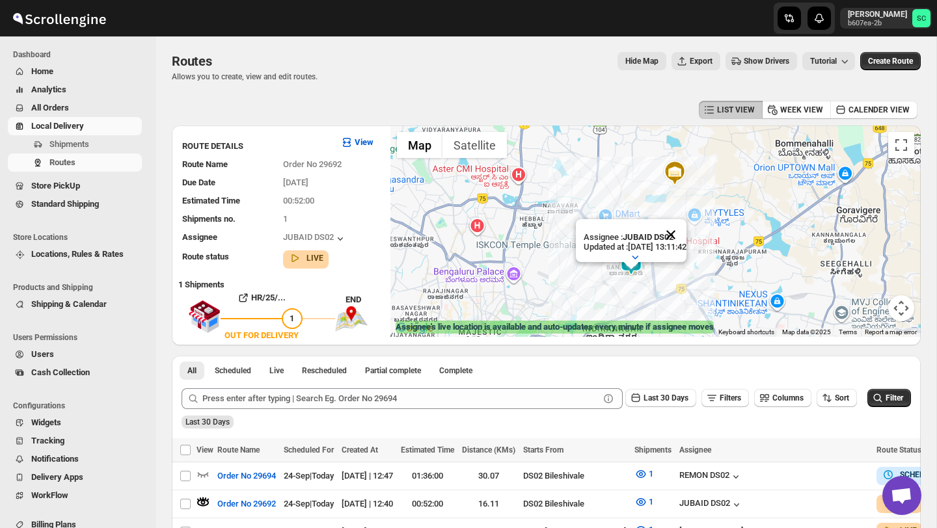
click at [686, 232] on button "Close" at bounding box center [670, 234] width 31 height 31
click at [92, 146] on span "Shipments" at bounding box center [94, 144] width 90 height 13
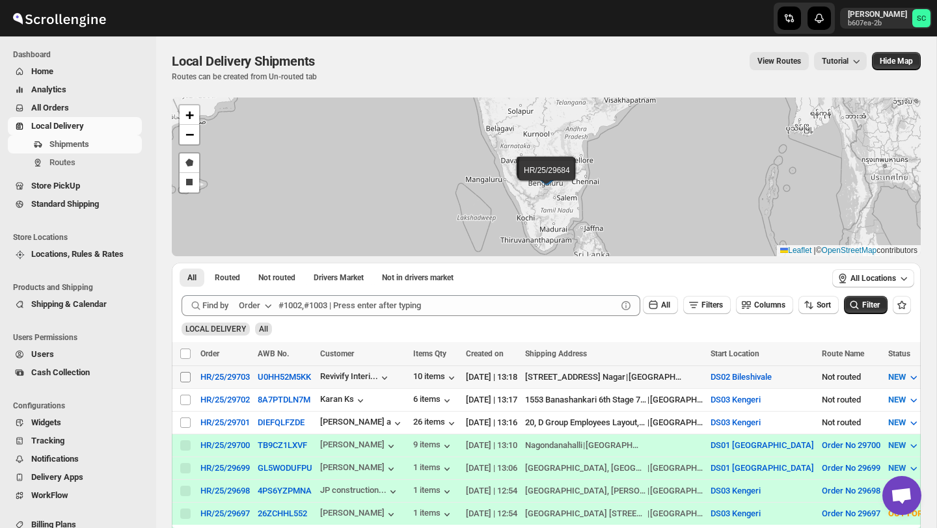
click at [184, 375] on input "Select shipment" at bounding box center [185, 377] width 10 height 10
checkbox input "true"
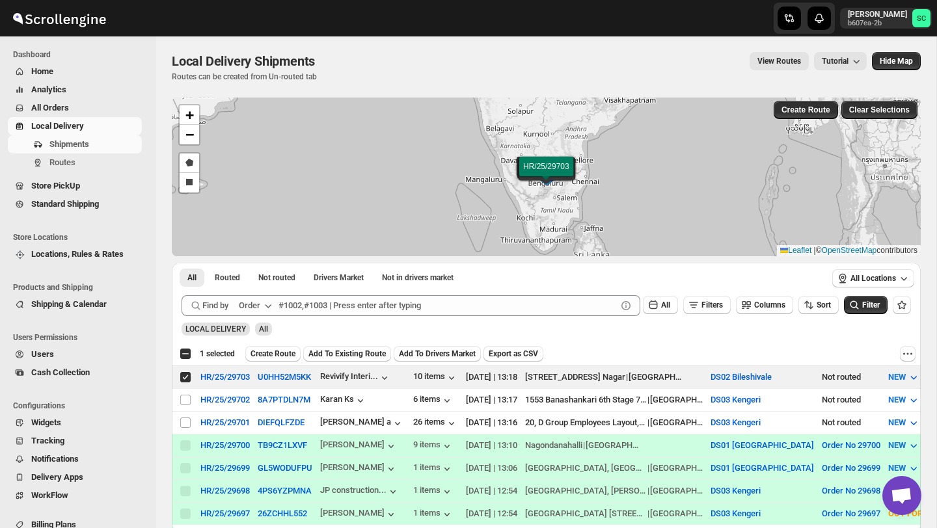
click at [282, 355] on span "Create Route" at bounding box center [272, 354] width 45 height 10
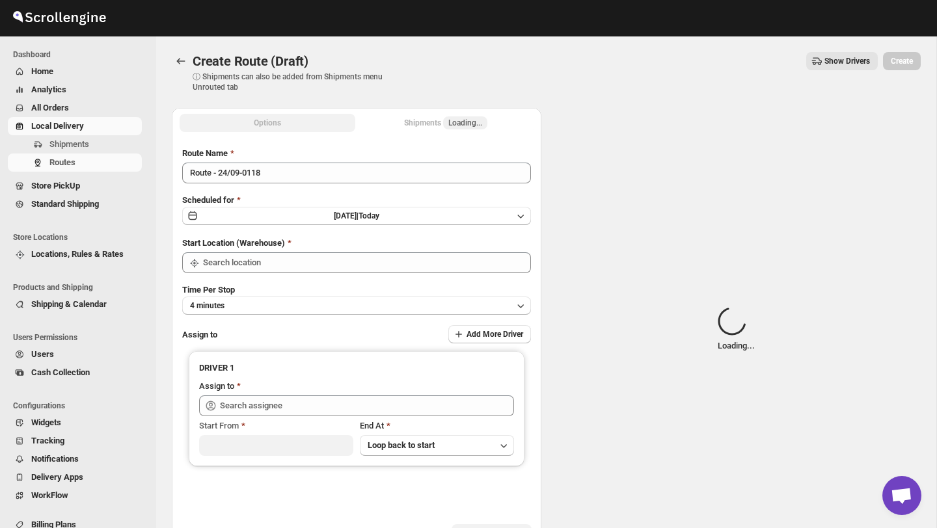
type input "DS02 Bileshivale"
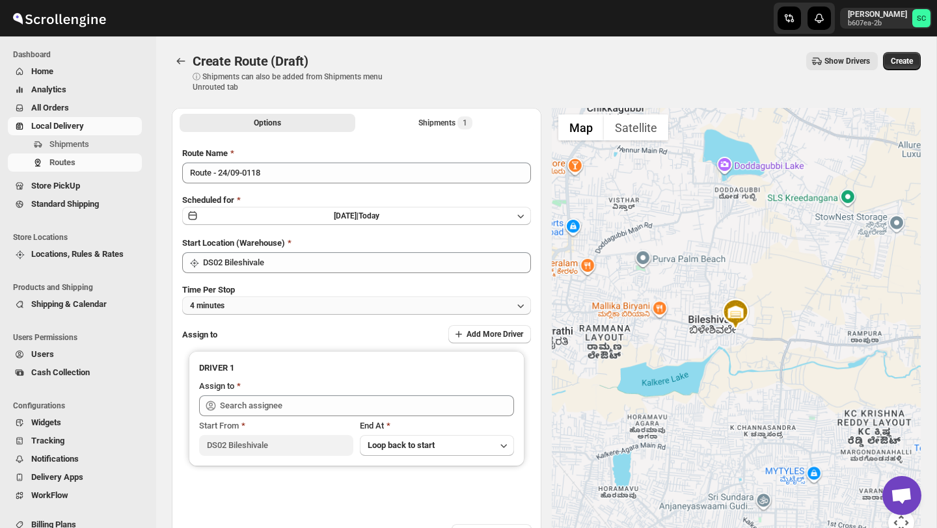
click at [304, 306] on button "4 minutes" at bounding box center [356, 306] width 349 height 18
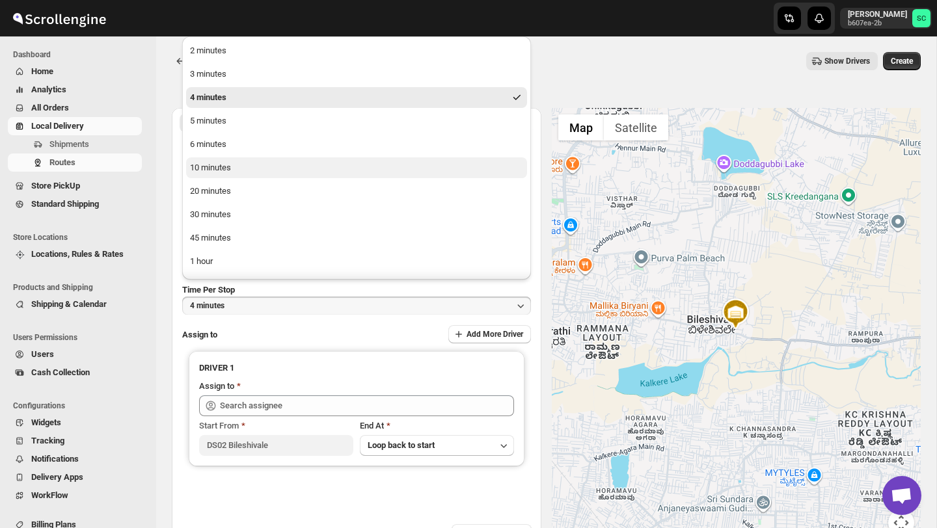
click at [258, 168] on button "10 minutes" at bounding box center [356, 167] width 341 height 21
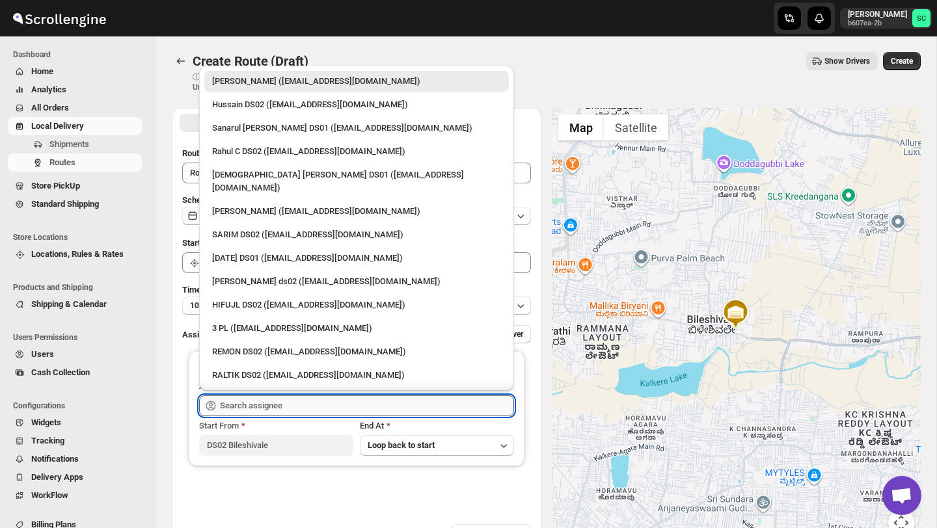
click at [257, 402] on input "text" at bounding box center [367, 405] width 294 height 21
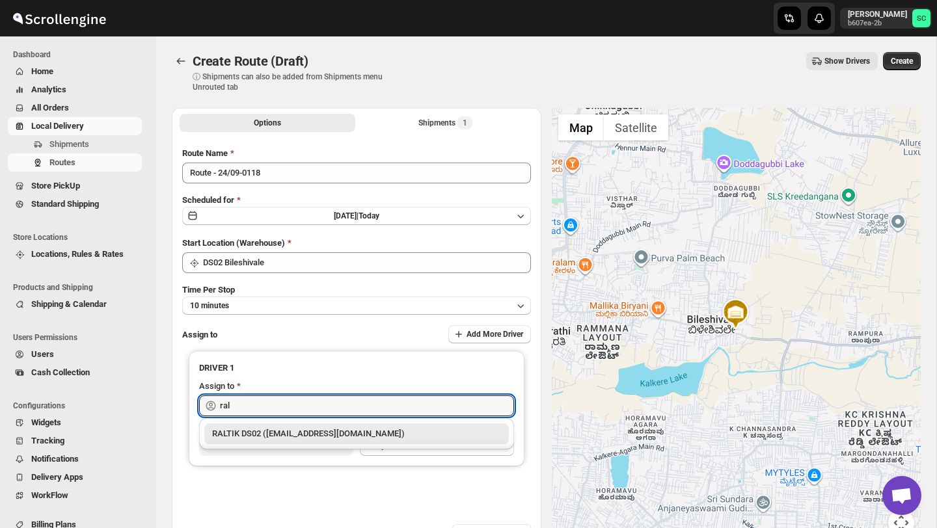
click at [302, 437] on div "RALTIK DS02 ([EMAIL_ADDRESS][DOMAIN_NAME])" at bounding box center [356, 433] width 289 height 13
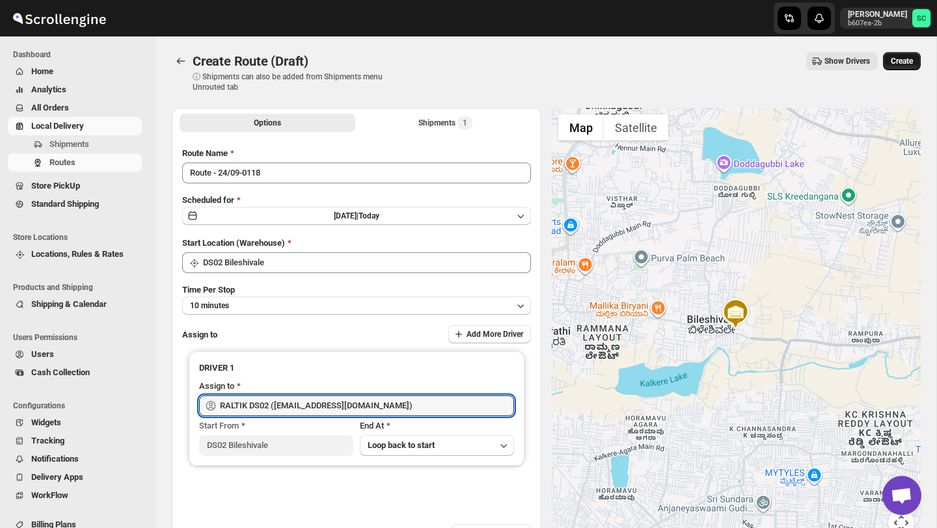
type input "RALTIK DS02 ([EMAIL_ADDRESS][DOMAIN_NAME])"
click at [893, 66] on button "Create" at bounding box center [902, 61] width 38 height 18
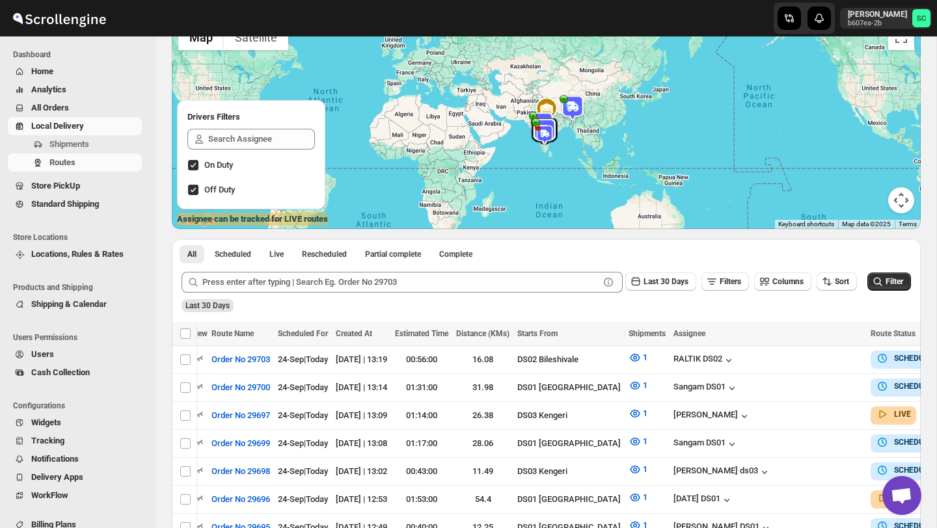
scroll to position [47, 0]
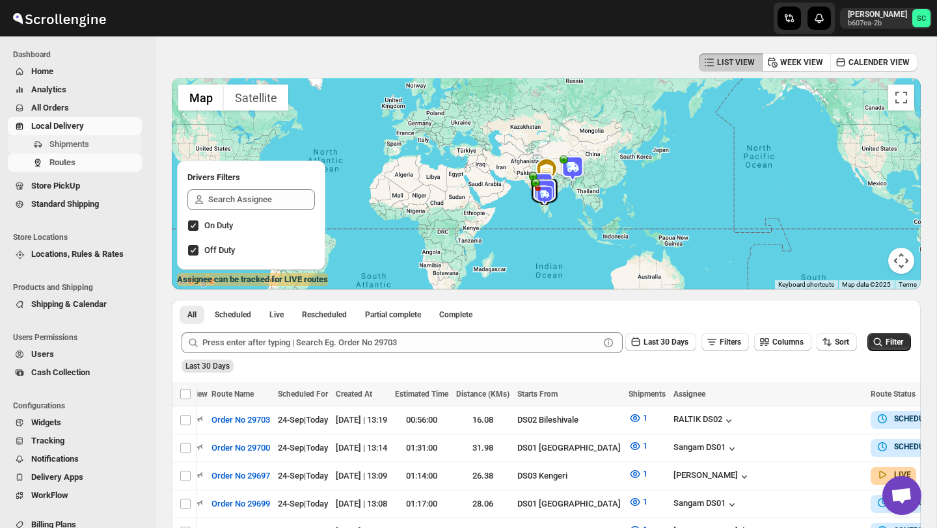
click at [73, 145] on span "Shipments" at bounding box center [69, 144] width 40 height 10
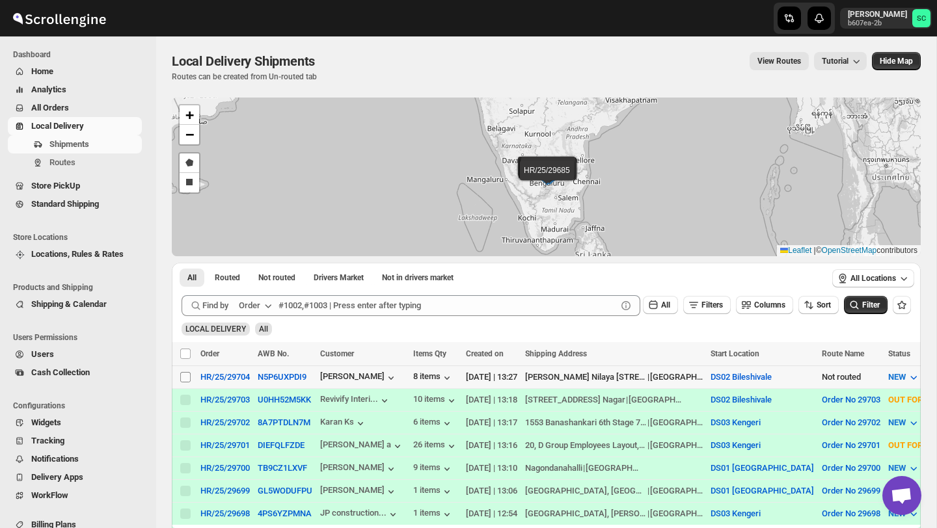
click at [185, 376] on input "Select shipment" at bounding box center [185, 377] width 10 height 10
checkbox input "true"
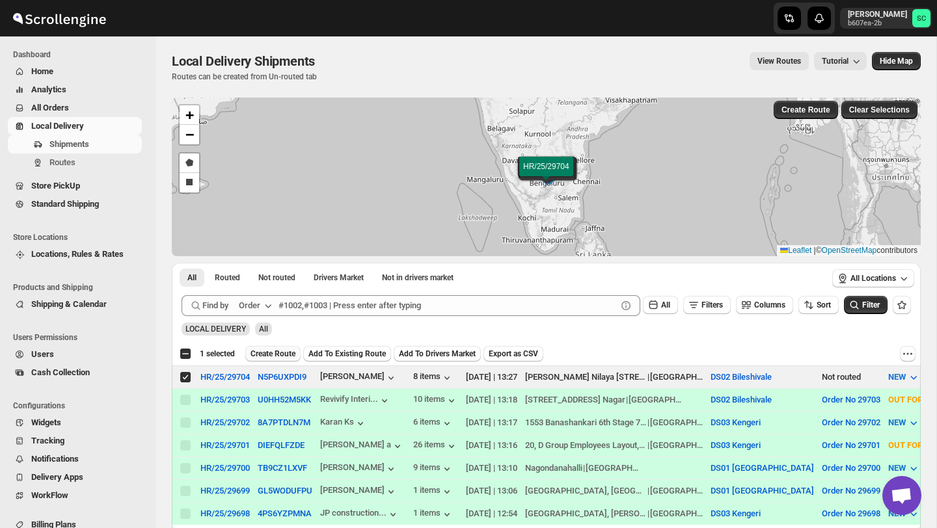
click at [285, 353] on span "Create Route" at bounding box center [272, 354] width 45 height 10
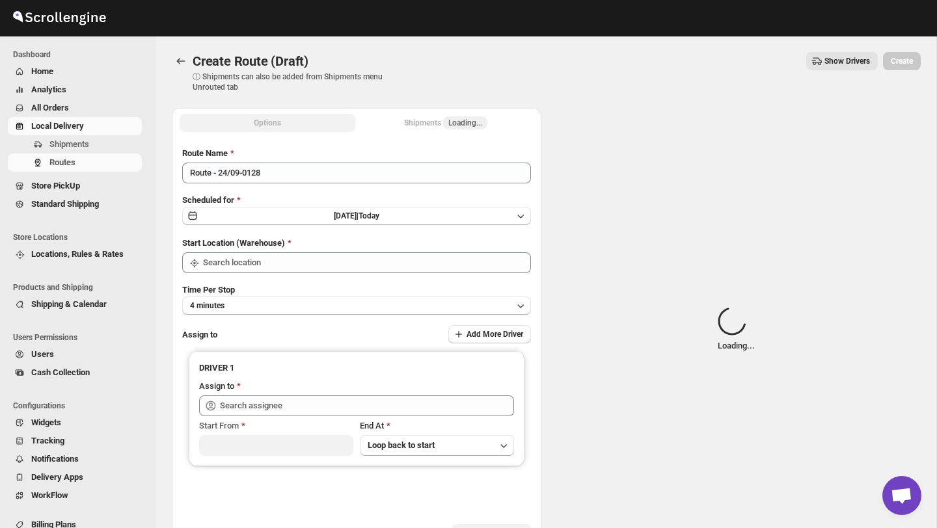
type input "DS02 Bileshivale"
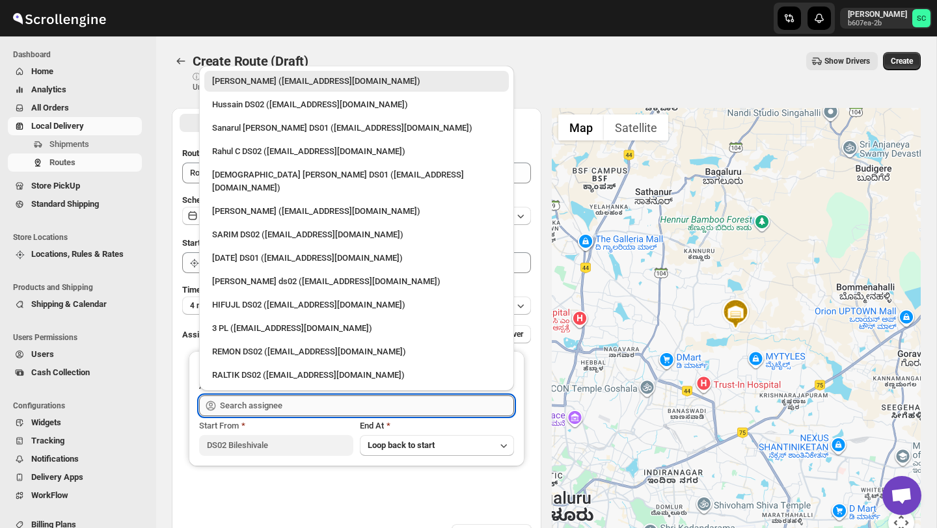
click at [285, 398] on input "text" at bounding box center [367, 405] width 294 height 21
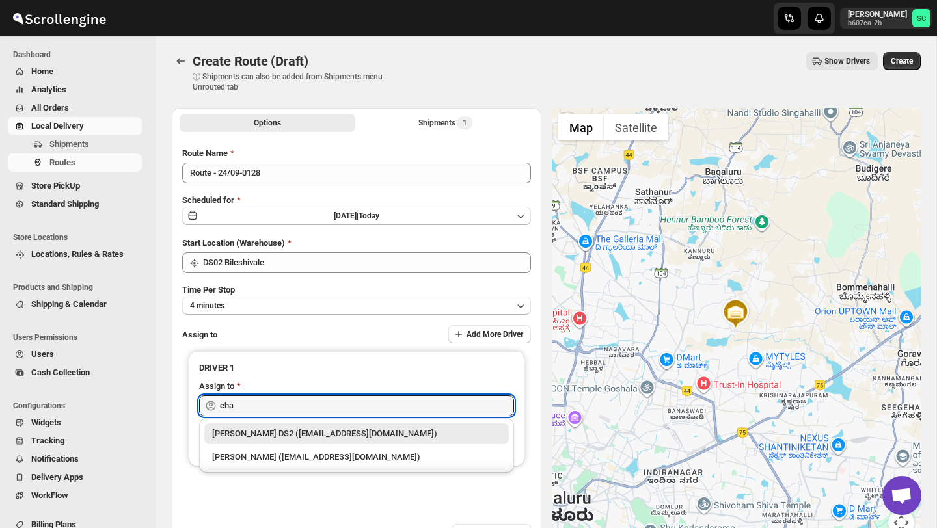
click at [331, 437] on div "[PERSON_NAME] DS2 ([EMAIL_ADDRESS][DOMAIN_NAME])" at bounding box center [356, 433] width 289 height 13
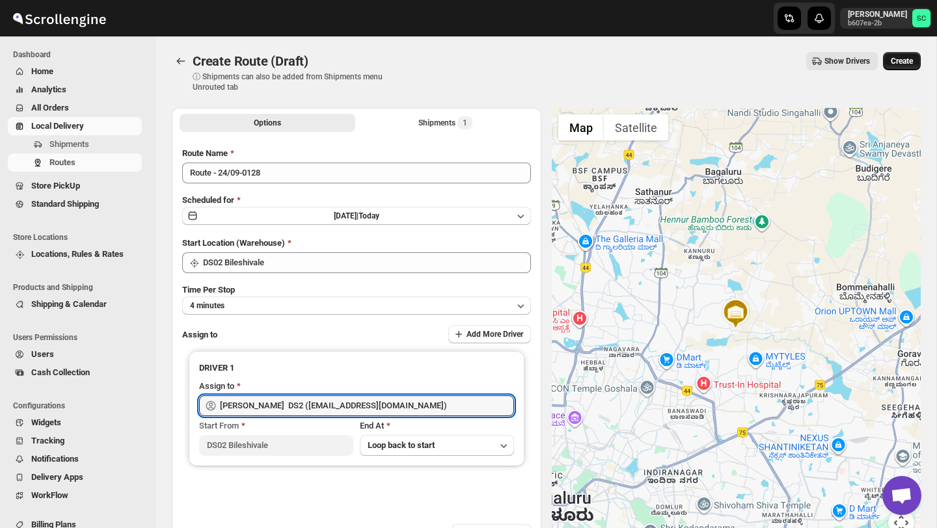
type input "[PERSON_NAME] DS2 ([EMAIL_ADDRESS][DOMAIN_NAME])"
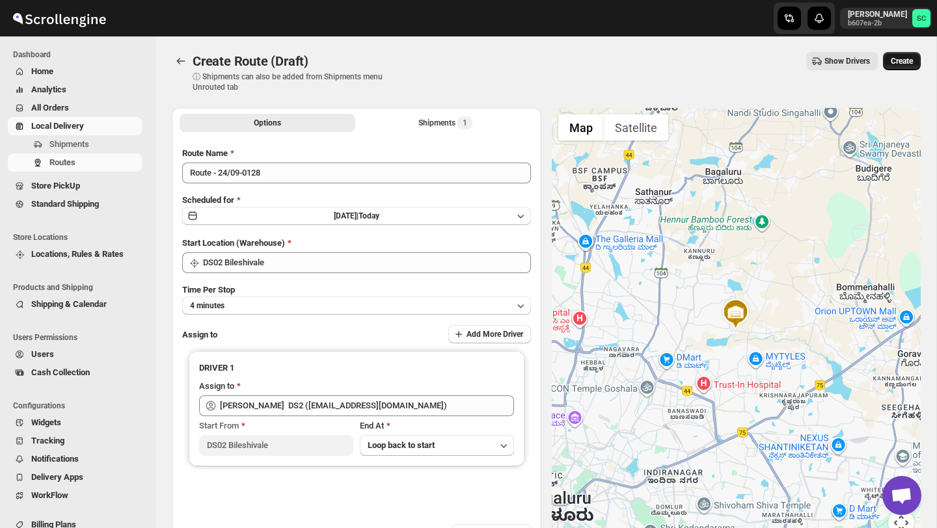
click at [904, 59] on span "Create" at bounding box center [901, 61] width 22 height 10
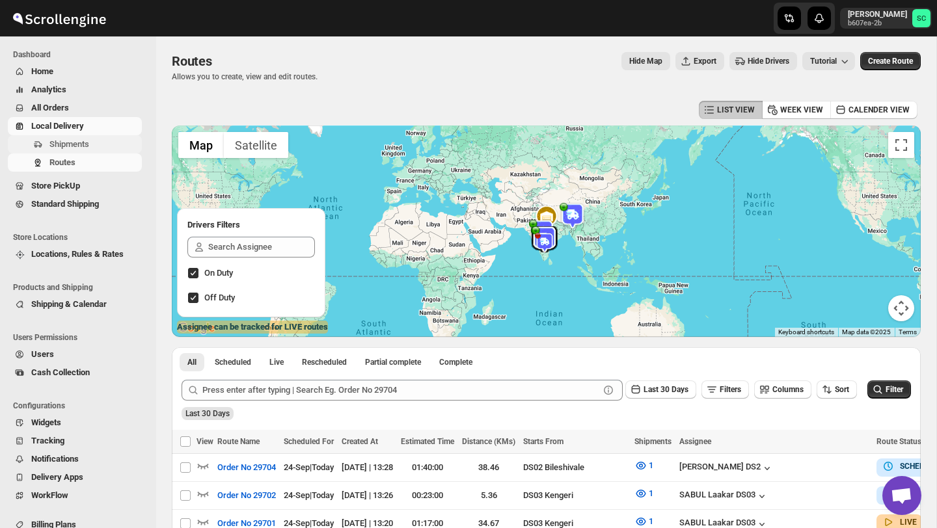
click at [94, 143] on span "Shipments" at bounding box center [94, 144] width 90 height 13
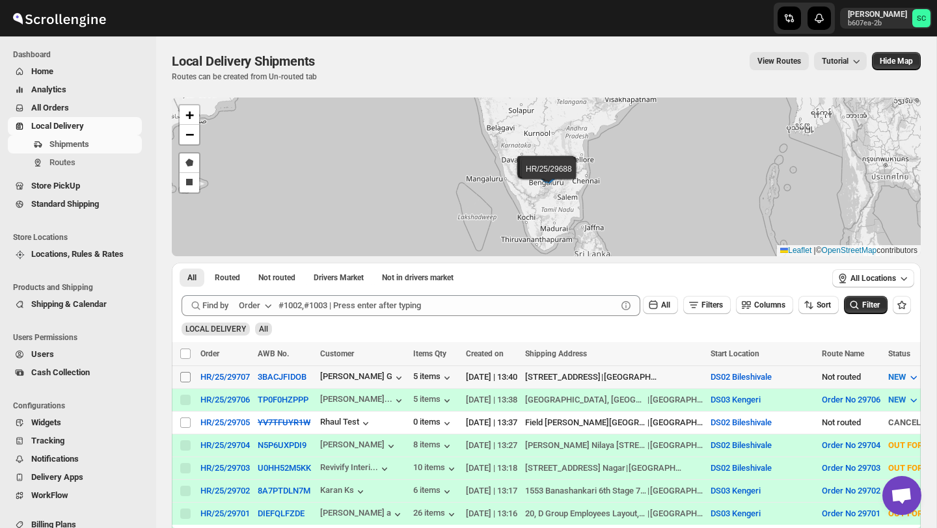
click at [181, 377] on input "Select shipment" at bounding box center [185, 377] width 10 height 10
checkbox input "true"
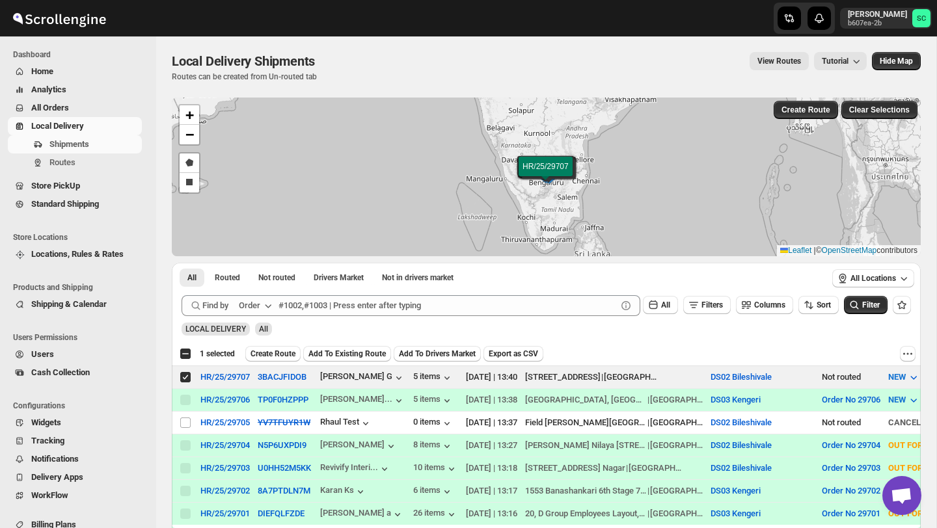
click at [271, 357] on span "Create Route" at bounding box center [272, 354] width 45 height 10
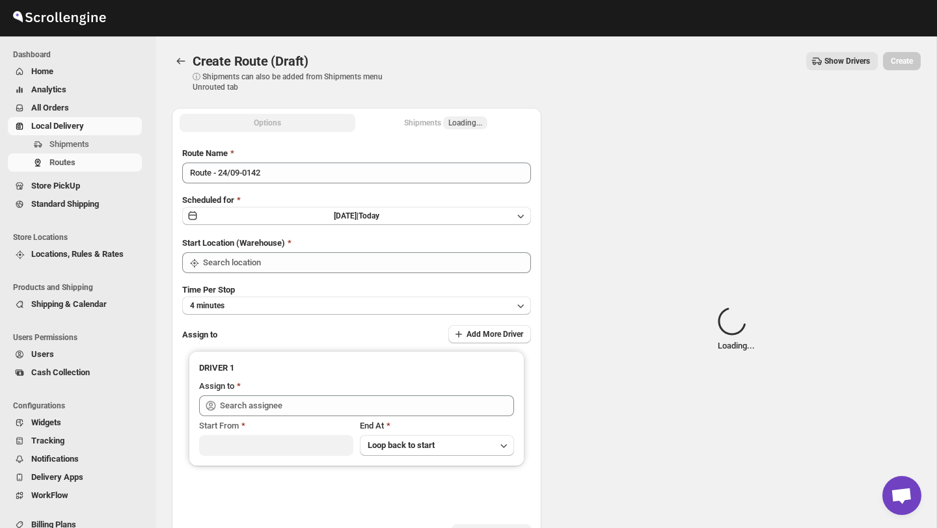
type input "DS02 Bileshivale"
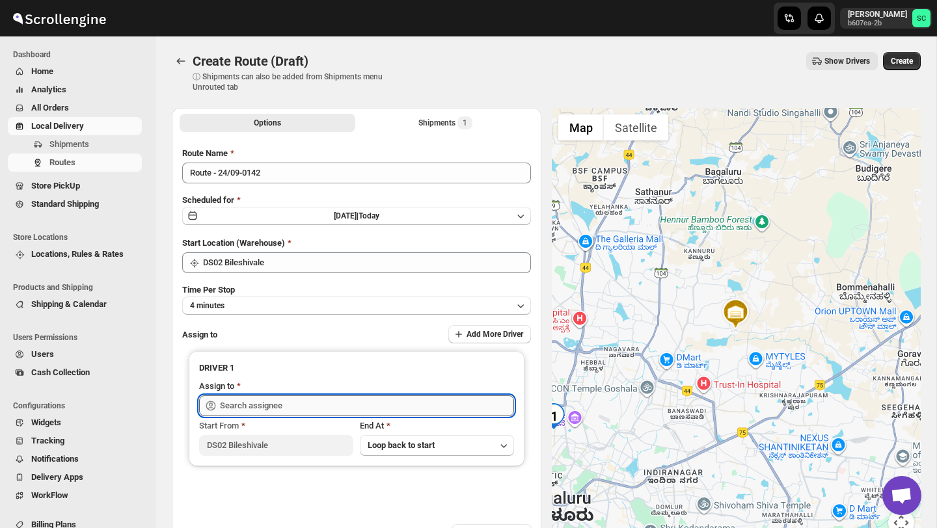
click at [265, 403] on input "text" at bounding box center [367, 405] width 294 height 21
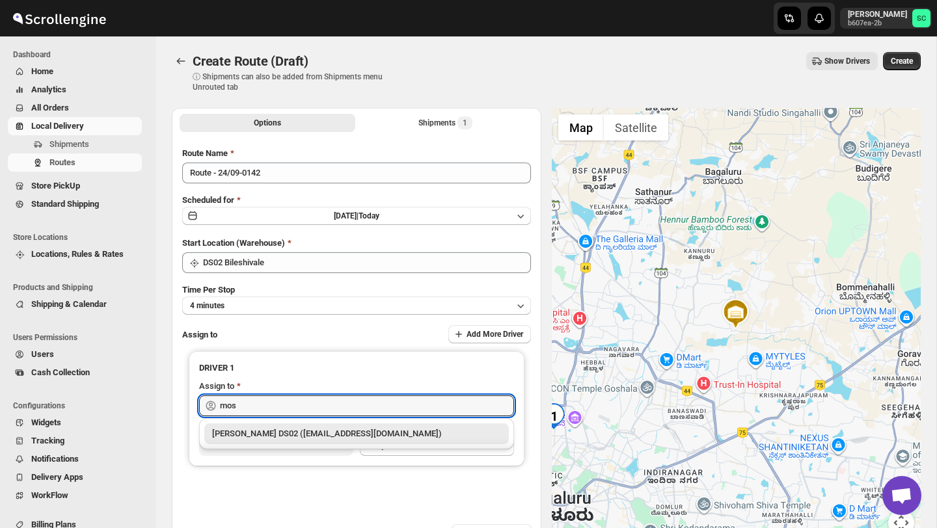
click at [304, 436] on div "[PERSON_NAME] DS02 ([EMAIL_ADDRESS][DOMAIN_NAME])" at bounding box center [356, 433] width 289 height 13
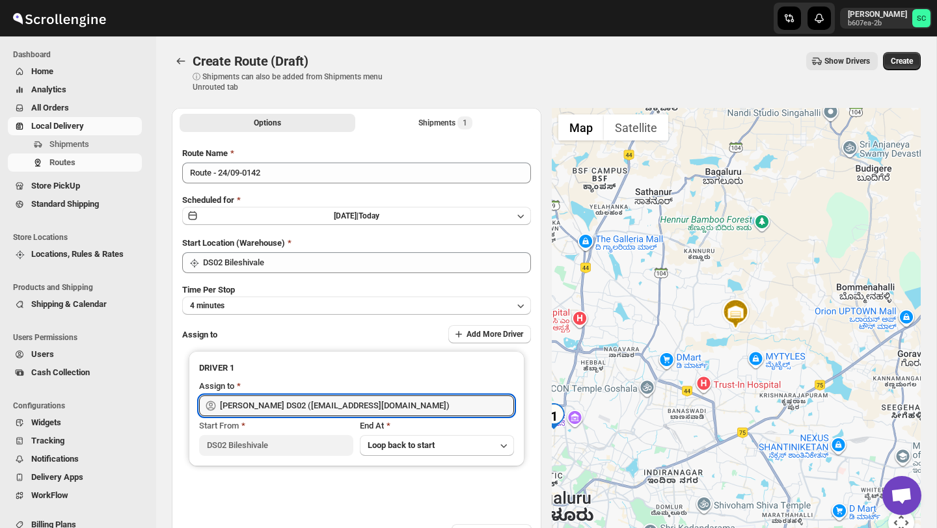
type input "[PERSON_NAME] DS02 ([EMAIL_ADDRESS][DOMAIN_NAME])"
click at [900, 66] on span "Create" at bounding box center [901, 61] width 22 height 10
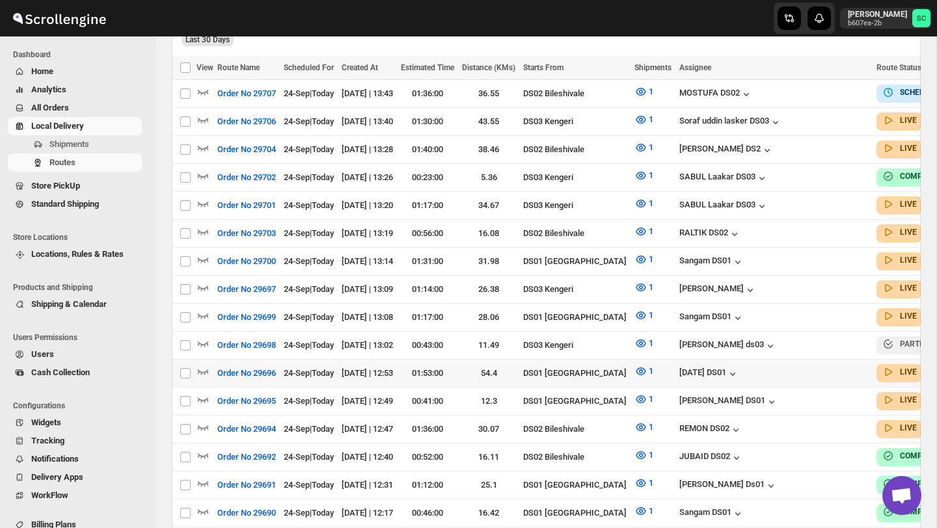
scroll to position [373, 0]
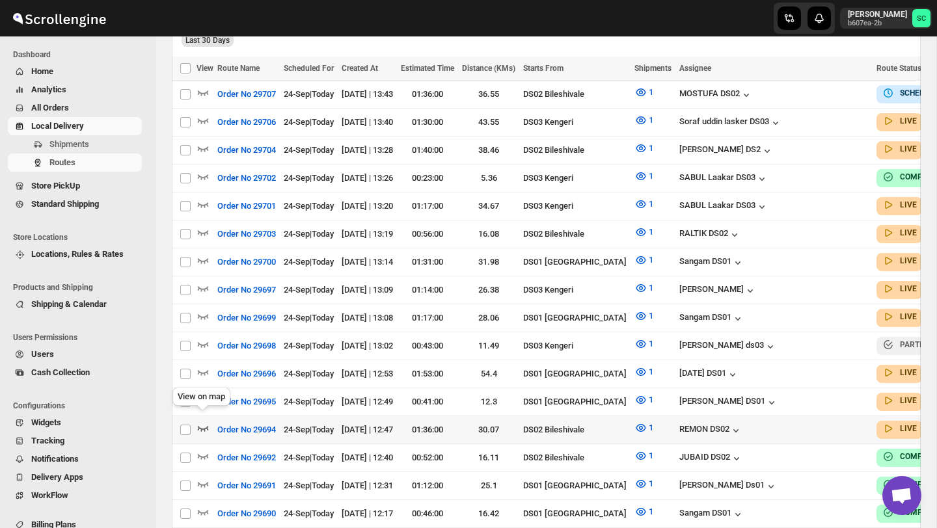
click at [200, 422] on icon "button" at bounding box center [202, 428] width 13 height 13
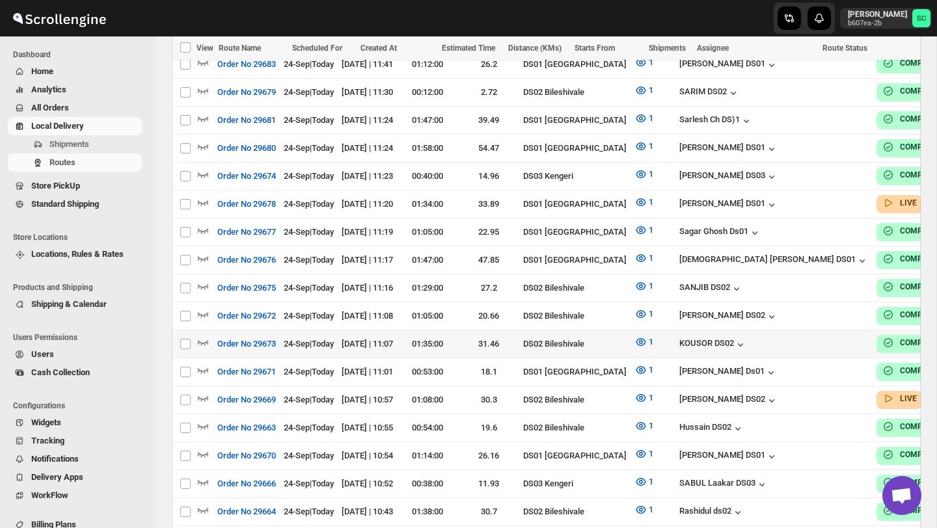
scroll to position [1096, 0]
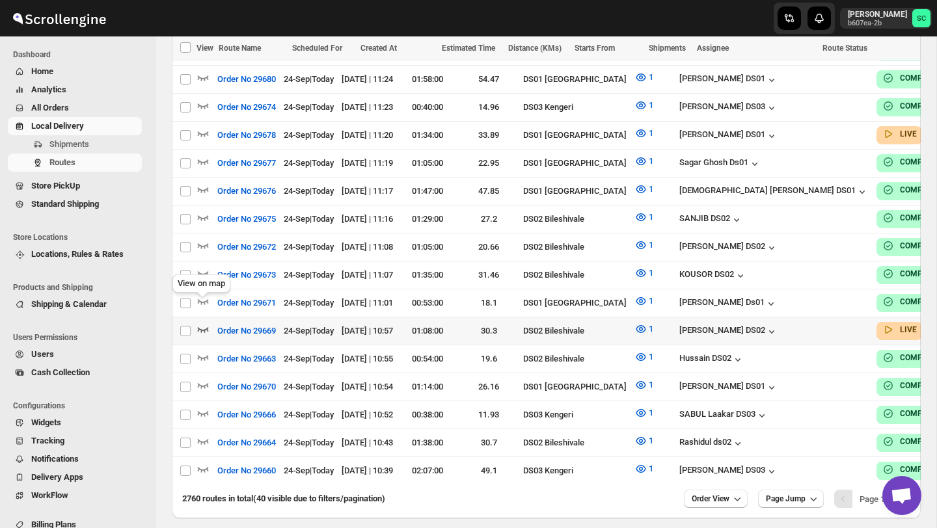
click at [205, 323] on icon "button" at bounding box center [202, 329] width 13 height 13
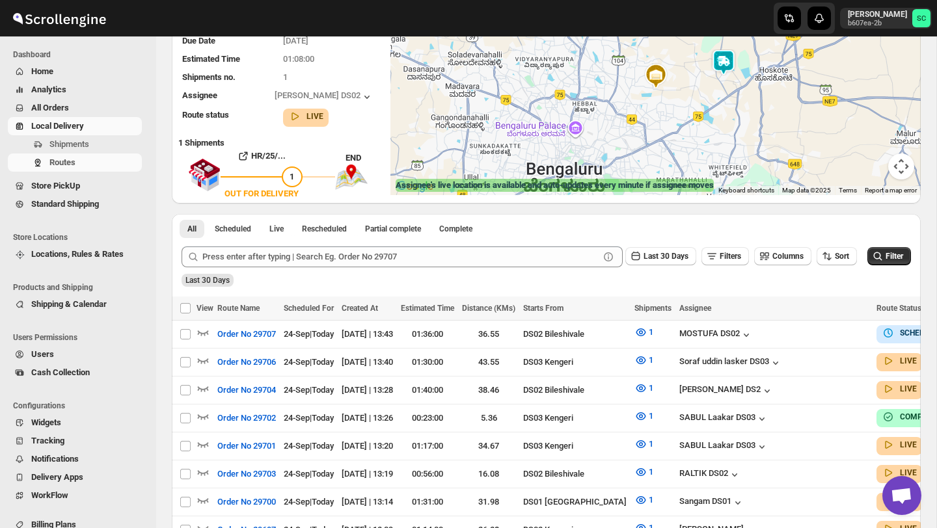
scroll to position [137, 0]
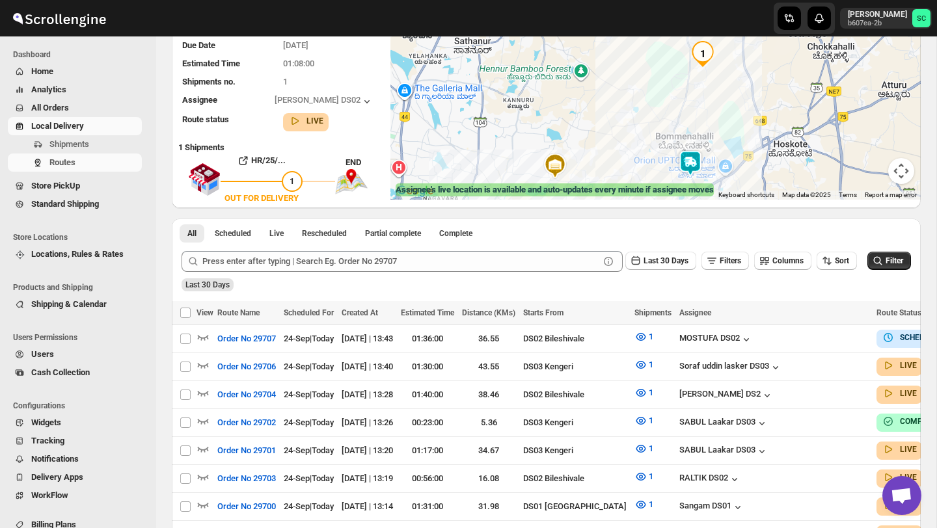
drag, startPoint x: 719, startPoint y: 150, endPoint x: 692, endPoint y: 178, distance: 39.1
click at [692, 181] on div at bounding box center [655, 93] width 530 height 211
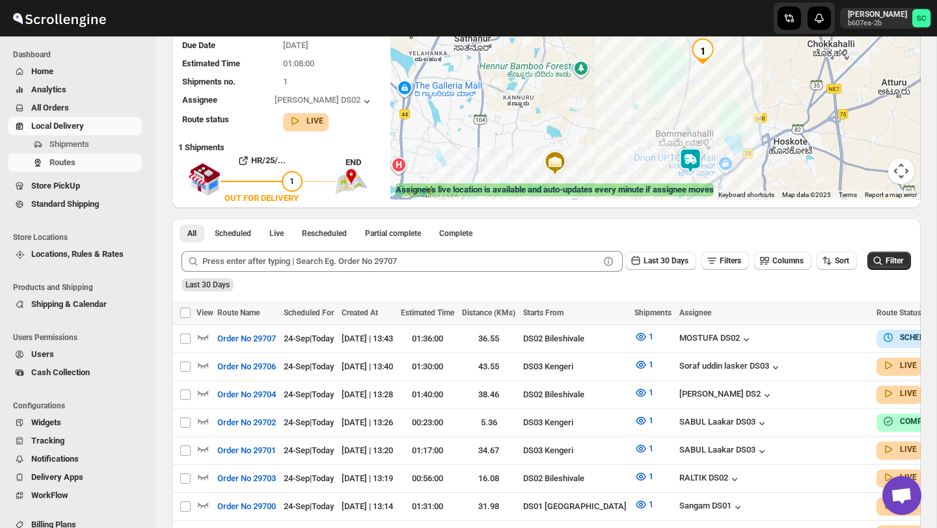
click at [693, 155] on img at bounding box center [690, 161] width 26 height 26
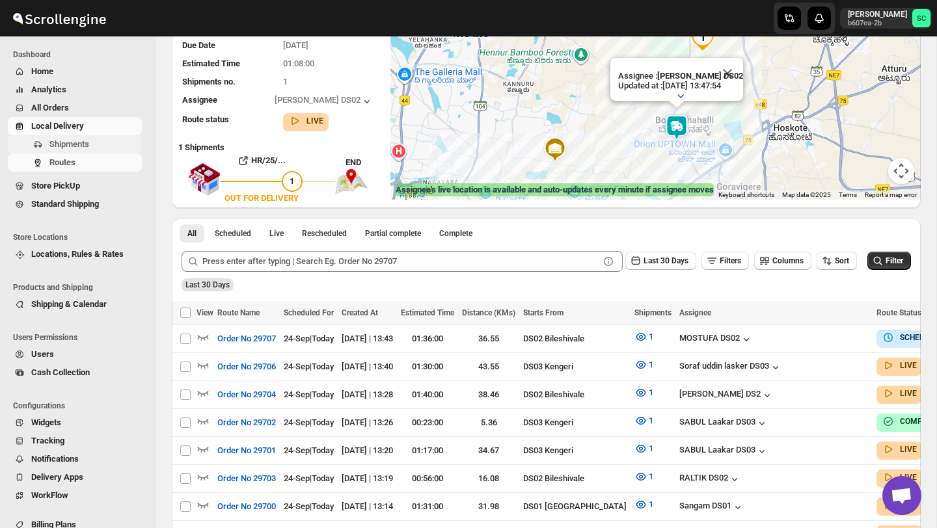
click at [87, 144] on span "Shipments" at bounding box center [69, 144] width 40 height 10
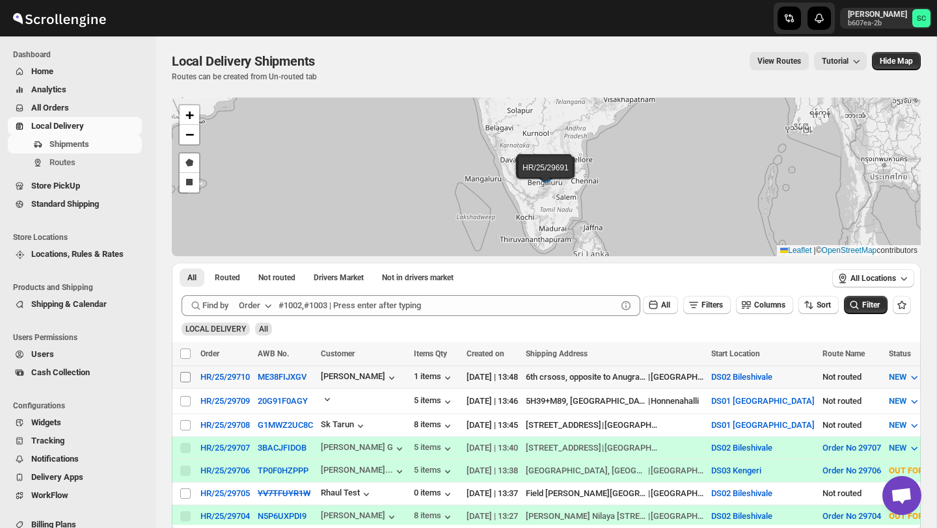
click at [184, 374] on input "Select shipment" at bounding box center [185, 377] width 10 height 10
checkbox input "true"
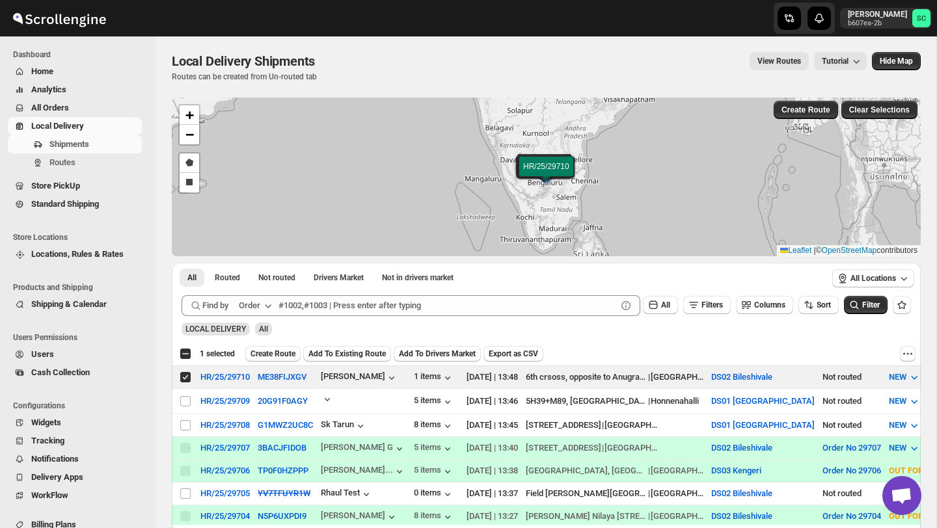
click at [293, 350] on span "Create Route" at bounding box center [272, 354] width 45 height 10
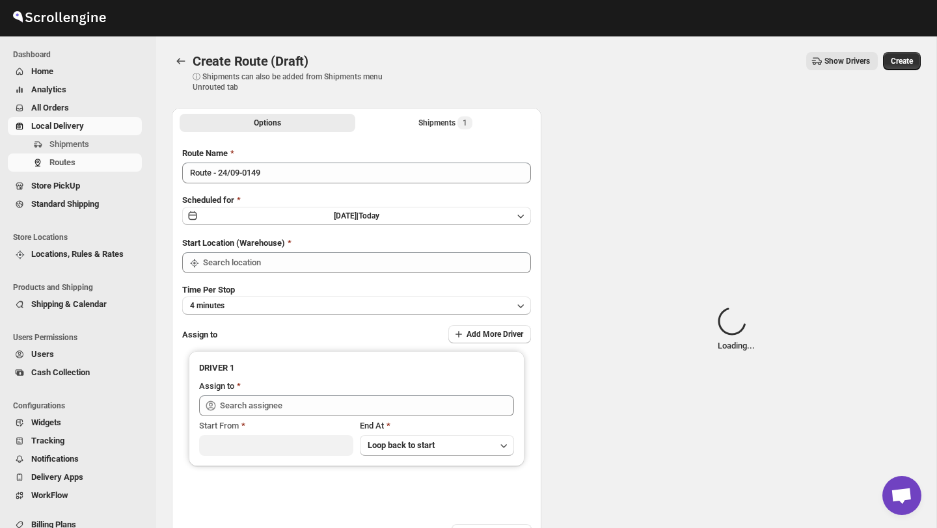
type input "DS02 Bileshivale"
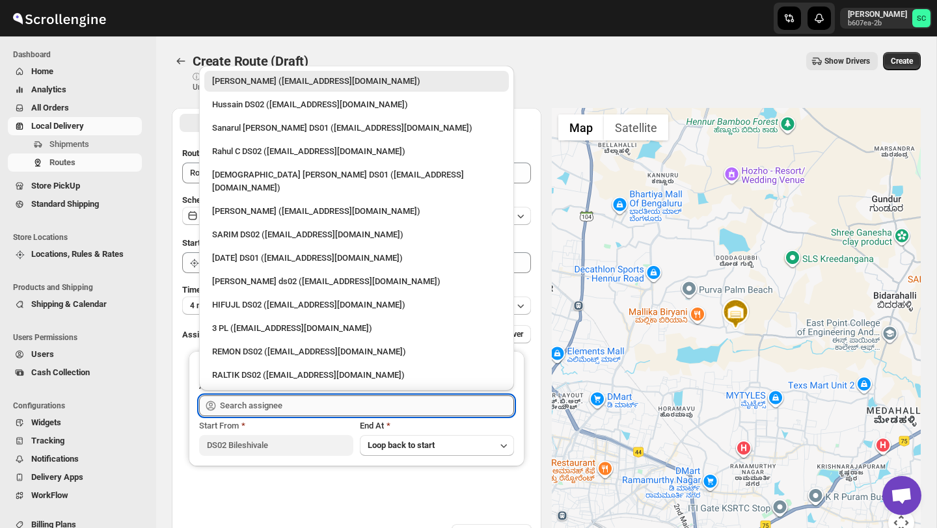
click at [295, 401] on input "text" at bounding box center [367, 405] width 294 height 21
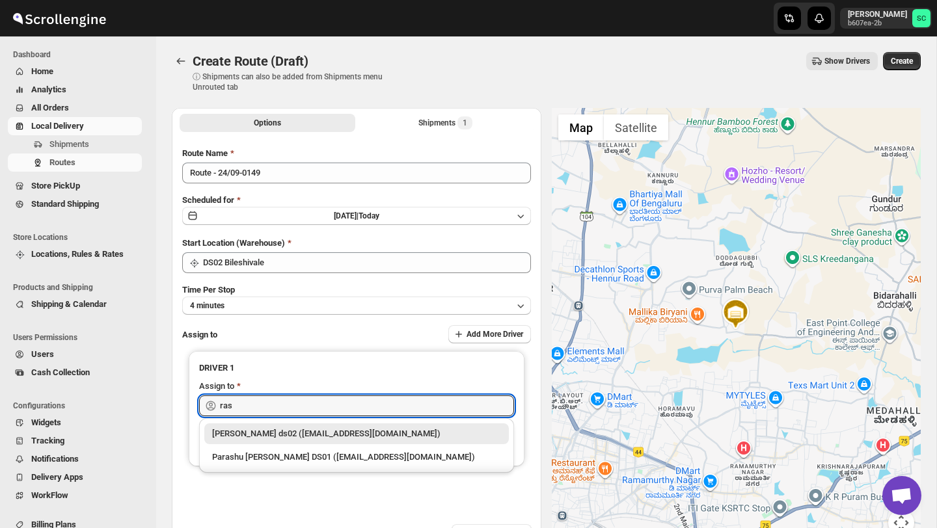
click at [322, 431] on div "[PERSON_NAME] ds02 ([EMAIL_ADDRESS][DOMAIN_NAME])" at bounding box center [356, 433] width 289 height 13
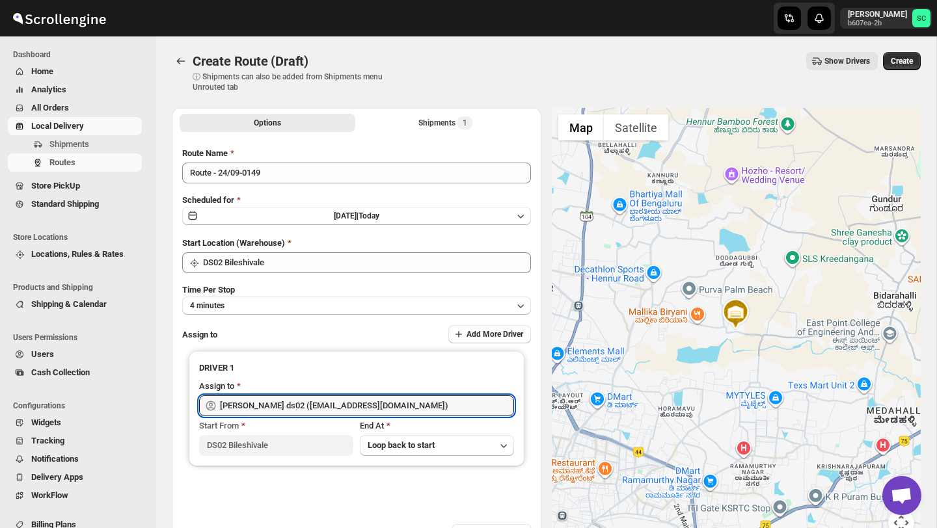
type input "[PERSON_NAME] ds02 ([EMAIL_ADDRESS][DOMAIN_NAME])"
click at [898, 57] on span "Create" at bounding box center [901, 61] width 22 height 10
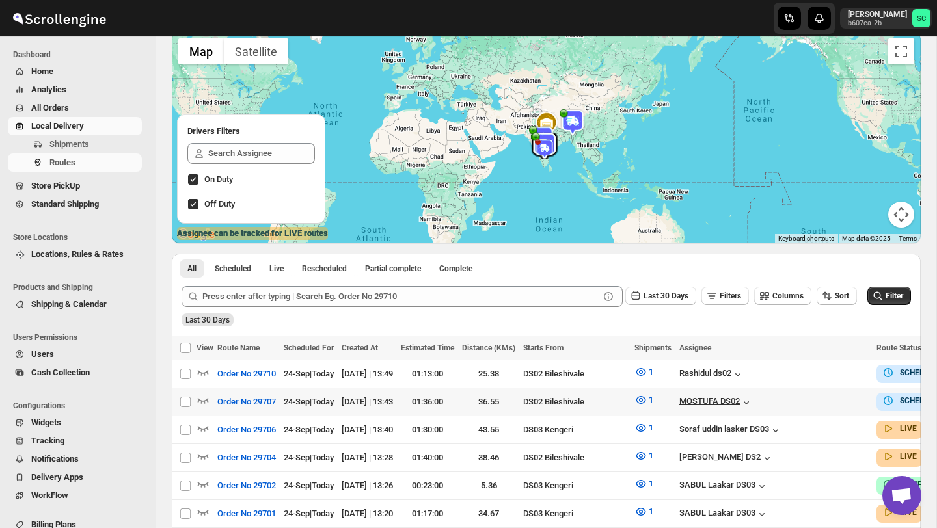
scroll to position [0, 136]
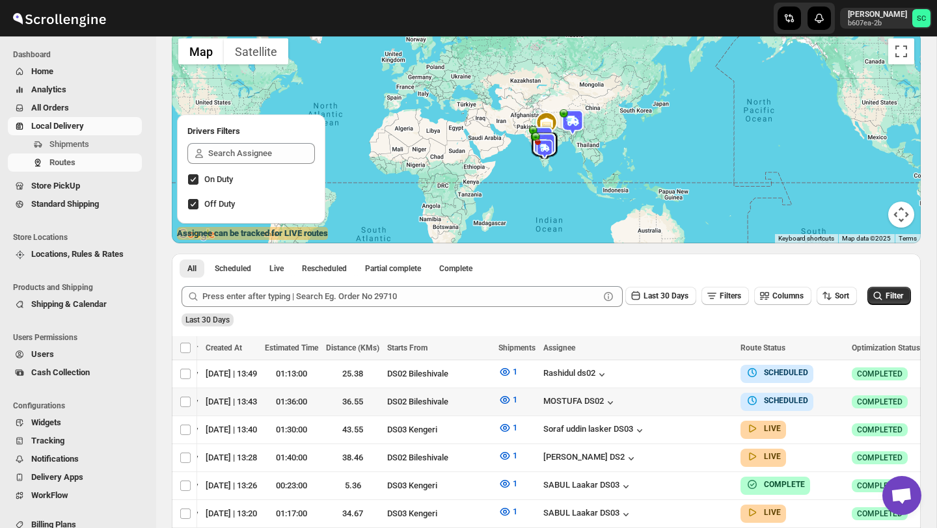
click at [928, 397] on div at bounding box center [939, 402] width 23 height 20
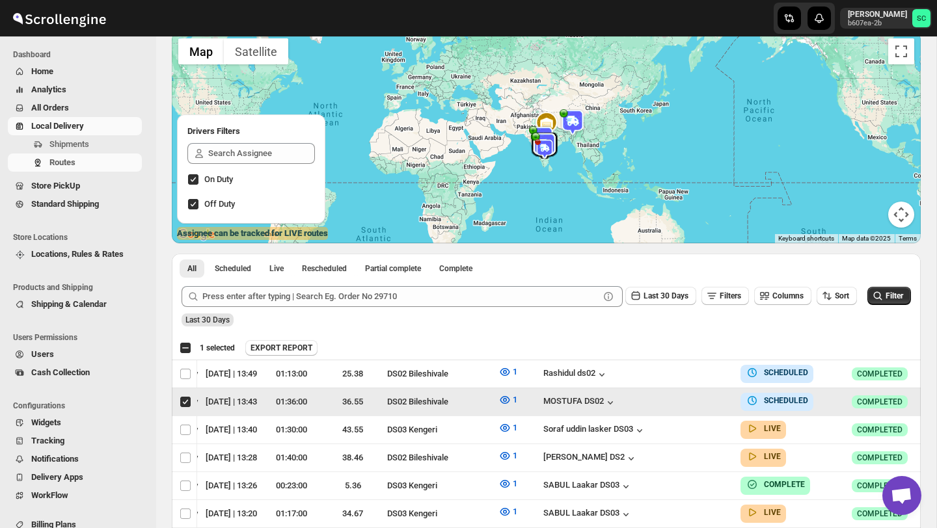
click at [930, 399] on icon "button" at bounding box center [936, 401] width 13 height 13
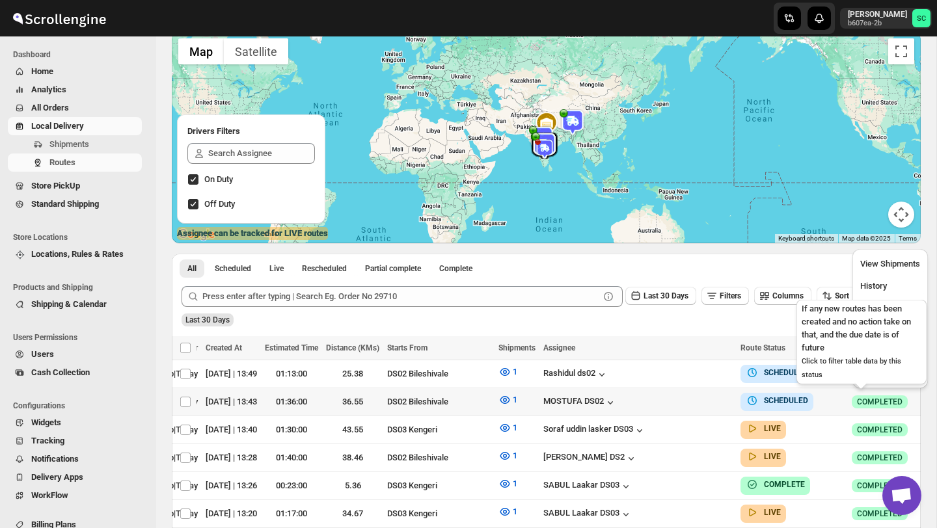
scroll to position [0, 0]
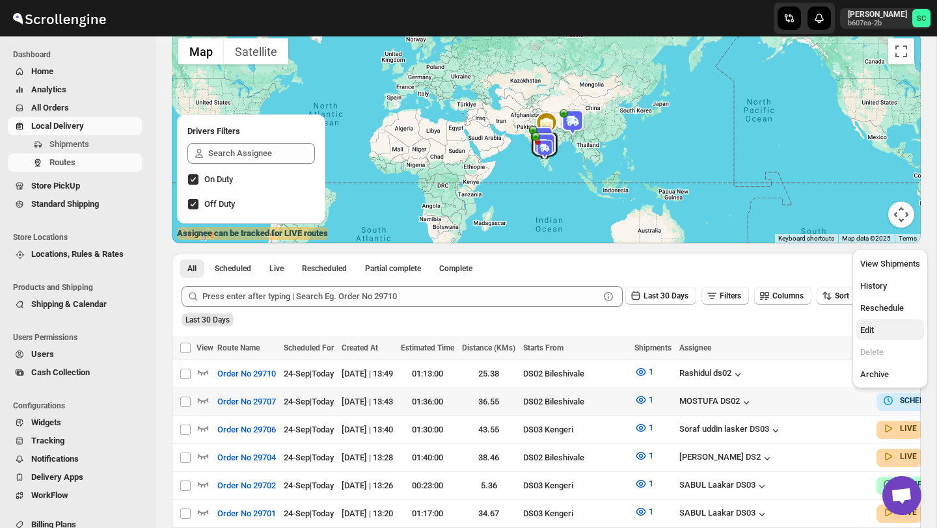
click at [879, 332] on span "Edit" at bounding box center [890, 330] width 60 height 13
checkbox input "true"
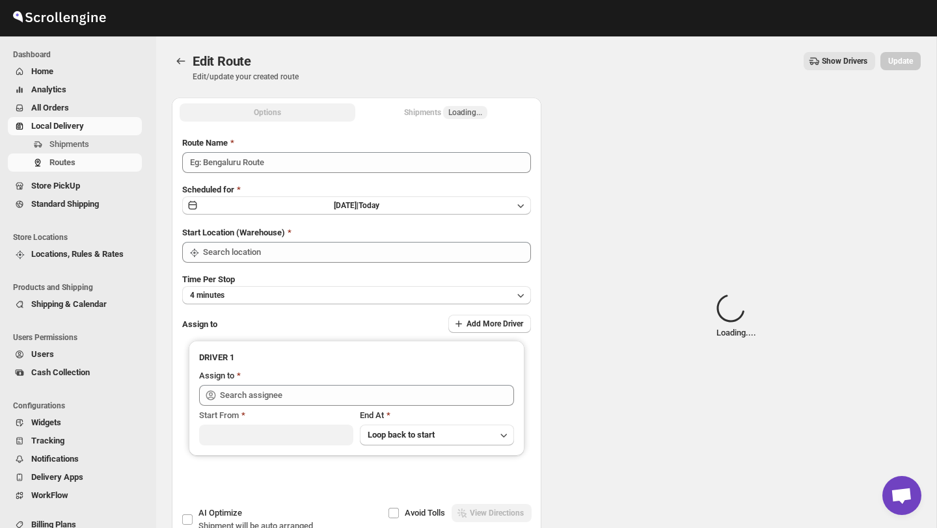
type input "Order No 29707"
type input "DS02 Bileshivale"
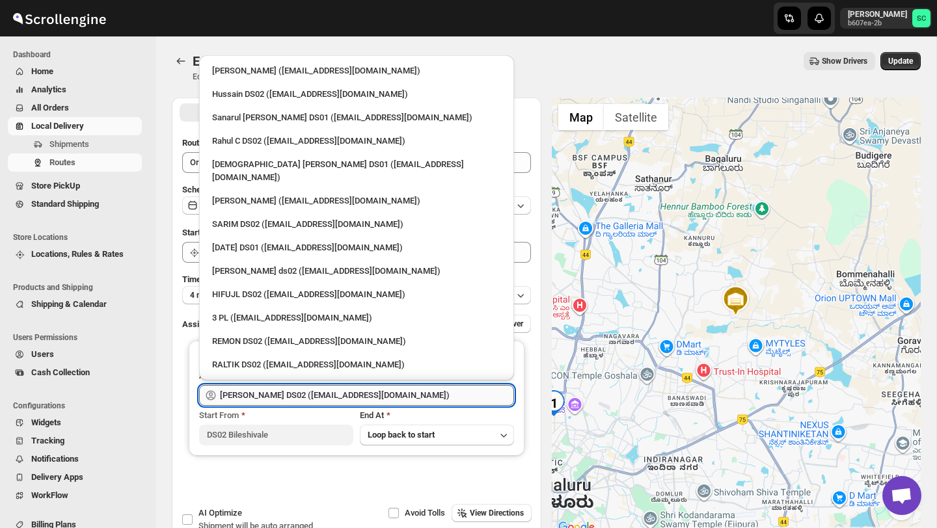
click at [402, 395] on input "[PERSON_NAME] DS02 ([EMAIL_ADDRESS][DOMAIN_NAME])" at bounding box center [367, 395] width 294 height 21
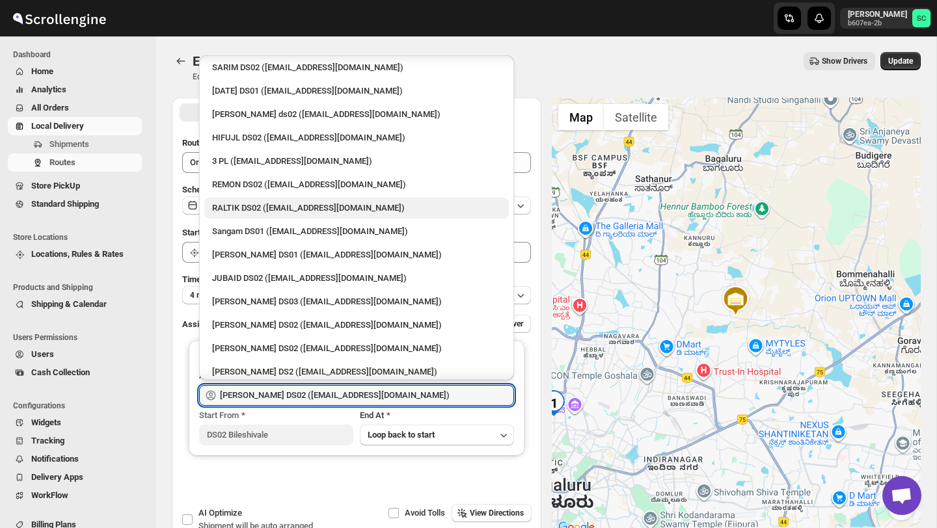
scroll to position [152, 0]
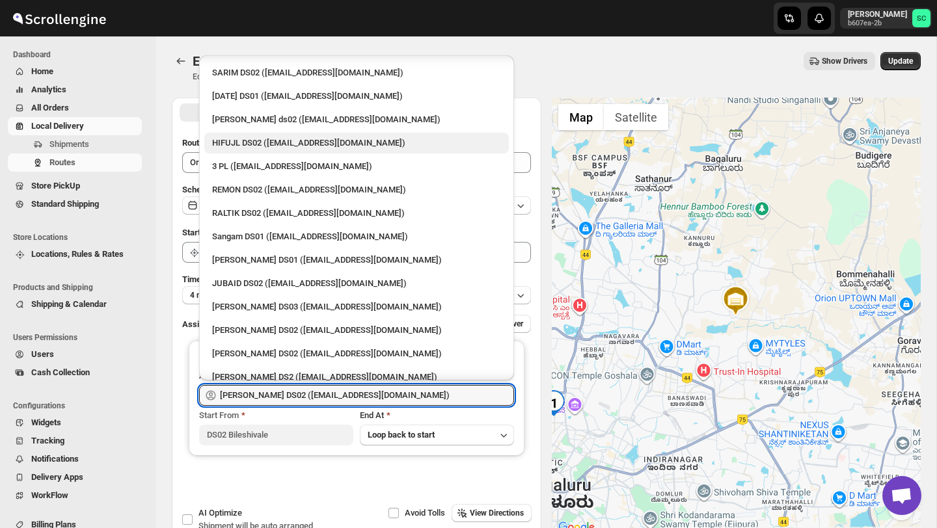
click at [294, 137] on div "HIFUJL DS02 ([EMAIL_ADDRESS][DOMAIN_NAME])" at bounding box center [356, 143] width 289 height 13
type input "HIFUJL DS02 ([EMAIL_ADDRESS][DOMAIN_NAME])"
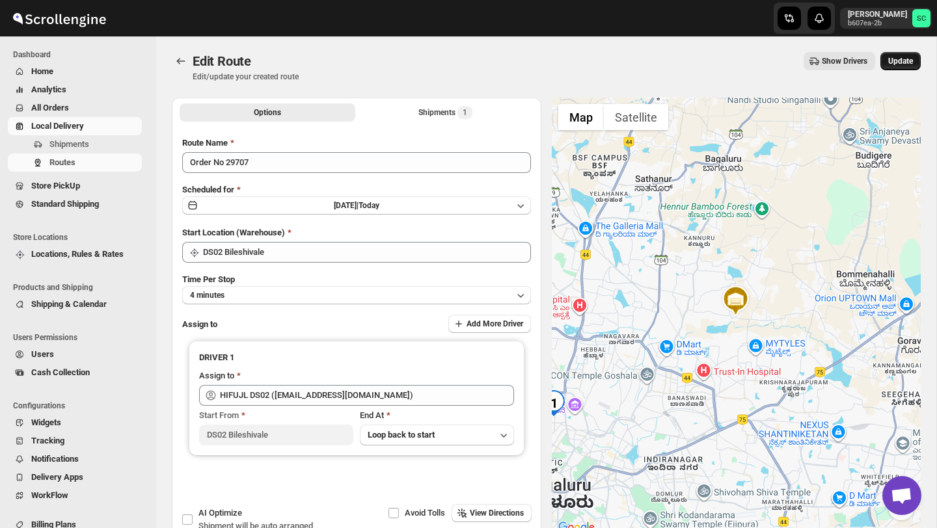
click at [894, 54] on button "Update" at bounding box center [900, 61] width 40 height 18
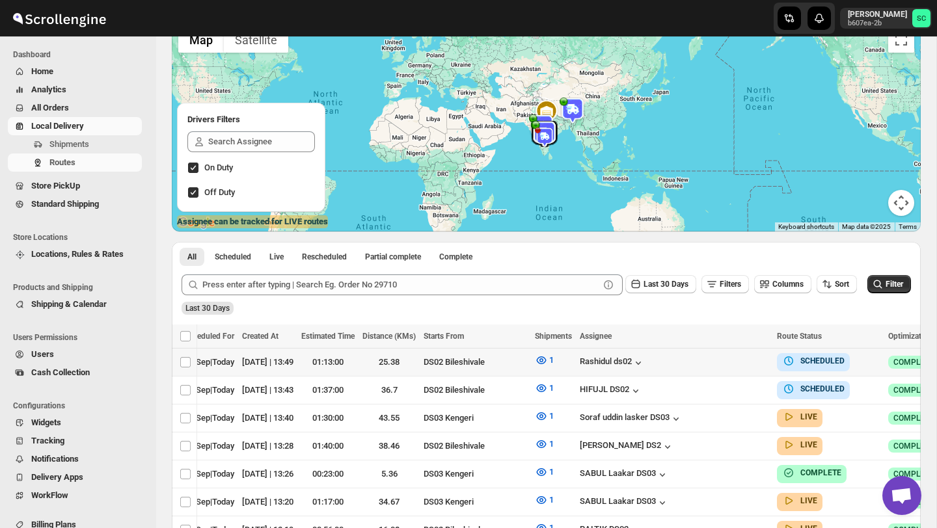
scroll to position [0, 136]
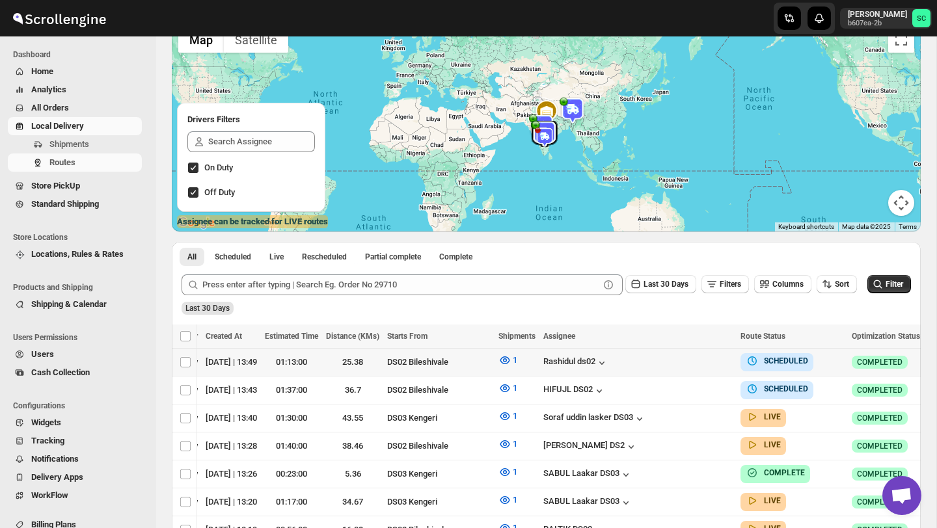
click at [930, 358] on icon "button" at bounding box center [936, 361] width 13 height 13
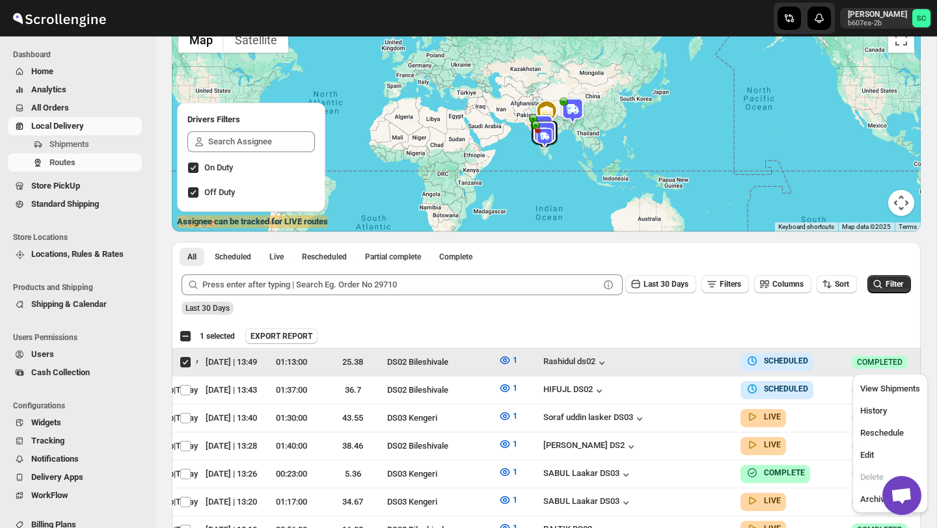
scroll to position [0, 0]
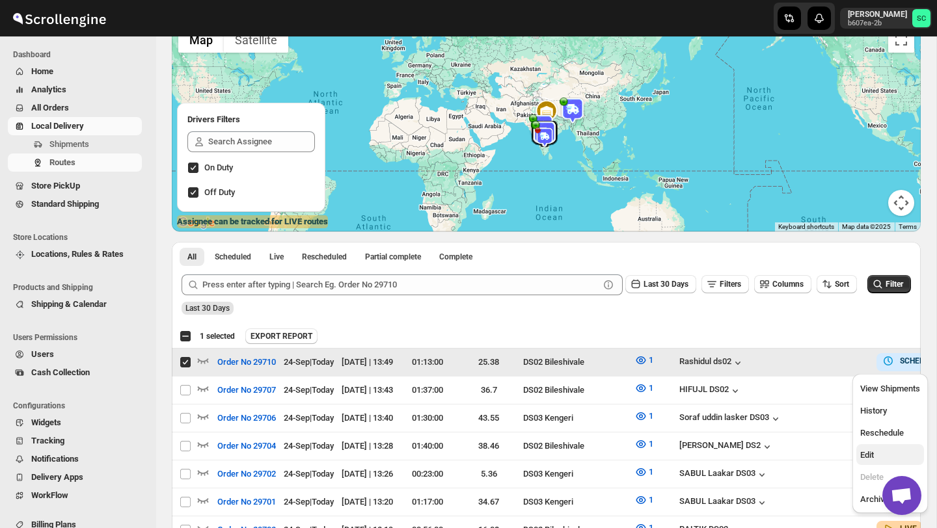
click at [889, 451] on span "Edit" at bounding box center [890, 455] width 60 height 13
checkbox input "false"
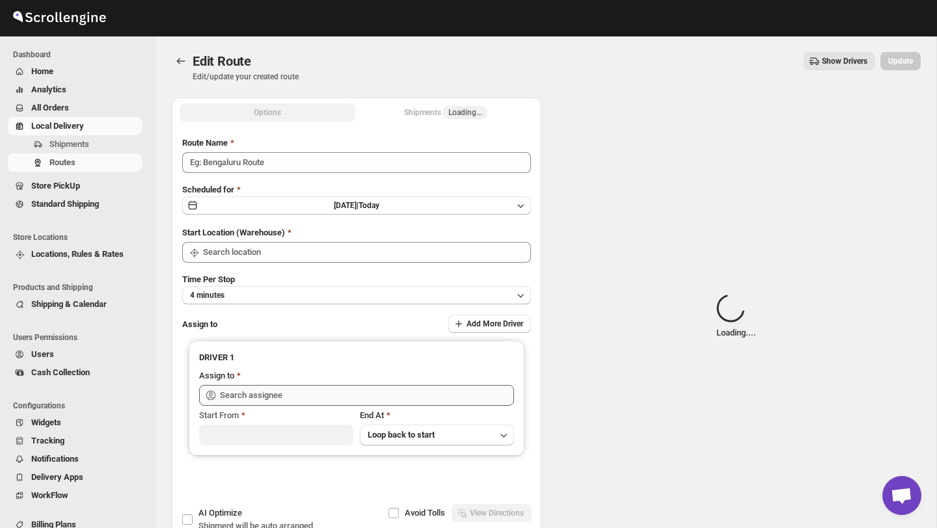
type input "Order No 29710"
type input "DS01 [GEOGRAPHIC_DATA]"
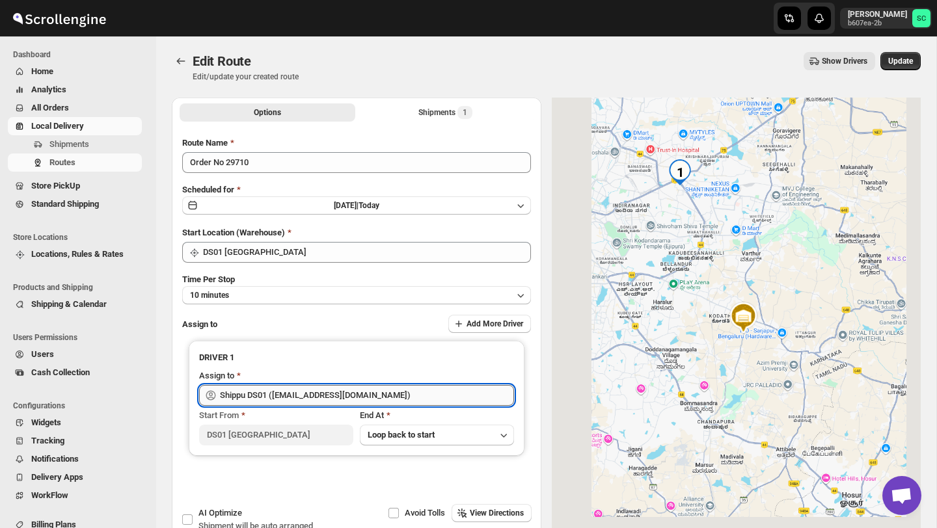
click at [412, 399] on input "Shippu DS01 ([EMAIL_ADDRESS][DOMAIN_NAME])" at bounding box center [367, 395] width 294 height 21
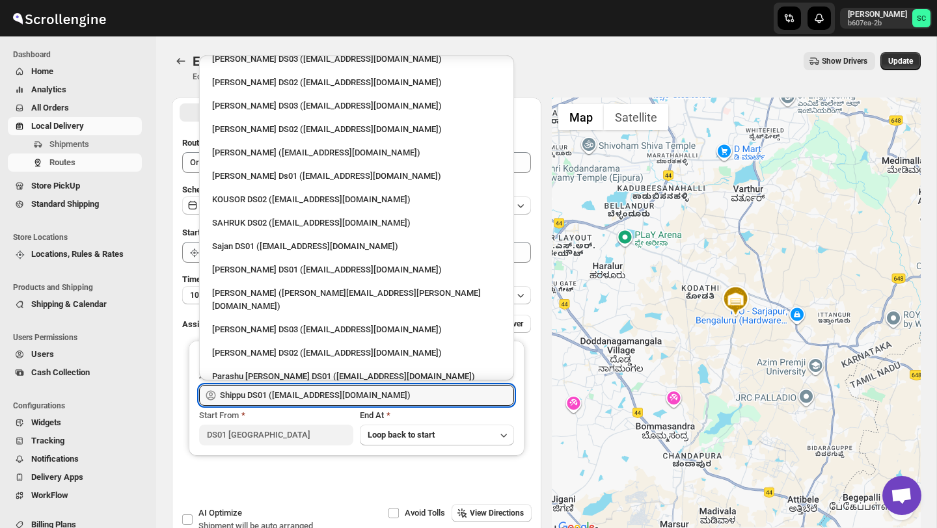
scroll to position [587, 0]
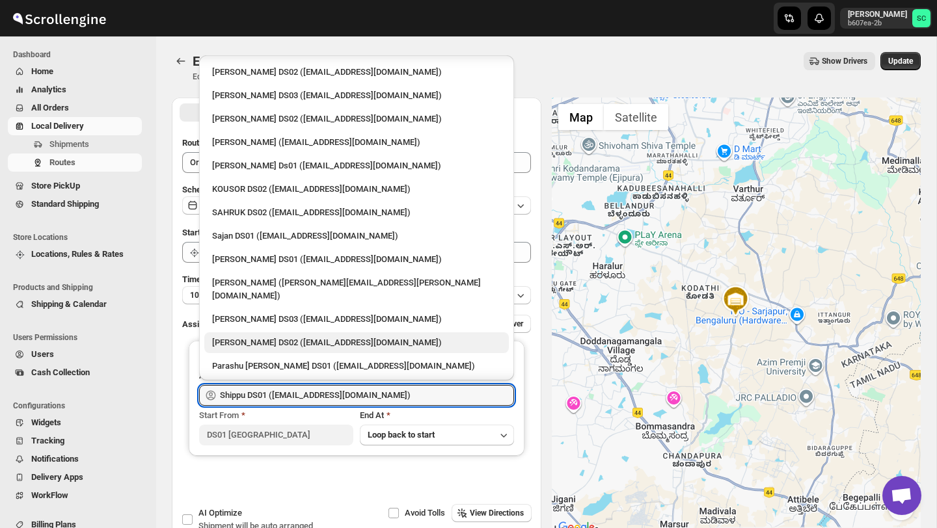
click at [313, 336] on div "[PERSON_NAME] DS02 ([EMAIL_ADDRESS][DOMAIN_NAME])" at bounding box center [356, 342] width 289 height 13
type input "[PERSON_NAME] DS02 ([EMAIL_ADDRESS][DOMAIN_NAME])"
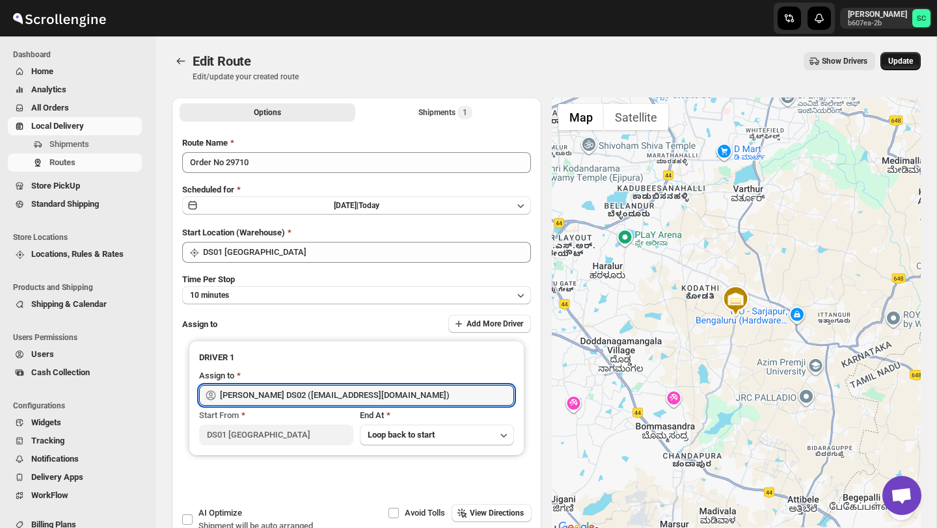
click at [904, 61] on span "Update" at bounding box center [900, 61] width 25 height 10
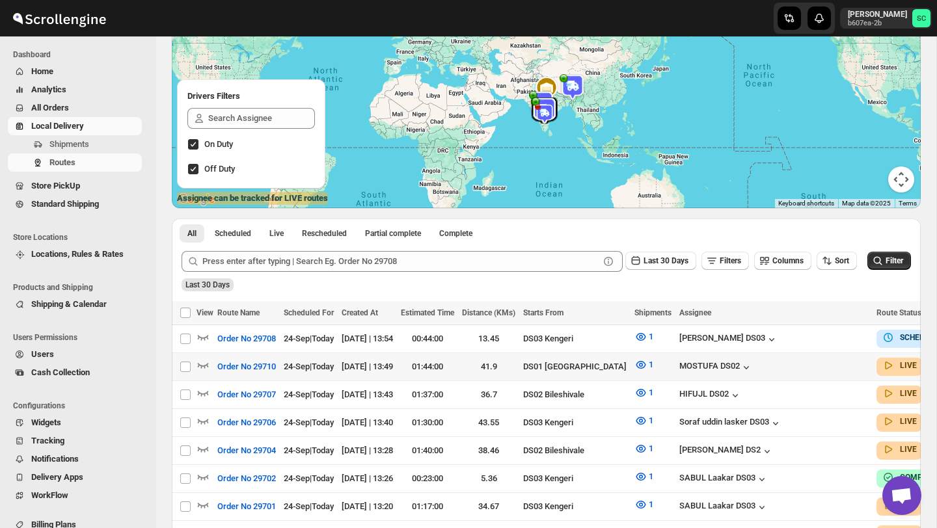
scroll to position [131, 0]
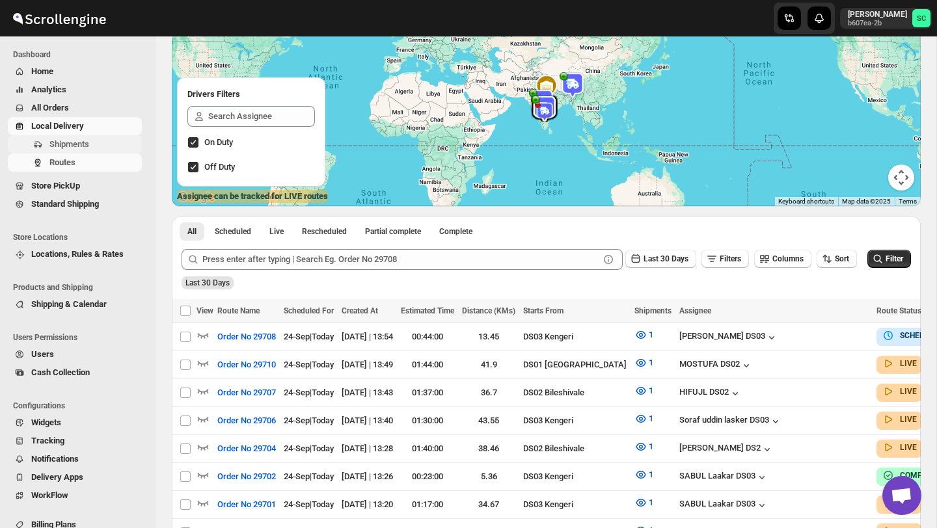
click at [88, 150] on span "Shipments" at bounding box center [94, 144] width 90 height 13
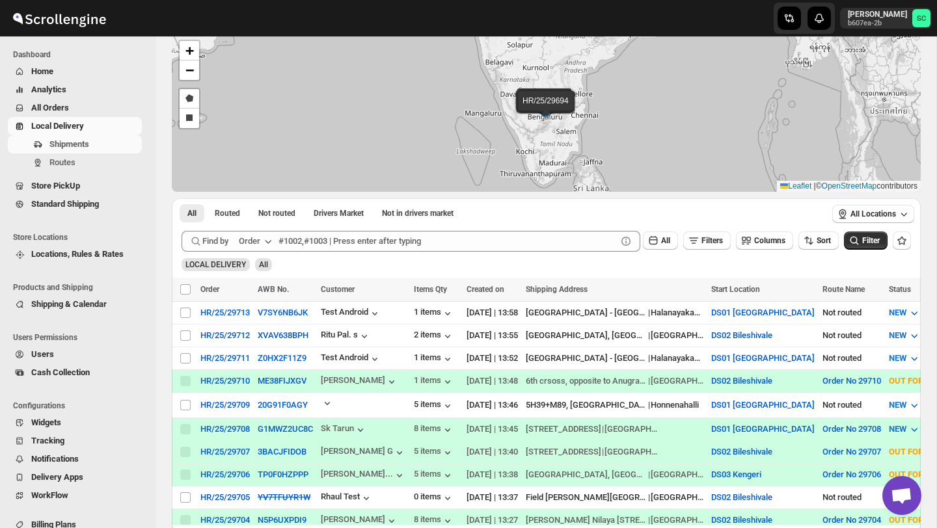
scroll to position [66, 0]
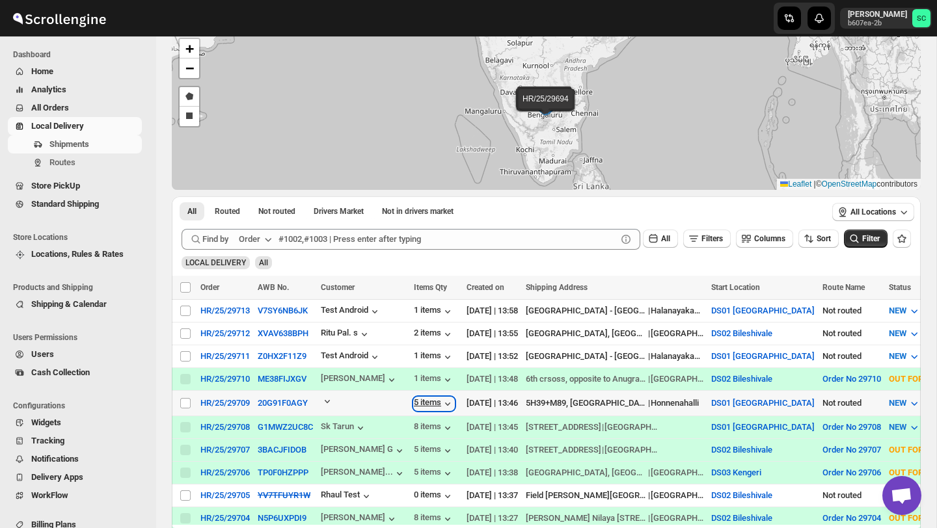
click at [440, 403] on div "5 items" at bounding box center [434, 403] width 40 height 13
click at [180, 404] on span at bounding box center [186, 403] width 12 height 12
click at [180, 404] on input "Select shipment" at bounding box center [185, 403] width 10 height 10
click at [186, 401] on input "Select shipment" at bounding box center [185, 403] width 10 height 10
checkbox input "true"
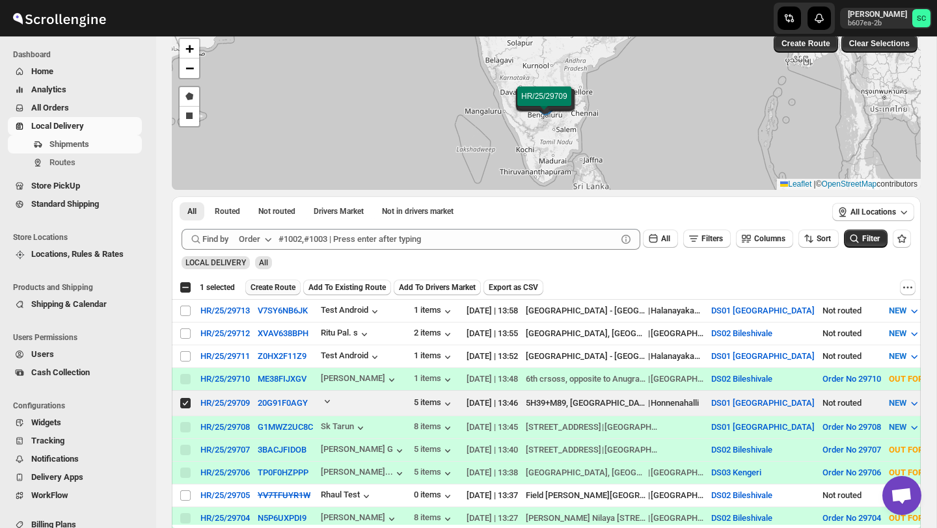
click at [278, 288] on span "Create Route" at bounding box center [272, 287] width 45 height 10
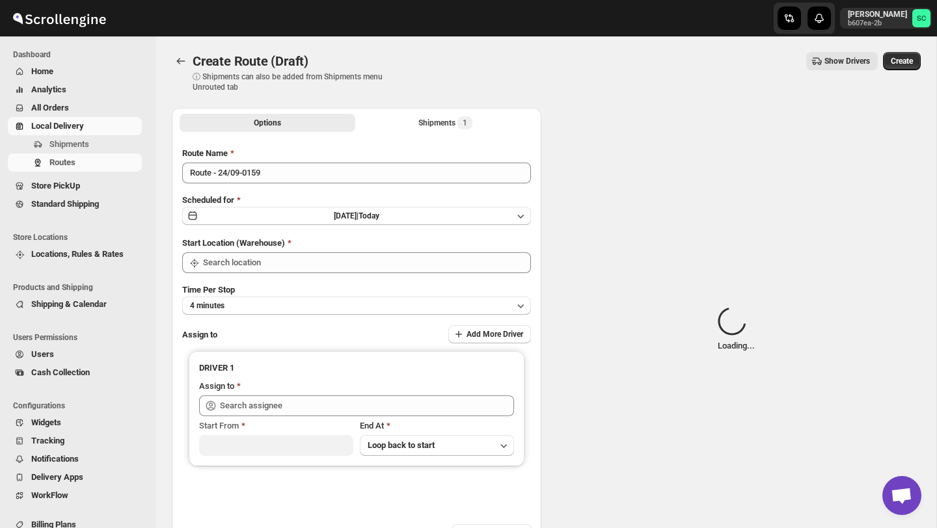
type input "DS01 [GEOGRAPHIC_DATA]"
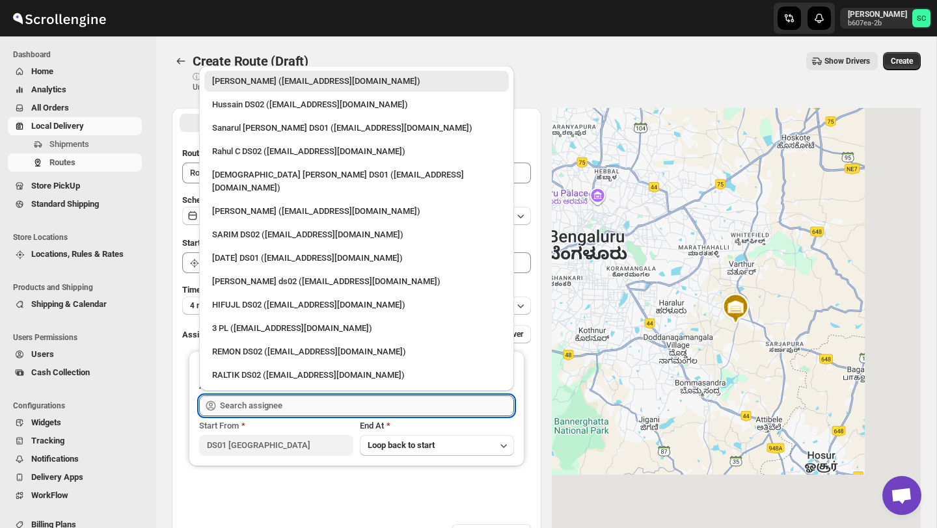
click at [288, 399] on input "text" at bounding box center [367, 405] width 294 height 21
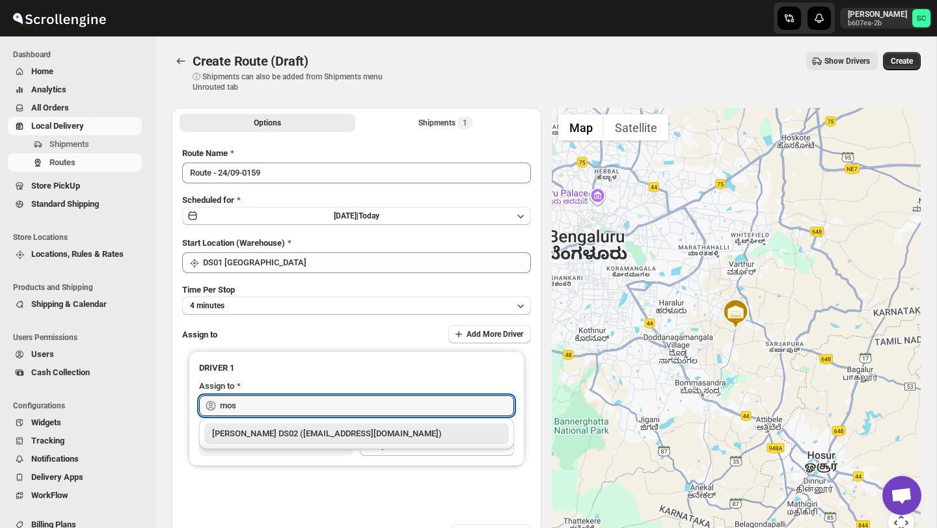
click at [325, 425] on div "[PERSON_NAME] DS02 ([EMAIL_ADDRESS][DOMAIN_NAME])" at bounding box center [356, 433] width 304 height 21
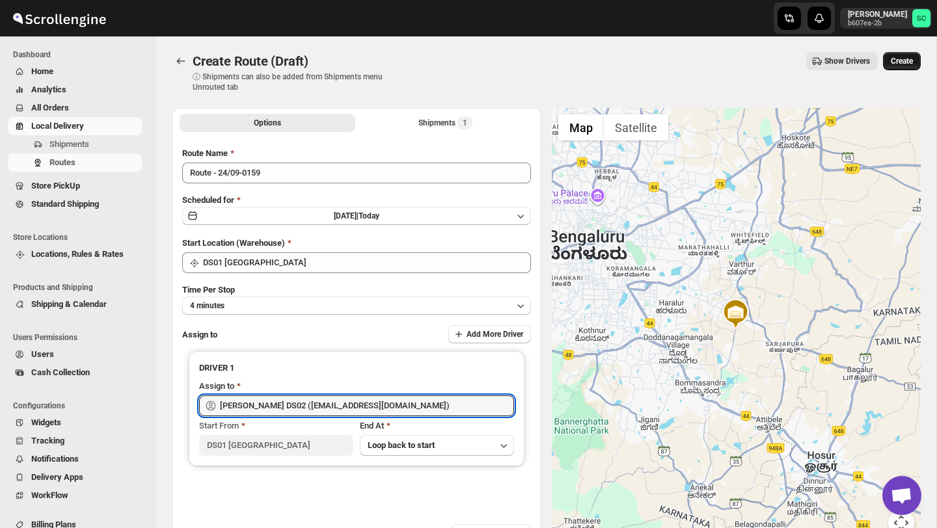
type input "[PERSON_NAME] DS02 ([EMAIL_ADDRESS][DOMAIN_NAME])"
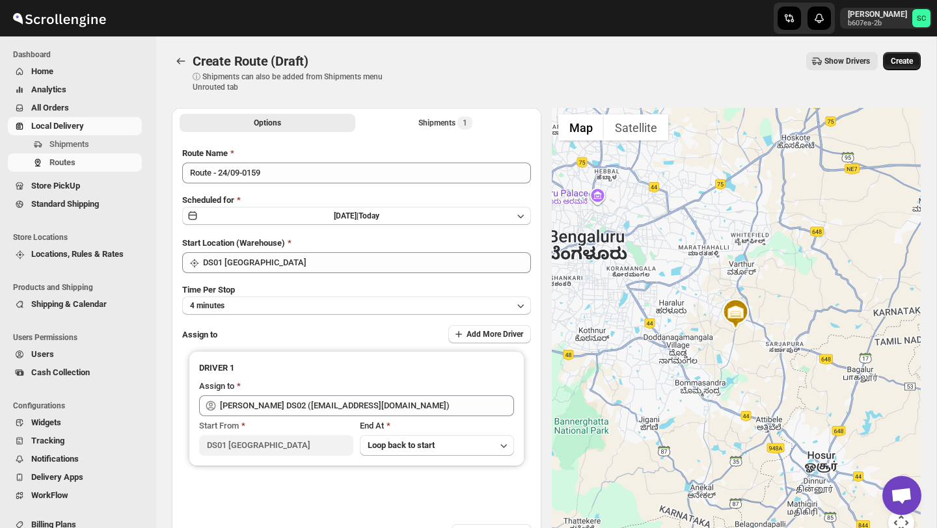
click at [892, 63] on span "Create" at bounding box center [901, 61] width 22 height 10
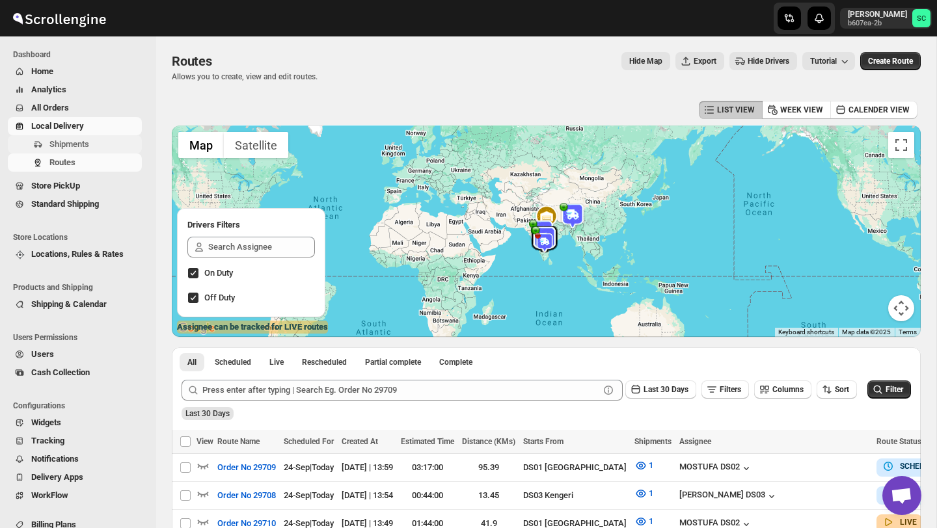
click at [100, 139] on span "Shipments" at bounding box center [94, 144] width 90 height 13
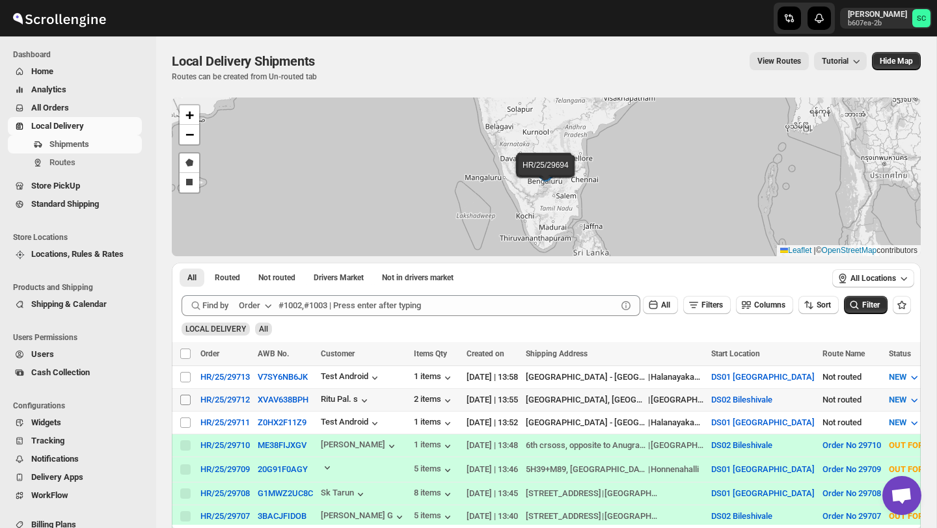
click at [183, 403] on input "Select shipment" at bounding box center [185, 400] width 10 height 10
checkbox input "true"
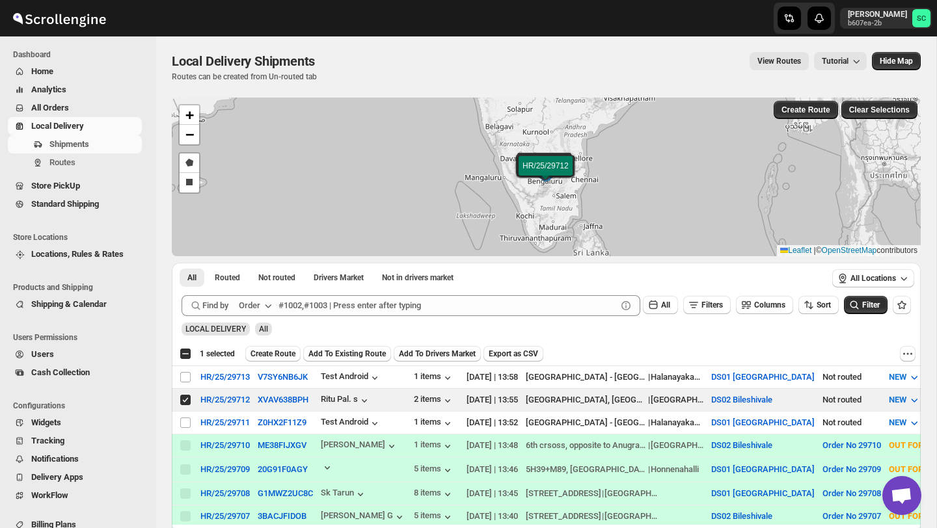
click at [270, 351] on span "Create Route" at bounding box center [272, 354] width 45 height 10
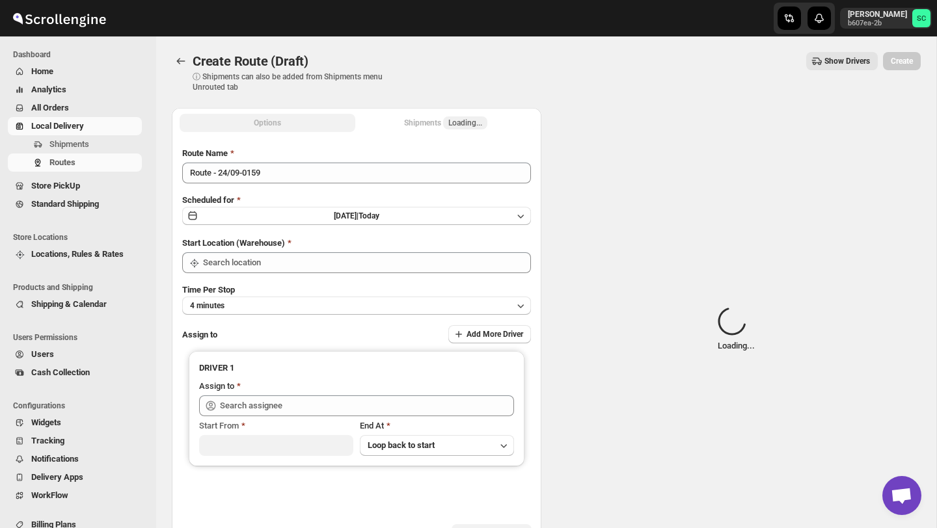
type input "DS02 Bileshivale"
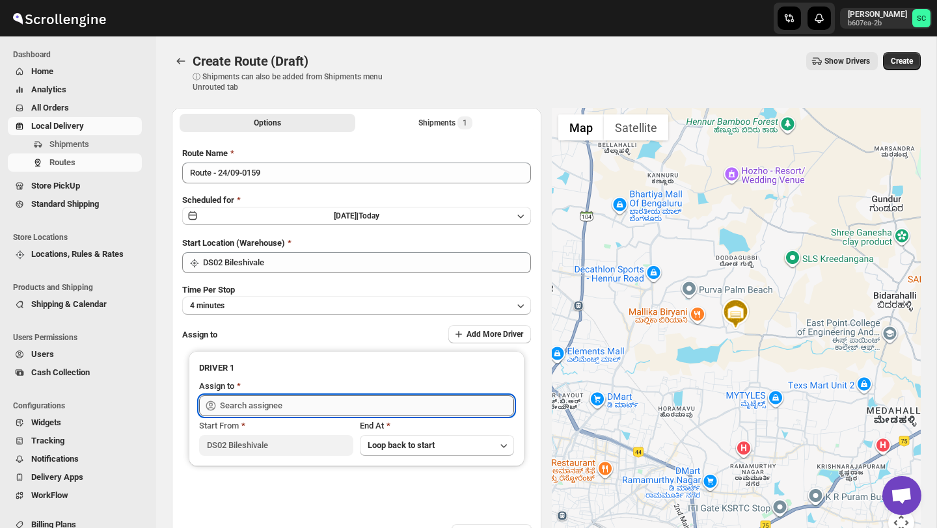
click at [281, 399] on input "text" at bounding box center [367, 405] width 294 height 21
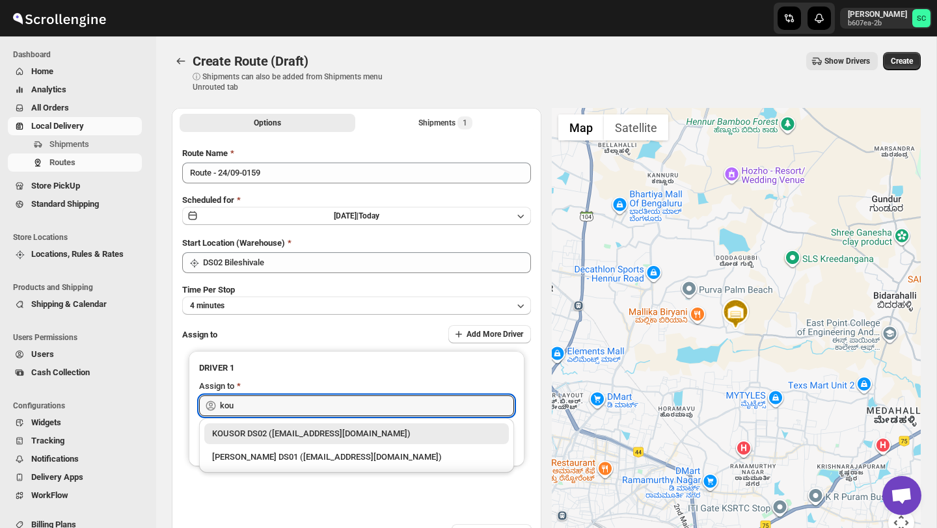
click at [301, 426] on div "KOUSOR DS02 ([EMAIL_ADDRESS][DOMAIN_NAME])" at bounding box center [356, 433] width 304 height 21
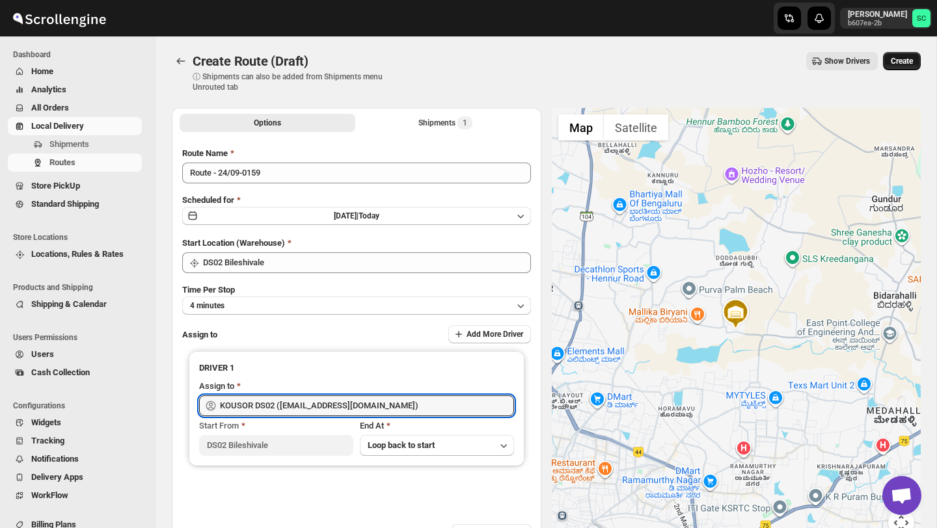
type input "KOUSOR DS02 ([EMAIL_ADDRESS][DOMAIN_NAME])"
click at [891, 59] on span "Create" at bounding box center [901, 61] width 22 height 10
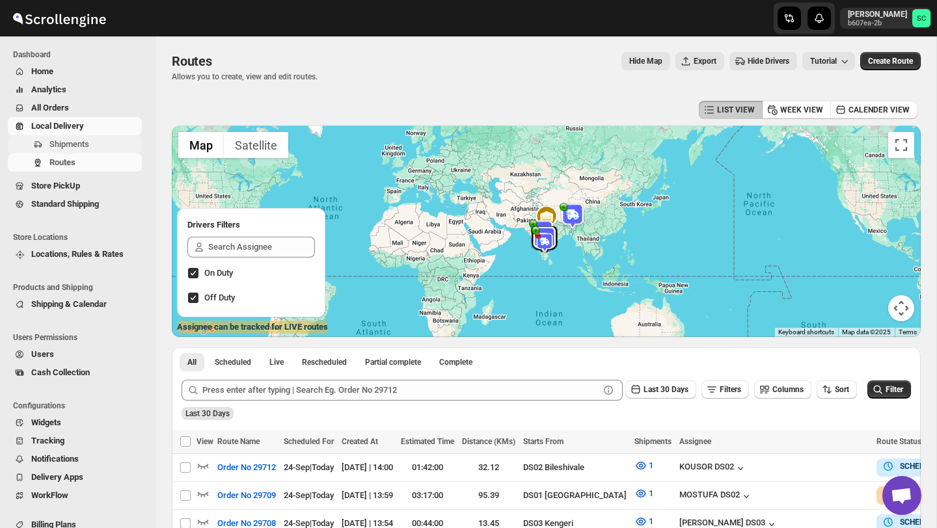
click at [96, 142] on span "Shipments" at bounding box center [94, 144] width 90 height 13
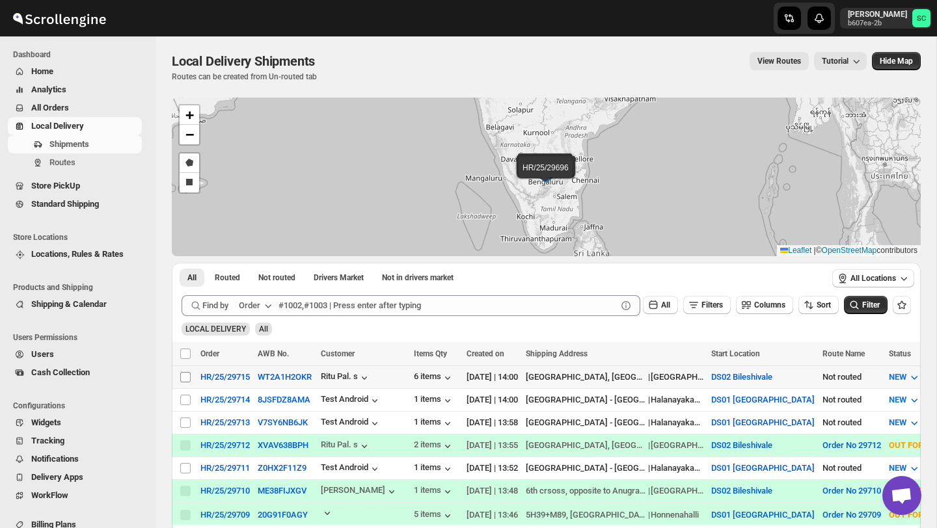
click at [190, 377] on input "Select shipment" at bounding box center [185, 377] width 10 height 10
checkbox input "true"
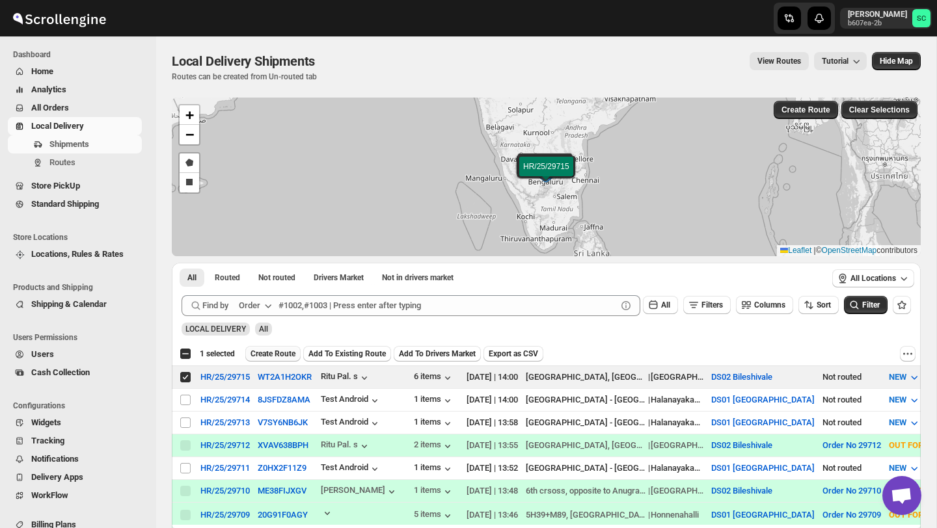
click at [293, 353] on span "Create Route" at bounding box center [272, 354] width 45 height 10
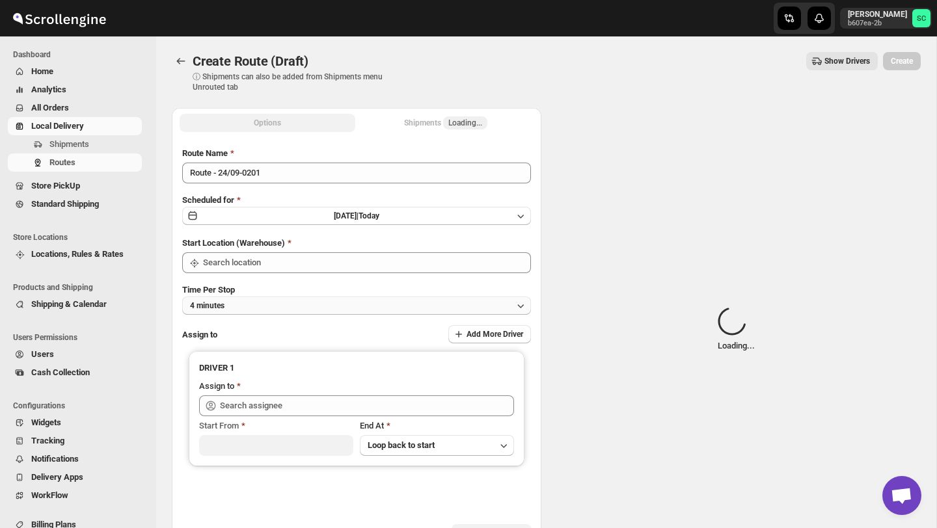
type input "DS02 Bileshivale"
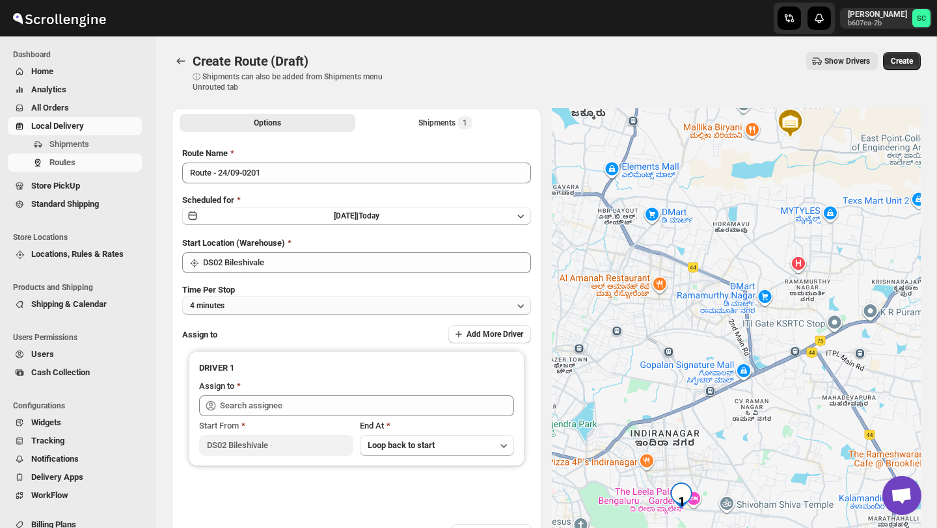
click at [294, 312] on button "4 minutes" at bounding box center [356, 306] width 349 height 18
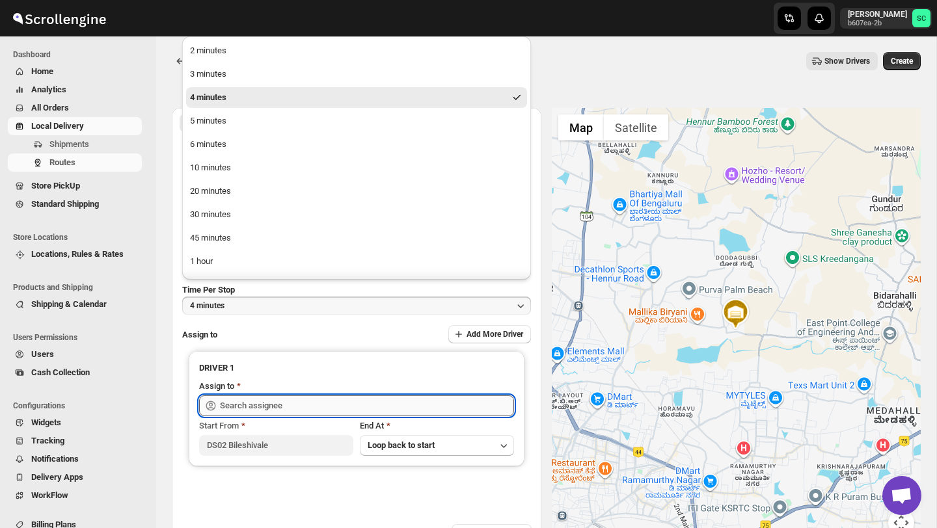
click at [280, 403] on input "text" at bounding box center [367, 405] width 294 height 21
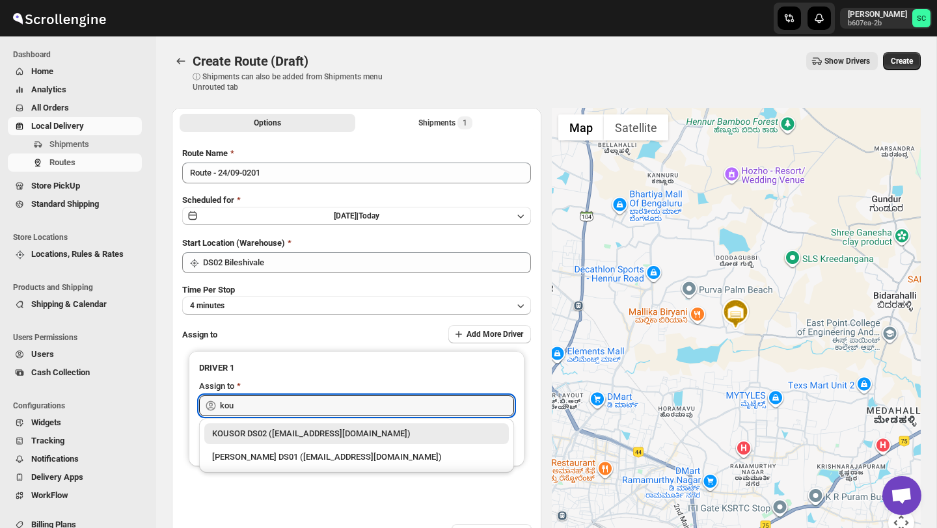
click at [325, 435] on div "KOUSOR DS02 ([EMAIL_ADDRESS][DOMAIN_NAME])" at bounding box center [356, 433] width 289 height 13
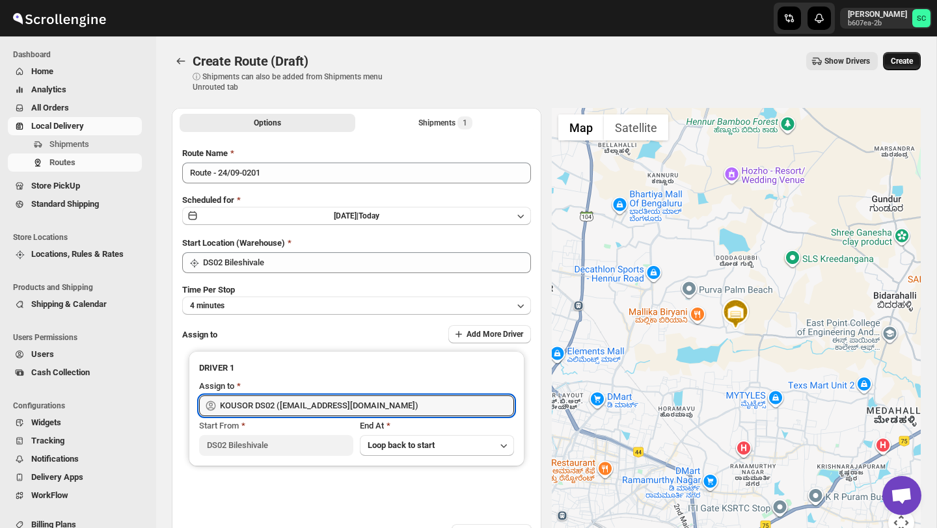
type input "KOUSOR DS02 ([EMAIL_ADDRESS][DOMAIN_NAME])"
click at [903, 59] on span "Create" at bounding box center [901, 61] width 22 height 10
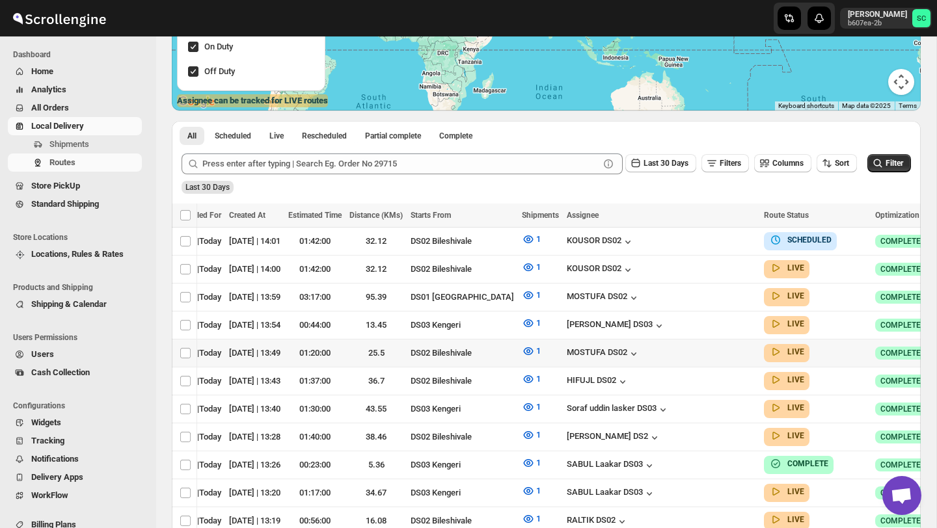
scroll to position [0, 136]
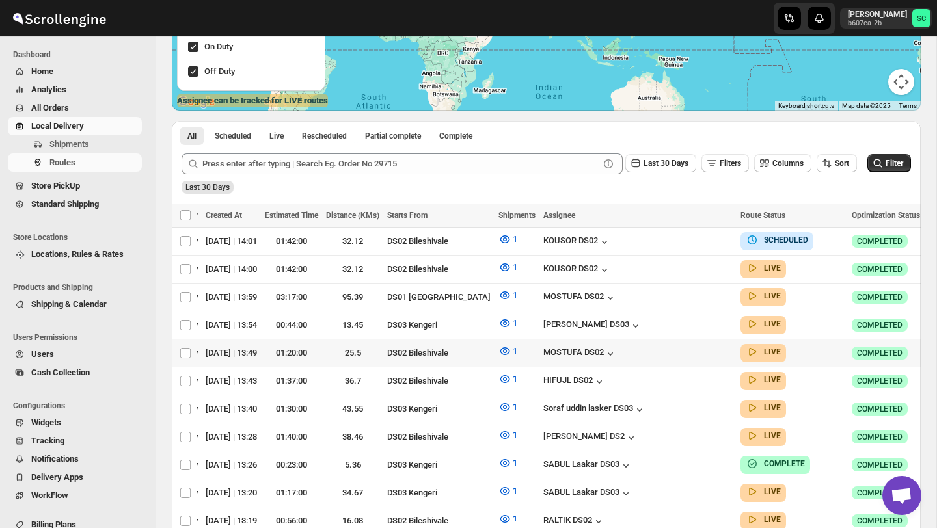
click at [930, 349] on icon "button" at bounding box center [936, 352] width 13 height 13
checkbox input "true"
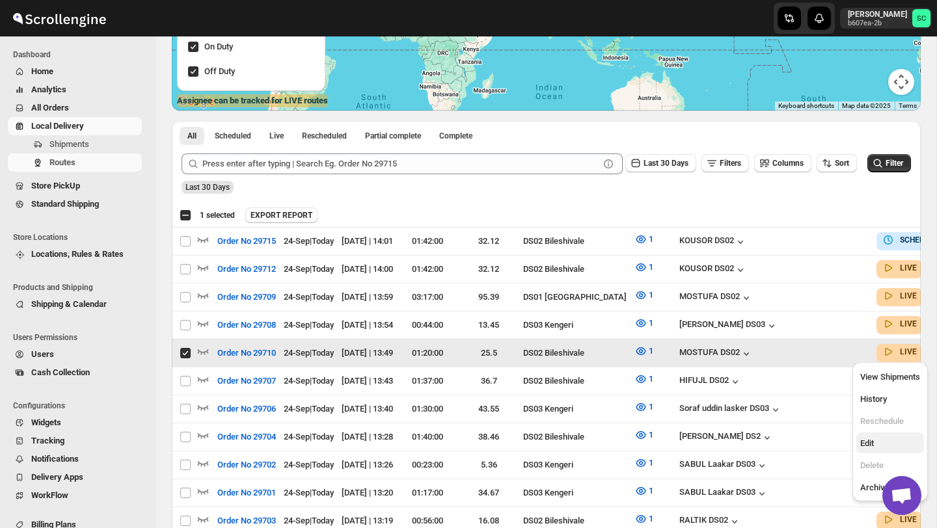
click at [885, 440] on span "Edit" at bounding box center [890, 443] width 60 height 13
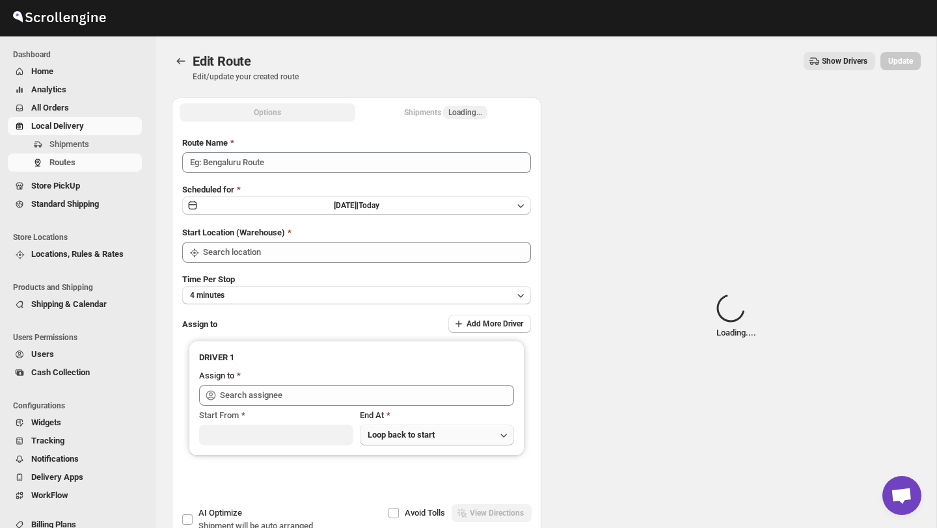
type input "Order No 29710"
type input "DS02 Bileshivale"
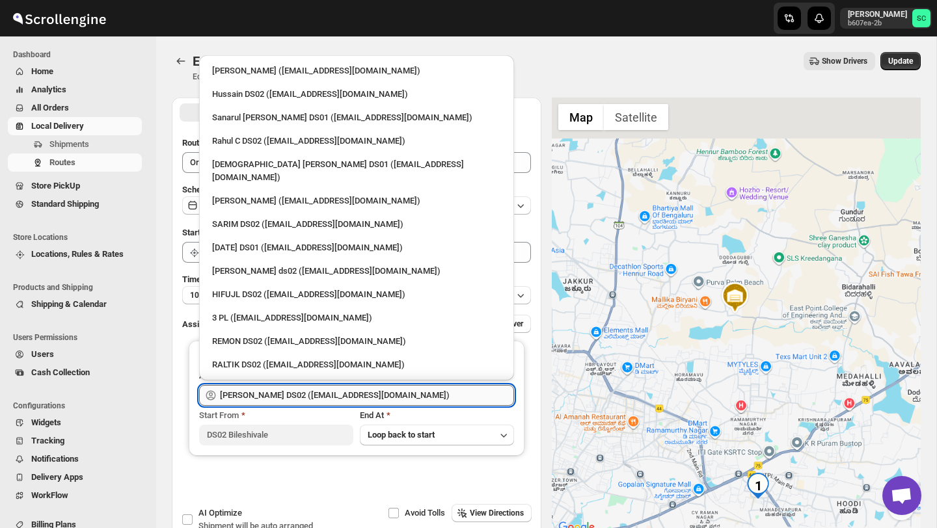
click at [419, 394] on input "[PERSON_NAME] DS02 ([EMAIL_ADDRESS][DOMAIN_NAME])" at bounding box center [367, 395] width 294 height 21
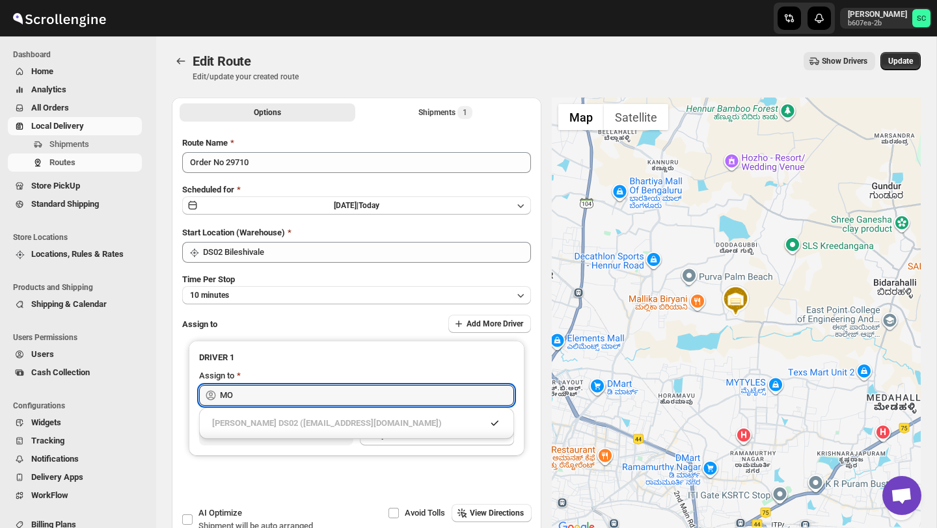
type input "M"
click at [333, 422] on div "RAMJAN DS02 ([EMAIL_ADDRESS][DOMAIN_NAME])" at bounding box center [356, 423] width 289 height 13
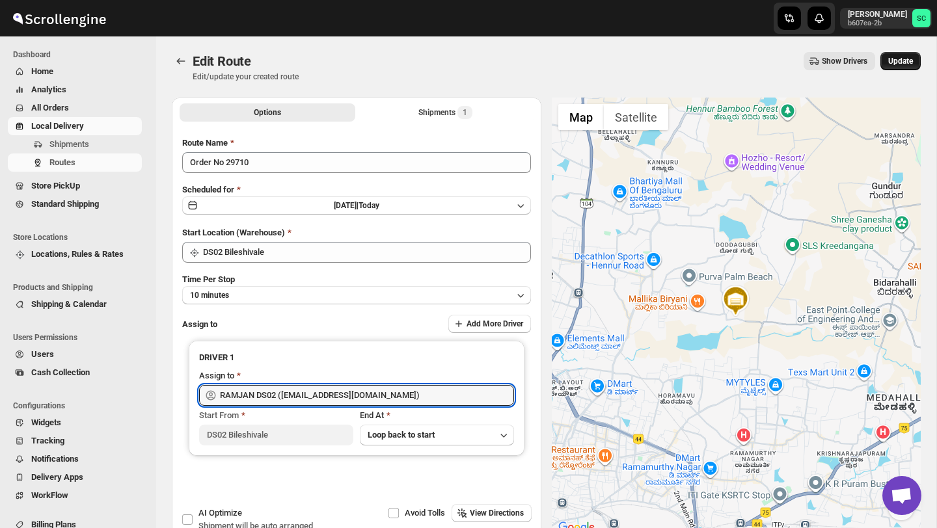
type input "RAMJAN DS02 ([EMAIL_ADDRESS][DOMAIN_NAME])"
click at [892, 58] on span "Update" at bounding box center [900, 61] width 25 height 10
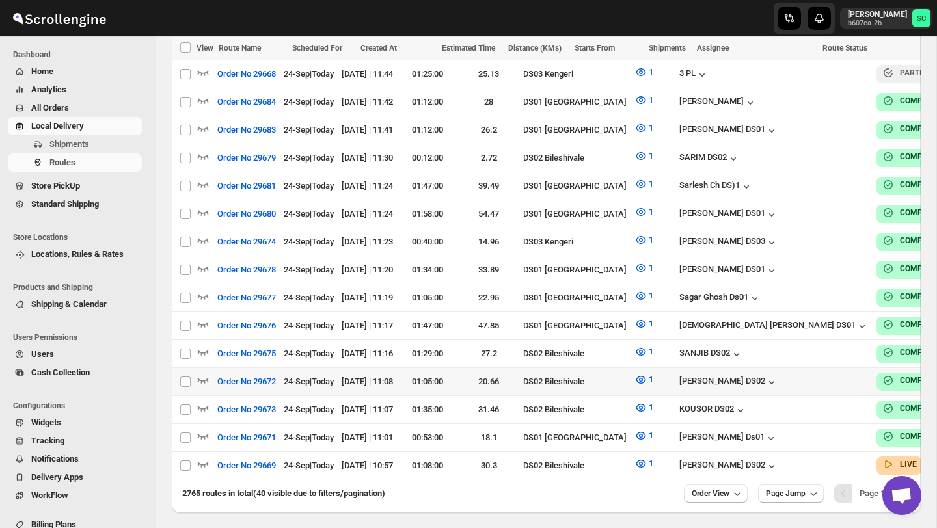
scroll to position [1117, 0]
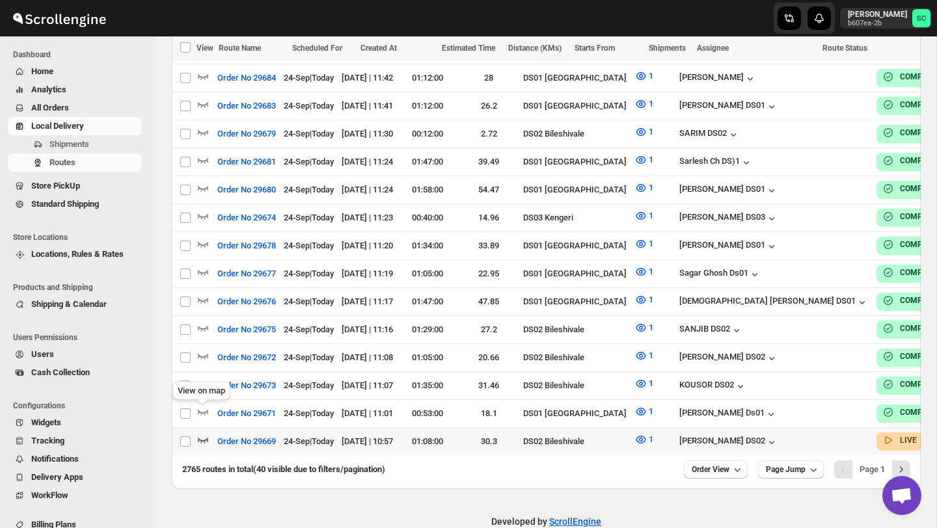
click at [200, 433] on icon "button" at bounding box center [202, 439] width 13 height 13
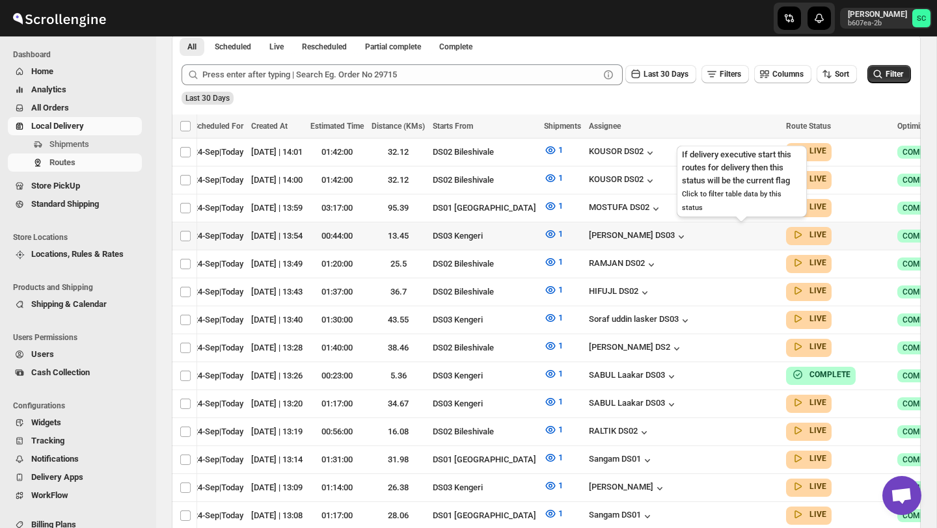
scroll to position [0, 136]
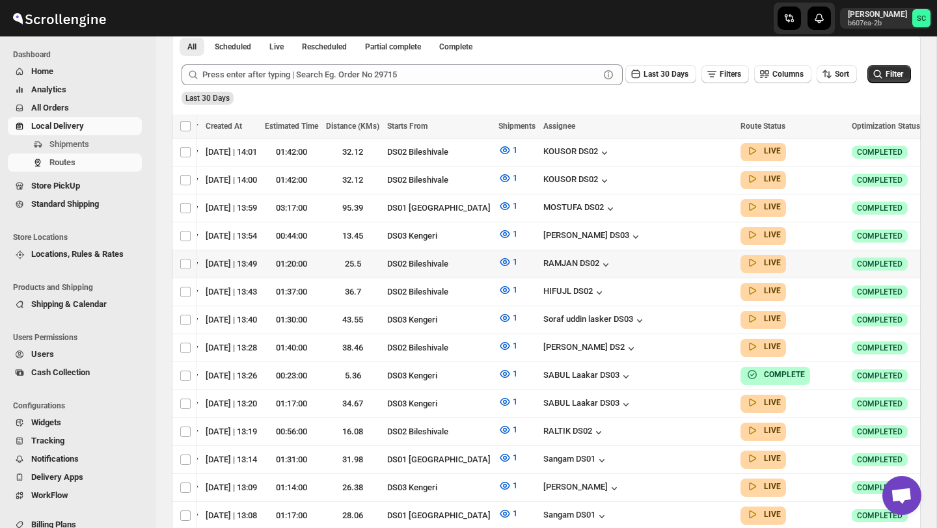
click at [930, 257] on icon "button" at bounding box center [936, 263] width 13 height 13
checkbox input "true"
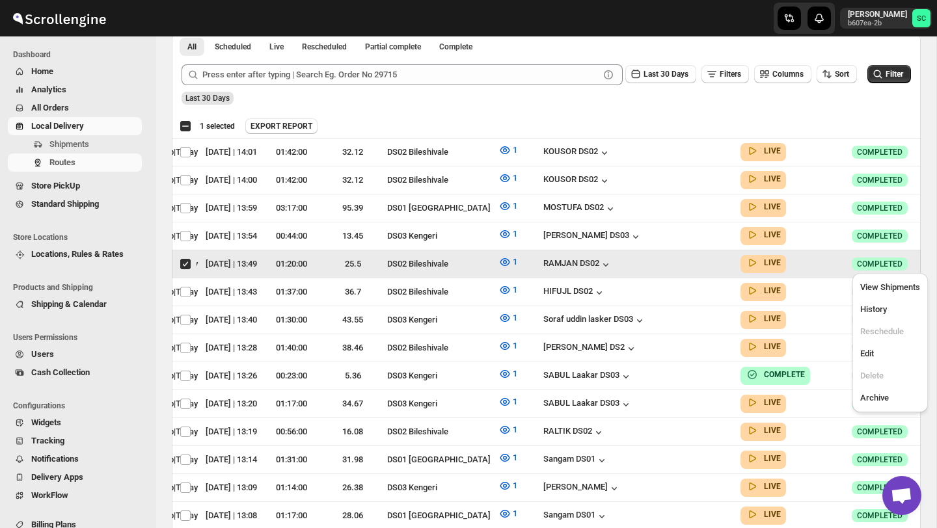
scroll to position [0, 0]
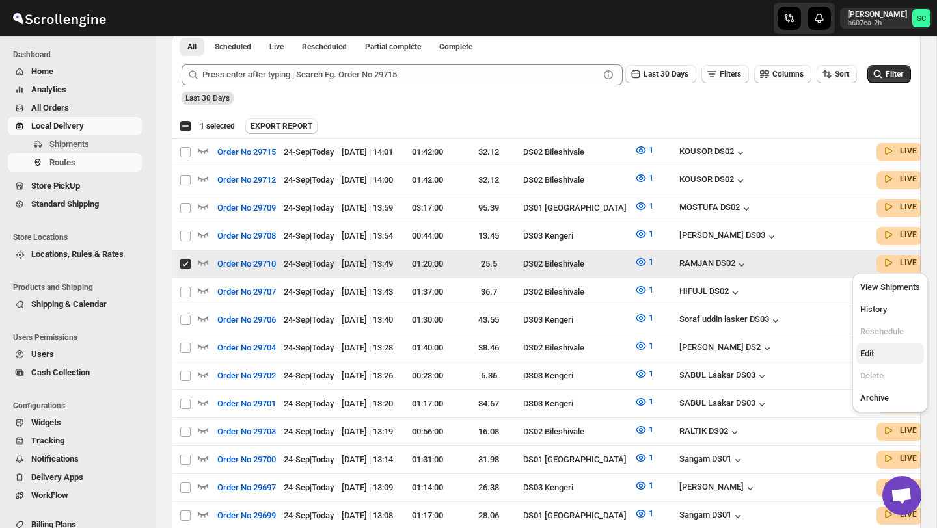
click at [887, 349] on span "Edit" at bounding box center [890, 353] width 60 height 13
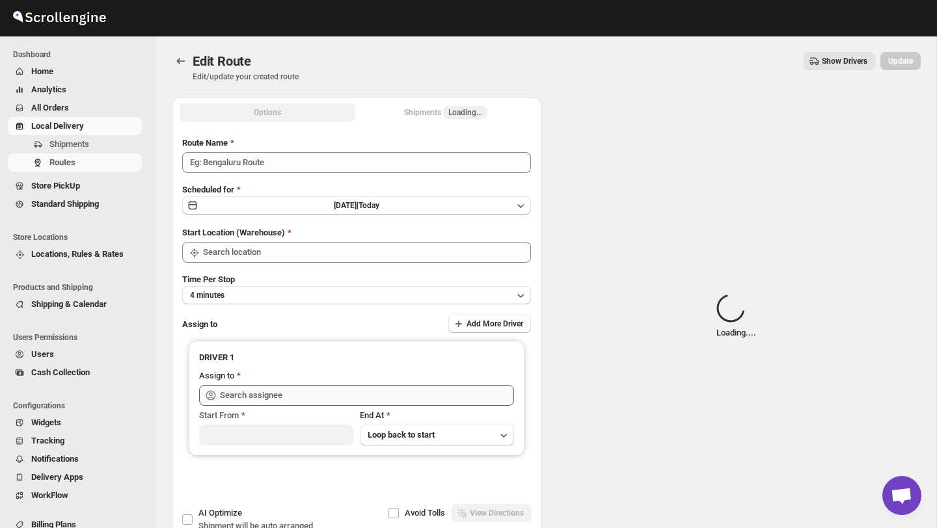
type input "Order No 29710"
type input "DS02 Bileshivale"
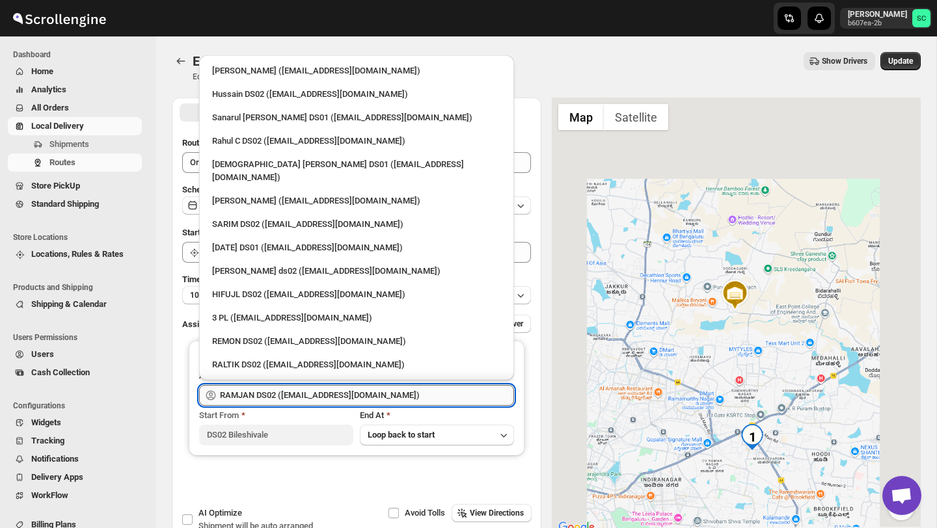
click at [408, 397] on input "RAMJAN DS02 ([EMAIL_ADDRESS][DOMAIN_NAME])" at bounding box center [367, 395] width 294 height 21
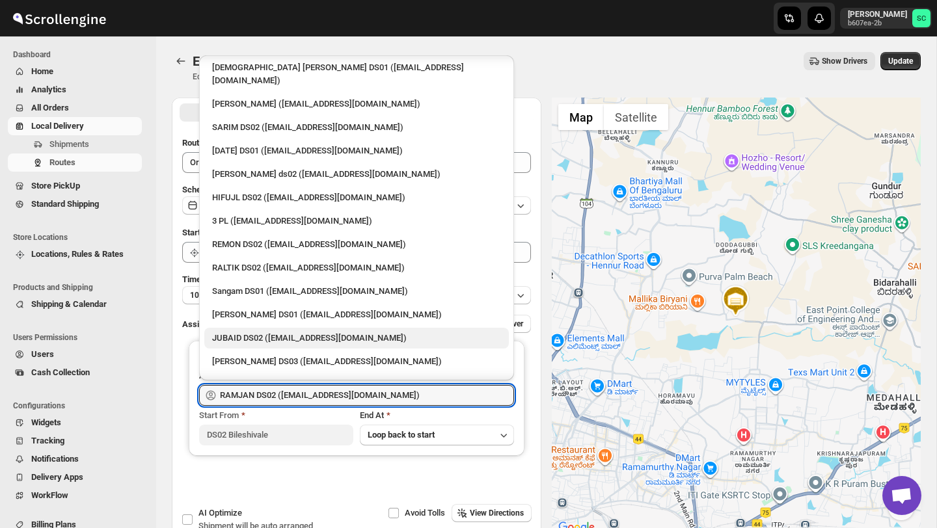
scroll to position [86, 0]
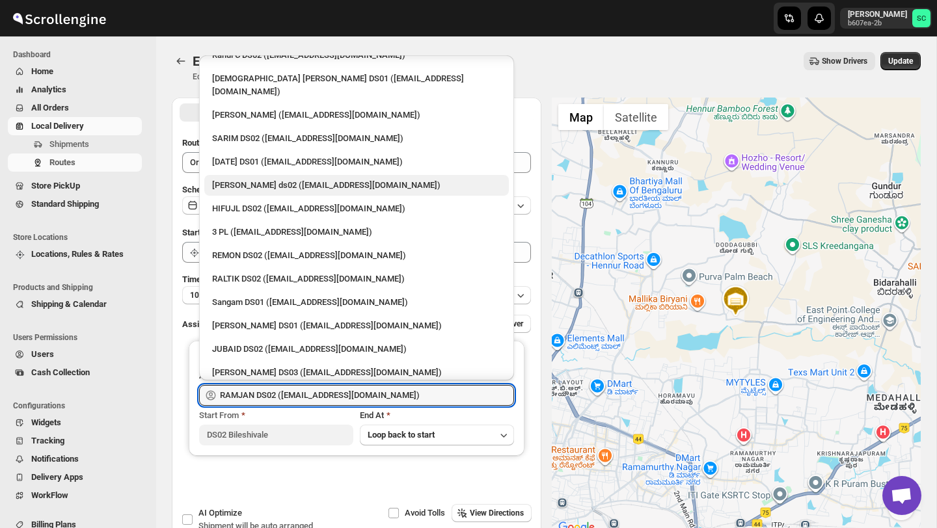
click at [278, 179] on div "[PERSON_NAME] ds02 ([EMAIL_ADDRESS][DOMAIN_NAME])" at bounding box center [356, 185] width 289 height 13
type input "[PERSON_NAME] ds02 ([EMAIL_ADDRESS][DOMAIN_NAME])"
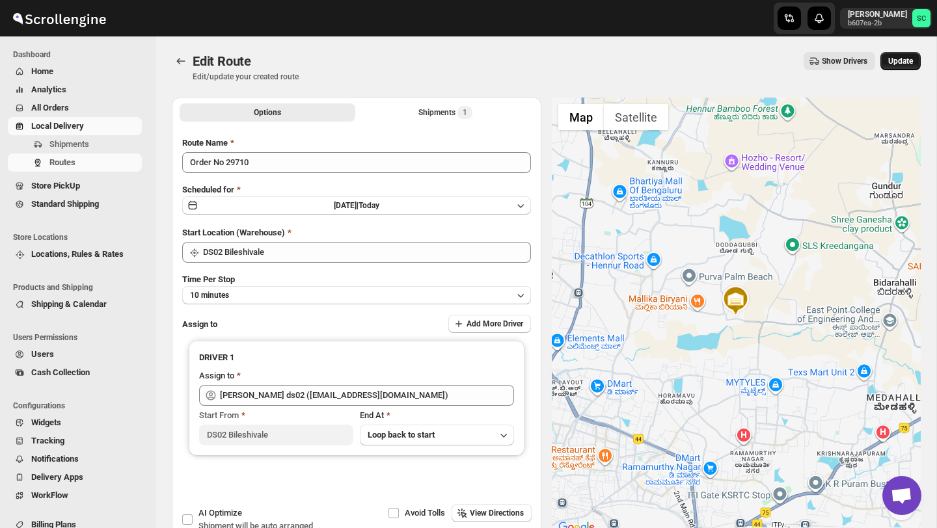
click at [906, 55] on button "Update" at bounding box center [900, 61] width 40 height 18
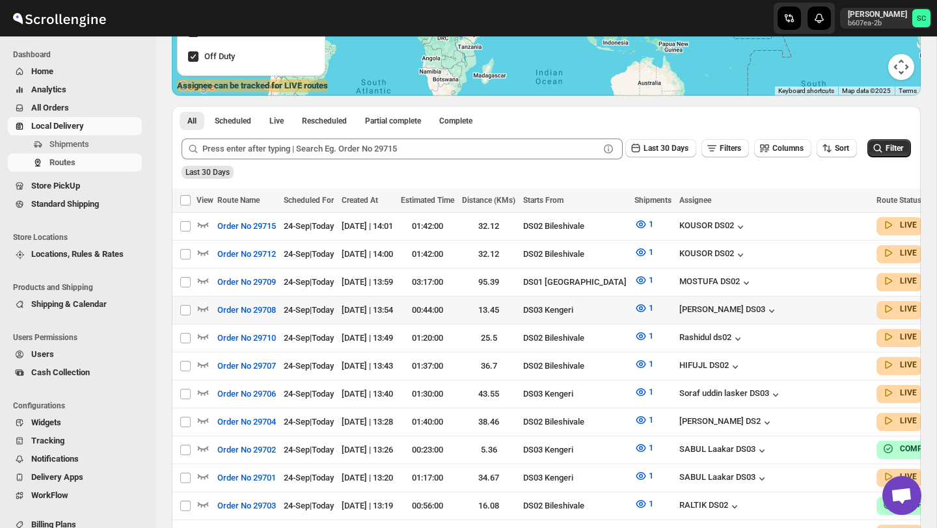
scroll to position [248, 0]
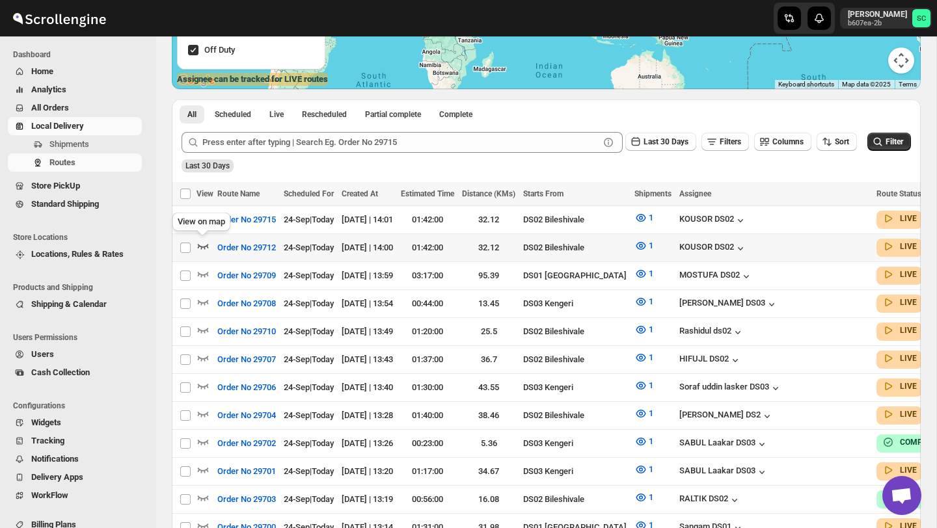
click at [204, 249] on icon "button" at bounding box center [202, 245] width 13 height 13
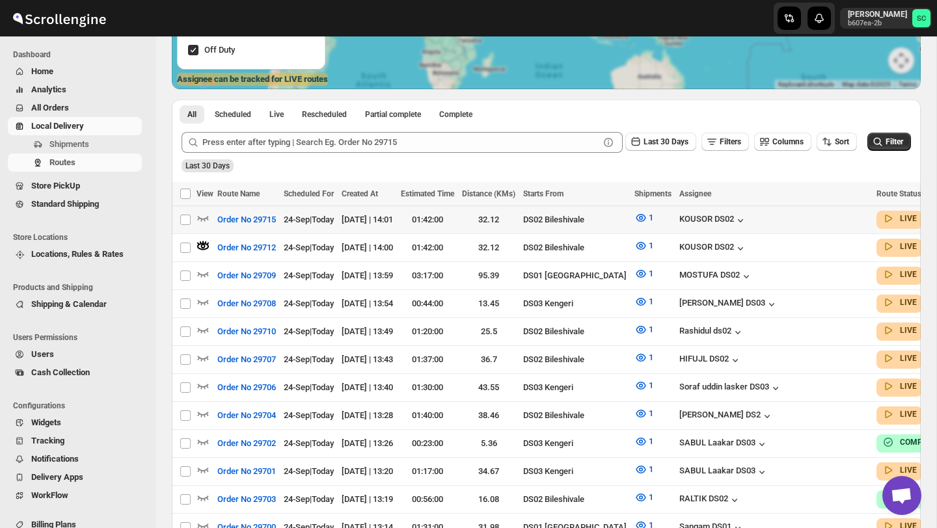
scroll to position [0, 0]
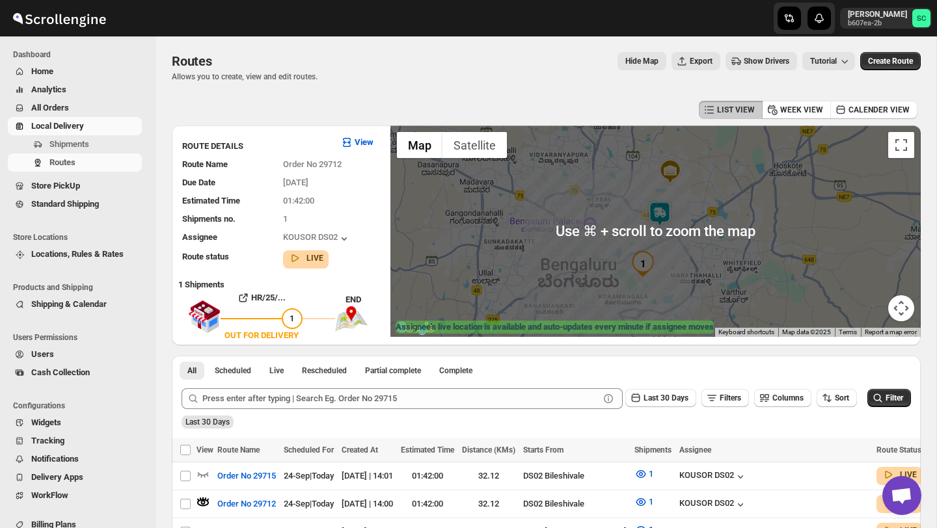
click at [658, 211] on img at bounding box center [660, 214] width 26 height 26
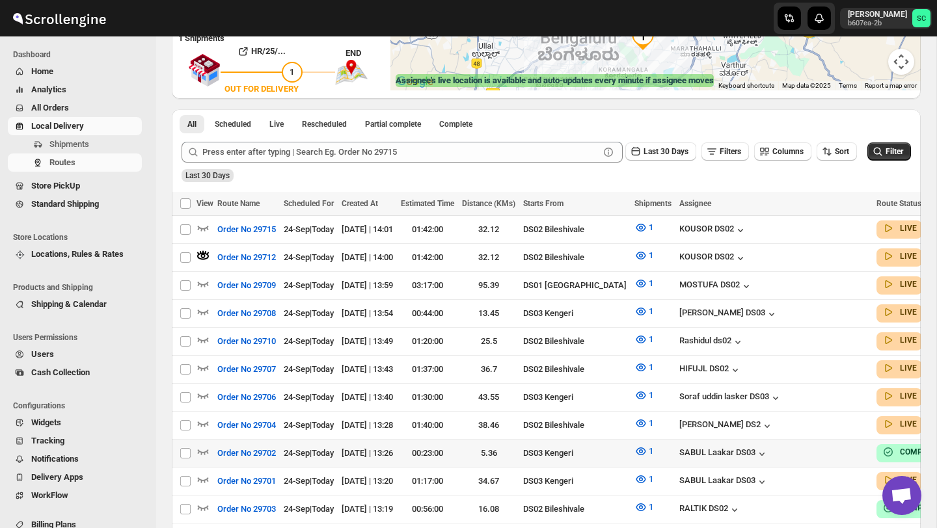
scroll to position [254, 0]
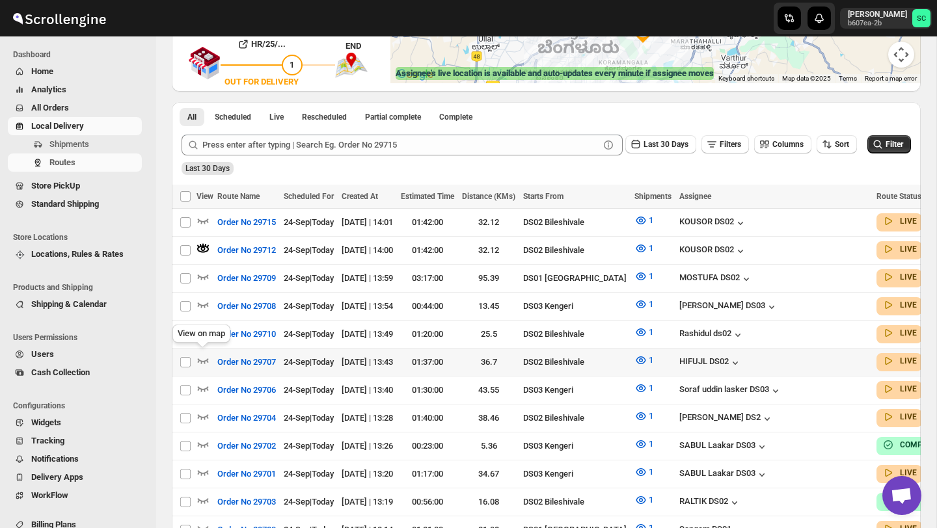
click at [199, 329] on div "View on map" at bounding box center [201, 336] width 63 height 29
click at [207, 321] on div "View on map" at bounding box center [201, 309] width 63 height 29
click at [204, 330] on icon "button" at bounding box center [202, 332] width 13 height 13
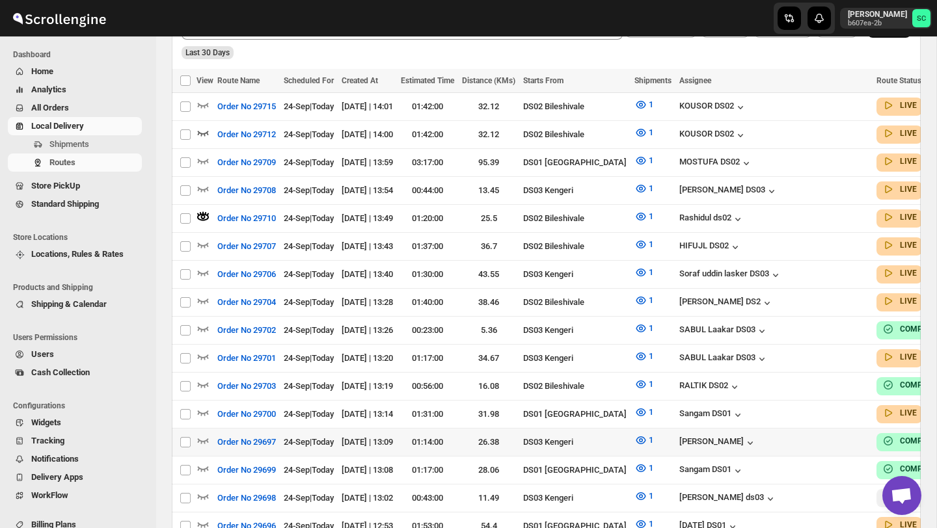
scroll to position [372, 0]
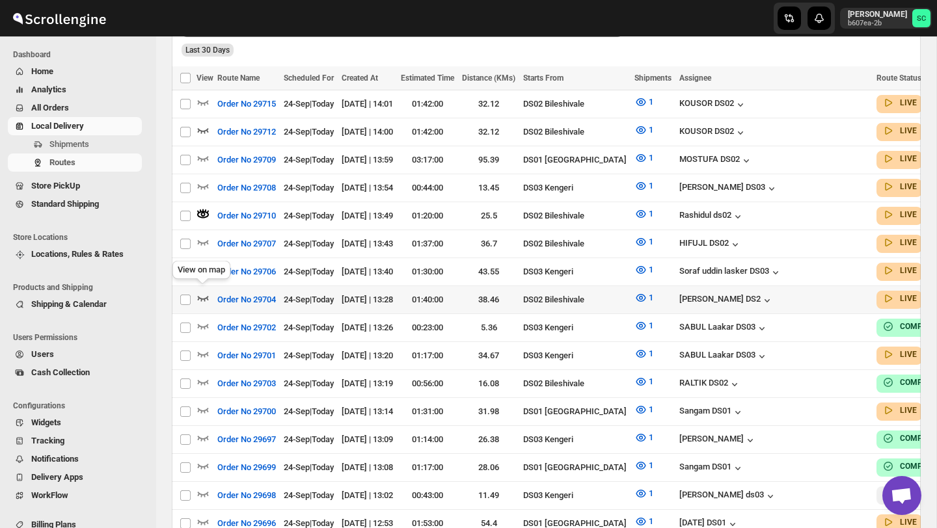
click at [204, 297] on icon "button" at bounding box center [203, 299] width 11 height 5
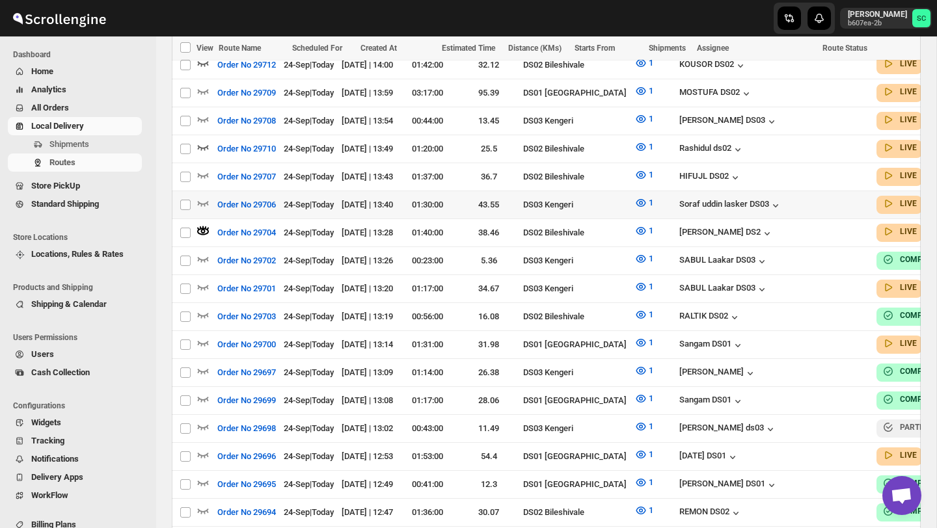
scroll to position [438, 0]
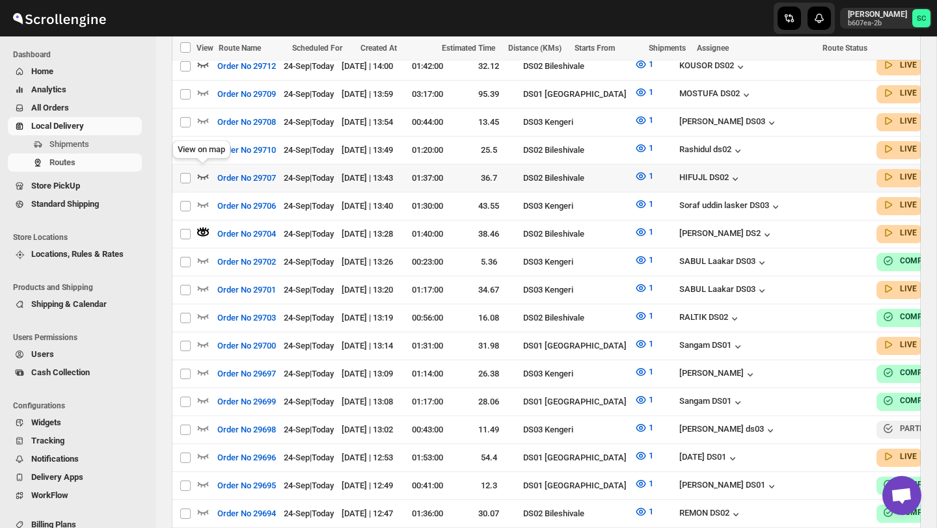
click at [200, 175] on icon "button" at bounding box center [203, 177] width 11 height 5
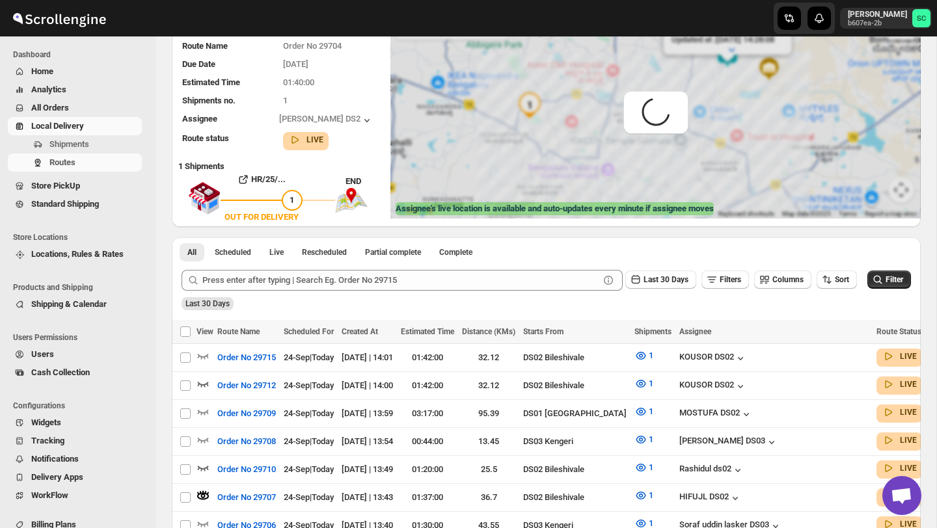
scroll to position [0, 0]
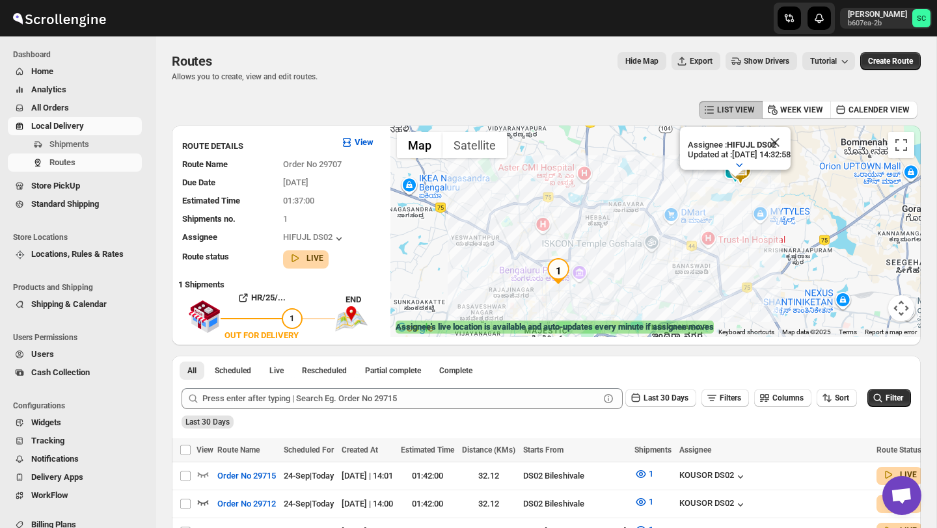
click at [790, 151] on button "Close" at bounding box center [774, 142] width 31 height 31
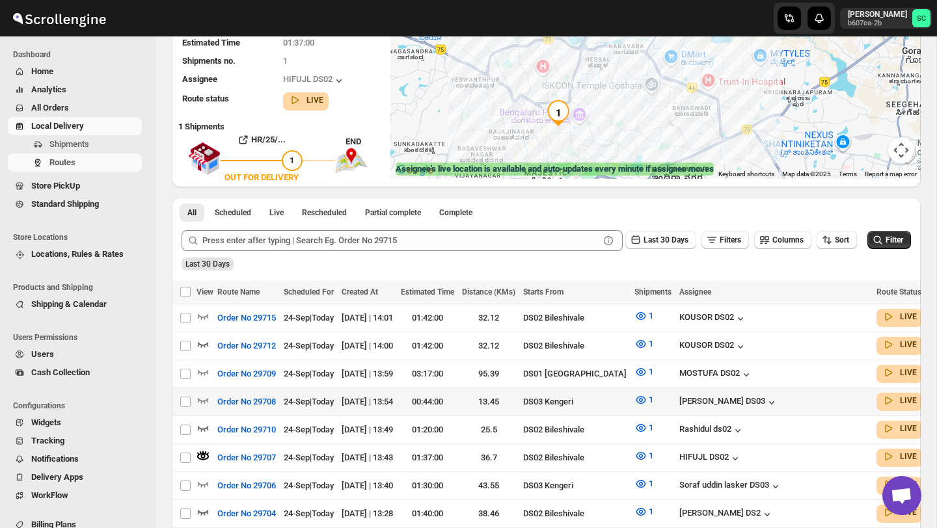
scroll to position [165, 0]
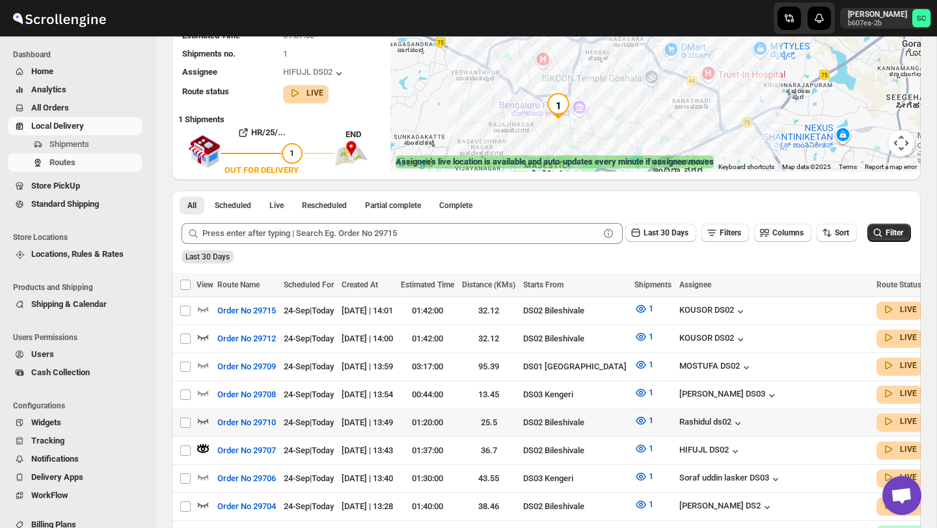
click at [196, 415] on td "Select route" at bounding box center [184, 423] width 25 height 28
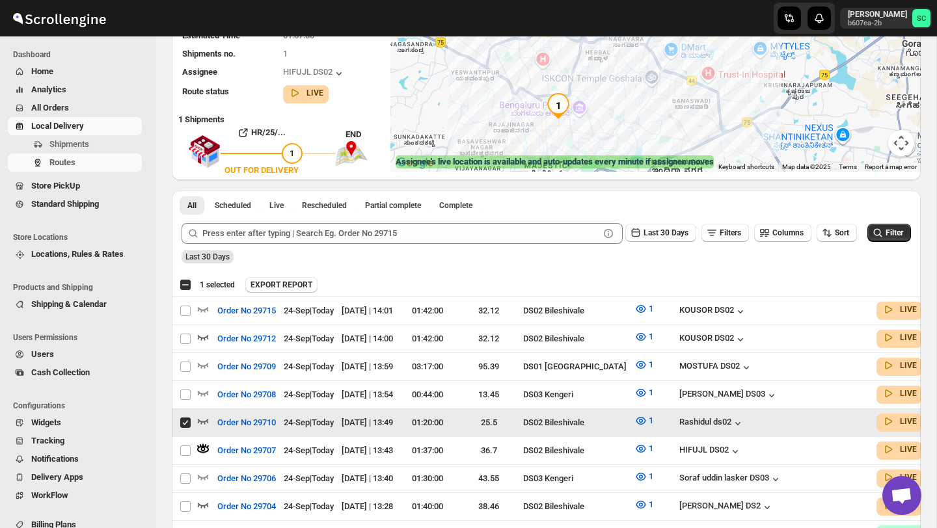
click at [187, 418] on input "Select route" at bounding box center [185, 423] width 10 height 10
checkbox input "false"
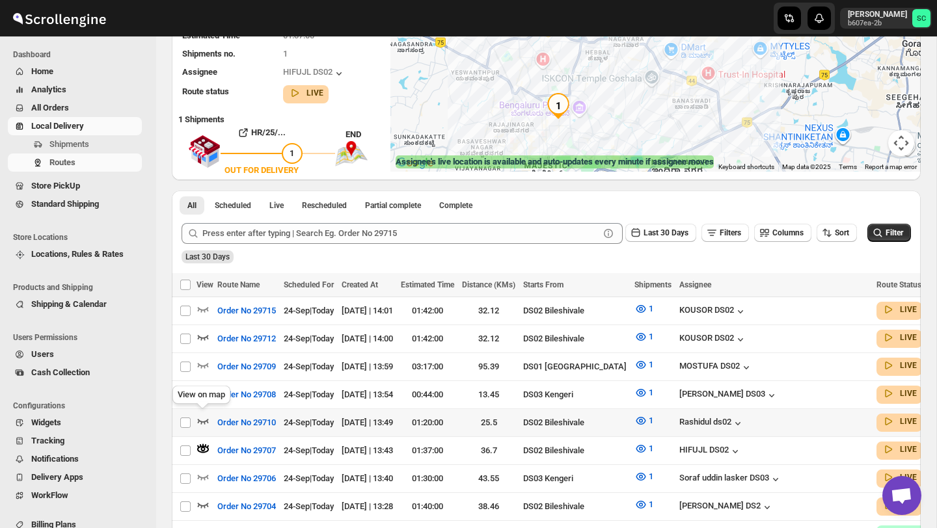
click at [205, 416] on icon "button" at bounding box center [202, 420] width 13 height 13
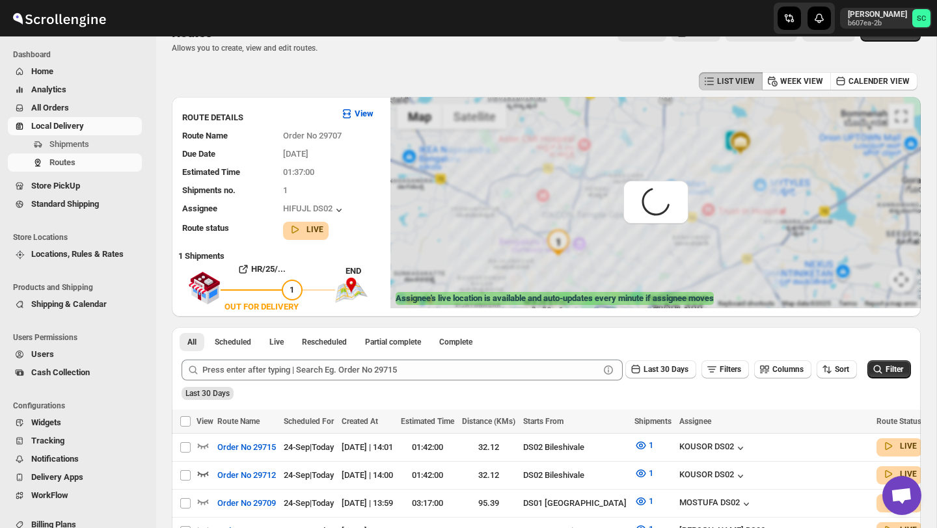
scroll to position [0, 0]
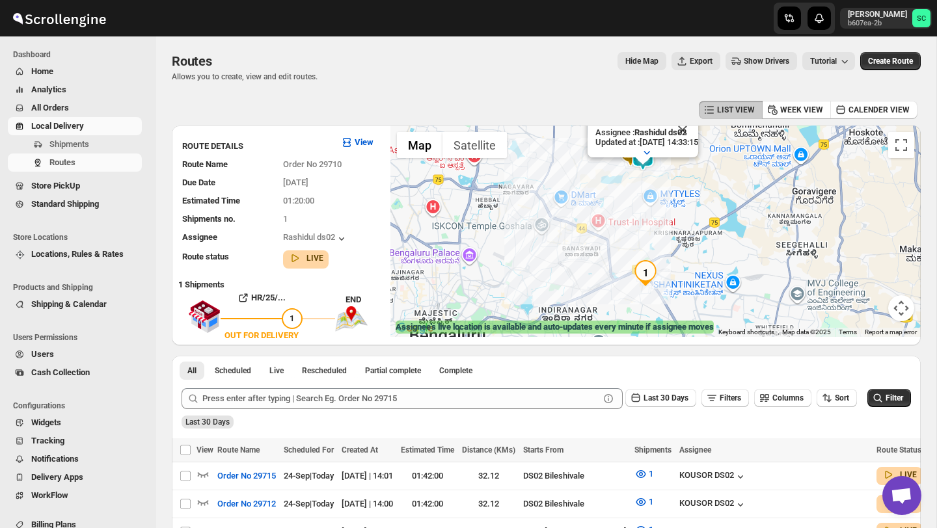
drag, startPoint x: 662, startPoint y: 281, endPoint x: 632, endPoint y: 230, distance: 59.5
click at [632, 230] on div "Assignee : [PERSON_NAME] ds02 Updated at : [DATE] 14:33:15 Duty mode Enabled Ba…" at bounding box center [655, 231] width 530 height 211
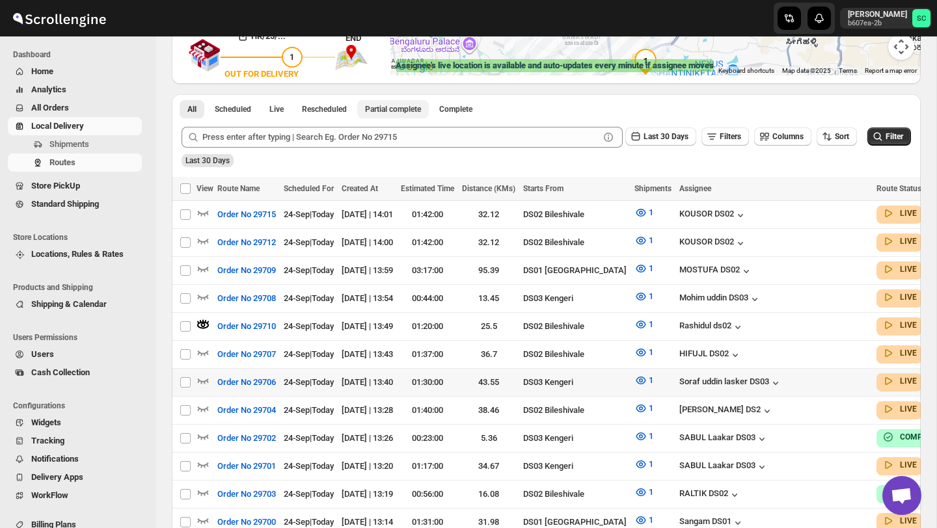
scroll to position [262, 0]
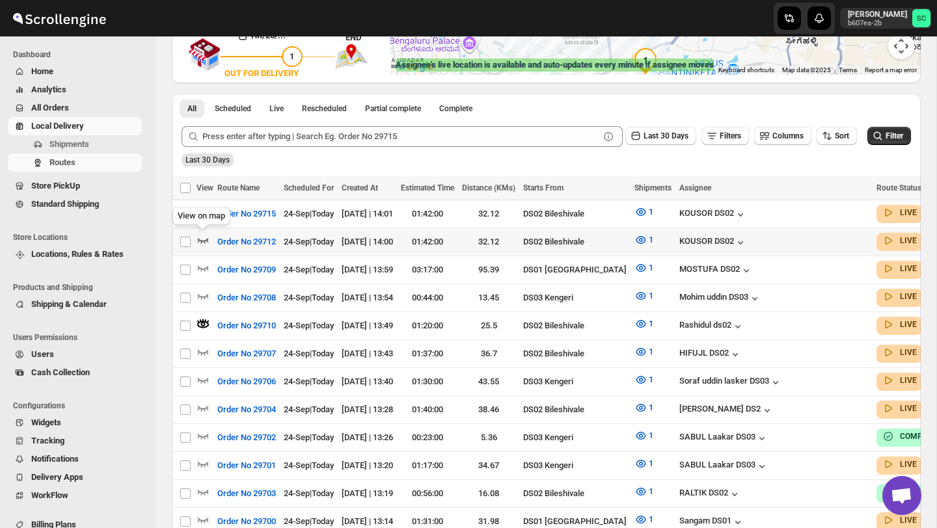
click at [200, 241] on icon "button" at bounding box center [202, 240] width 13 height 13
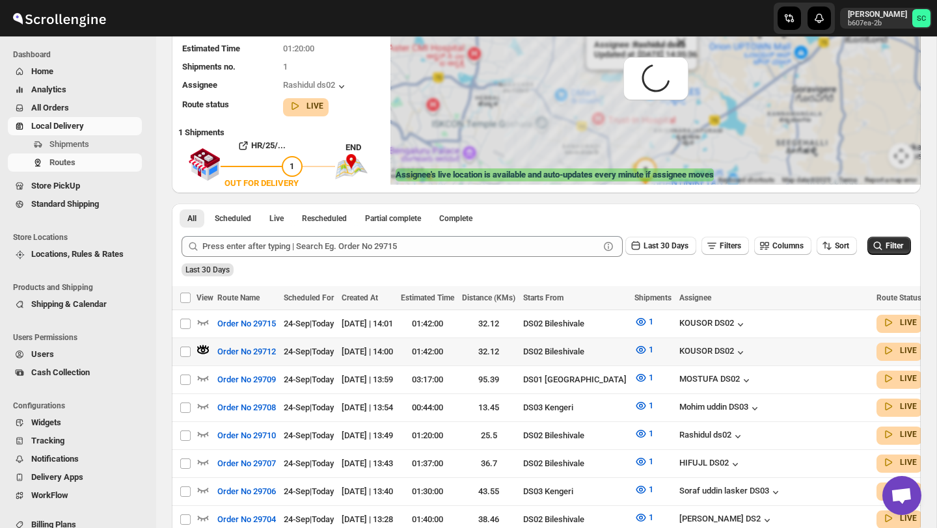
scroll to position [0, 0]
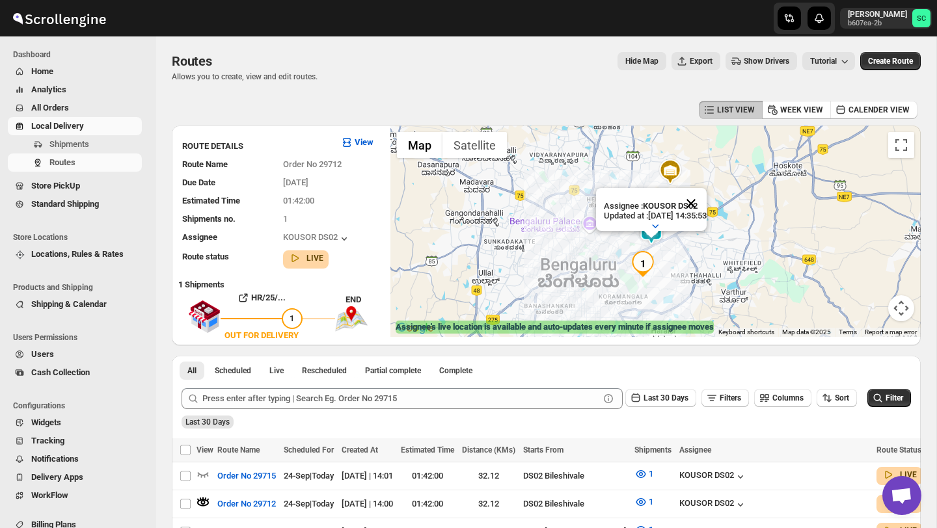
click at [706, 199] on button "Close" at bounding box center [690, 203] width 31 height 31
click at [699, 225] on div at bounding box center [655, 231] width 530 height 211
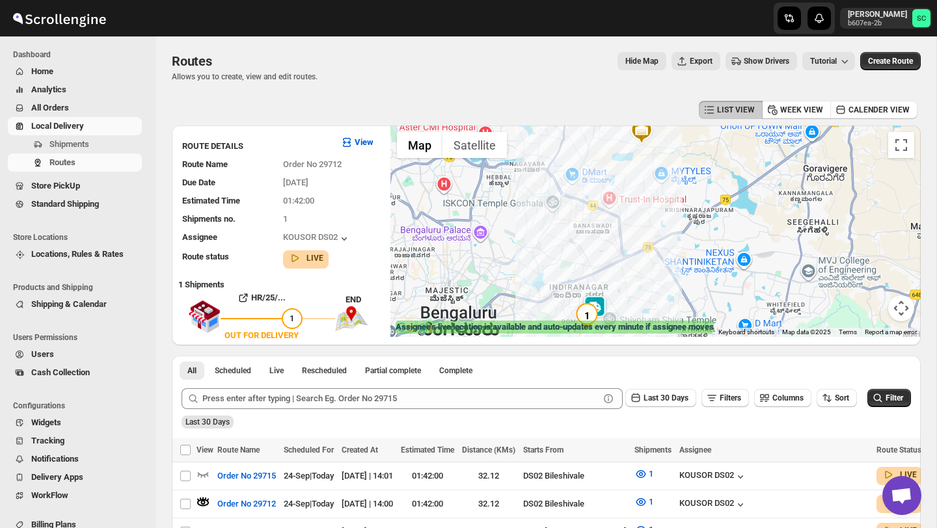
click at [52, 354] on span "Users" at bounding box center [42, 354] width 23 height 10
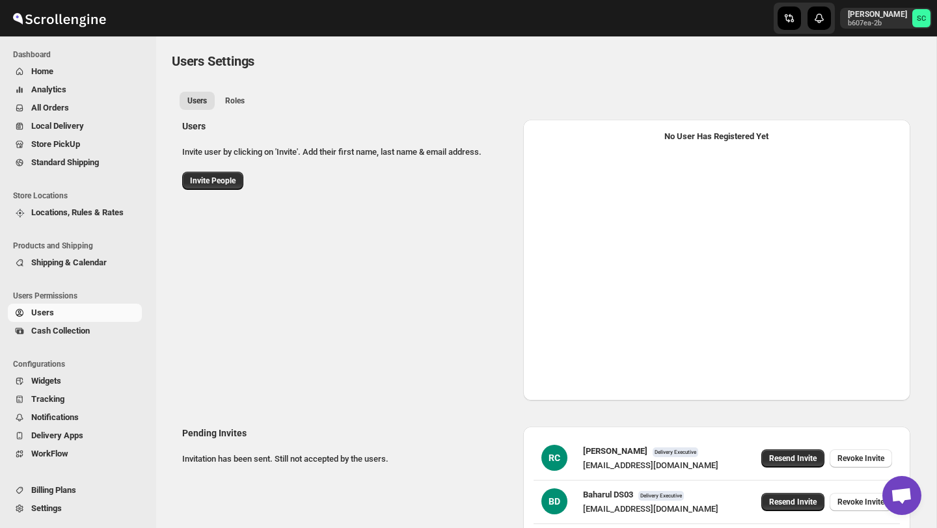
select select "637b767fbaab0276b10c91d5"
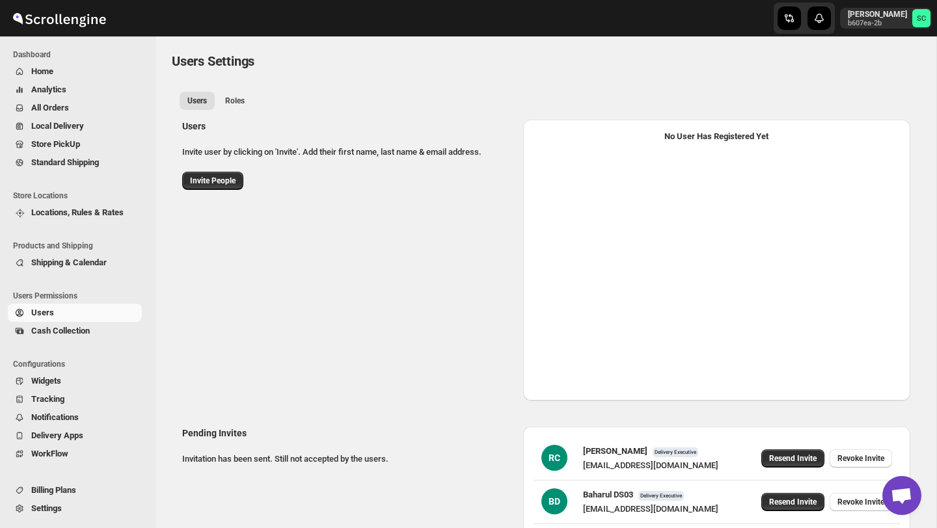
select select "637b767fbaab0276b10c91d7"
select select "637b767fbaab0276b10c91d5"
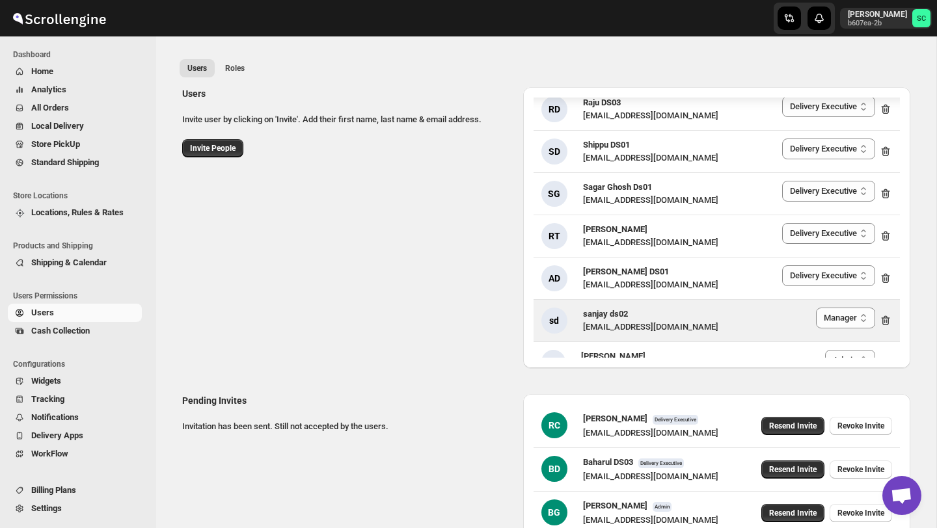
scroll to position [31, 0]
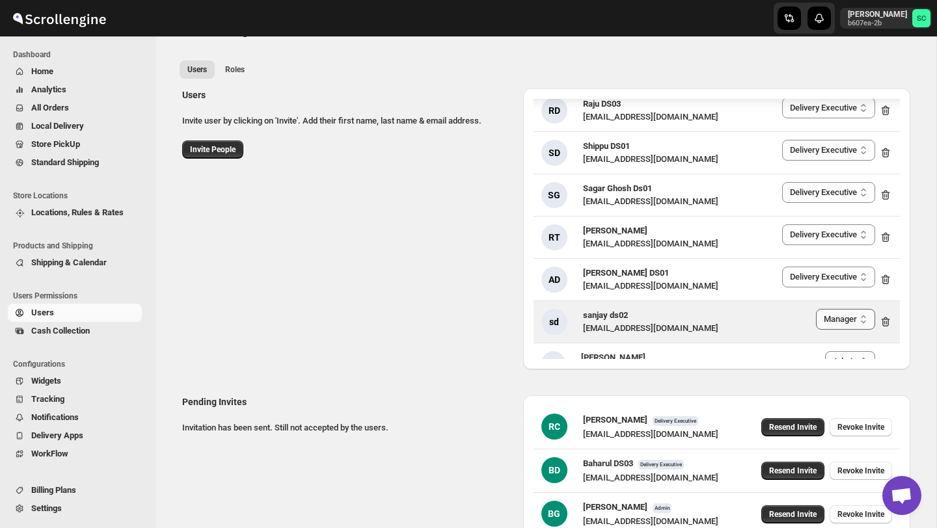
click at [828, 309] on select "Delivery Executive Manager Admin" at bounding box center [845, 319] width 59 height 21
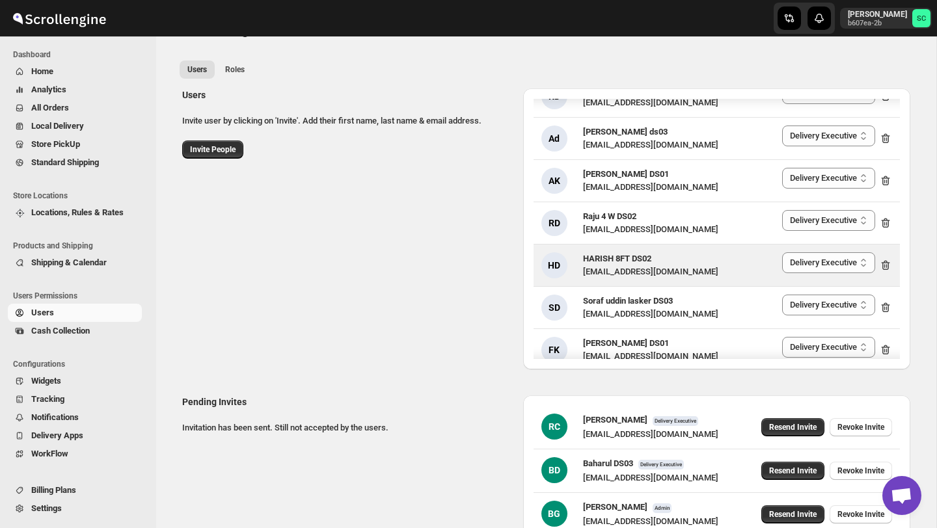
scroll to position [1820, 0]
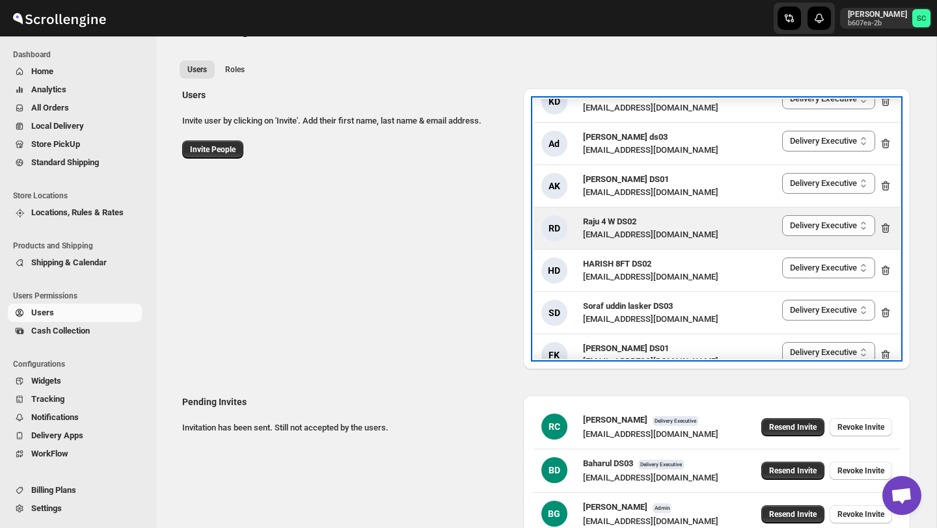
click at [887, 222] on icon at bounding box center [885, 228] width 13 height 13
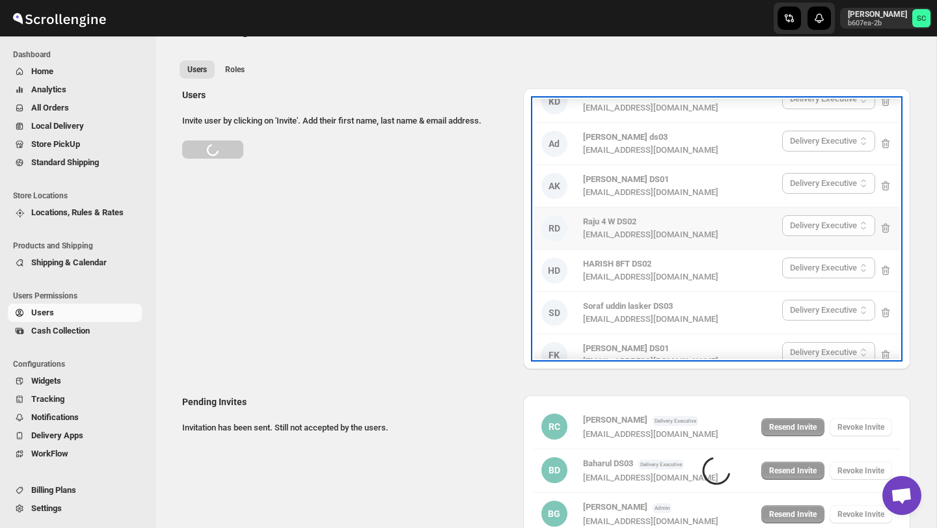
select select "637b767fbaab0276b10c91d7"
select select "637b767fbaab0276b10c91d5"
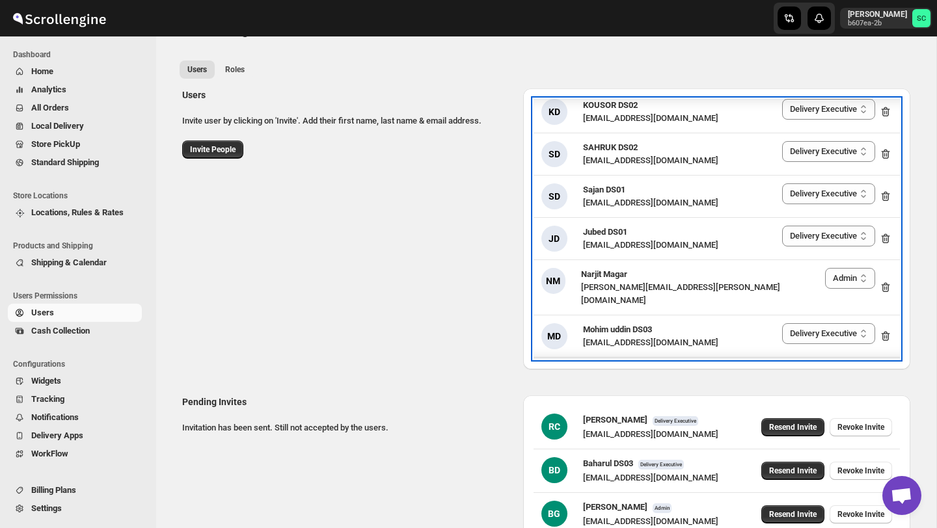
scroll to position [1224, 0]
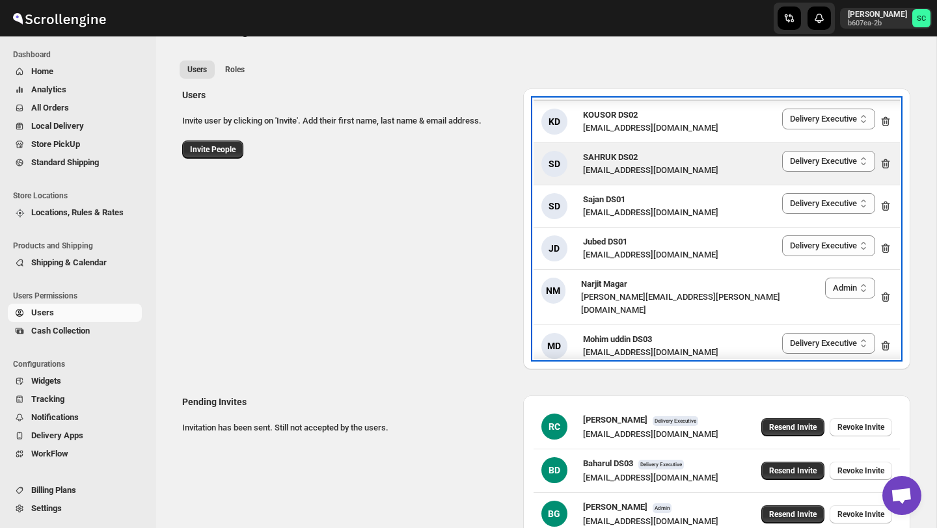
click at [883, 160] on icon at bounding box center [885, 164] width 8 height 10
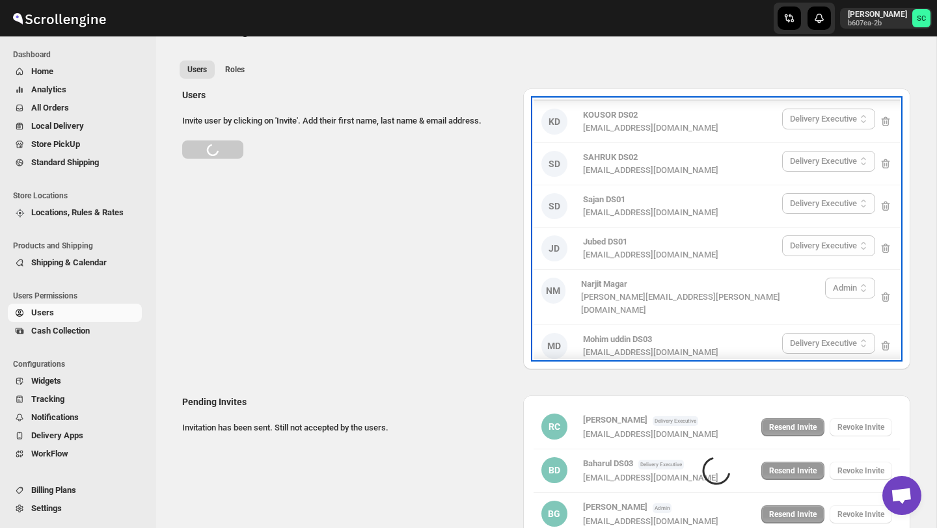
select select "637b767fbaab0276b10c91d5"
select select "637b767fbaab0276b10c91d8"
select select "637b767fbaab0276b10c91d5"
select select "637b767fbaab0276b10c91d8"
select select "637b767fbaab0276b10c91d7"
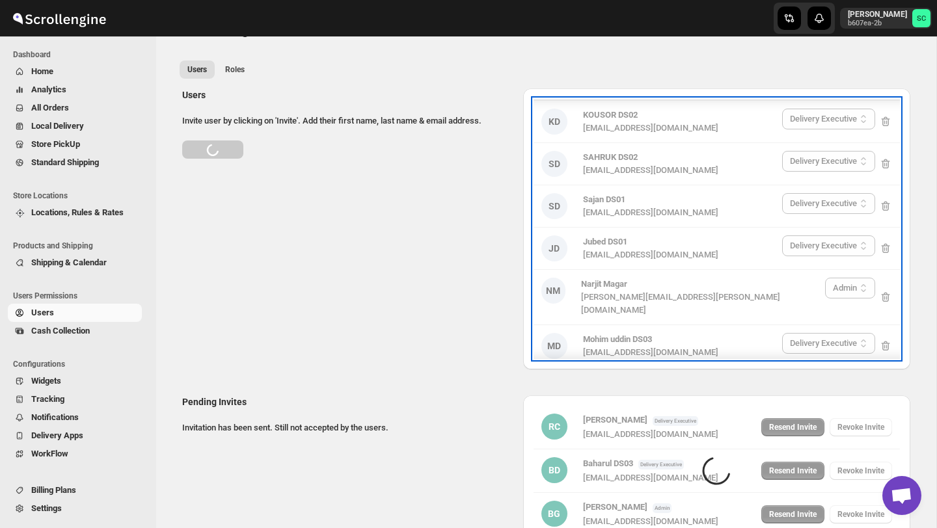
select select "637b767fbaab0276b10c91d5"
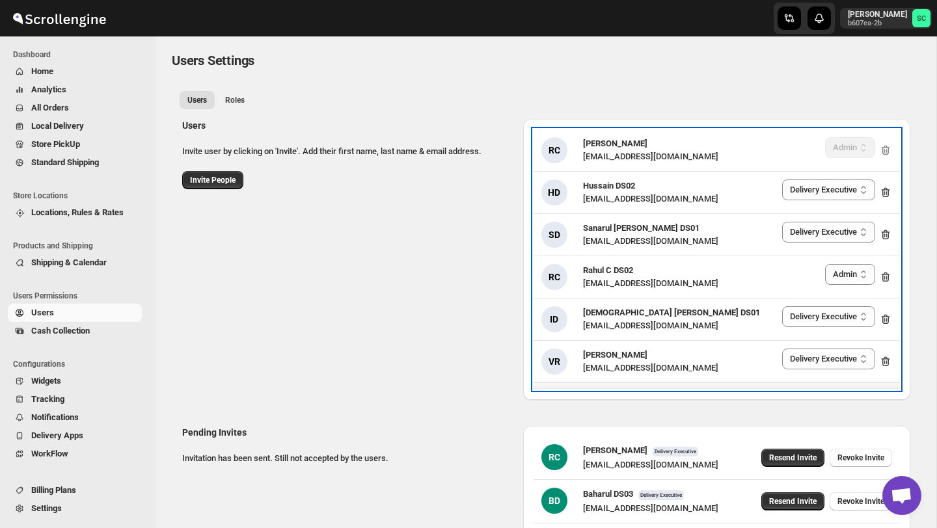
scroll to position [0, 0]
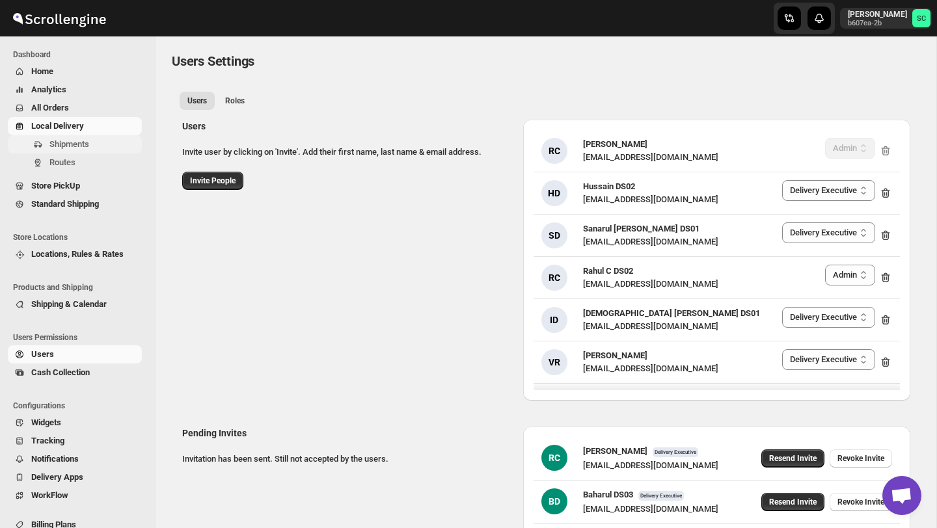
click at [87, 147] on span "Shipments" at bounding box center [69, 144] width 40 height 10
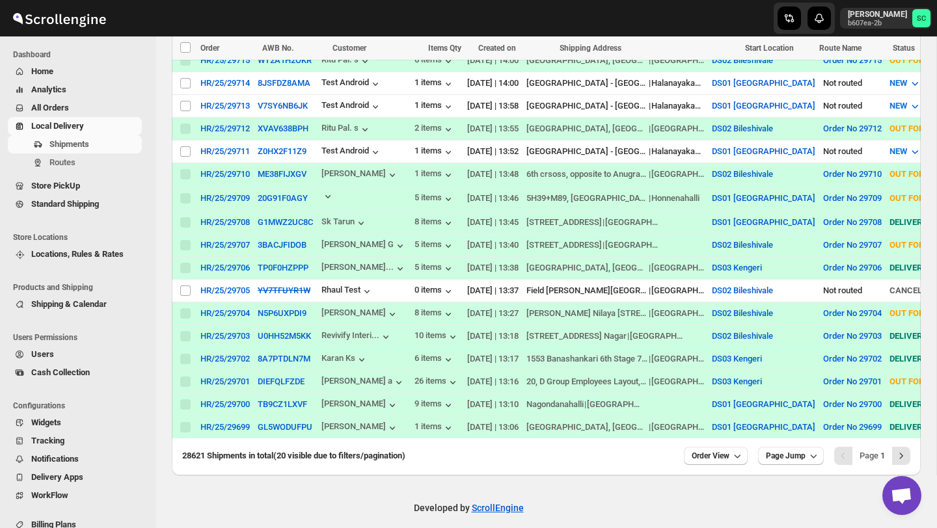
scroll to position [407, 0]
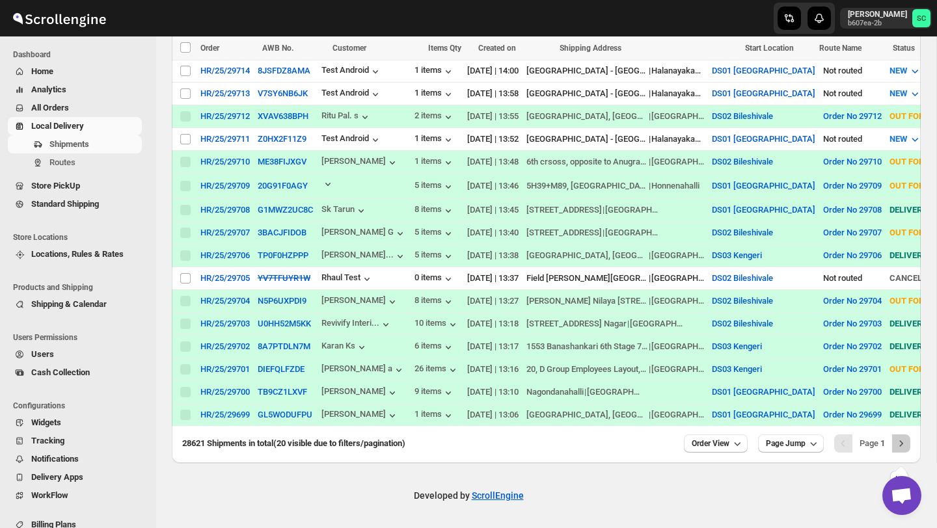
click at [902, 444] on icon "Next" at bounding box center [900, 443] width 13 height 13
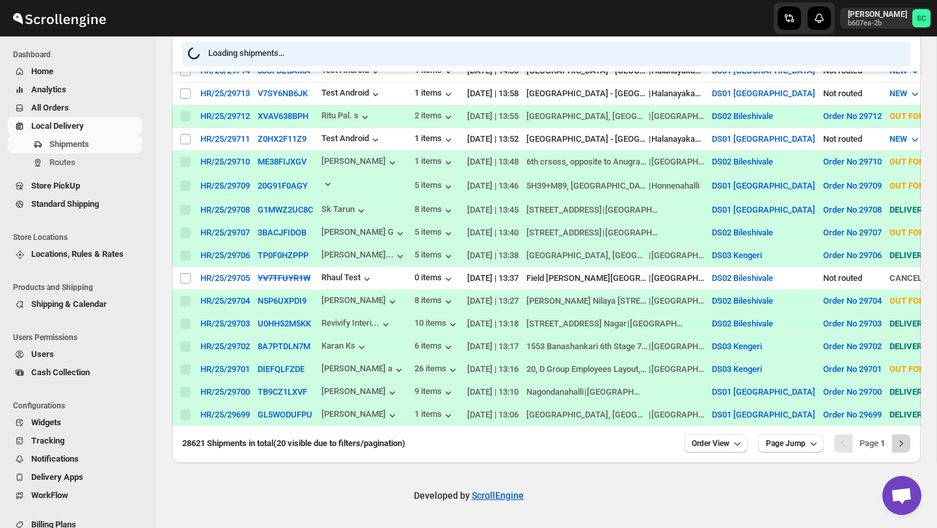
scroll to position [406, 0]
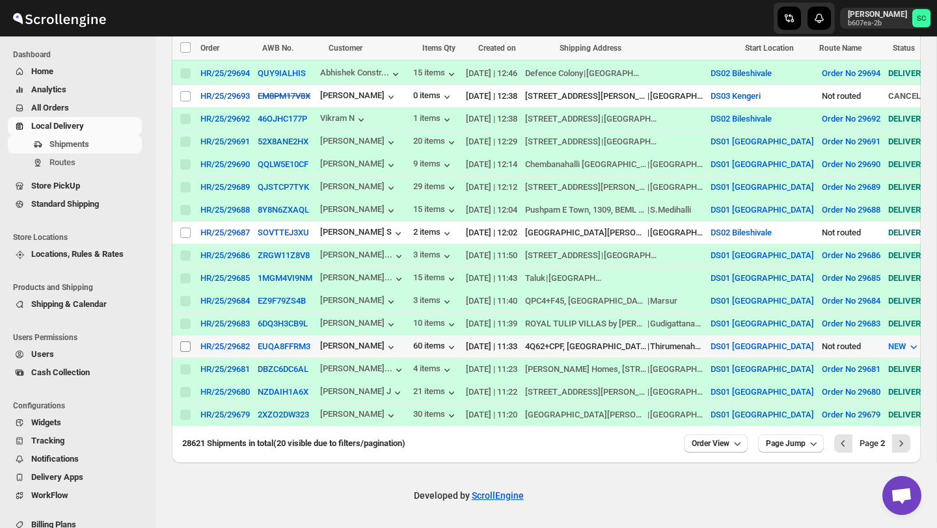
click at [187, 341] on input "Select shipment" at bounding box center [185, 346] width 10 height 10
checkbox input "true"
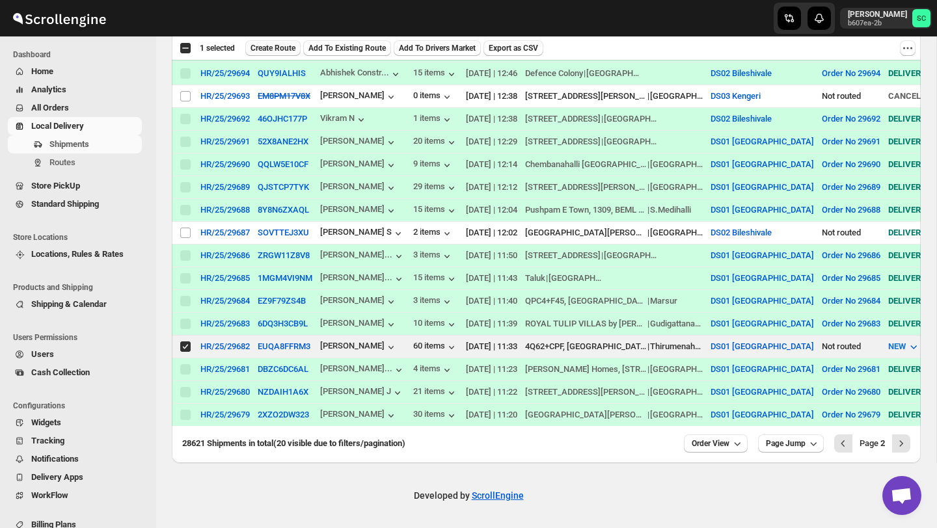
click at [278, 48] on span "Create Route" at bounding box center [272, 48] width 45 height 10
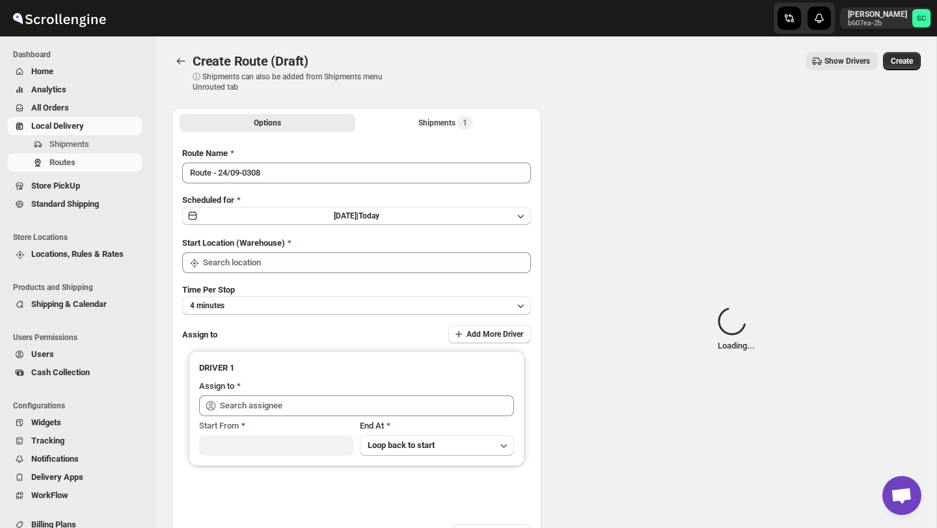
type input "DS01 [GEOGRAPHIC_DATA]"
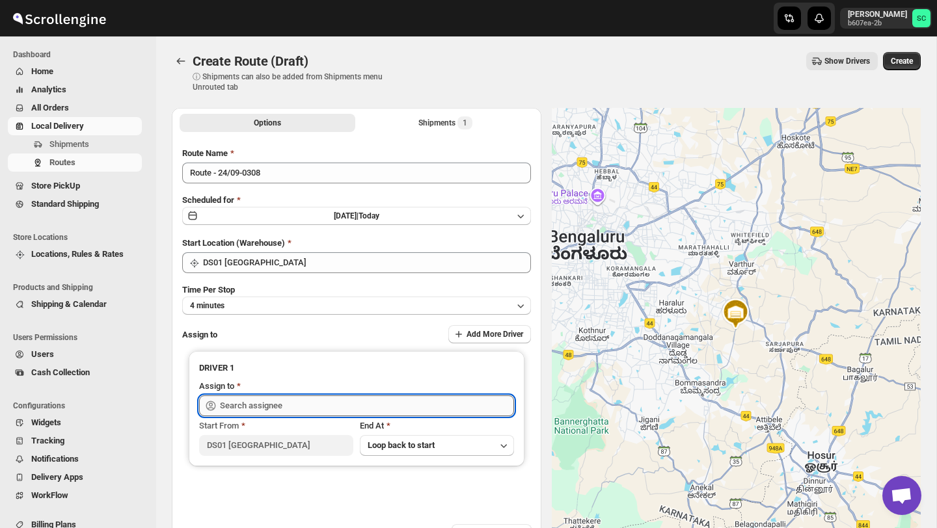
click at [323, 406] on input "text" at bounding box center [367, 405] width 294 height 21
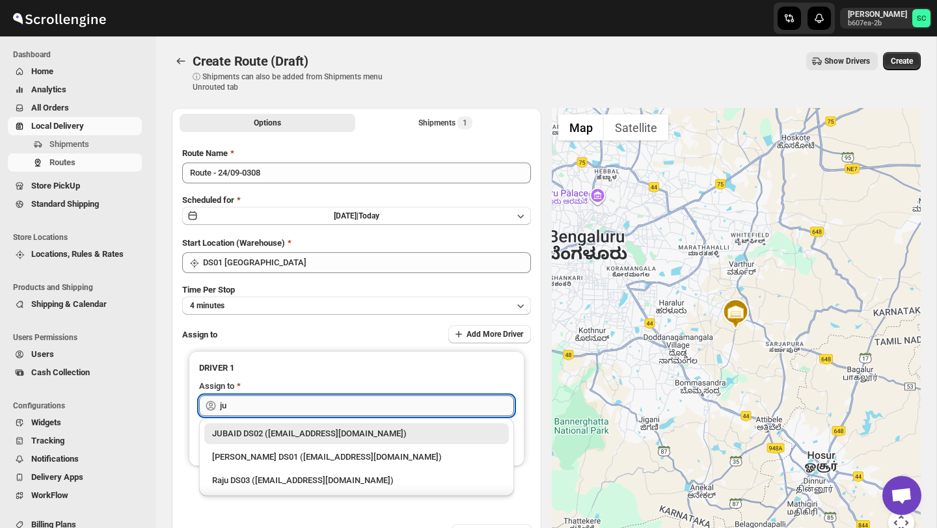
type input "j"
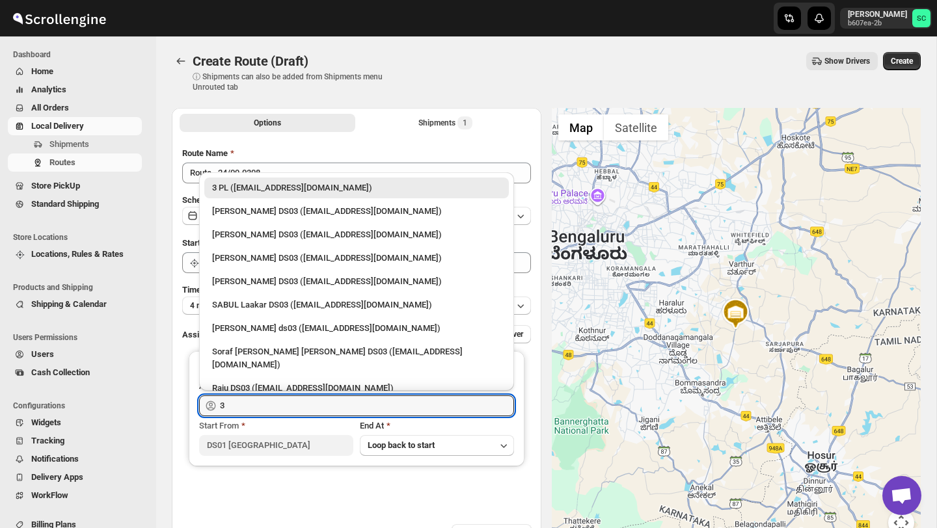
click at [304, 191] on div "3 PL ([EMAIL_ADDRESS][DOMAIN_NAME])" at bounding box center [356, 187] width 289 height 13
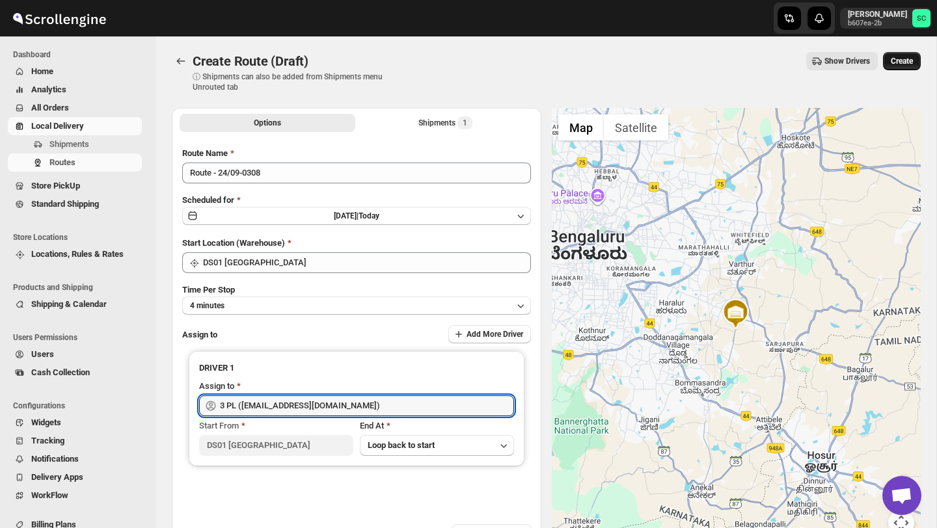
type input "3 PL ([EMAIL_ADDRESS][DOMAIN_NAME])"
click at [914, 58] on button "Create" at bounding box center [902, 61] width 38 height 18
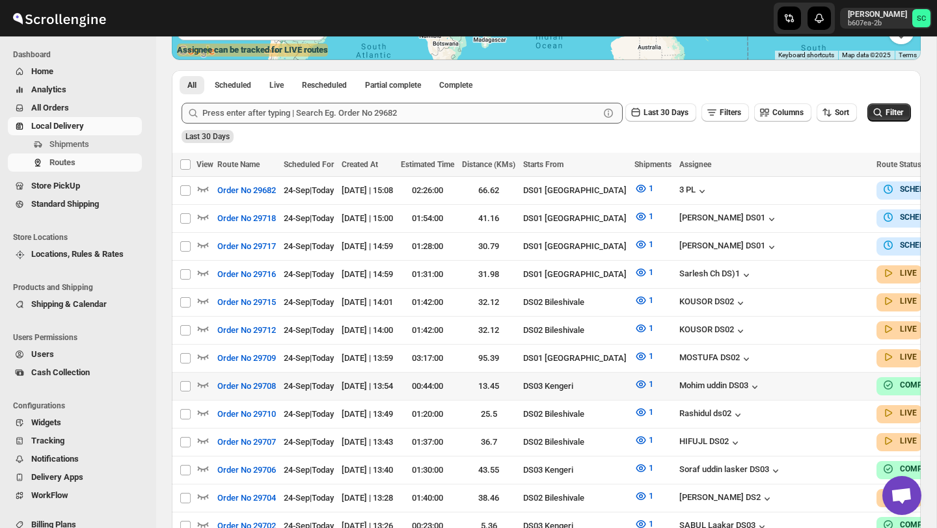
scroll to position [281, 0]
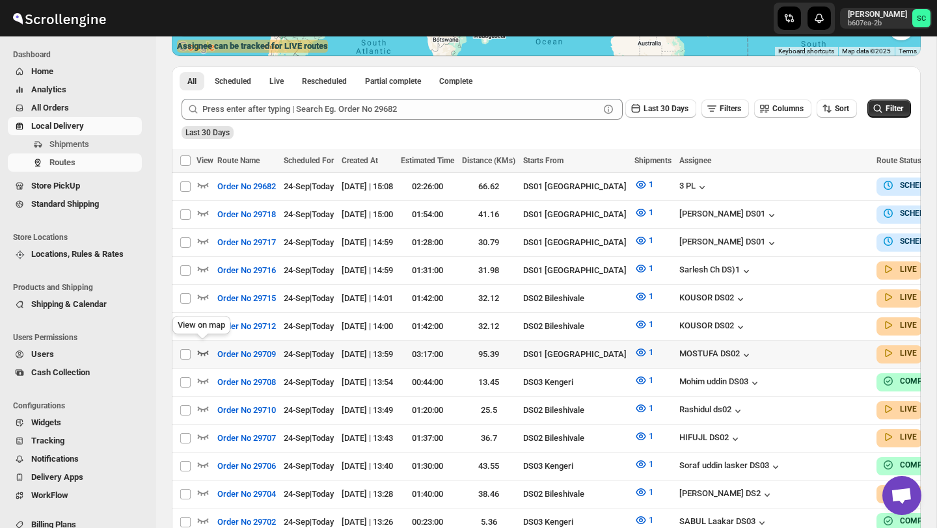
click at [204, 346] on icon "button" at bounding box center [202, 352] width 13 height 13
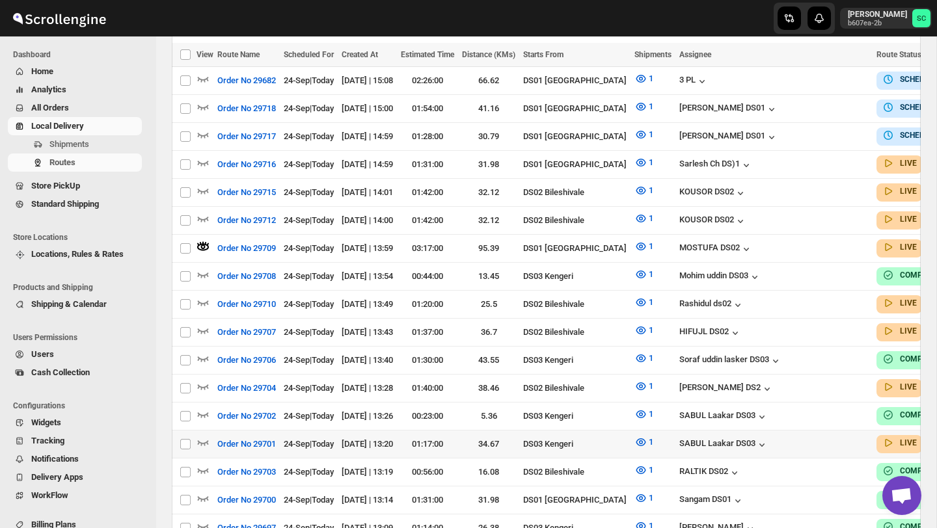
scroll to position [399, 0]
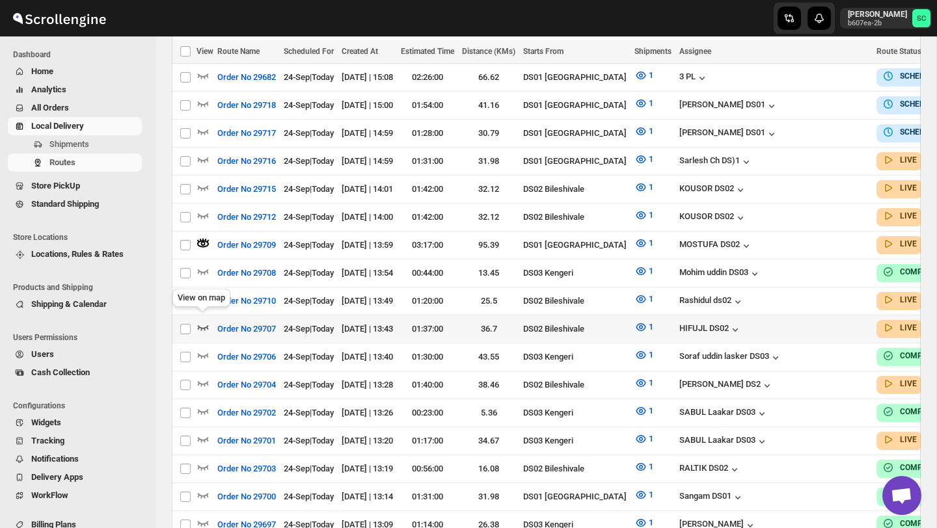
click at [204, 321] on icon "button" at bounding box center [202, 327] width 13 height 13
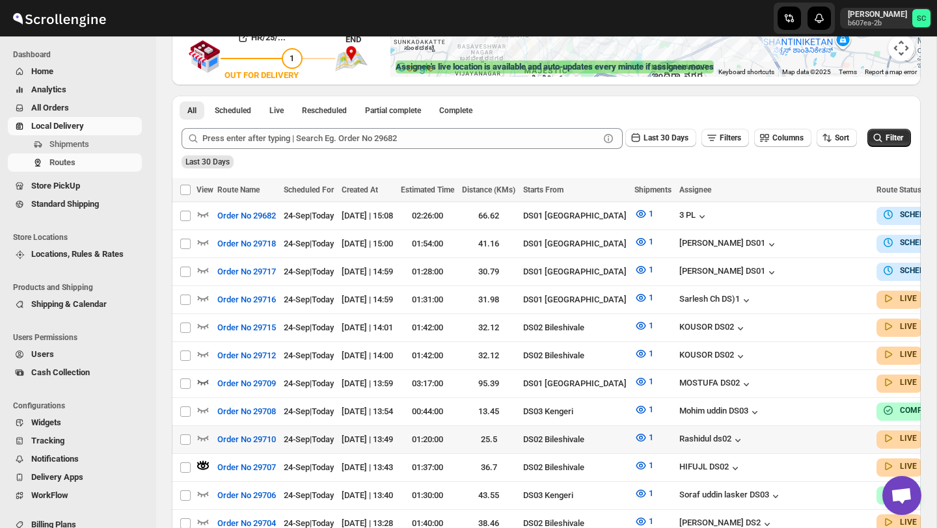
scroll to position [261, 0]
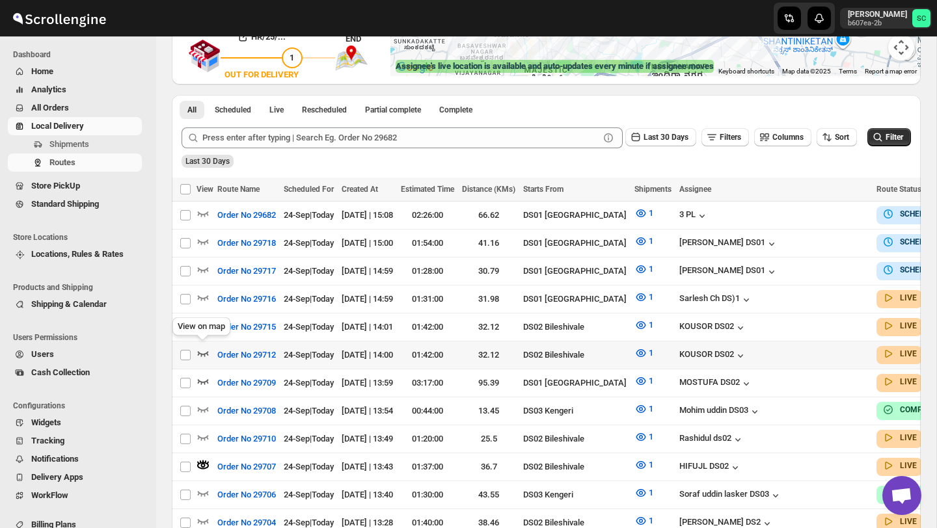
click at [200, 347] on icon "button" at bounding box center [202, 353] width 13 height 13
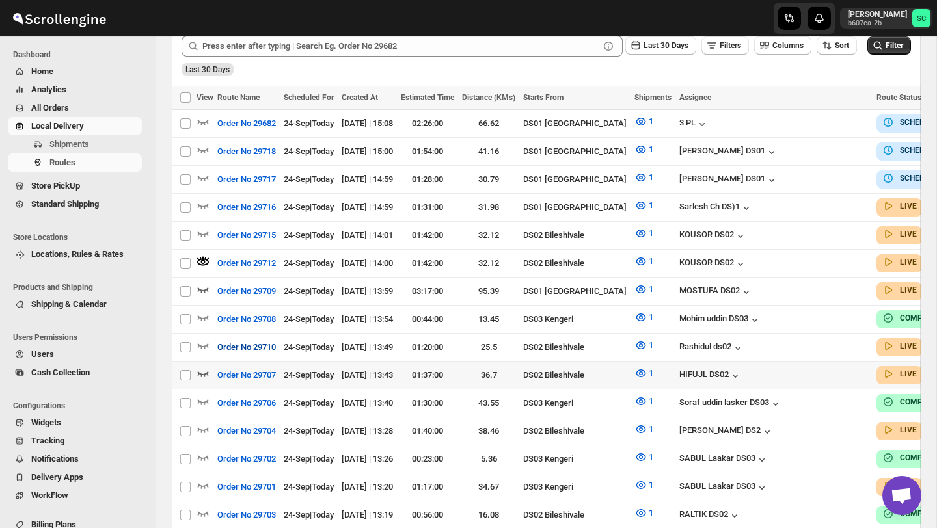
scroll to position [355, 0]
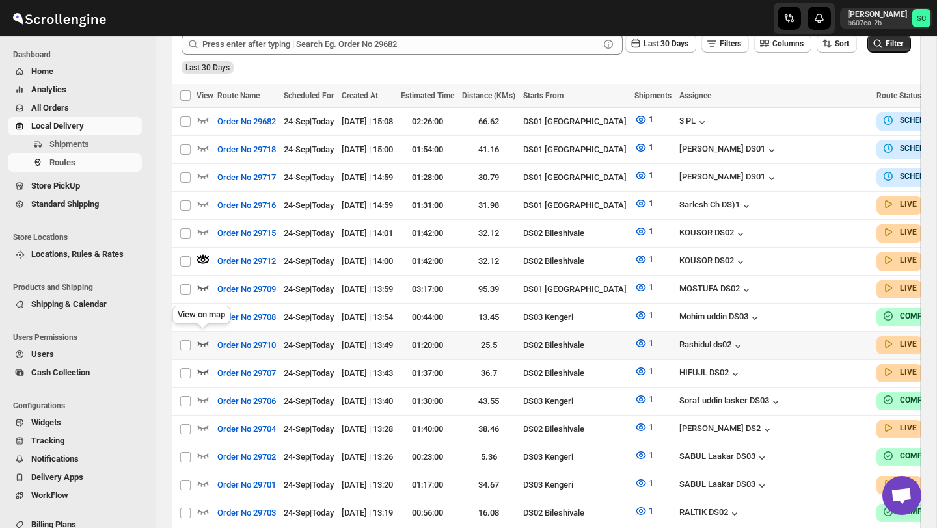
click at [203, 337] on icon "button" at bounding box center [202, 343] width 13 height 13
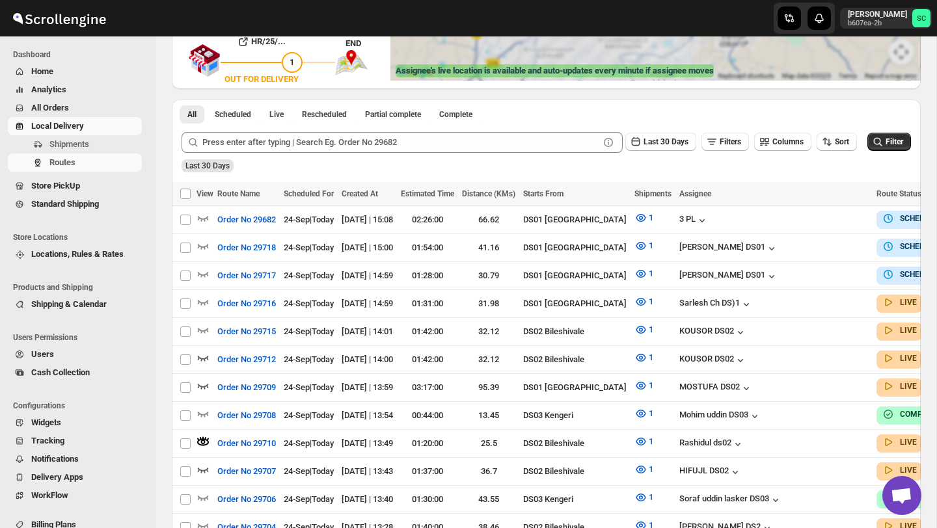
scroll to position [0, 0]
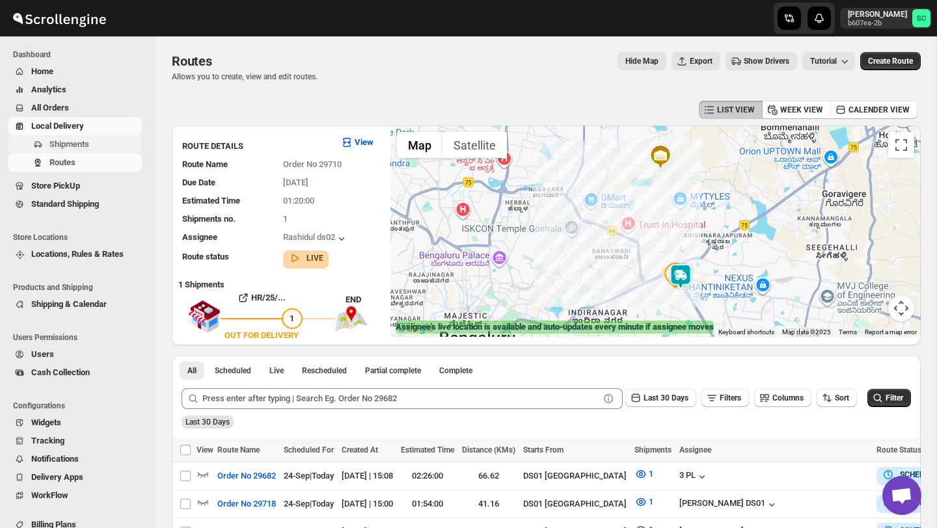
click at [75, 136] on button "Shipments" at bounding box center [75, 144] width 134 height 18
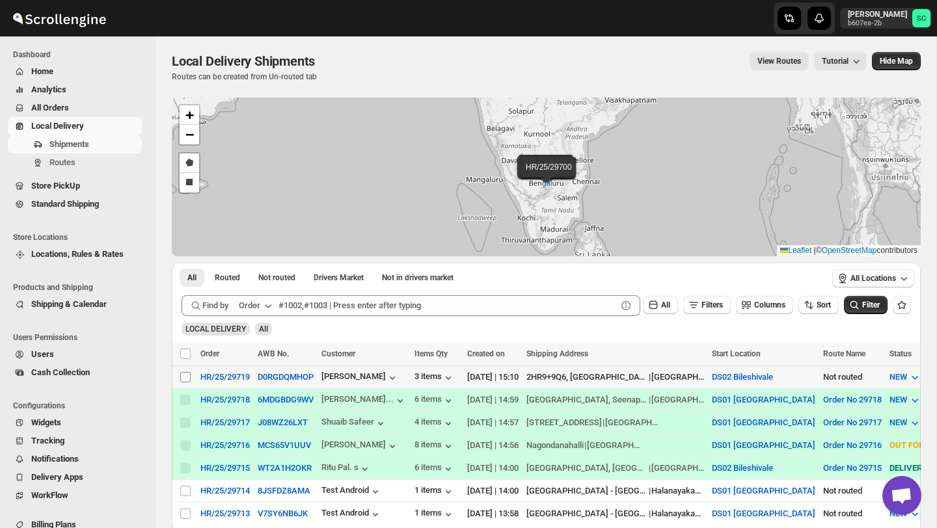
click at [181, 375] on input "Select shipment" at bounding box center [185, 377] width 10 height 10
checkbox input "true"
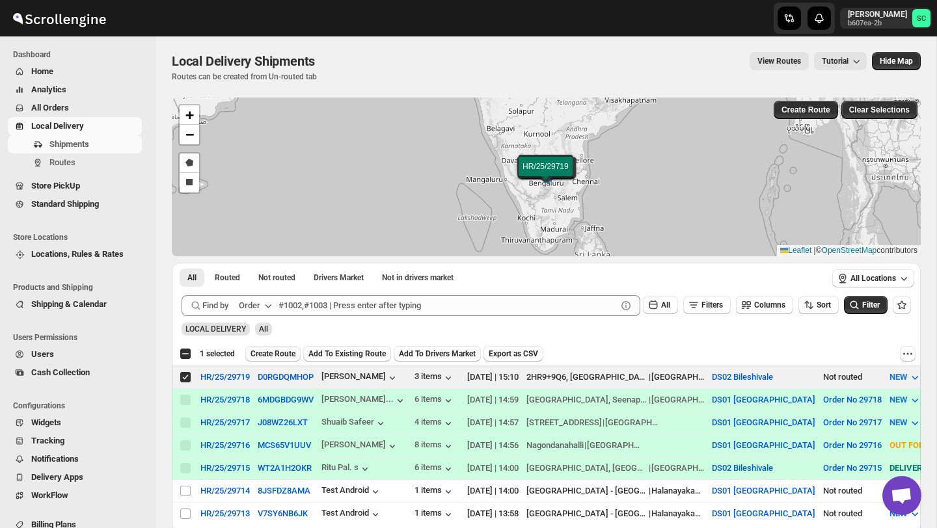
click at [273, 349] on span "Create Route" at bounding box center [272, 354] width 45 height 10
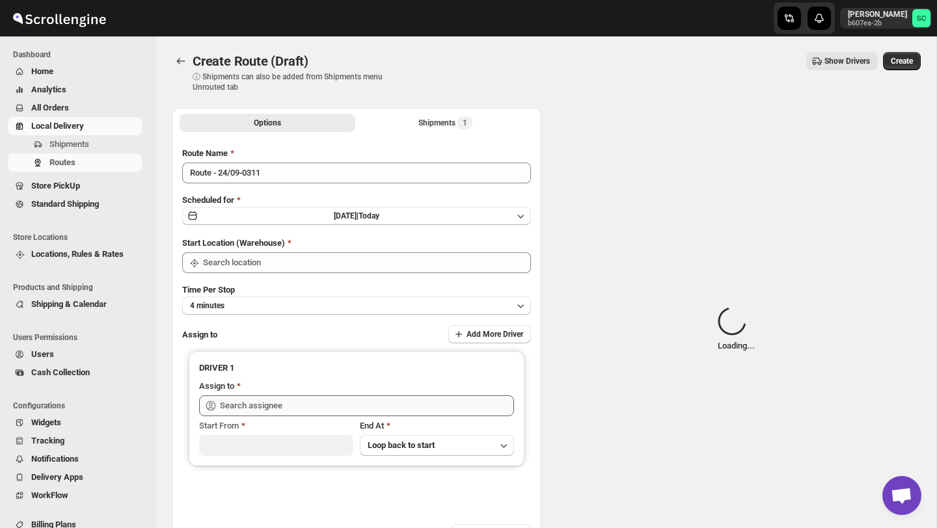
type input "DS02 Bileshivale"
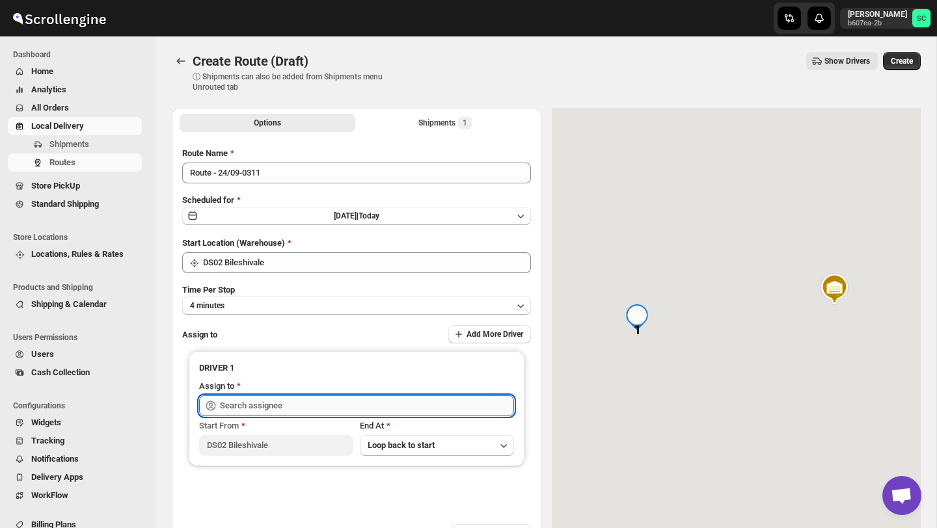
click at [274, 406] on input "text" at bounding box center [367, 405] width 294 height 21
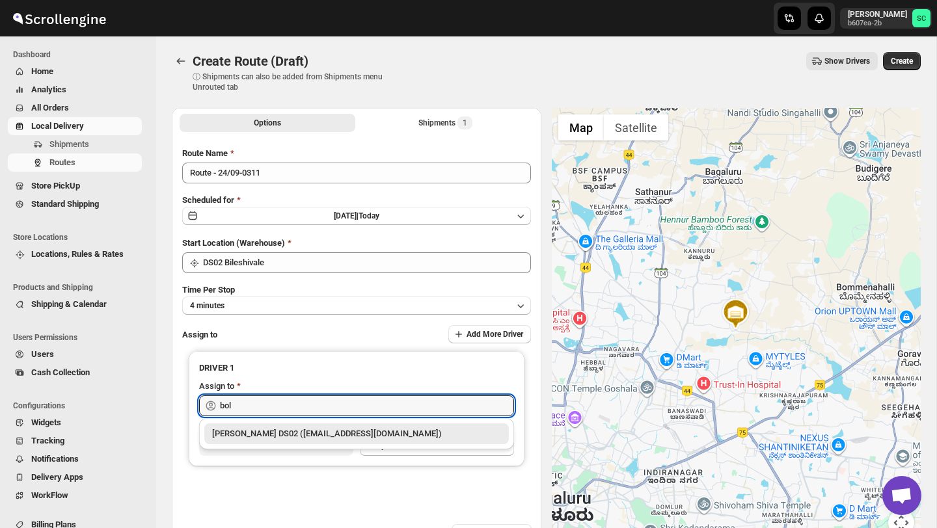
click at [299, 429] on div "BOLEN DS02 (wihof21751@coasah.com)" at bounding box center [356, 433] width 289 height 13
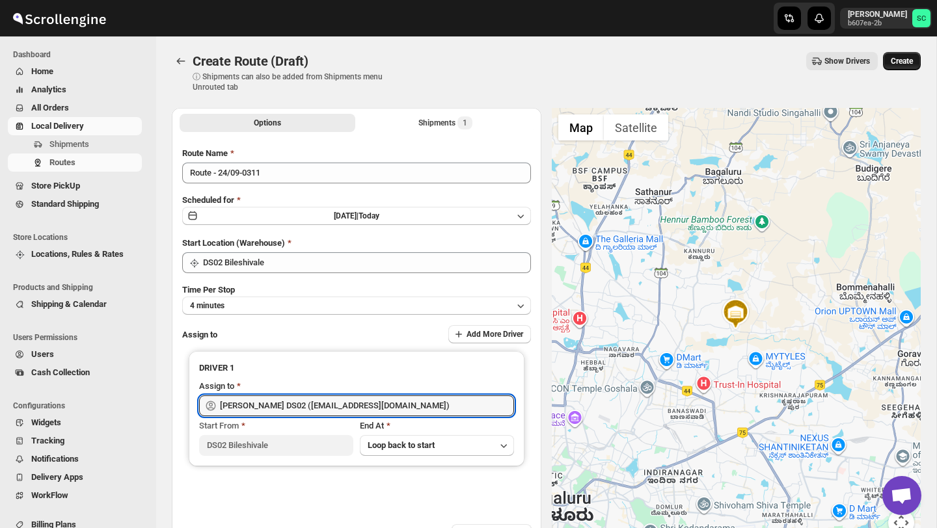
type input "BOLEN DS02 (wihof21751@coasah.com)"
click at [902, 63] on span "Create" at bounding box center [901, 61] width 22 height 10
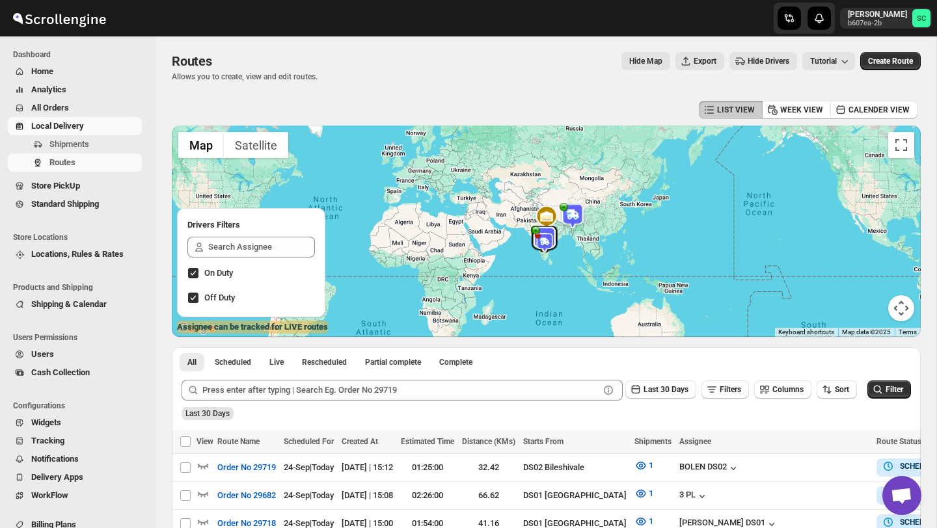
click at [51, 361] on button "Users" at bounding box center [75, 354] width 134 height 18
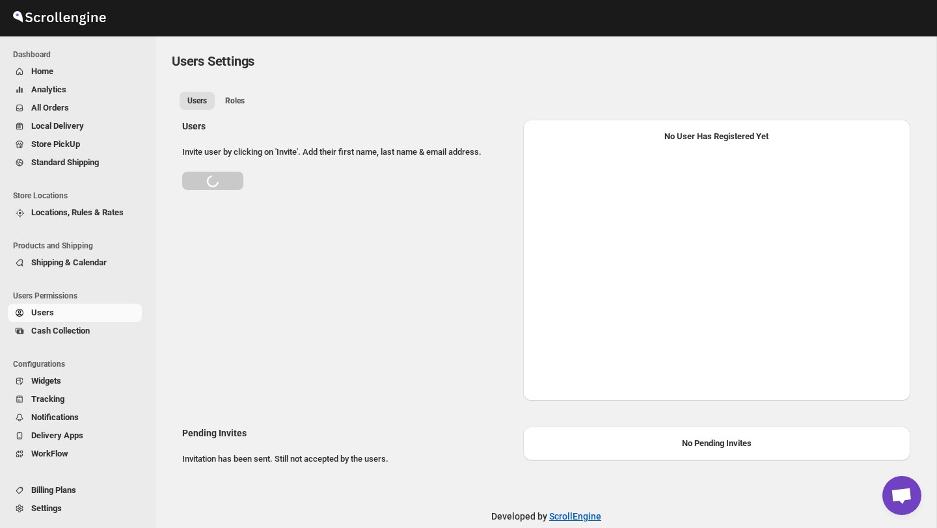
select select "637b767fbaab0276b10c91d5"
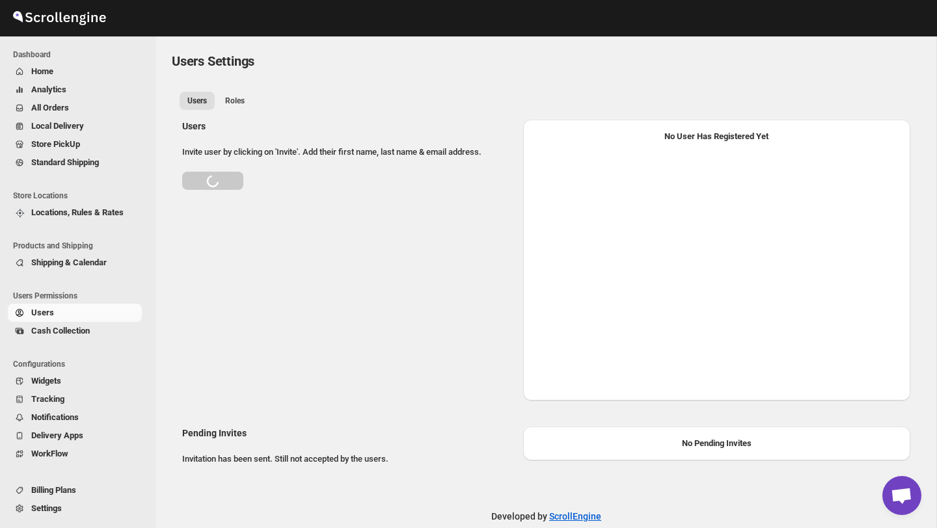
select select "637b767fbaab0276b10c91d7"
select select "637b767fbaab0276b10c91d5"
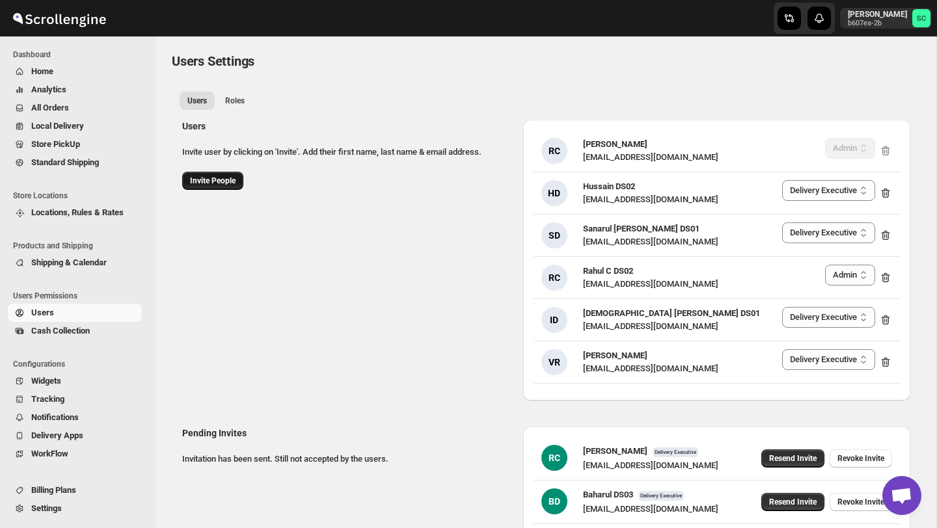
click at [211, 180] on span "Invite People" at bounding box center [213, 181] width 46 height 10
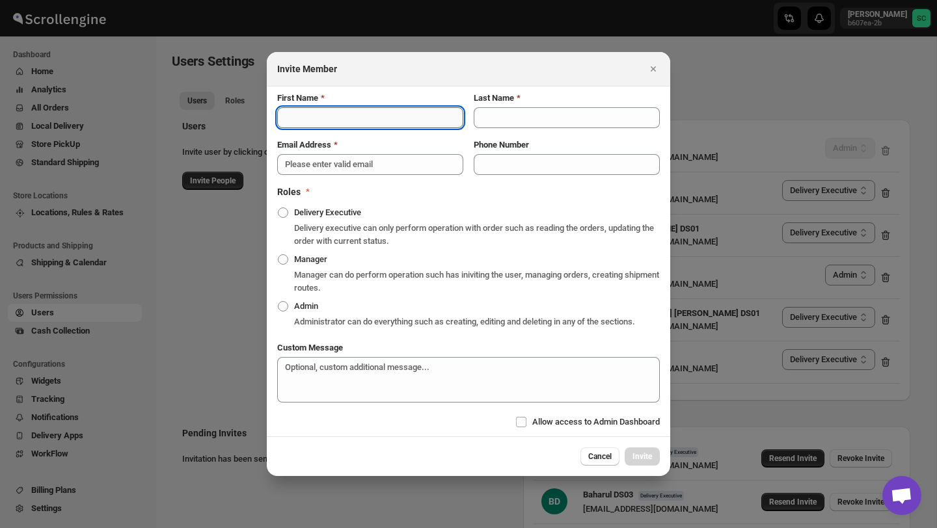
click at [291, 111] on input "First Name" at bounding box center [370, 117] width 186 height 21
type input "Alim"
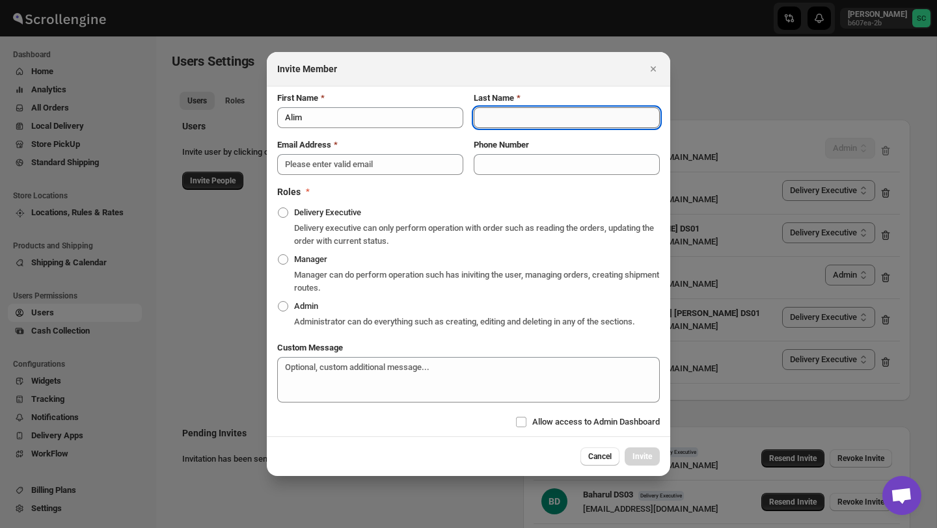
click at [492, 116] on input "Last Name" at bounding box center [567, 117] width 186 height 21
type input "ds03"
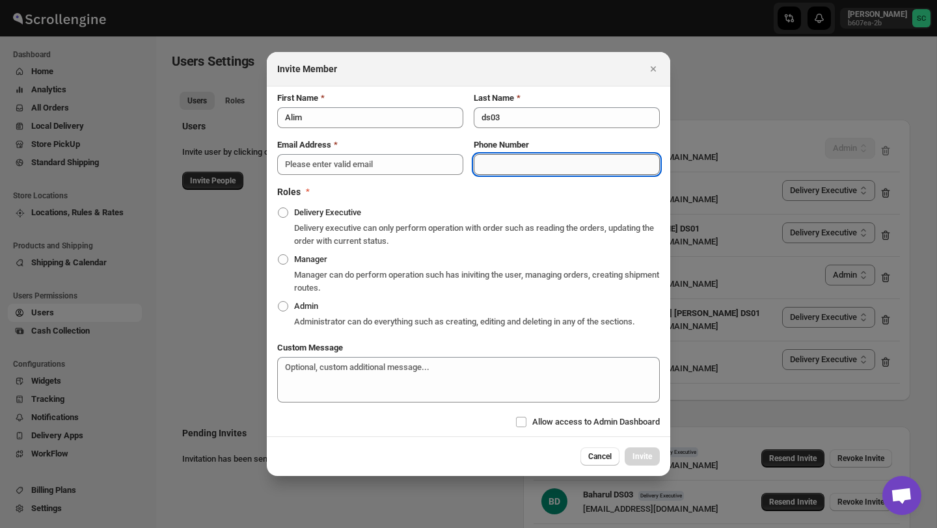
click at [498, 163] on input "Phone Number" at bounding box center [567, 164] width 186 height 21
click at [501, 154] on input "Phone Number" at bounding box center [567, 164] width 186 height 21
paste input "97380 44786"
type input "97380 44786"
click at [287, 207] on span ":r1gke:" at bounding box center [283, 212] width 10 height 10
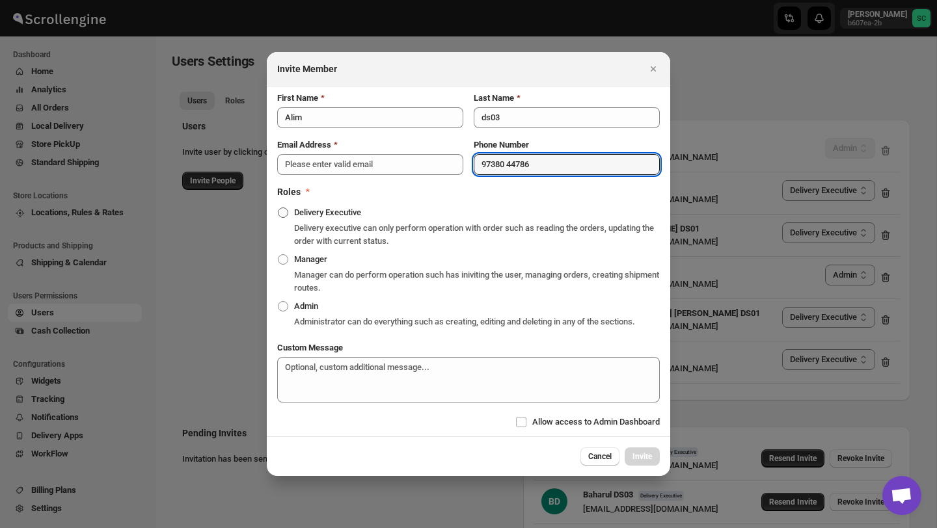
click at [278, 207] on input "Delivery Executive" at bounding box center [278, 207] width 1 height 1
radio input "true"
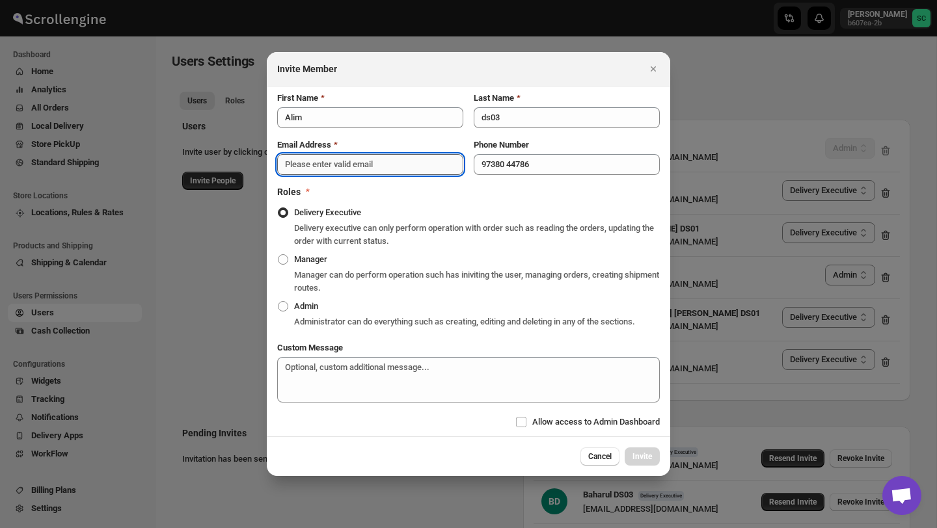
click at [317, 154] on input "Email Address" at bounding box center [370, 164] width 186 height 21
paste input "[EMAIL_ADDRESS][DOMAIN_NAME]"
type input "[EMAIL_ADDRESS][DOMAIN_NAME]"
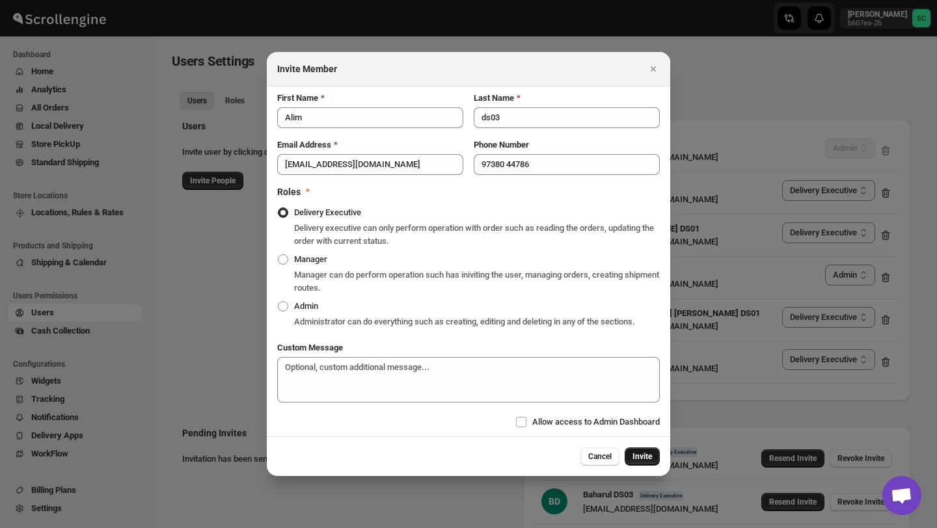
click at [638, 462] on span "Invite" at bounding box center [642, 456] width 20 height 10
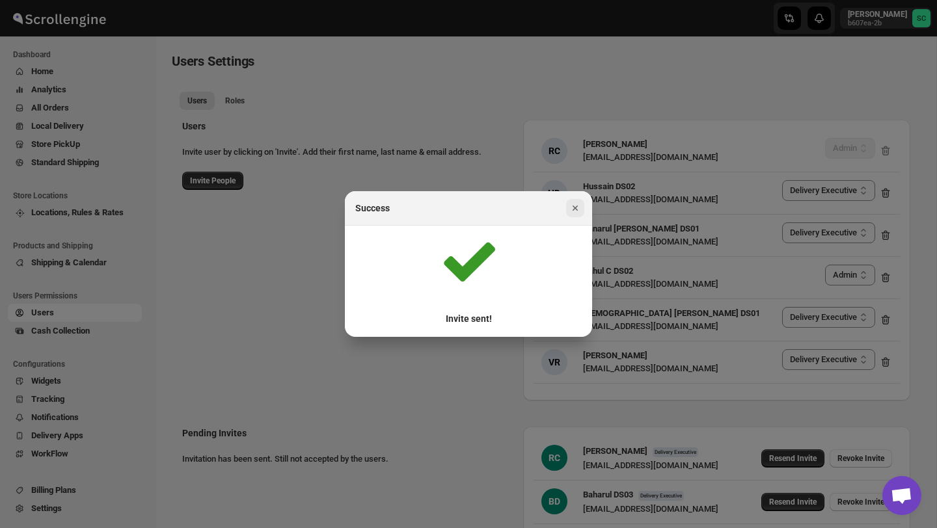
click at [574, 203] on icon "Close" at bounding box center [575, 208] width 13 height 13
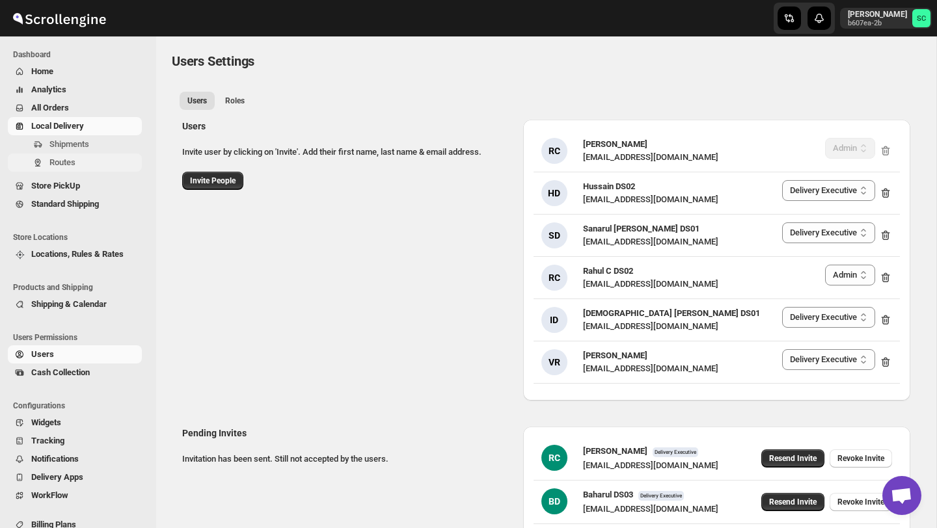
click at [82, 159] on span "Routes" at bounding box center [94, 162] width 90 height 13
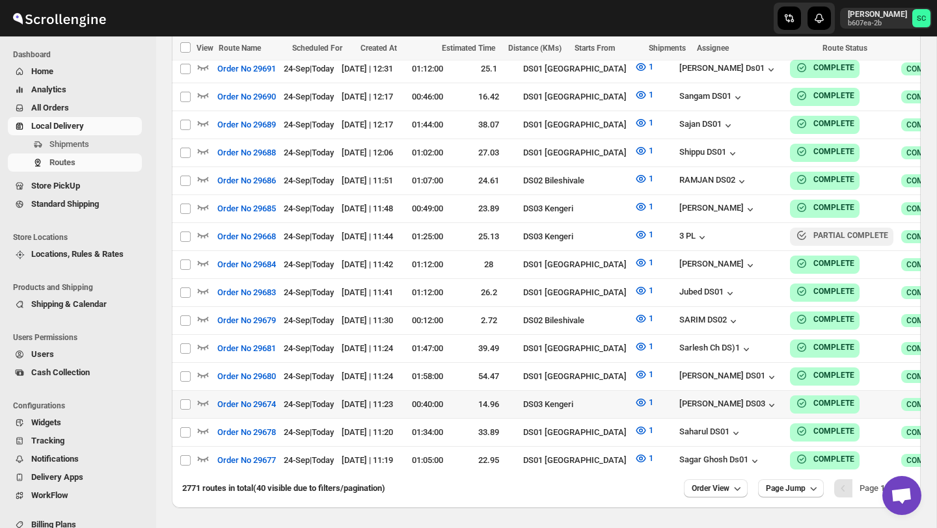
scroll to position [1117, 0]
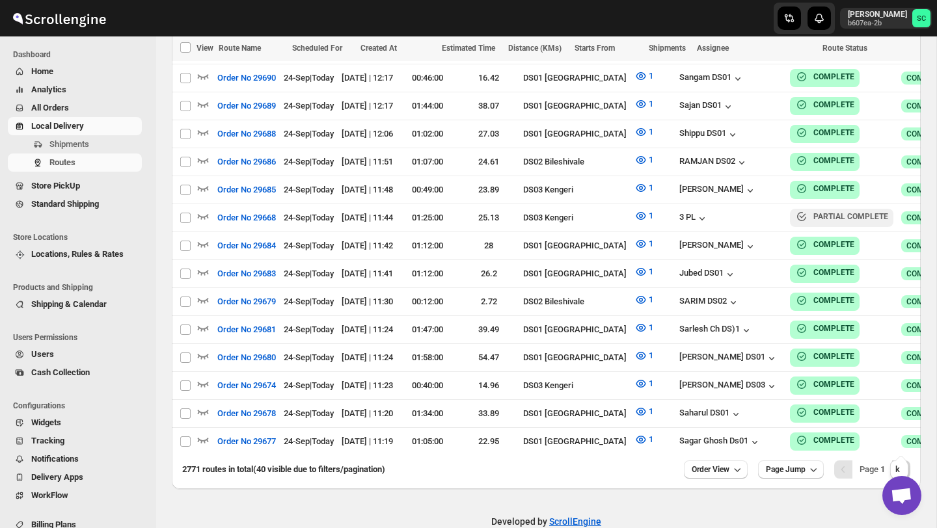
click at [905, 463] on icon "Next" at bounding box center [900, 469] width 13 height 13
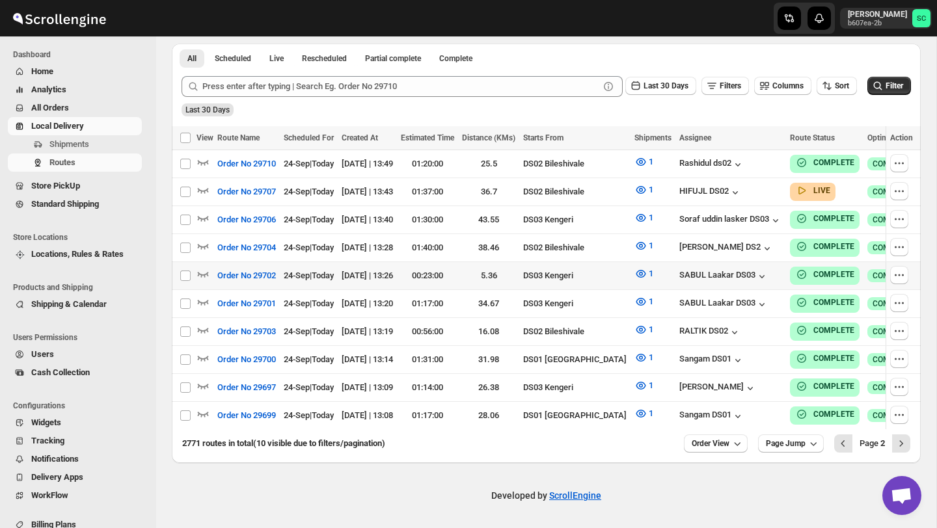
scroll to position [297, 0]
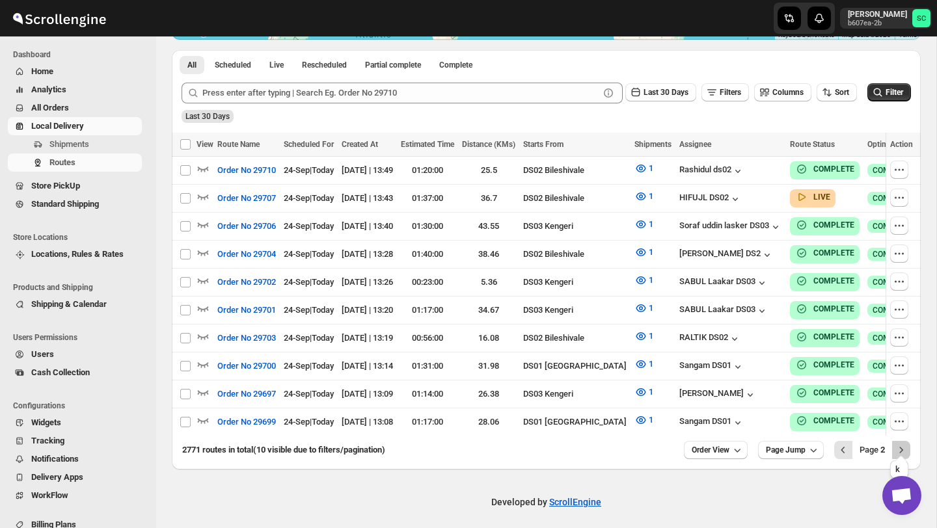
click at [905, 444] on icon "Next" at bounding box center [900, 450] width 13 height 13
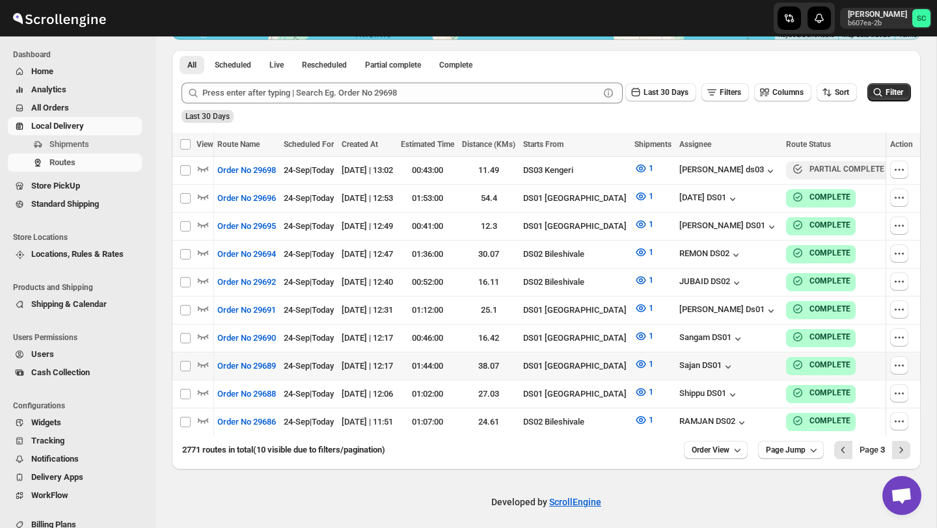
scroll to position [0, 136]
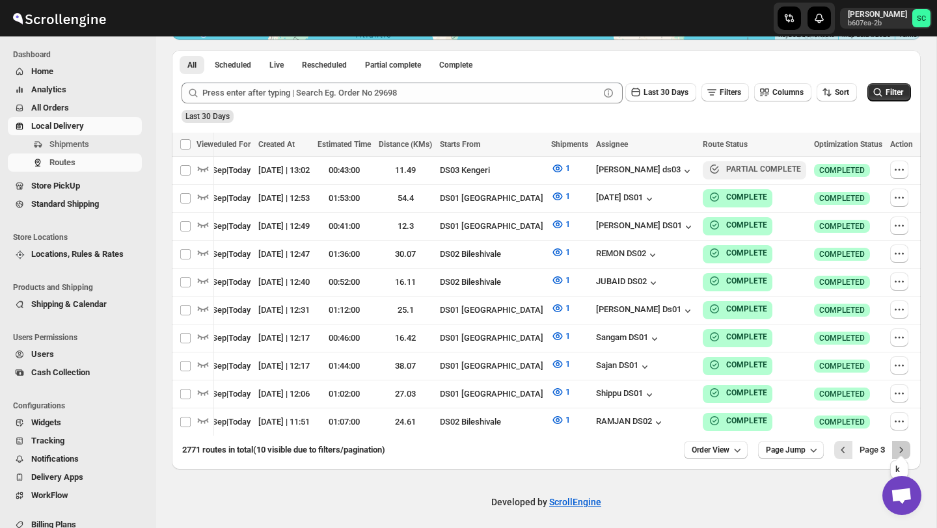
click at [902, 444] on icon "Next" at bounding box center [900, 450] width 13 height 13
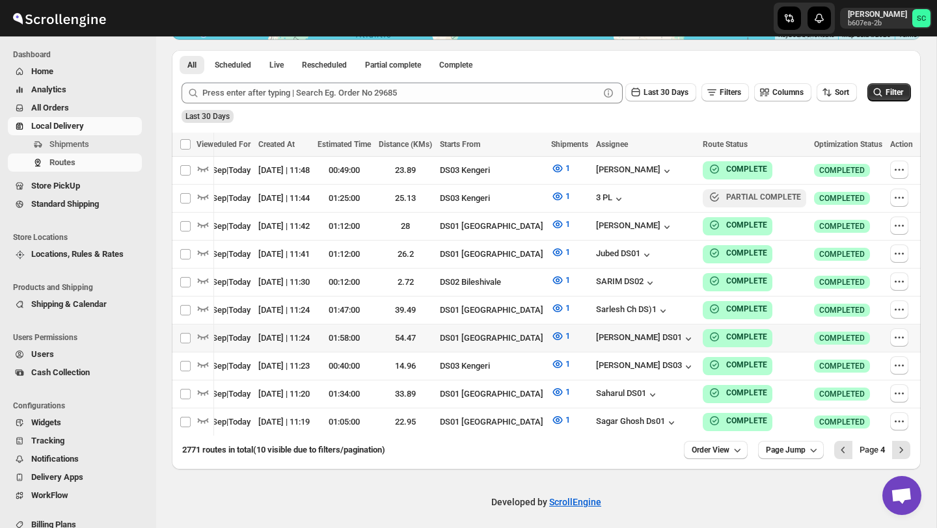
scroll to position [0, 0]
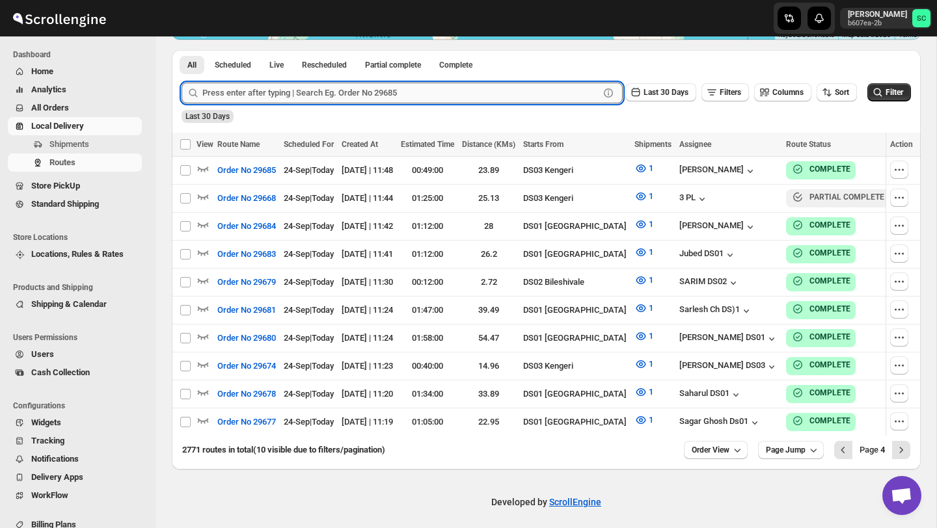
click at [247, 98] on input "text" at bounding box center [400, 93] width 397 height 21
paste input "29682"
type input "29682"
click at [181, 50] on button "Submit" at bounding box center [199, 57] width 37 height 14
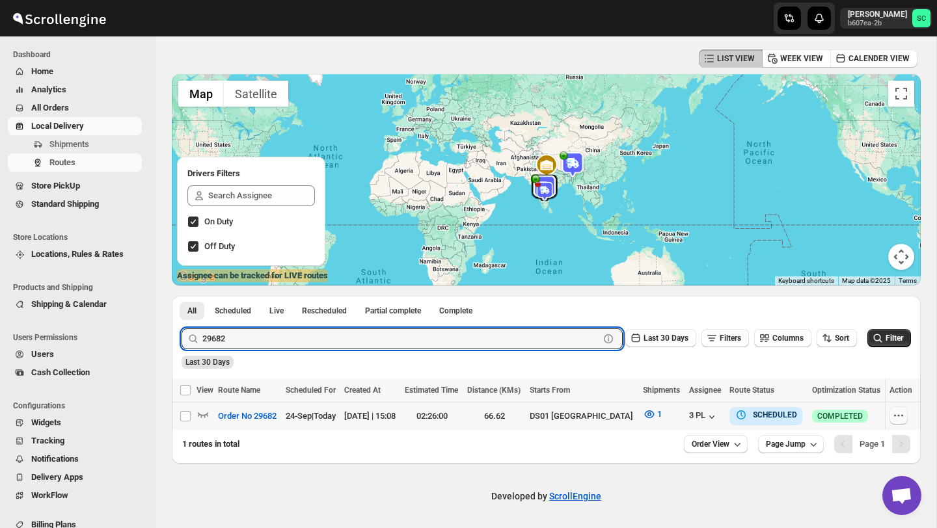
click at [899, 414] on icon "button" at bounding box center [898, 415] width 13 height 13
checkbox input "true"
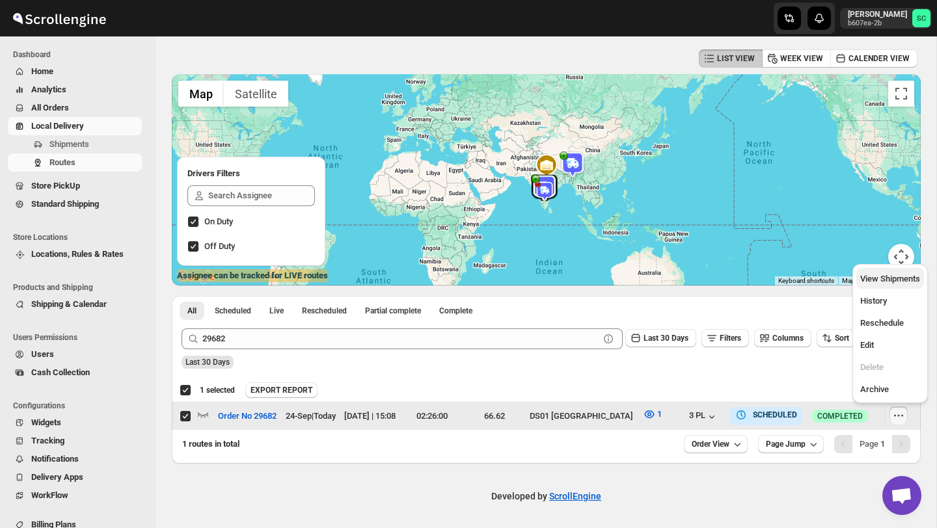
click at [890, 278] on span "View Shipments" at bounding box center [890, 279] width 60 height 10
checkbox input "false"
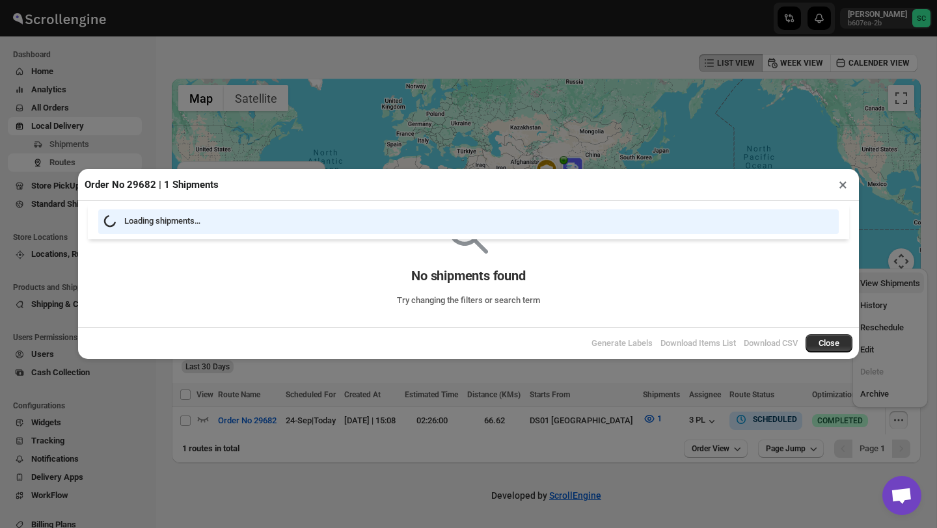
scroll to position [46, 0]
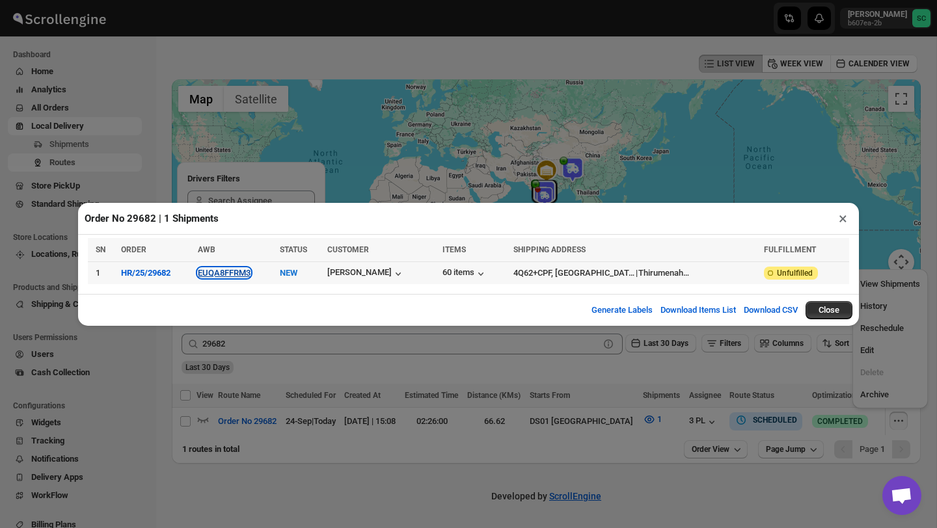
click at [235, 272] on button "EUQA8FFRM3" at bounding box center [224, 273] width 53 height 10
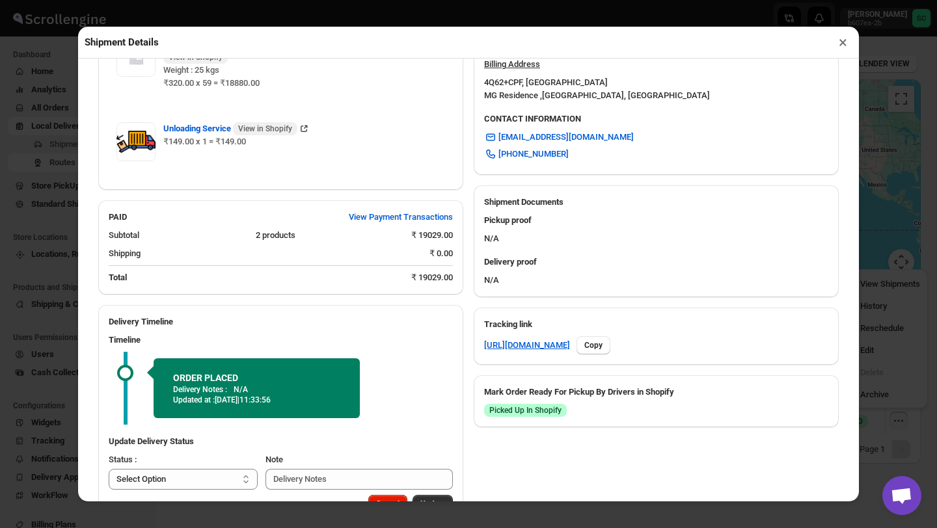
scroll to position [472, 0]
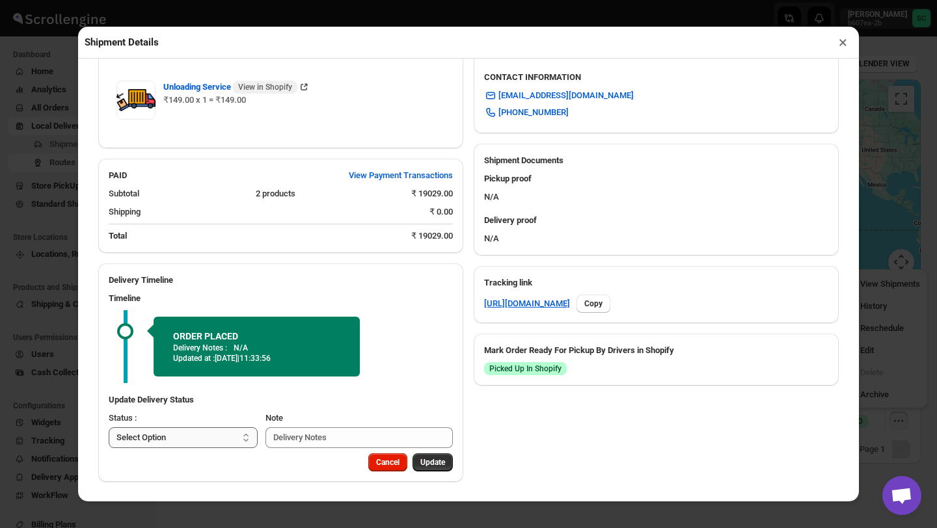
click at [211, 440] on select "Select Option PICKED UP OUT FOR DELIVERY RESCHEDULE DELIVERED CANCELLED" at bounding box center [183, 437] width 149 height 21
select select "PICKED_UP"
click at [410, 466] on span "Pick Products" at bounding box center [420, 462] width 49 height 10
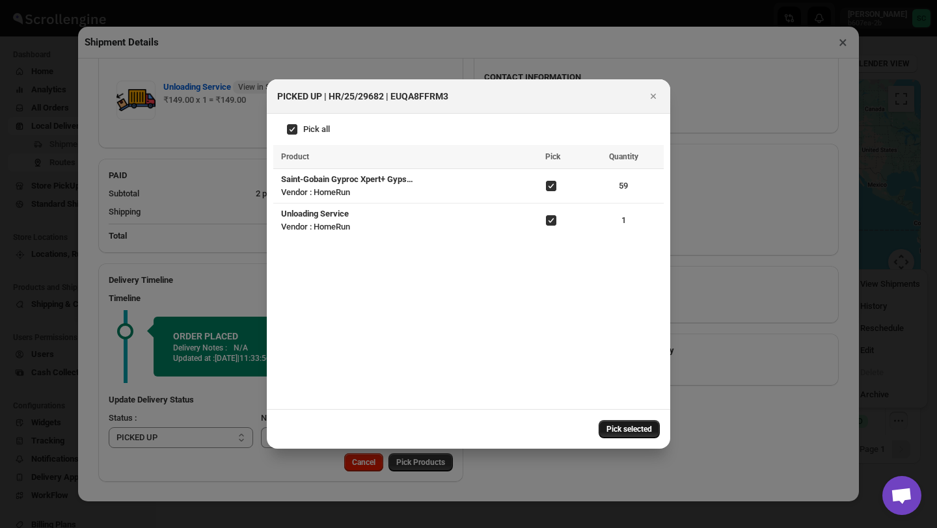
click at [624, 431] on span "Pick selected" at bounding box center [629, 429] width 46 height 10
select select
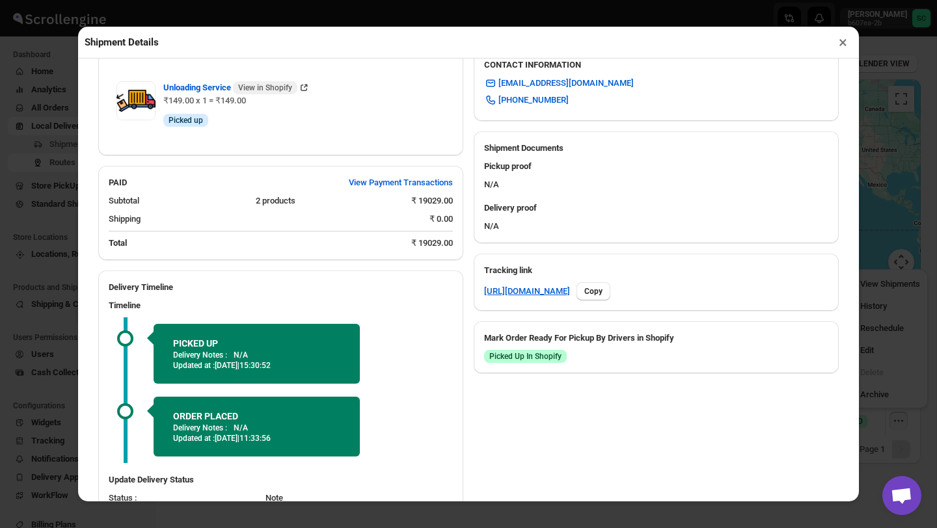
scroll to position [565, 0]
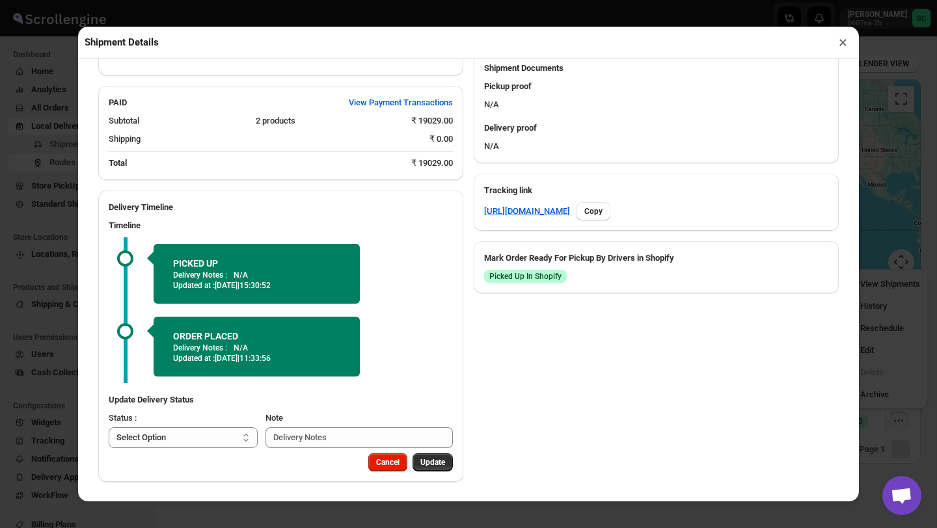
click at [841, 38] on button "×" at bounding box center [842, 42] width 19 height 18
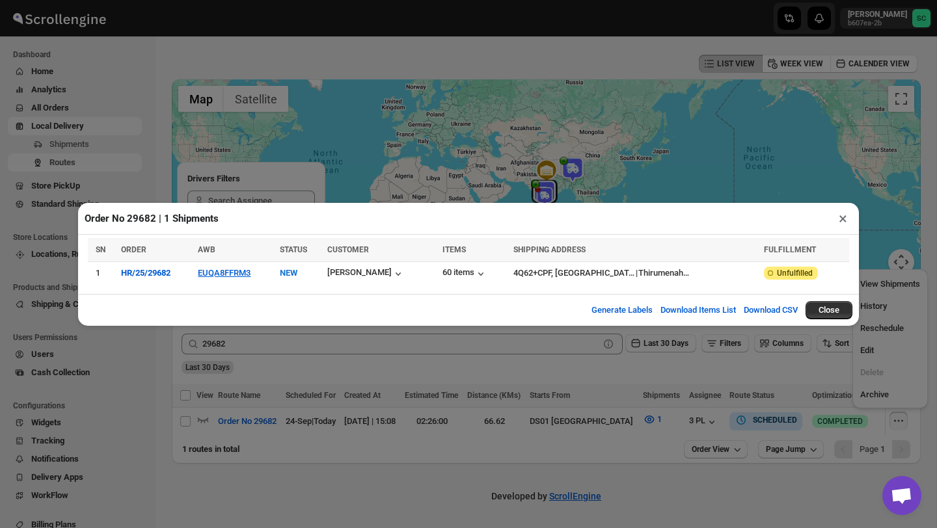
click at [835, 217] on button "×" at bounding box center [842, 218] width 19 height 18
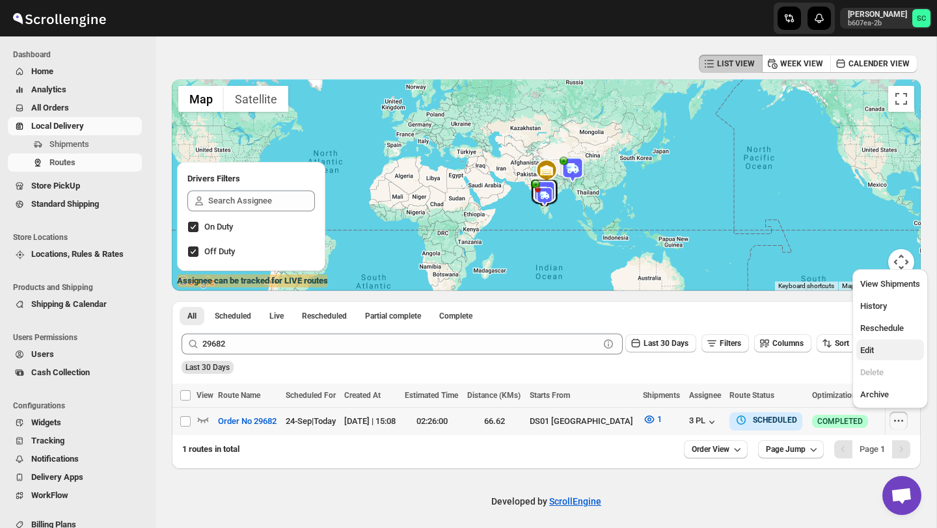
click at [887, 348] on span "Edit" at bounding box center [890, 350] width 60 height 13
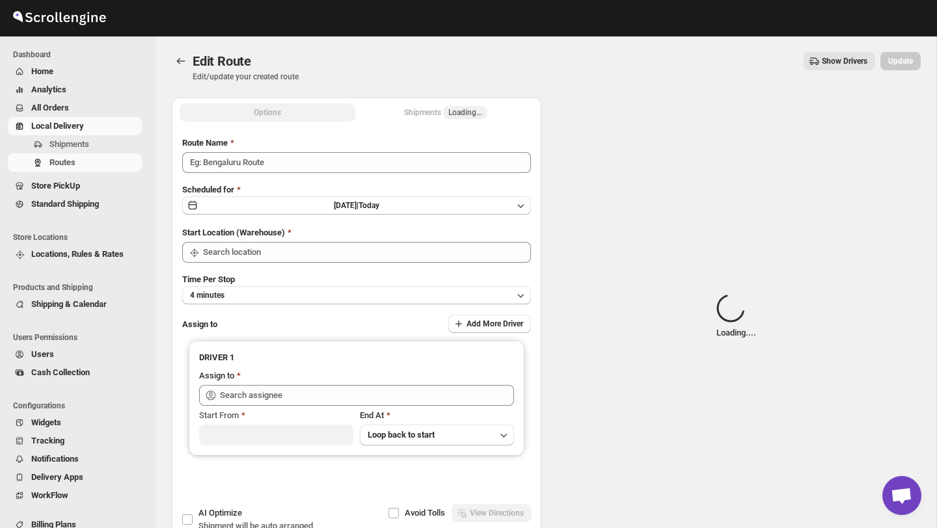
type input "Order No 29682"
type input "DS01 Sarjapur"
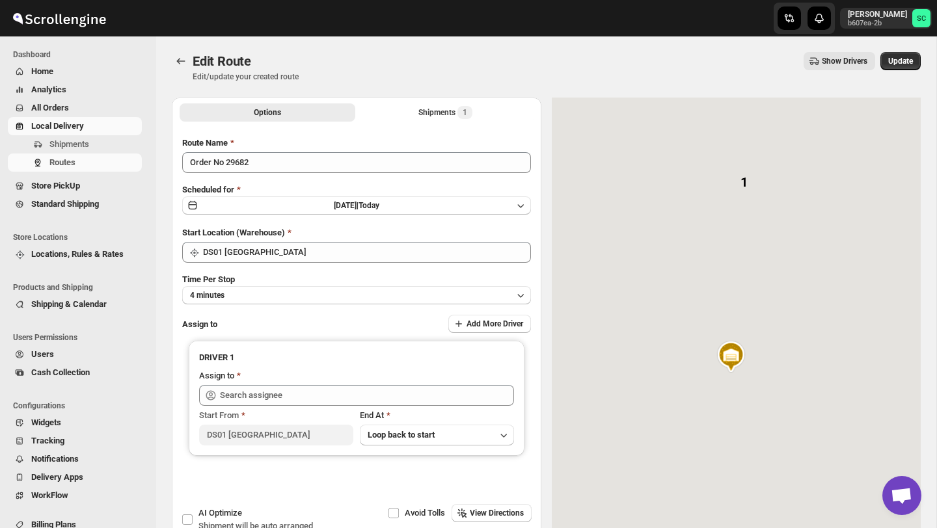
type input "3 PL (hello@home-run.co)"
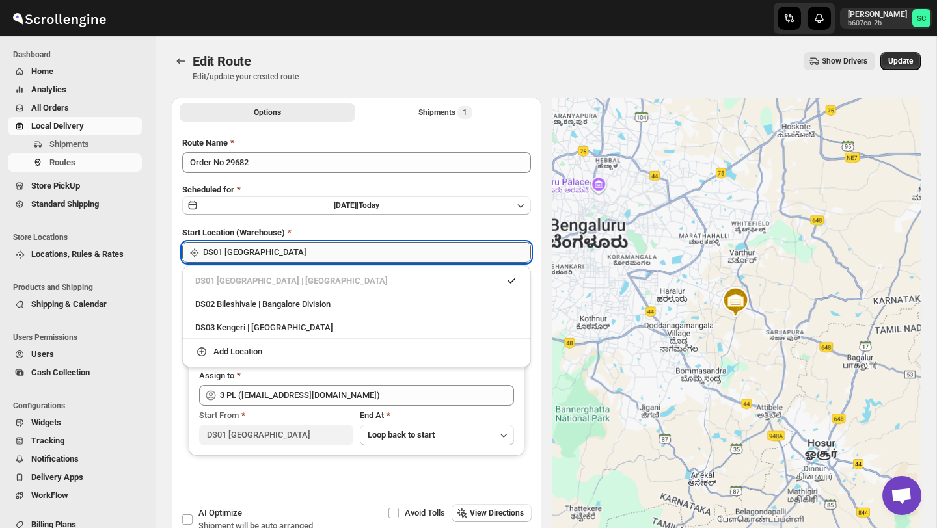
click at [381, 257] on input "DS01 Sarjapur" at bounding box center [367, 252] width 328 height 21
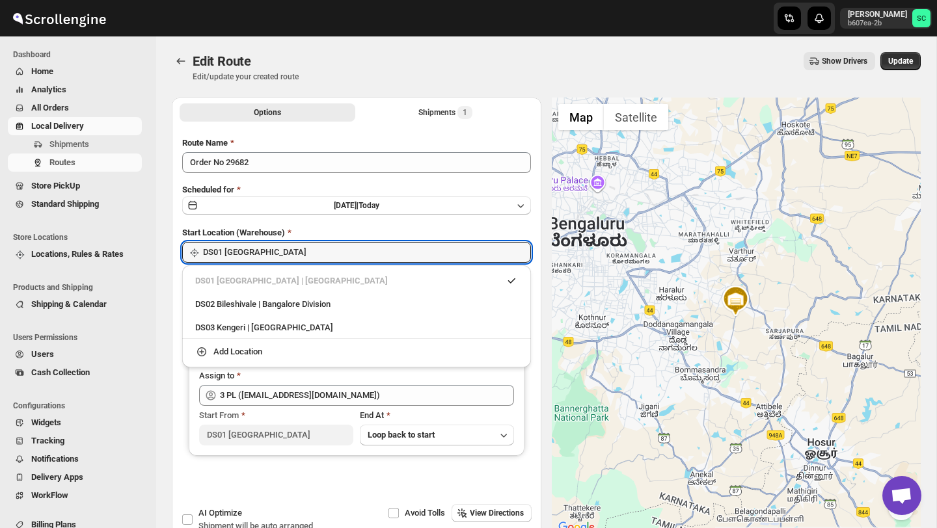
click at [366, 292] on li "DS02 Bileshivale | Bangalore Division" at bounding box center [356, 302] width 349 height 23
type input "DS02 Bileshivale"
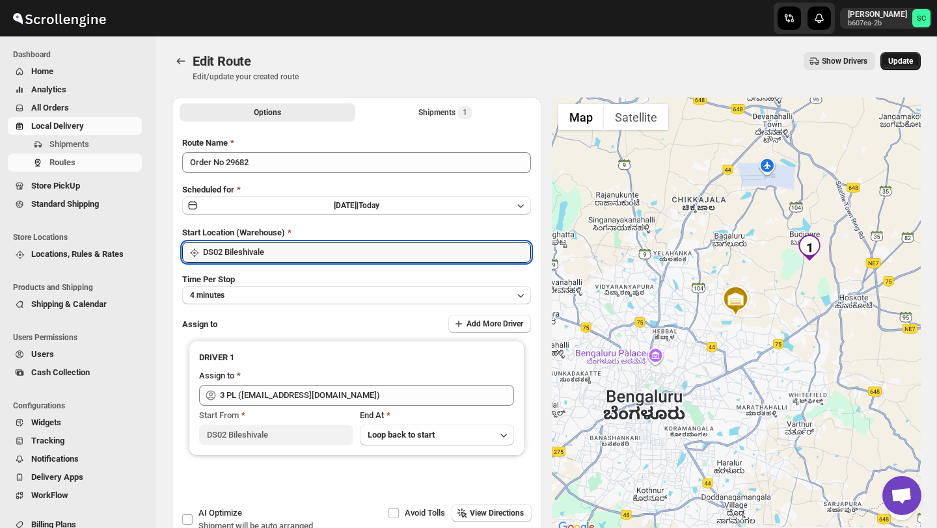
click at [912, 64] on span "Update" at bounding box center [900, 61] width 25 height 10
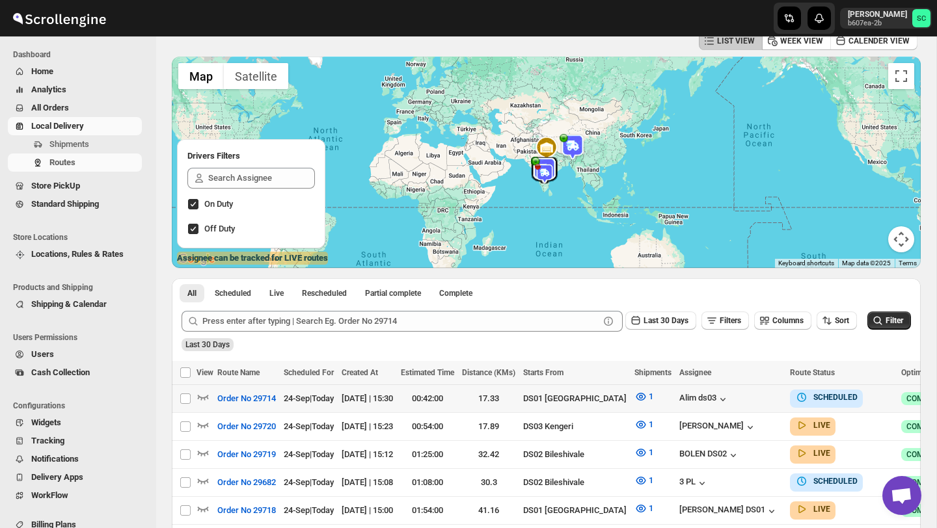
scroll to position [70, 0]
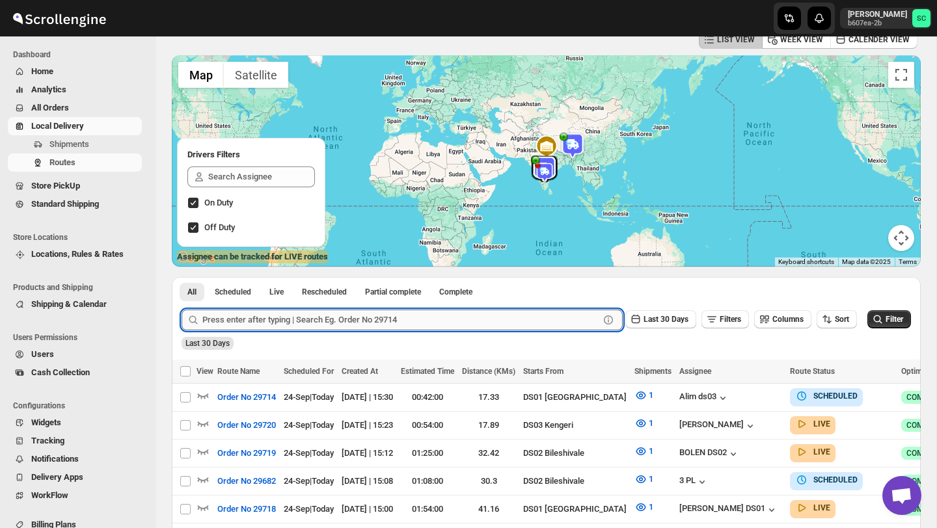
click at [311, 318] on input "text" at bounding box center [400, 320] width 397 height 21
click at [228, 317] on input "text" at bounding box center [400, 320] width 397 height 21
paste input "29682"
type input "29682"
click at [181, 277] on button "Submit" at bounding box center [199, 284] width 37 height 14
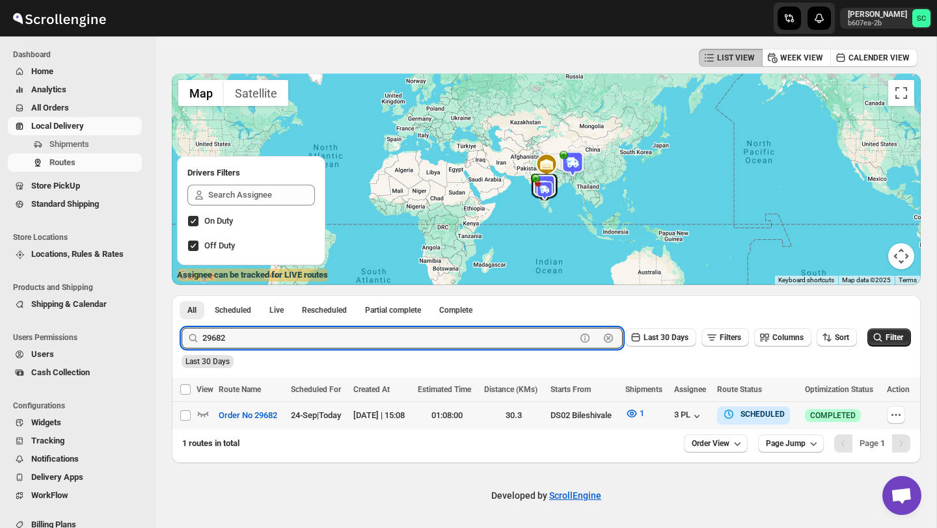
scroll to position [51, 0]
click at [902, 415] on icon "button" at bounding box center [895, 415] width 13 height 13
checkbox input "true"
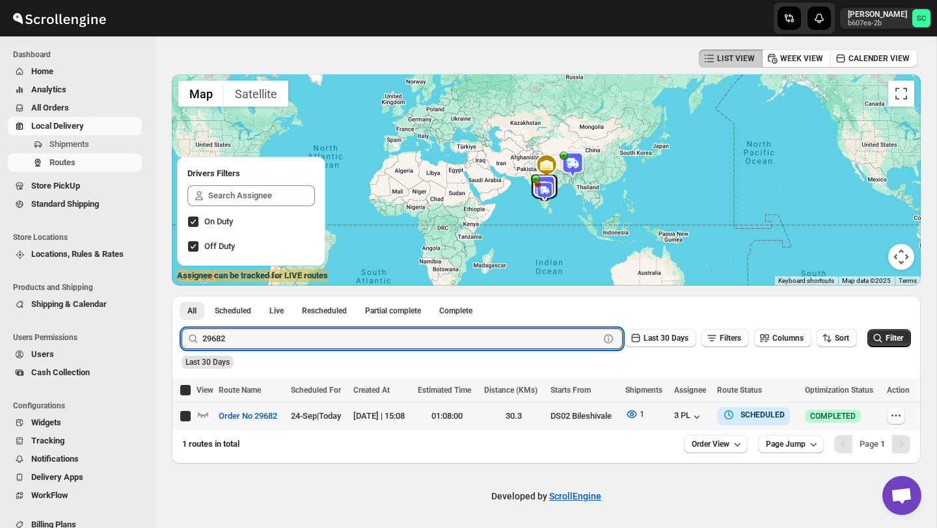
checkbox input "true"
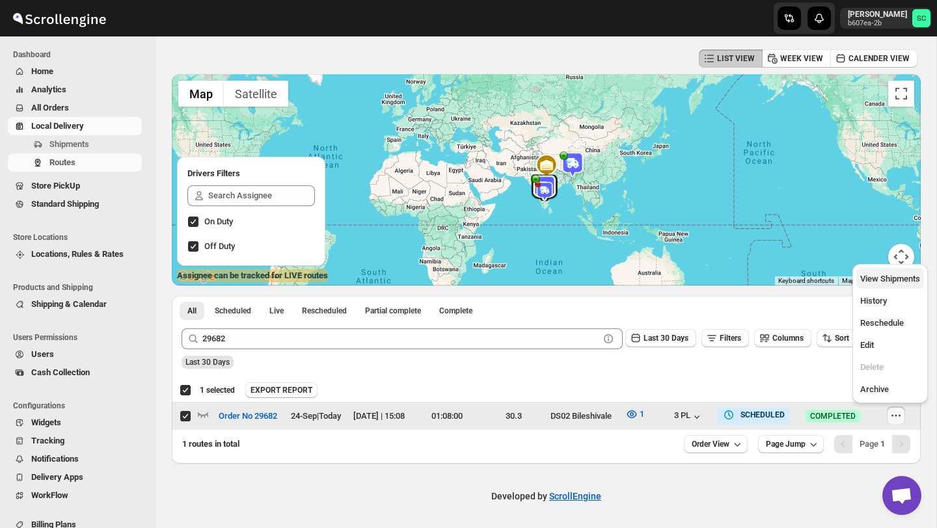
click at [898, 276] on span "View Shipments" at bounding box center [890, 279] width 60 height 10
checkbox input "false"
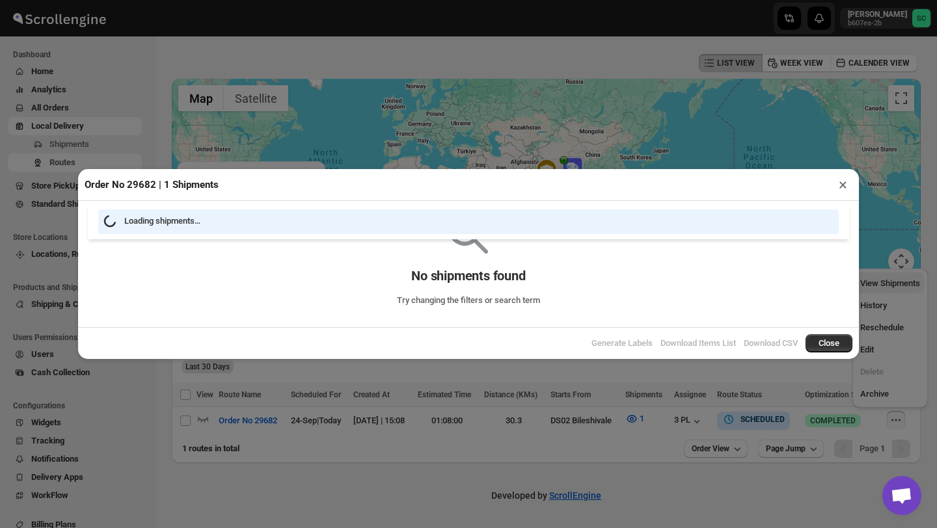
scroll to position [46, 0]
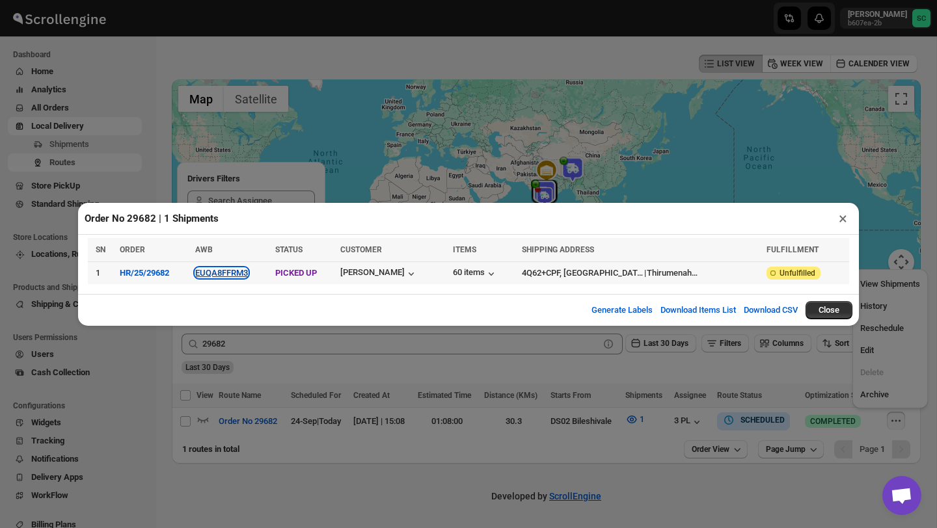
click at [226, 269] on button "EUQA8FFRM3" at bounding box center [221, 273] width 53 height 10
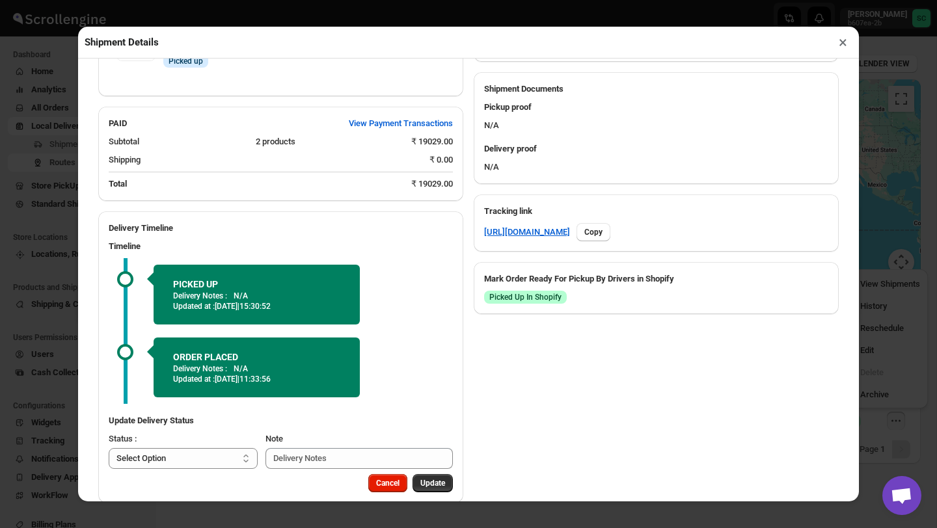
scroll to position [565, 0]
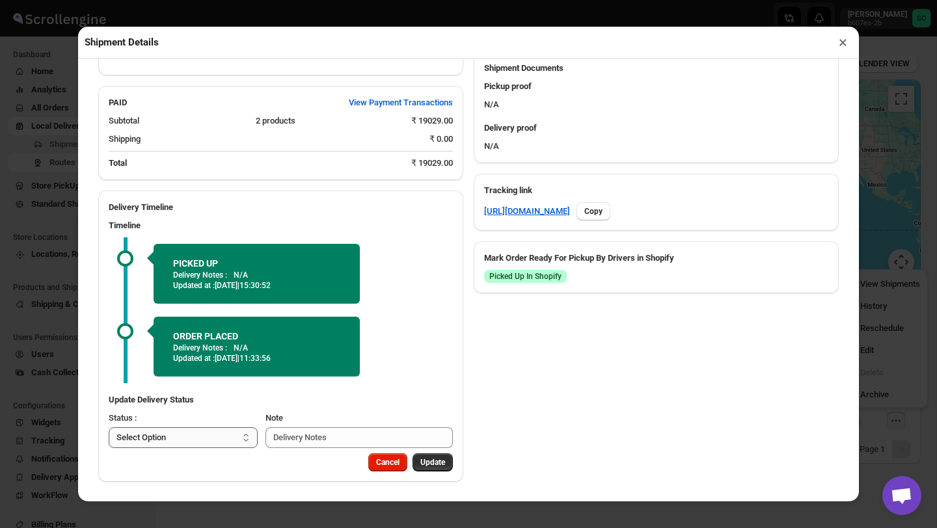
click at [214, 439] on select "Select Option PICKED UP OUT FOR DELIVERY RESCHEDULE DELIVERED CANCELLED" at bounding box center [183, 437] width 149 height 21
select select "DELIVERED"
click at [420, 457] on button "Update" at bounding box center [432, 462] width 40 height 18
select select
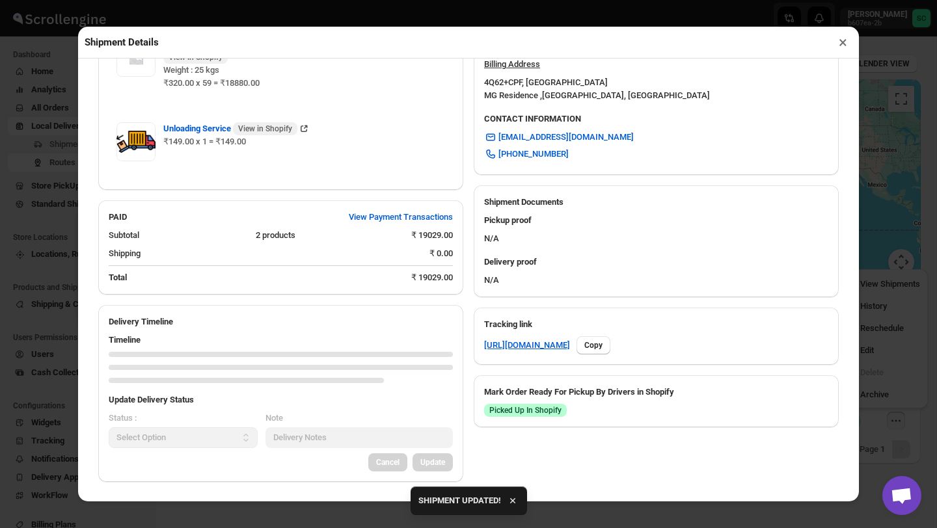
scroll to position [430, 0]
click at [844, 38] on button "×" at bounding box center [842, 42] width 19 height 18
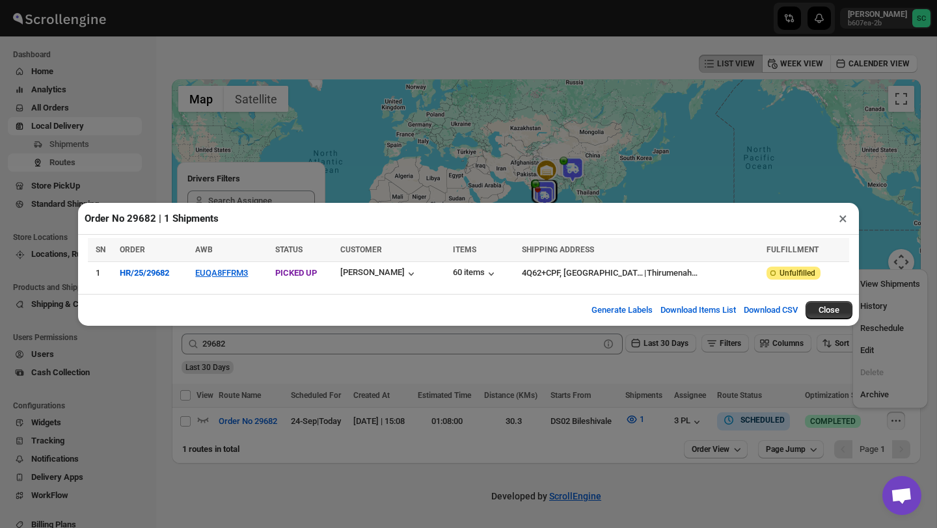
click at [845, 219] on button "×" at bounding box center [842, 218] width 19 height 18
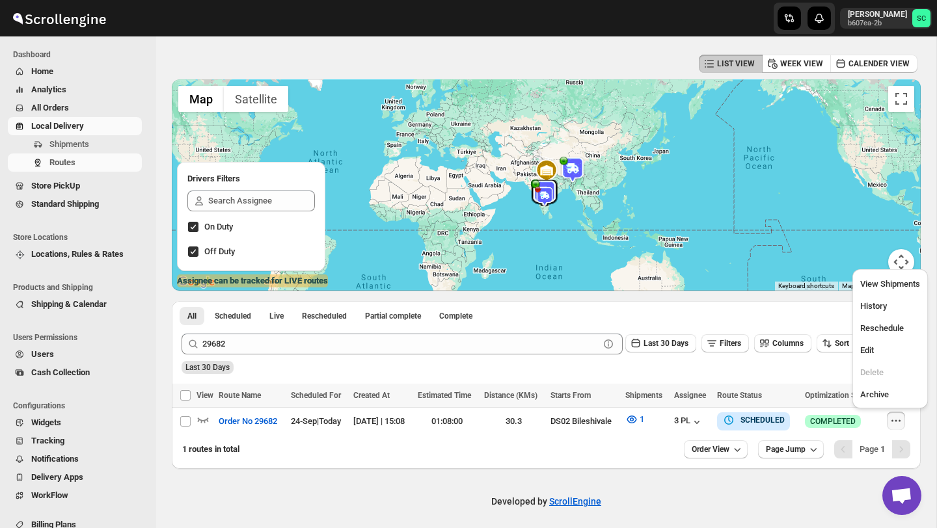
click at [66, 110] on span "All Orders" at bounding box center [50, 108] width 38 height 10
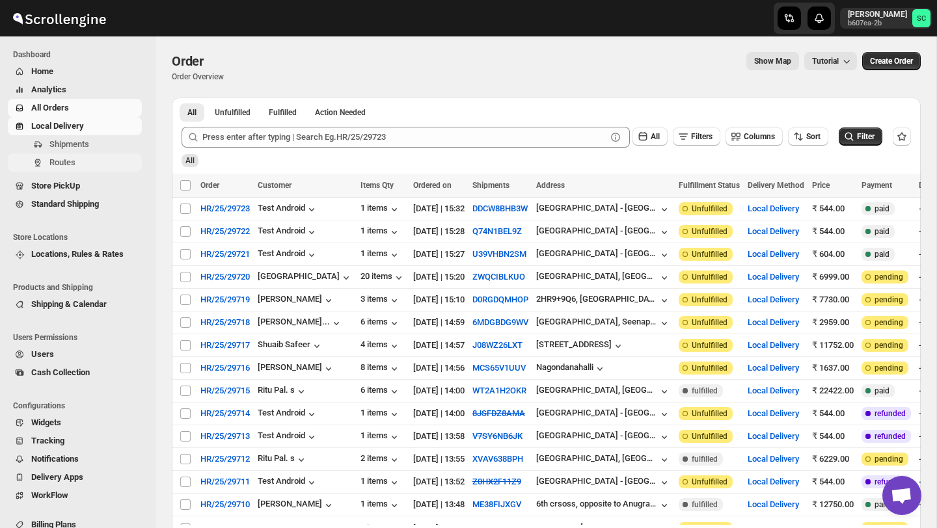
click at [62, 162] on span "Routes" at bounding box center [62, 162] width 26 height 10
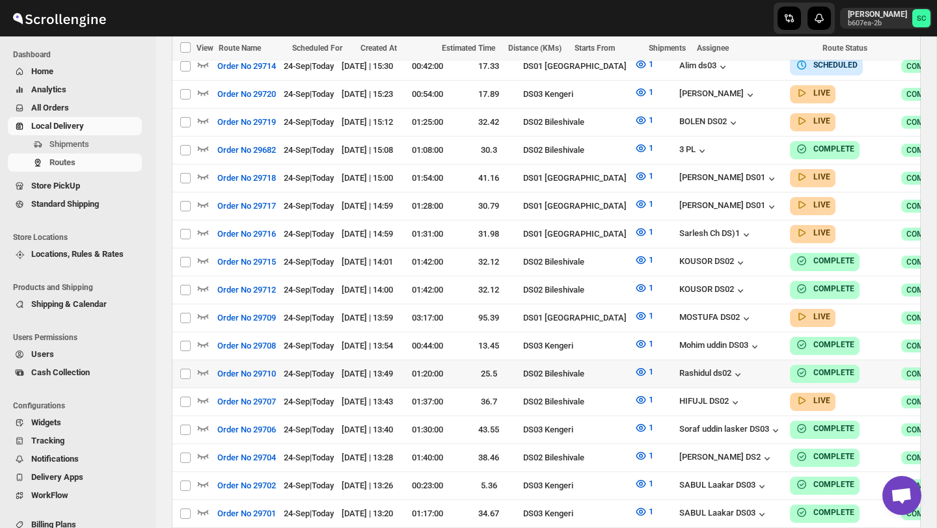
scroll to position [404, 0]
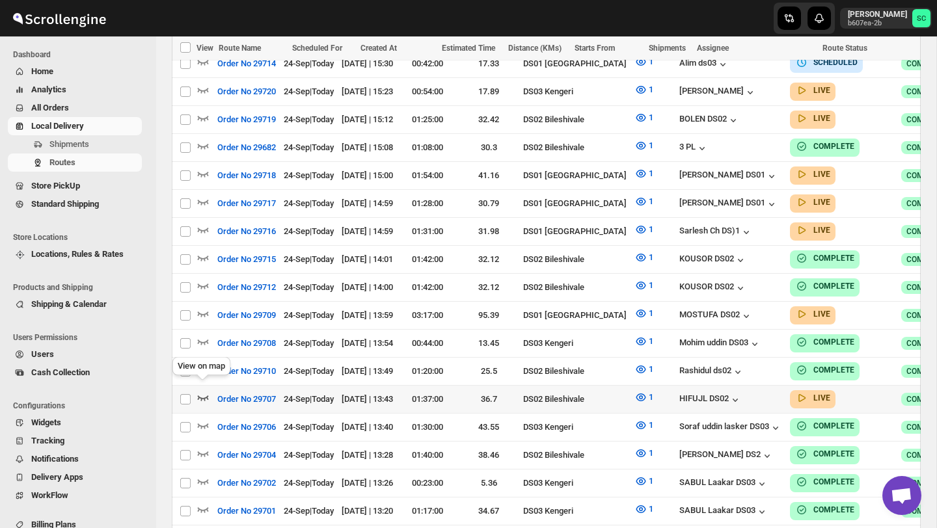
click at [202, 391] on icon "button" at bounding box center [202, 397] width 13 height 13
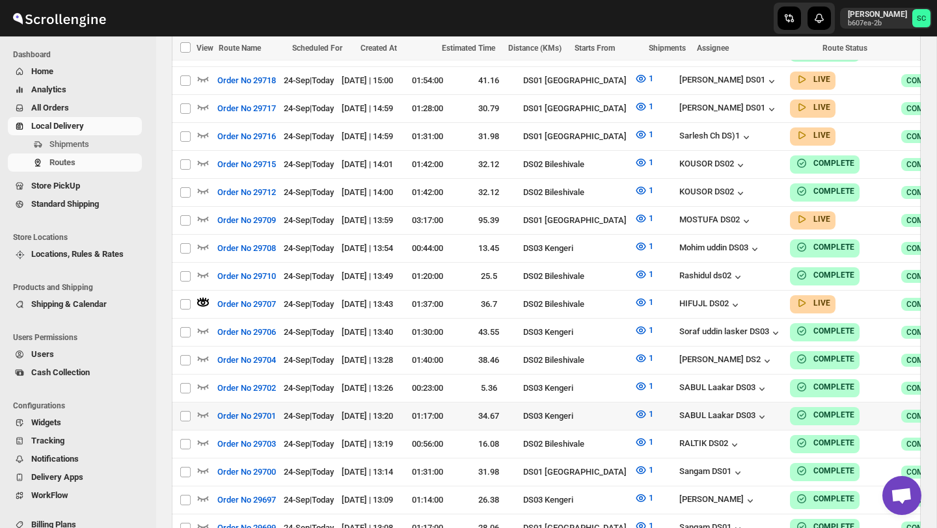
scroll to position [500, 0]
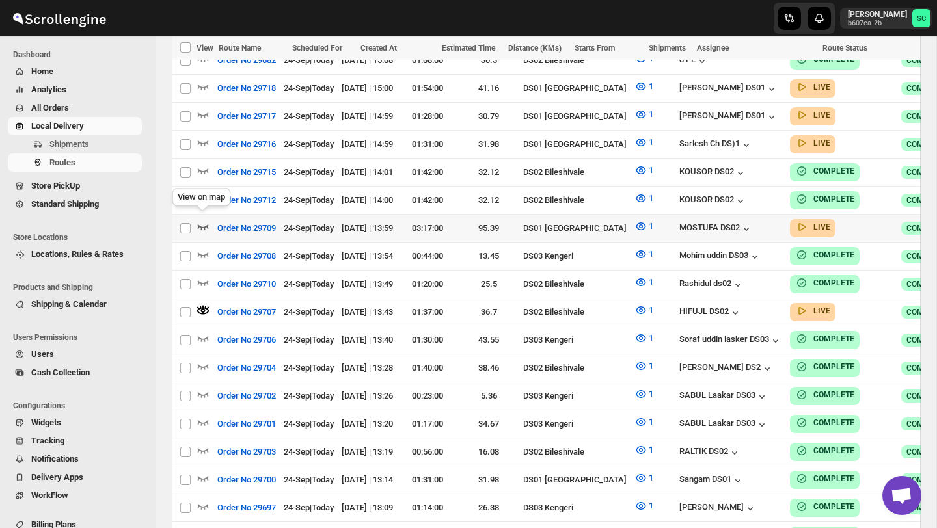
click at [203, 222] on icon "button" at bounding box center [202, 226] width 13 height 13
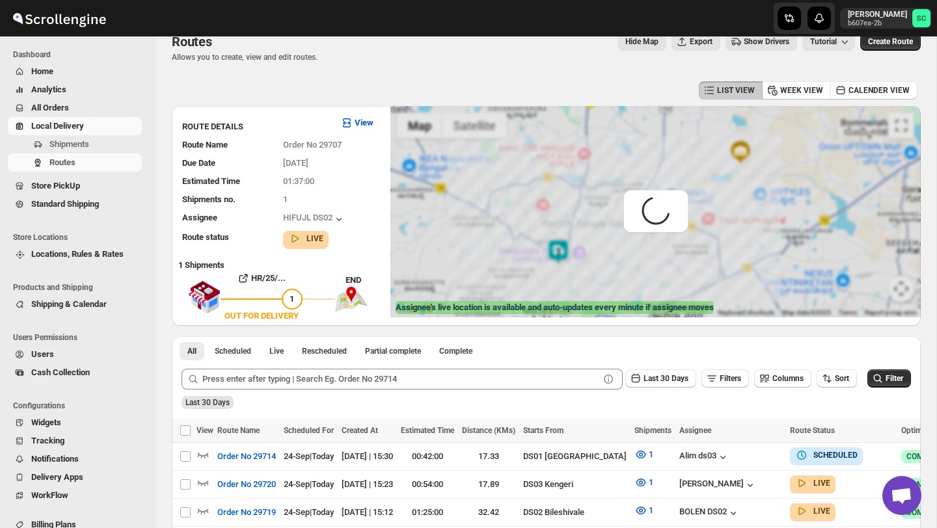
scroll to position [0, 0]
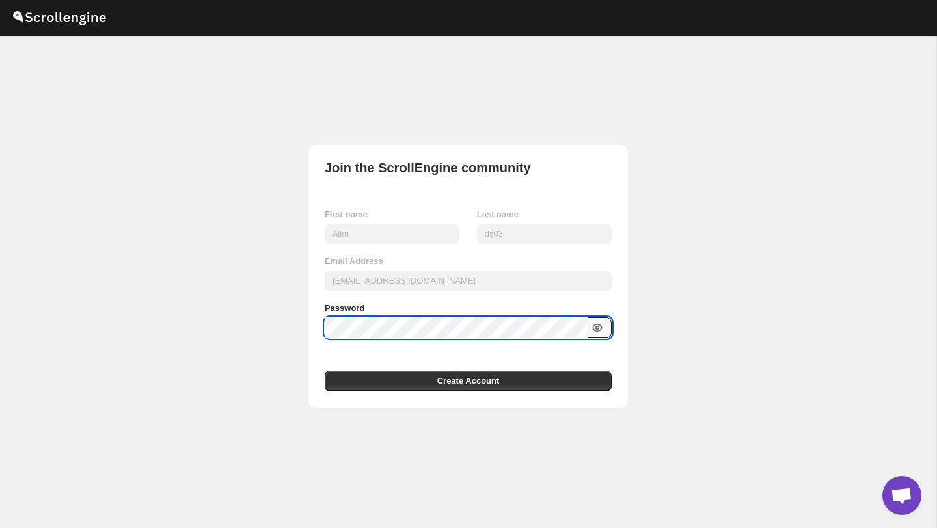
click at [595, 329] on icon "button" at bounding box center [597, 327] width 13 height 13
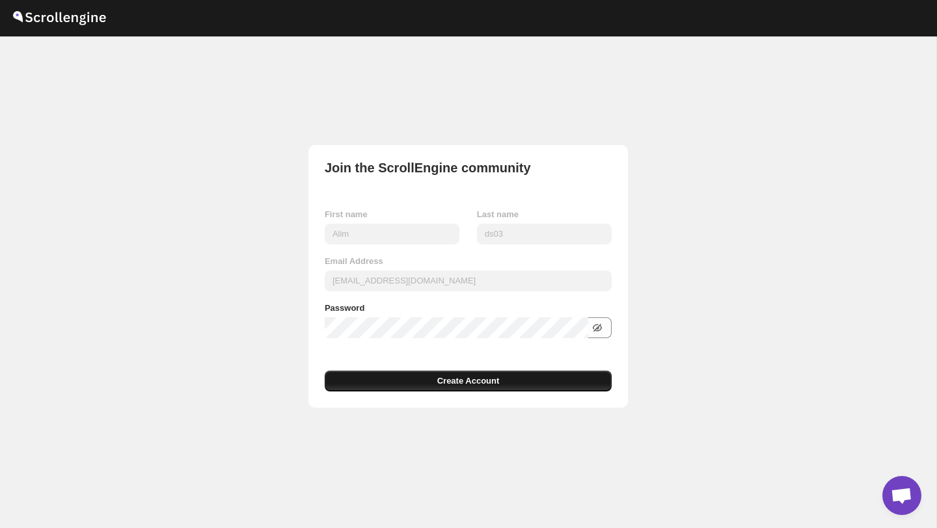
click at [565, 388] on button "Create Account" at bounding box center [468, 381] width 287 height 21
